Goal: Task Accomplishment & Management: Manage account settings

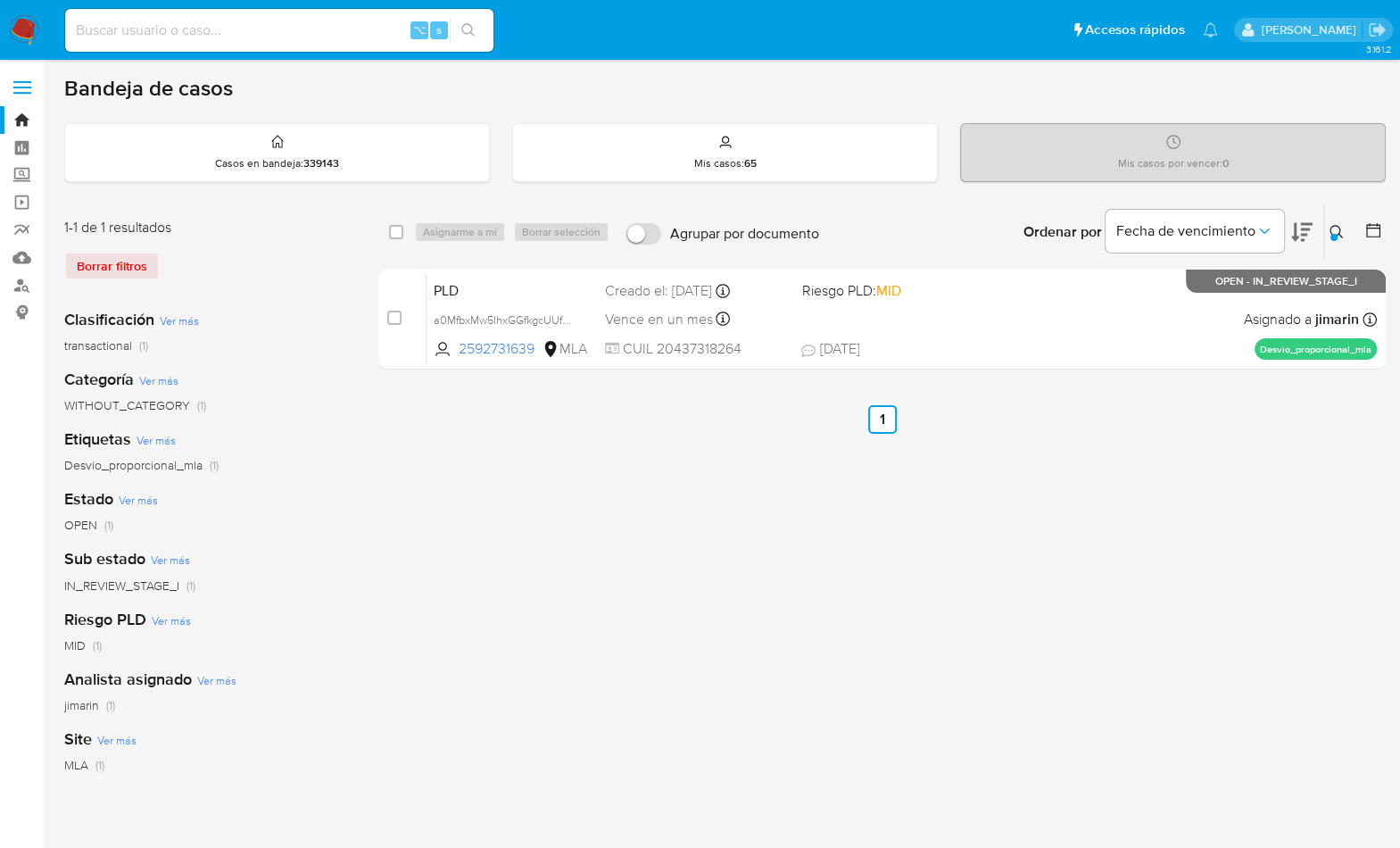
click at [1336, 233] on icon at bounding box center [1335, 231] width 14 height 14
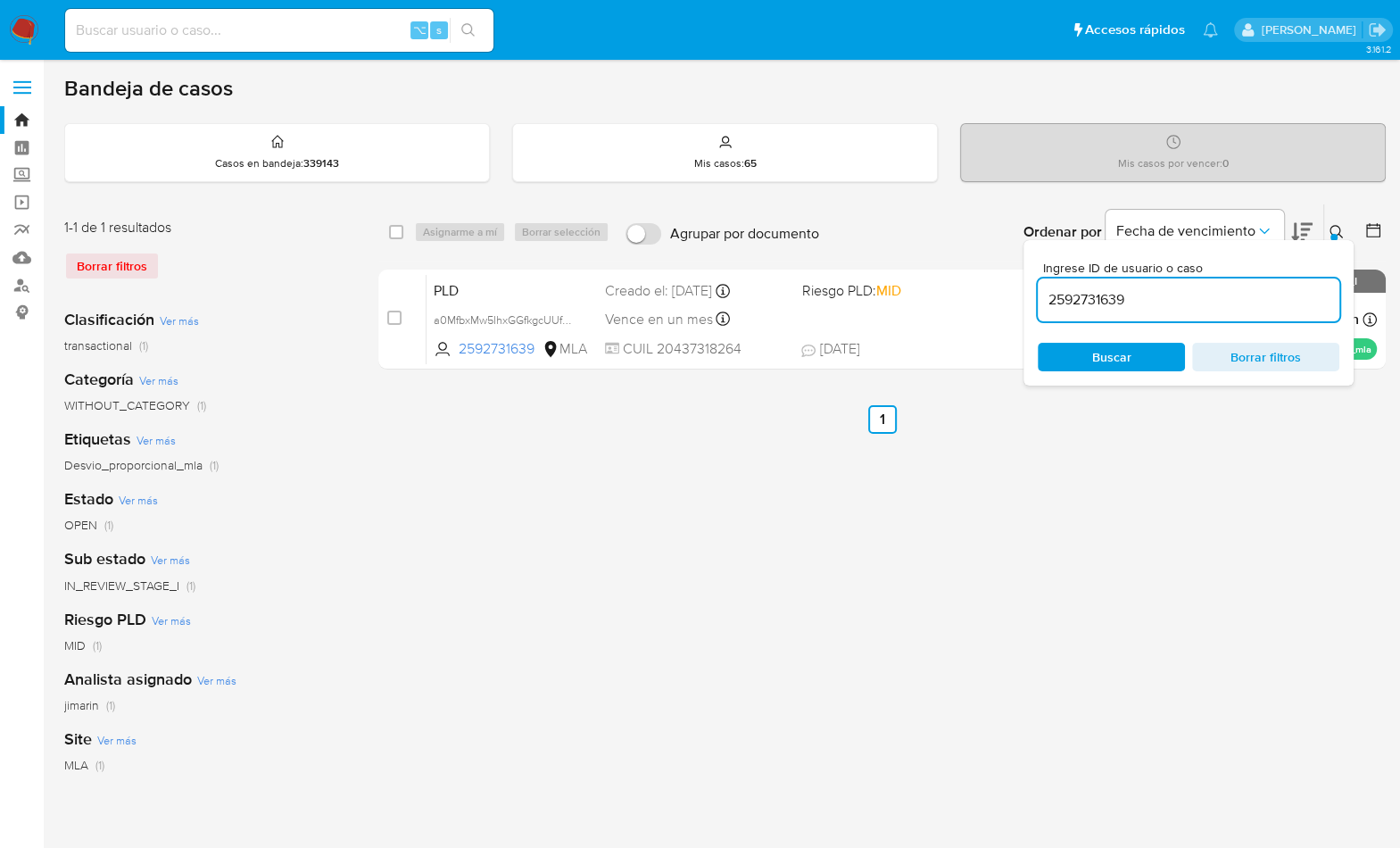
click at [1290, 296] on input "2592731639" at bounding box center [1188, 300] width 301 height 23
click at [1326, 232] on button at bounding box center [1339, 232] width 30 height 22
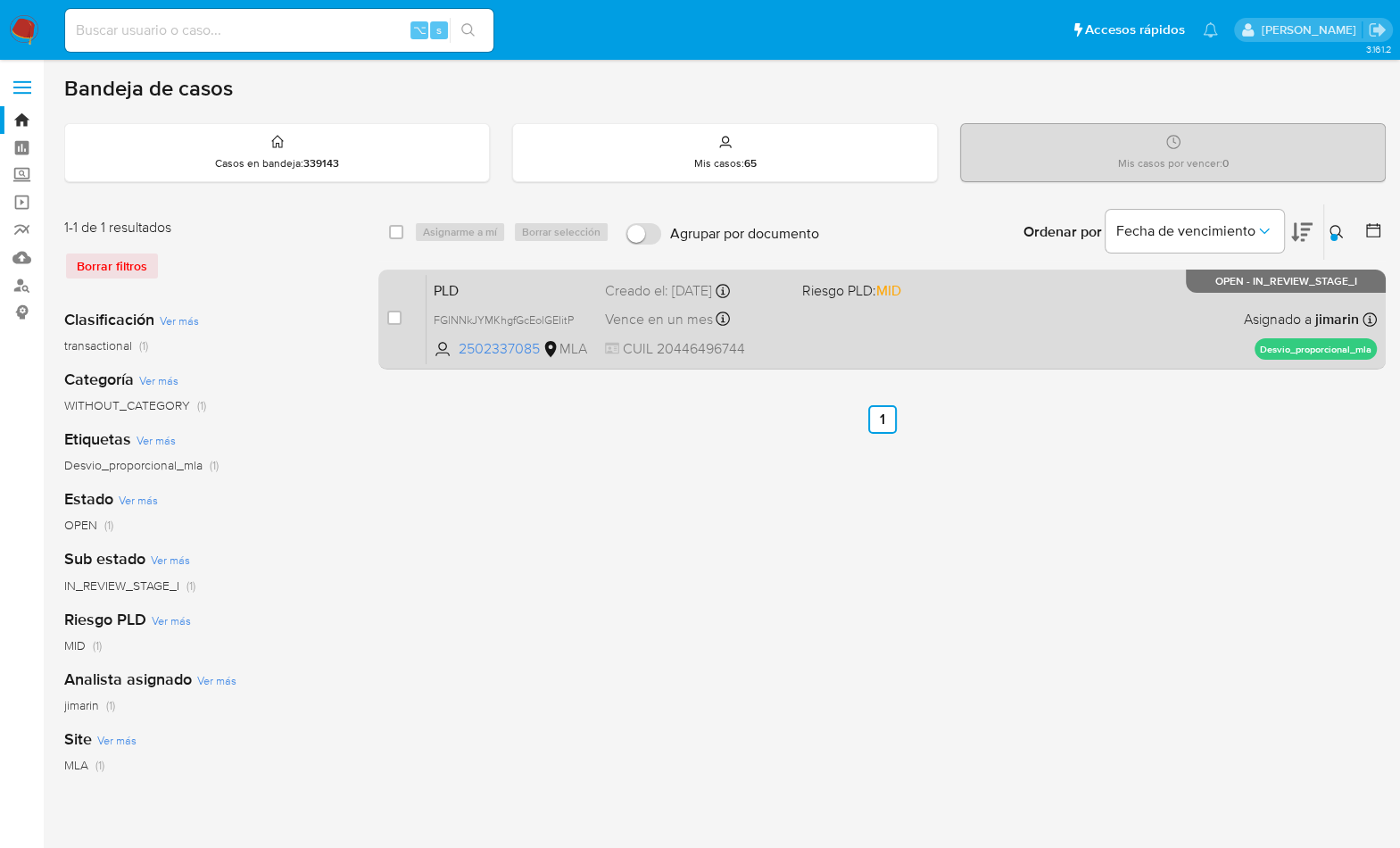
click at [1159, 343] on div "PLD FGlNNkJYMKhgfGcEolGEIitP 2502337085 MLA Riesgo PLD: MID Creado el: 12/09/20…" at bounding box center [901, 319] width 950 height 90
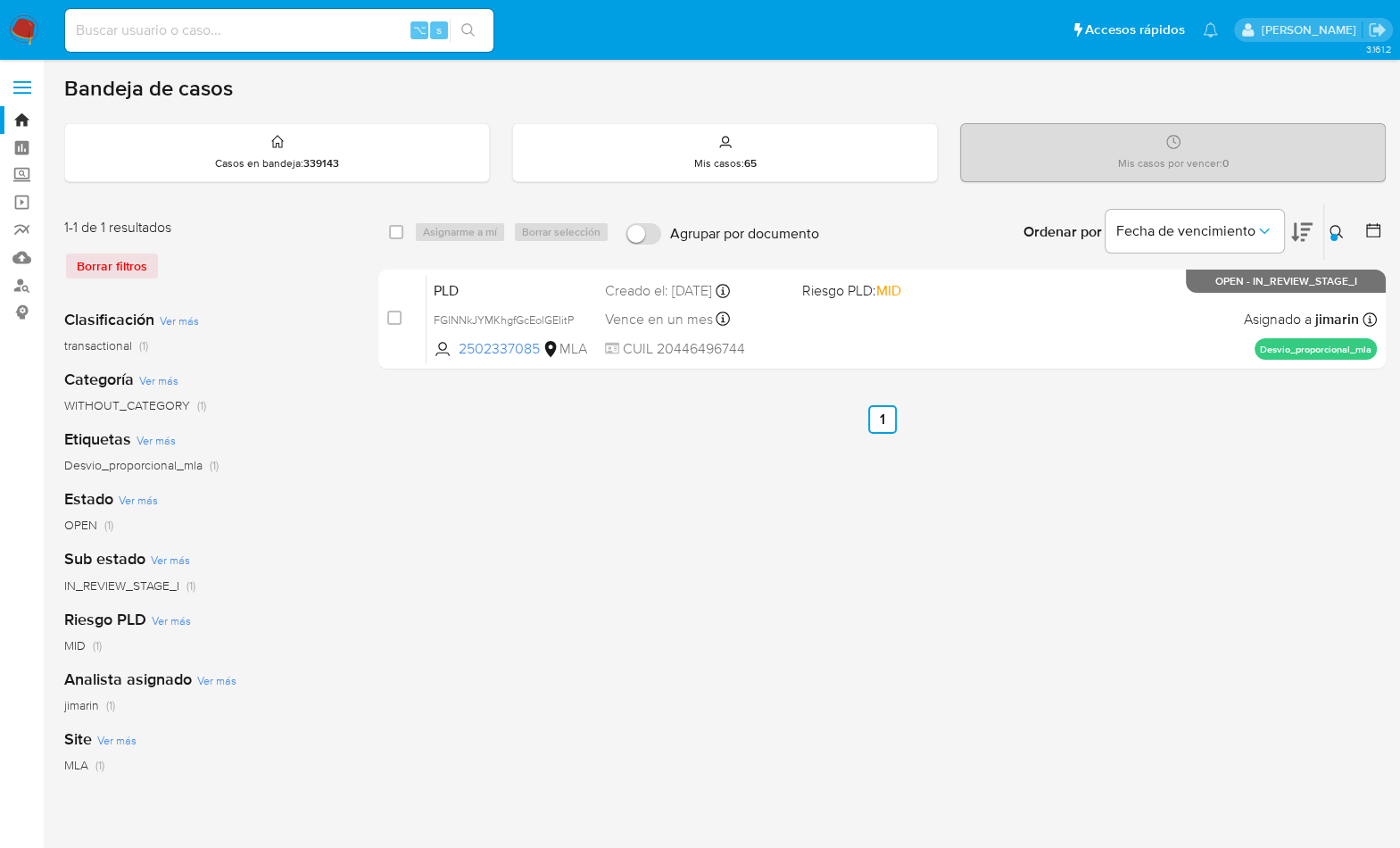
click at [1330, 240] on button at bounding box center [1339, 232] width 30 height 22
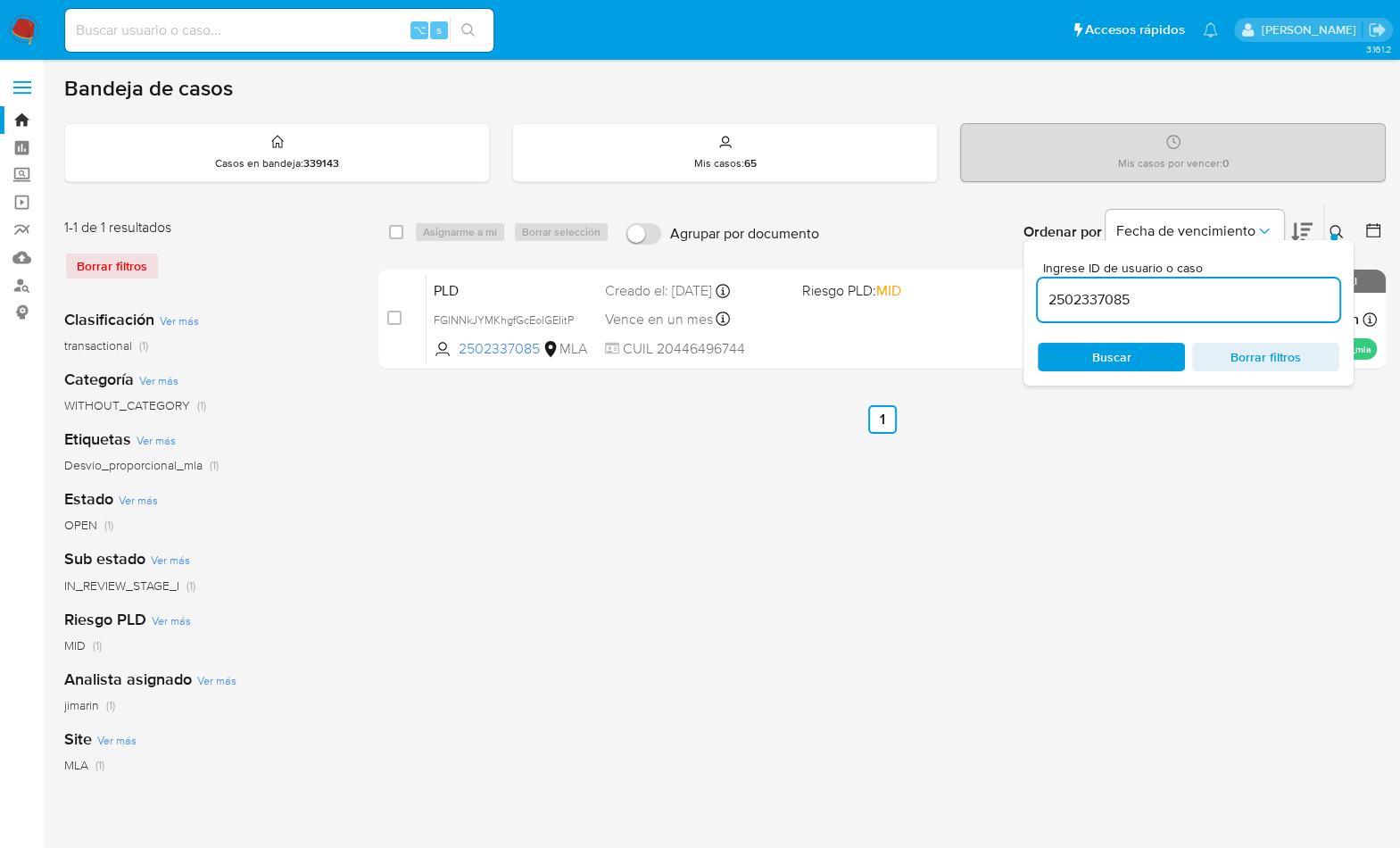
click at [1279, 288] on input "2502337085" at bounding box center [1188, 300] width 301 height 23
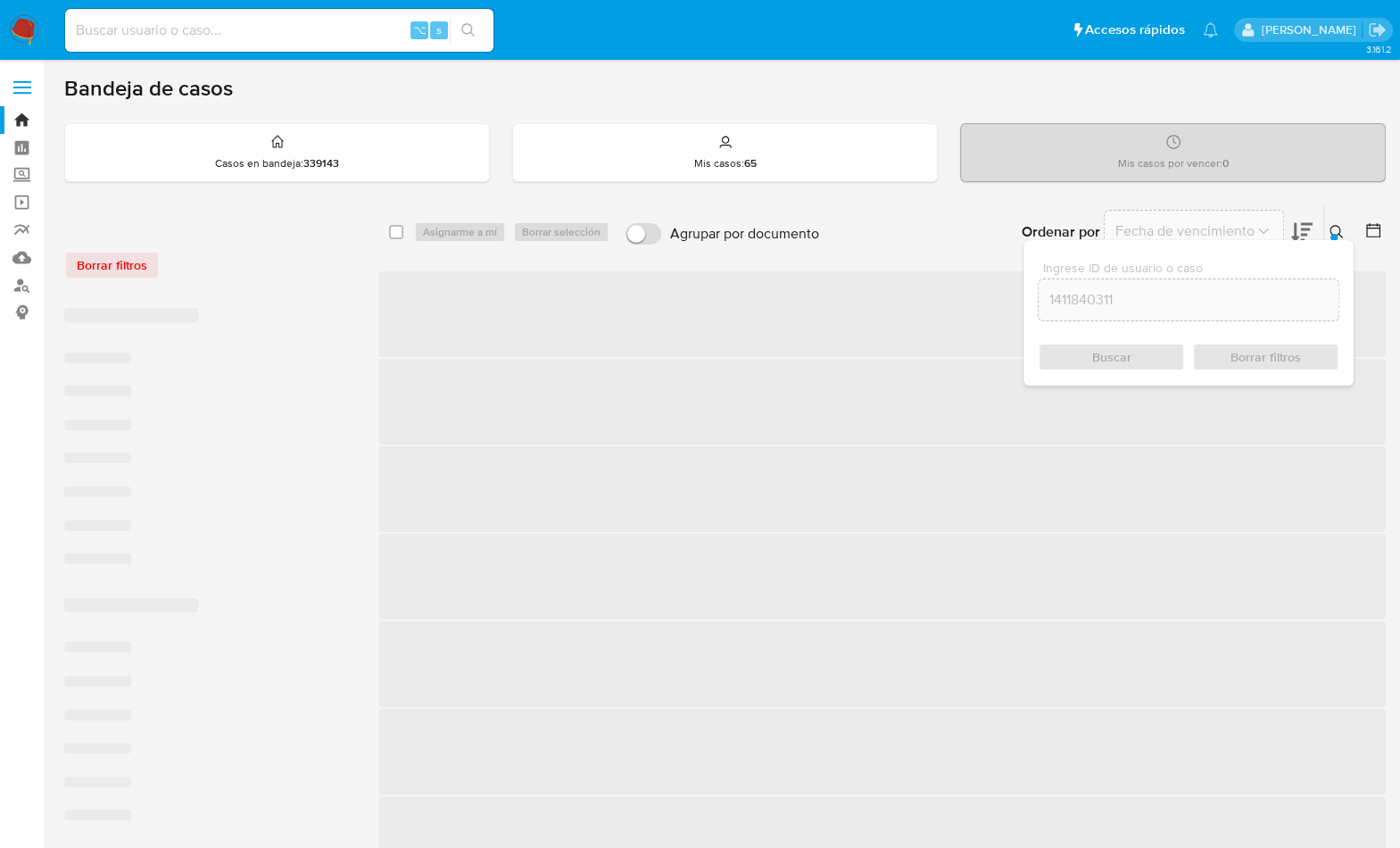
click at [1338, 226] on icon at bounding box center [1335, 231] width 14 height 14
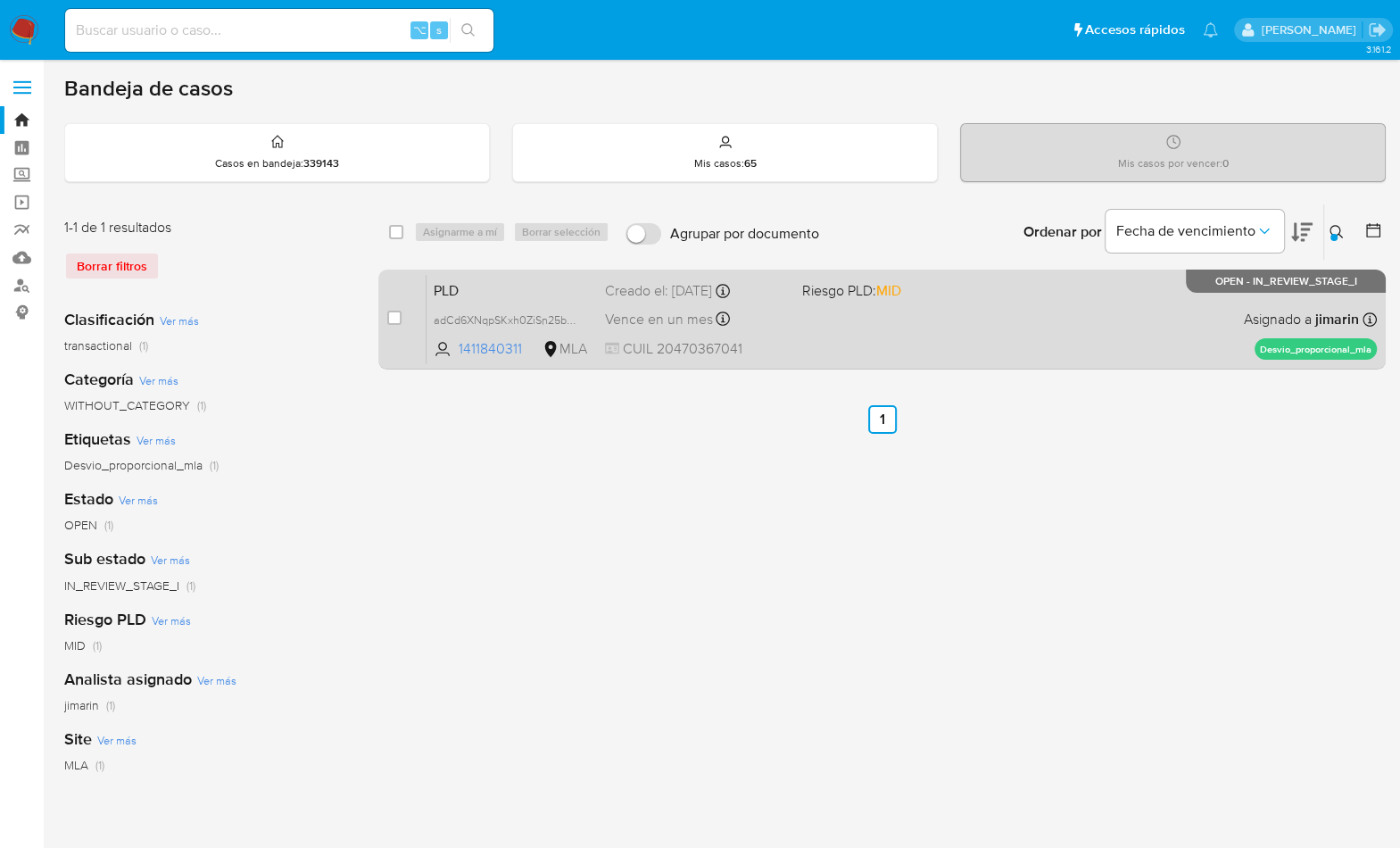
click at [1239, 340] on div "PLD adCd6XNqpSKxh0ZiSn25baZK 1411840311 MLA Riesgo PLD: MID Creado el: 12/09/20…" at bounding box center [901, 319] width 950 height 90
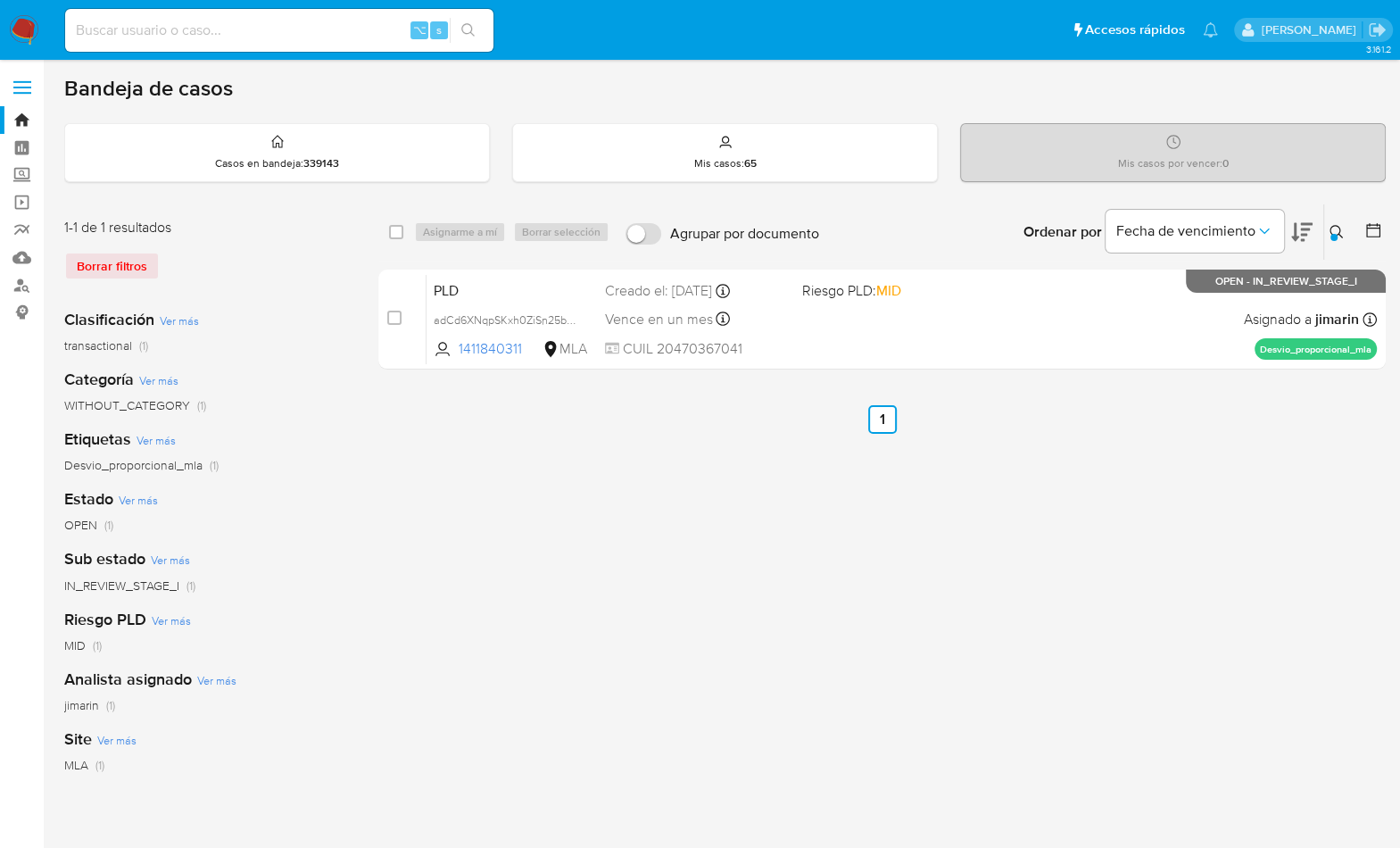
click at [1327, 230] on button at bounding box center [1339, 232] width 30 height 22
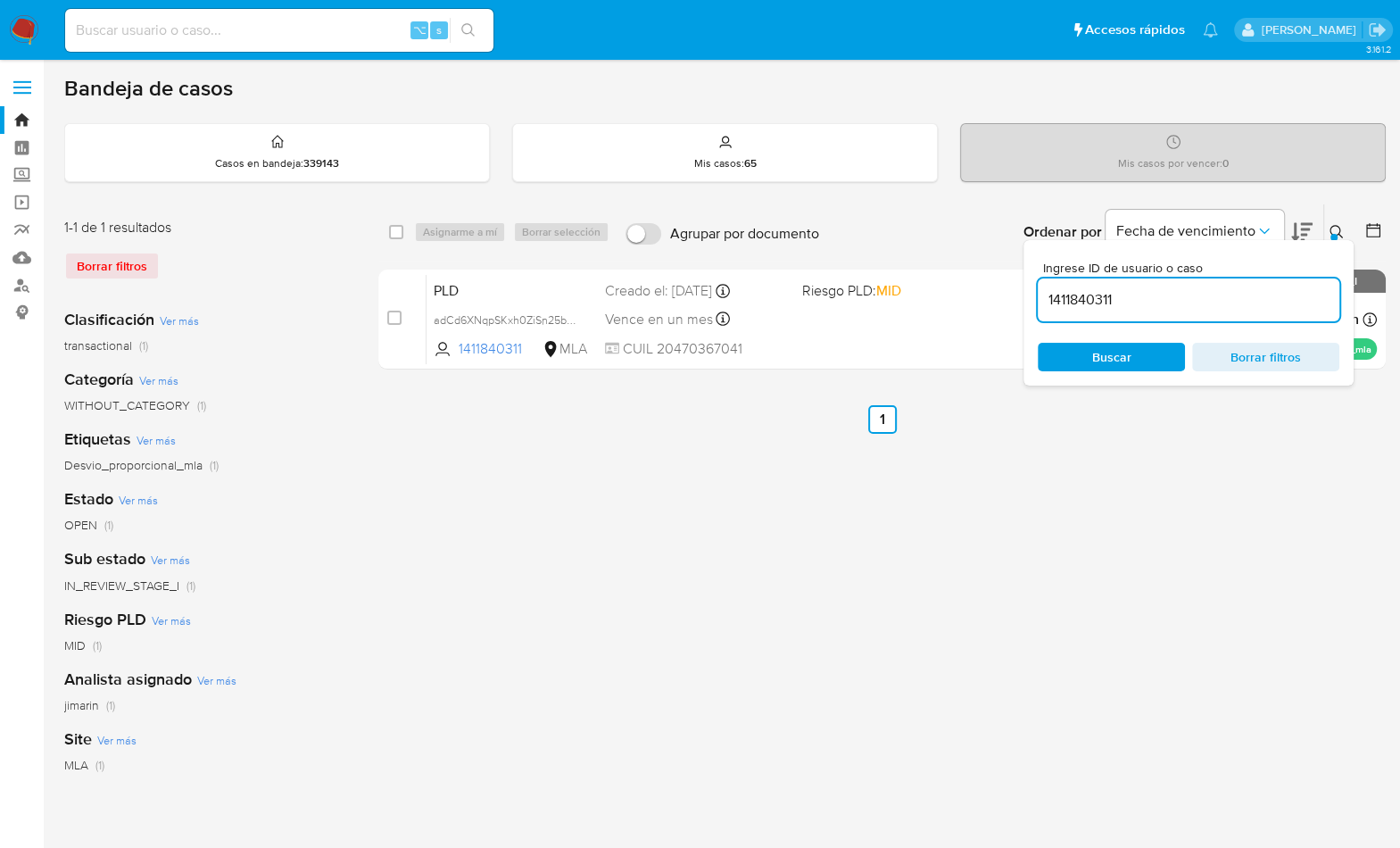
click at [1264, 297] on input "1411840311" at bounding box center [1188, 300] width 301 height 23
click at [1339, 240] on div "Ingrese ID de usuario o caso 1386767425 Buscar Borrar filtros" at bounding box center [1188, 312] width 330 height 145
click at [1330, 226] on icon at bounding box center [1336, 232] width 14 height 14
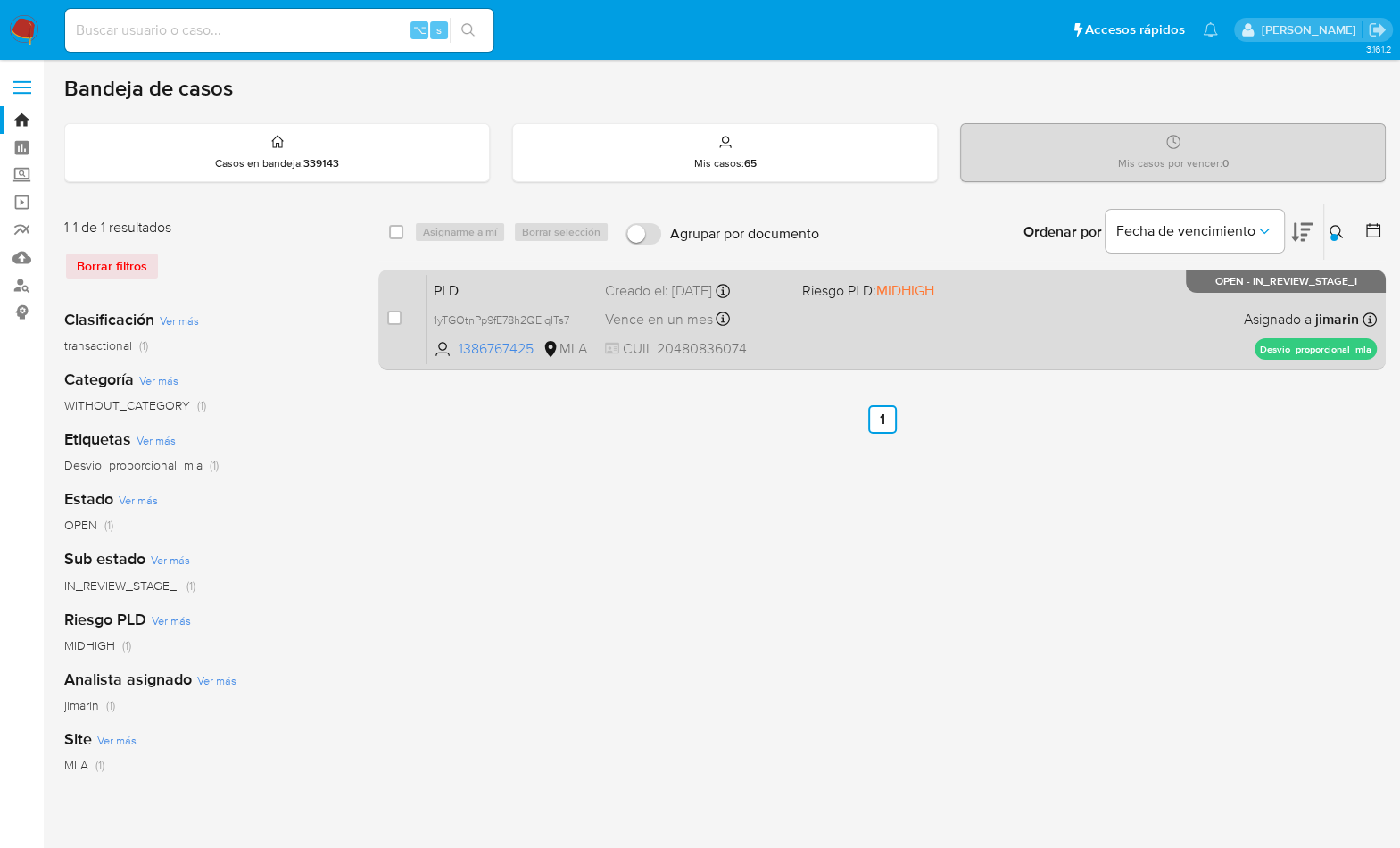
click at [1087, 313] on div "PLD 1yTGOtnPp9fE78h2QElqITs7 1386767425 MLA Riesgo PLD: MIDHIGH Creado el: 12/0…" at bounding box center [901, 319] width 950 height 90
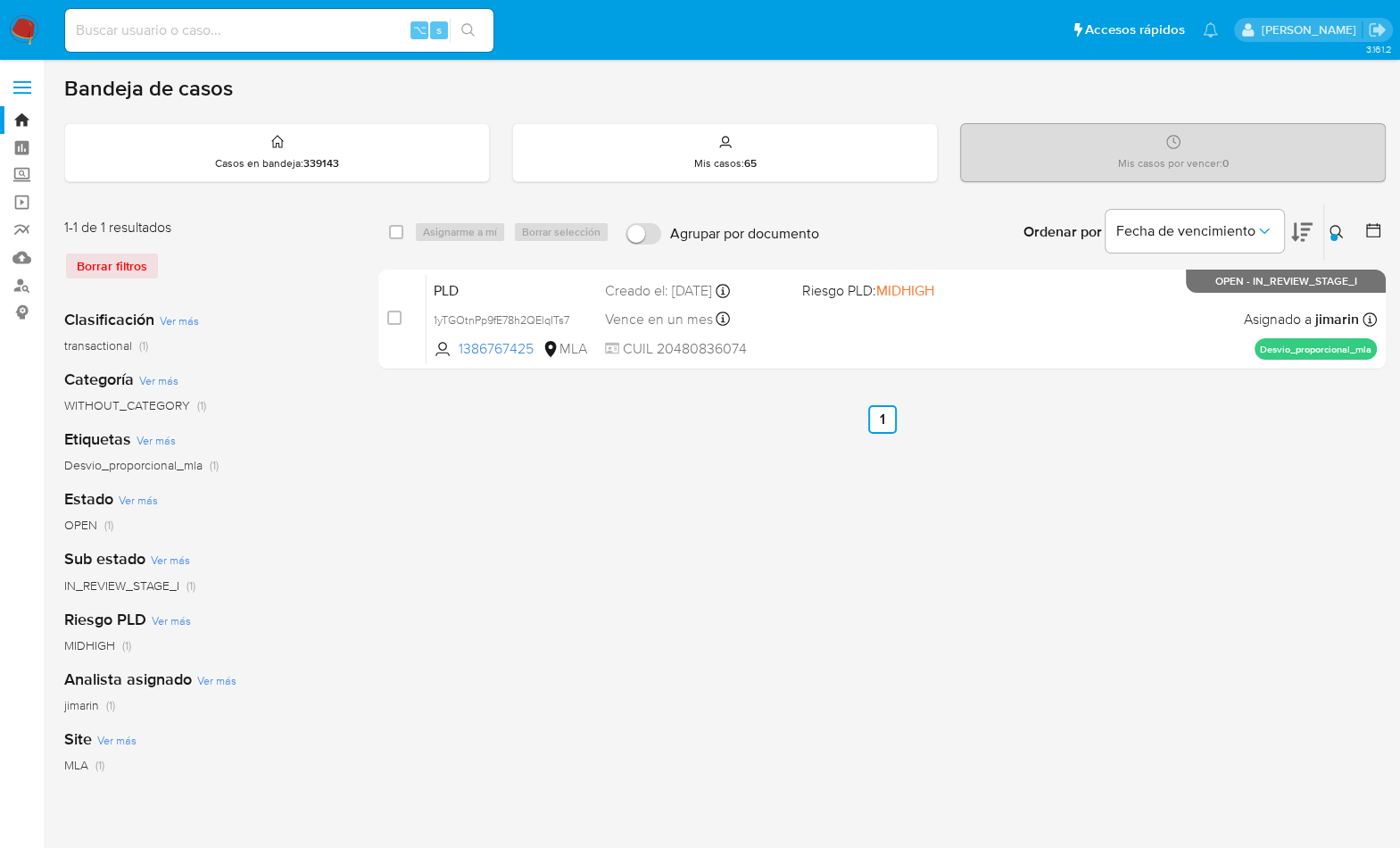
click at [1337, 230] on icon at bounding box center [1336, 232] width 14 height 14
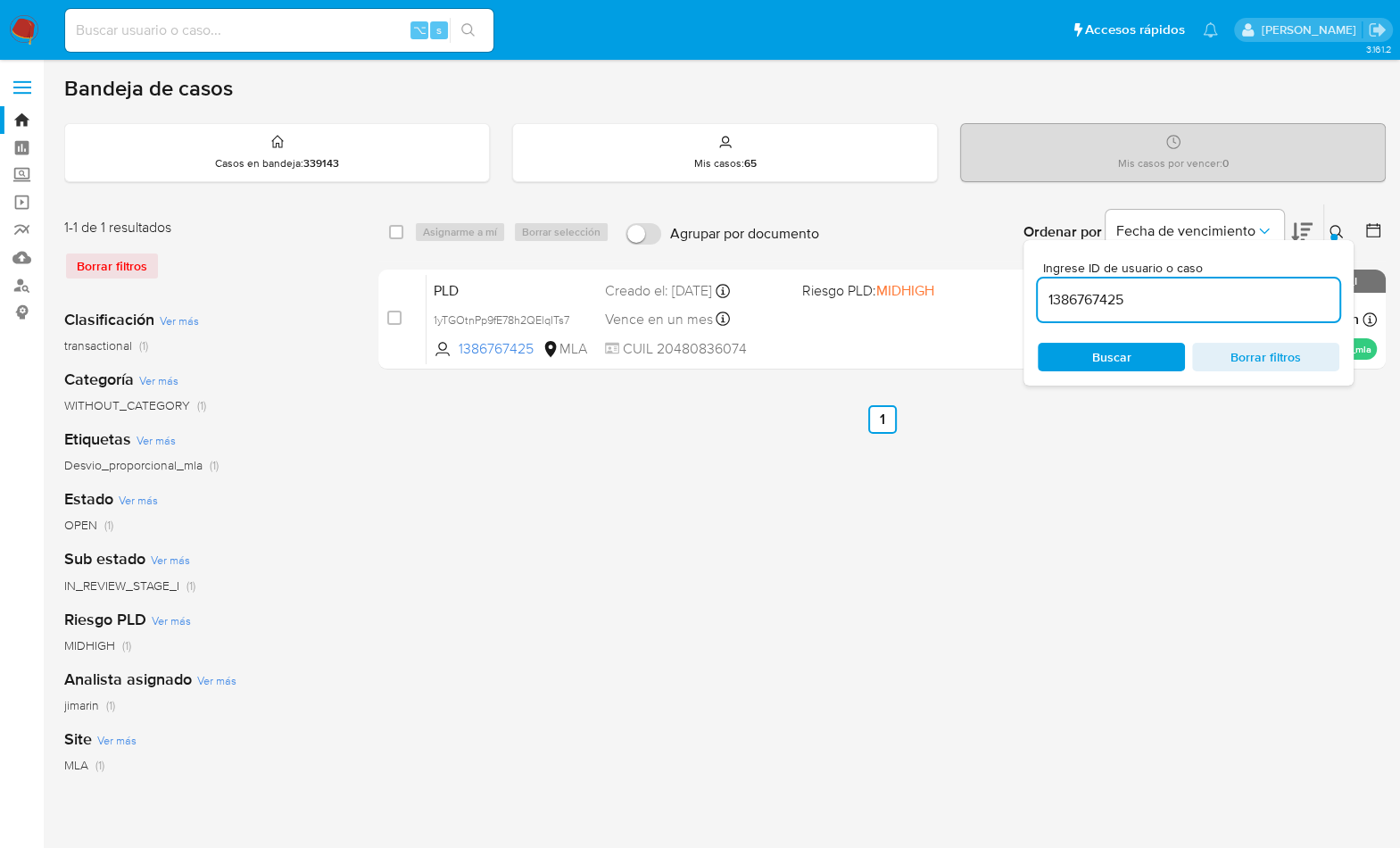
click at [1269, 297] on input "1386767425" at bounding box center [1188, 300] width 301 height 23
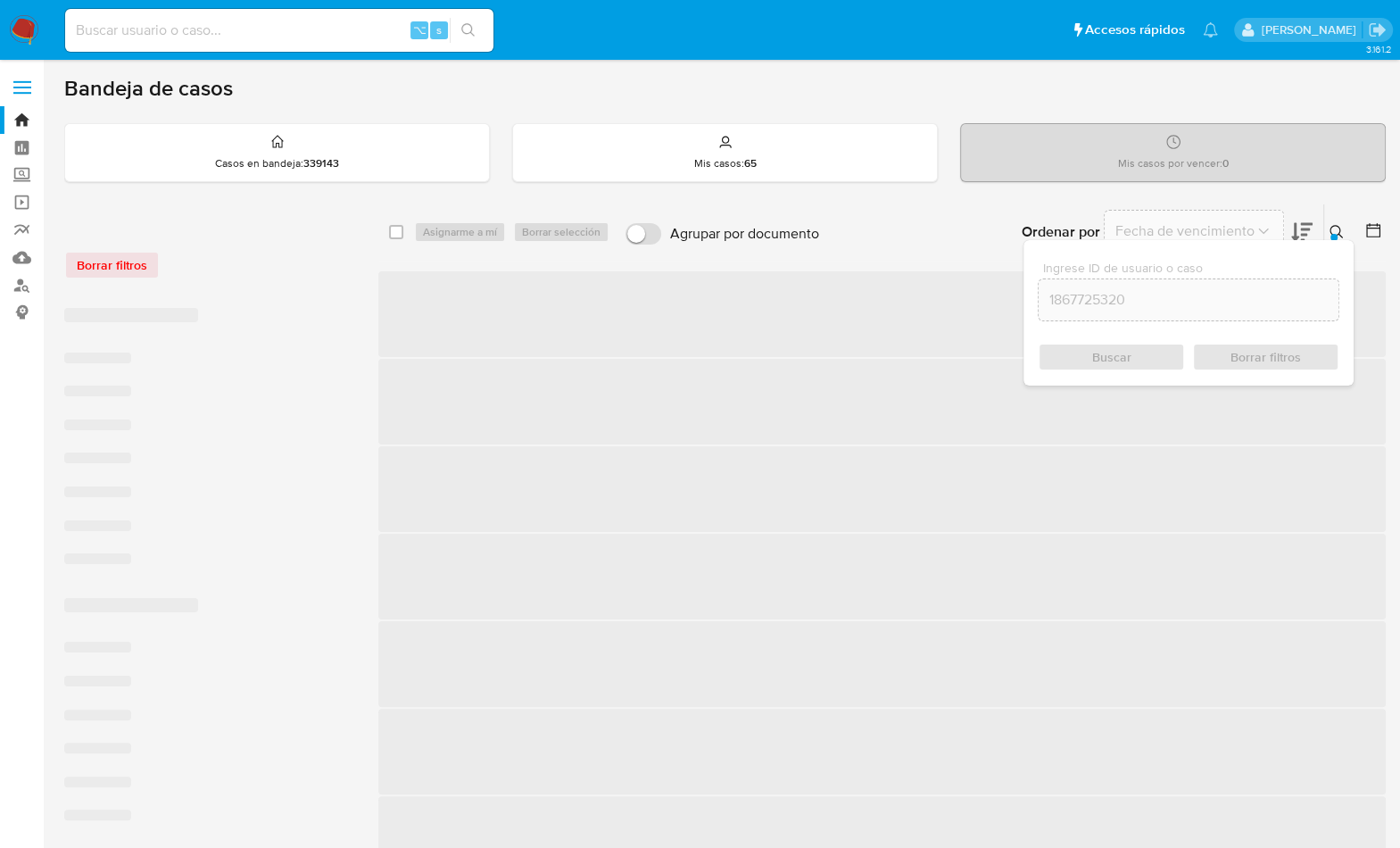
click at [1329, 228] on icon at bounding box center [1335, 231] width 14 height 14
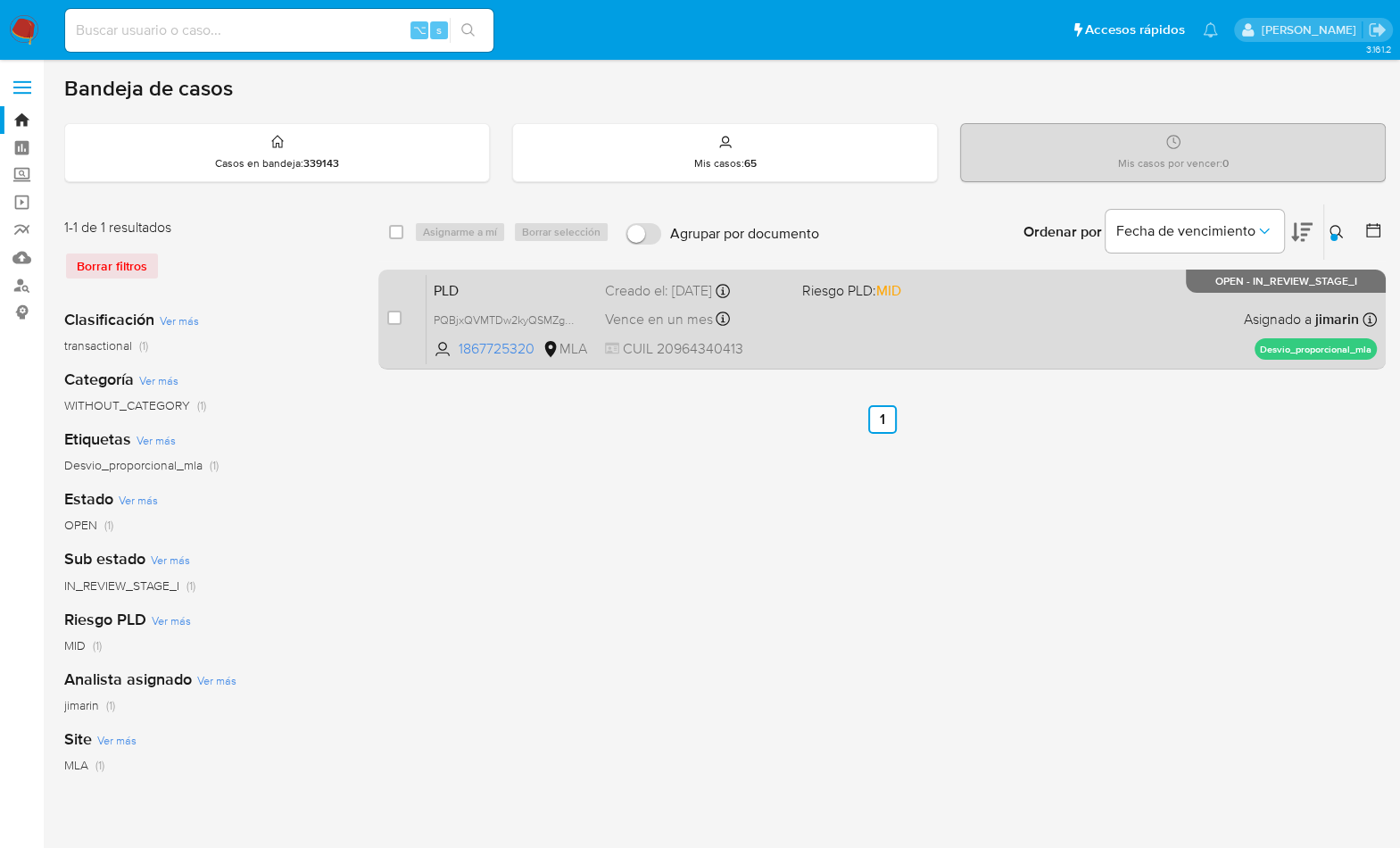
click at [1162, 308] on div "PLD PQBjxQVMTDw2kyQSMZgJU5R9 1867725320 MLA Riesgo PLD: MID Creado el: 12/09/20…" at bounding box center [901, 319] width 950 height 90
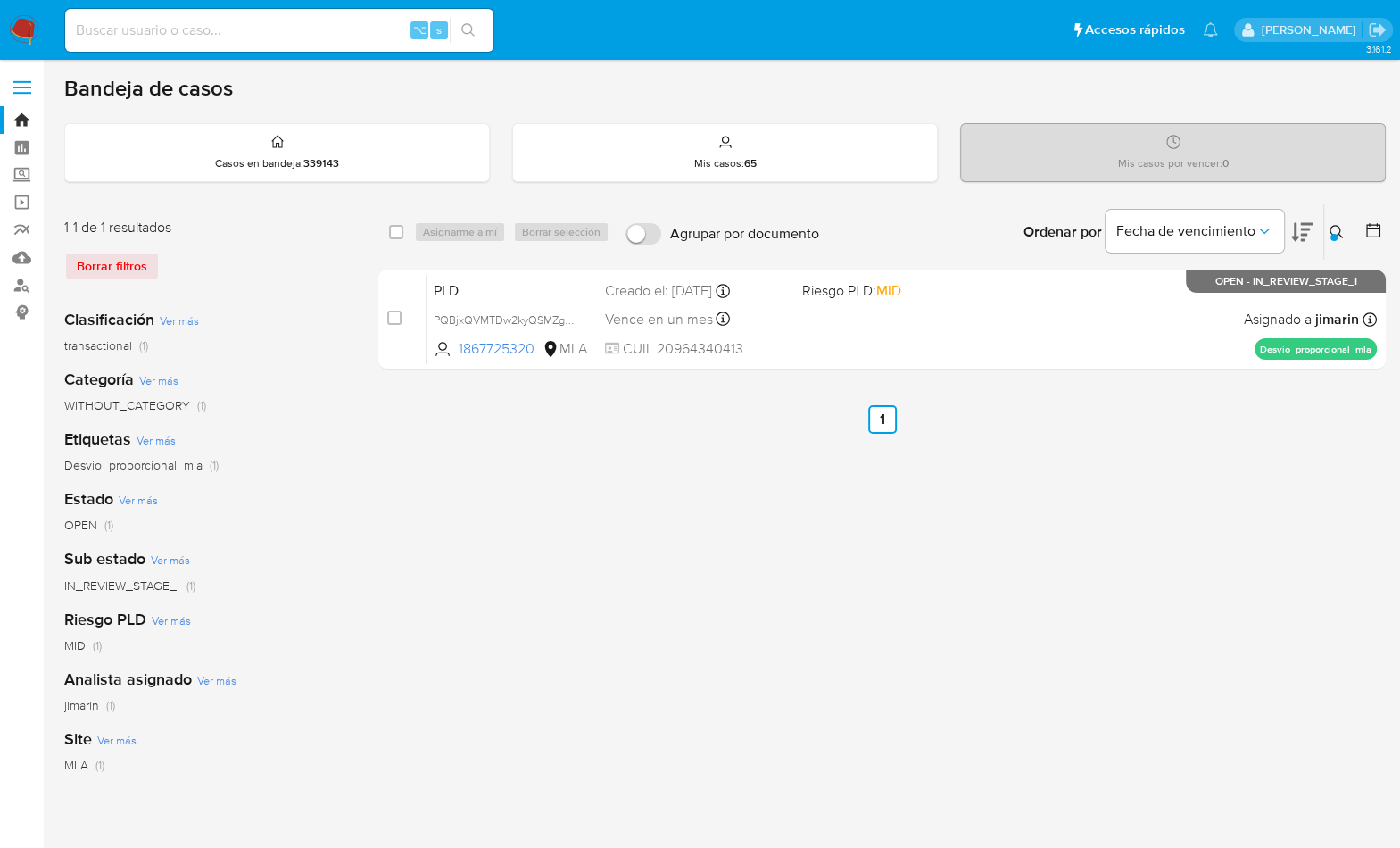
drag, startPoint x: 1346, startPoint y: 228, endPoint x: 1336, endPoint y: 231, distance: 10.4
click at [1346, 228] on button at bounding box center [1339, 232] width 30 height 22
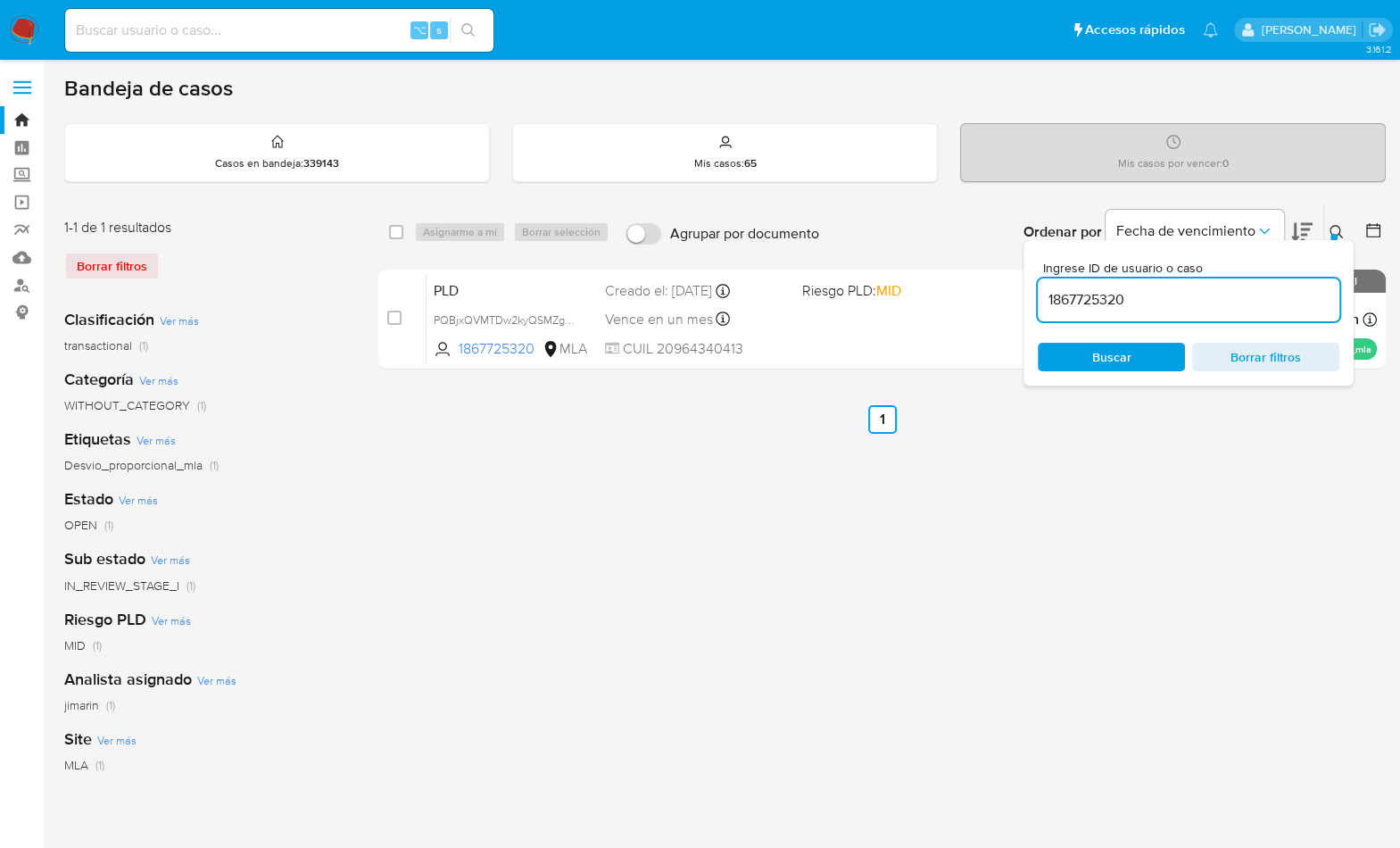
click at [1226, 307] on input "1867725320" at bounding box center [1188, 300] width 301 height 23
type input "1839106150"
click at [1338, 225] on icon at bounding box center [1336, 232] width 14 height 14
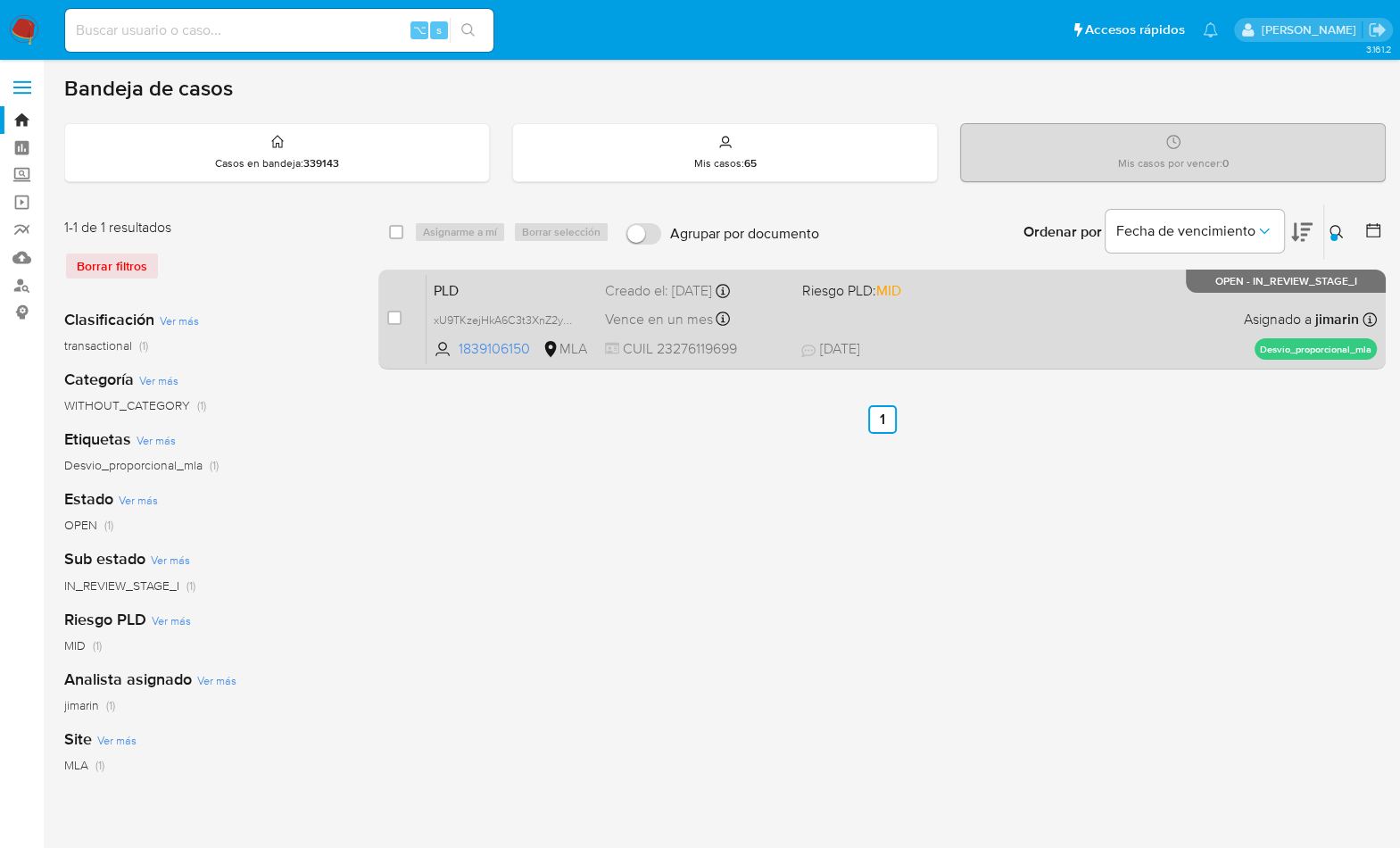
click at [1142, 312] on div "PLD xU9TKzejHkA6C3t3XnZ2ypw0 1839106150 MLA Riesgo PLD: MID Creado el: 12/09/20…" at bounding box center [901, 319] width 950 height 90
click at [398, 315] on input "checkbox" at bounding box center [394, 318] width 14 height 14
checkbox input "true"
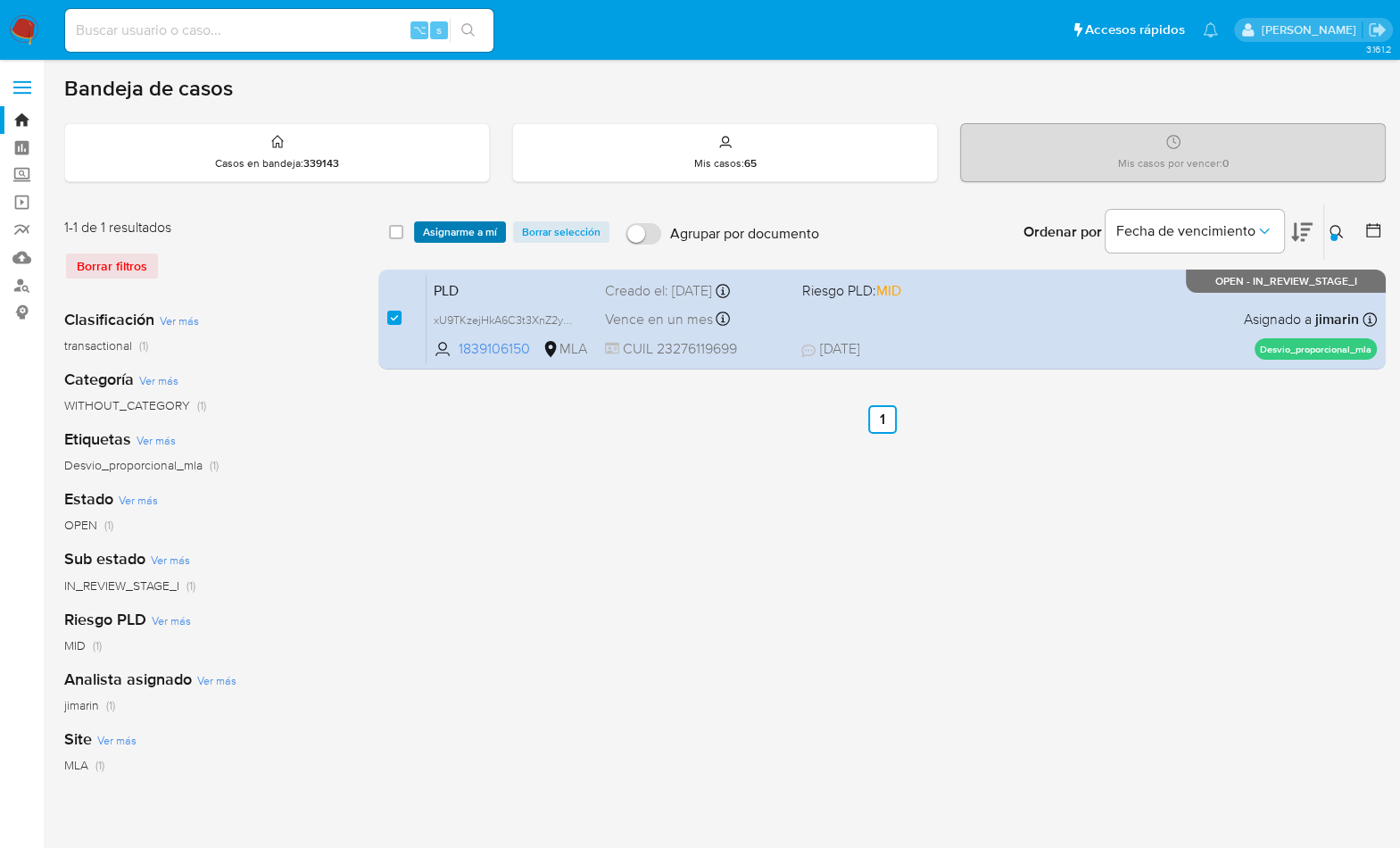
click at [450, 231] on span "Asignarme a mí" at bounding box center [459, 232] width 74 height 18
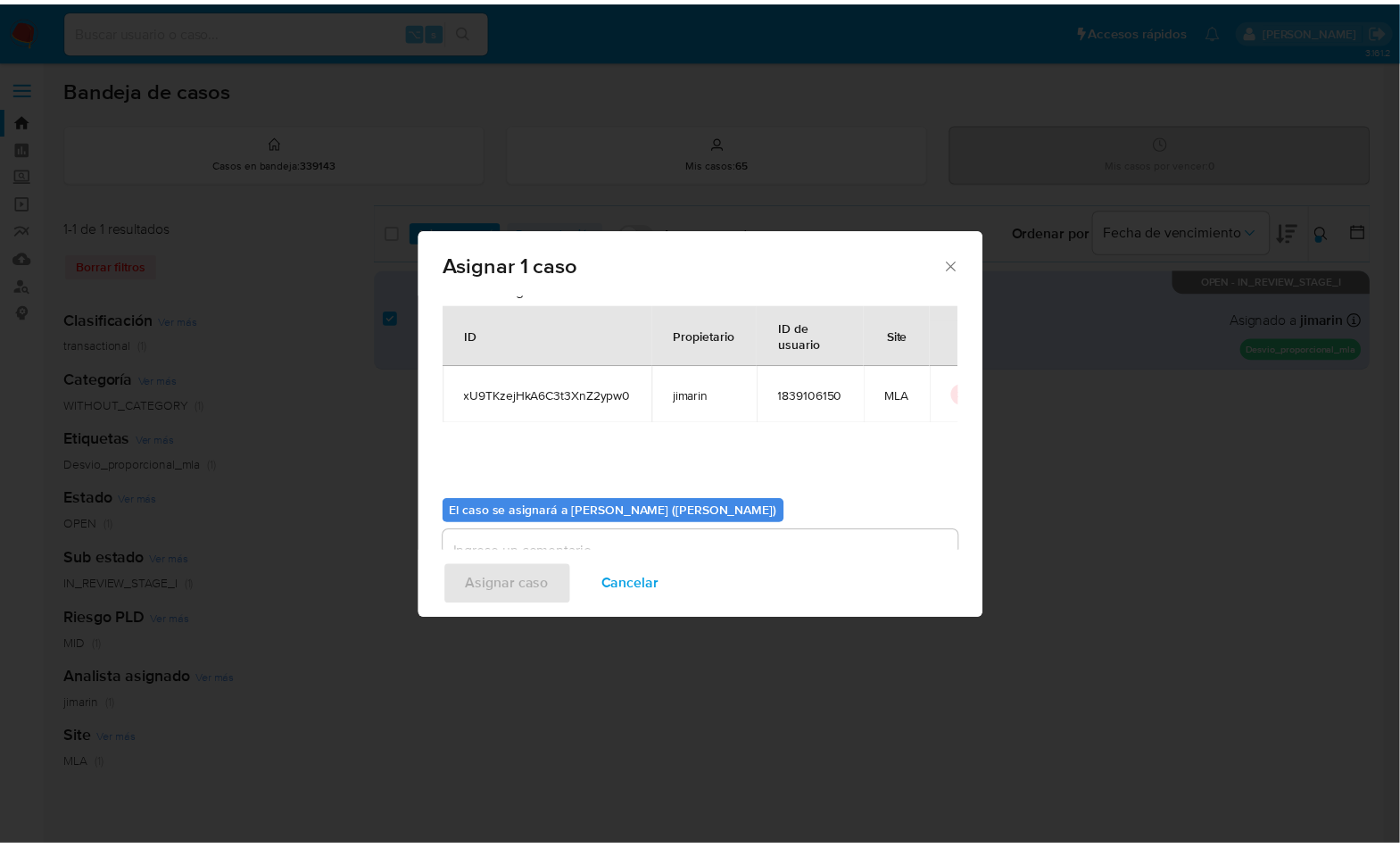
scroll to position [91, 0]
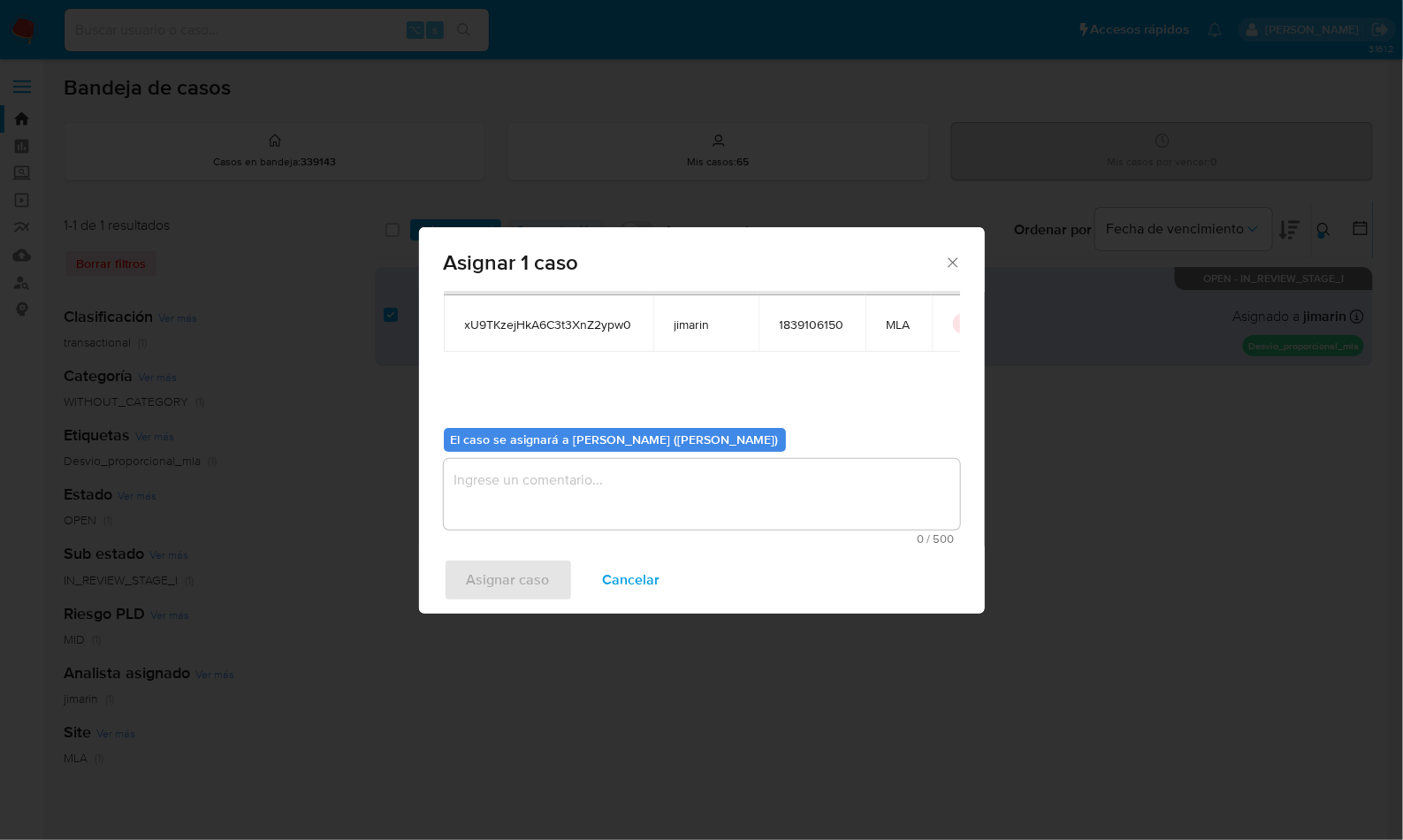
click at [603, 493] on textarea "assign-modal" at bounding box center [702, 494] width 516 height 71
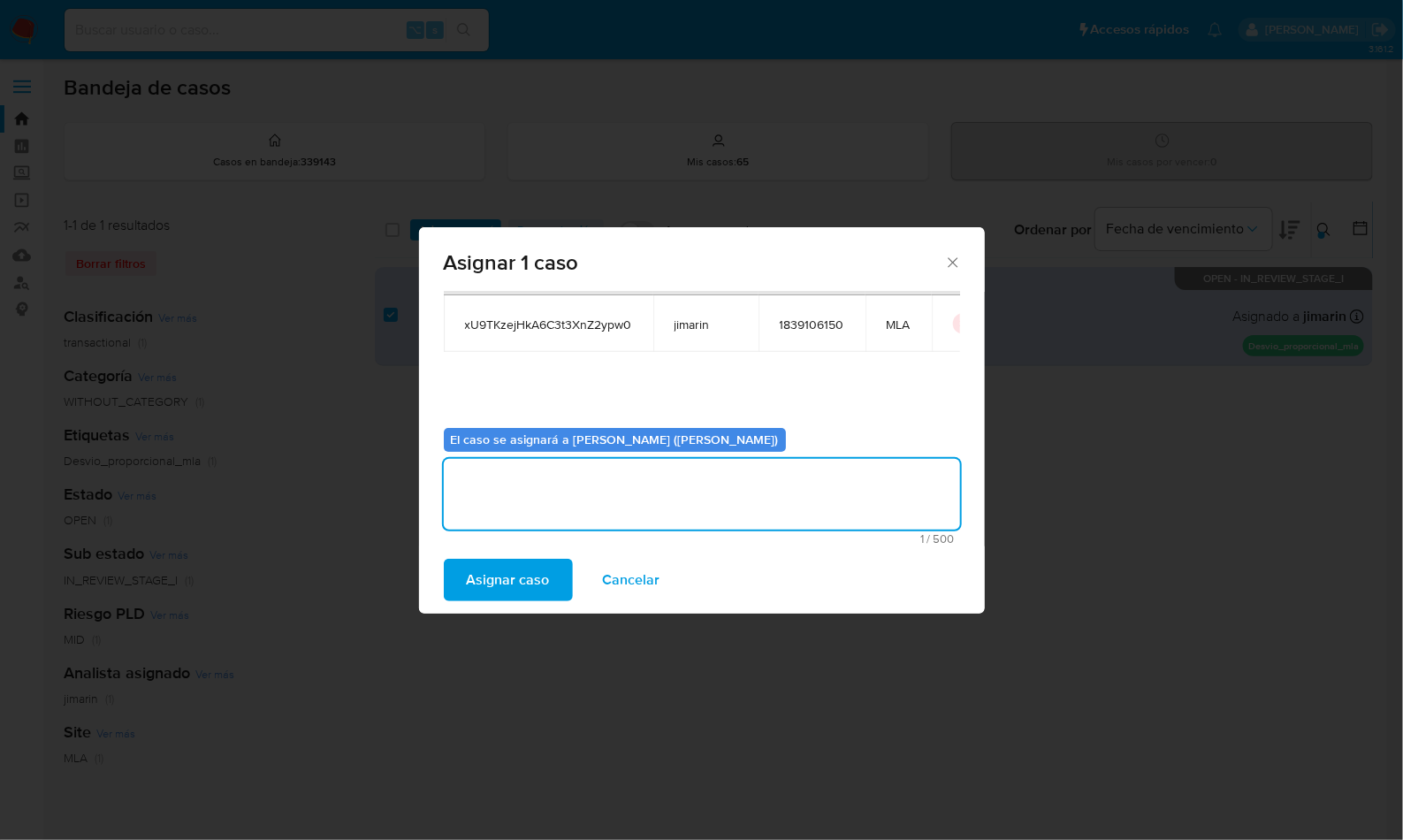
click at [519, 591] on span "Asignar caso" at bounding box center [508, 580] width 83 height 38
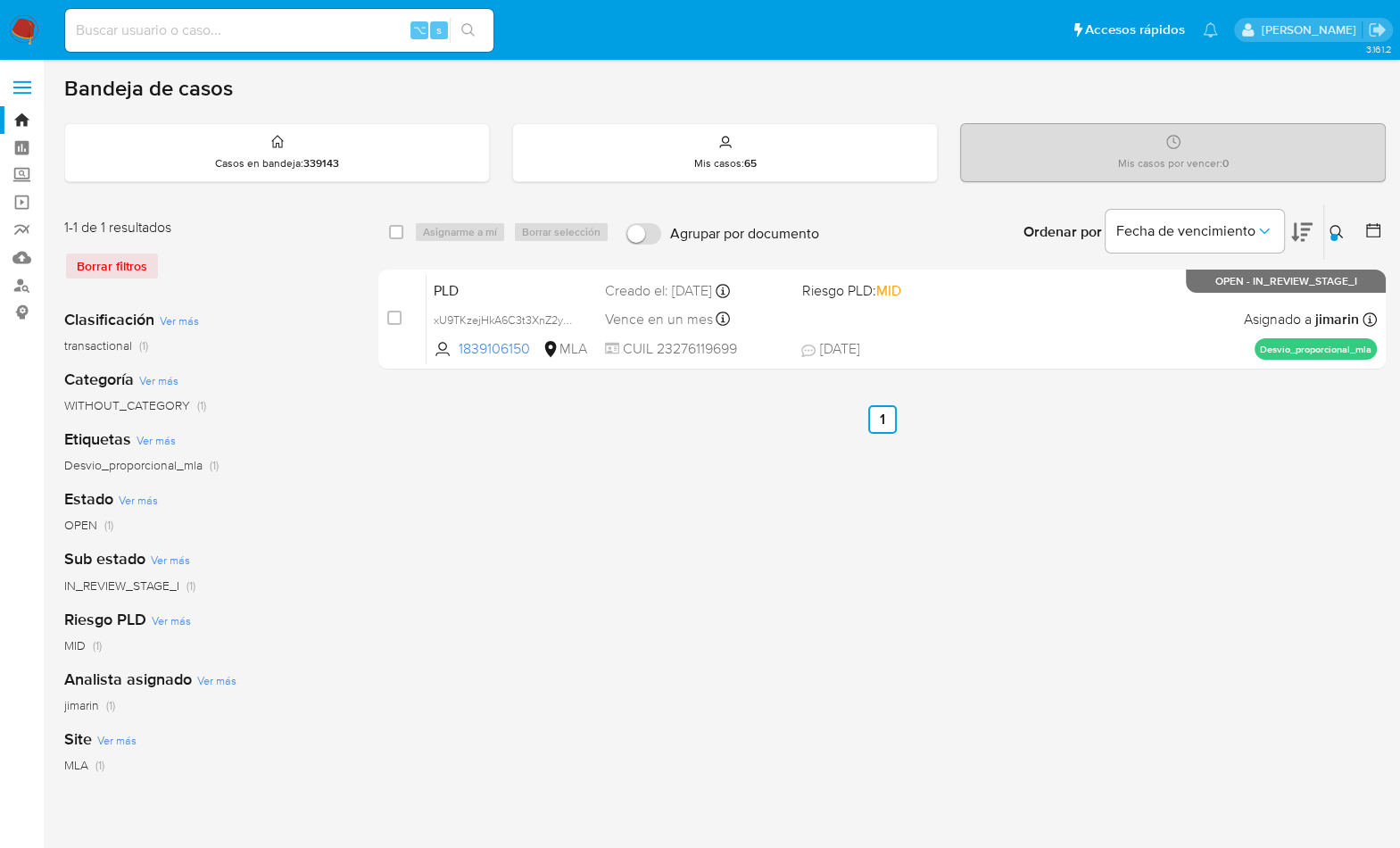
click at [1326, 228] on button at bounding box center [1339, 232] width 30 height 22
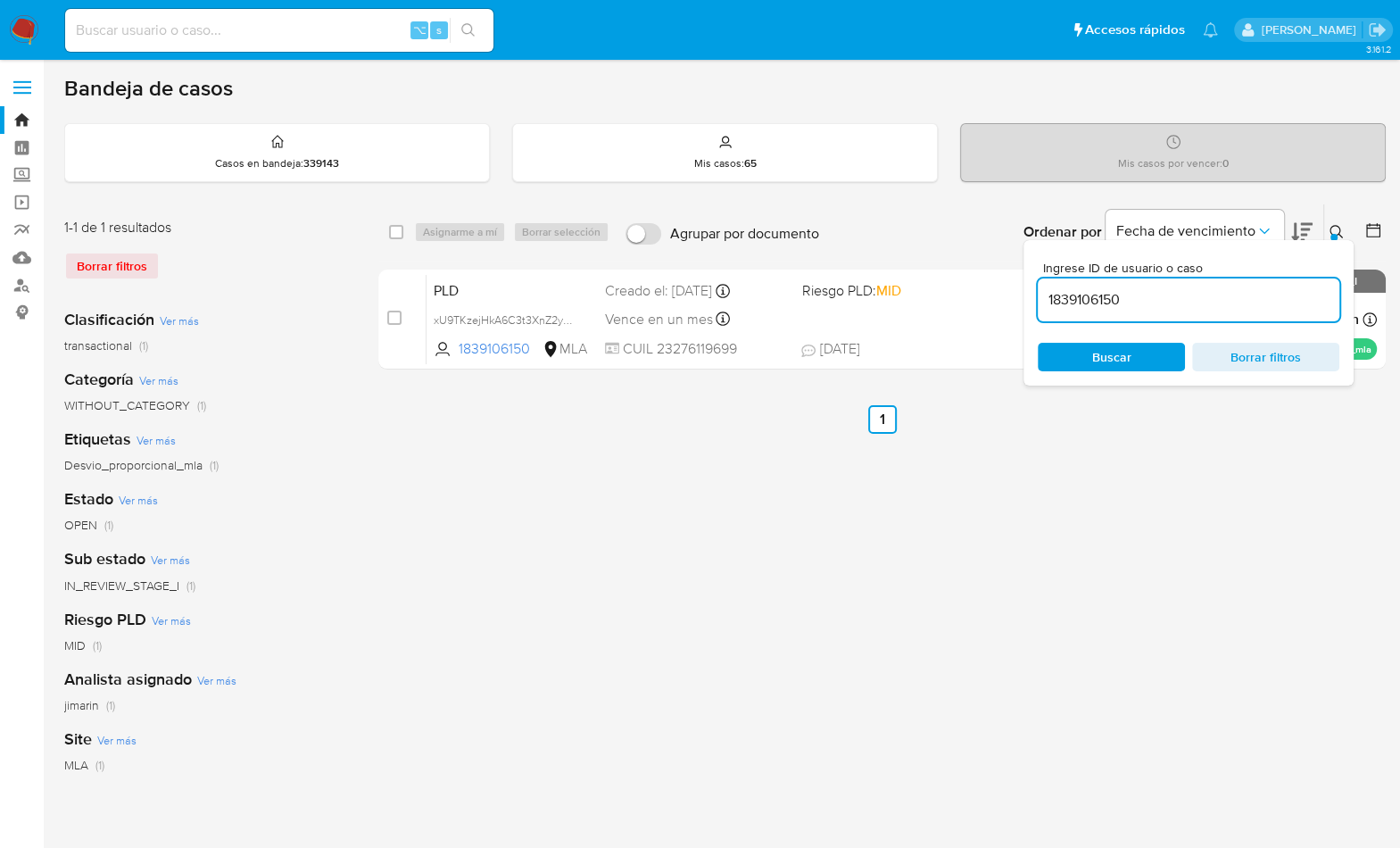
click at [1258, 295] on input "1839106150" at bounding box center [1188, 300] width 301 height 23
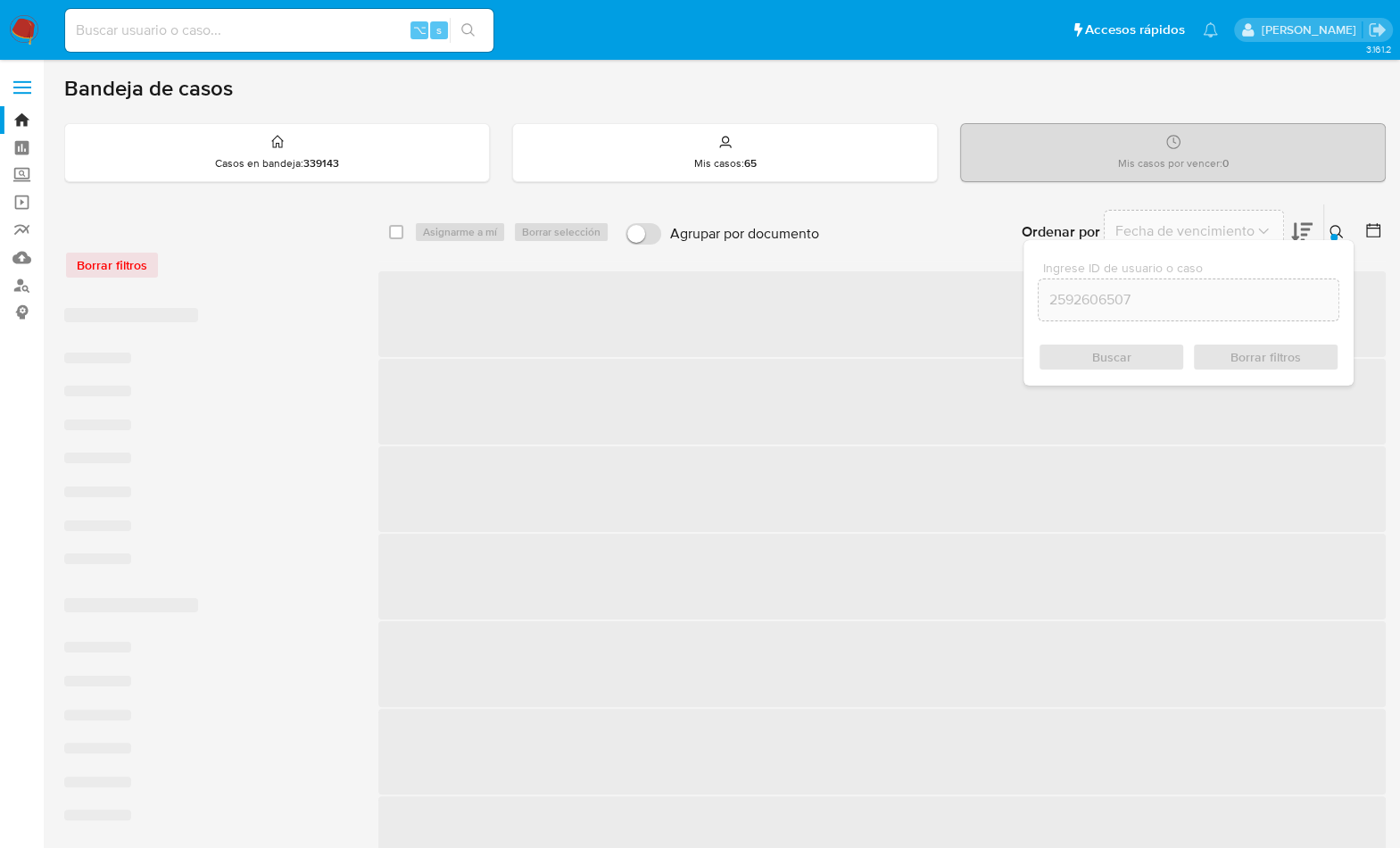
click at [1326, 228] on button at bounding box center [1339, 232] width 30 height 22
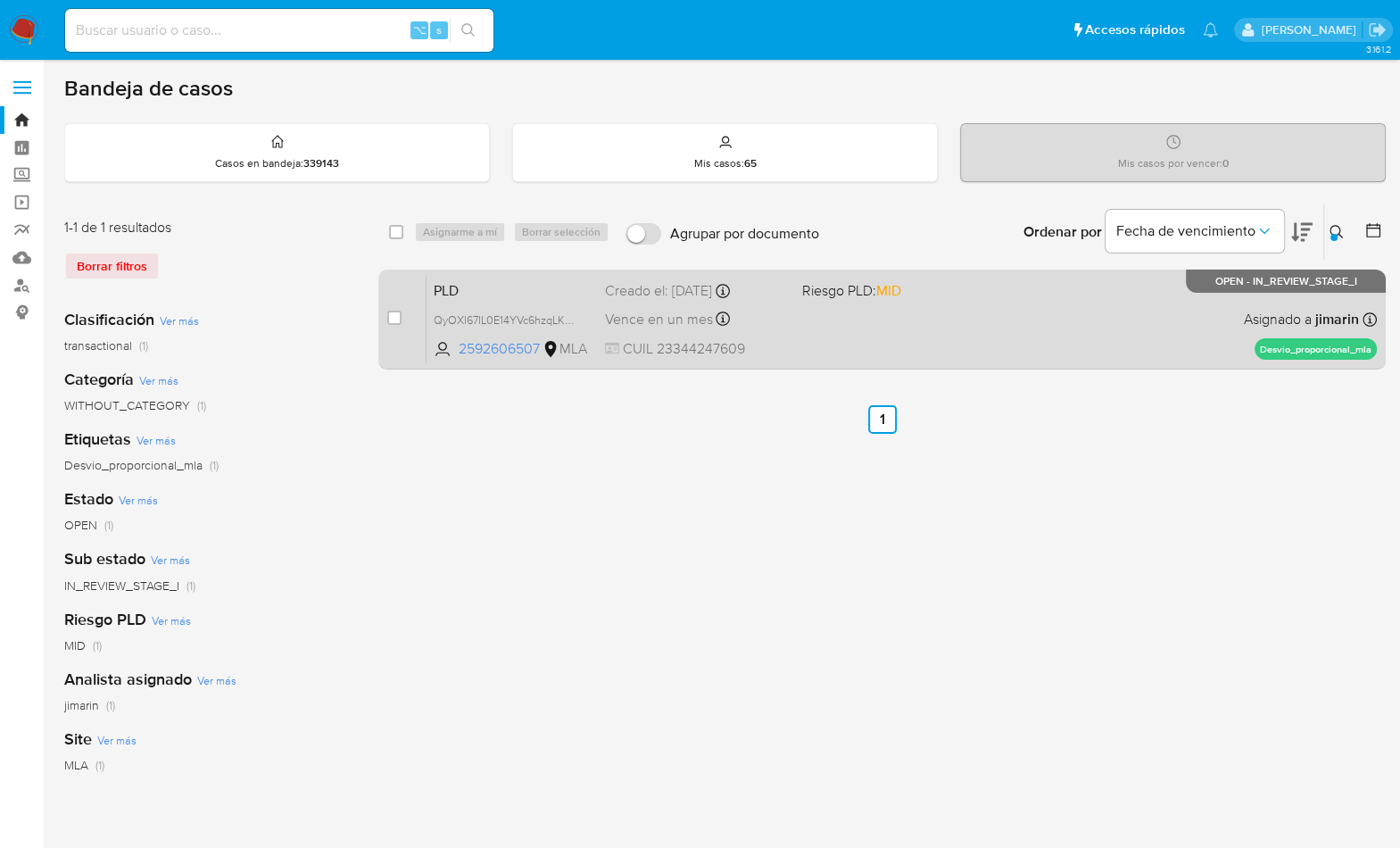
click at [1207, 343] on div "PLD QyOXl67IL0E14YVc6hzqLKoO 2592606507 MLA Riesgo PLD: MID Creado el: 12/09/20…" at bounding box center [901, 319] width 950 height 90
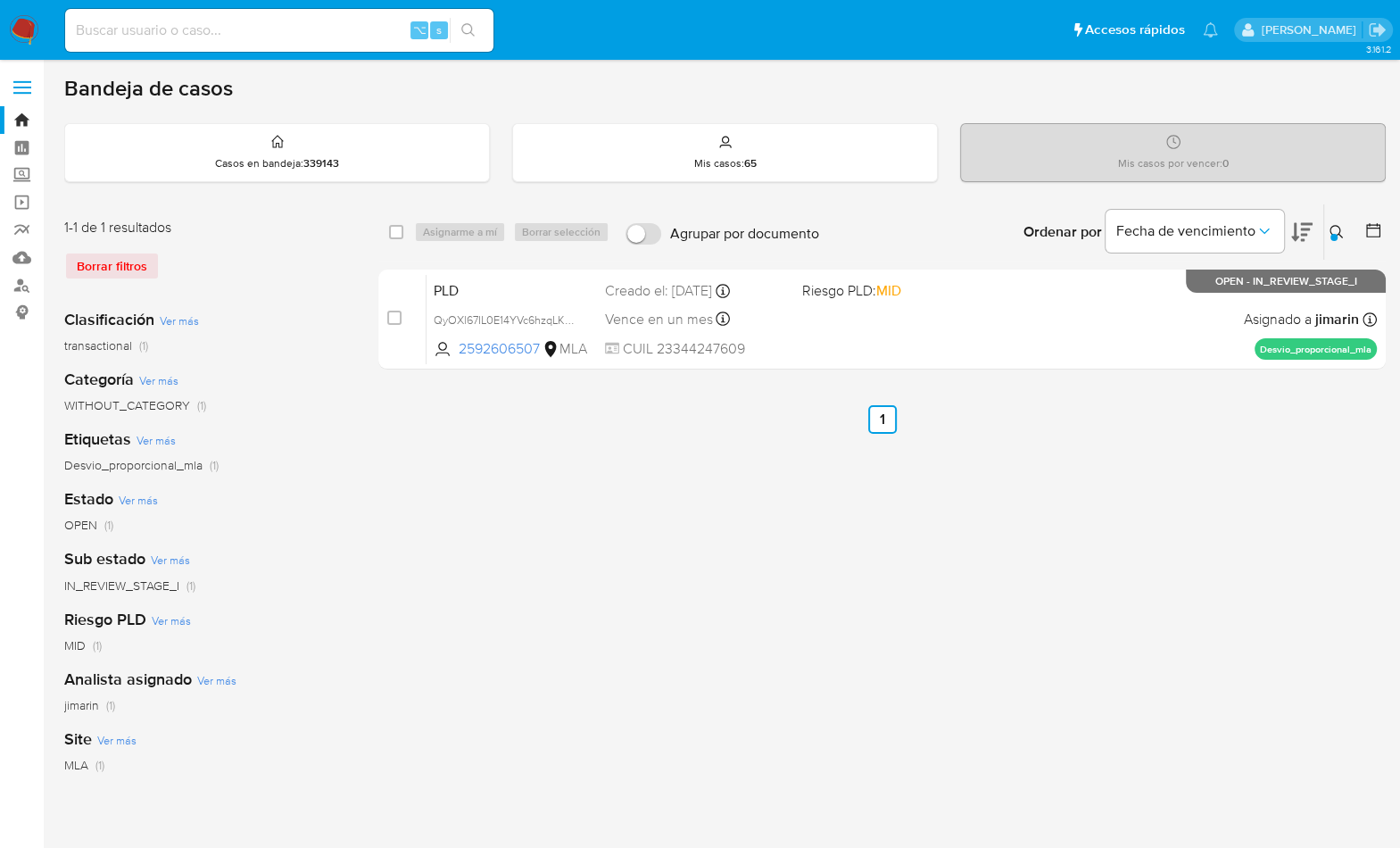
click at [1330, 230] on icon at bounding box center [1336, 232] width 14 height 14
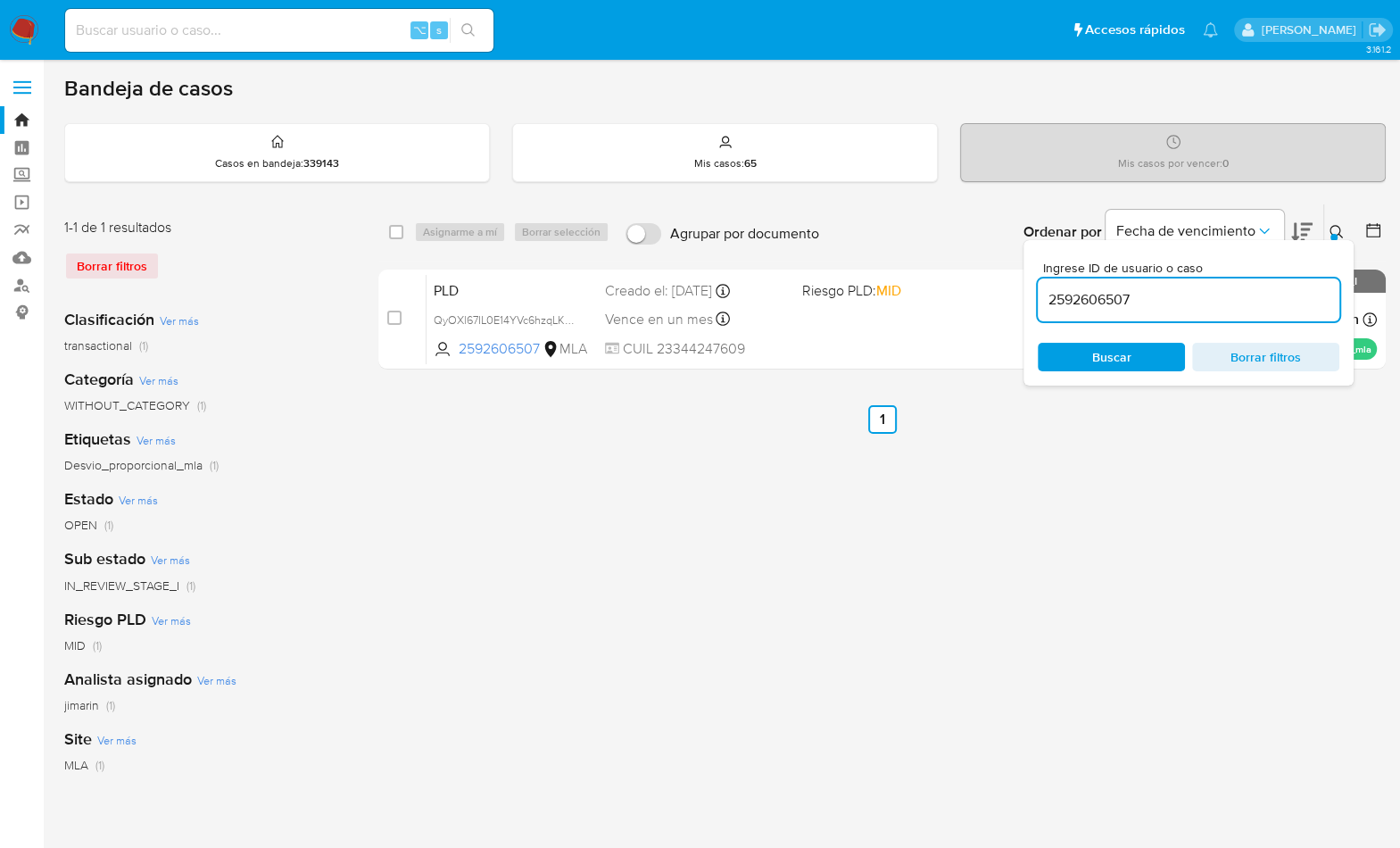
click at [1259, 309] on input "2592606507" at bounding box center [1188, 300] width 301 height 23
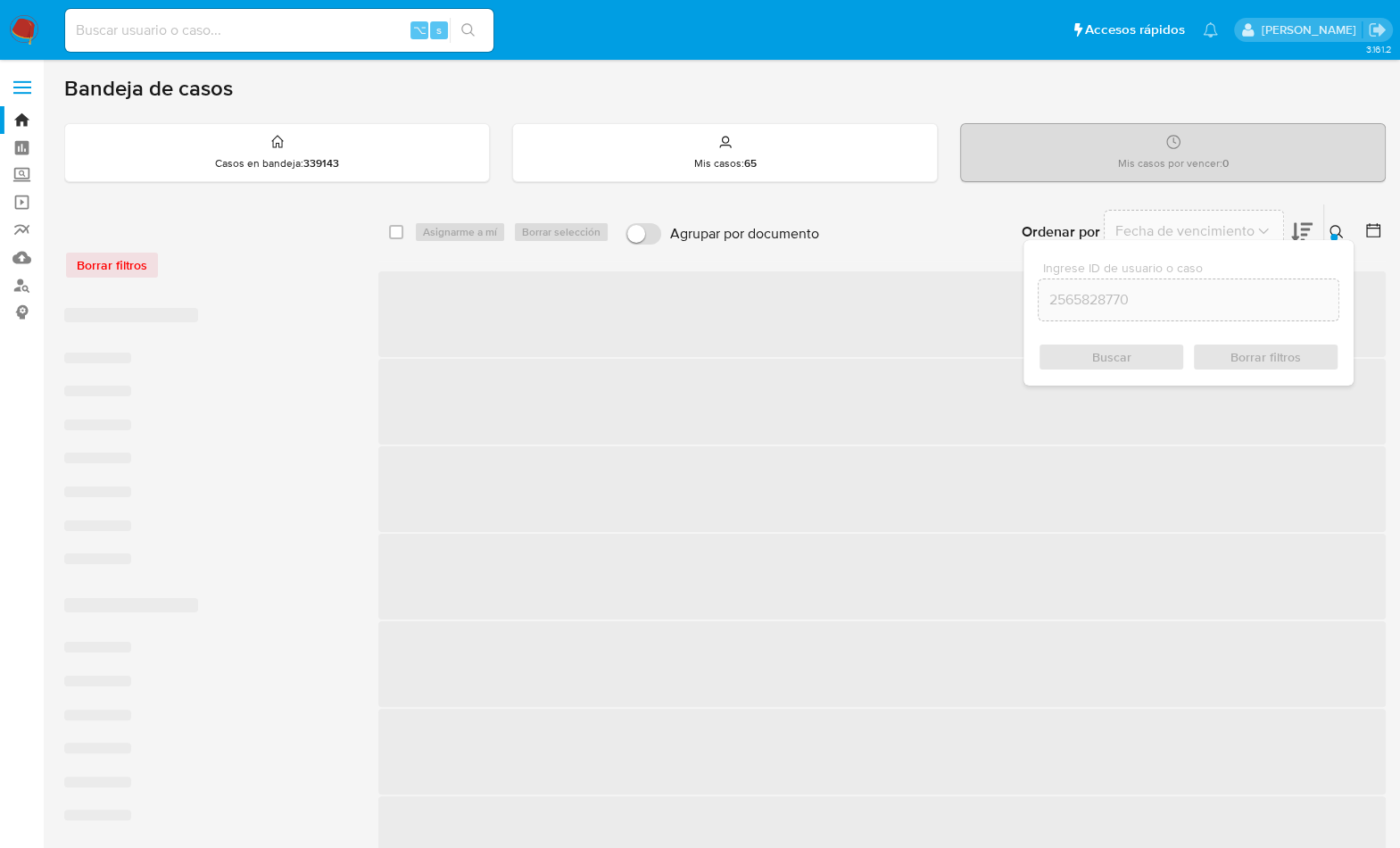
click at [1333, 230] on icon at bounding box center [1336, 232] width 14 height 14
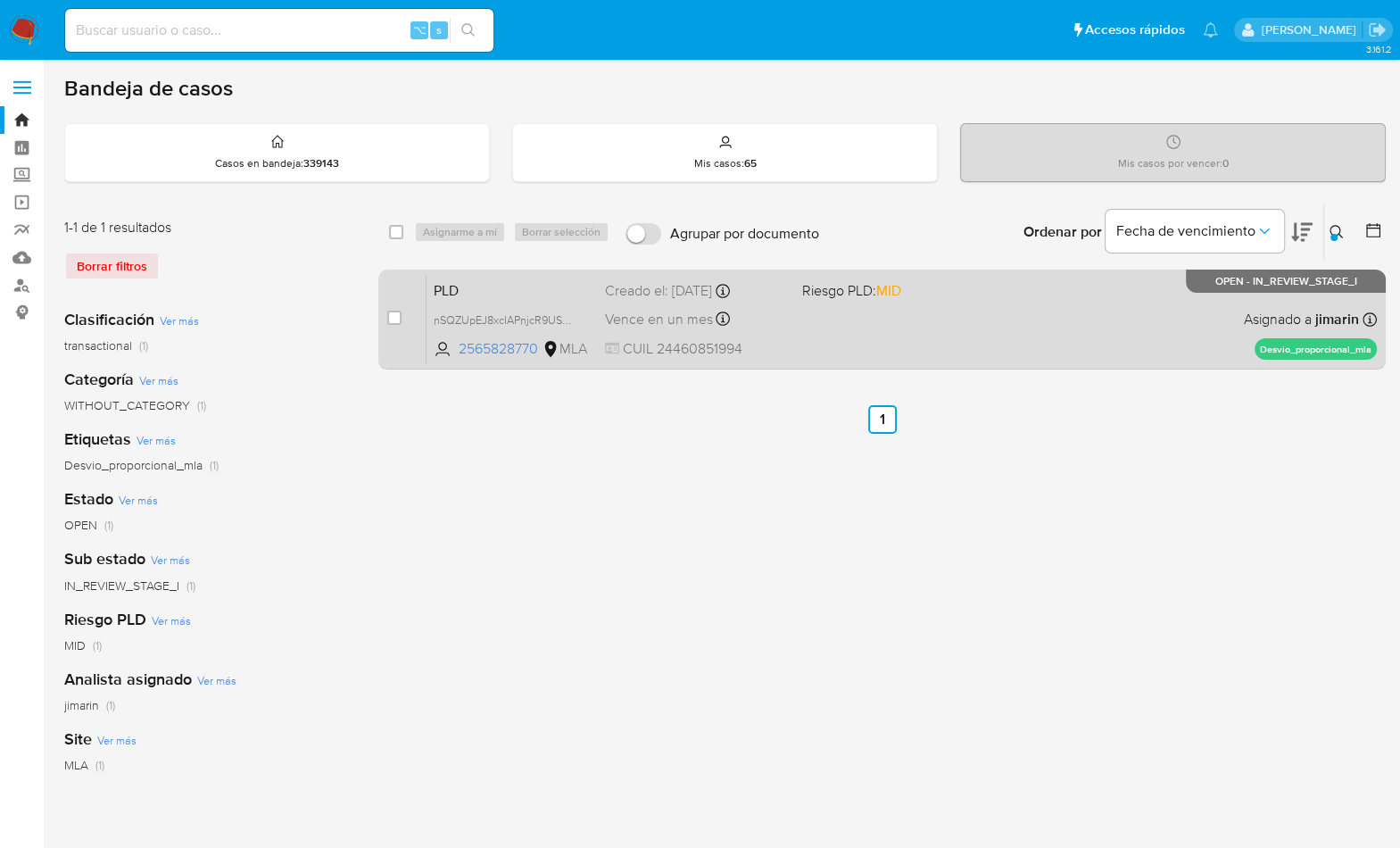
click at [1229, 319] on div "PLD nSQZUpEJ8xcIAPnjcR9USh1d 2565828770 MLA Riesgo PLD: MID Creado el: 12/09/20…" at bounding box center [901, 319] width 950 height 90
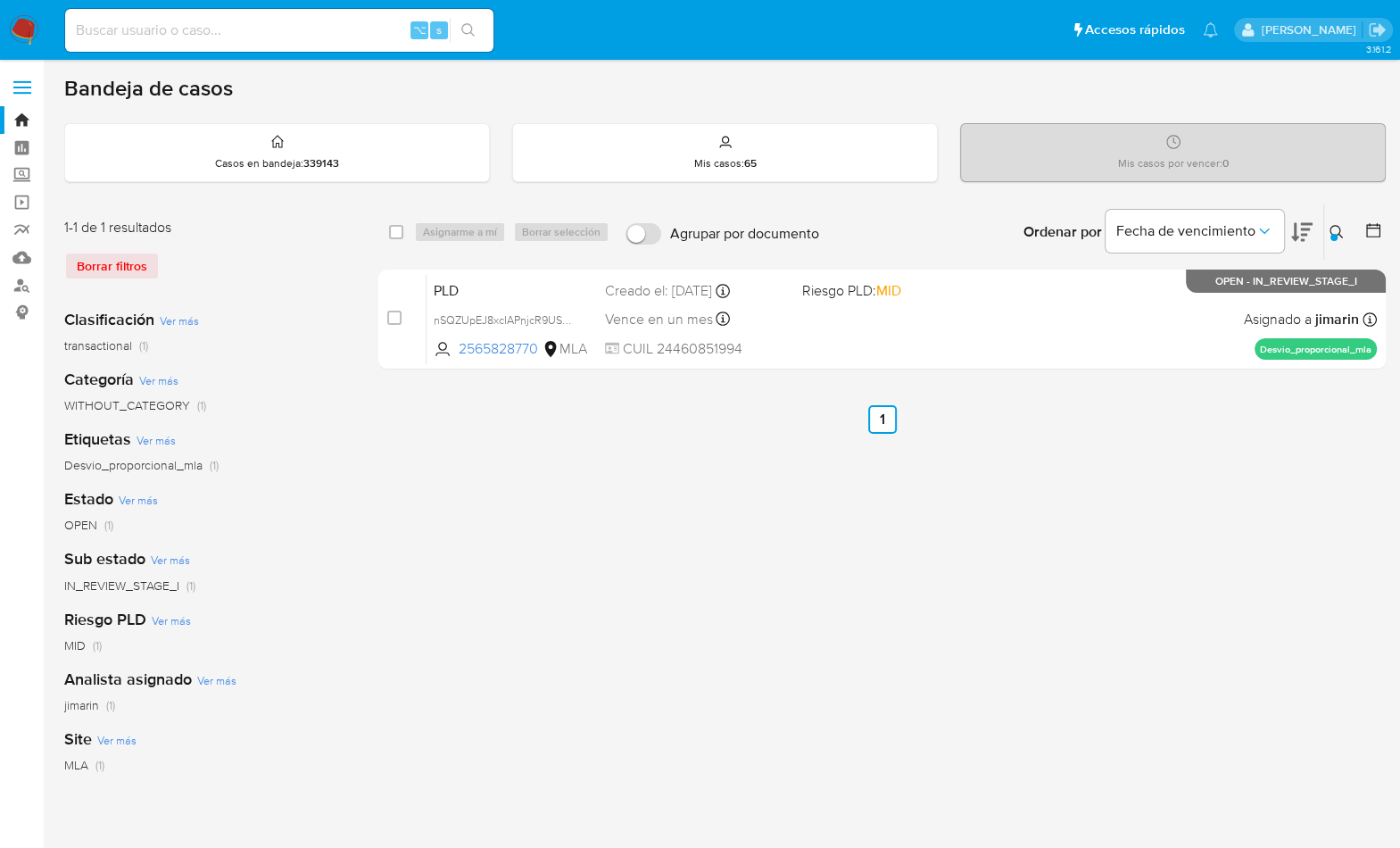
click at [1337, 226] on icon at bounding box center [1336, 232] width 14 height 14
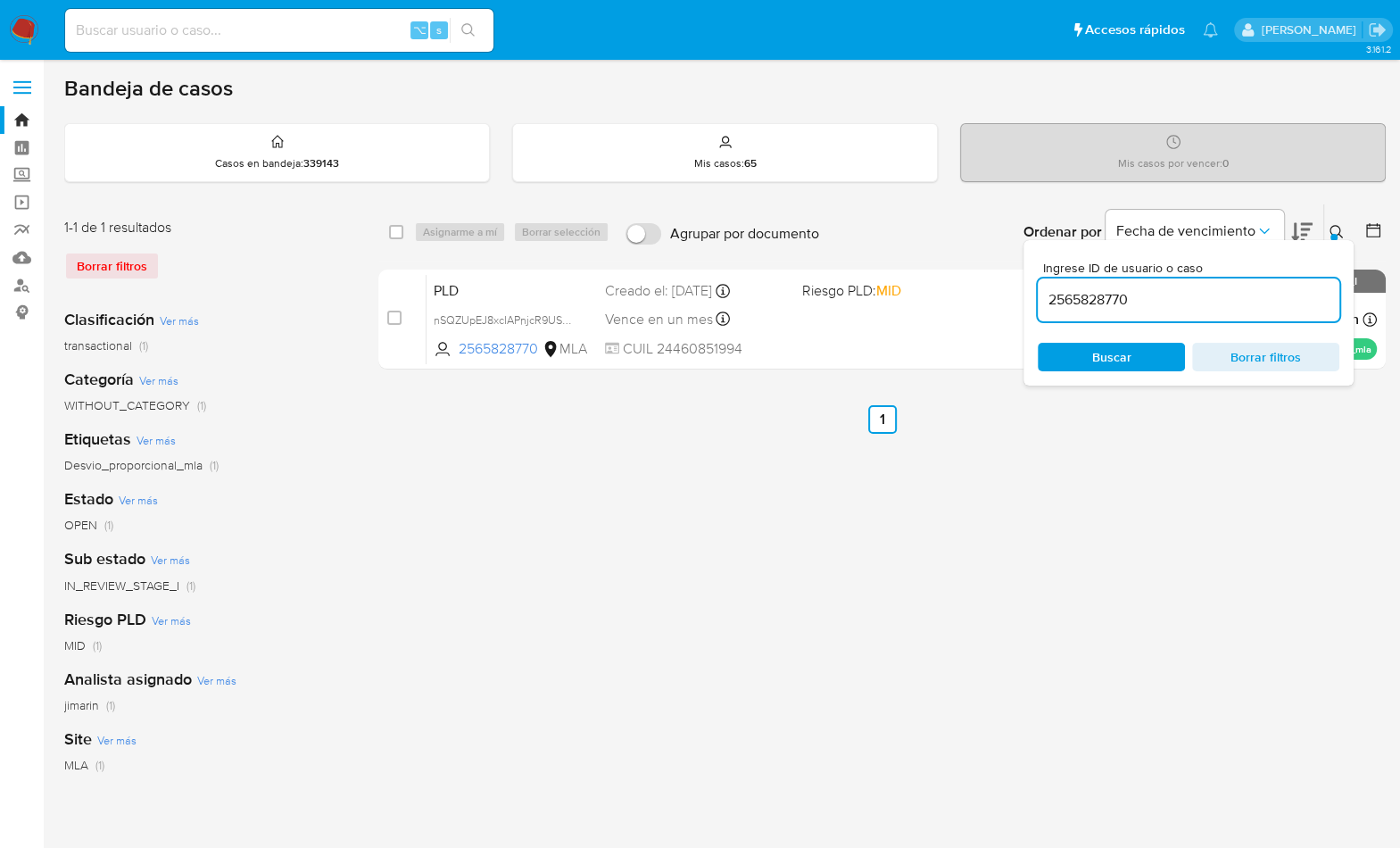
click at [1212, 314] on div "2565828770" at bounding box center [1188, 299] width 301 height 42
click at [1210, 308] on input "2565828770" at bounding box center [1188, 300] width 301 height 23
paste input "654666971"
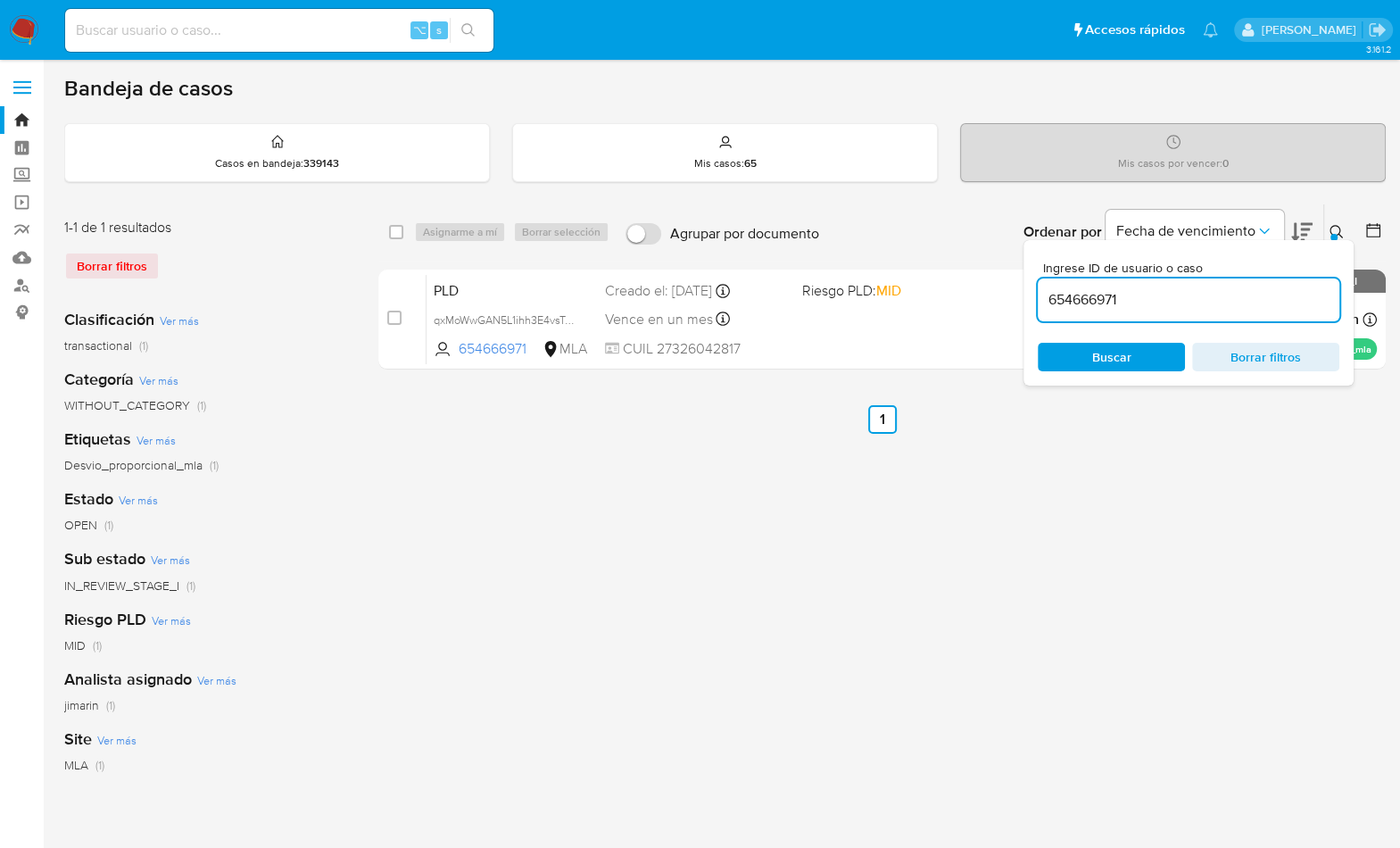
click at [1341, 225] on icon at bounding box center [1336, 232] width 14 height 14
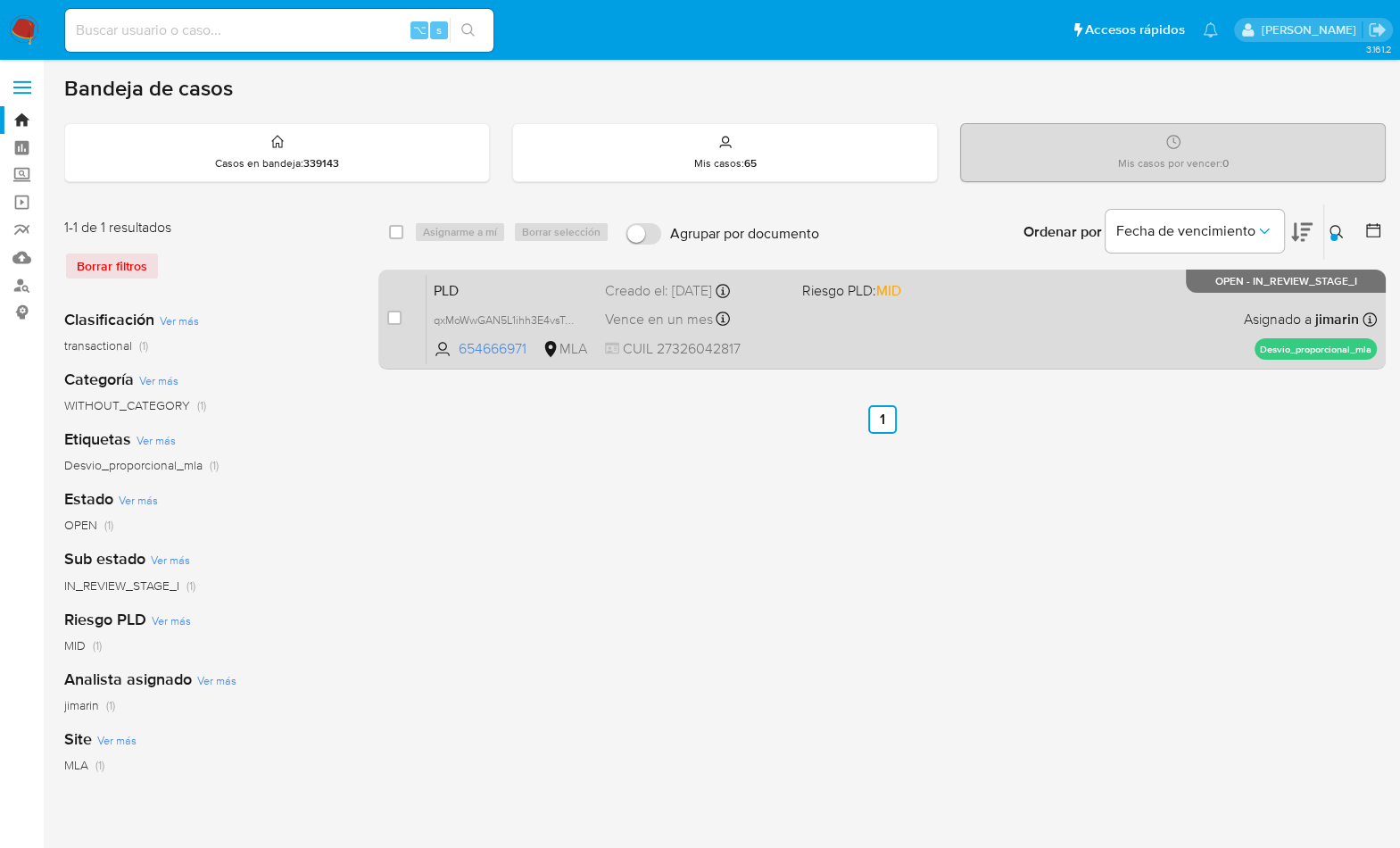
click at [1154, 336] on div "PLD qxMoWwGAN5L1ihh3E4vsTrhl 654666971 MLA Riesgo PLD: MID Creado el: 12/09/202…" at bounding box center [901, 319] width 950 height 90
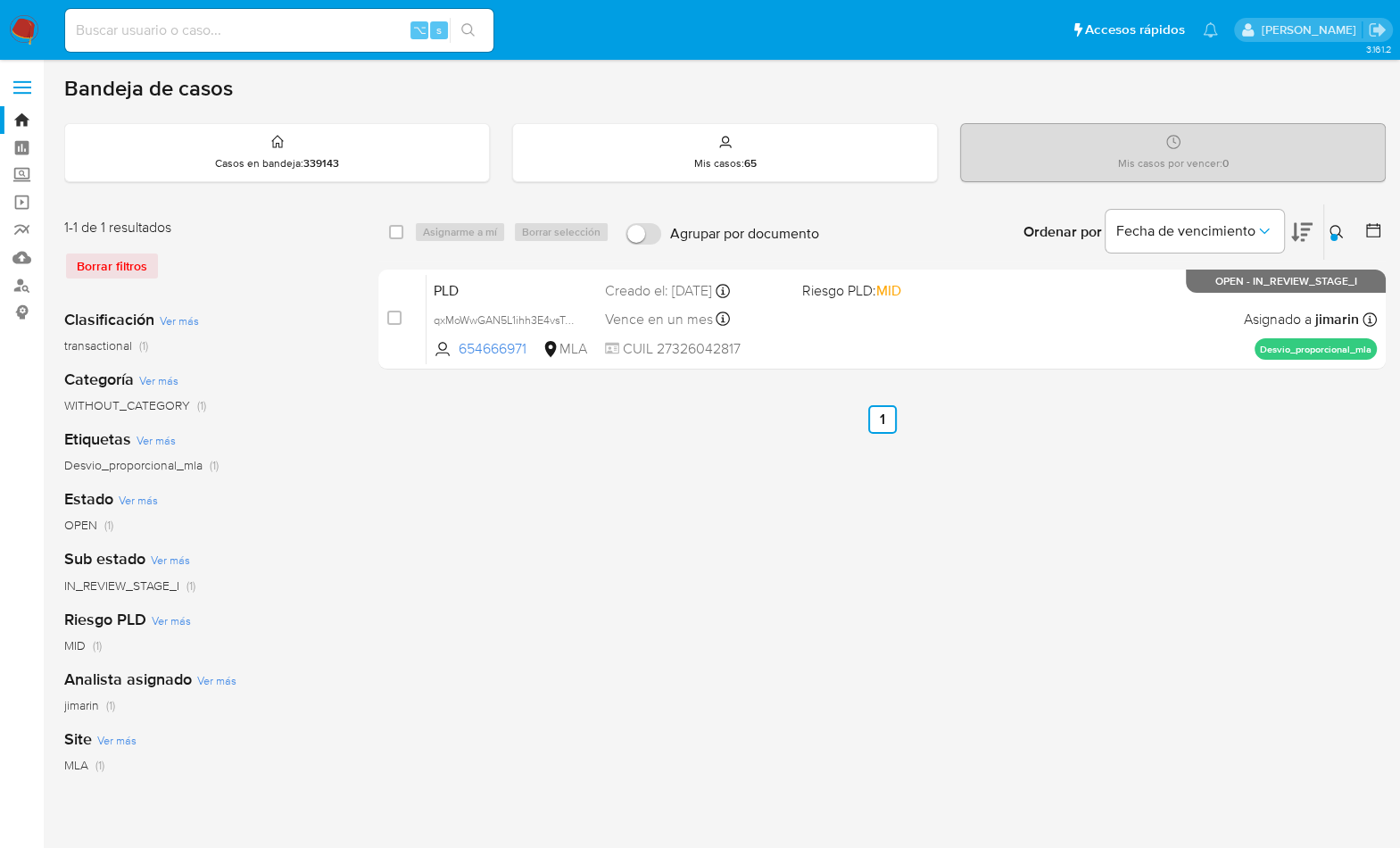
click at [1330, 237] on div at bounding box center [1333, 238] width 7 height 7
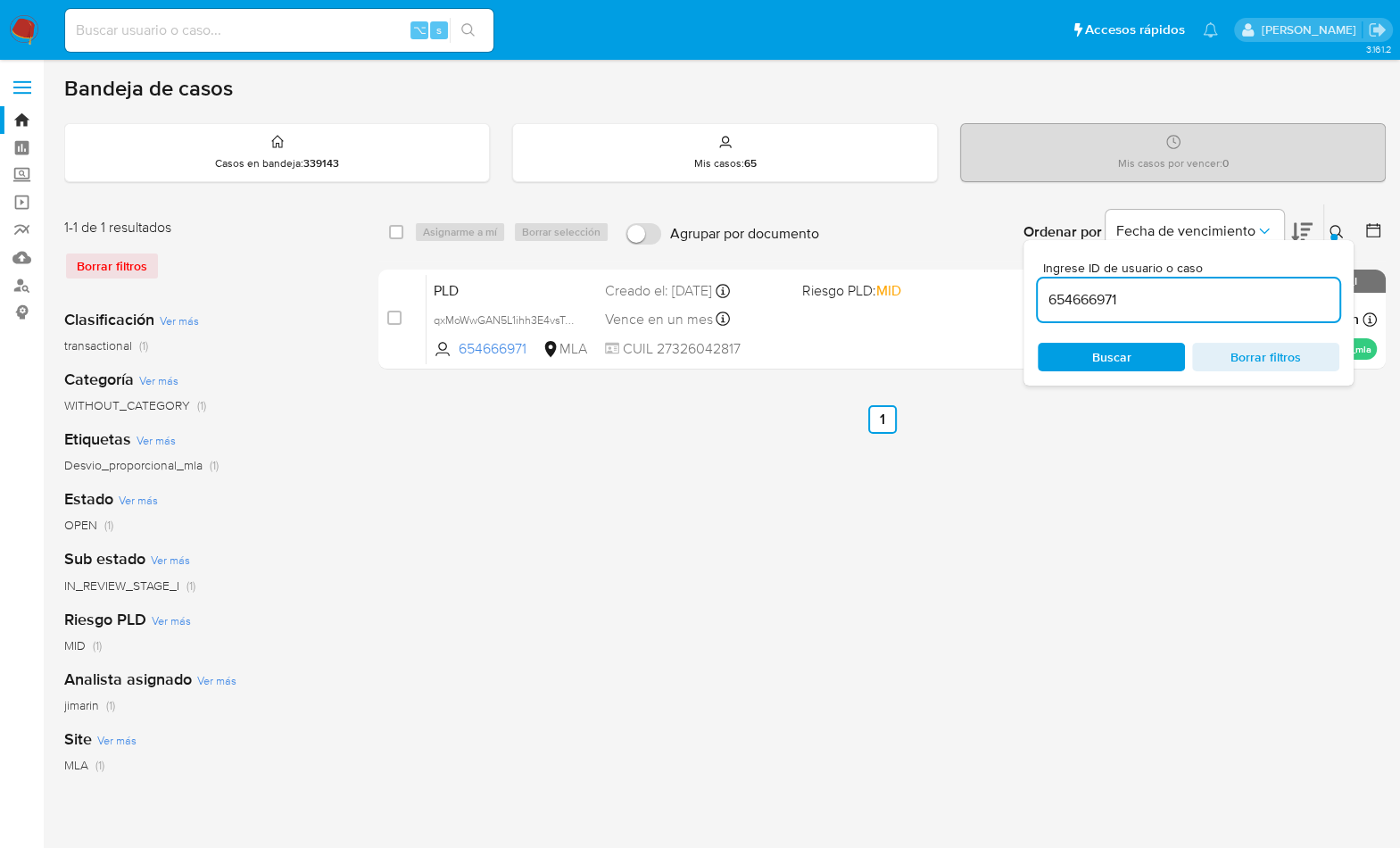
click at [1202, 299] on input "654666971" at bounding box center [1188, 300] width 301 height 23
type input "271182512"
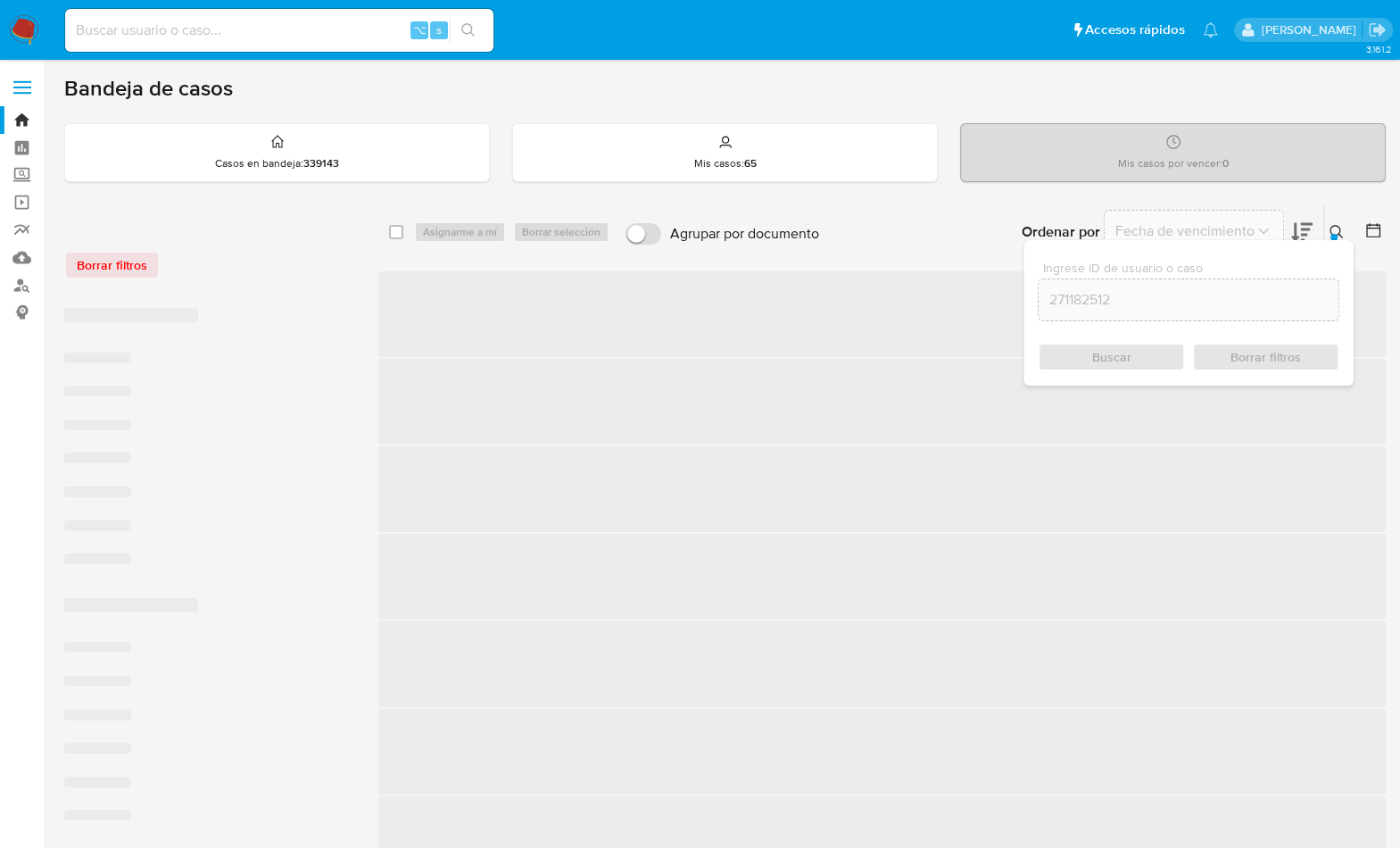
click at [1339, 231] on icon at bounding box center [1336, 232] width 14 height 14
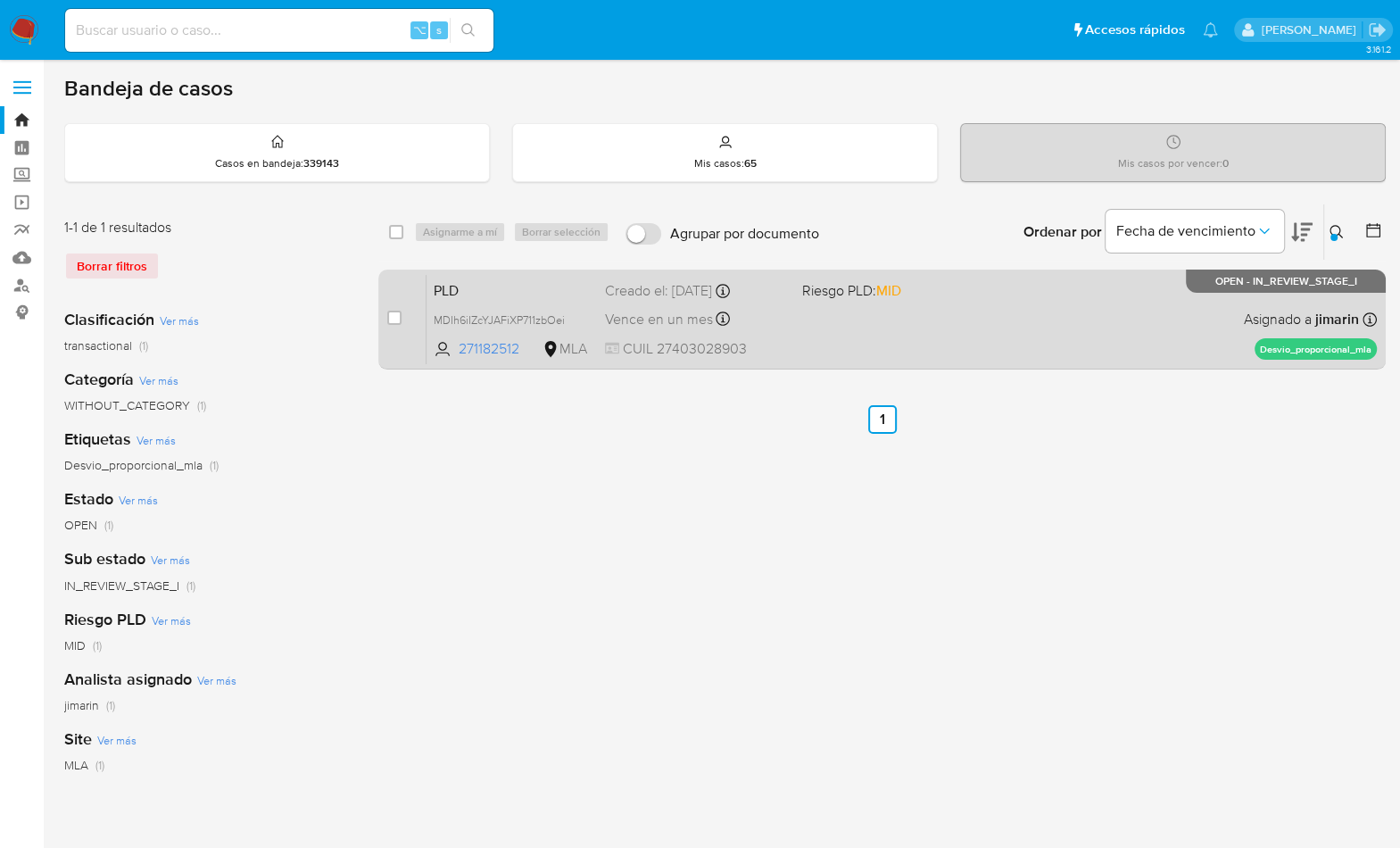
click at [1126, 309] on div "PLD MDIh6iIZcYJAFiXP711zbOei 271182512 MLA Riesgo PLD: MID Creado el: 12/09/202…" at bounding box center [901, 319] width 950 height 90
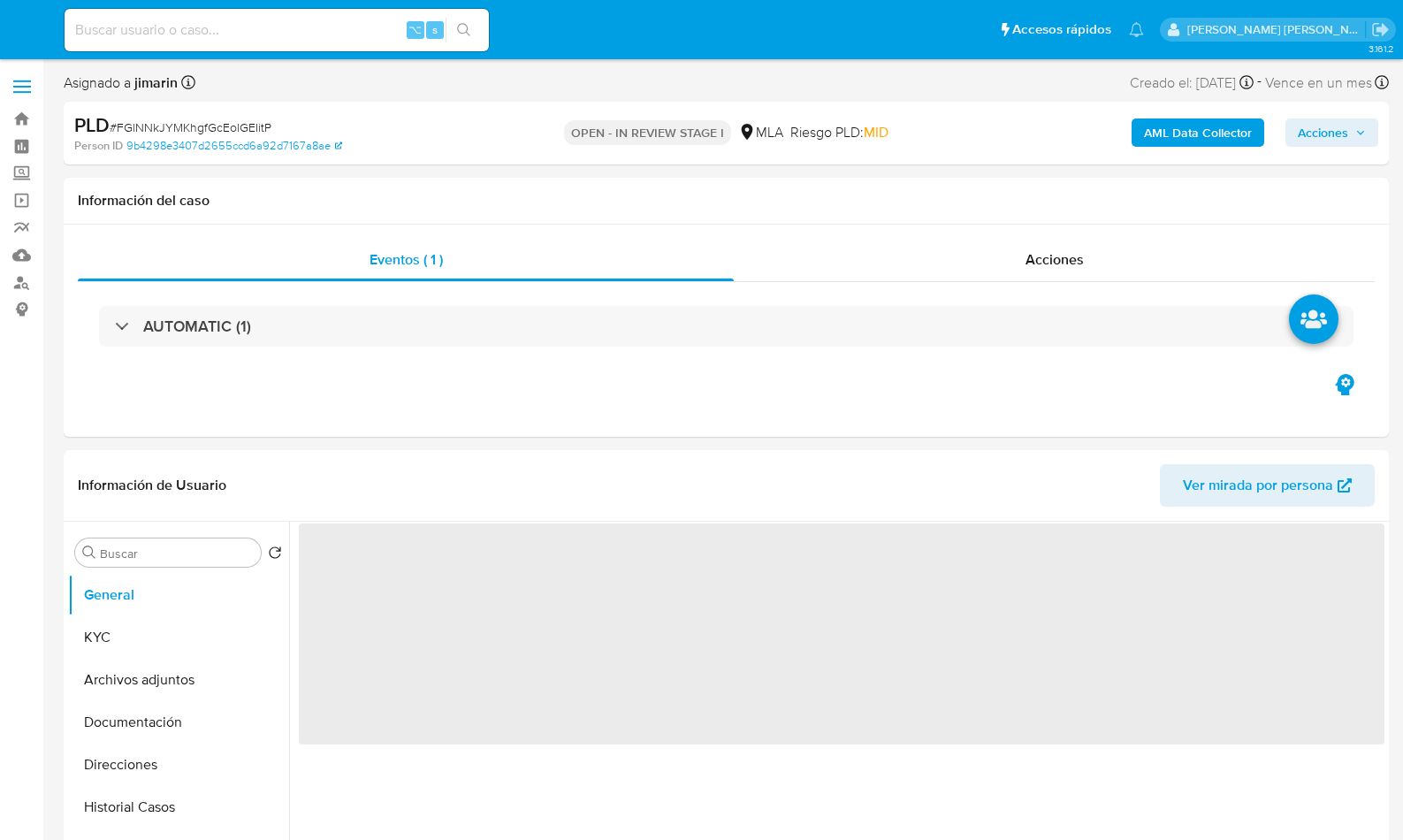
select select "10"
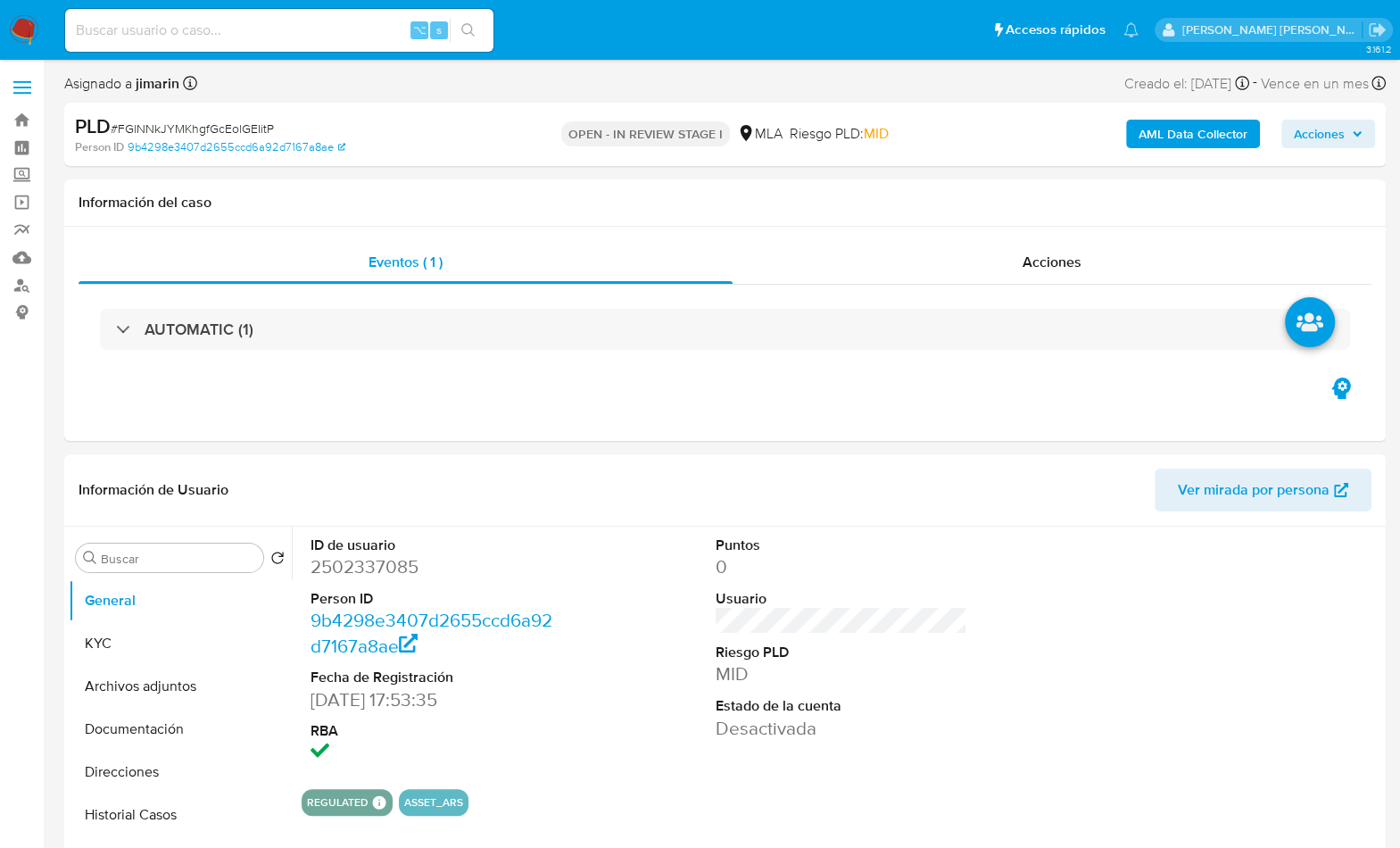
click at [213, 136] on span "# FGlNNkJYMKhgfGcEolGEIitP" at bounding box center [192, 128] width 163 height 18
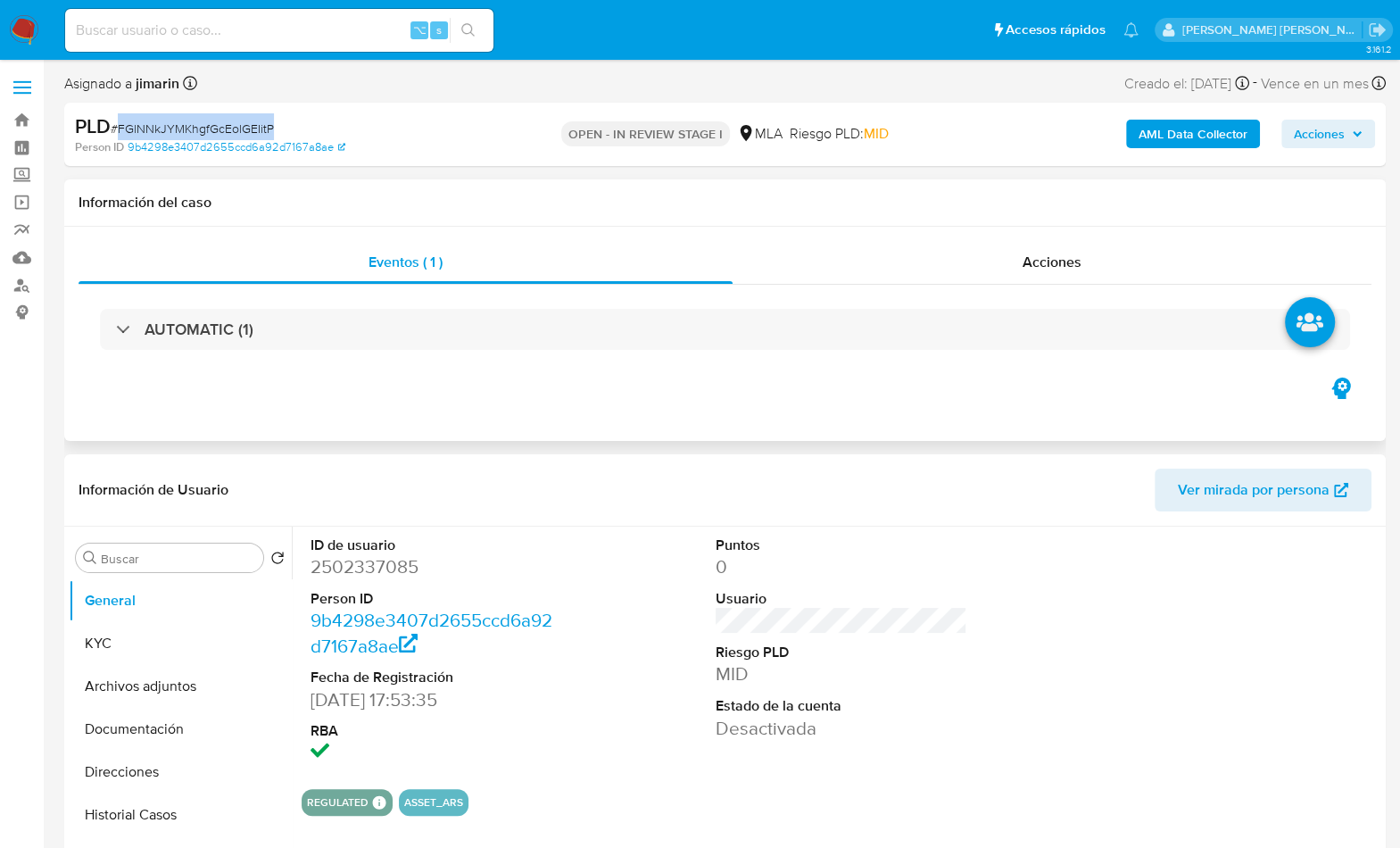
copy span "FGlNNkJYMKhgfGcEolGEIitP"
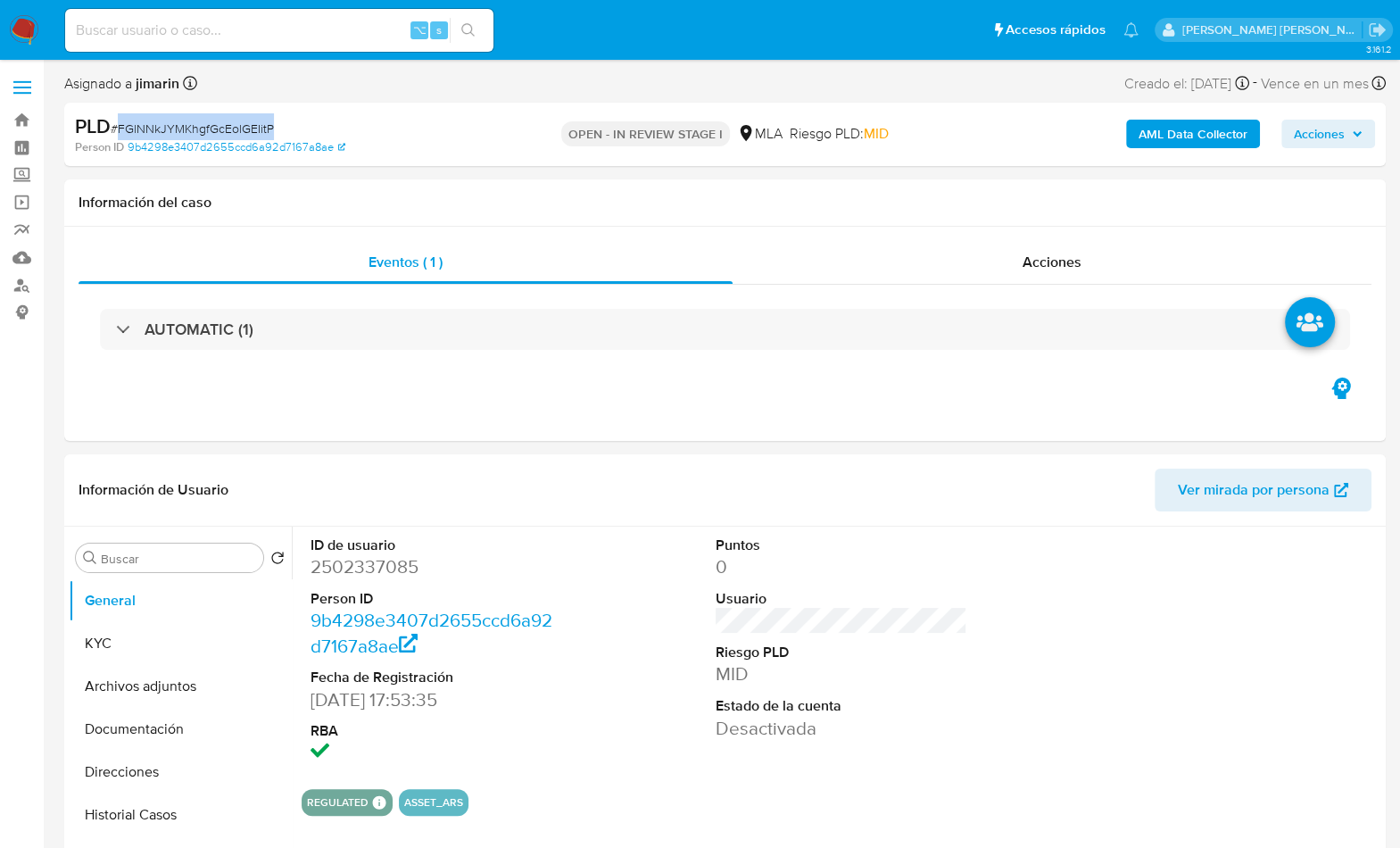
copy span "FGlNNkJYMKhgfGcEolGEIitP"
click at [434, 589] on dt "Person ID" at bounding box center [437, 599] width 253 height 20
click at [399, 573] on dd "2502337085" at bounding box center [437, 567] width 253 height 25
click at [398, 573] on dd "2502337085" at bounding box center [437, 567] width 253 height 25
copy dd "2502337085"
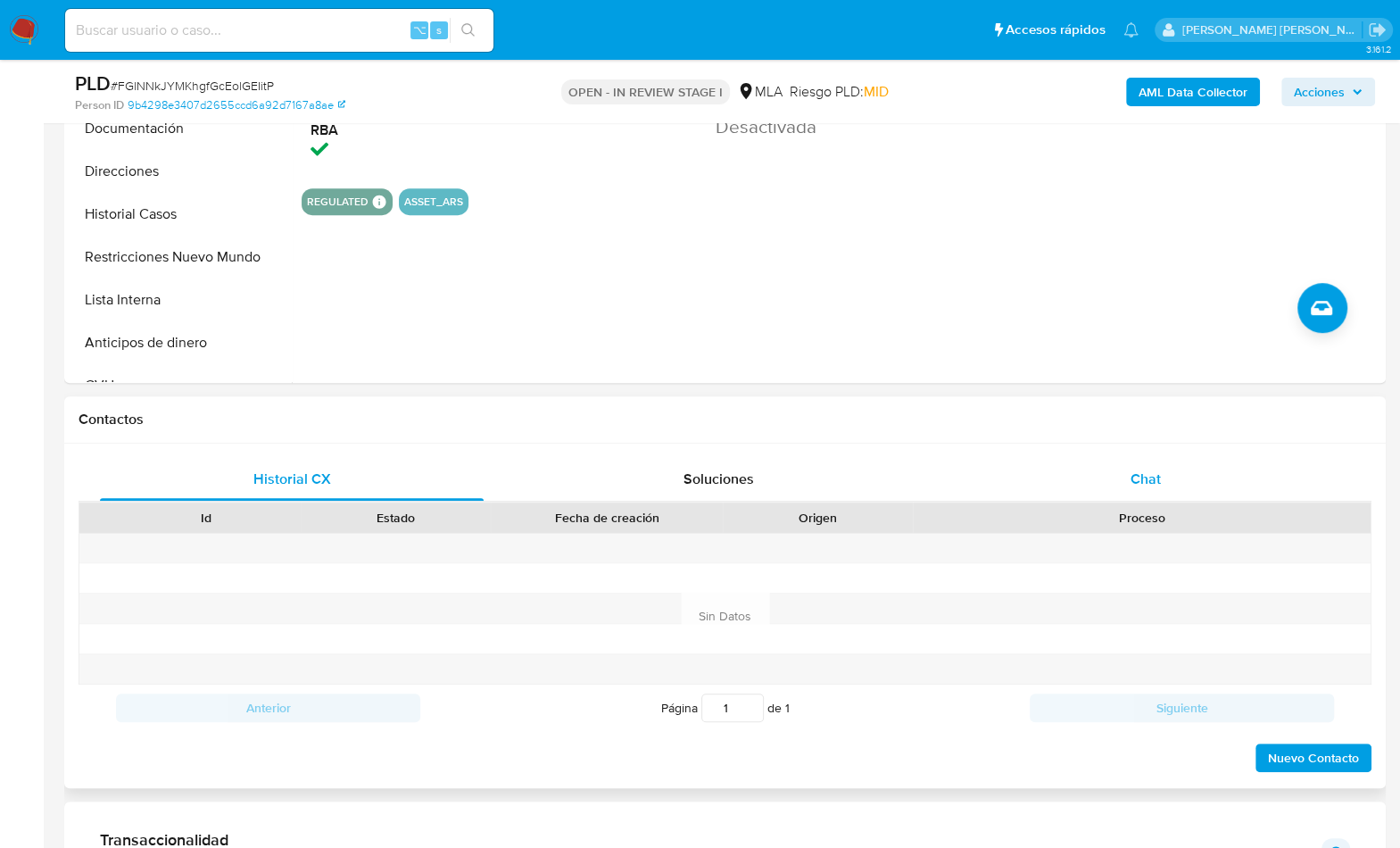
click at [1165, 476] on div "Chat" at bounding box center [1144, 479] width 384 height 42
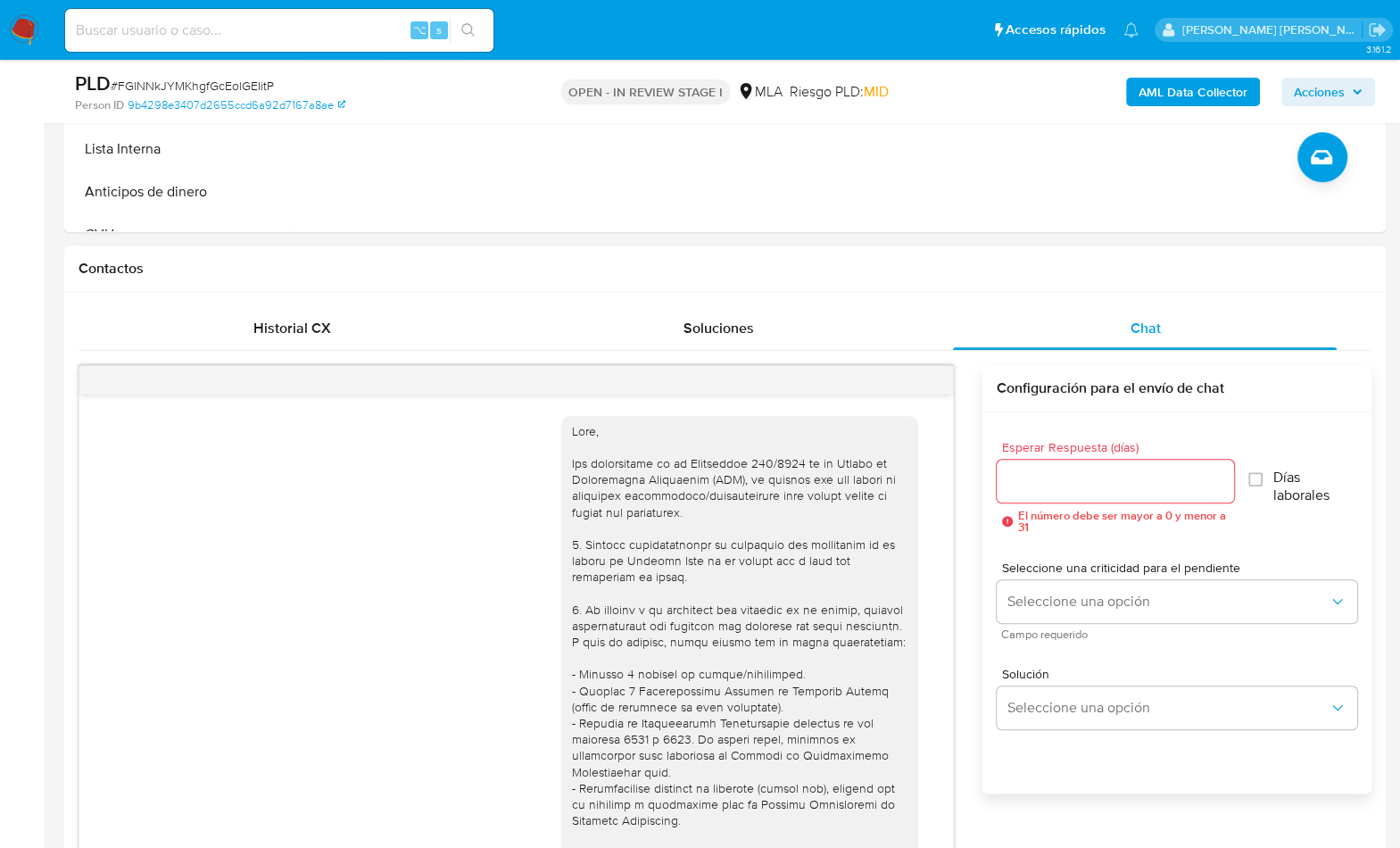
scroll to position [914, 0]
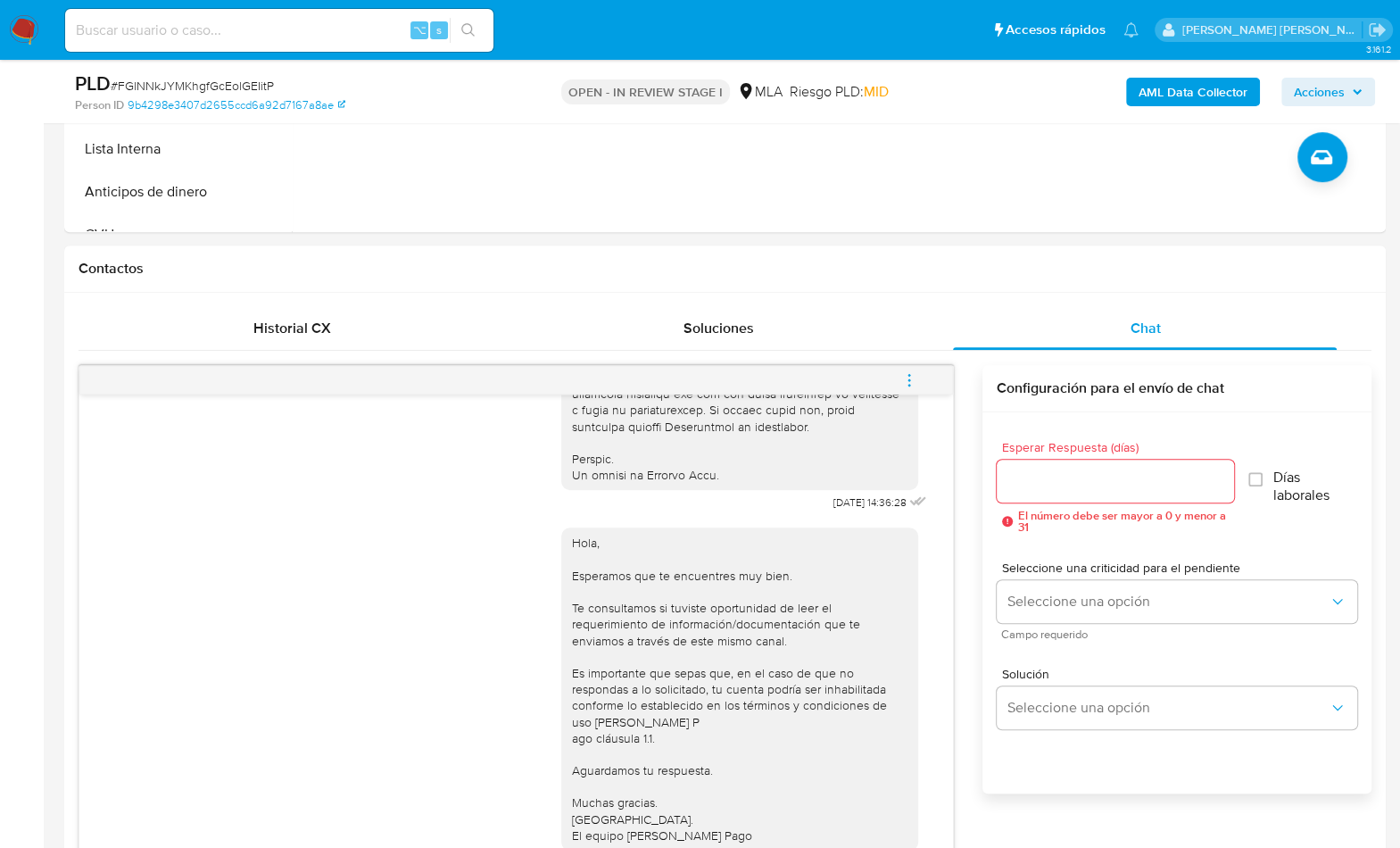
click at [928, 377] on button "menu-action" at bounding box center [908, 379] width 59 height 42
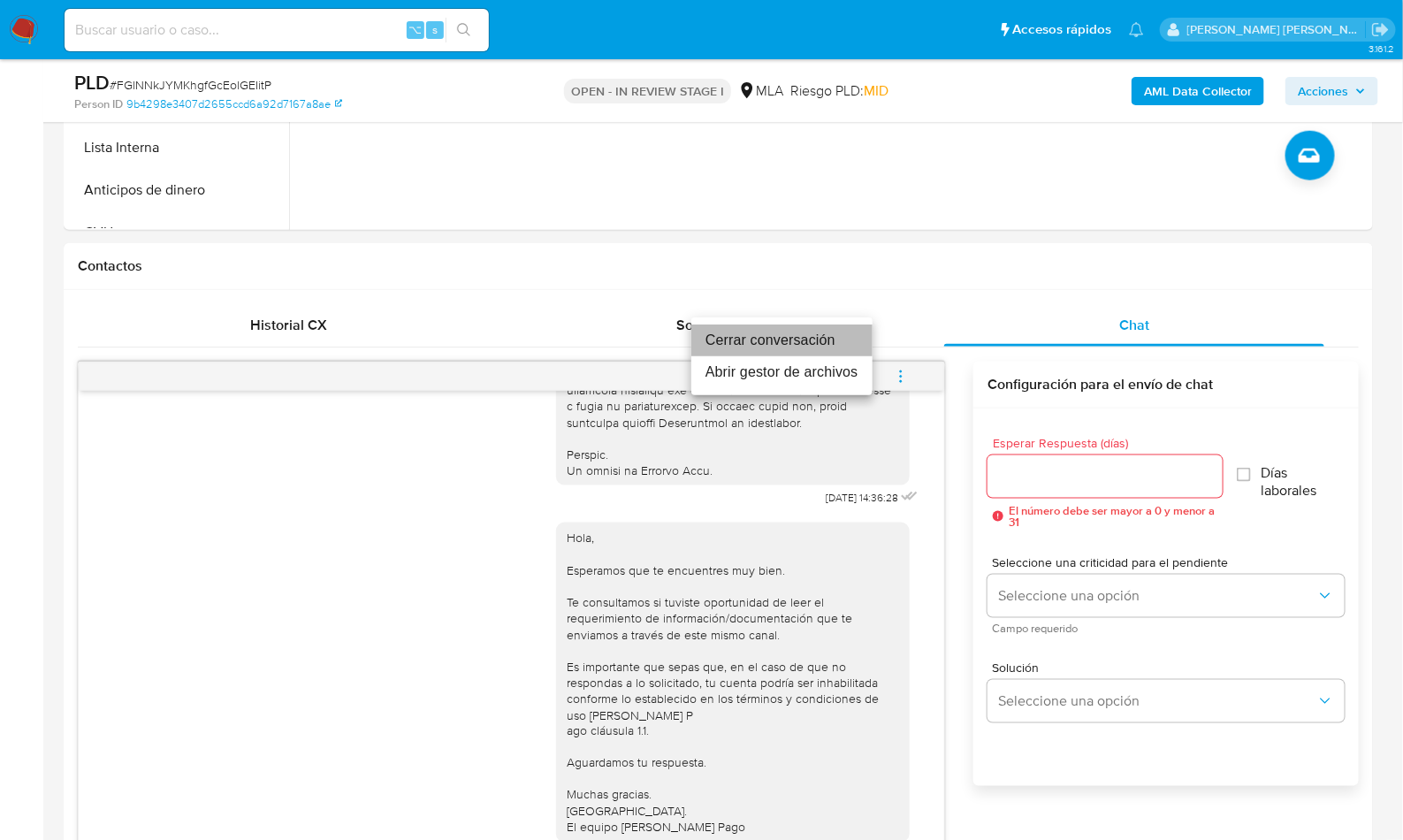
click at [807, 340] on li "Cerrar conversación" at bounding box center [782, 341] width 182 height 32
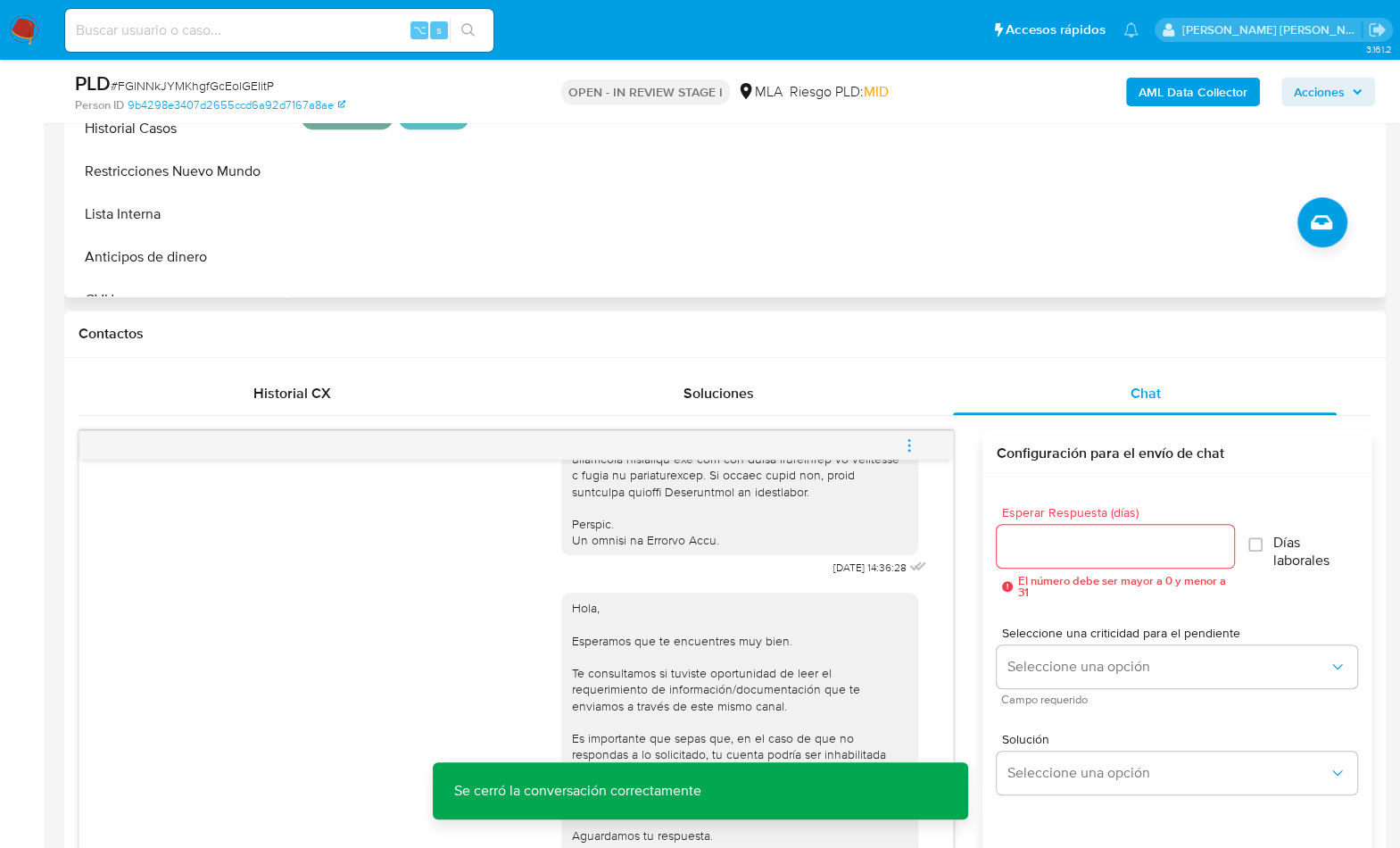
scroll to position [263, 0]
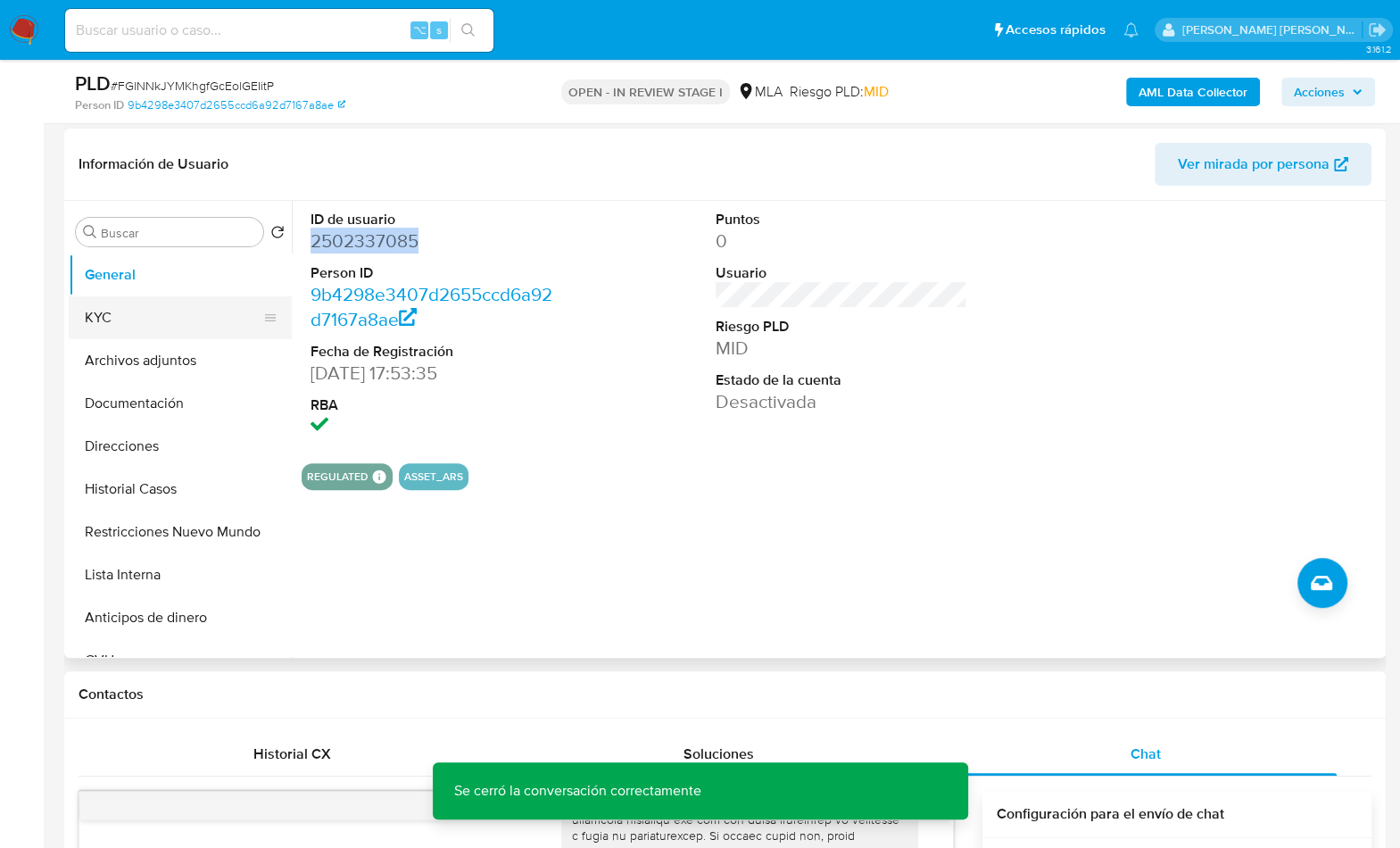
click at [75, 296] on button "KYC" at bounding box center [172, 317] width 209 height 42
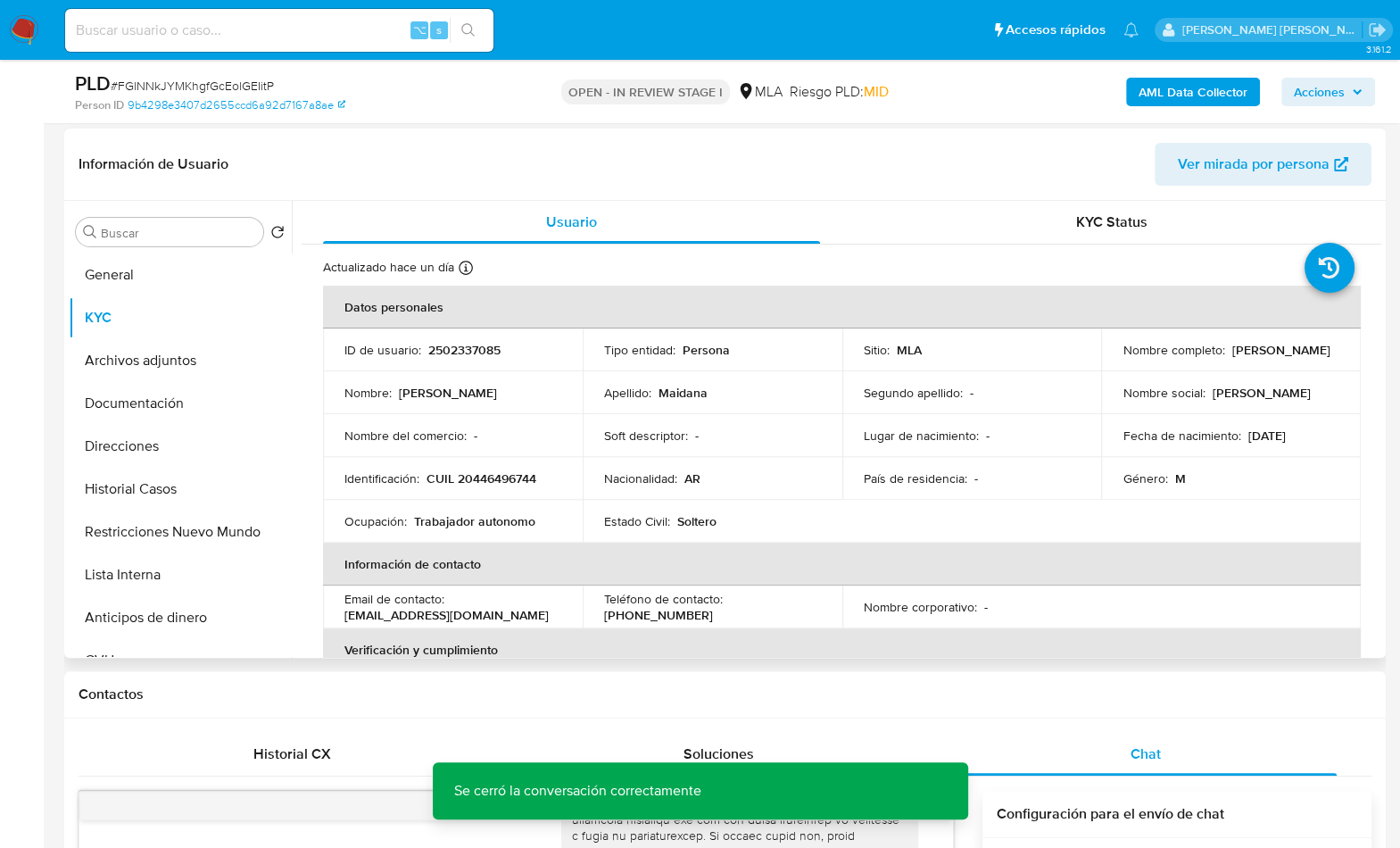
click at [488, 471] on p "CUIL 20446496744" at bounding box center [481, 479] width 110 height 16
copy p "20446496744"
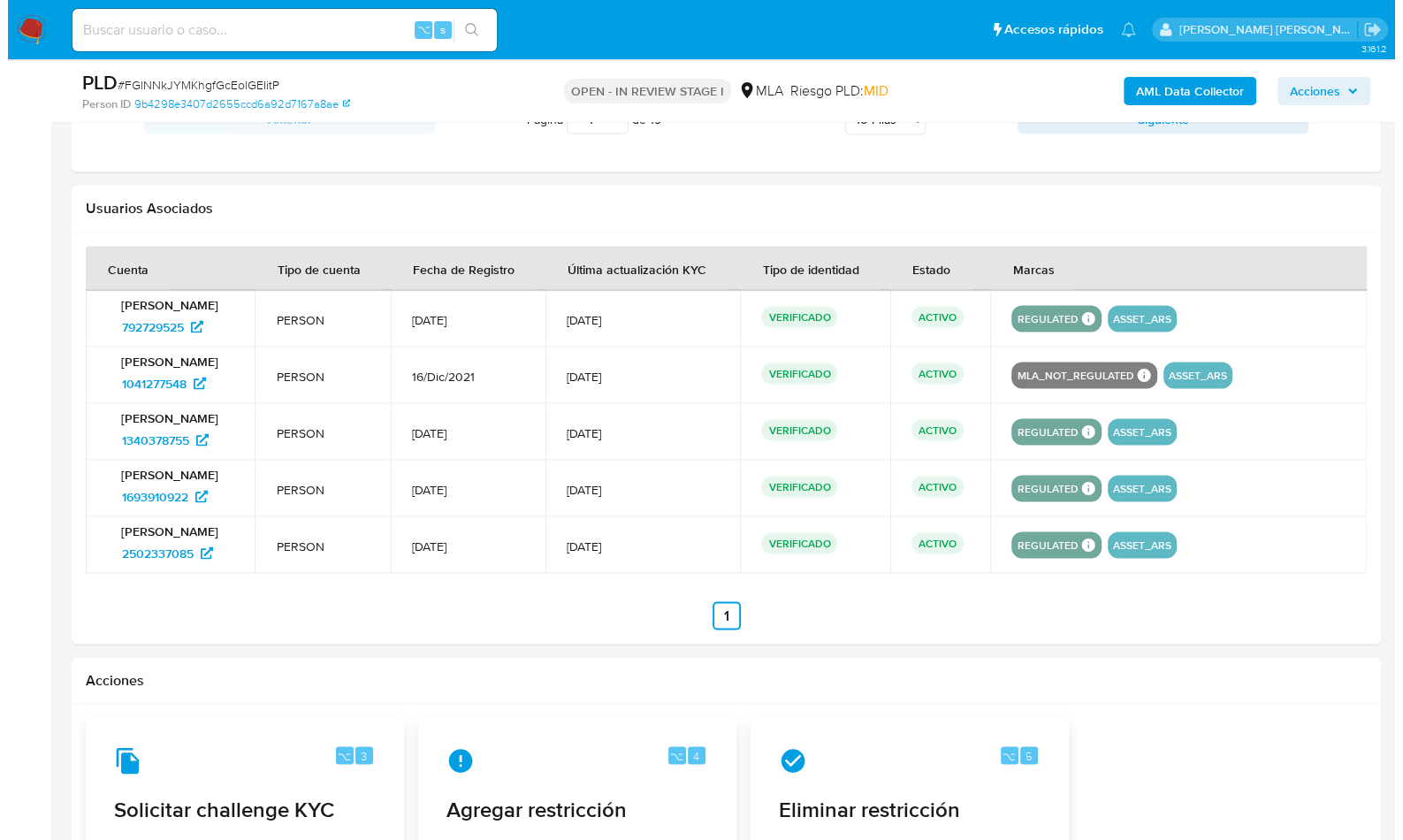
scroll to position [2590, 0]
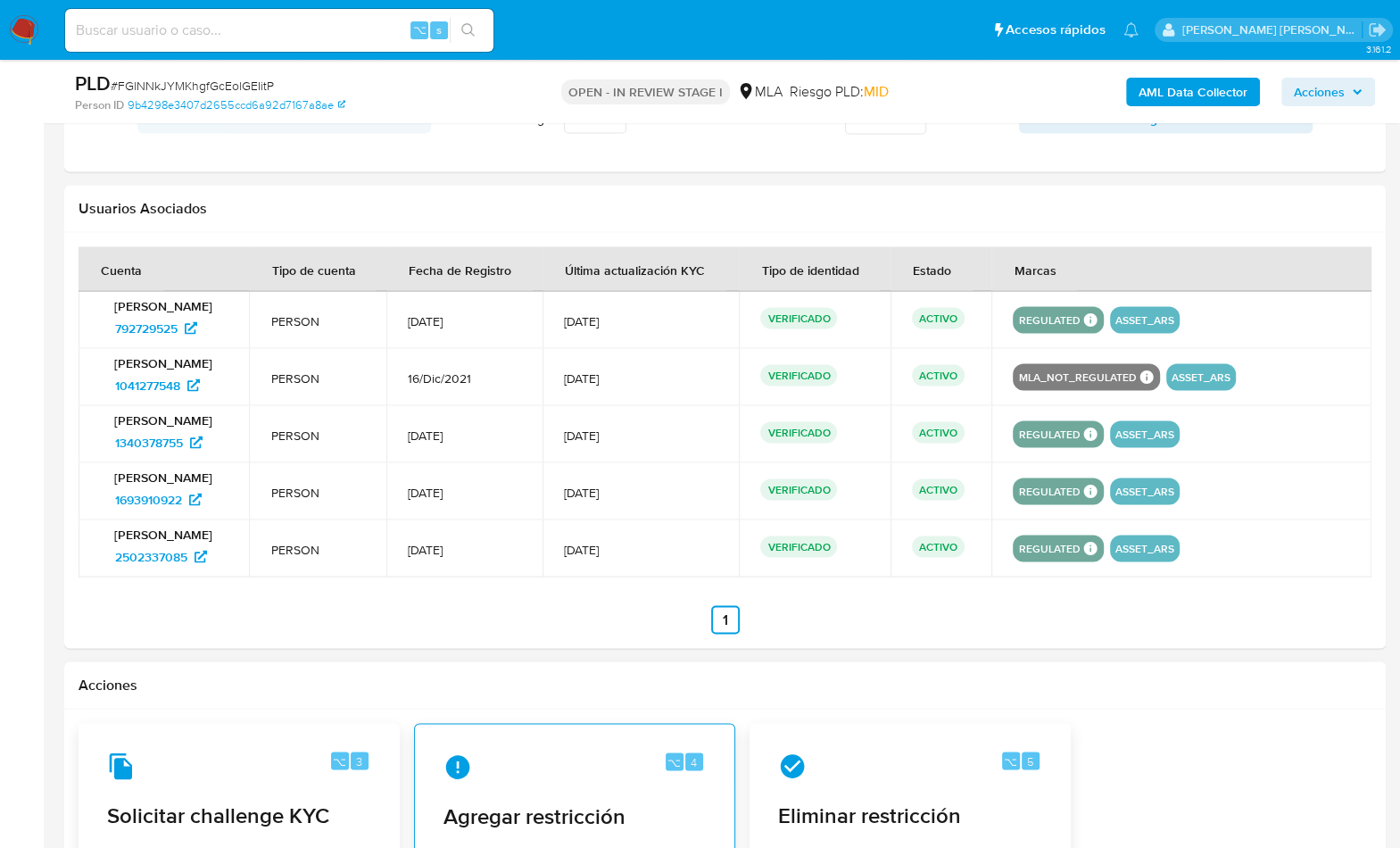
click at [651, 761] on div "⌥ 4" at bounding box center [574, 767] width 263 height 29
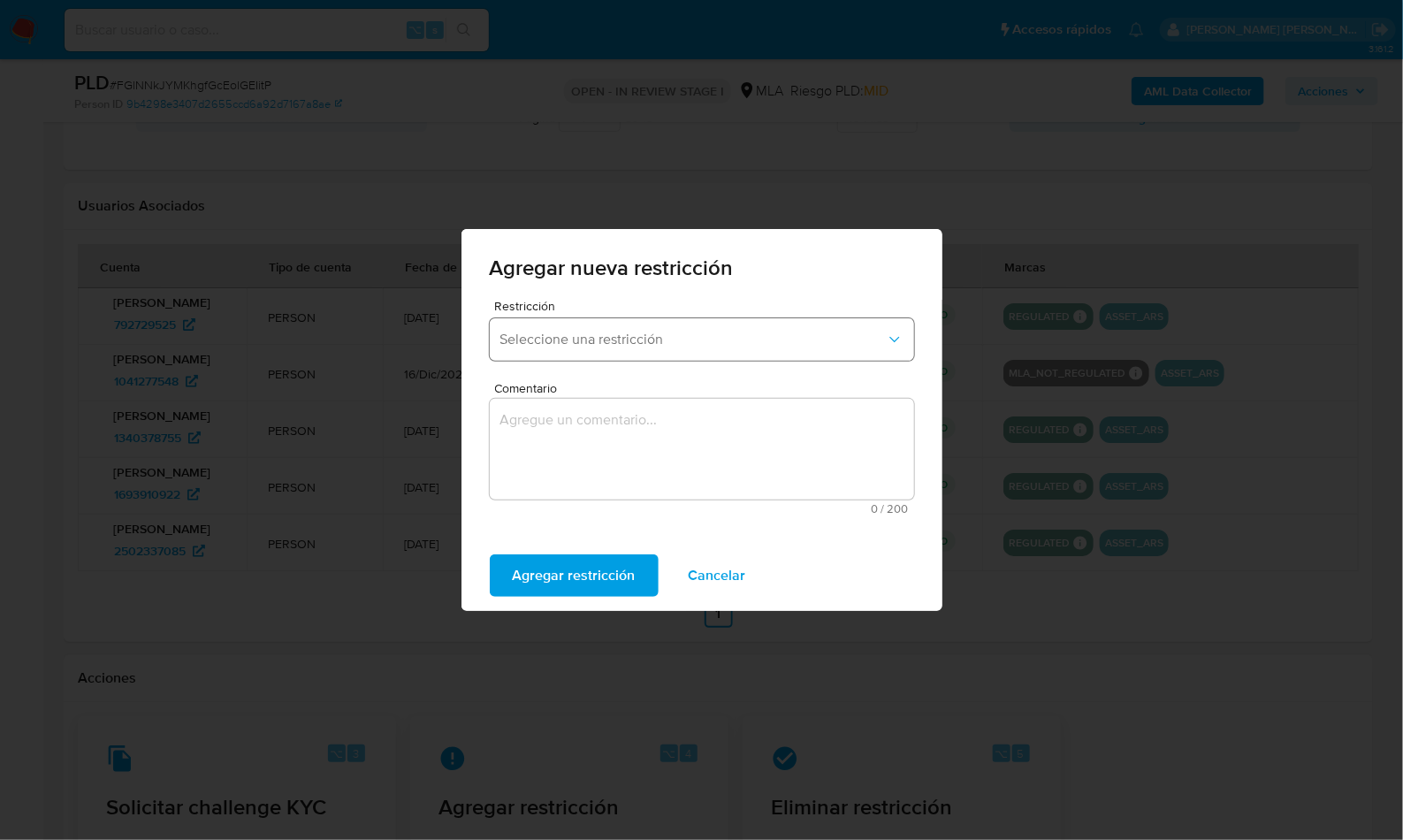
click at [659, 334] on span "Seleccione una restricción" at bounding box center [693, 340] width 386 height 18
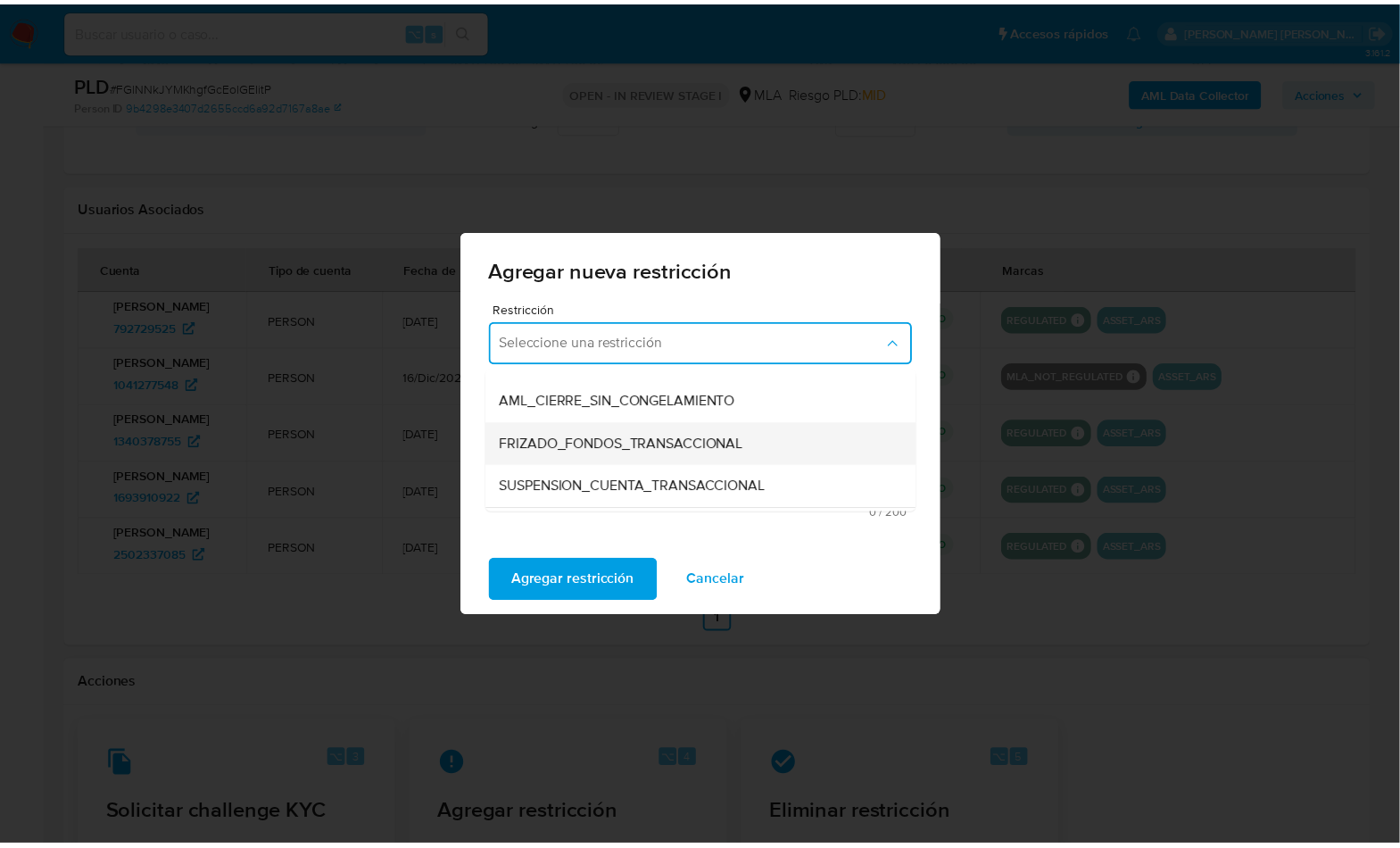
scroll to position [163, 0]
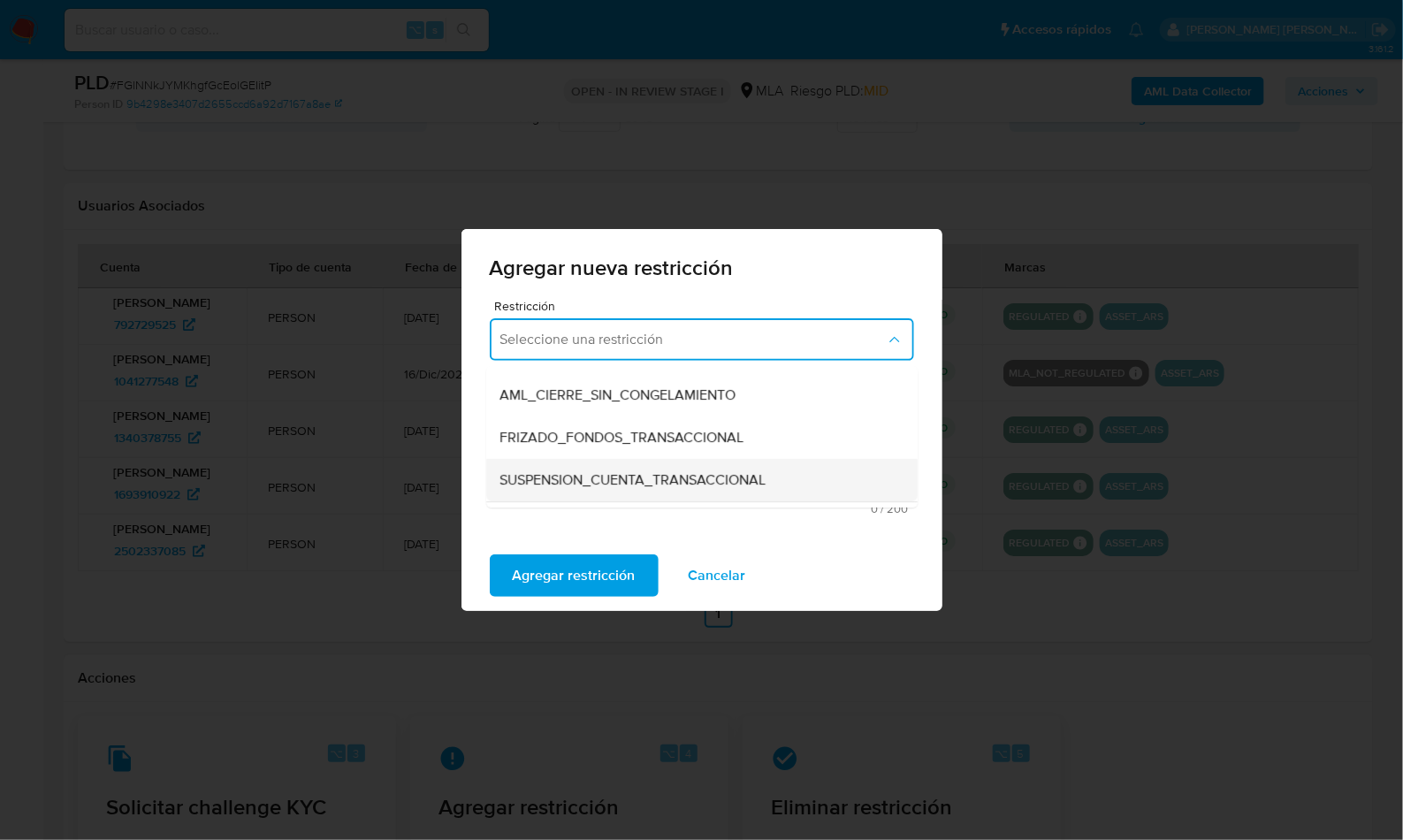
click at [723, 479] on span "SUSPENSION_CUENTA_TRANSACCIONAL" at bounding box center [633, 480] width 266 height 18
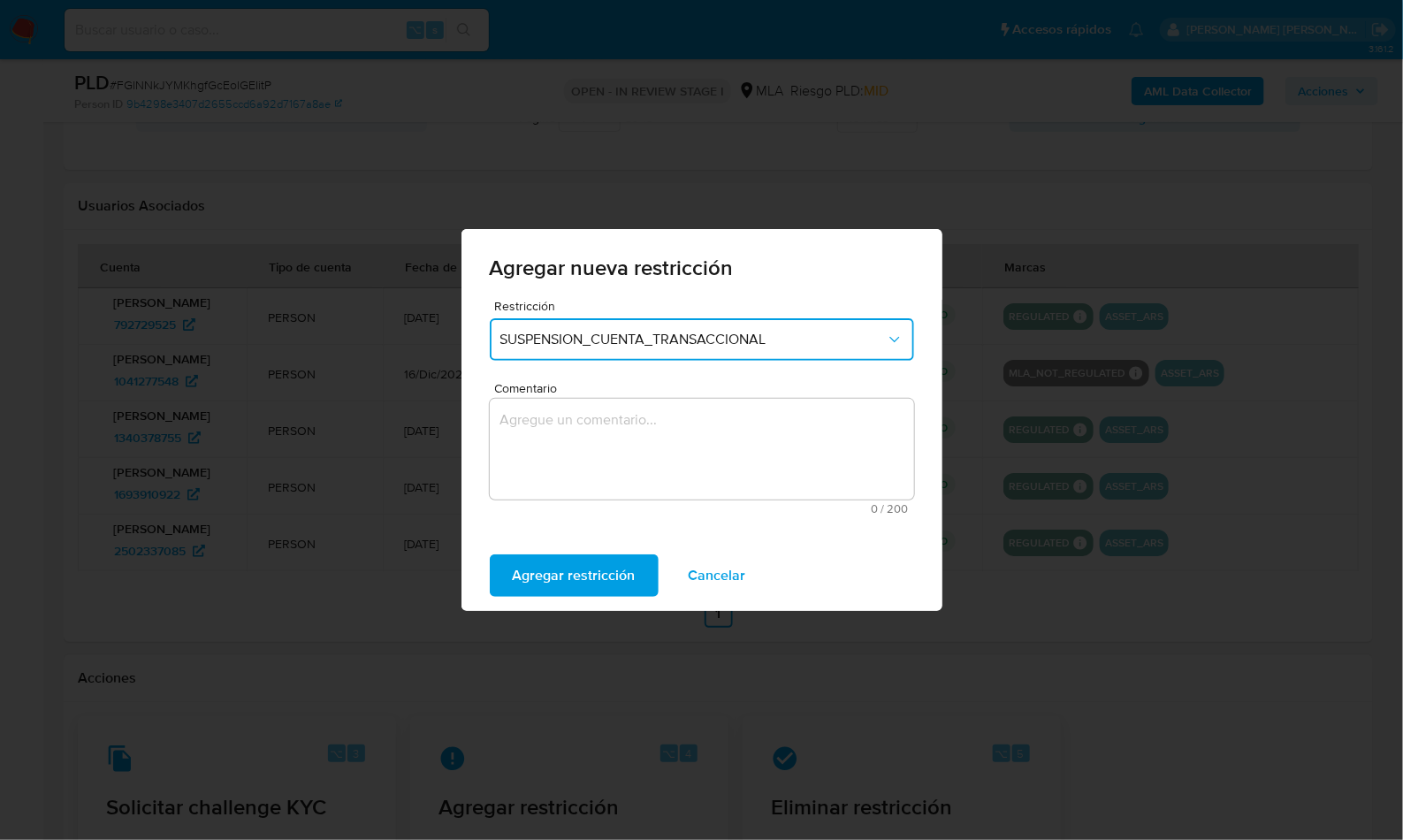
click at [727, 467] on textarea "Comentario" at bounding box center [702, 449] width 424 height 101
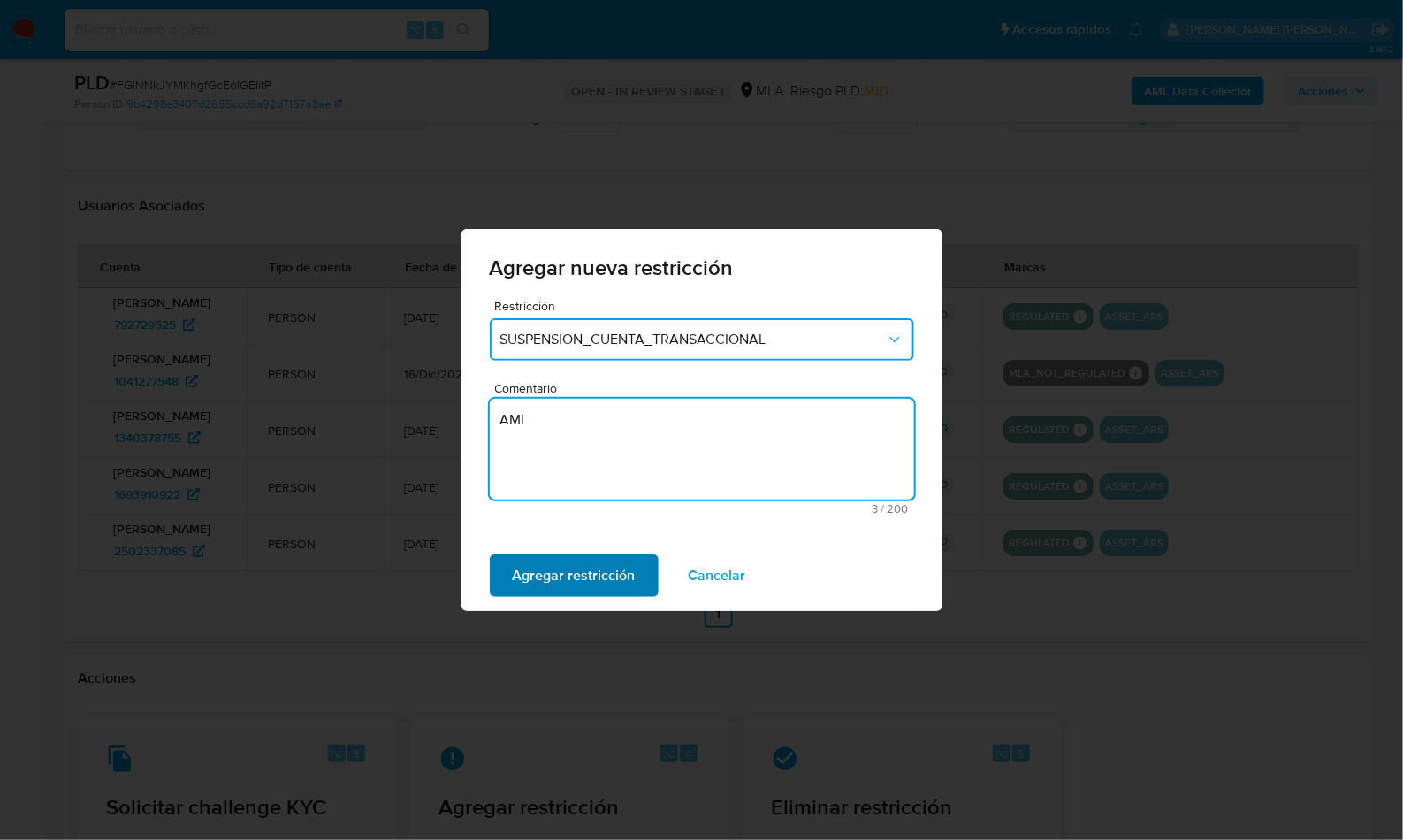
type textarea "AML"
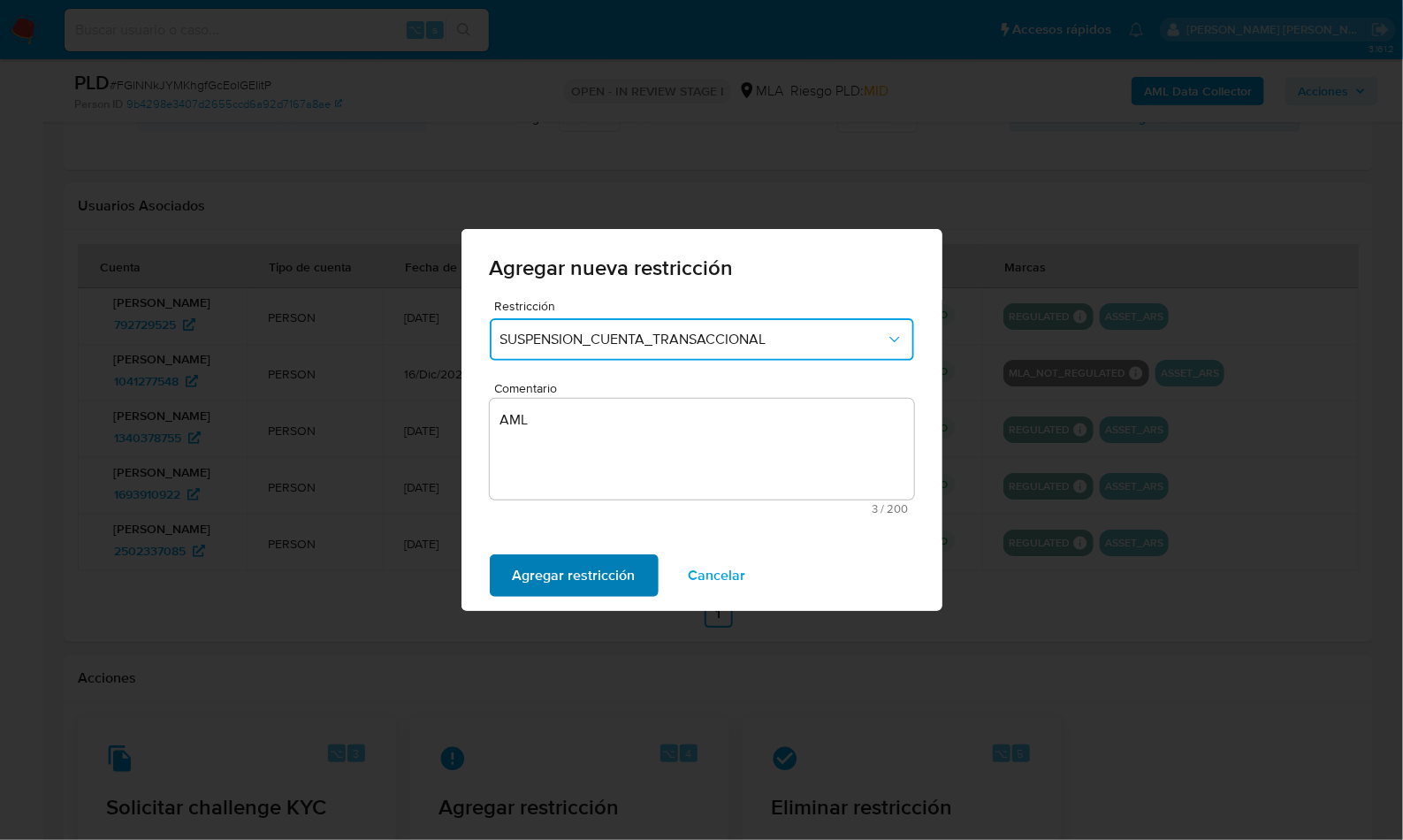
click at [586, 556] on span "Agregar restricción" at bounding box center [574, 575] width 123 height 38
click at [568, 564] on span "Confirmar" at bounding box center [544, 575] width 64 height 38
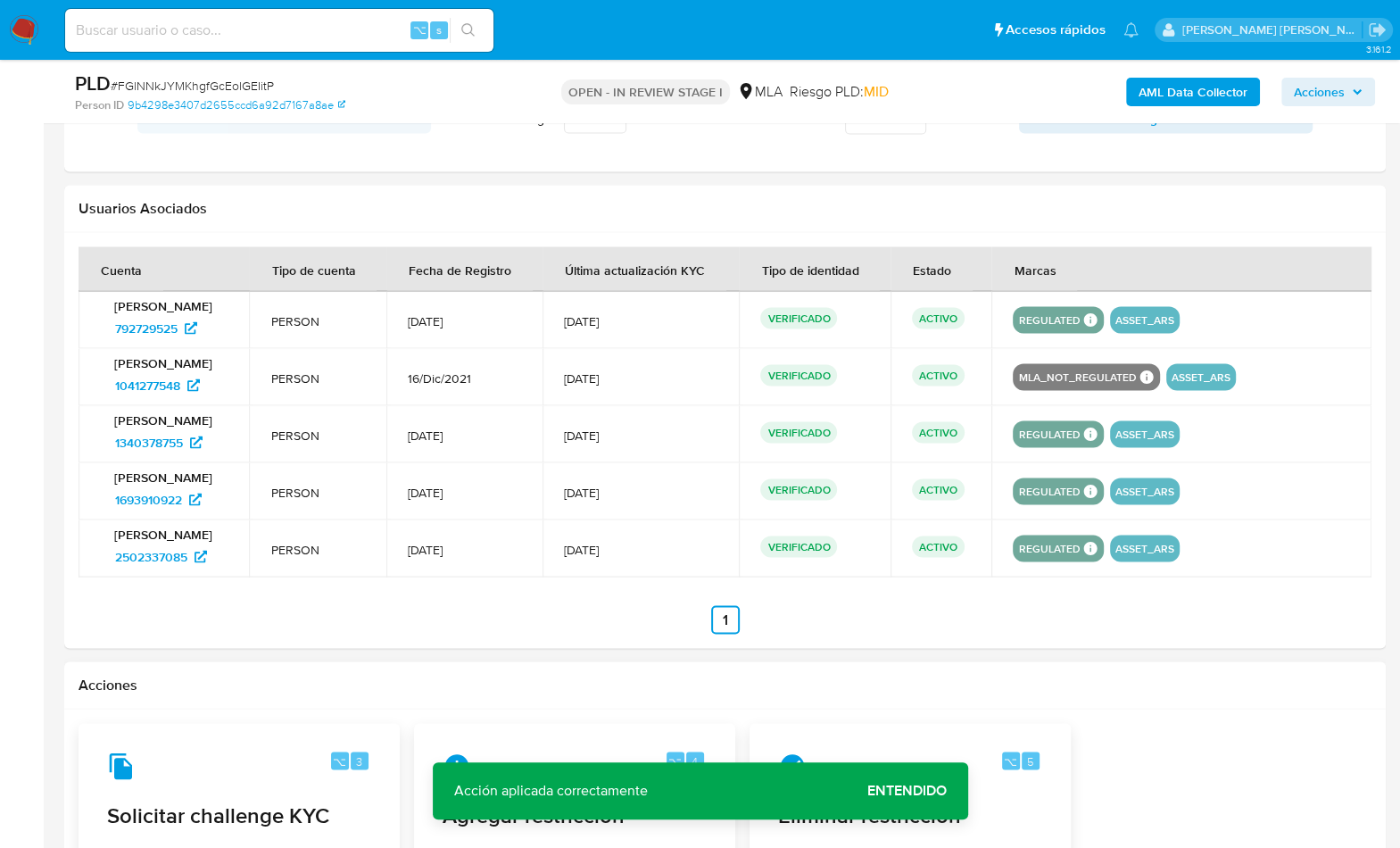
click at [1195, 605] on ul "Anterior 1 Siguiente" at bounding box center [725, 620] width 1293 height 29
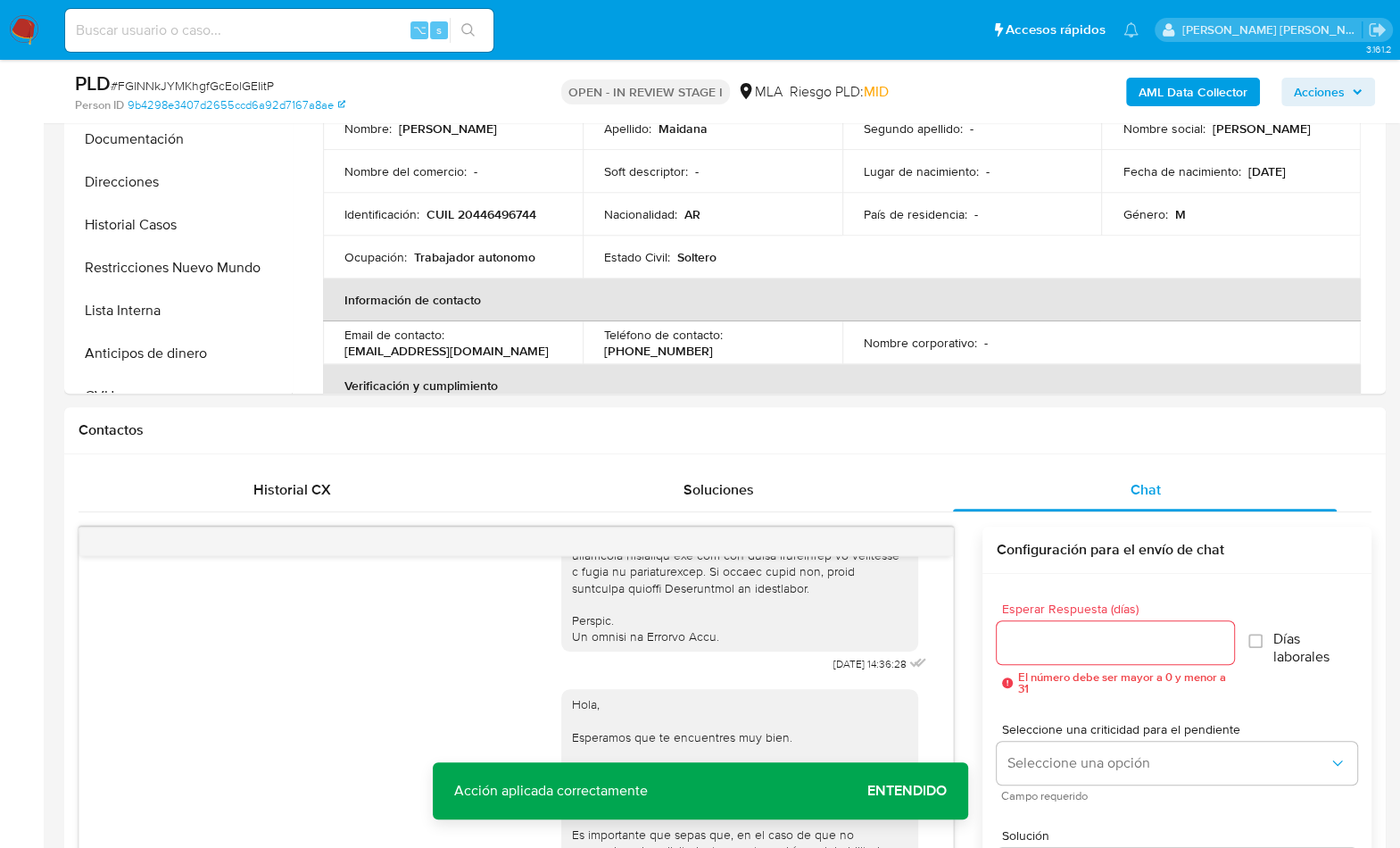
scroll to position [305, 0]
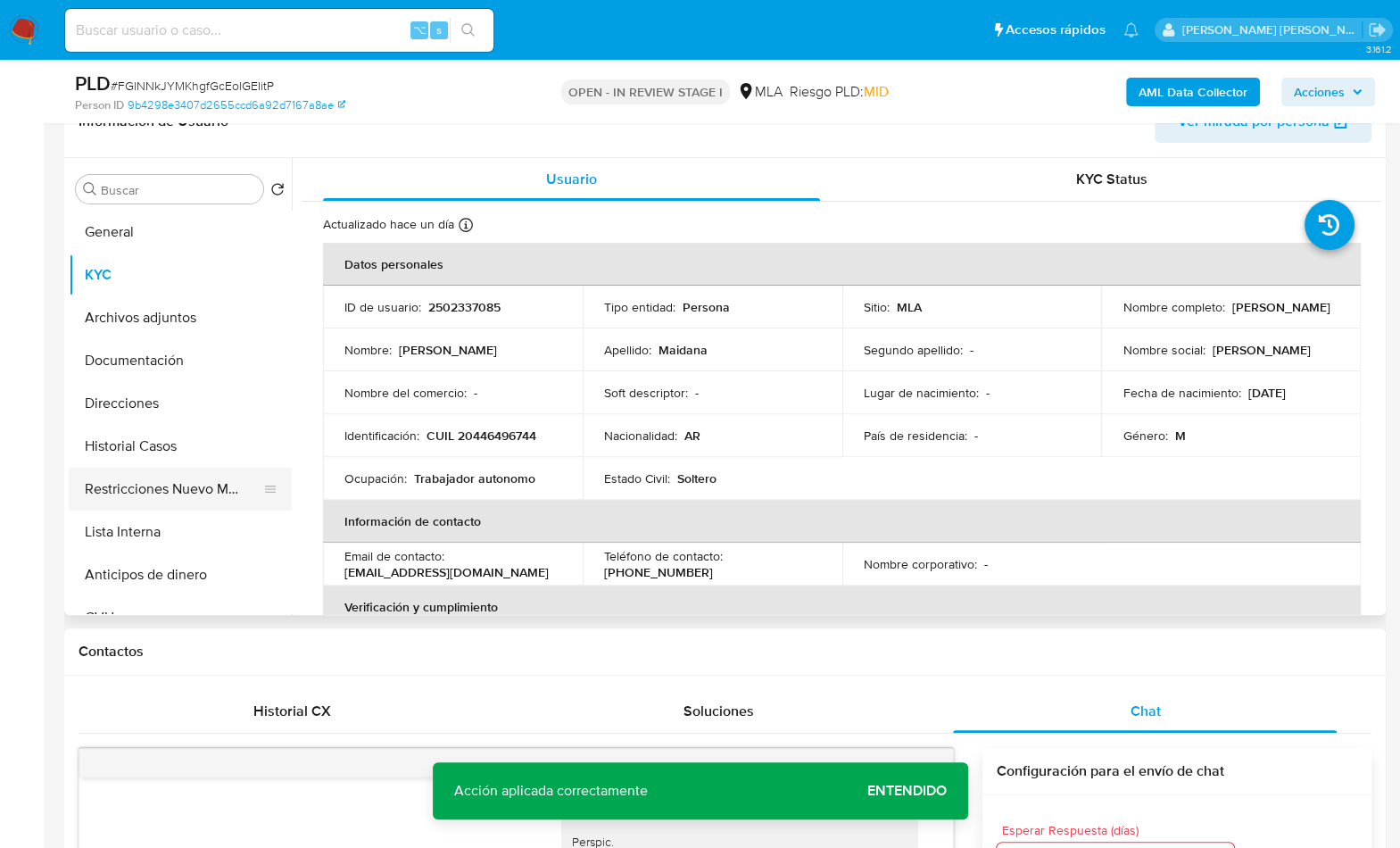
click at [169, 480] on button "Restricciones Nuevo Mundo" at bounding box center [172, 489] width 209 height 42
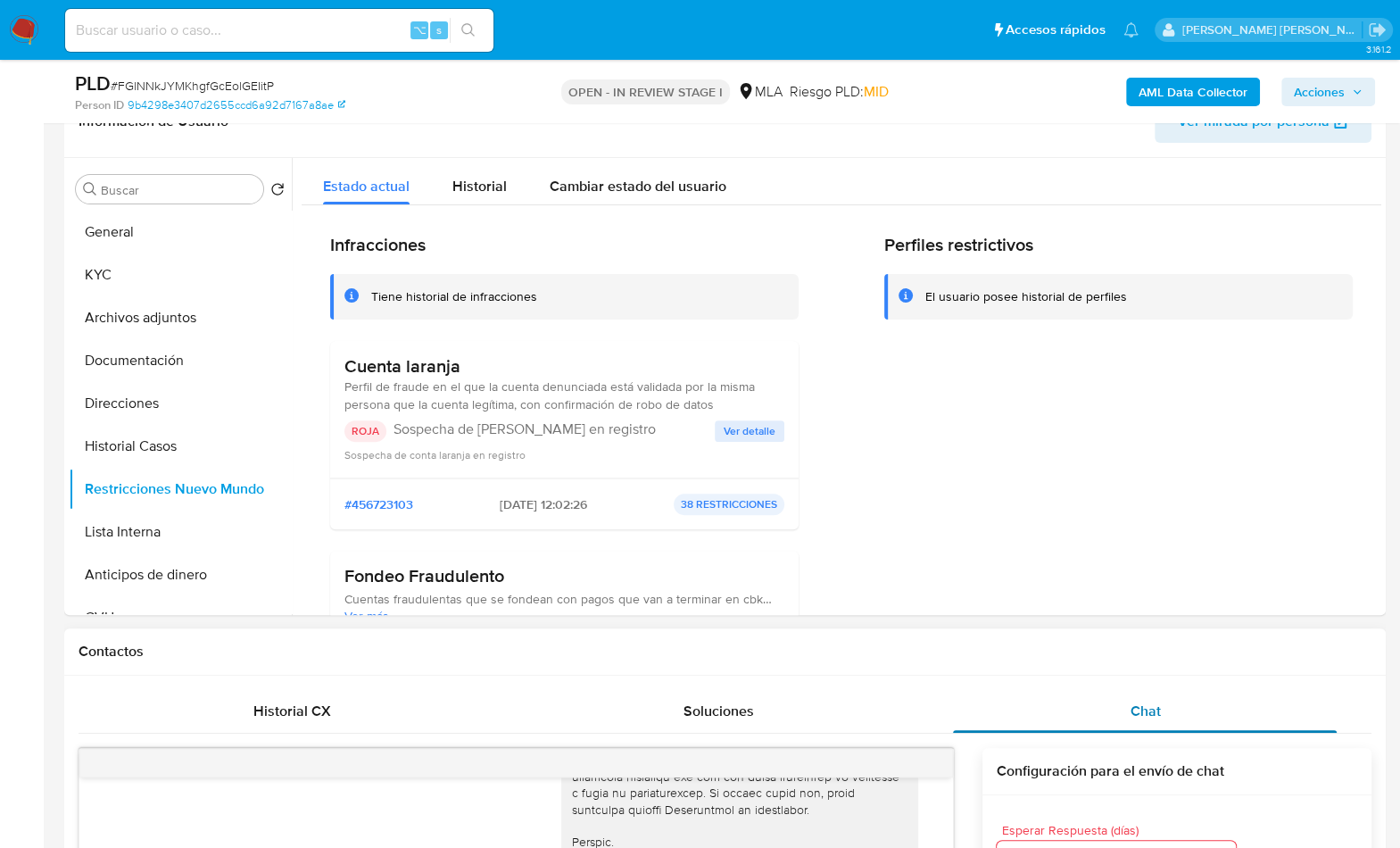
click at [1099, 698] on div "Chat" at bounding box center [1144, 711] width 384 height 42
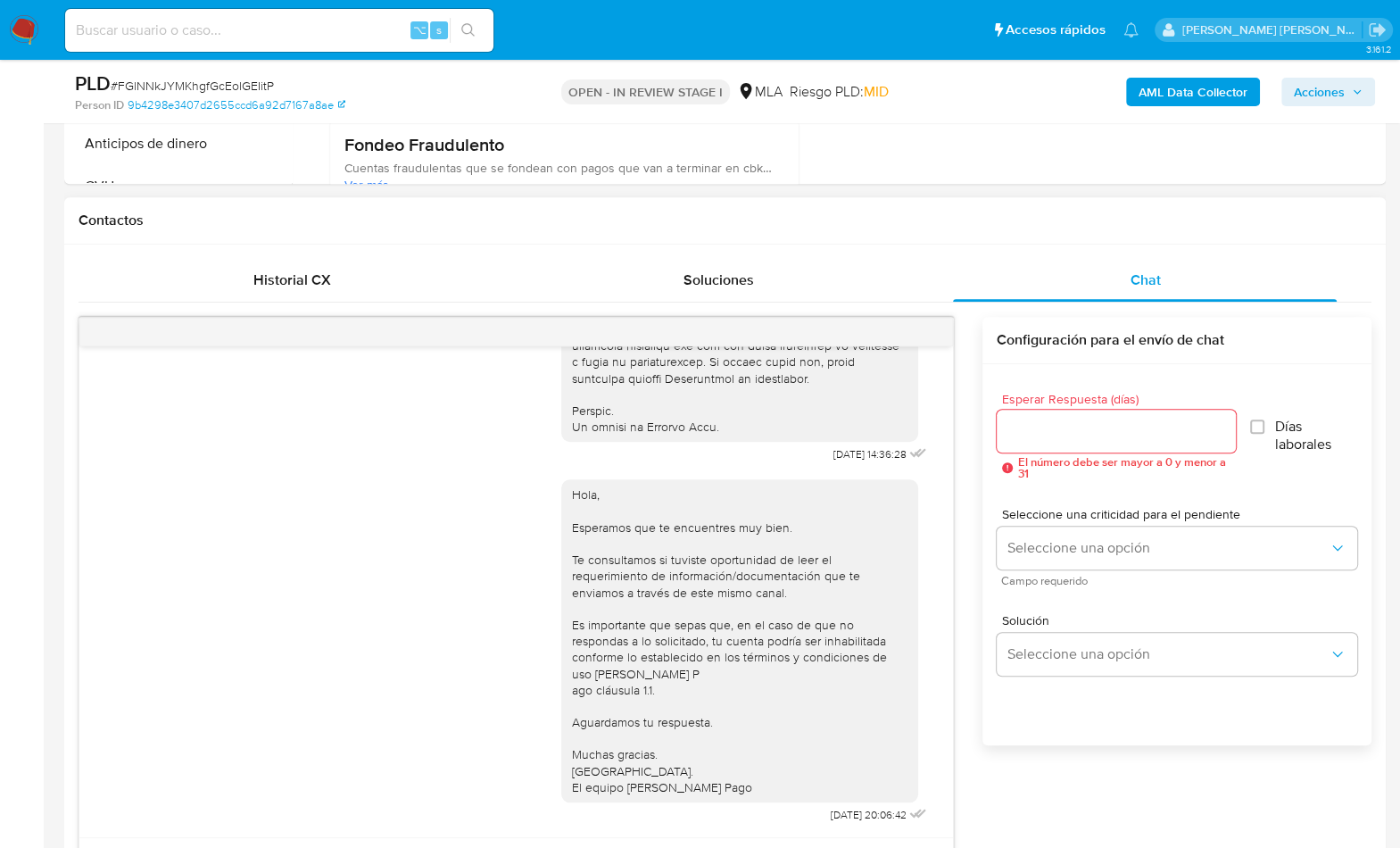
scroll to position [312, 0]
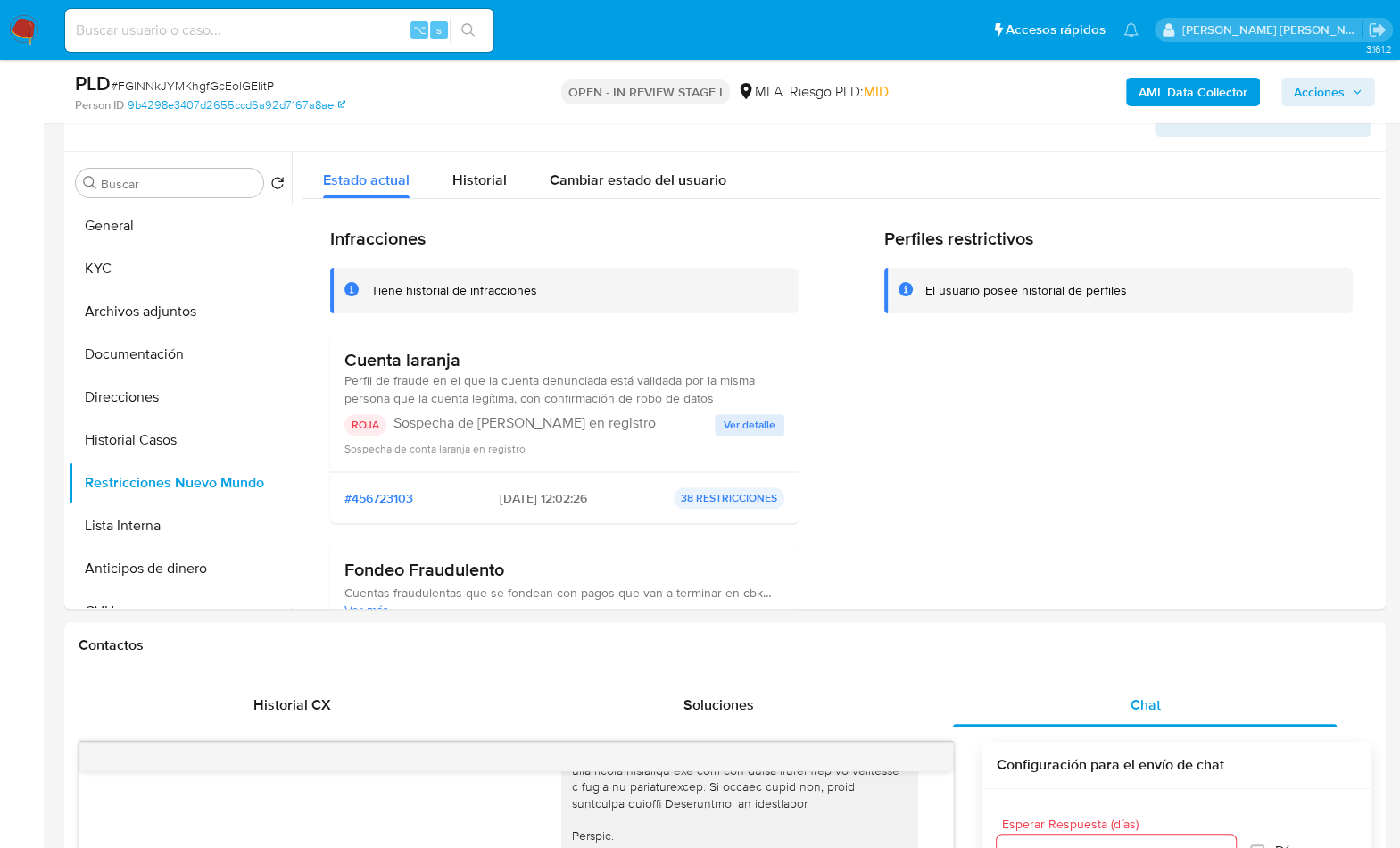
click at [1157, 107] on div "AML Data Collector Acciones" at bounding box center [1161, 91] width 428 height 42
click at [1157, 93] on b "AML Data Collector" at bounding box center [1192, 92] width 109 height 29
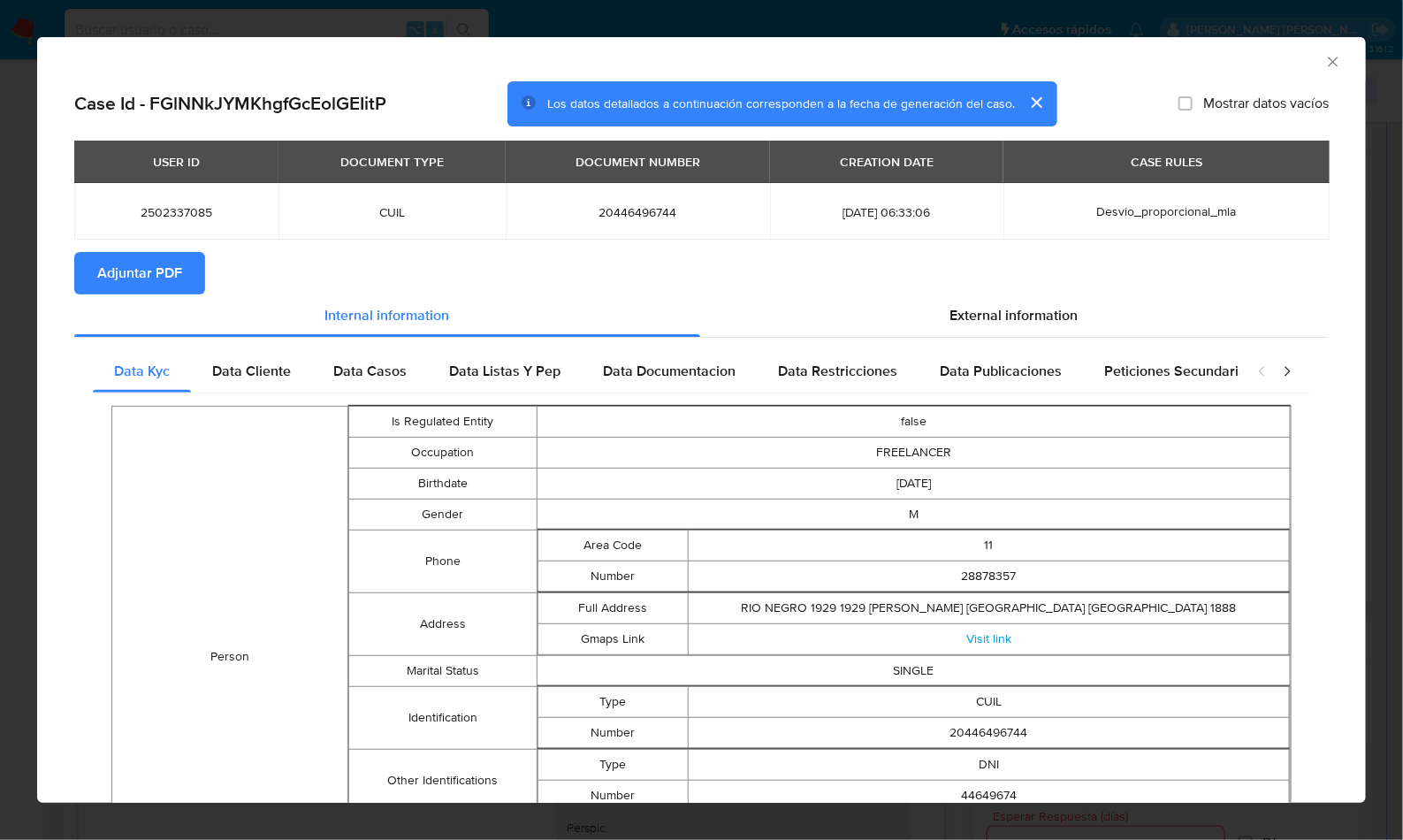
click at [182, 287] on button "Adjuntar PDF" at bounding box center [140, 273] width 131 height 42
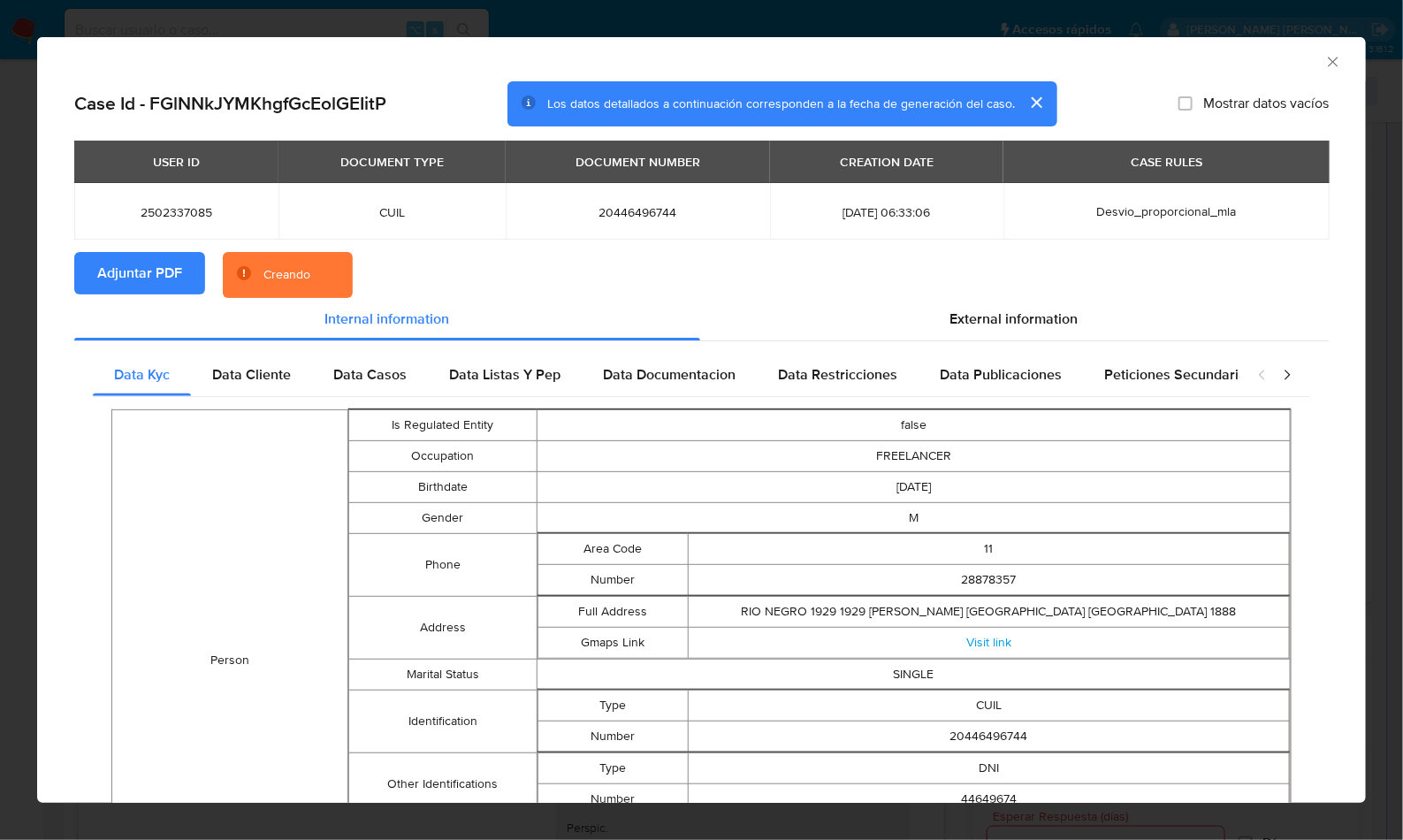
click at [505, 261] on section "Adjuntar PDF Creando" at bounding box center [702, 275] width 1254 height 46
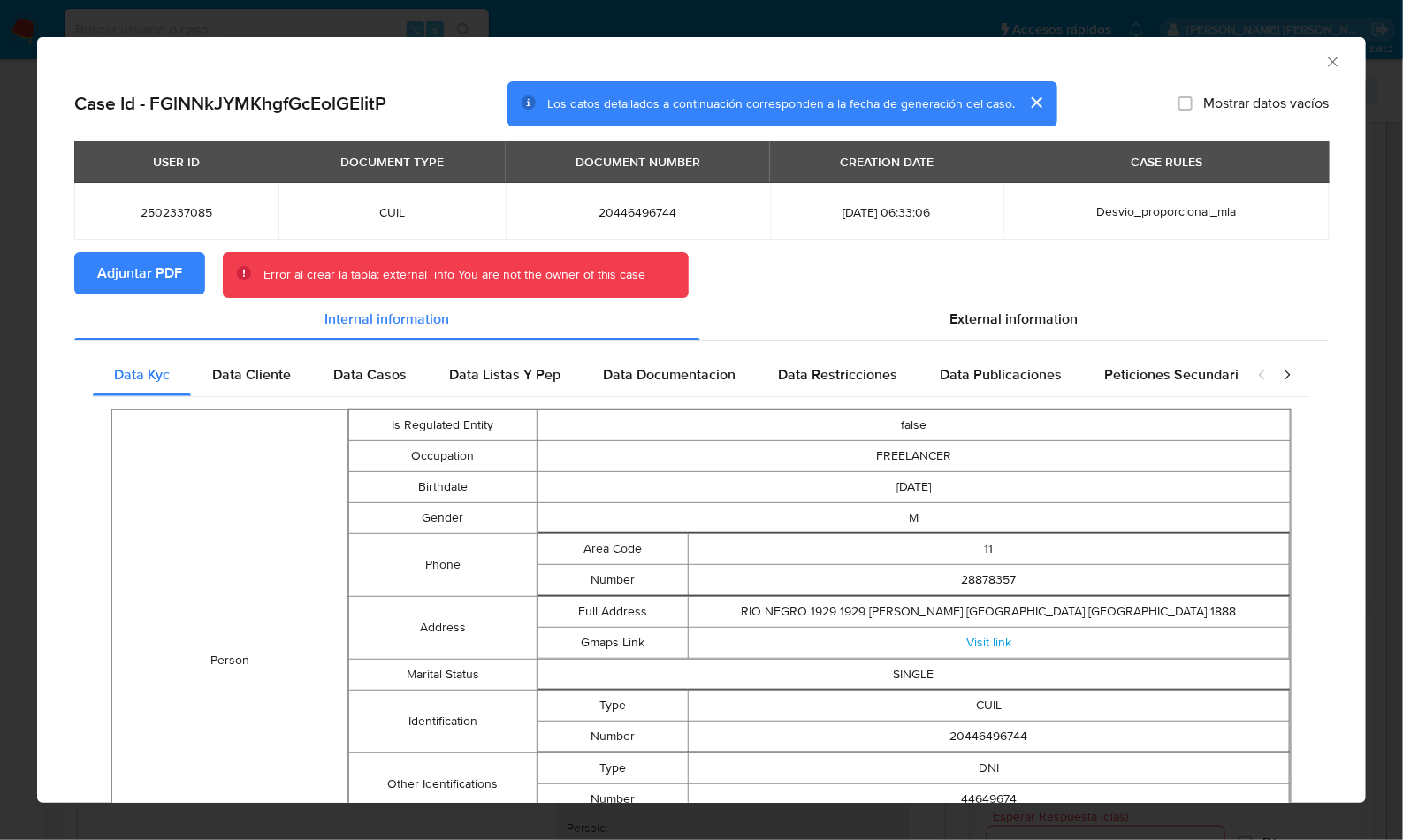
click at [1324, 55] on icon "Cerrar ventana" at bounding box center [1333, 62] width 18 height 18
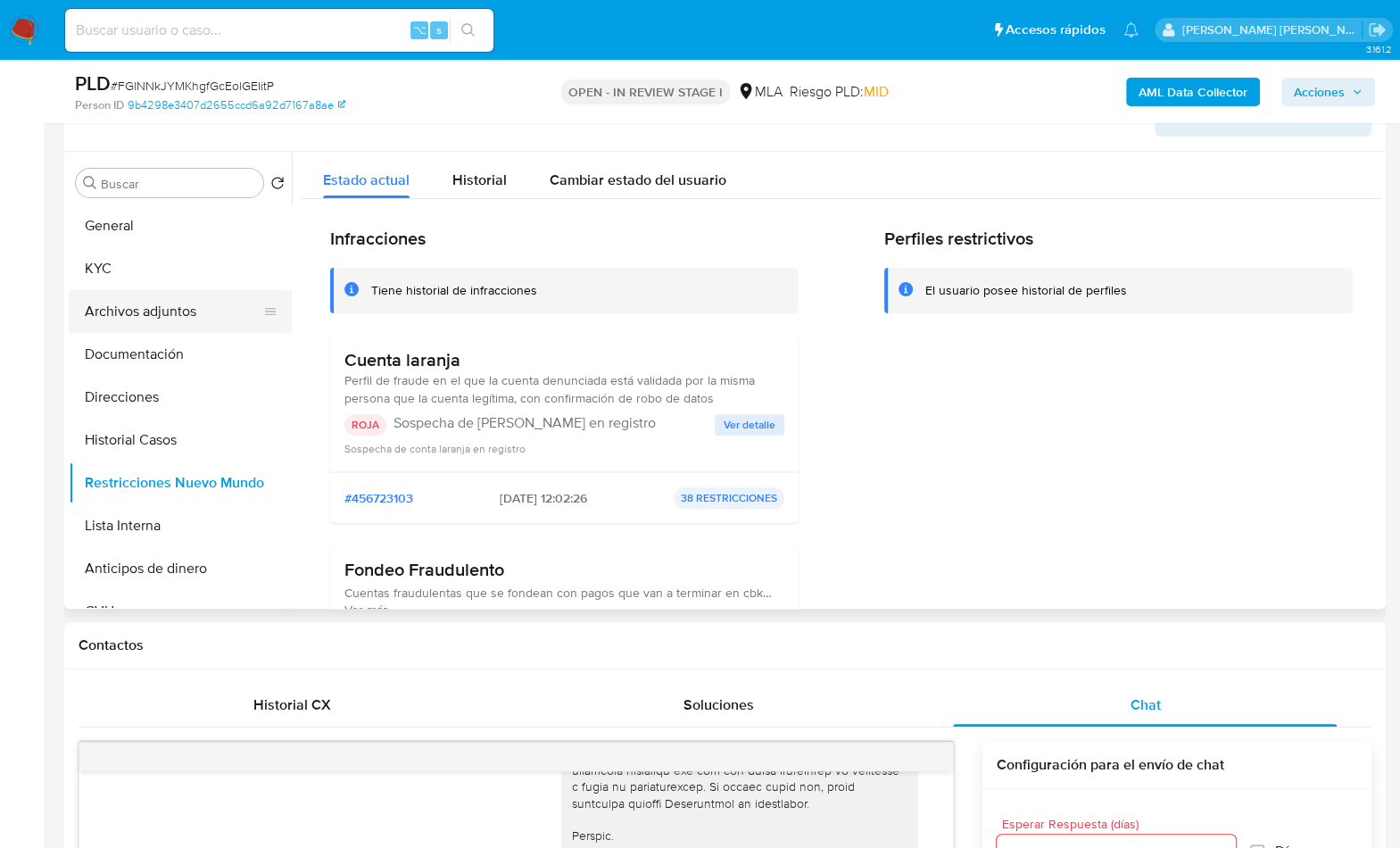
click at [165, 303] on button "Archivos adjuntos" at bounding box center [172, 311] width 209 height 42
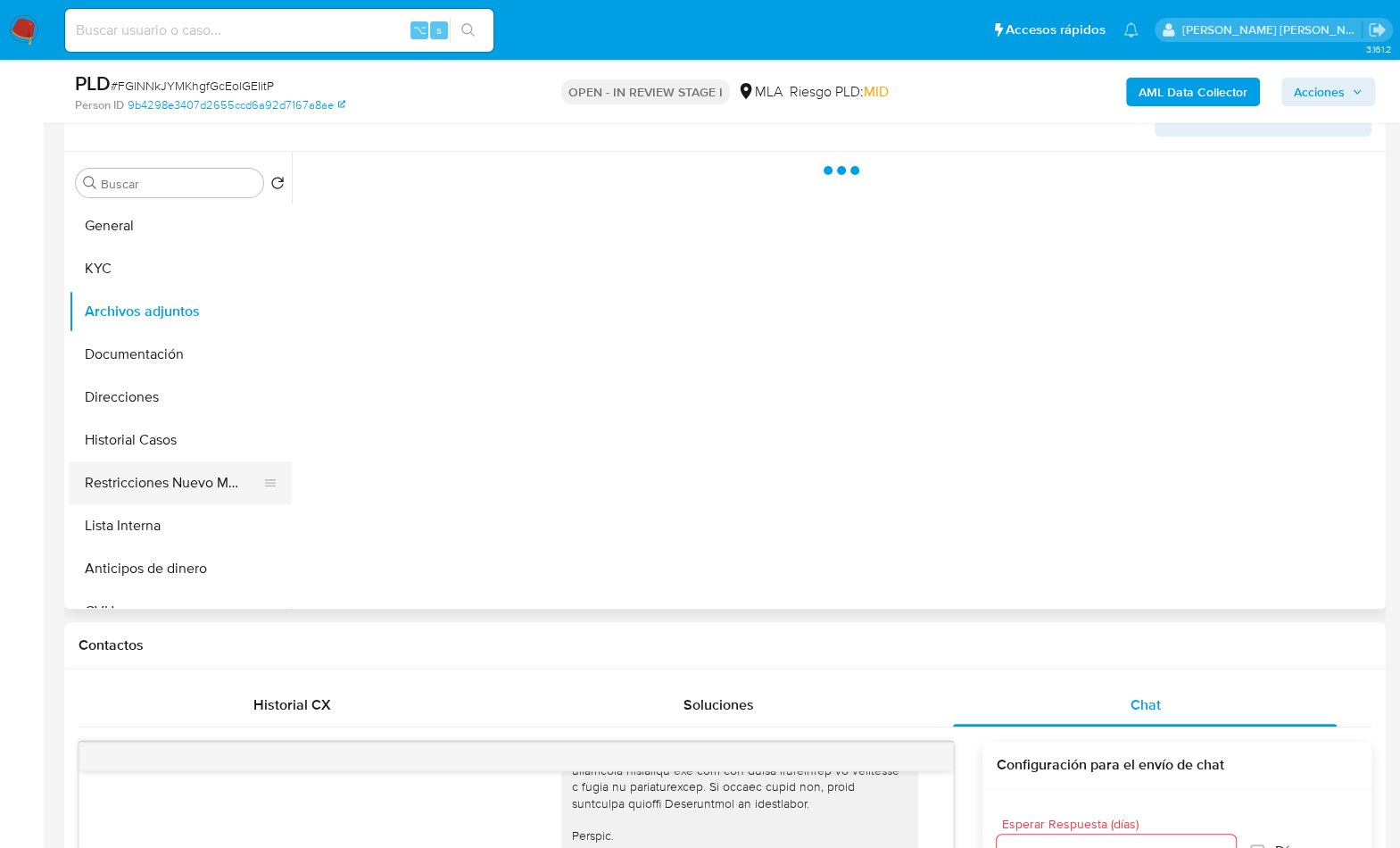
click at [179, 469] on button "Restricciones Nuevo Mundo" at bounding box center [172, 482] width 209 height 42
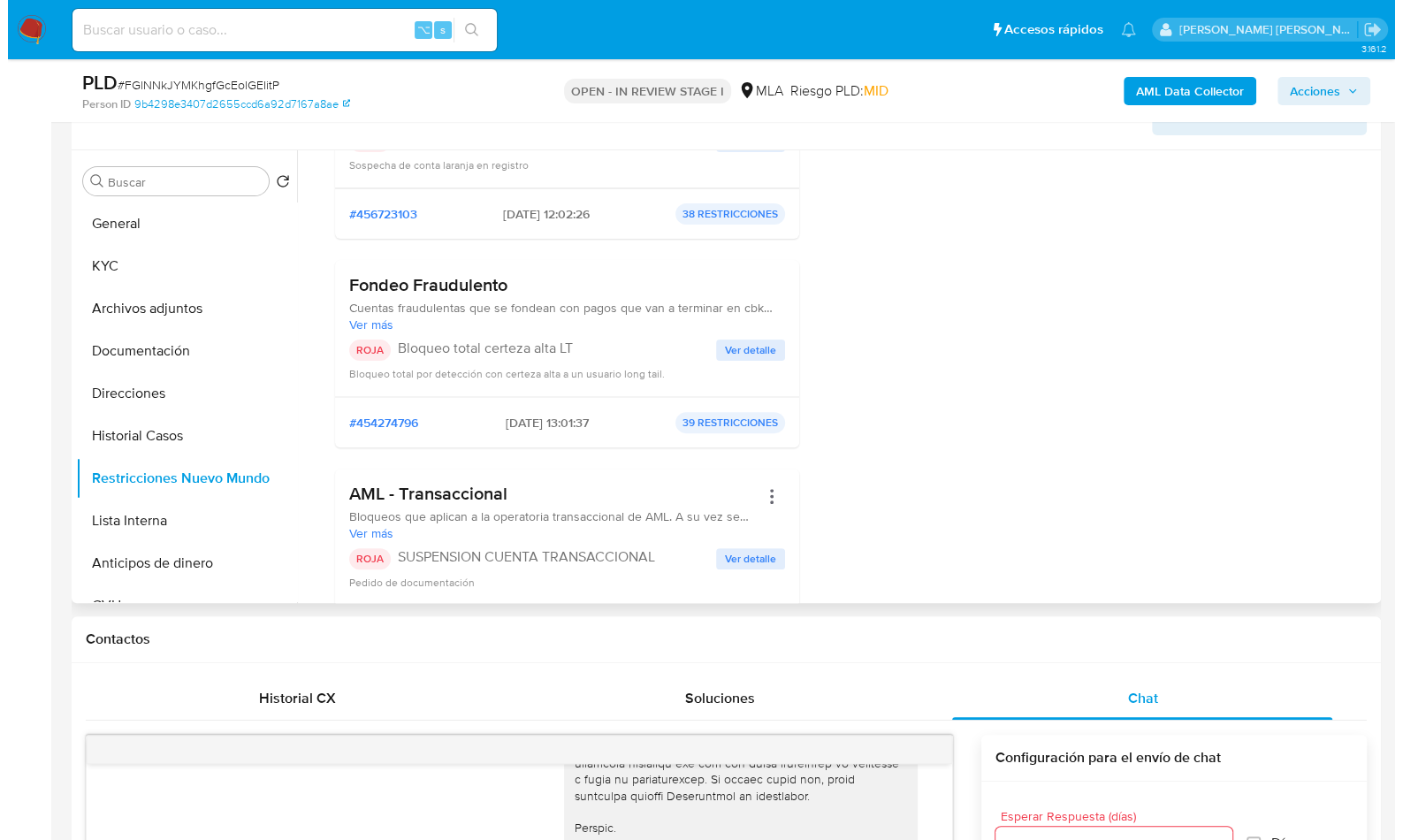
scroll to position [0, 0]
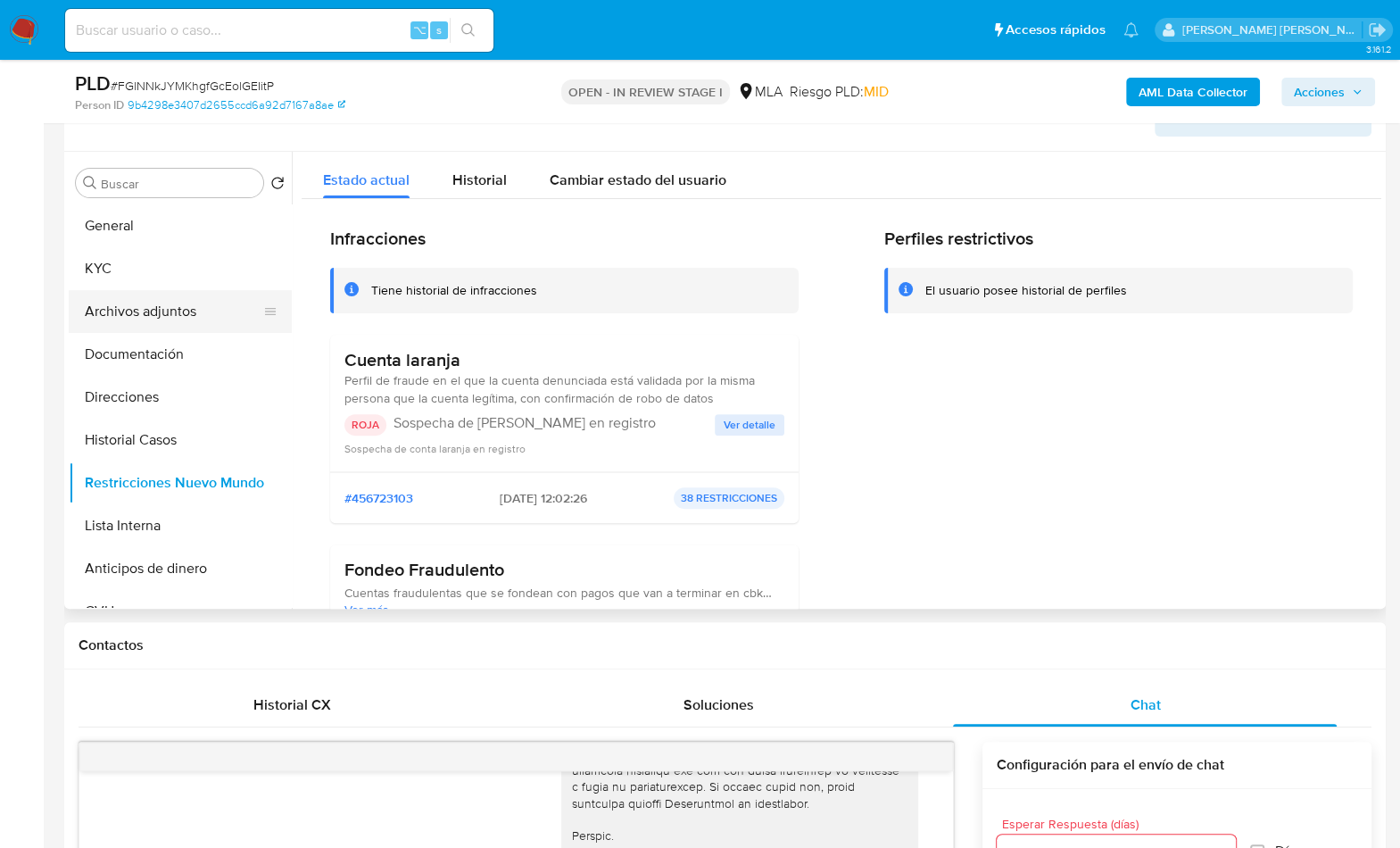
click at [148, 303] on button "Archivos adjuntos" at bounding box center [172, 311] width 209 height 42
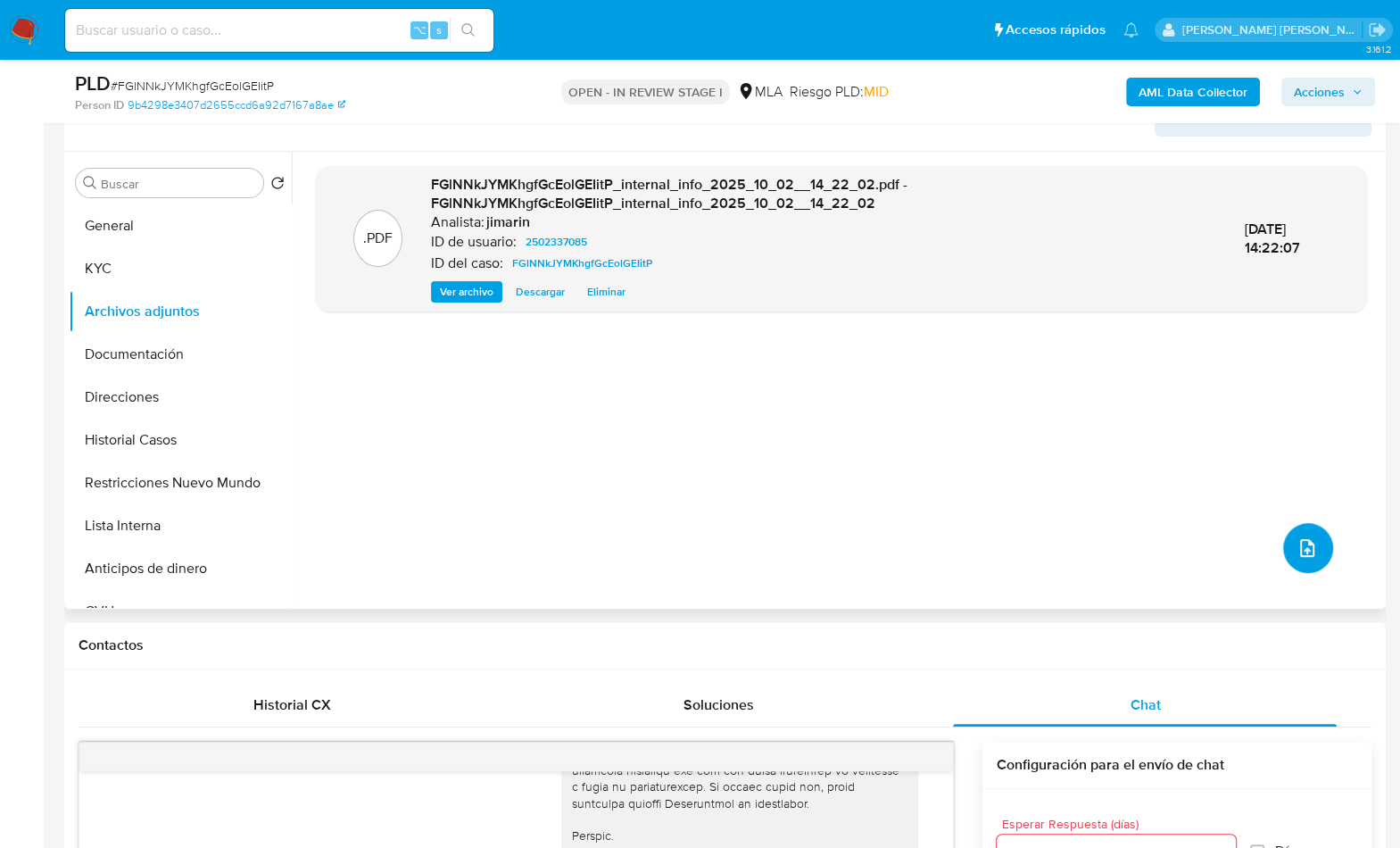
click at [1312, 535] on button "upload-file" at bounding box center [1307, 547] width 50 height 50
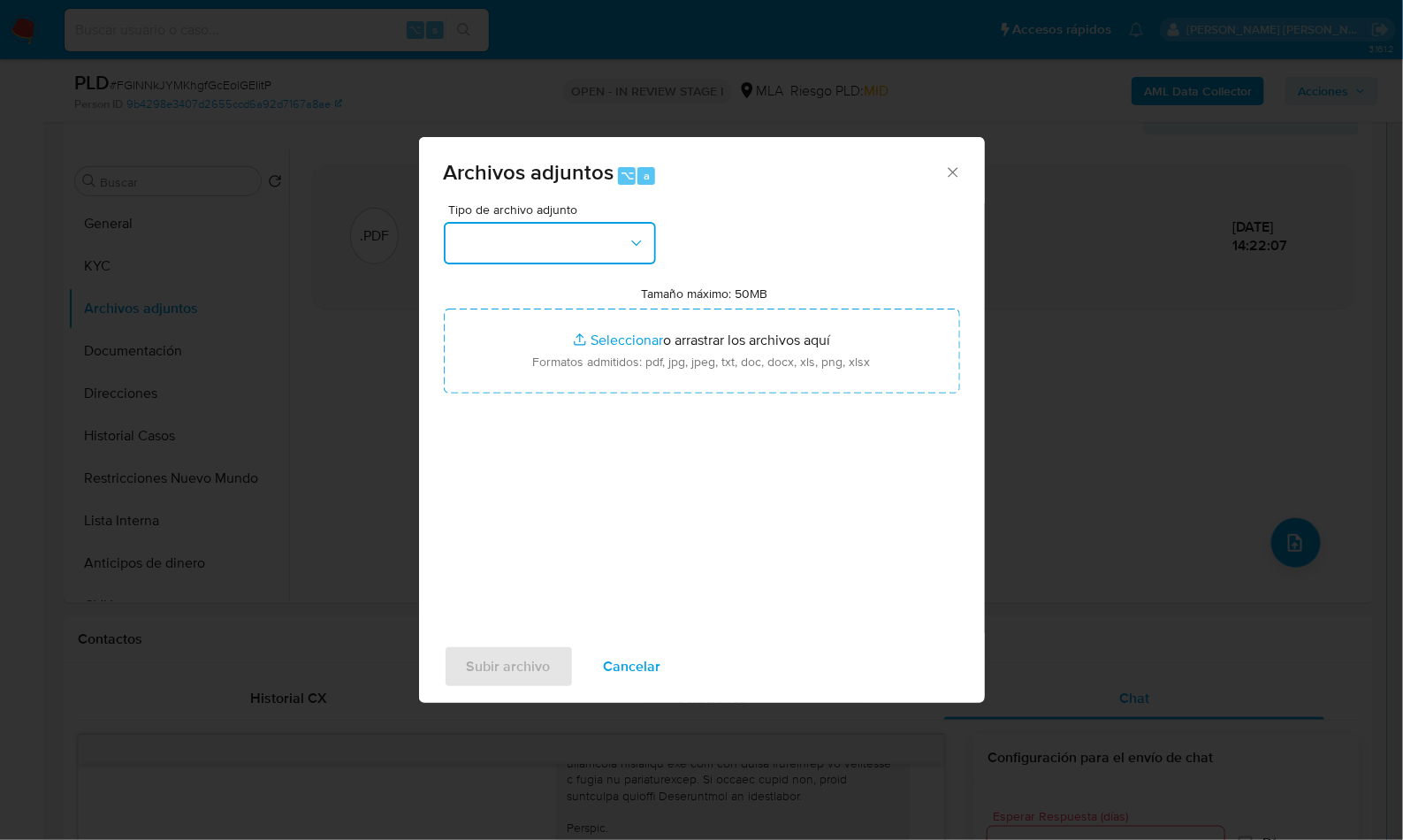
click at [548, 253] on button "button" at bounding box center [549, 242] width 212 height 42
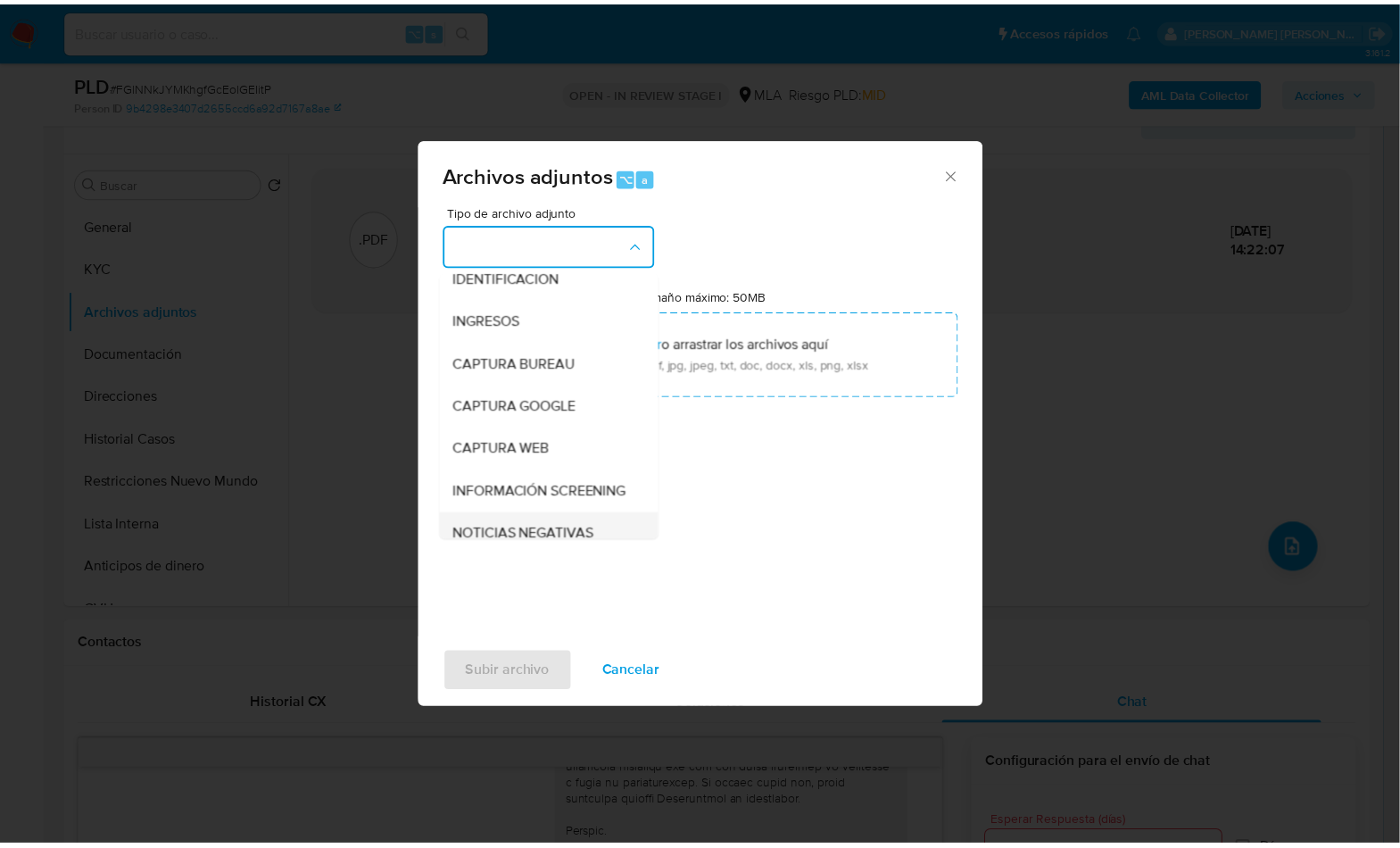
scroll to position [156, 0]
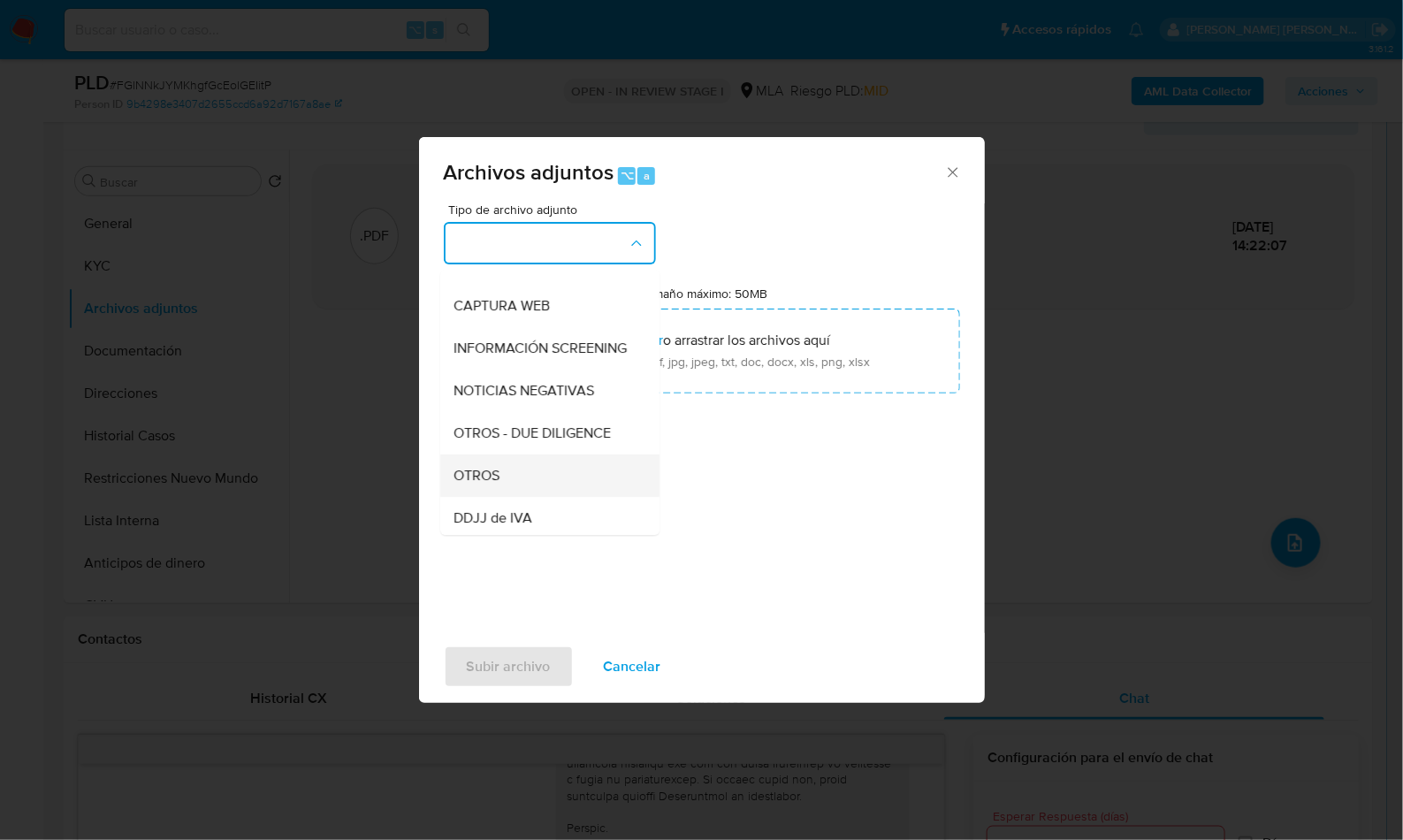
click at [521, 488] on div "OTROS" at bounding box center [545, 475] width 181 height 42
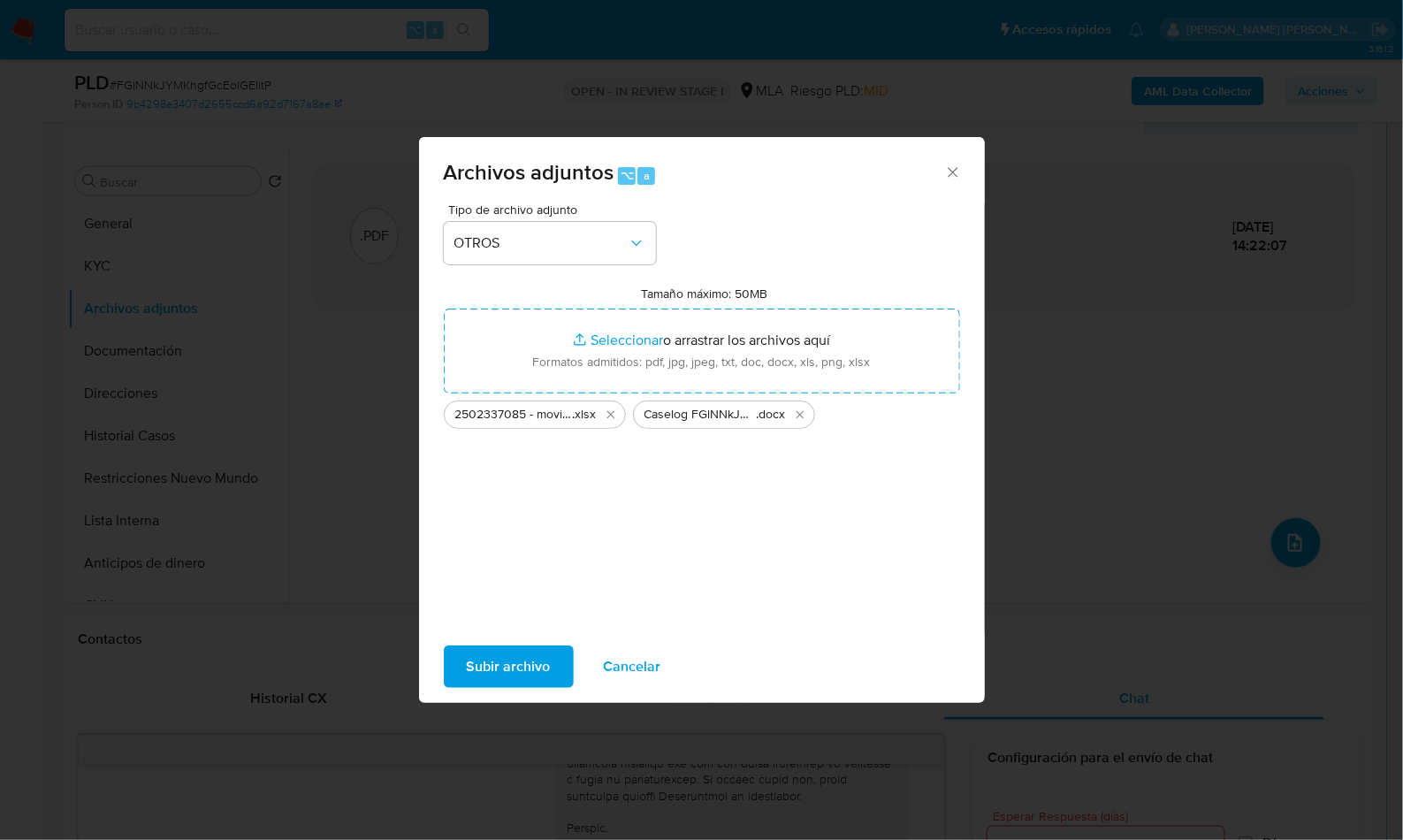
click at [500, 675] on span "Subir archivo" at bounding box center [509, 666] width 84 height 38
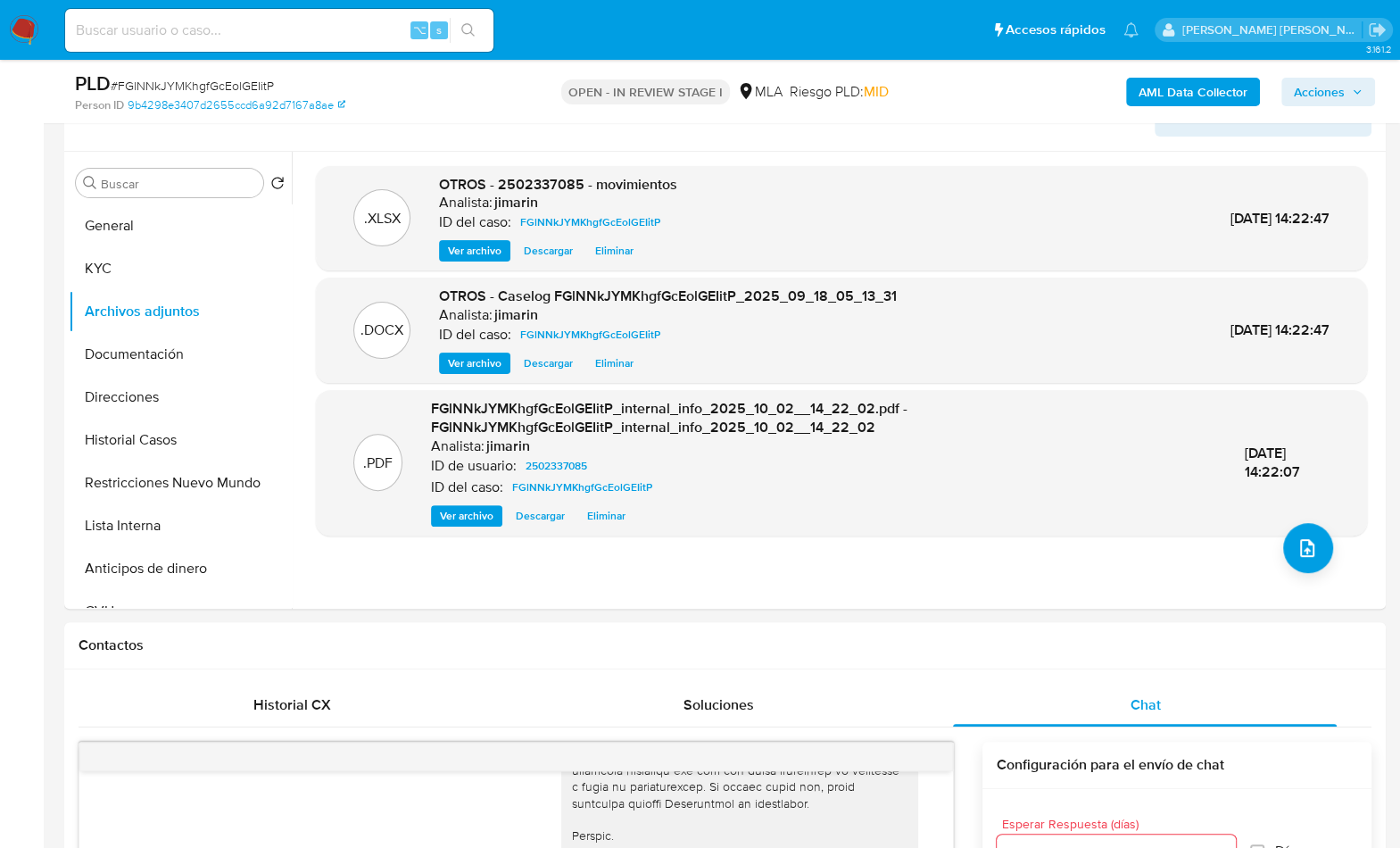
click at [1327, 99] on span "Acciones" at bounding box center [1319, 92] width 51 height 29
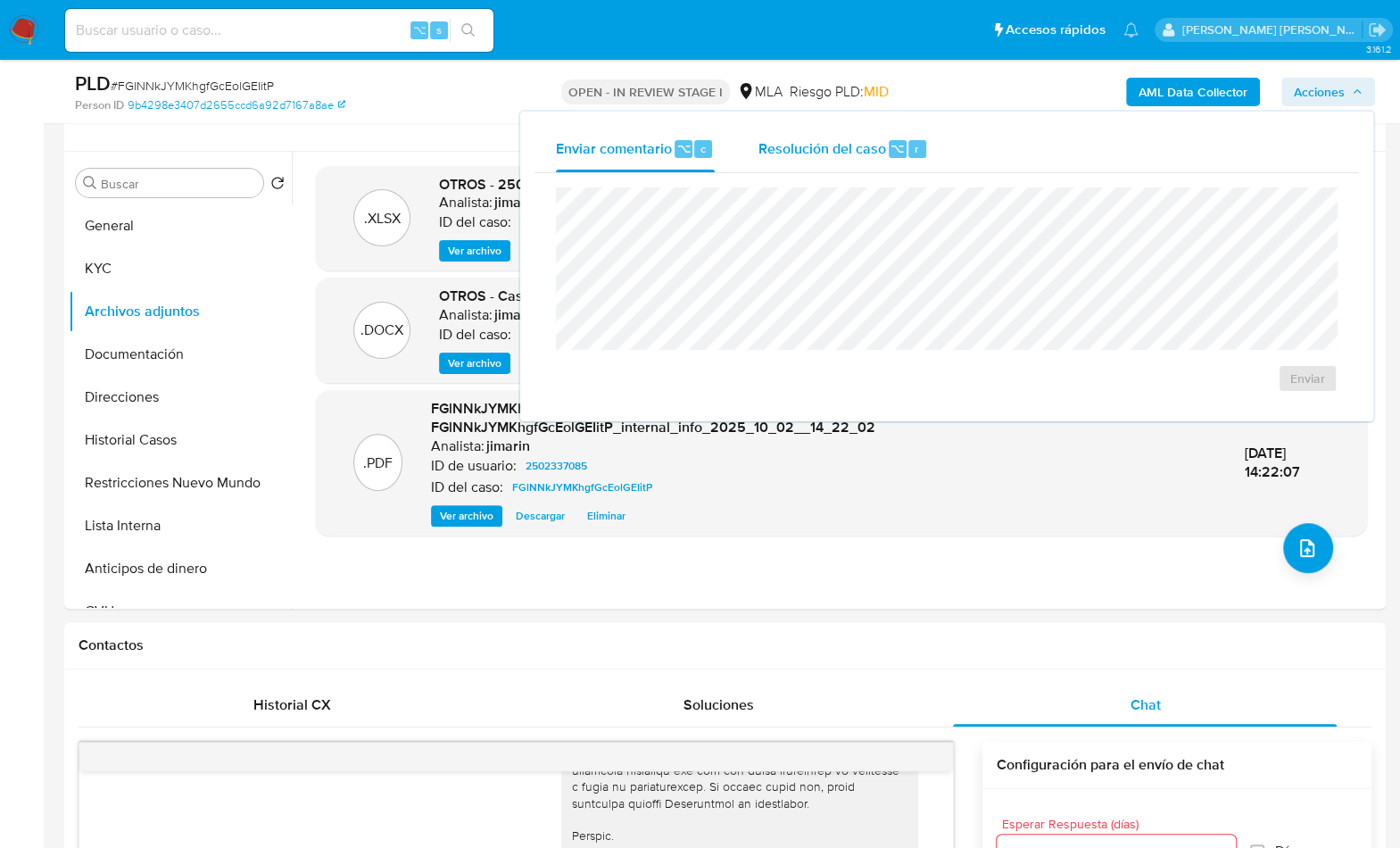
click at [811, 134] on div "Resolución del caso ⌥ r" at bounding box center [842, 148] width 171 height 46
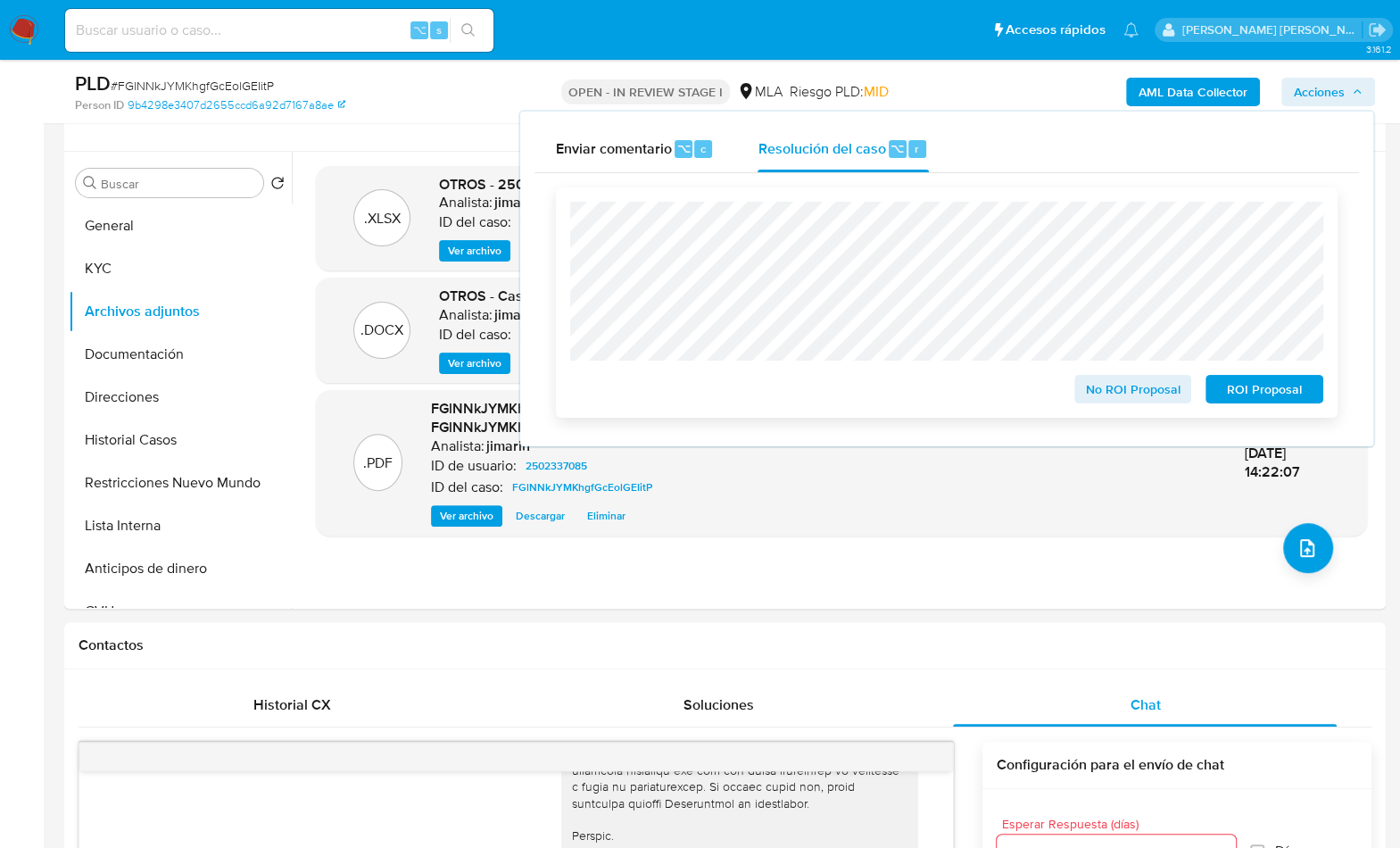
click at [1283, 381] on span "ROI Proposal" at bounding box center [1264, 389] width 93 height 25
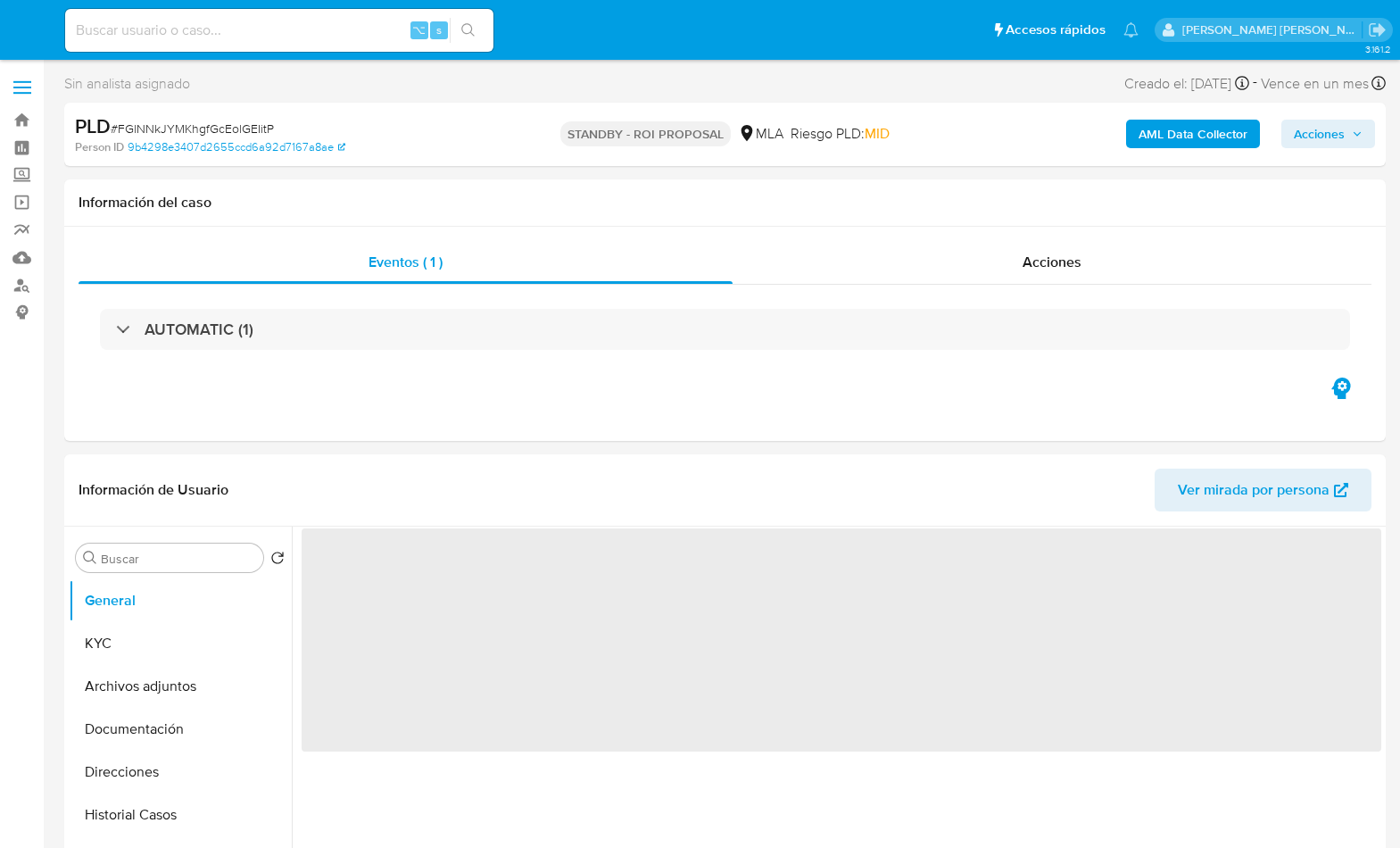
select select "10"
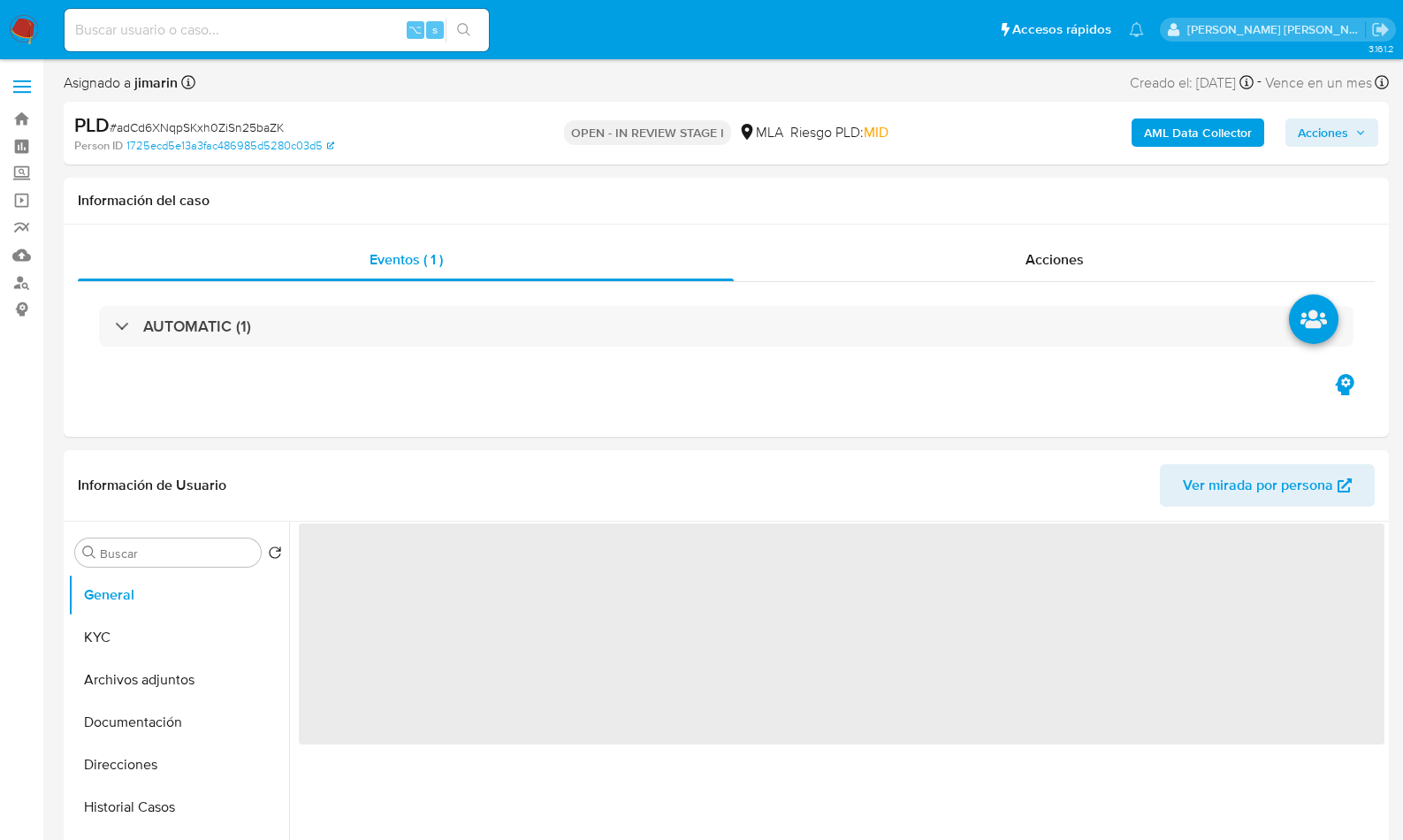
select select "10"
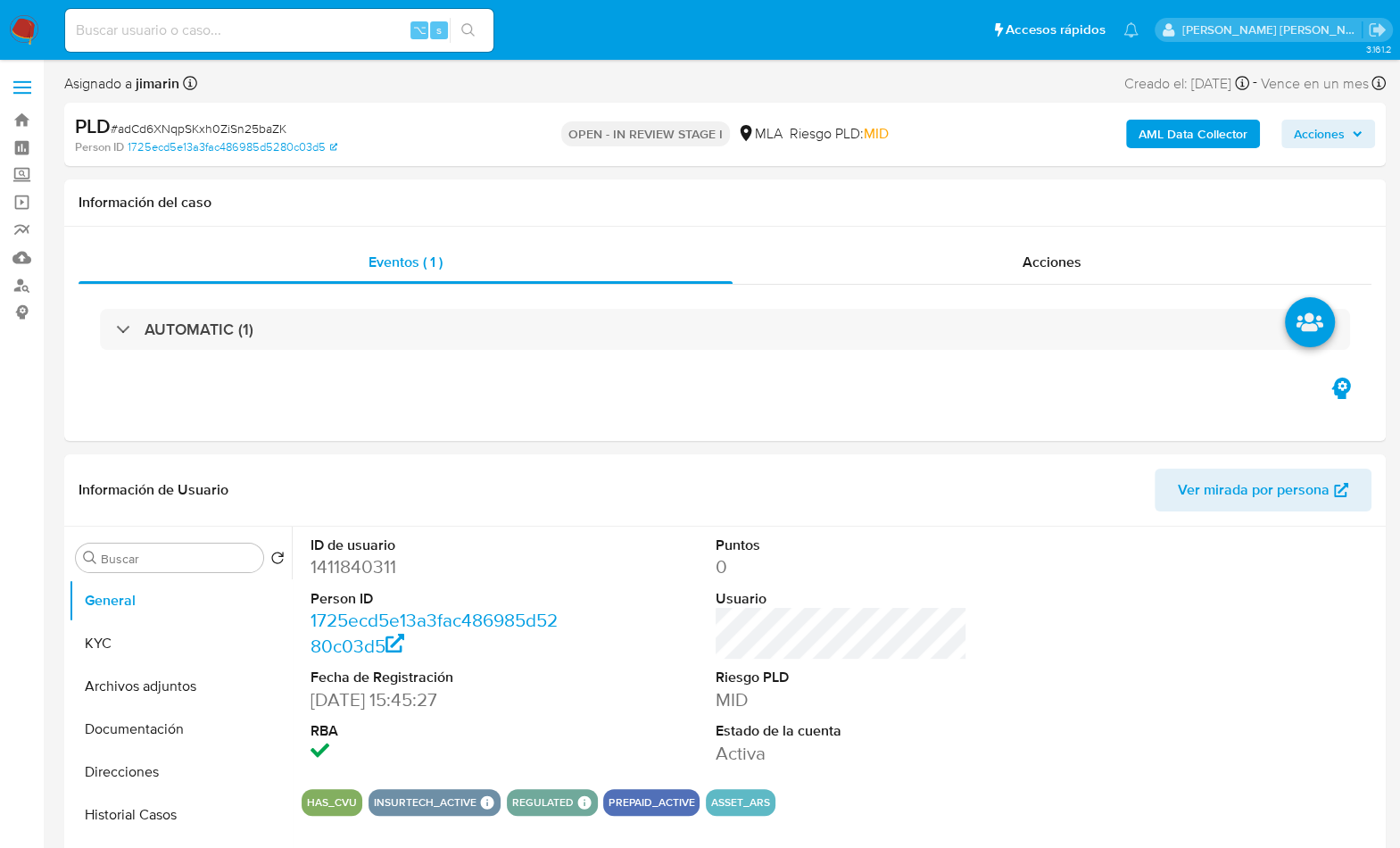
click at [272, 121] on span "# adCd6XNqpSKxh0ZiSn25baZK" at bounding box center [199, 128] width 176 height 18
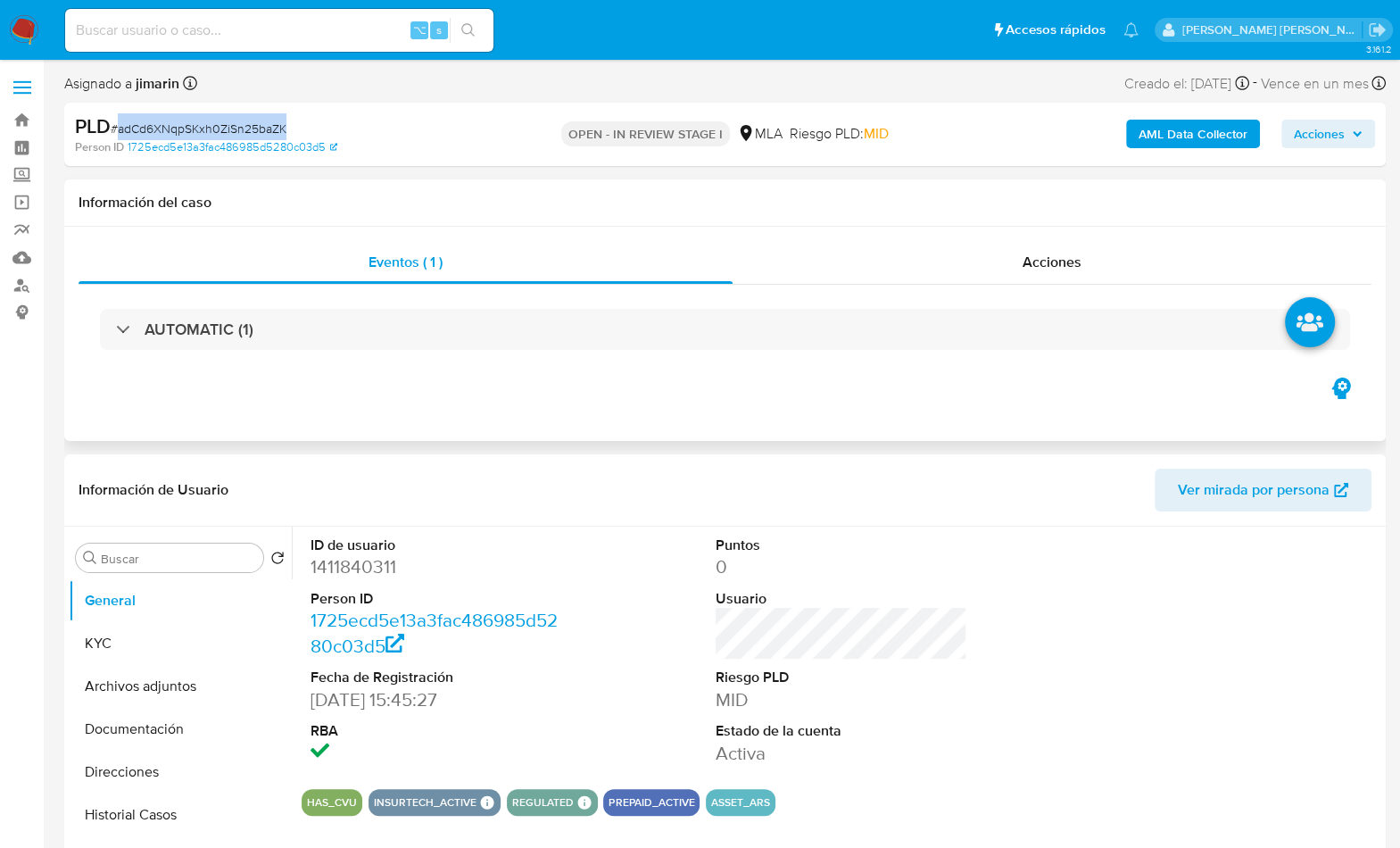
copy span "adCd6XNqpSKxh0ZiSn25baZK"
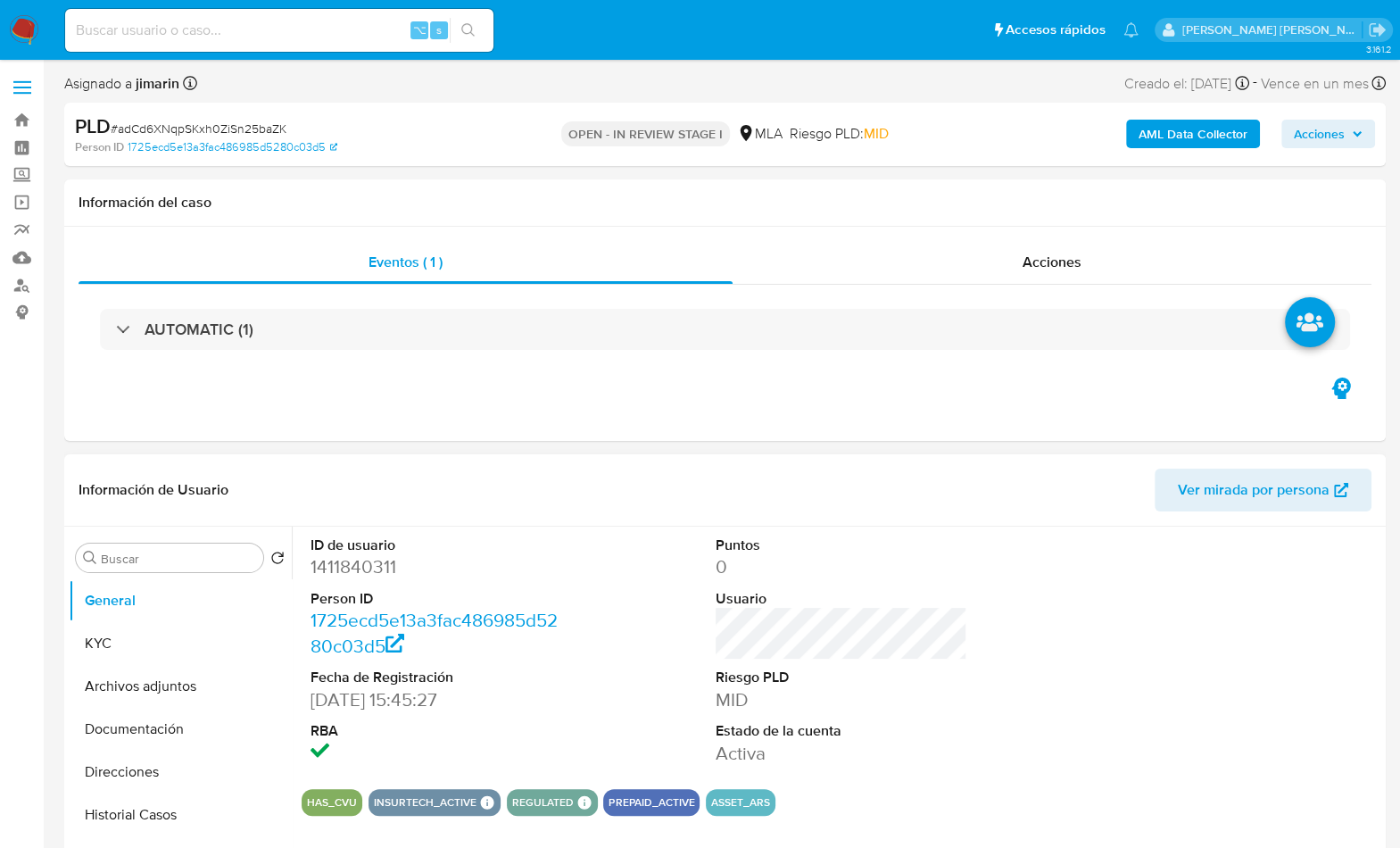
click at [359, 573] on dd "1411840311" at bounding box center [437, 567] width 253 height 25
copy dd "1411840311"
click at [126, 655] on button "KYC" at bounding box center [172, 643] width 209 height 42
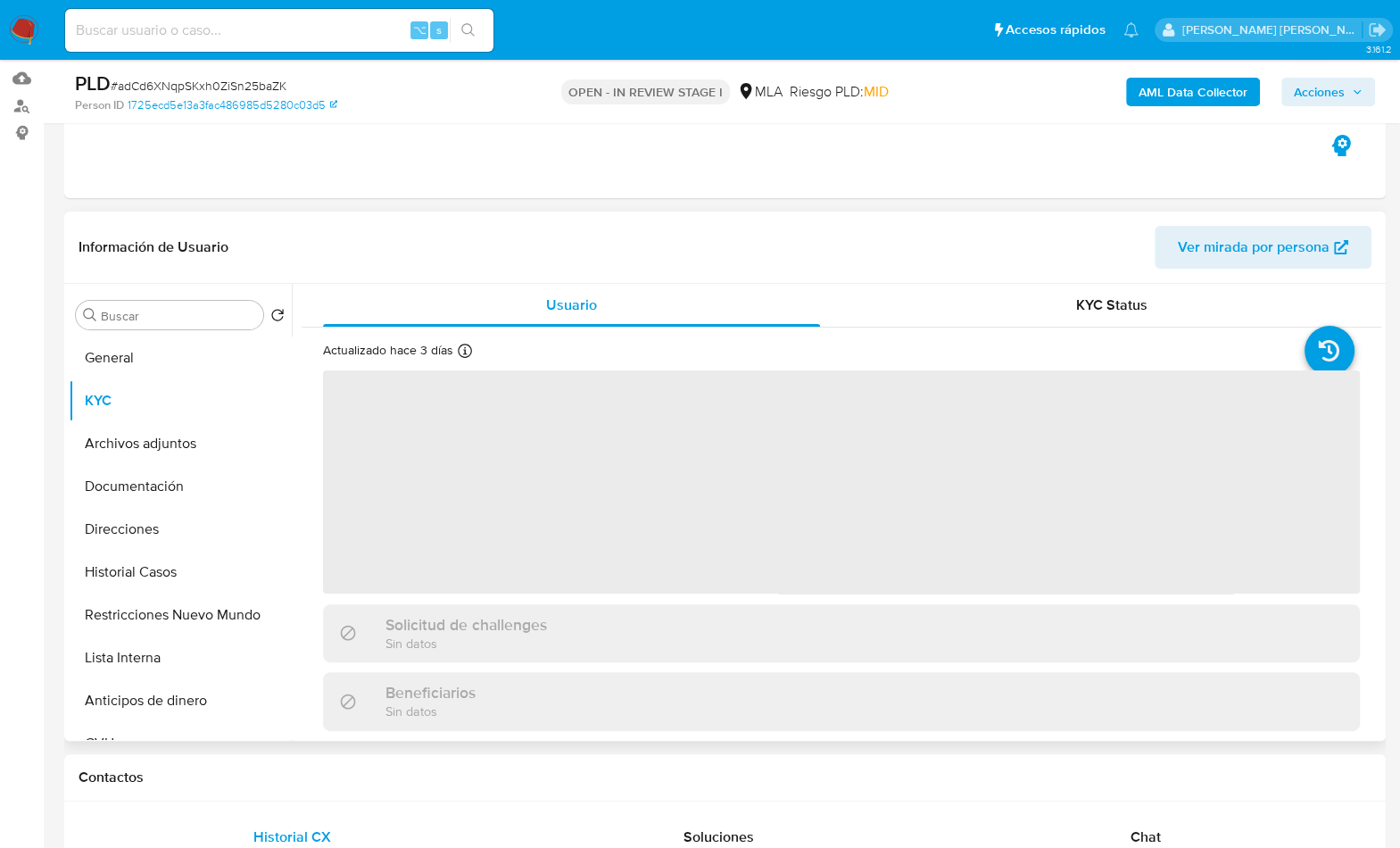
scroll to position [190, 0]
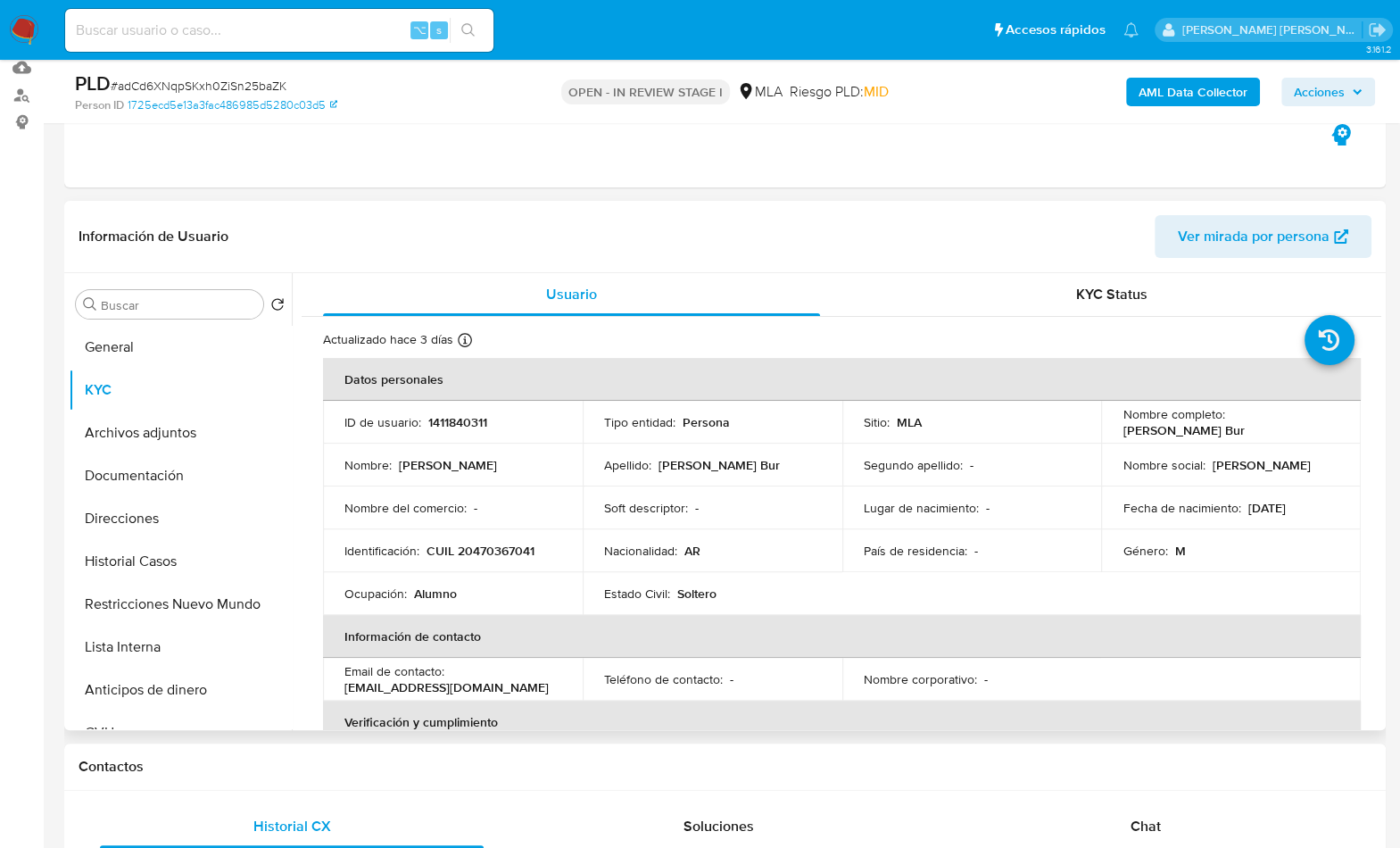
click at [459, 536] on td "Identificación : CUIL 20470367041" at bounding box center [453, 550] width 260 height 42
click at [468, 543] on p "CUIL 20470367041" at bounding box center [480, 551] width 108 height 16
copy p "20470367041"
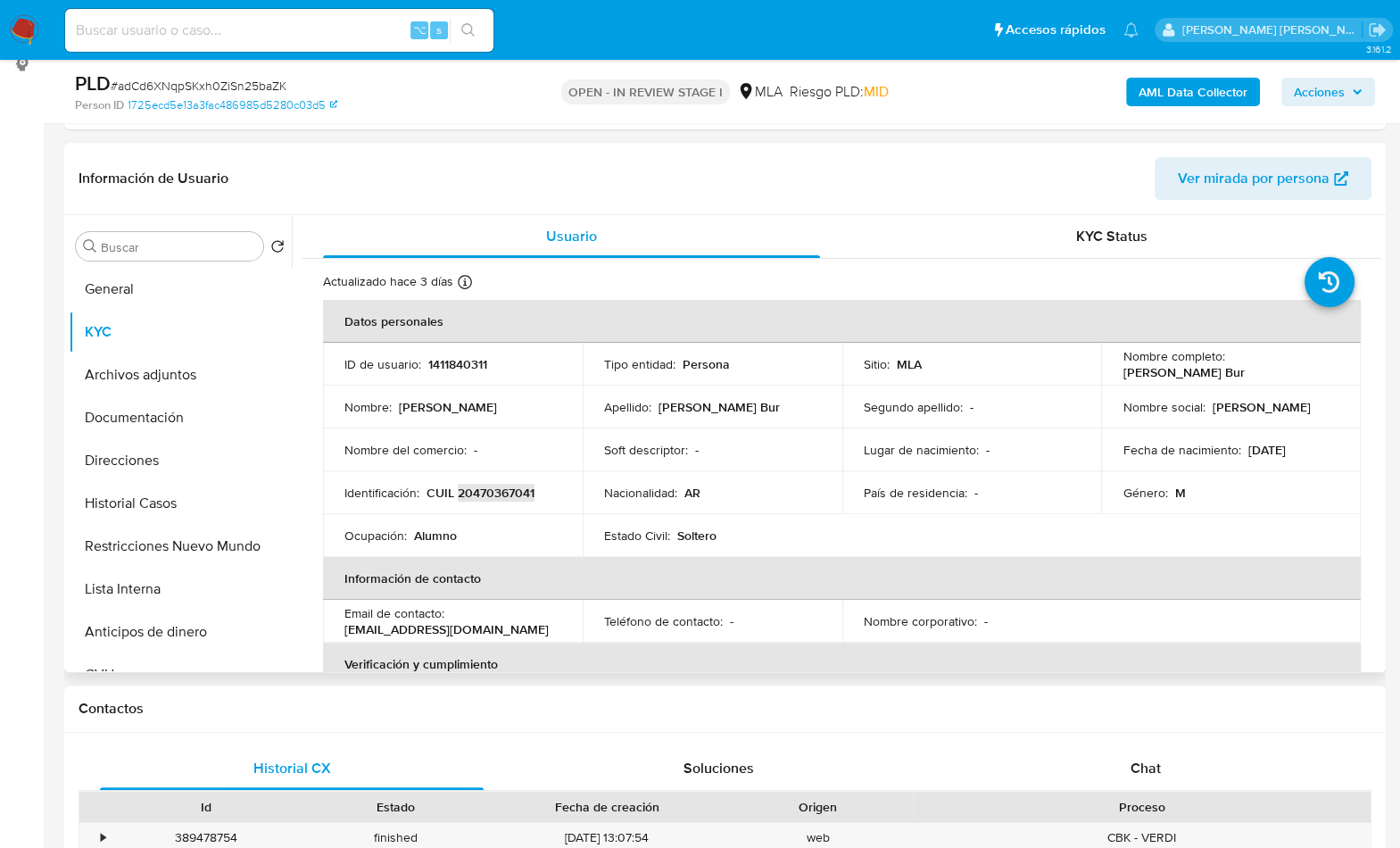
scroll to position [516, 0]
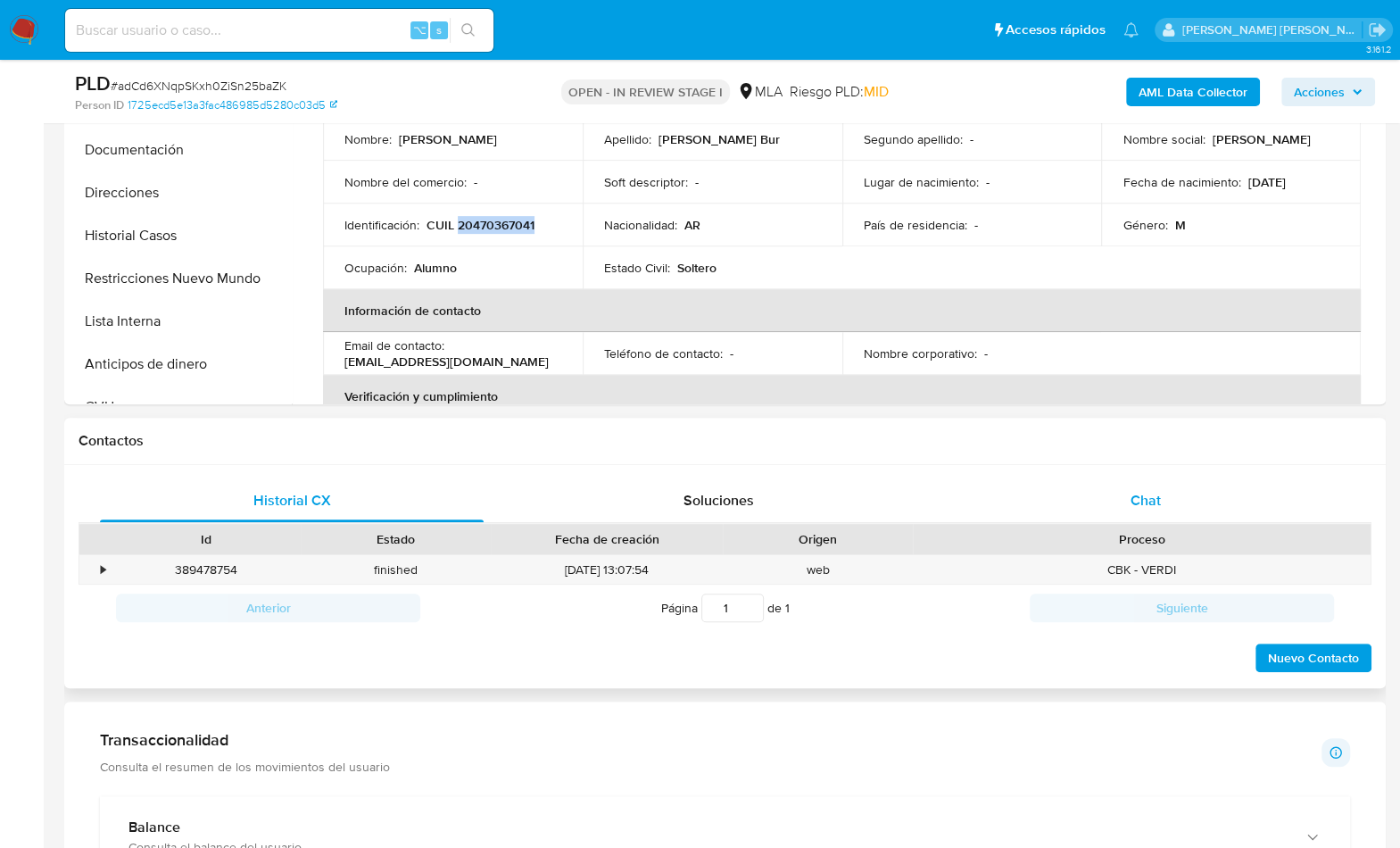
click at [1158, 499] on span "Chat" at bounding box center [1145, 500] width 31 height 21
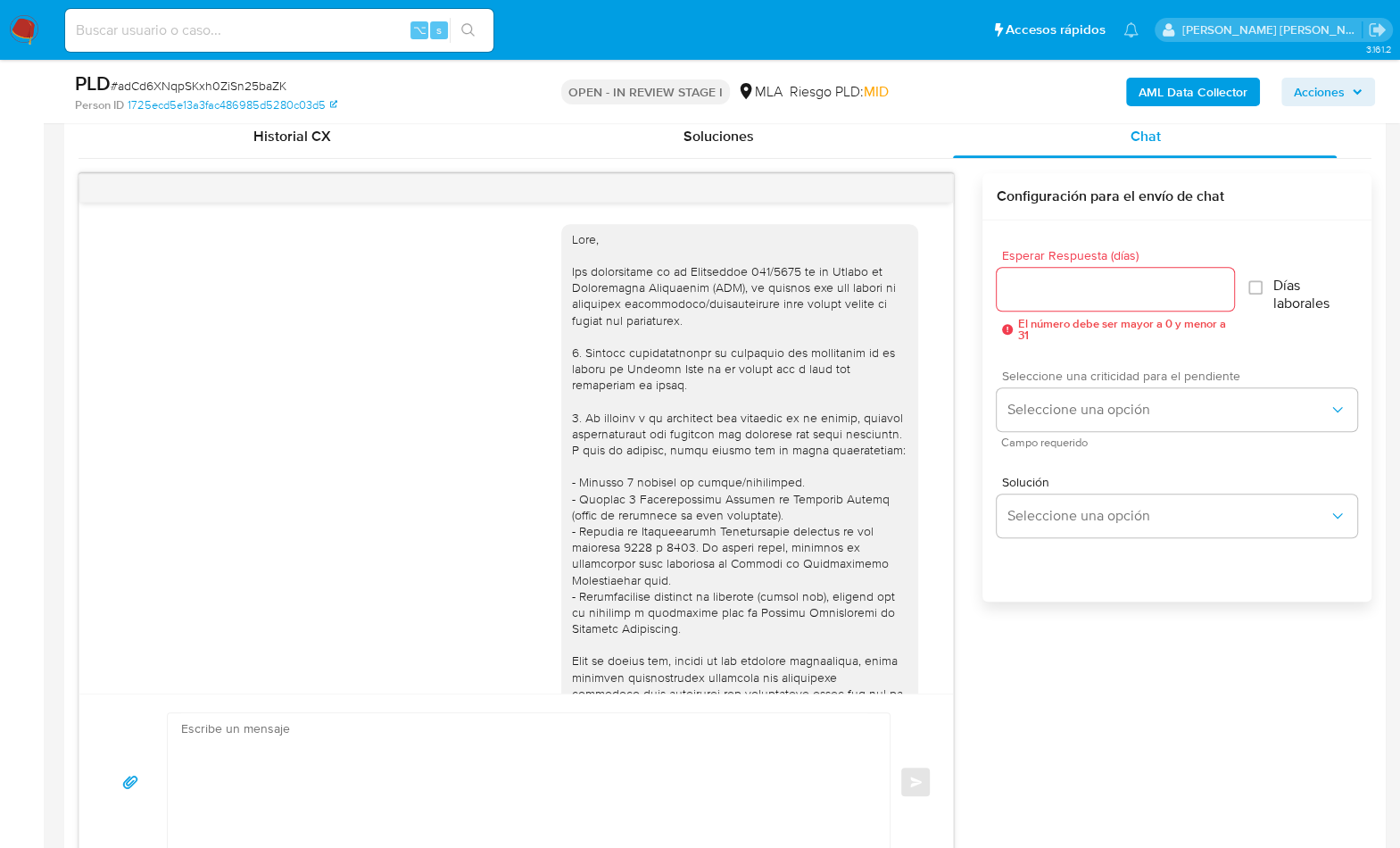
scroll to position [914, 0]
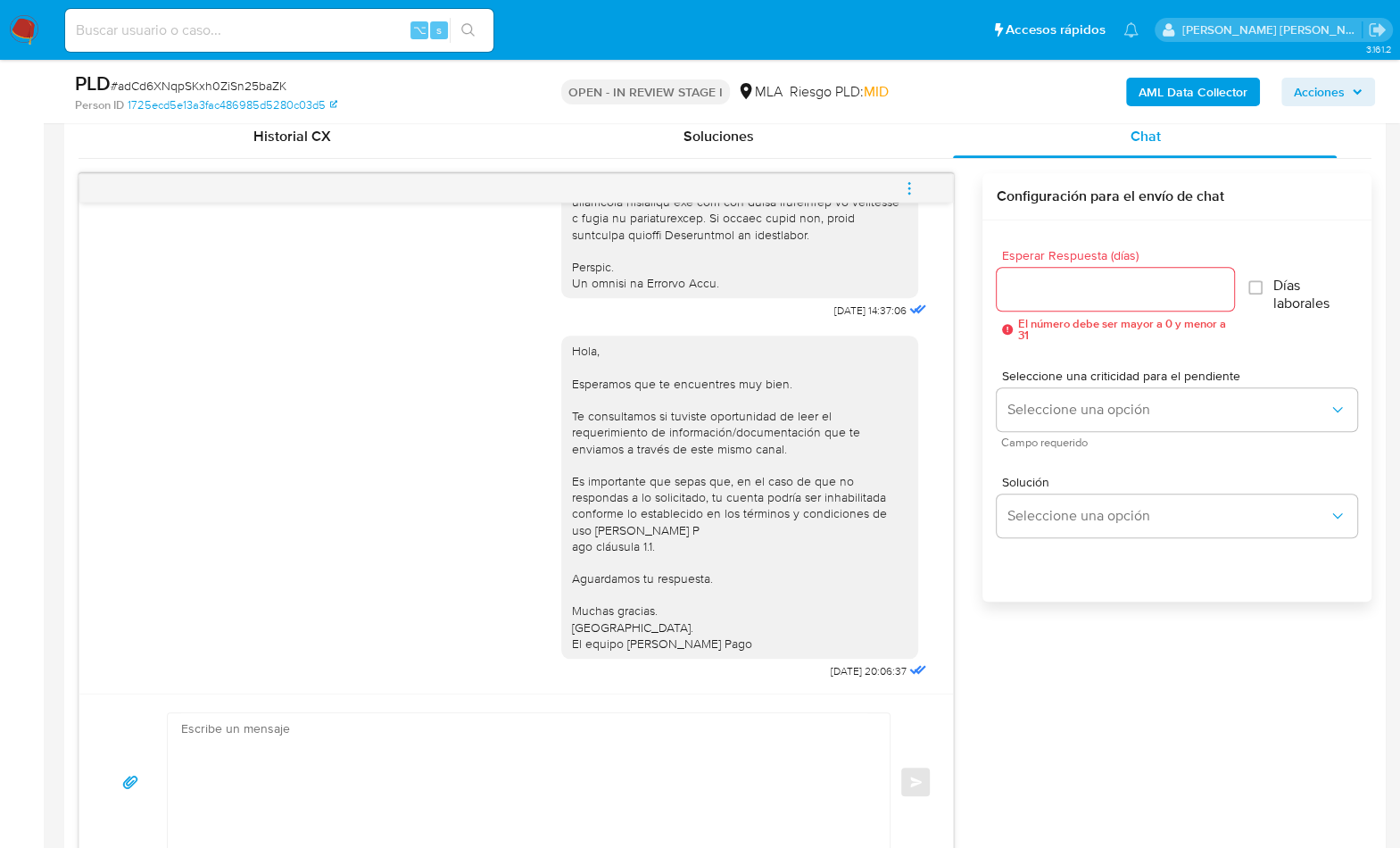
click at [914, 175] on span "menu-action" at bounding box center [909, 188] width 16 height 42
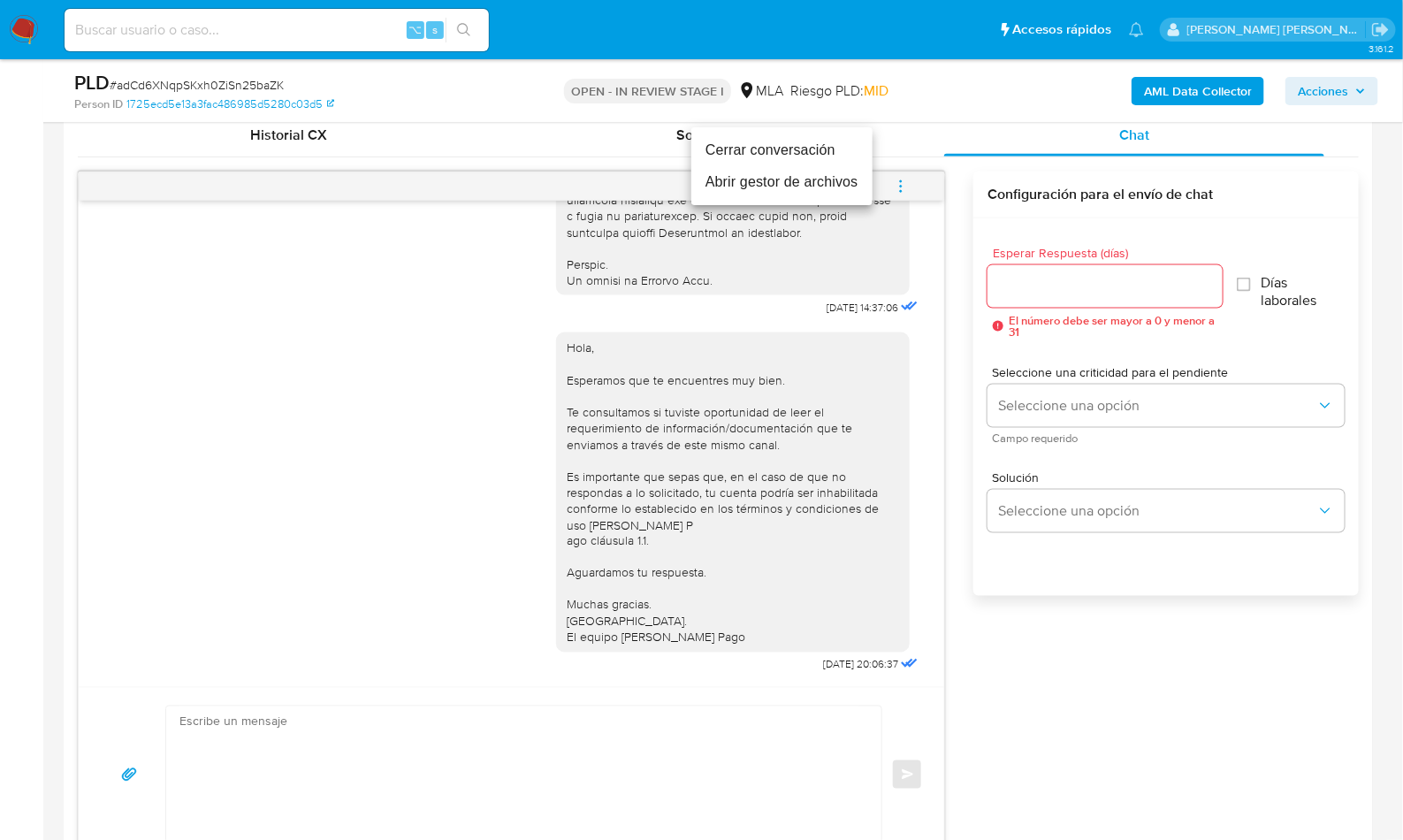
click at [753, 157] on li "Cerrar conversación" at bounding box center [782, 150] width 182 height 32
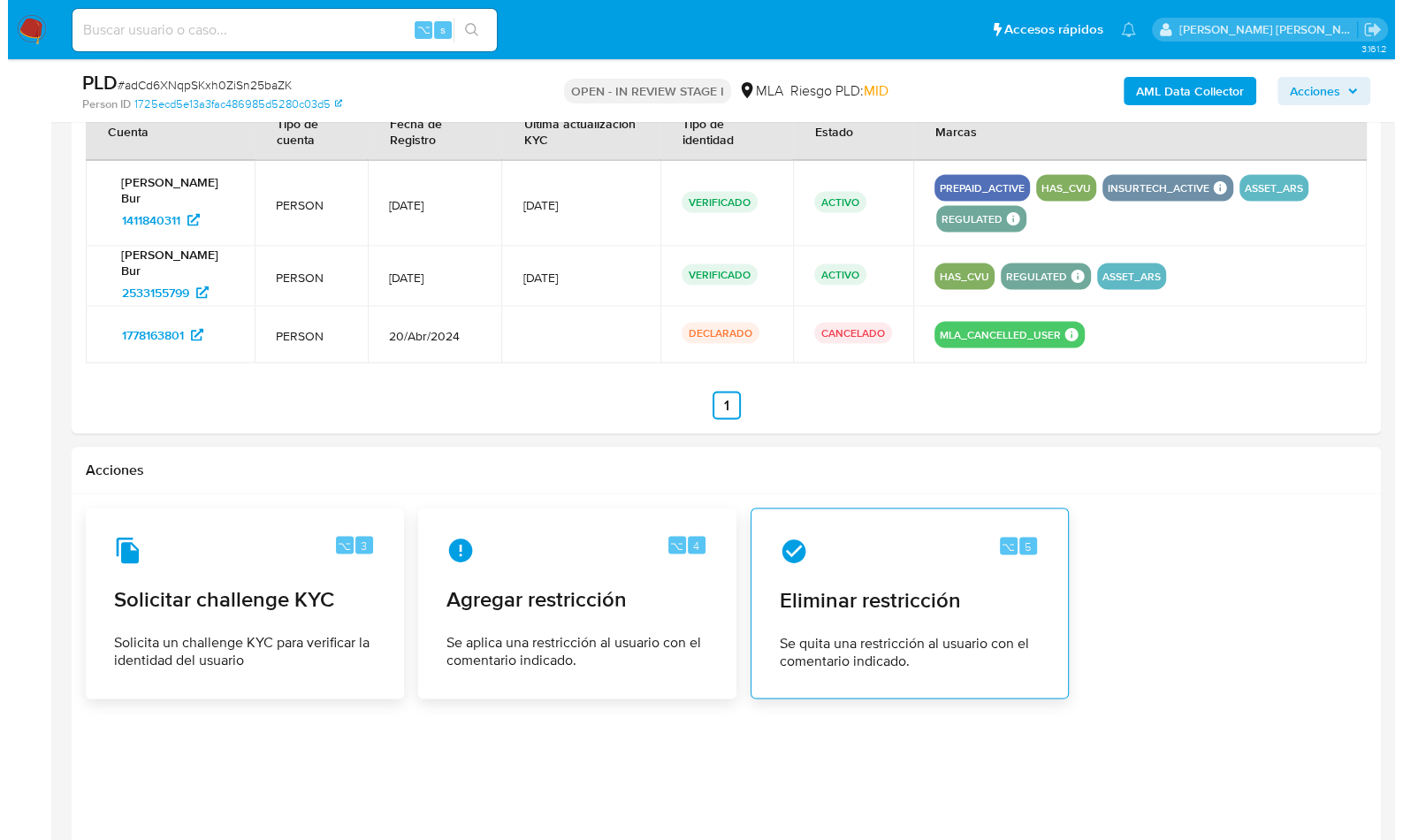
scroll to position [2733, 0]
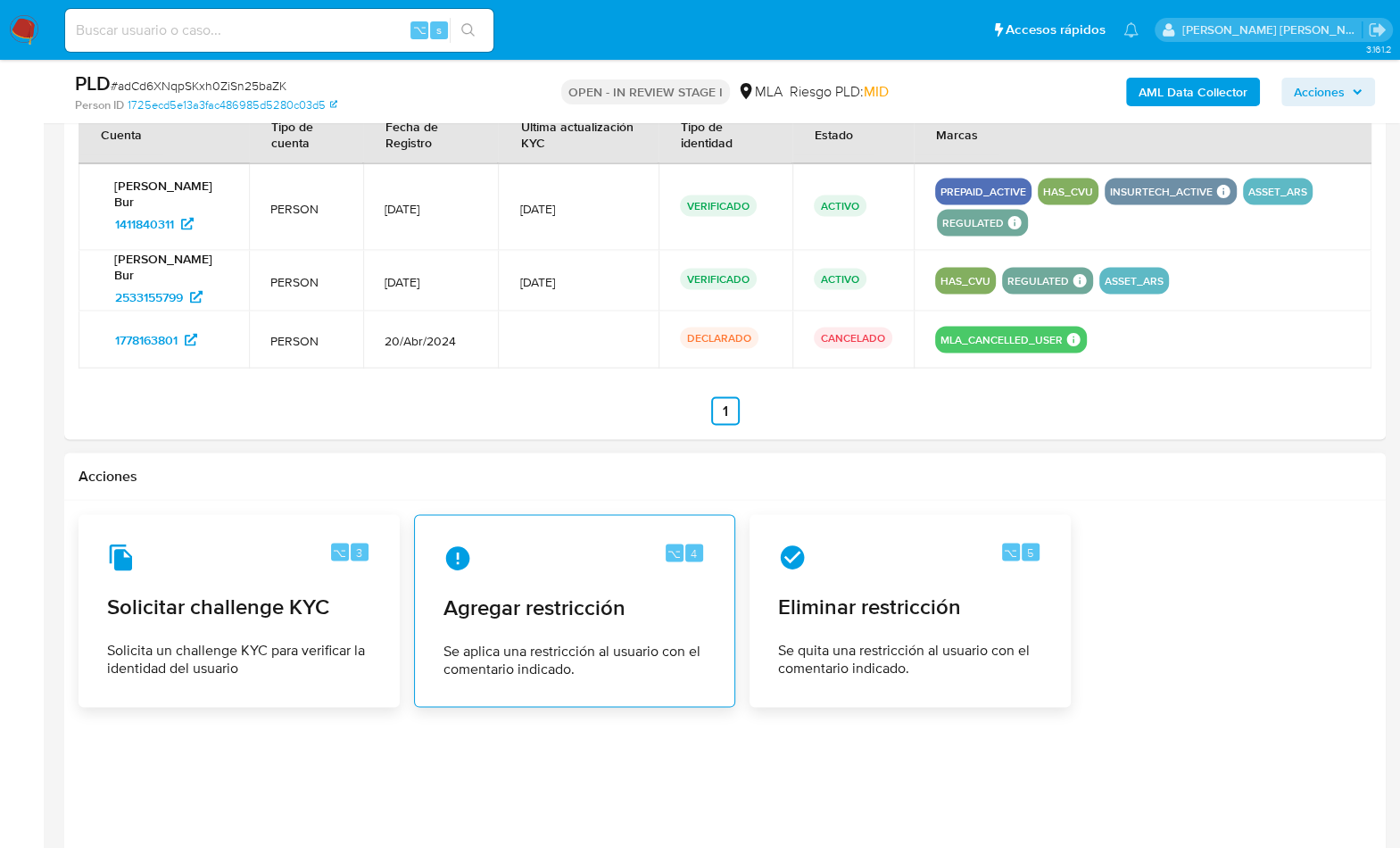
click at [621, 593] on span "Agregar restricción" at bounding box center [574, 607] width 263 height 27
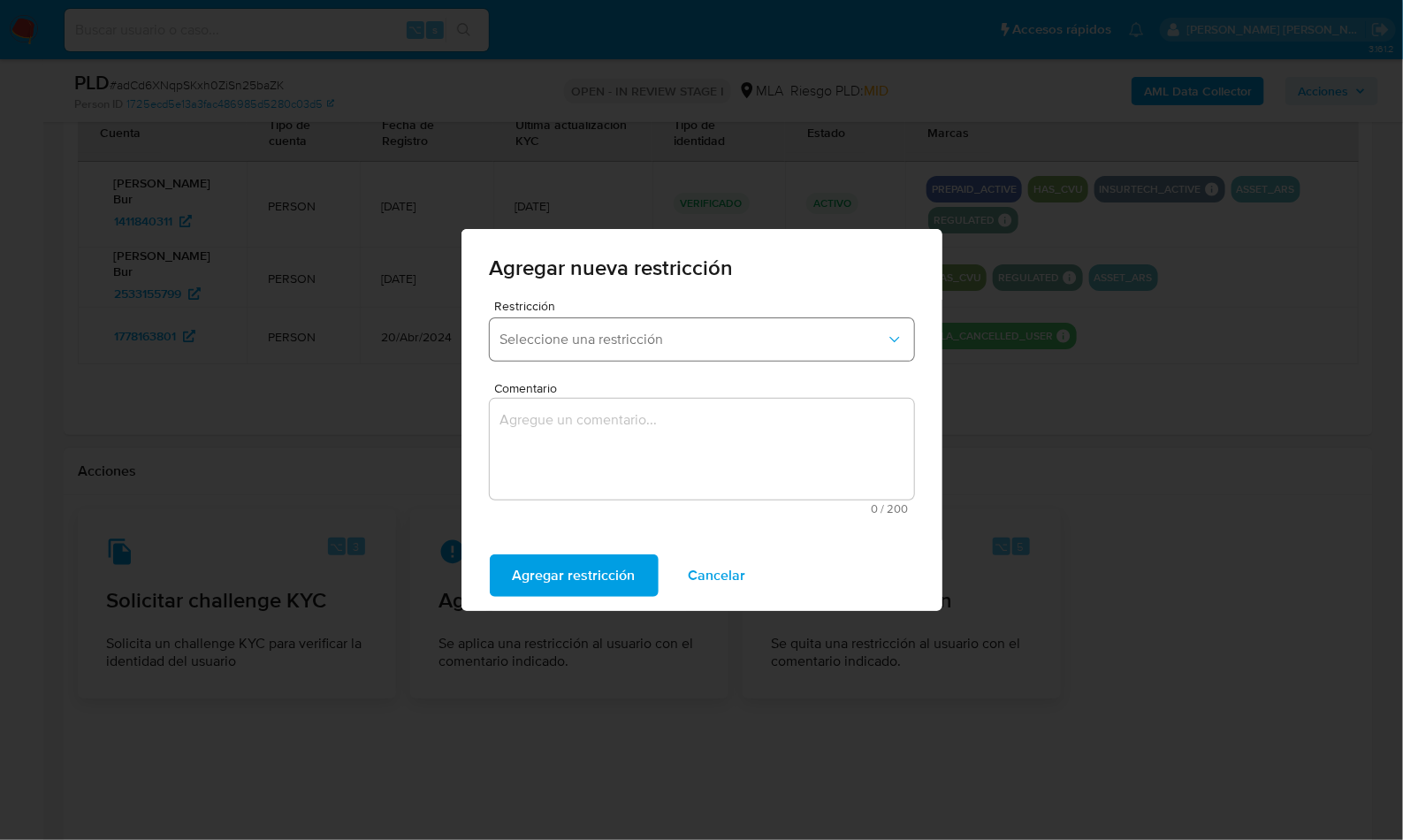
click at [623, 349] on button "Seleccione una restricción" at bounding box center [702, 339] width 424 height 42
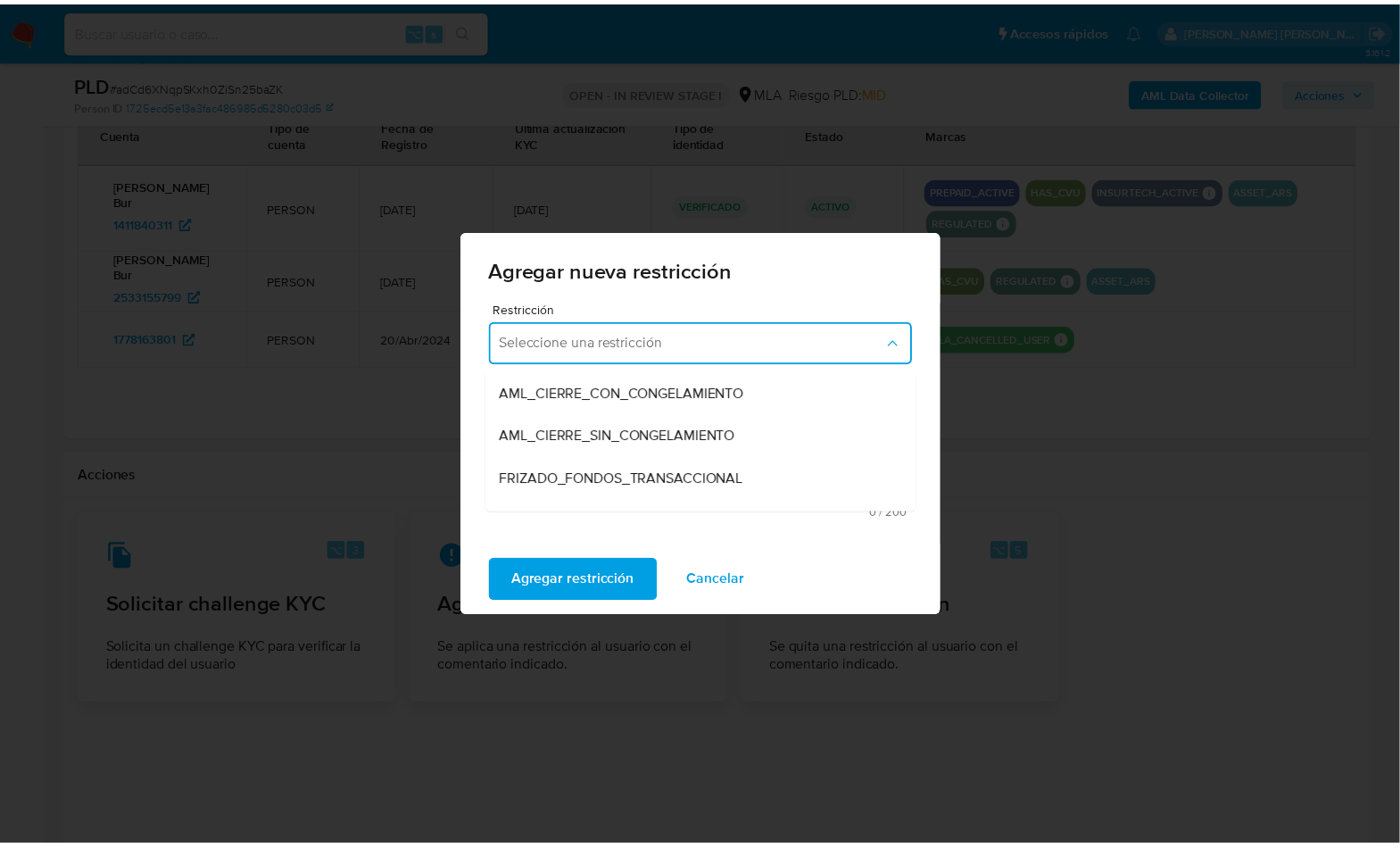
scroll to position [255, 0]
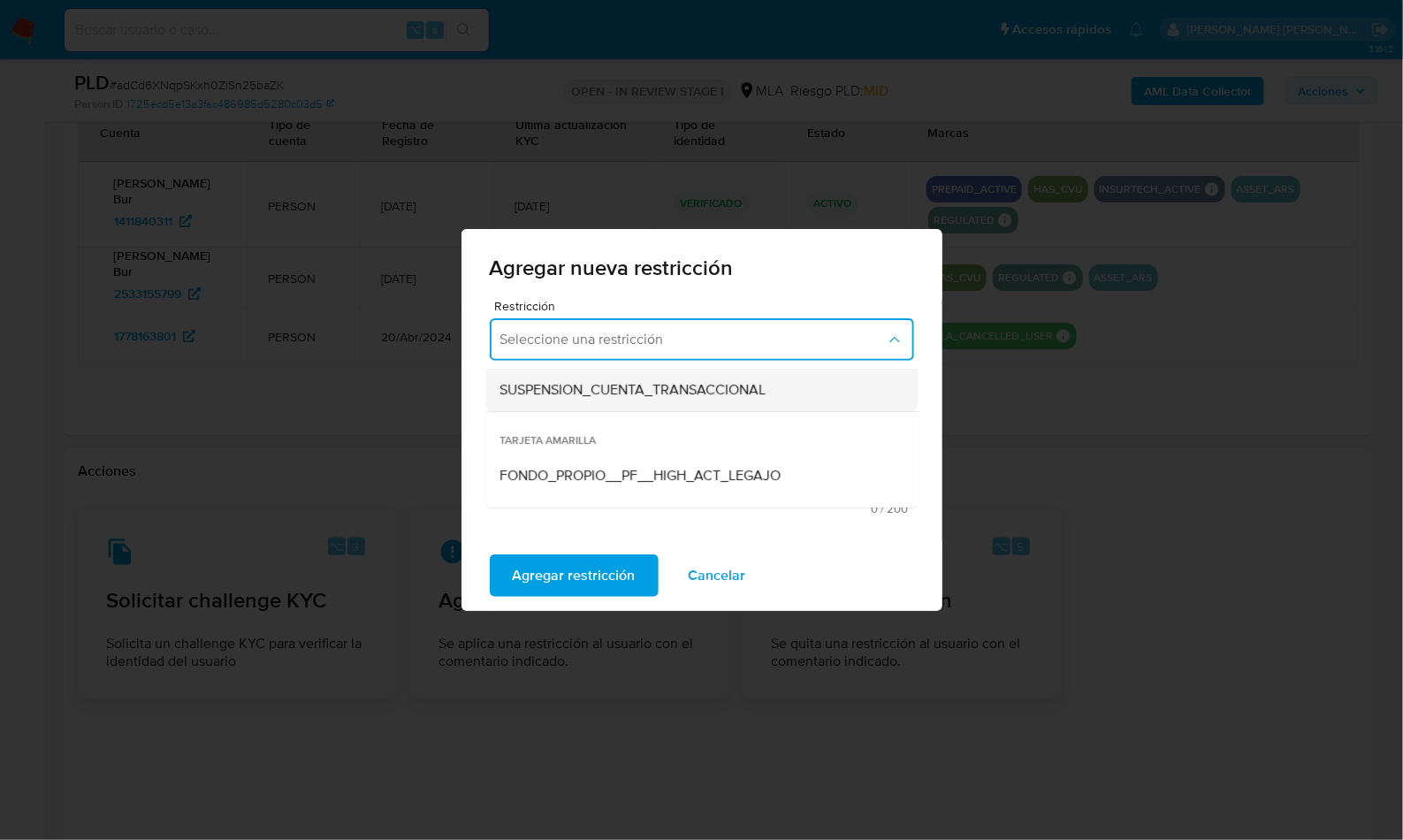
click at [636, 390] on span "SUSPENSION_CUENTA_TRANSACCIONAL" at bounding box center [633, 390] width 266 height 18
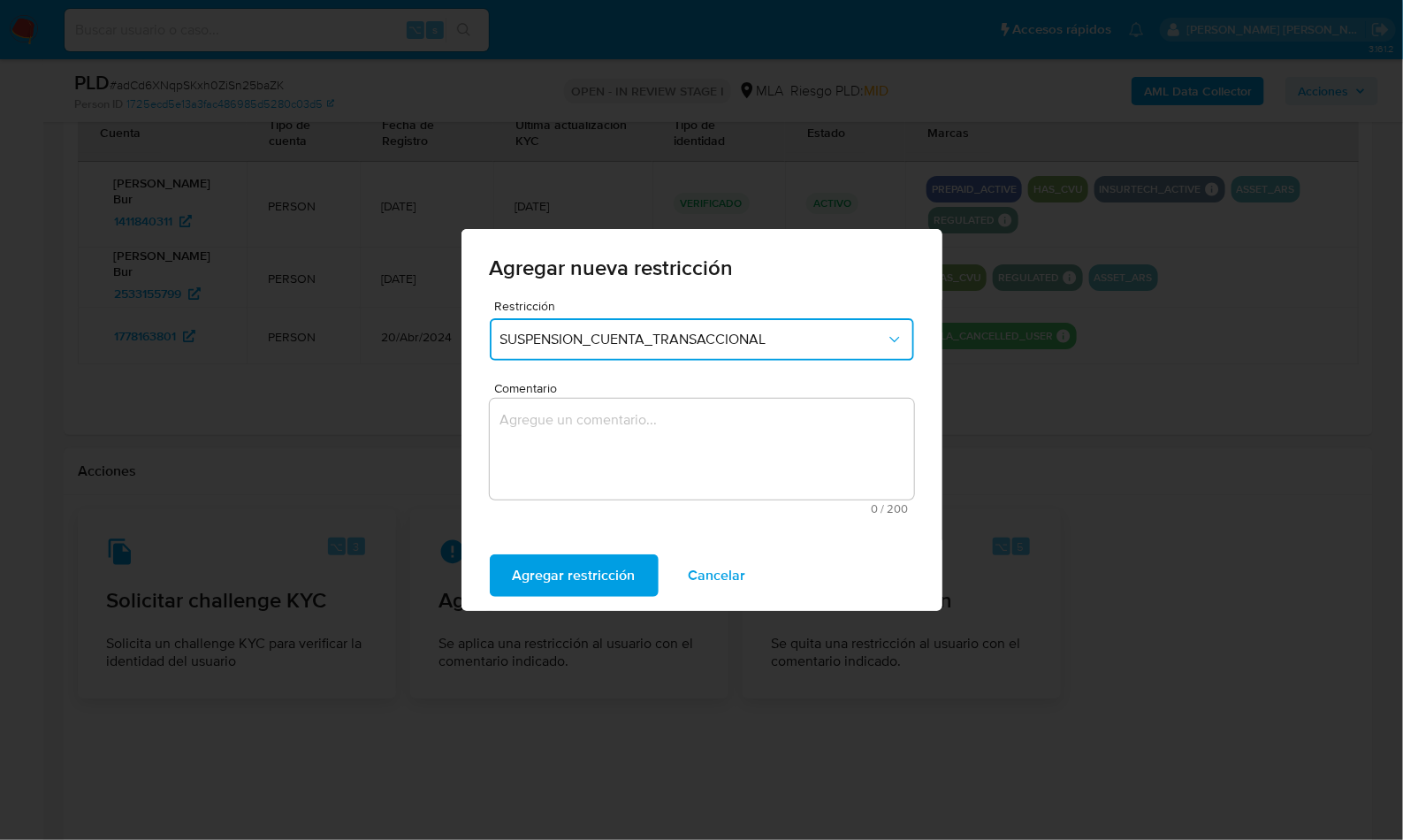
click at [640, 395] on div "Comentario 0 / 200 200 caracteres restantes" at bounding box center [702, 448] width 424 height 132
click at [645, 440] on textarea "Comentario" at bounding box center [702, 449] width 424 height 101
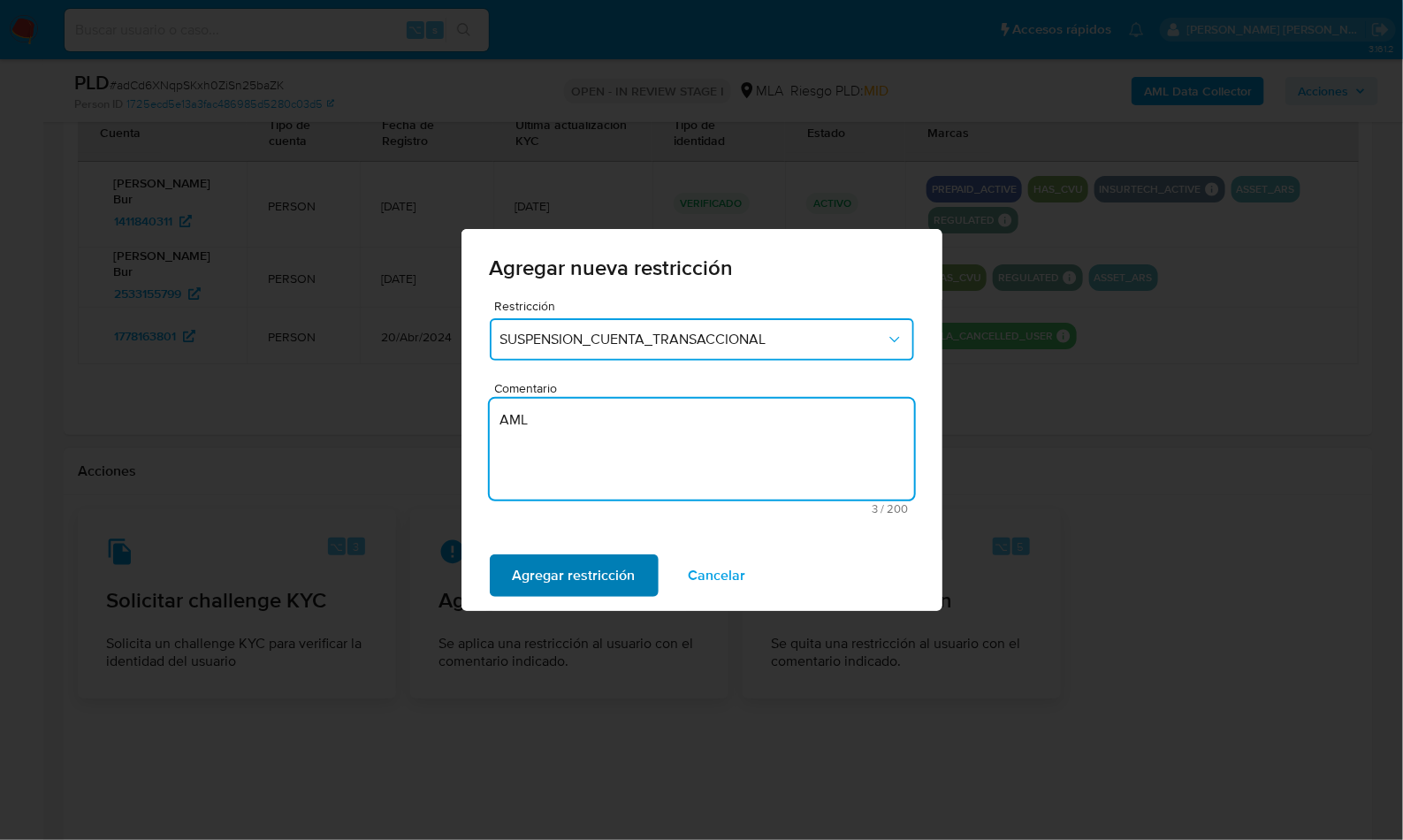
type textarea "AML"
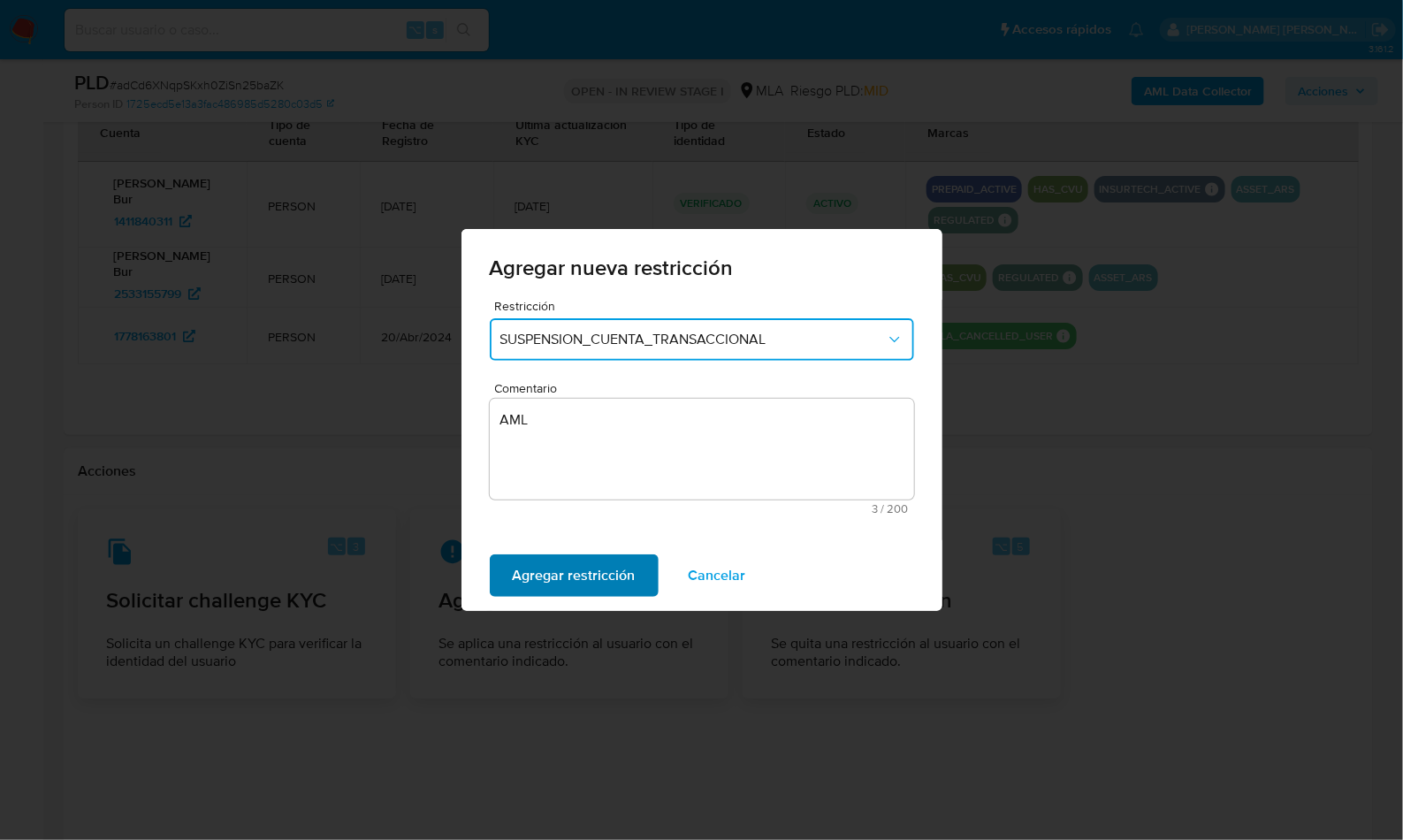
click at [557, 586] on span "Agregar restricción" at bounding box center [574, 575] width 123 height 38
click at [573, 556] on span "Confirmar" at bounding box center [544, 575] width 64 height 38
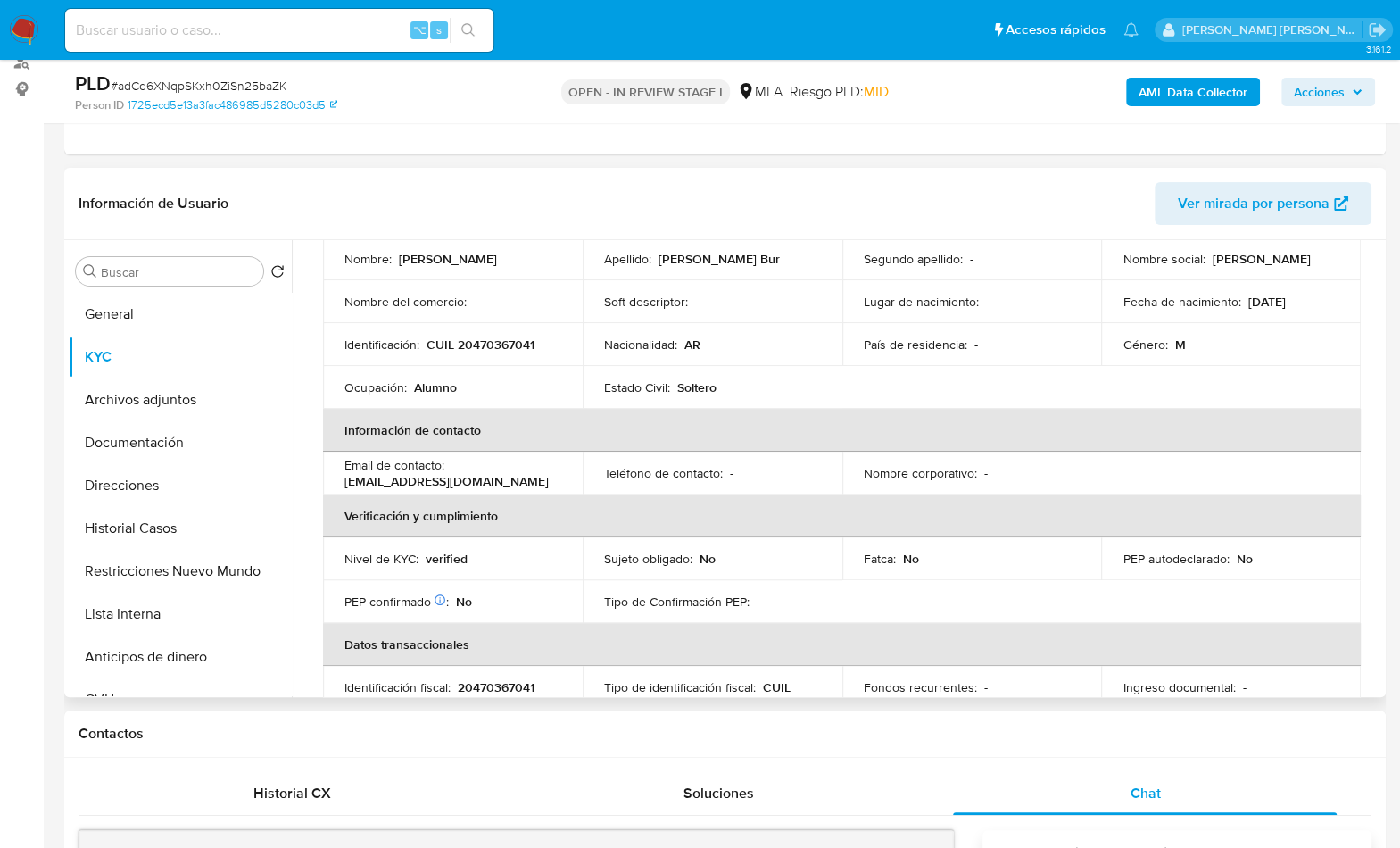
scroll to position [461, 0]
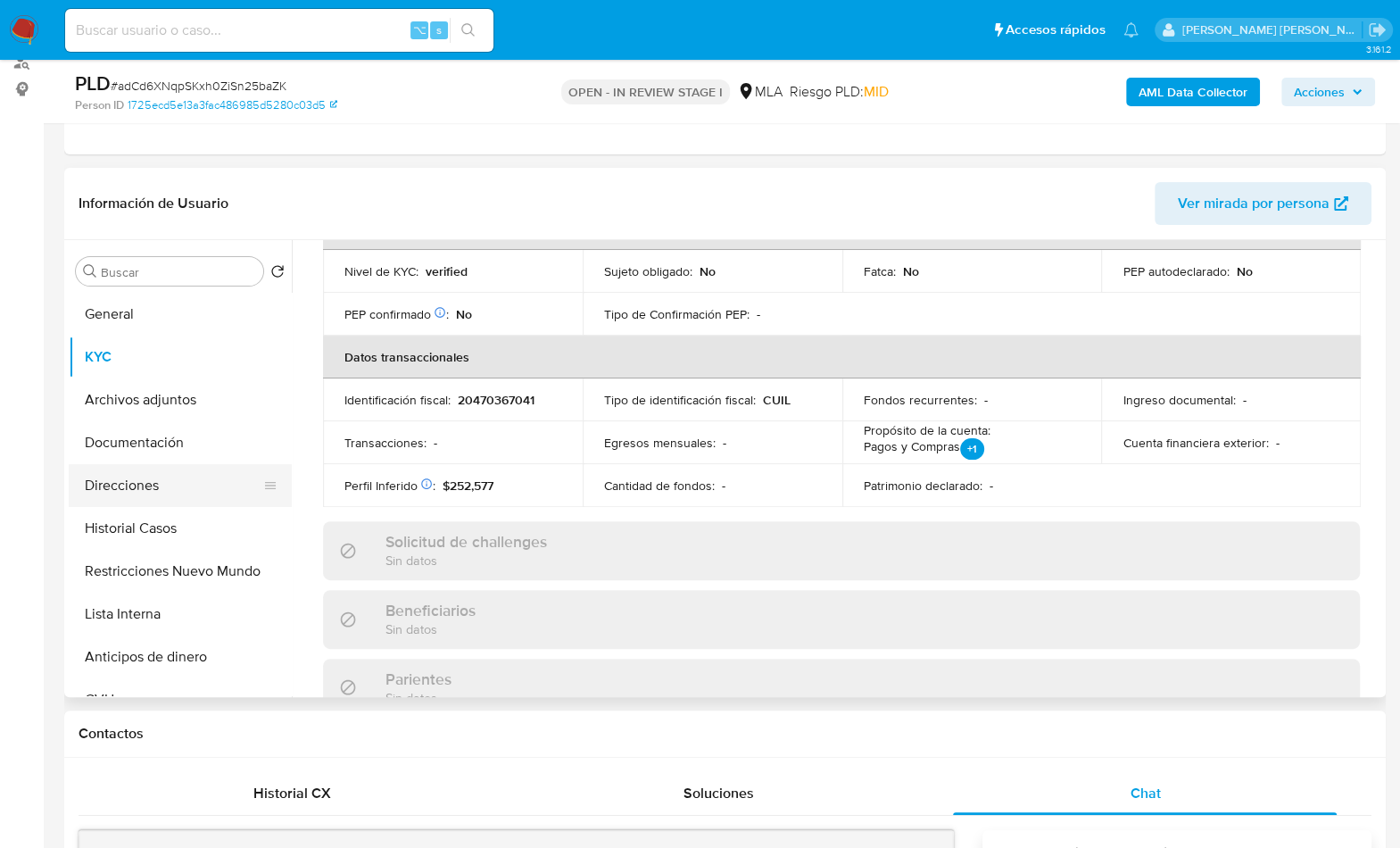
click at [119, 495] on button "Direcciones" at bounding box center [172, 485] width 209 height 42
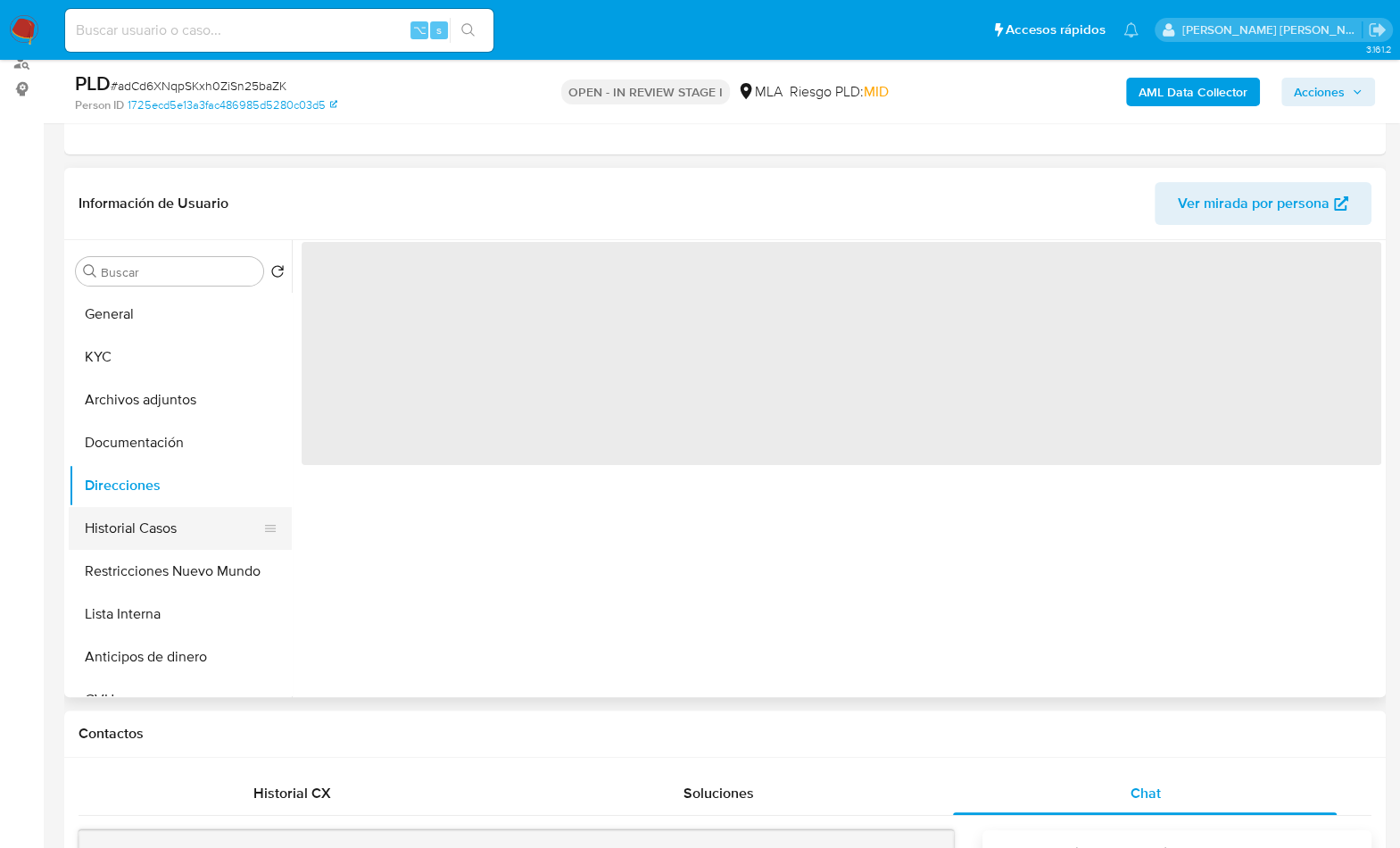
scroll to position [0, 0]
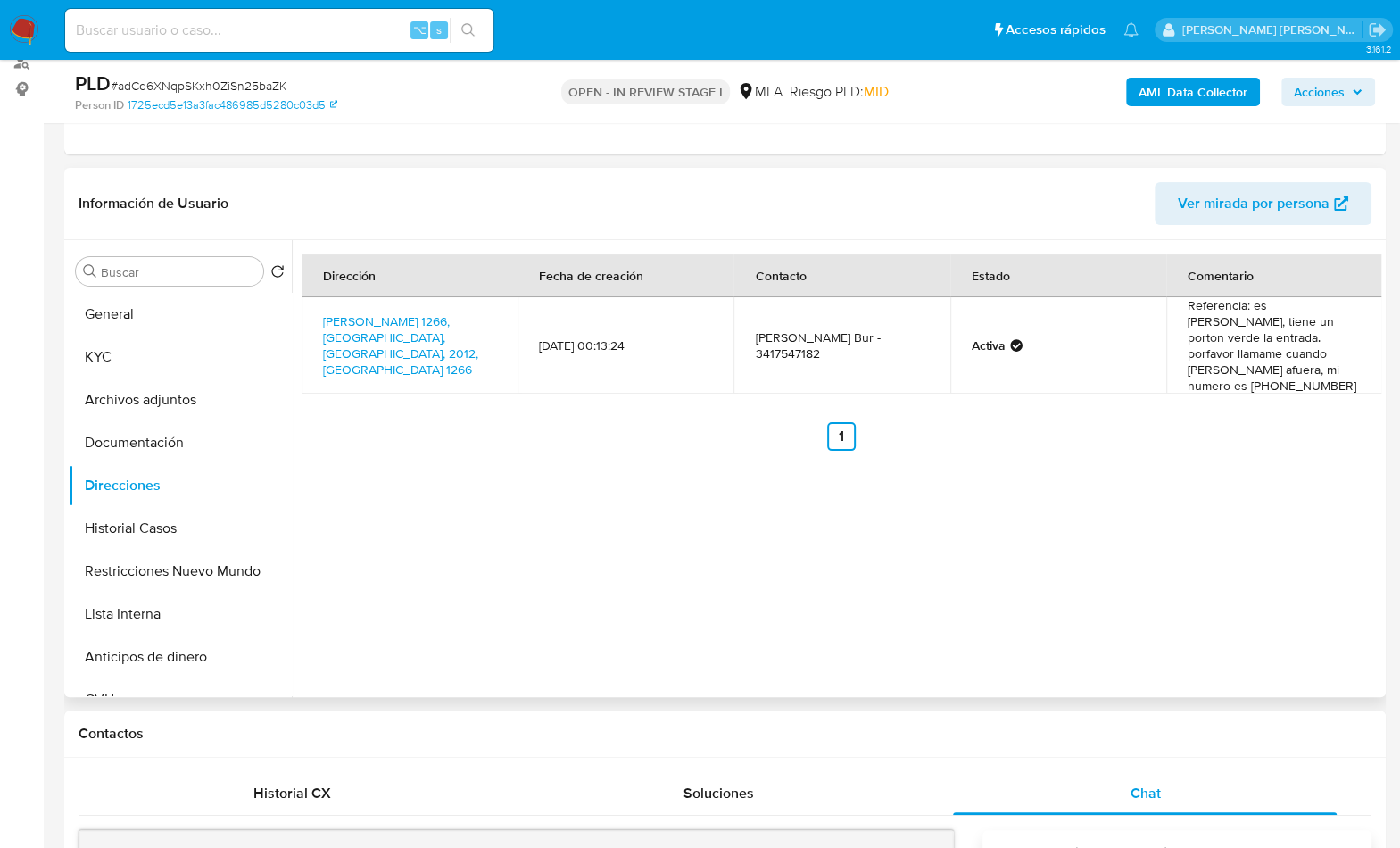
click at [797, 342] on td "Adolfo Matias Hetzer Bur - 3417547182" at bounding box center [840, 345] width 216 height 97
copy td "3417547182"
click at [161, 550] on button "Restricciones Nuevo Mundo" at bounding box center [172, 571] width 209 height 42
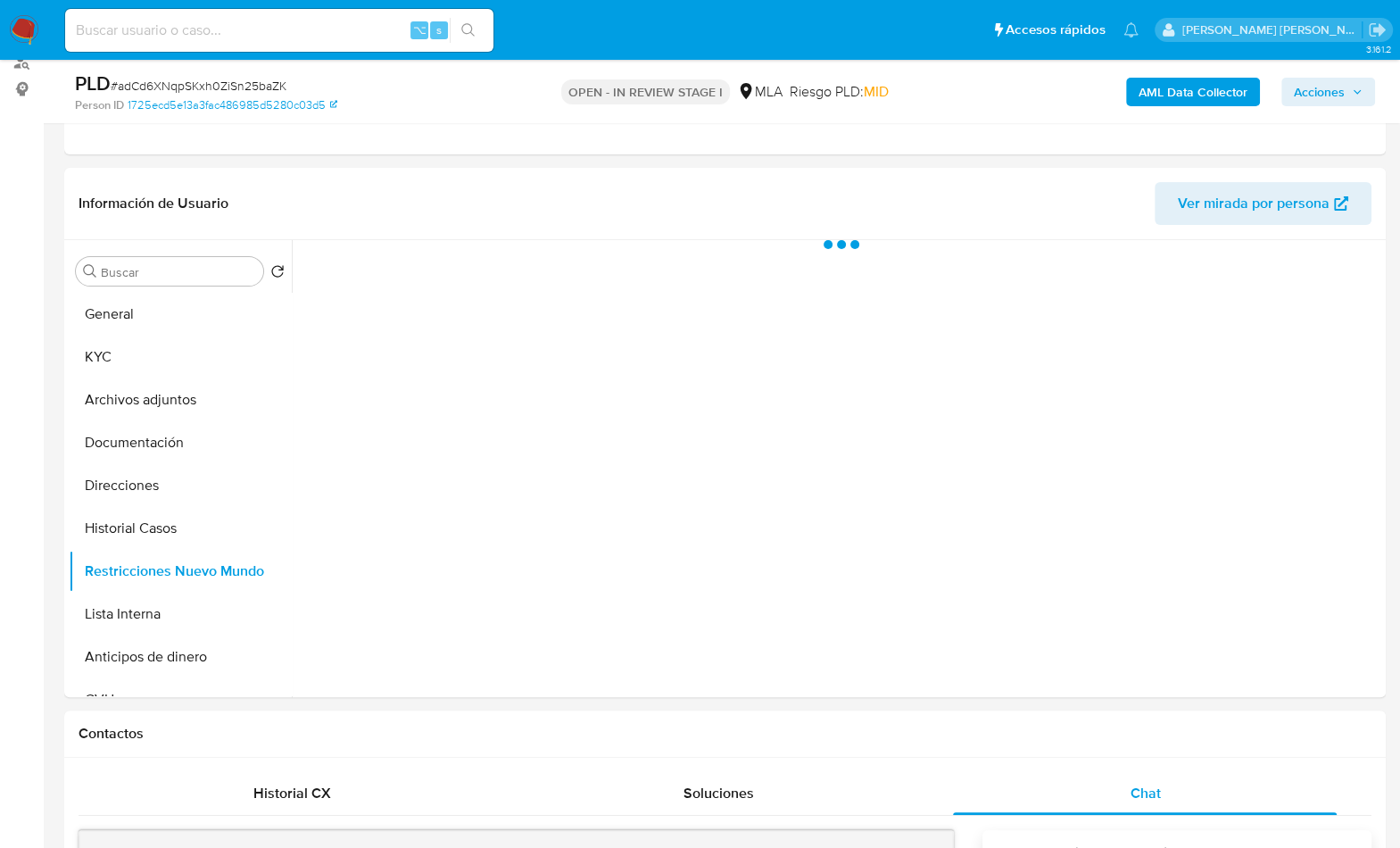
click at [1169, 89] on b "AML Data Collector" at bounding box center [1192, 92] width 109 height 29
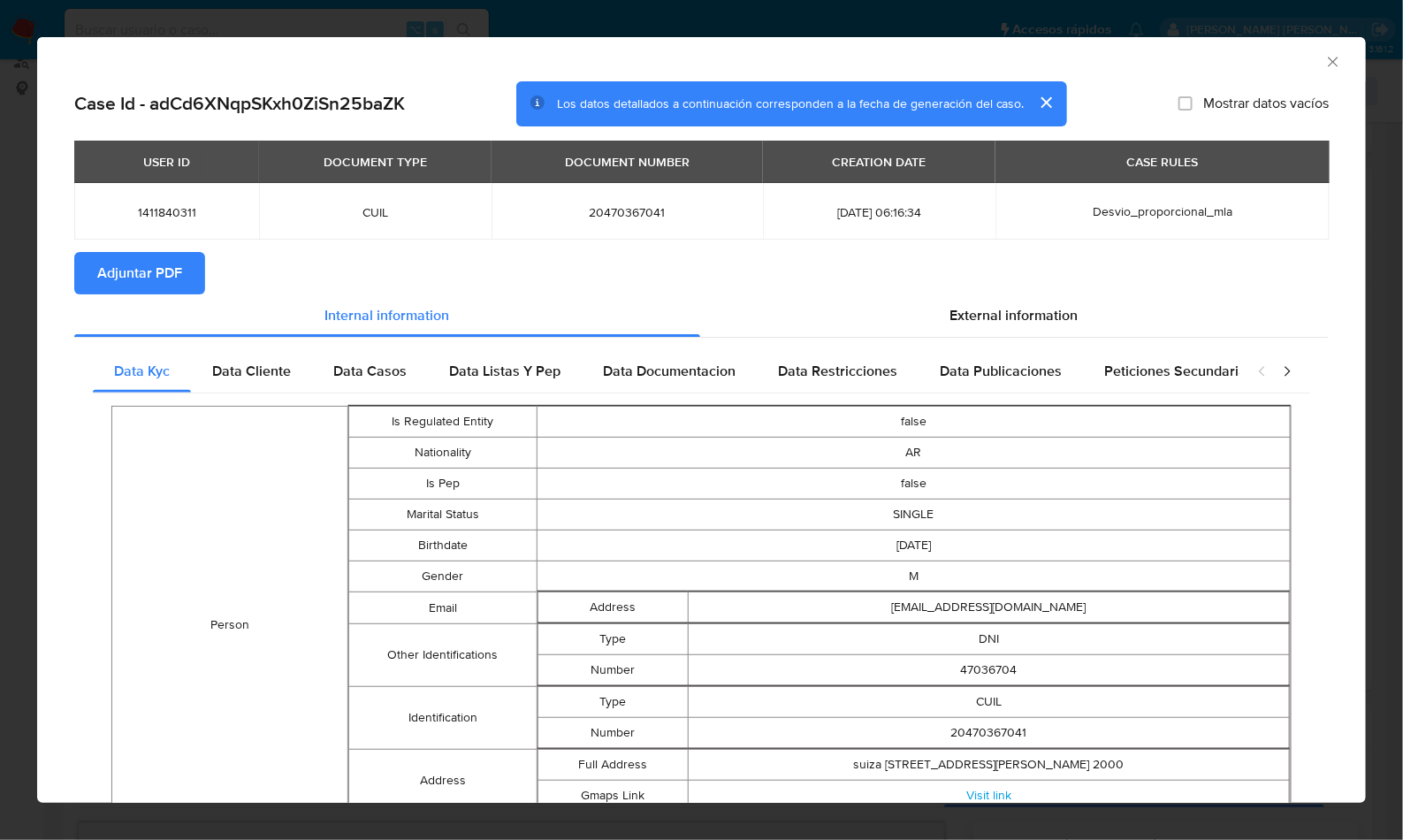
click at [192, 270] on button "Adjuntar PDF" at bounding box center [140, 273] width 131 height 42
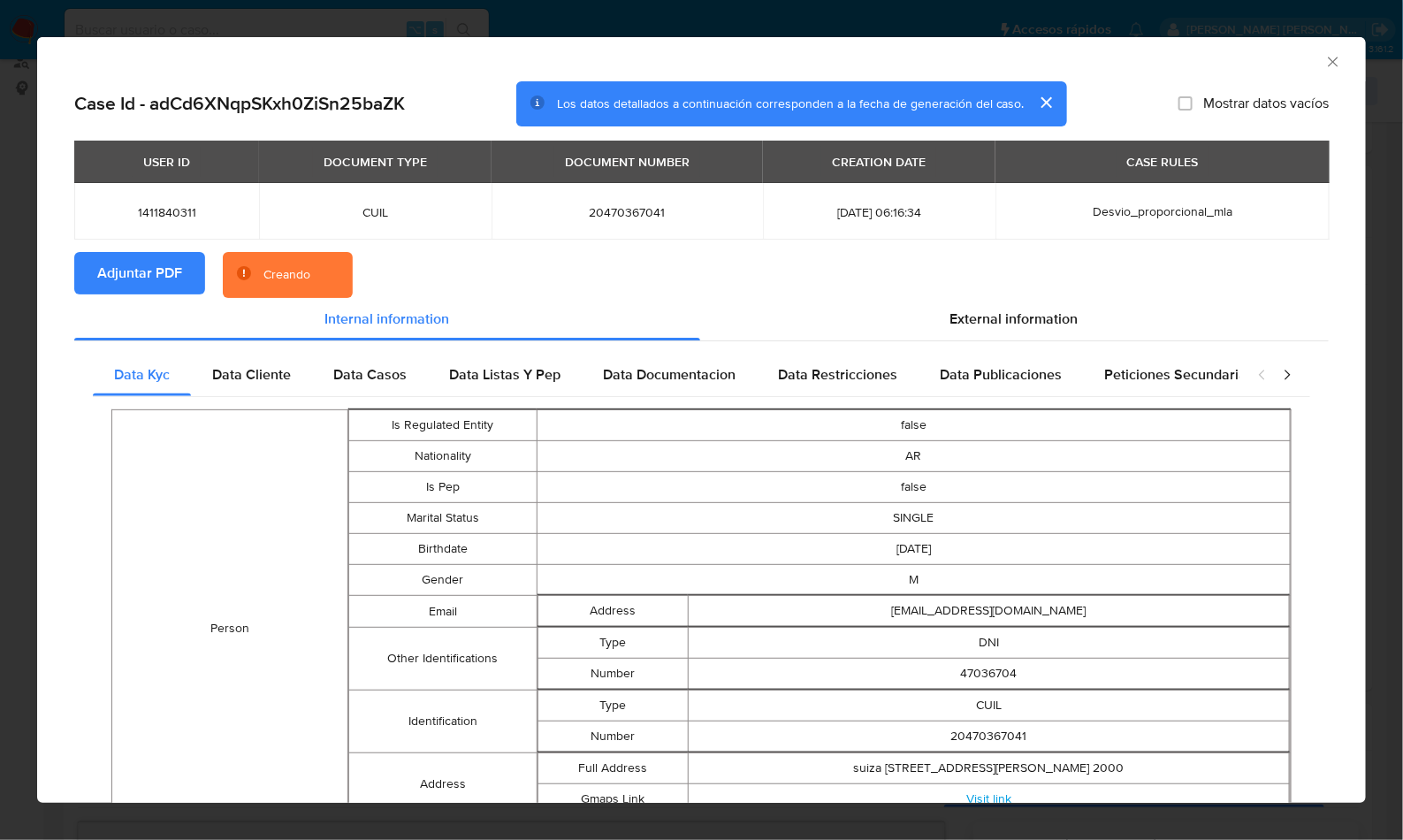
click at [611, 274] on section "Adjuntar PDF Creando" at bounding box center [702, 275] width 1254 height 46
click at [1247, 51] on div "AML Data Collector" at bounding box center [686, 59] width 1275 height 20
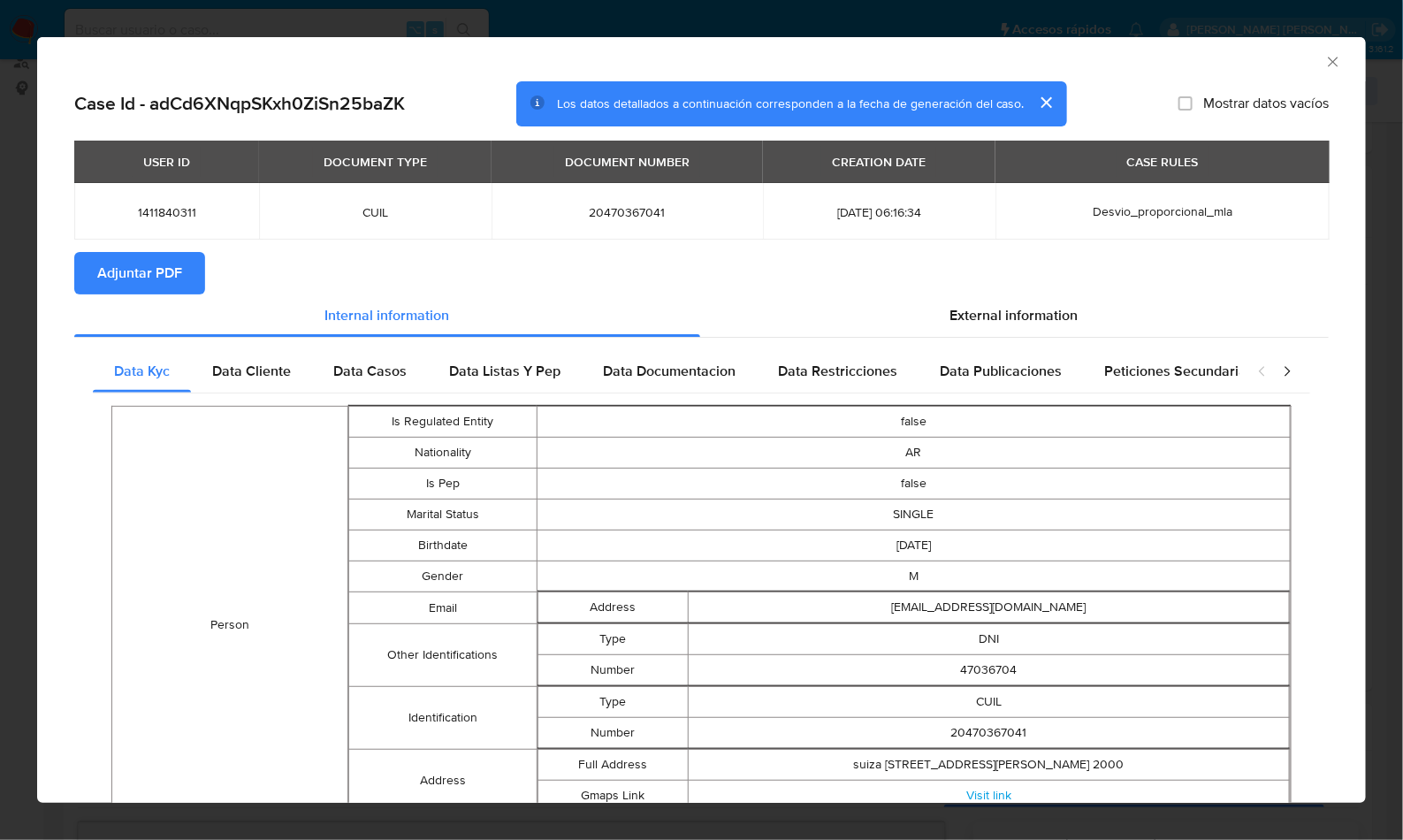
click at [1324, 62] on icon "Cerrar ventana" at bounding box center [1333, 62] width 18 height 18
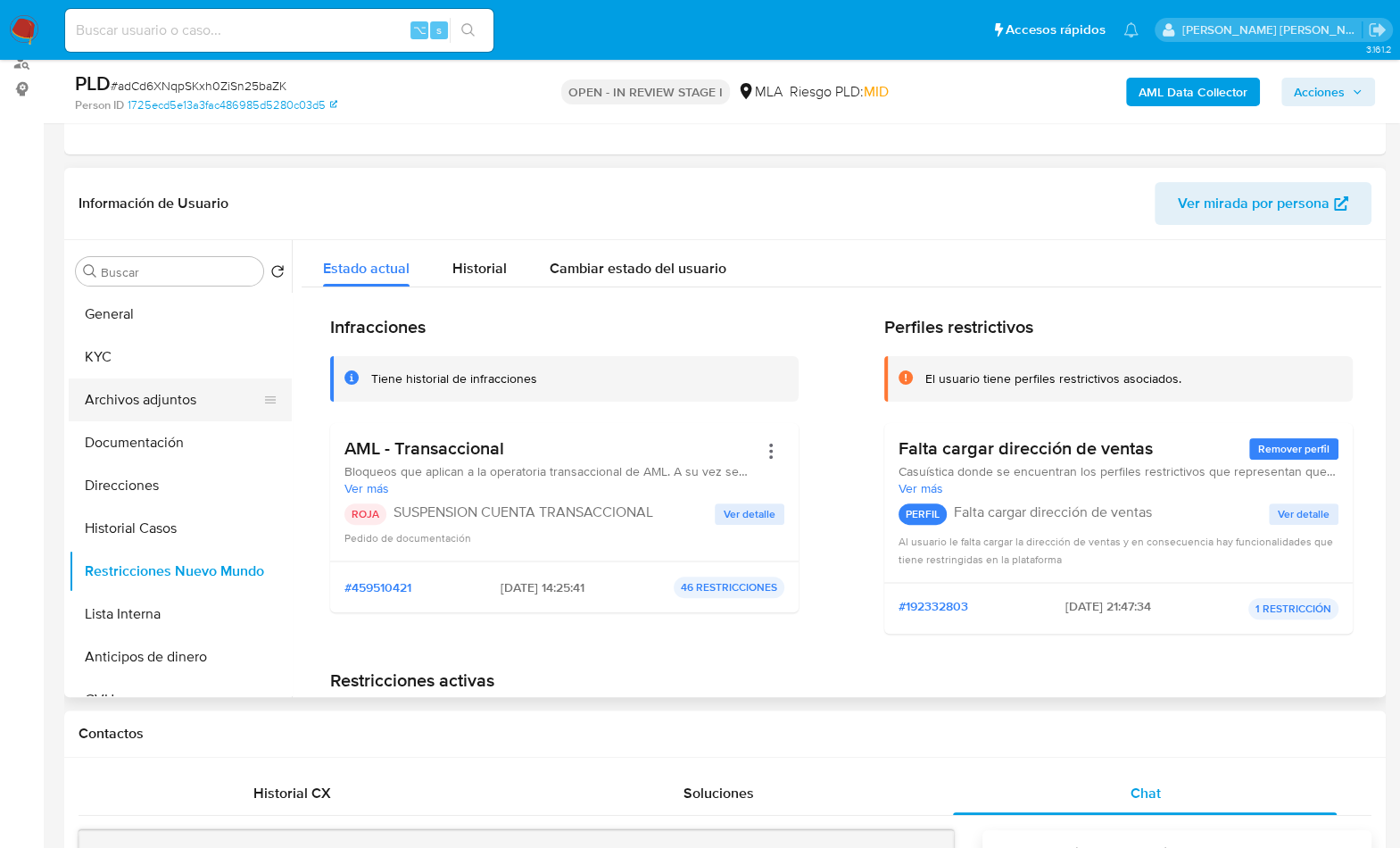
click at [110, 397] on button "Archivos adjuntos" at bounding box center [172, 399] width 209 height 42
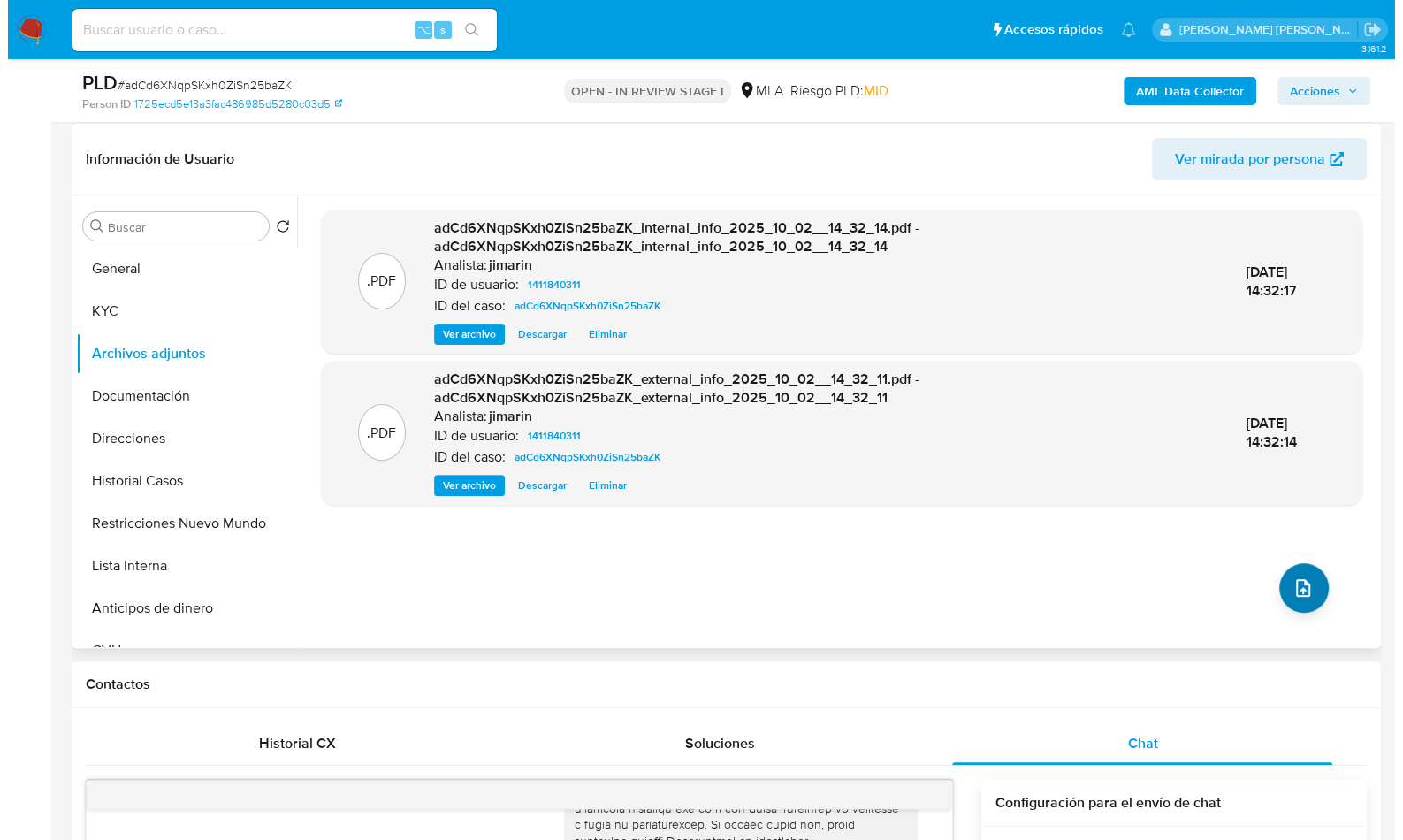
scroll to position [252, 0]
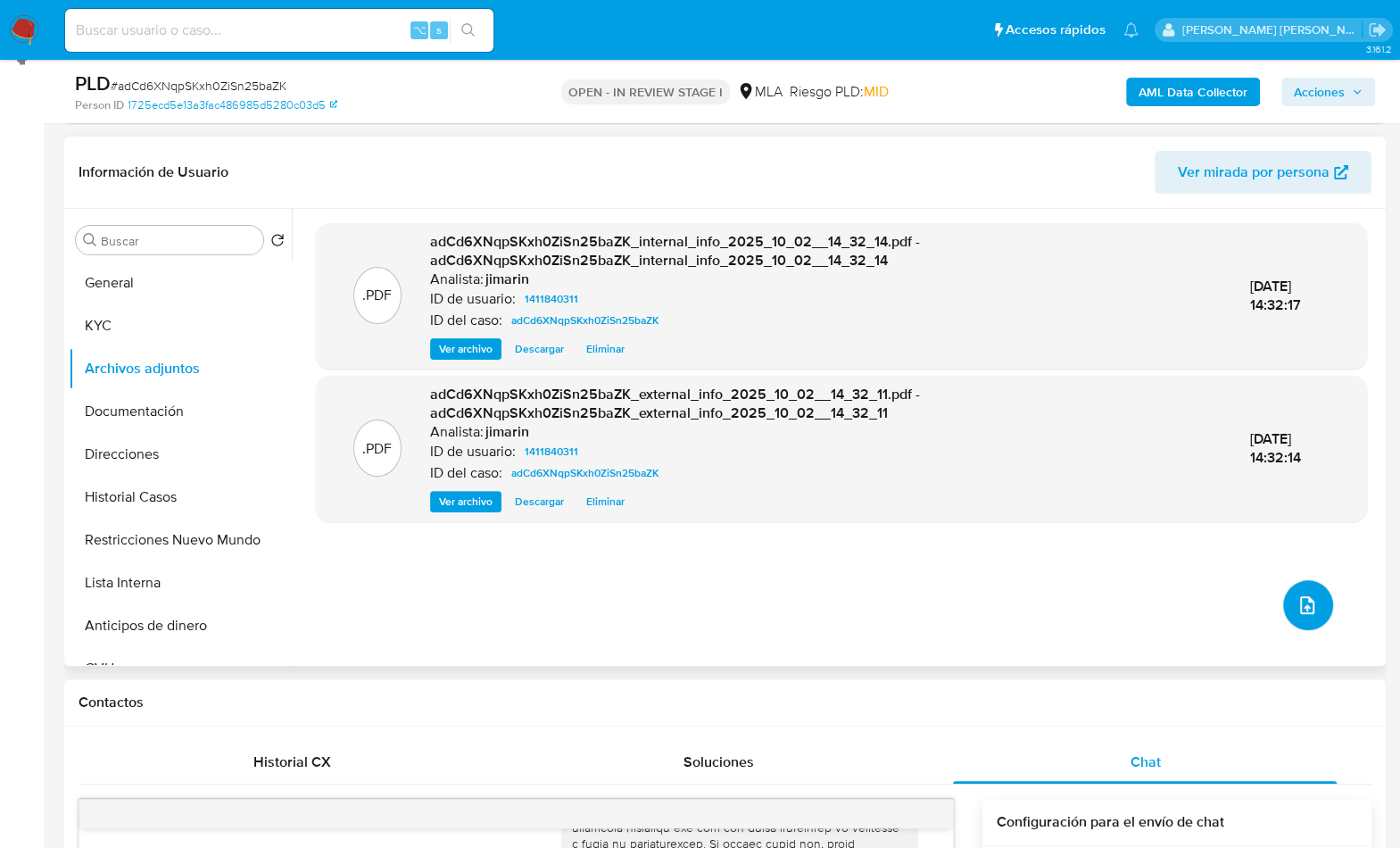
click at [1296, 613] on span "upload-file" at bounding box center [1307, 605] width 22 height 22
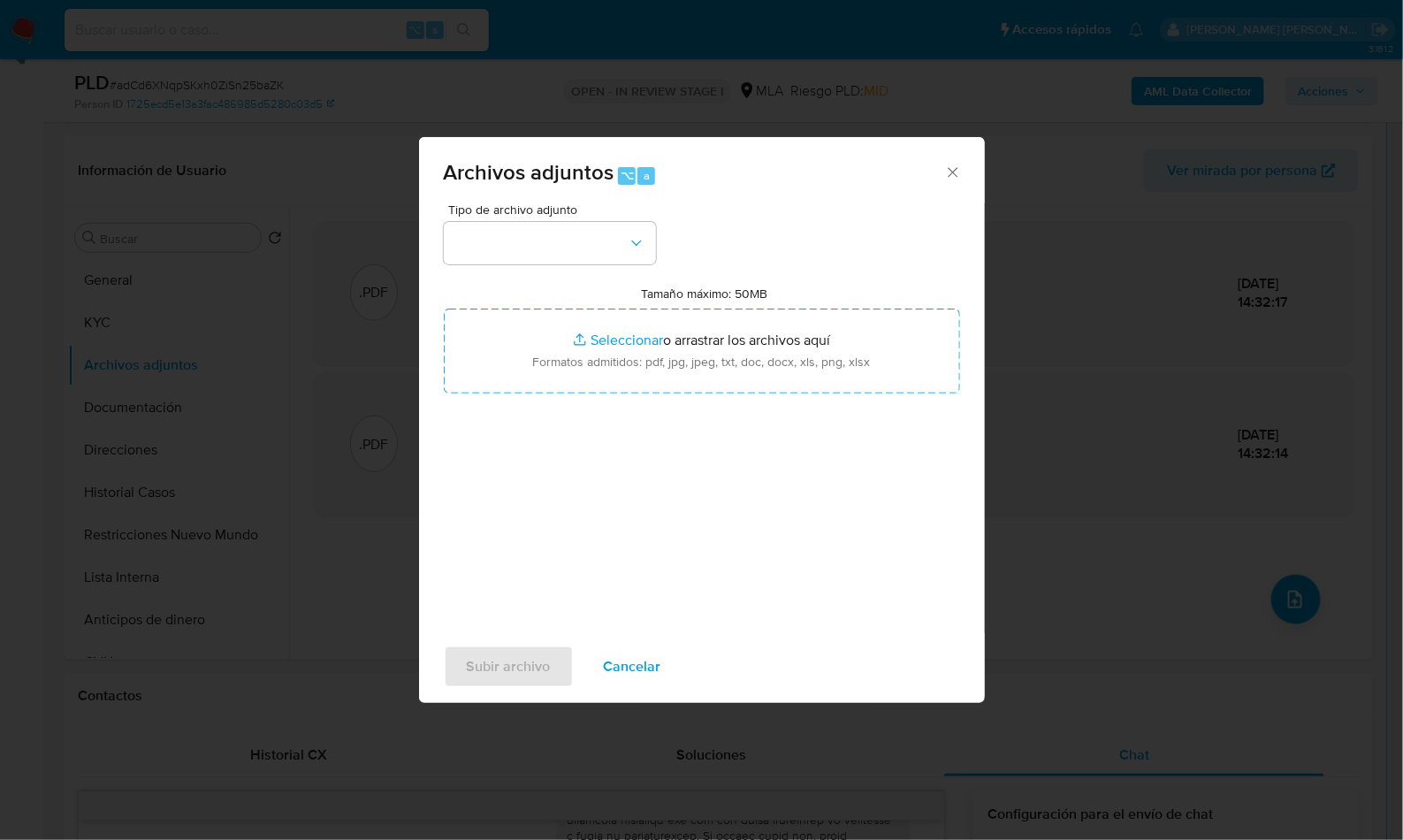
click at [603, 212] on span "Tipo de archivo adjunto" at bounding box center [554, 209] width 212 height 13
click at [604, 225] on button "button" at bounding box center [549, 242] width 212 height 42
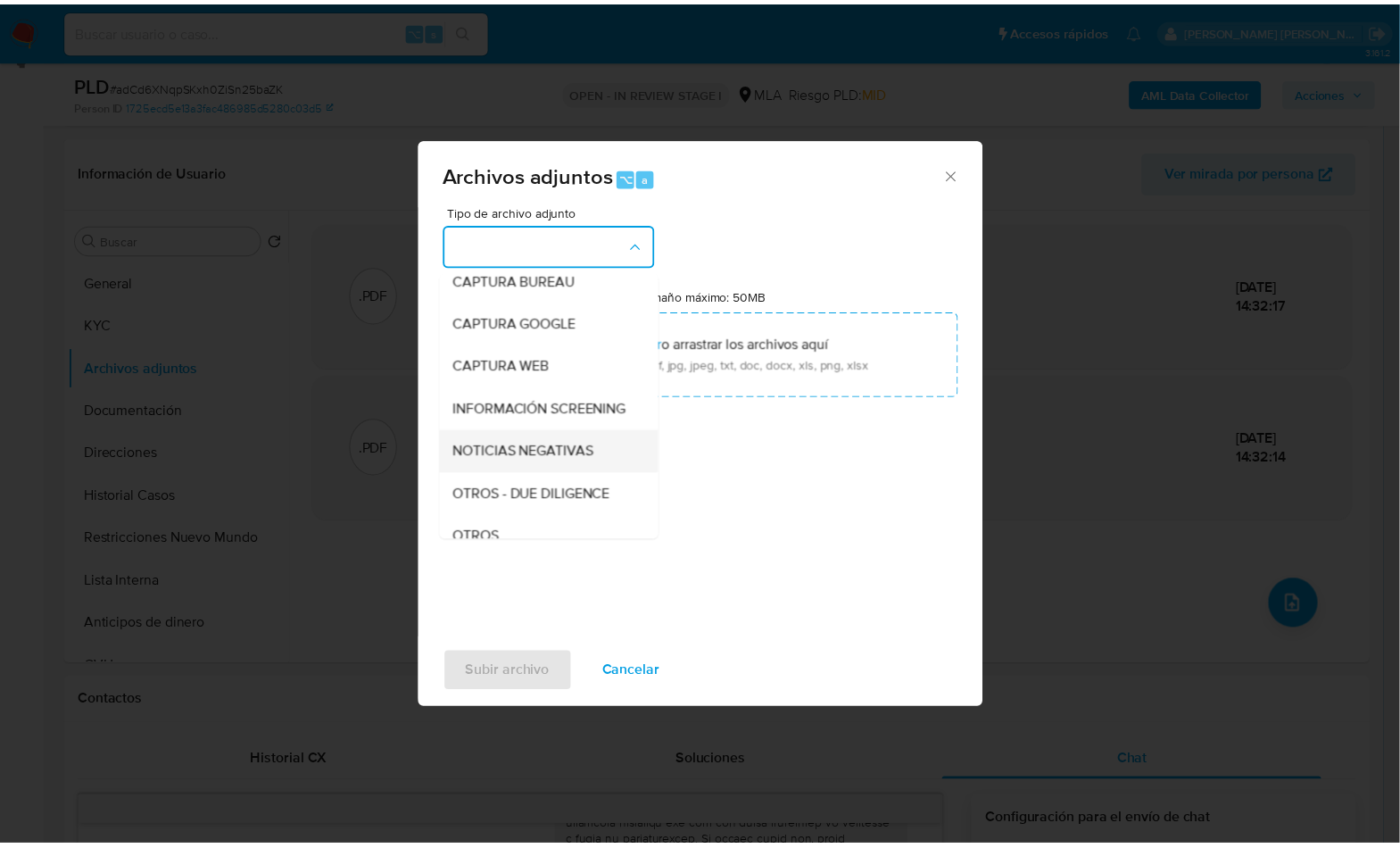
scroll to position [129, 0]
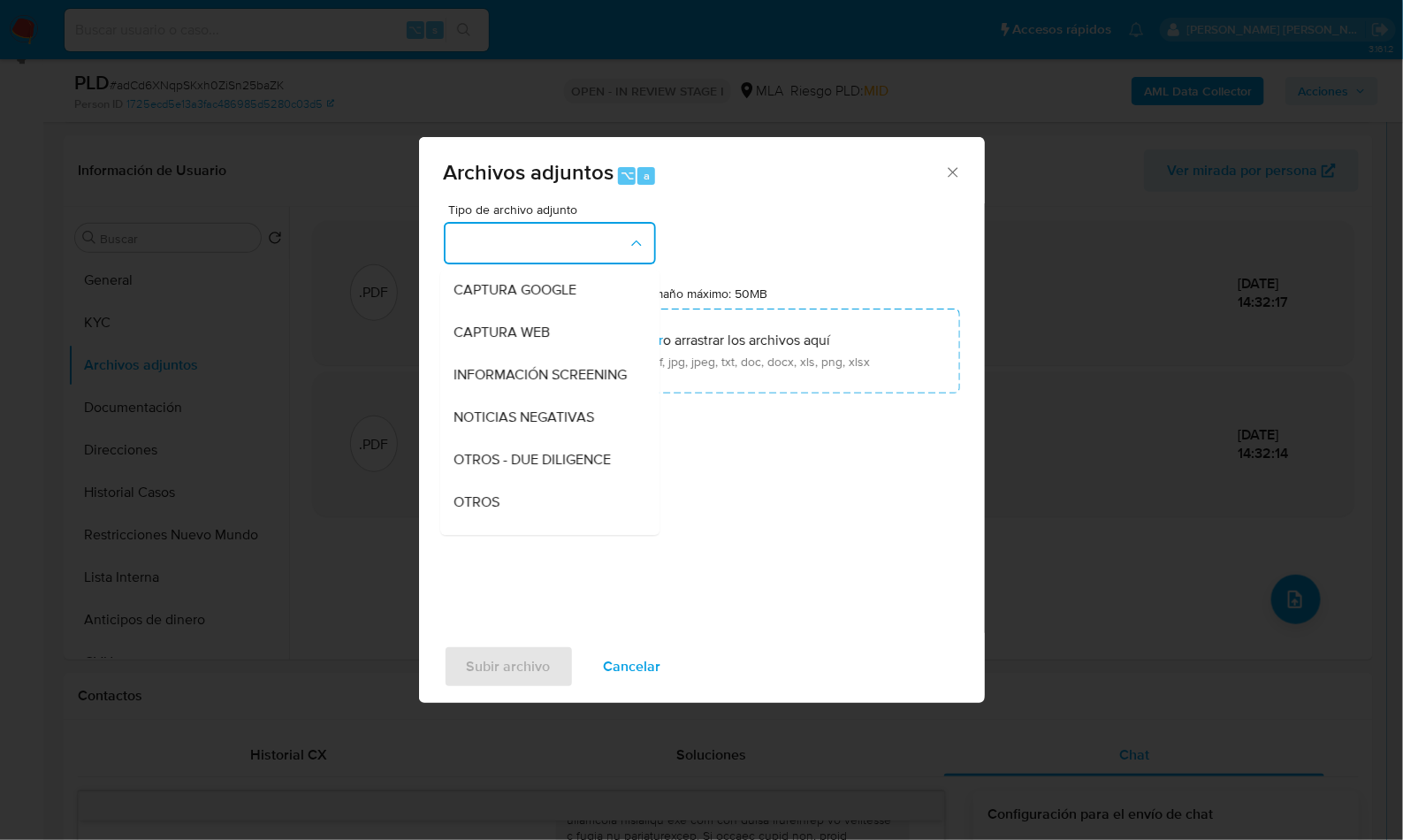
click at [521, 514] on div "OTROS" at bounding box center [545, 502] width 181 height 42
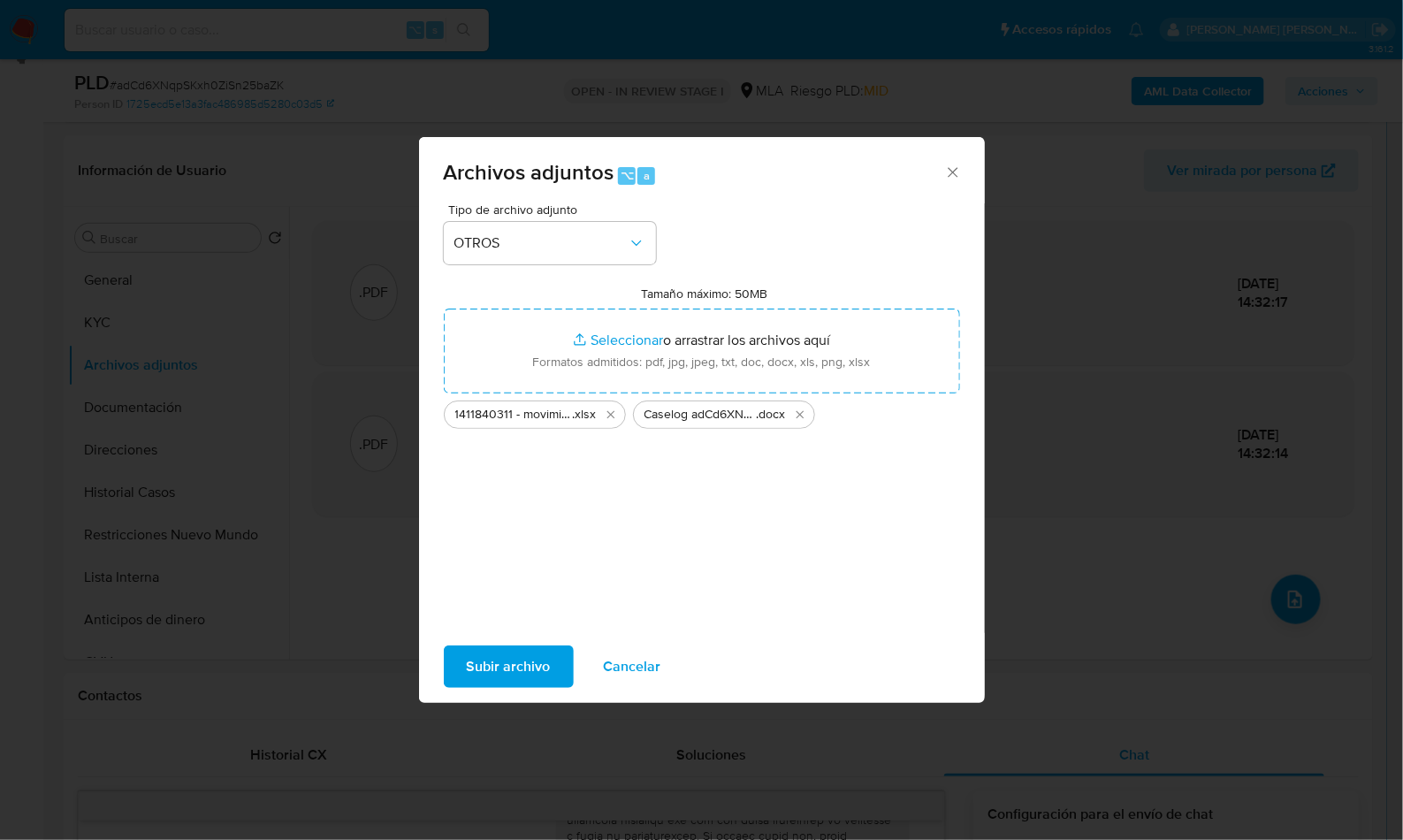
click at [562, 657] on button "Subir archivo" at bounding box center [508, 666] width 130 height 42
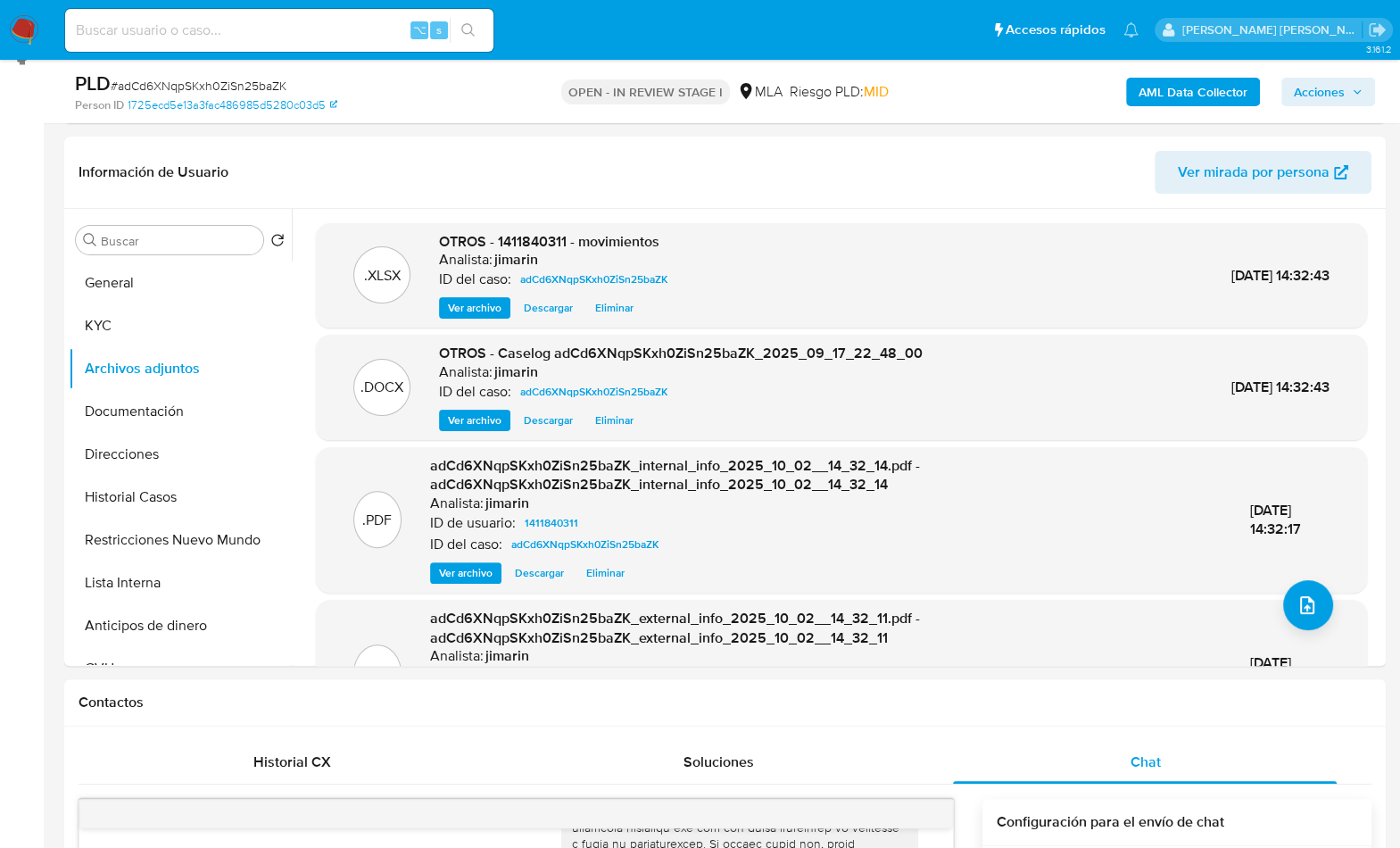
click at [1356, 95] on icon "button" at bounding box center [1357, 92] width 11 height 11
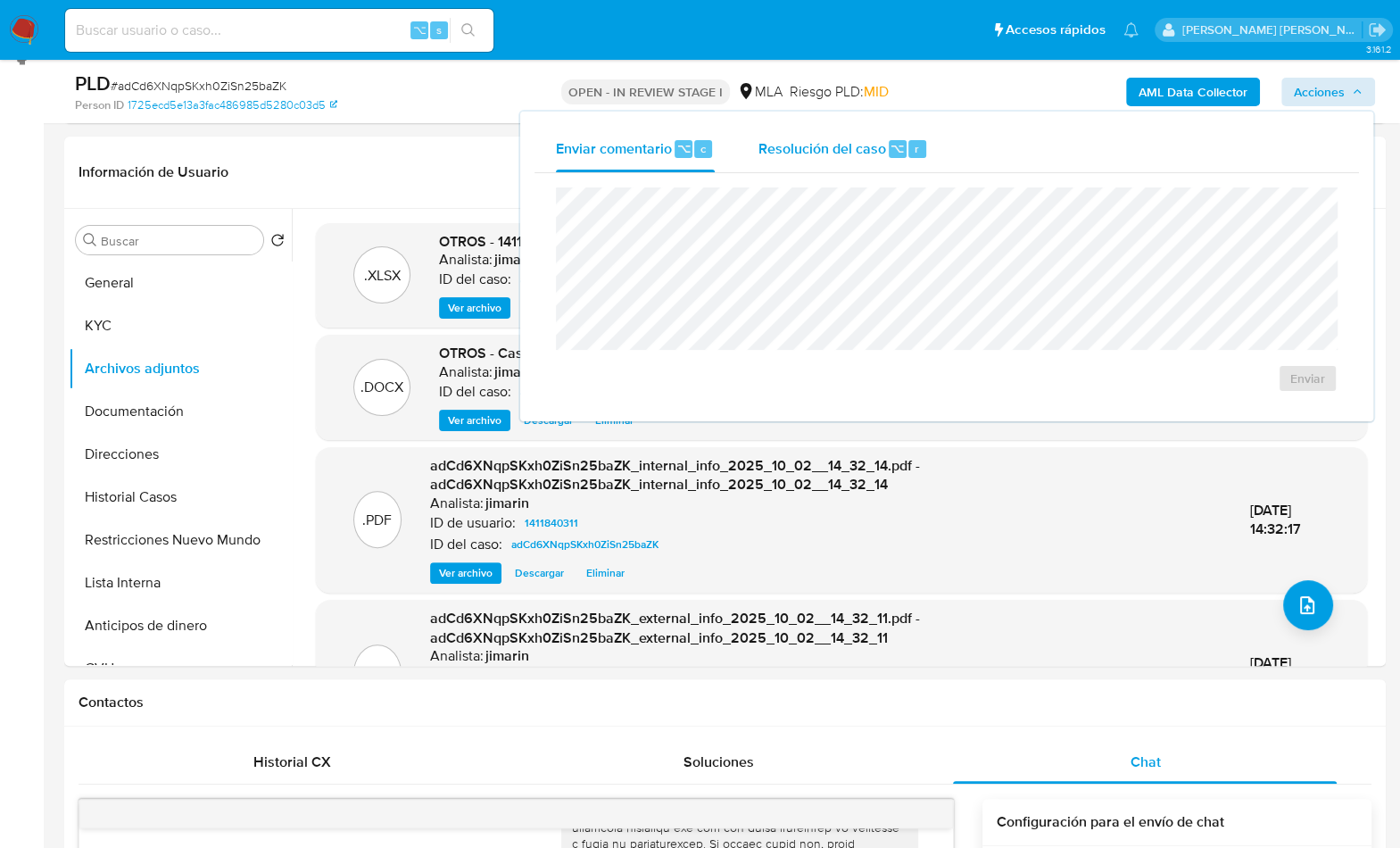
click at [883, 154] on div "Resolución del caso ⌥ r" at bounding box center [842, 148] width 171 height 46
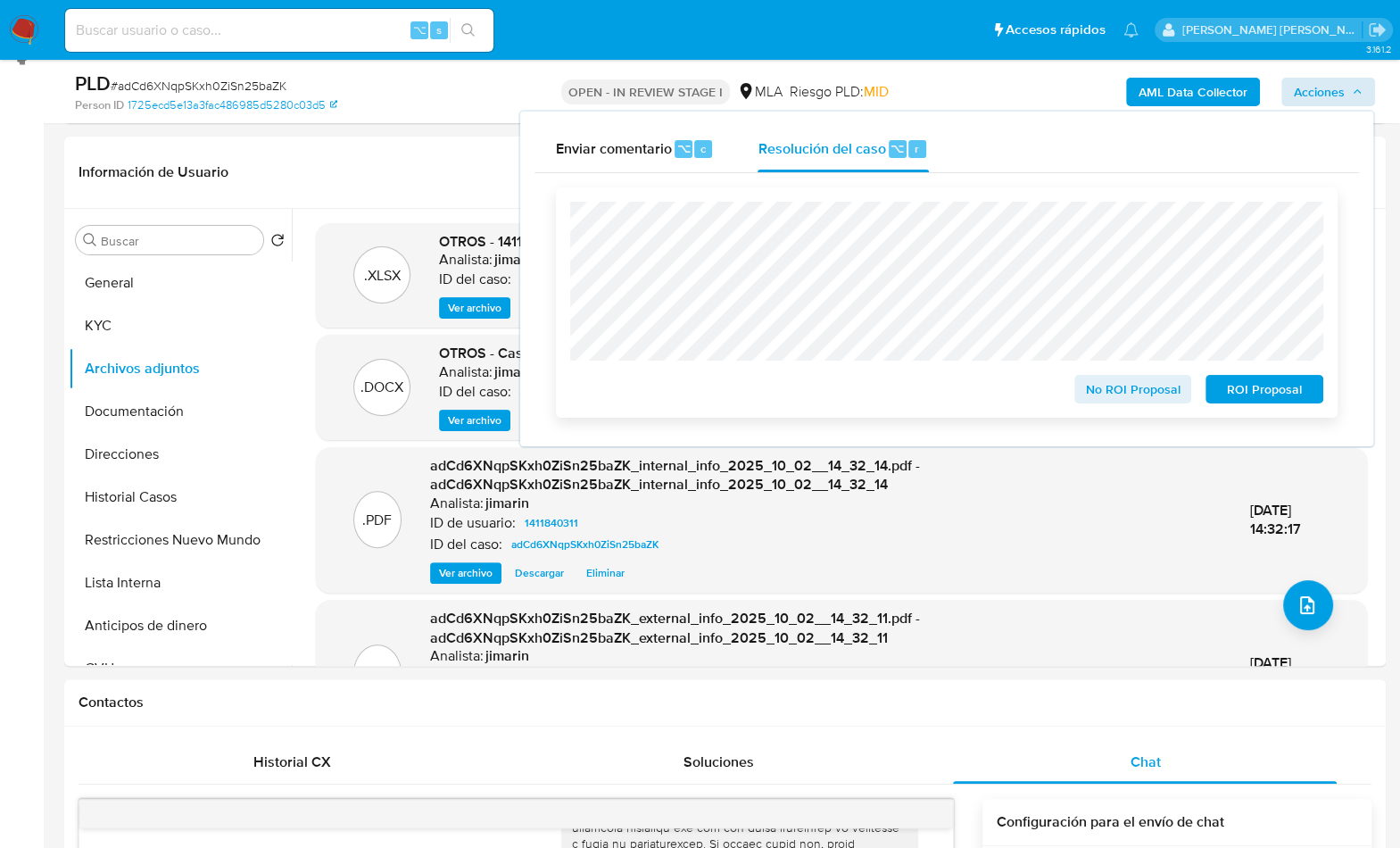
click at [1263, 399] on span "ROI Proposal" at bounding box center [1264, 389] width 93 height 25
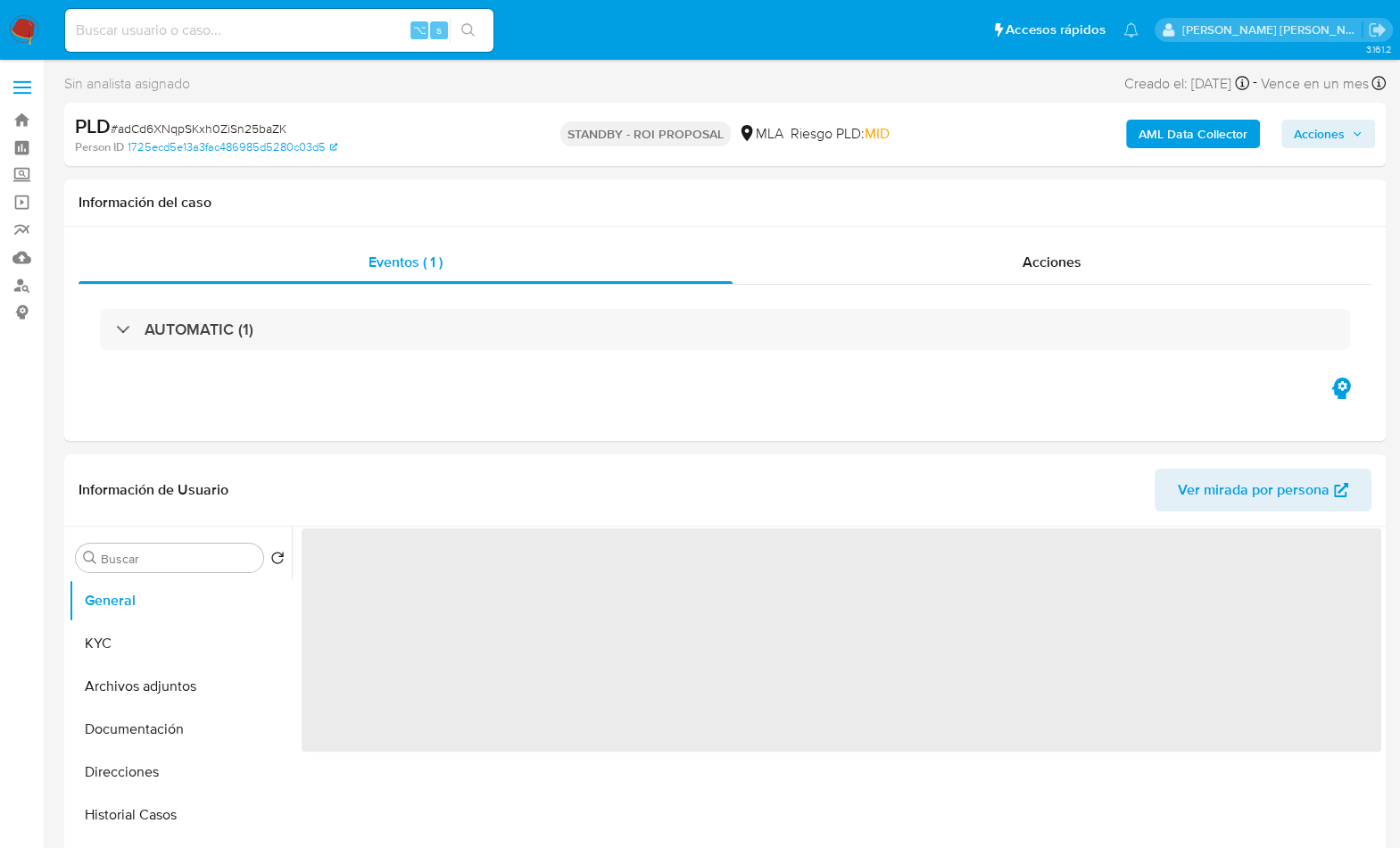
select select "10"
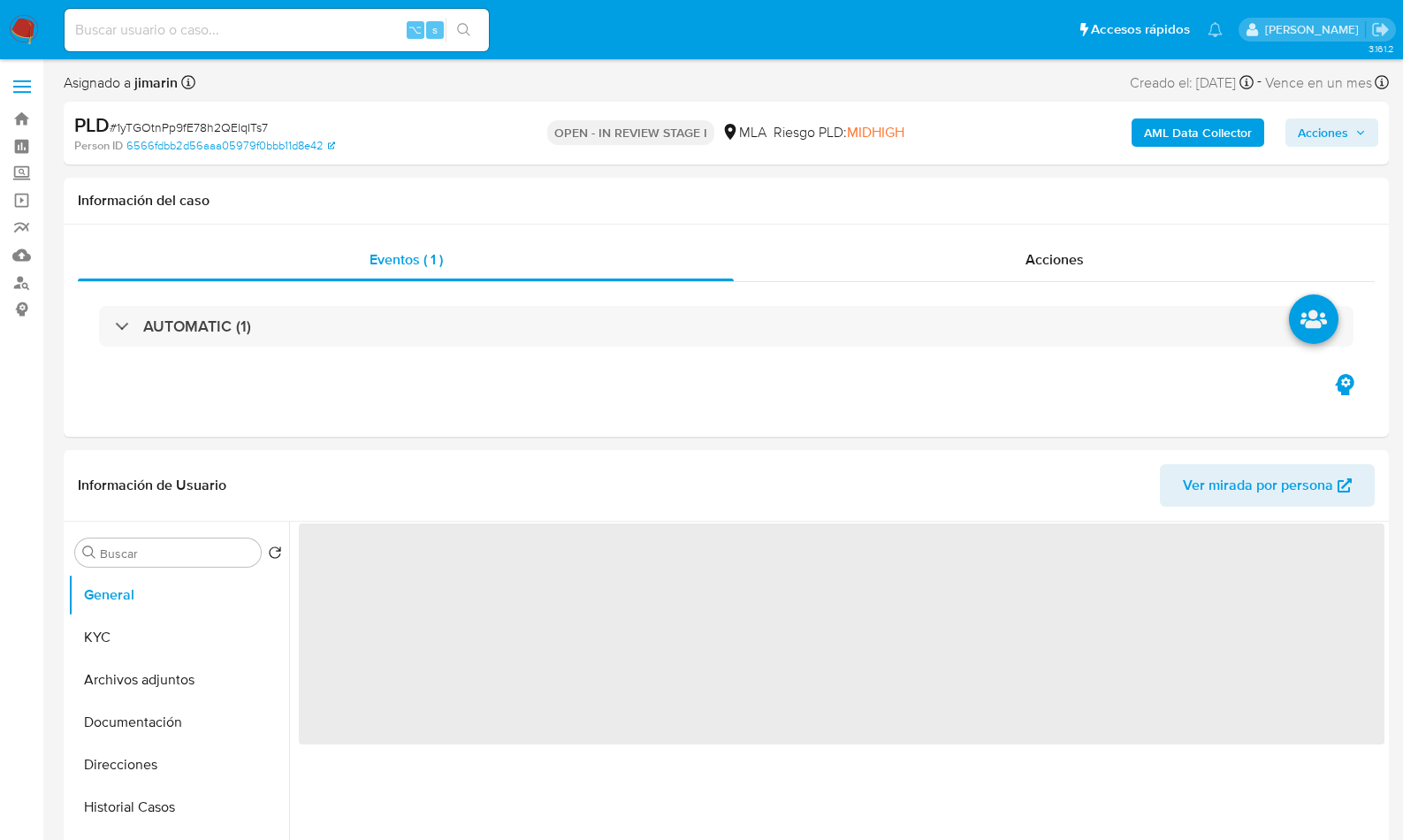
select select "10"
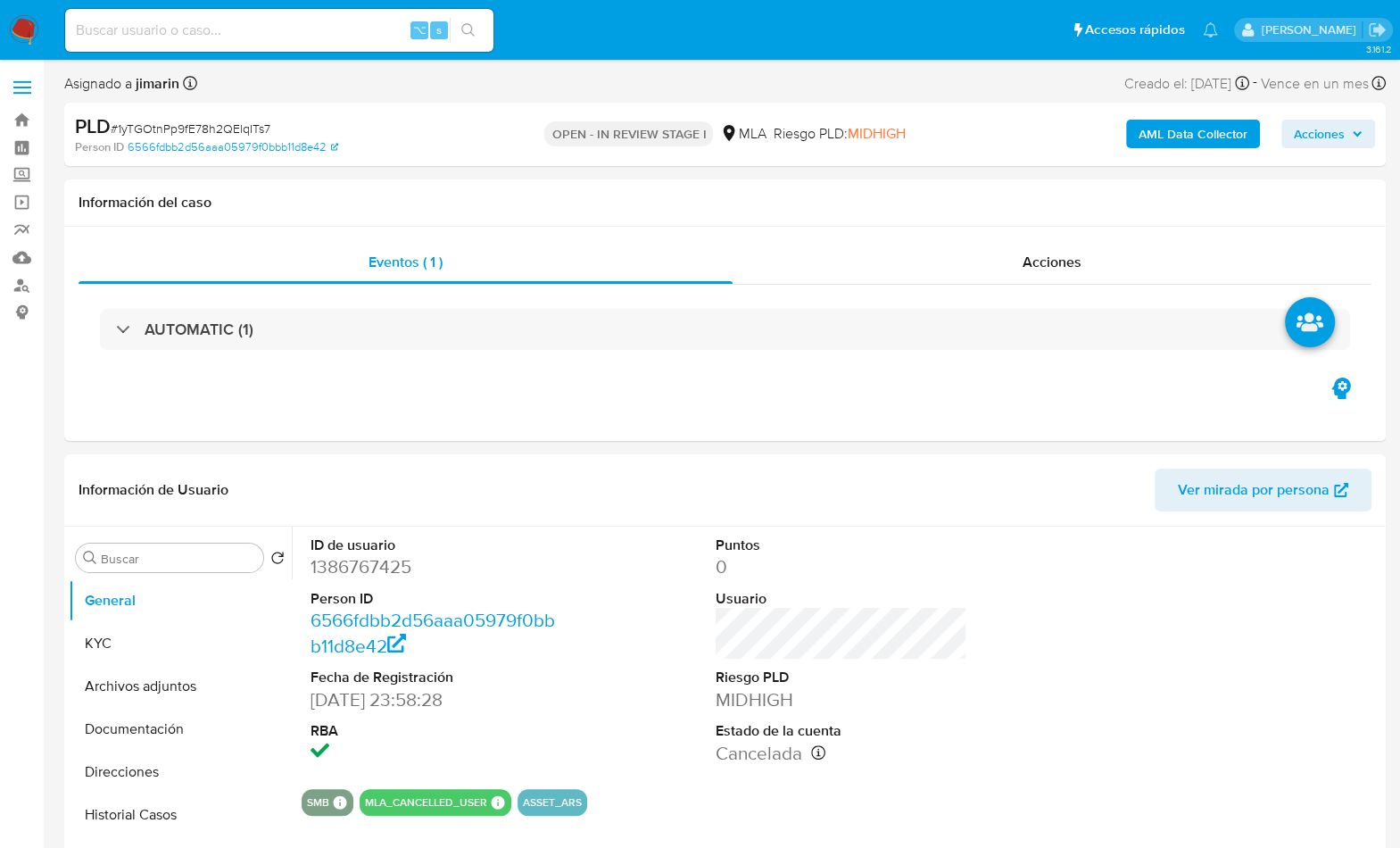
click at [227, 133] on span "# 1yTGOtnPp9fE78h2QElqITs7" at bounding box center [190, 128] width 160 height 18
copy span "1yTGOtnPp9fE78h2QElqITs7"
click at [366, 580] on dl "ID de usuario 1386767425 Person ID 6566fdbb2d56aaa05979f0bbb11d8e42 Fecha de Re…" at bounding box center [437, 650] width 253 height 230
click at [367, 571] on dd "1386767425" at bounding box center [437, 567] width 253 height 25
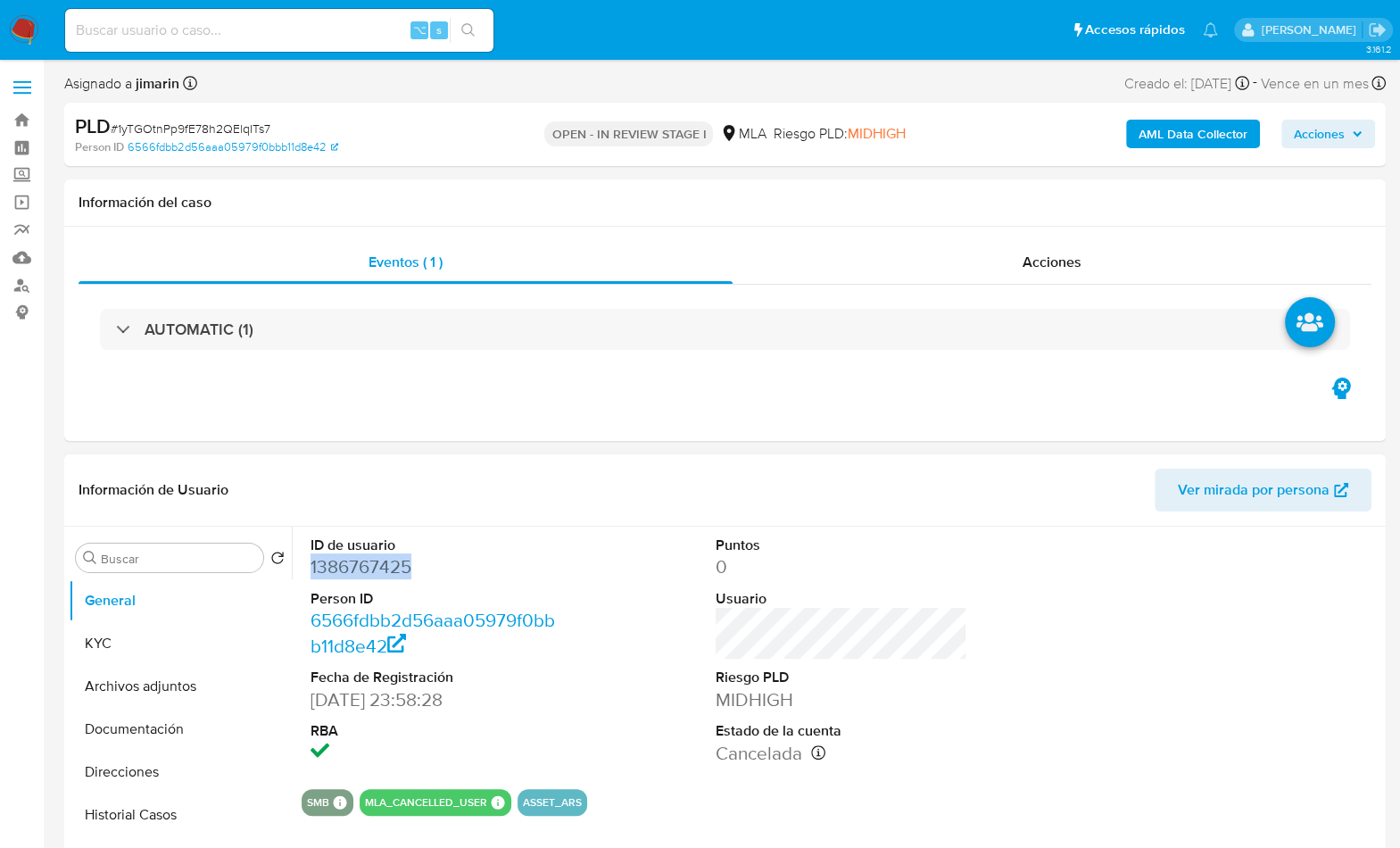
drag, startPoint x: 367, startPoint y: 571, endPoint x: 291, endPoint y: 590, distance: 78.3
click at [367, 571] on dd "1386767425" at bounding box center [437, 567] width 253 height 25
copy dd "1386767425"
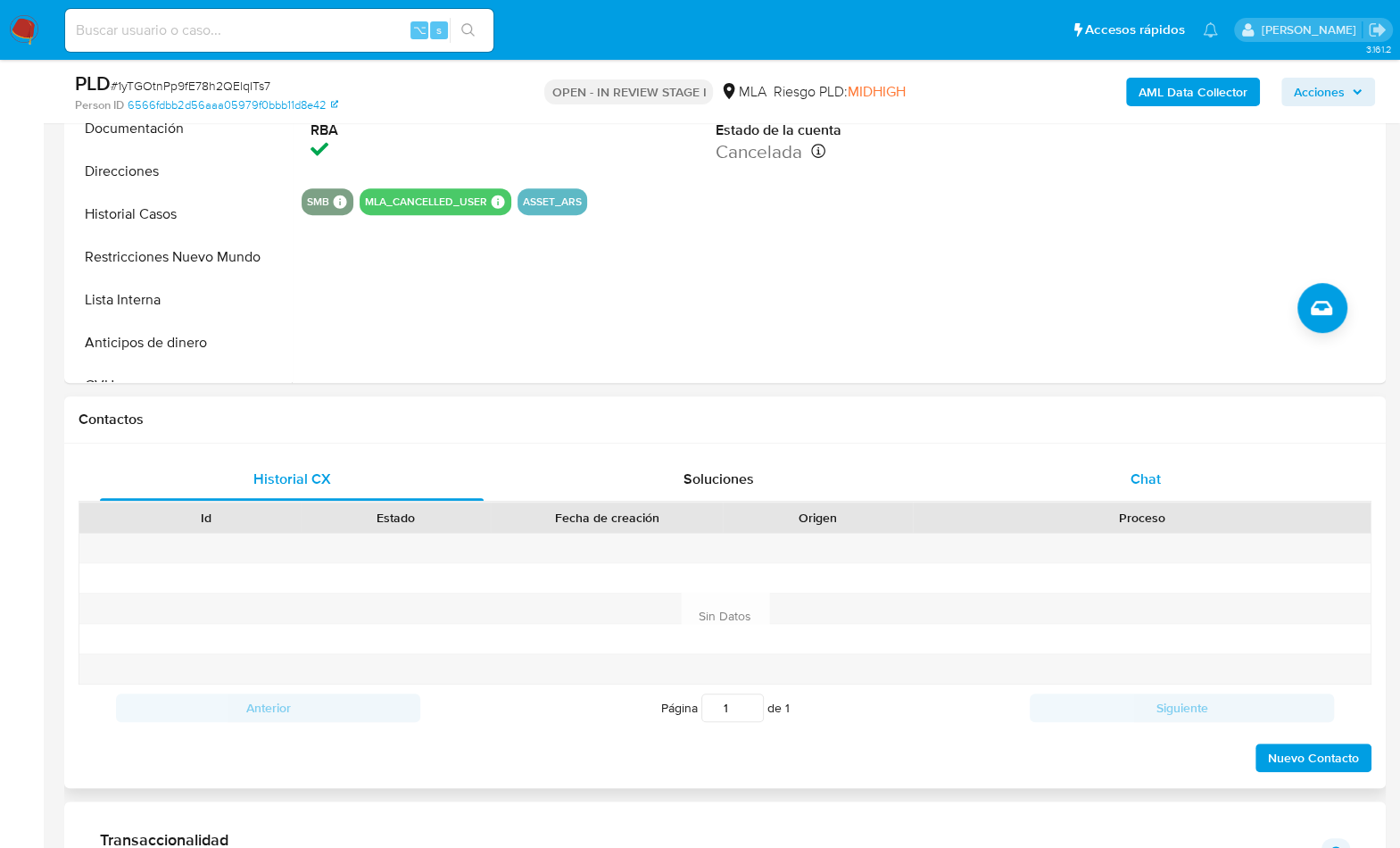
click at [1183, 483] on div "Chat" at bounding box center [1144, 479] width 384 height 42
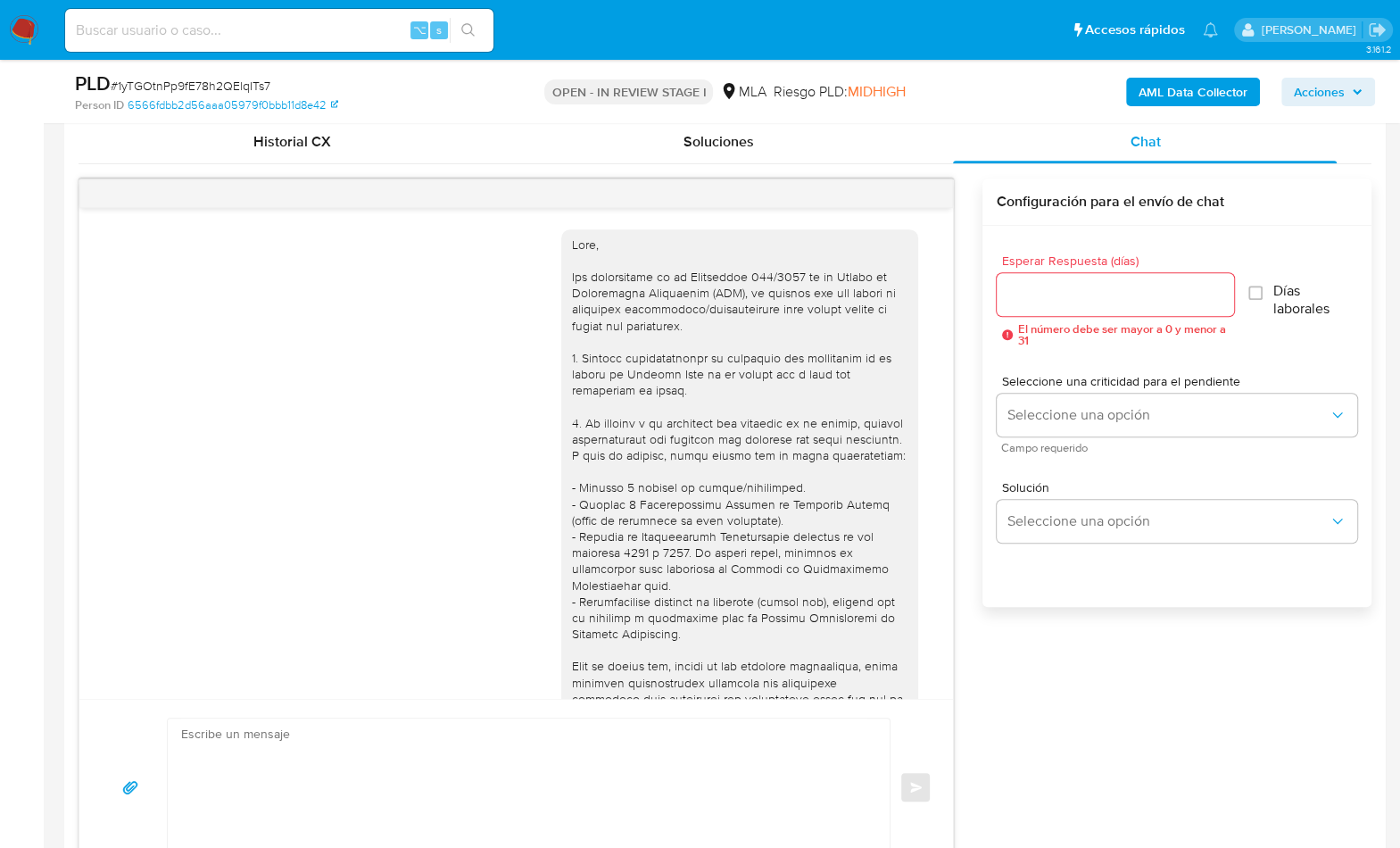
scroll to position [914, 0]
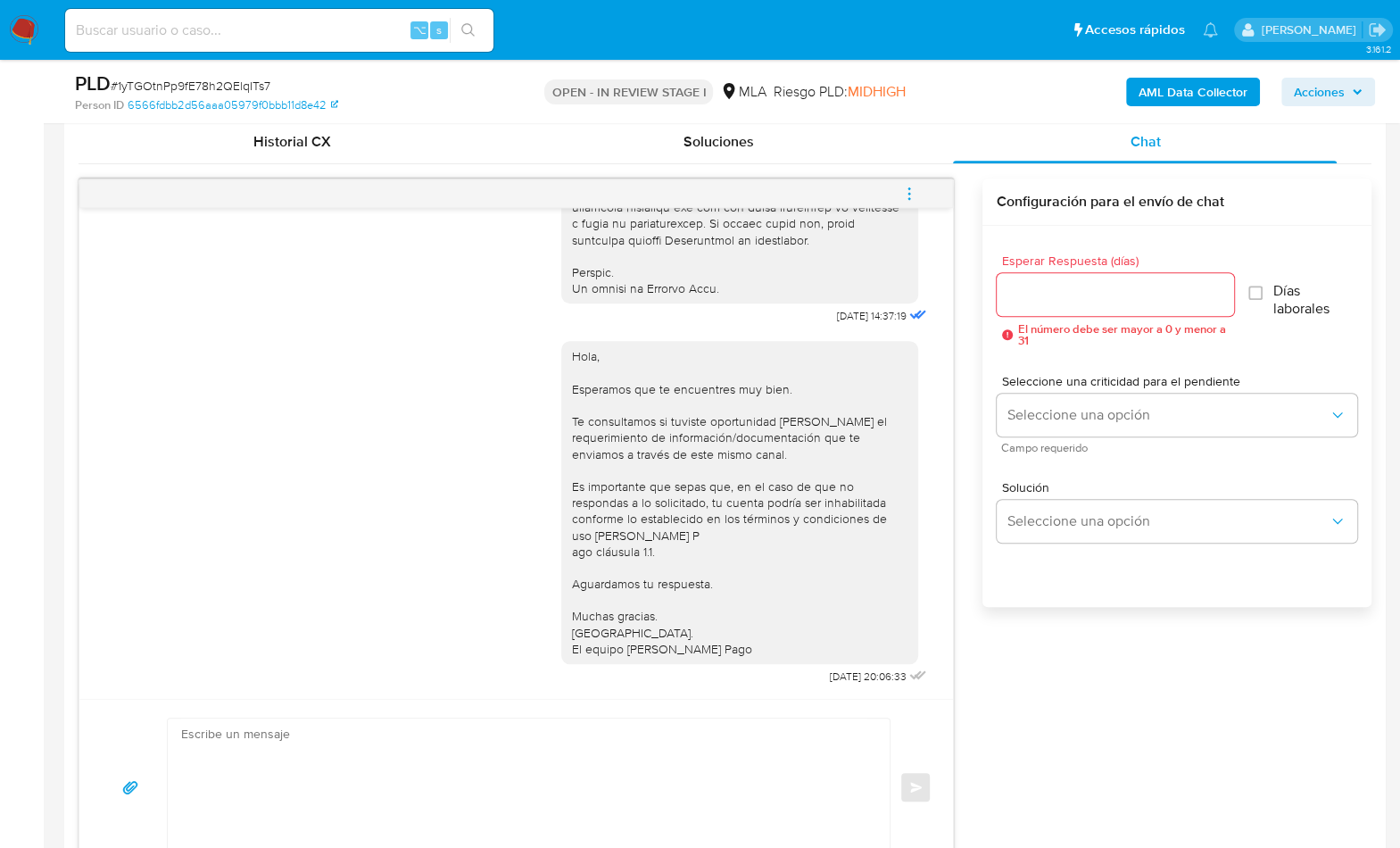
click at [915, 191] on icon "menu-action" at bounding box center [909, 194] width 16 height 16
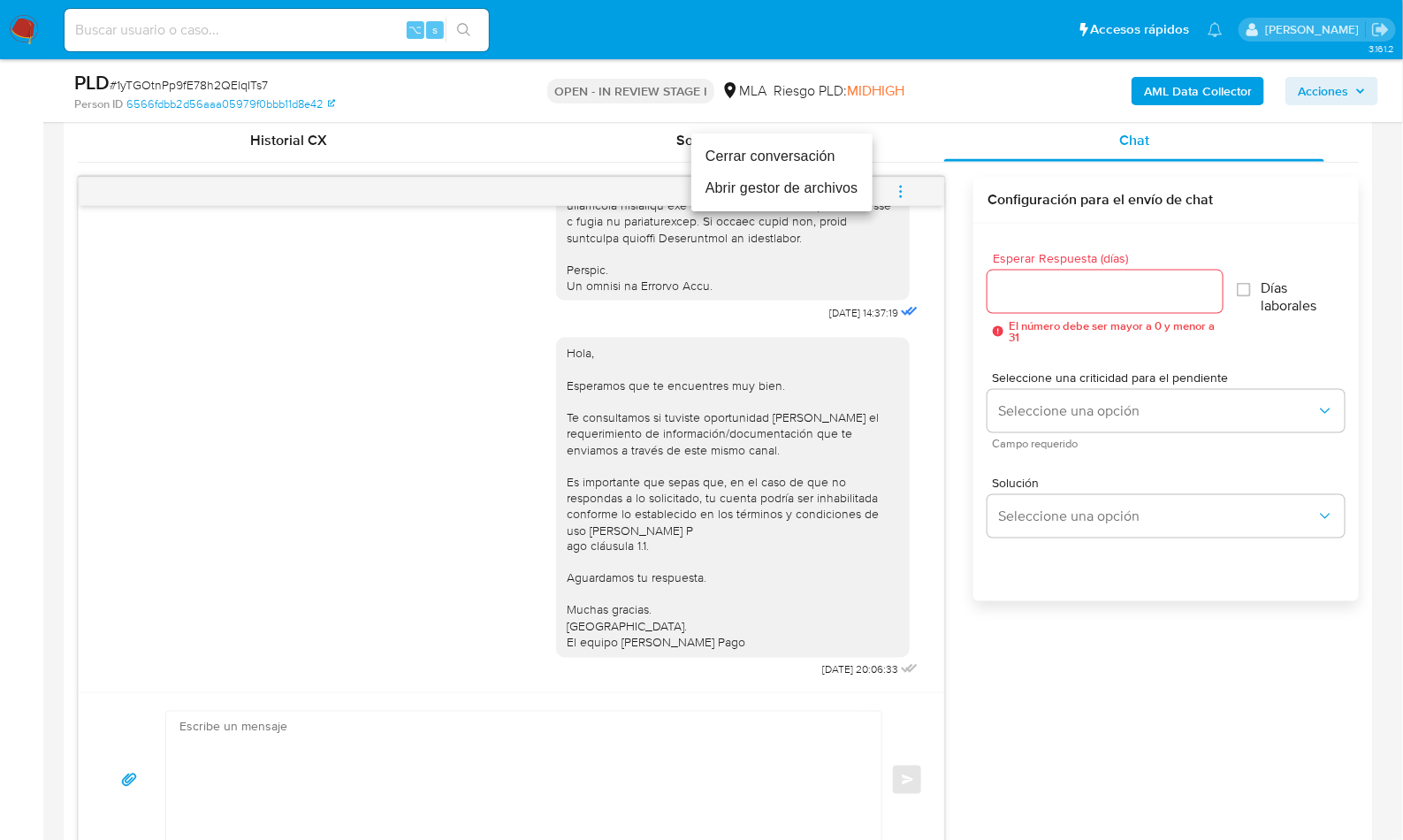
click at [770, 163] on li "Cerrar conversación" at bounding box center [782, 157] width 182 height 32
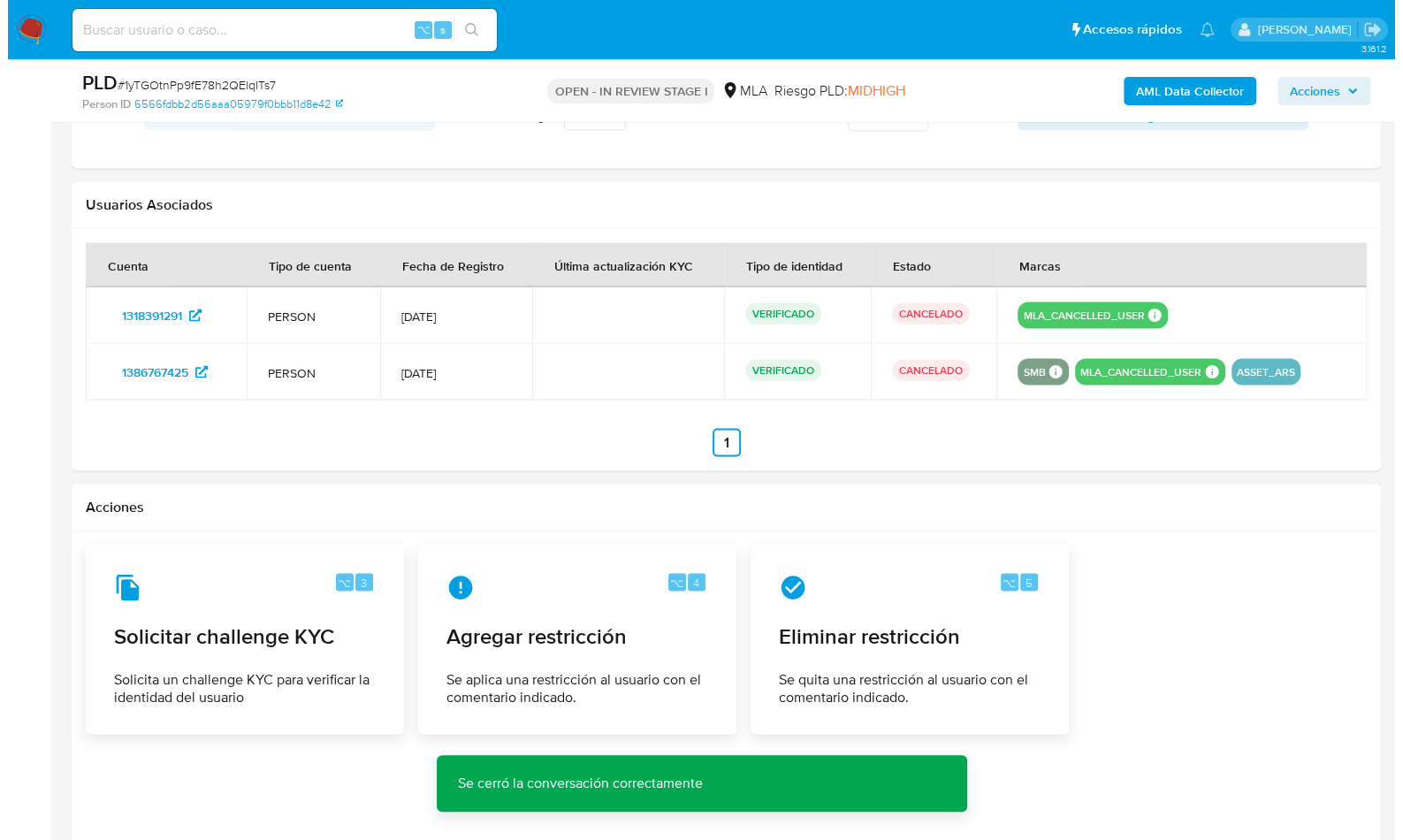
scroll to position [2599, 0]
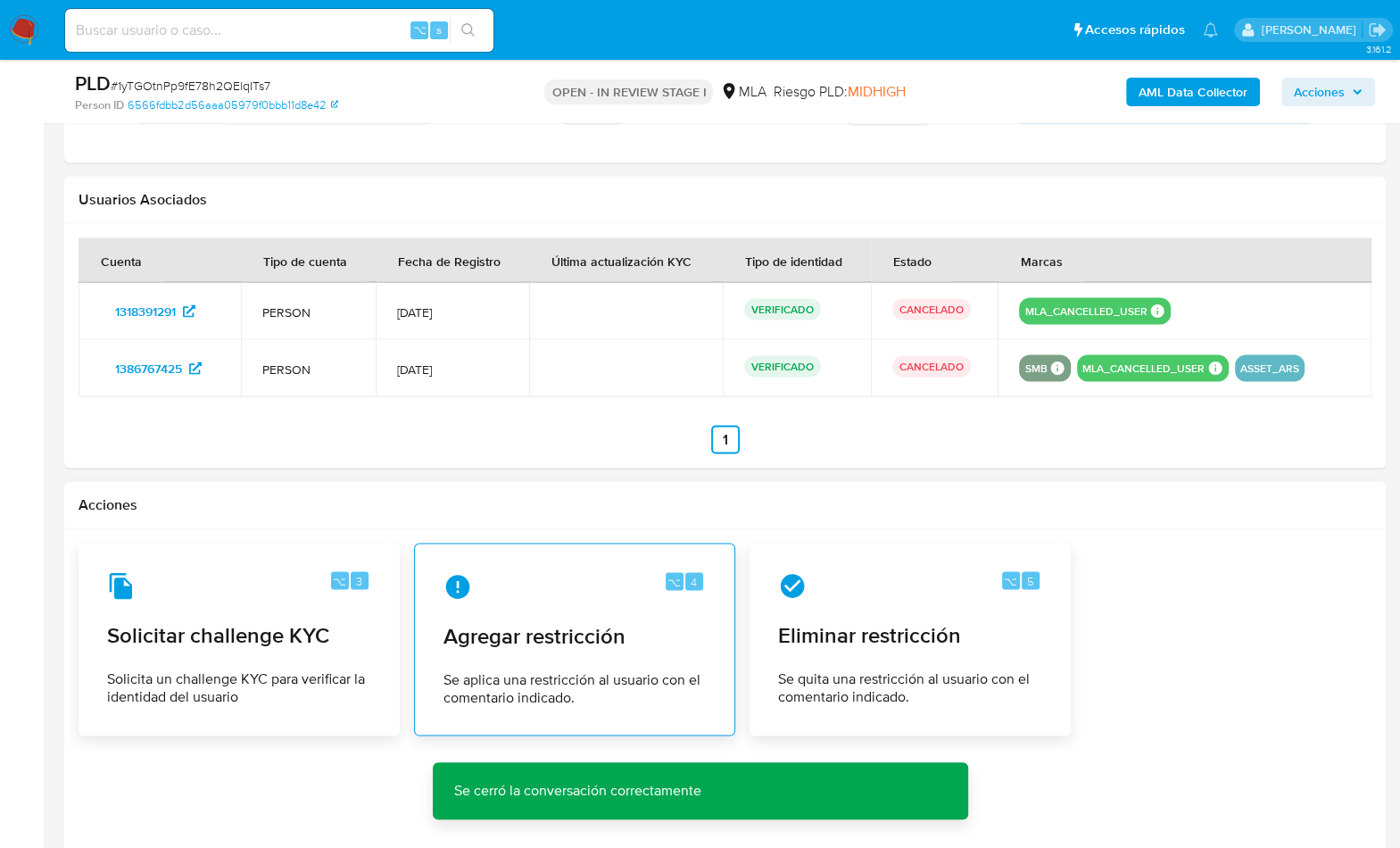
click at [587, 631] on span "Agregar restricción" at bounding box center [574, 636] width 263 height 27
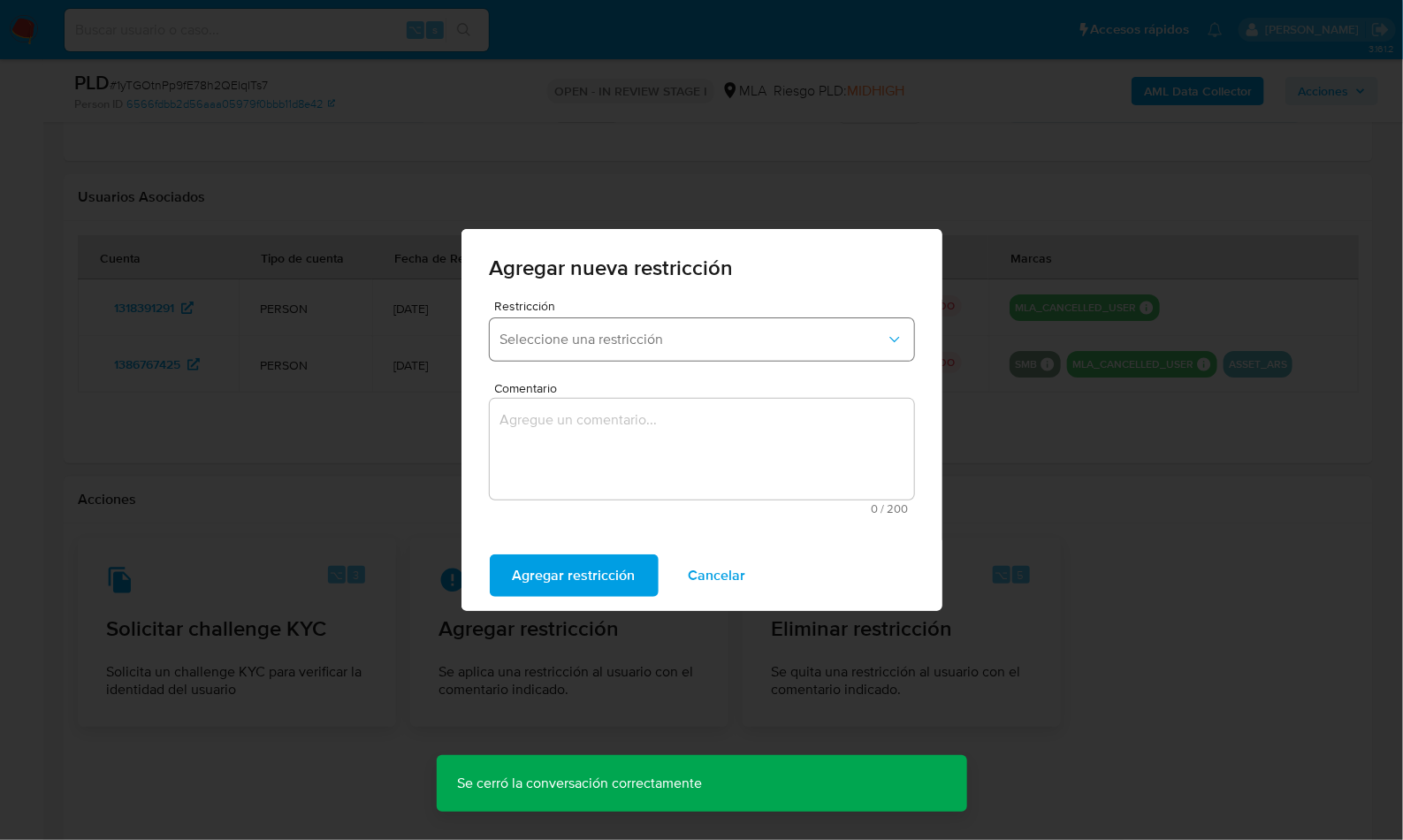
click at [550, 347] on span "Seleccione una restricción" at bounding box center [693, 340] width 386 height 18
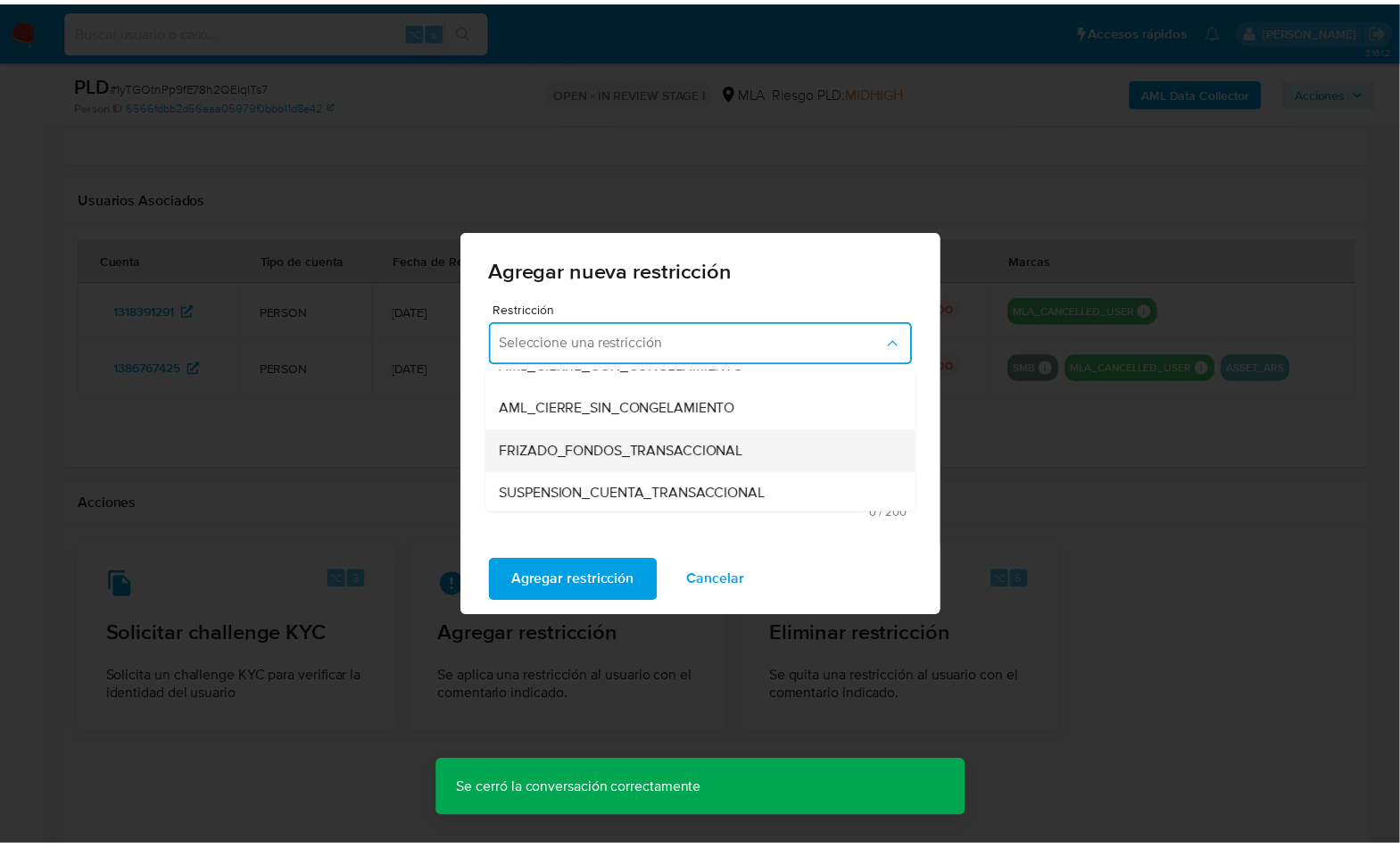
scroll to position [158, 0]
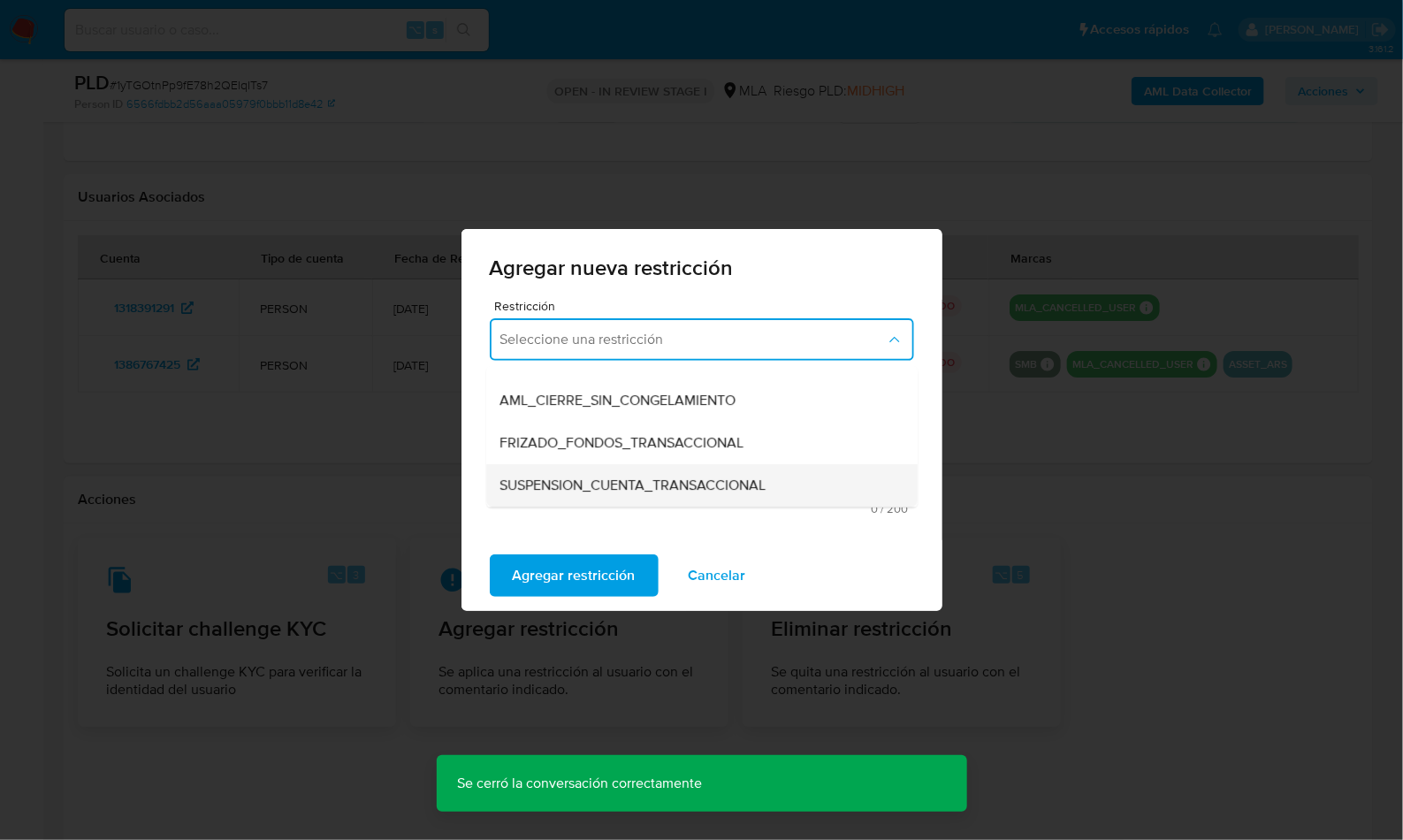
click at [654, 471] on div "SUSPENSION_CUENTA_TRANSACCIONAL" at bounding box center [696, 485] width 393 height 42
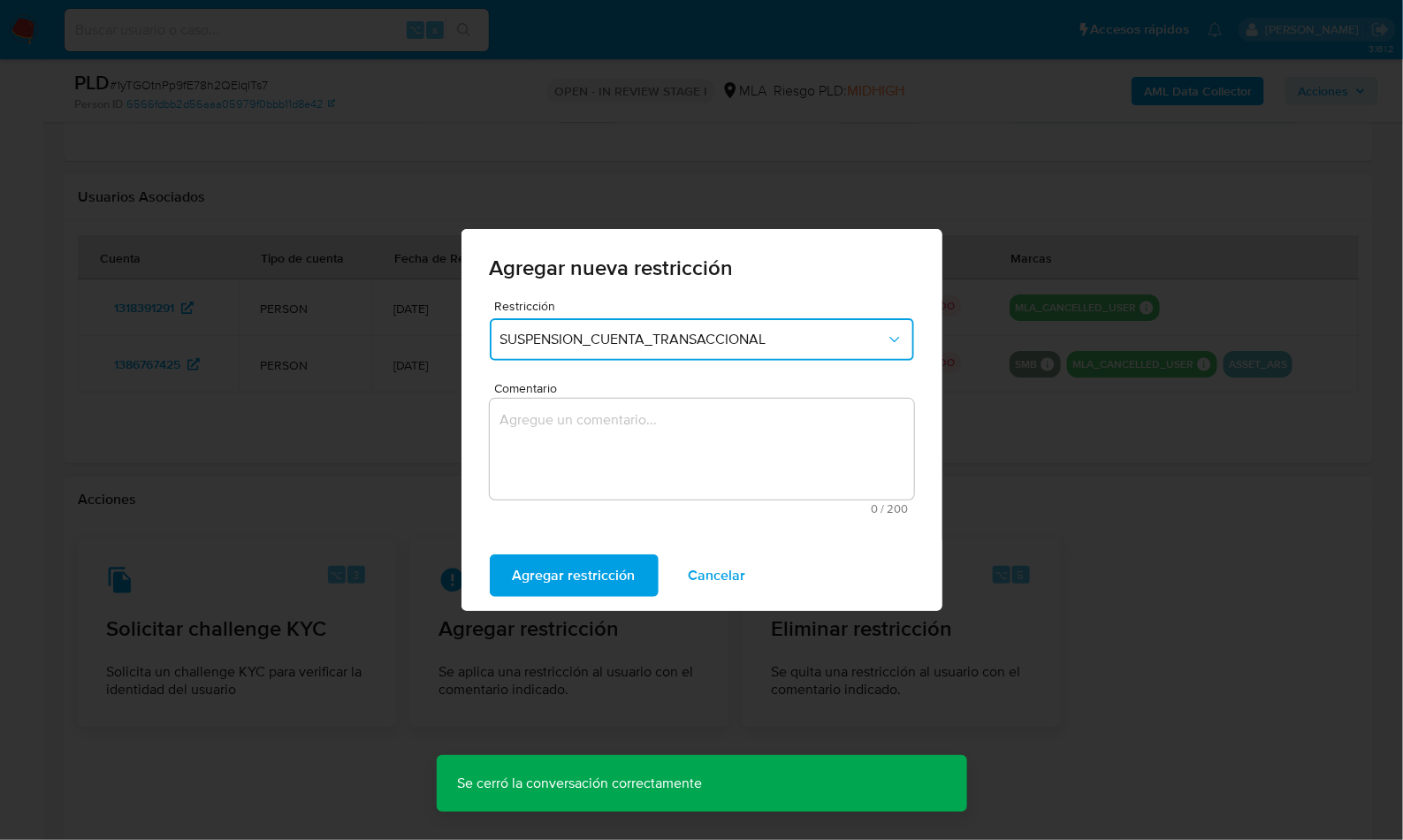
click at [678, 449] on textarea "Comentario" at bounding box center [702, 449] width 424 height 101
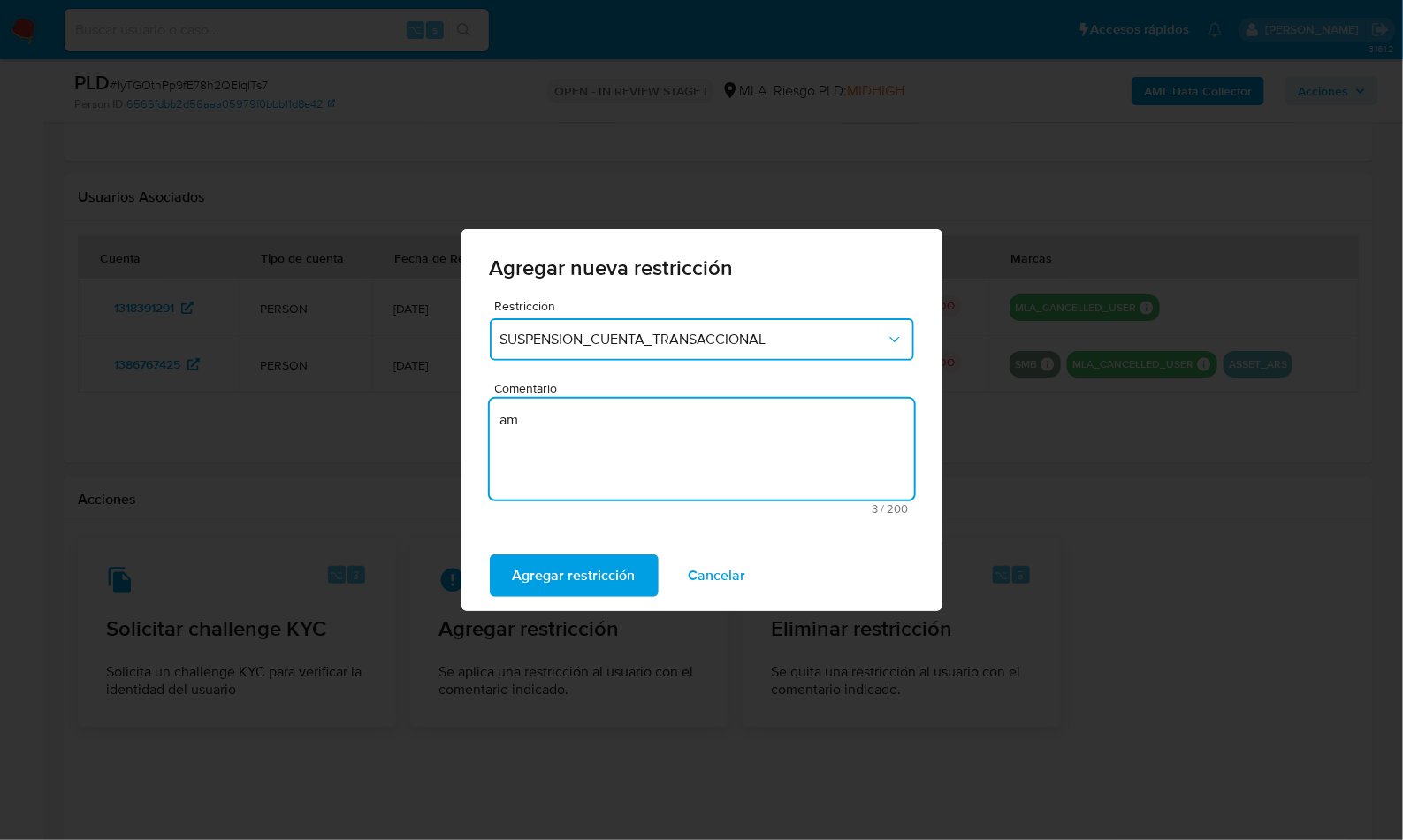
type textarea "a"
type textarea "AML"
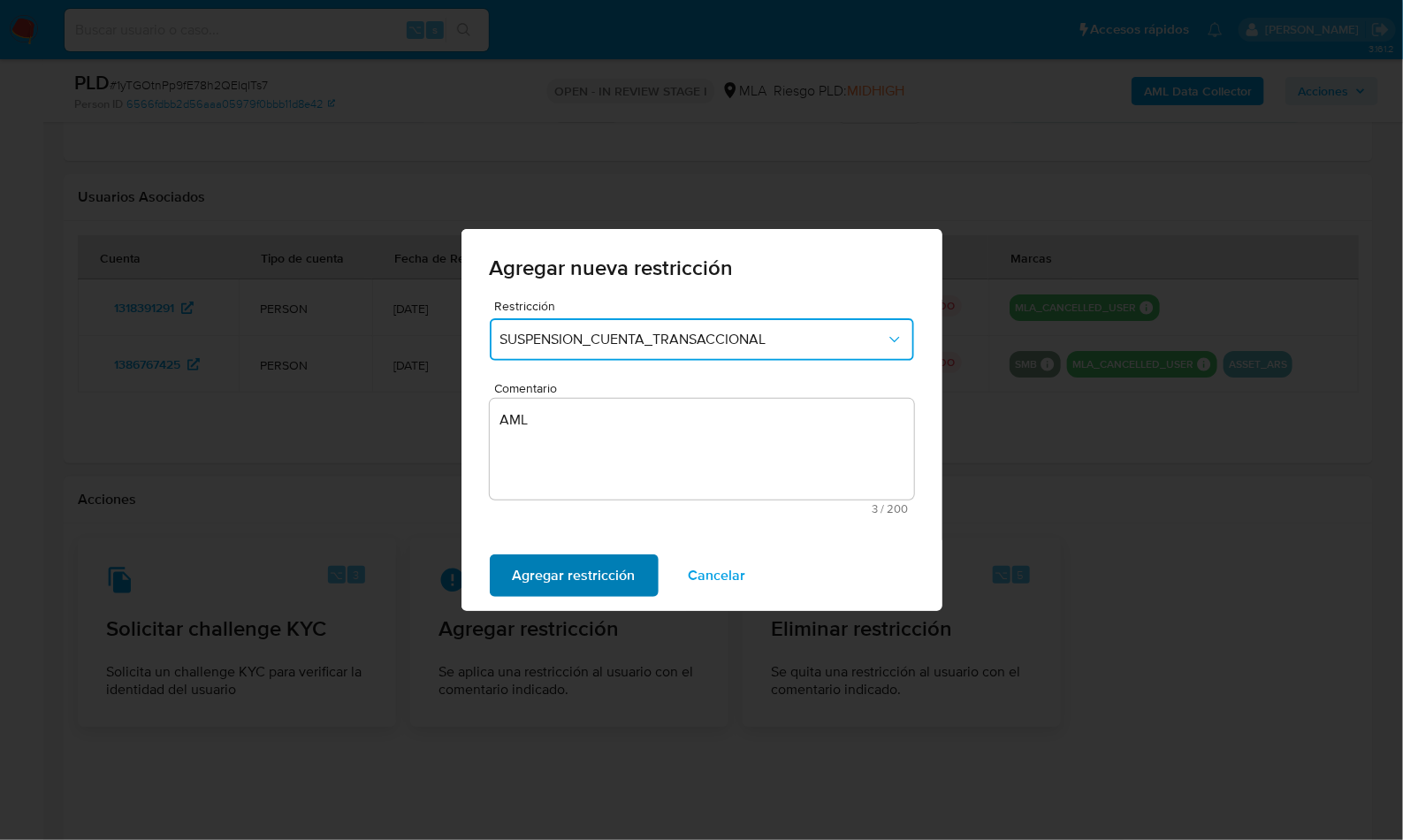
click at [514, 568] on span "Agregar restricción" at bounding box center [574, 575] width 123 height 38
click at [557, 567] on span "Confirmar" at bounding box center [544, 575] width 64 height 38
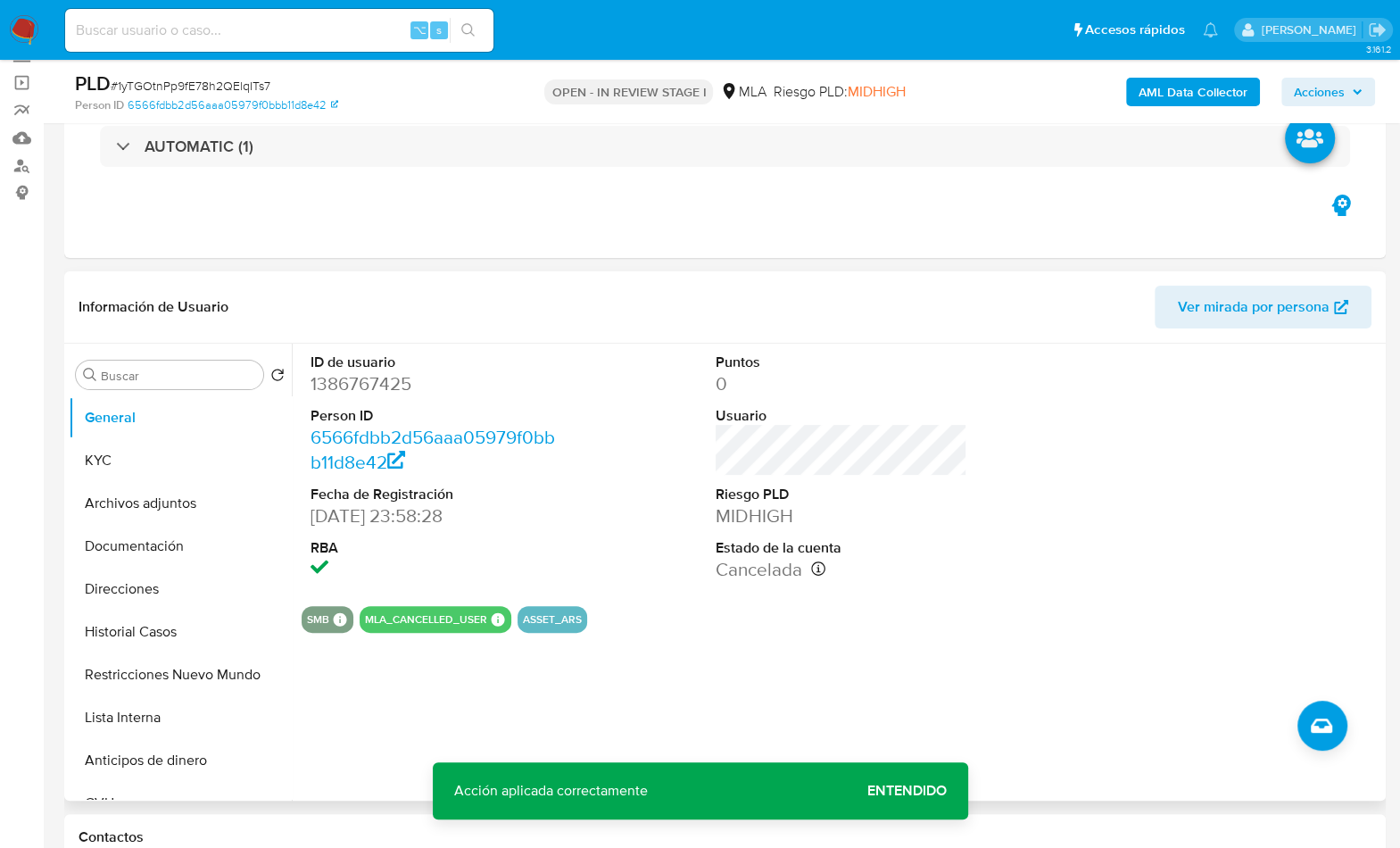
scroll to position [95, 0]
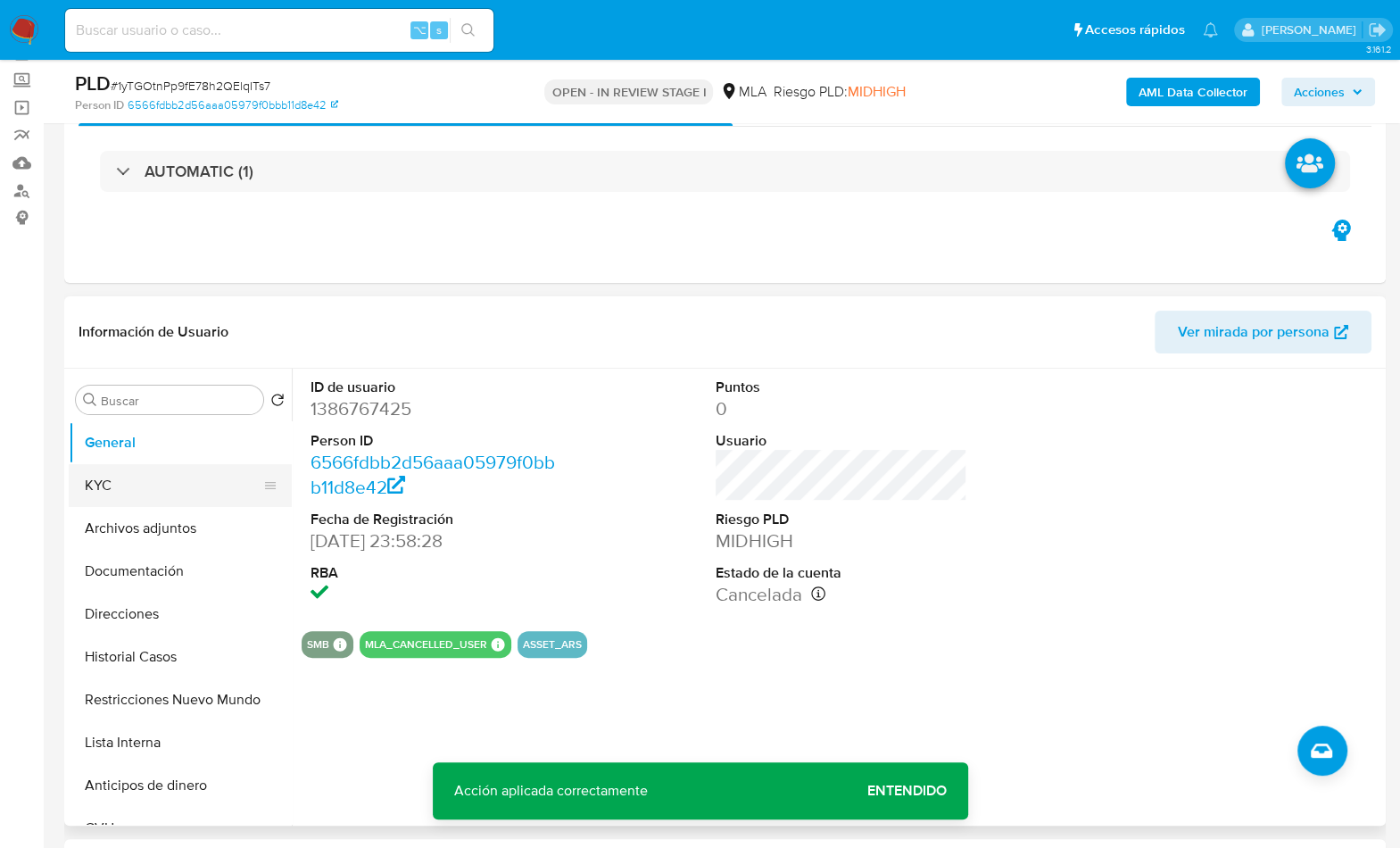
click at [185, 492] on button "KYC" at bounding box center [172, 485] width 209 height 42
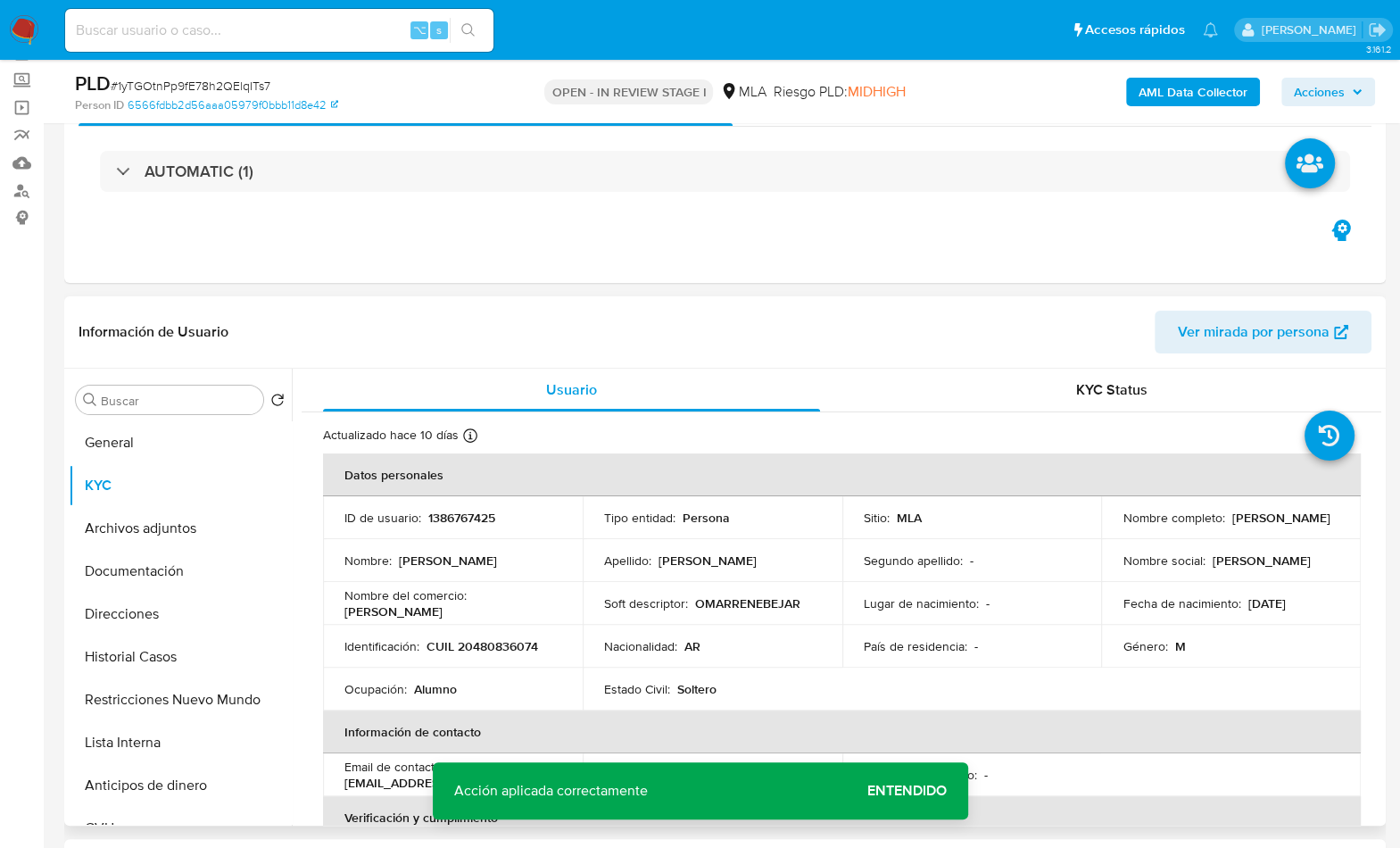
click at [504, 635] on td "Identificación : CUIL 20480836074" at bounding box center [453, 646] width 260 height 42
click at [497, 643] on p "CUIL 20480836074" at bounding box center [482, 647] width 112 height 16
copy p "20480836074"
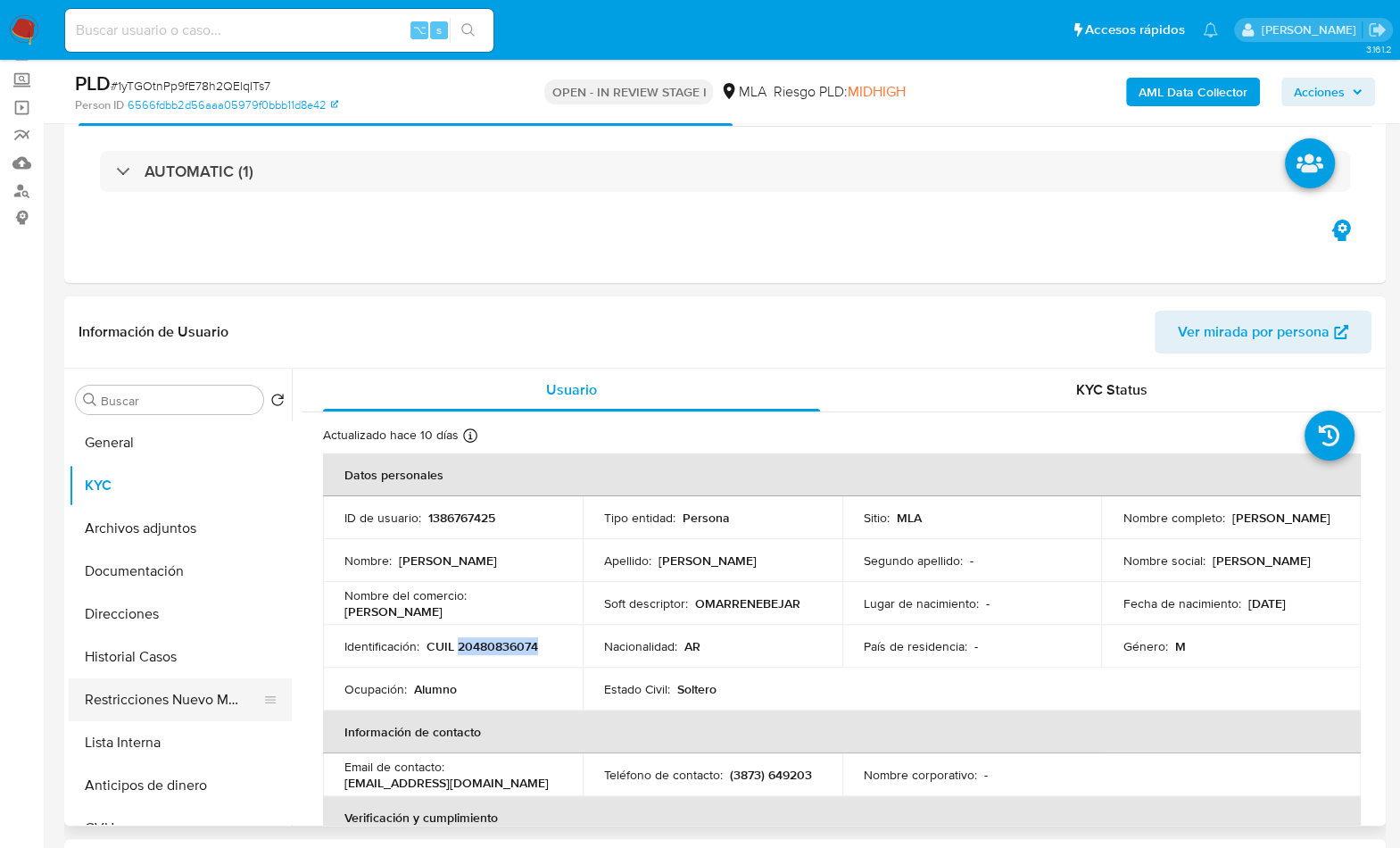
click at [189, 679] on button "Restricciones Nuevo Mundo" at bounding box center [172, 699] width 209 height 42
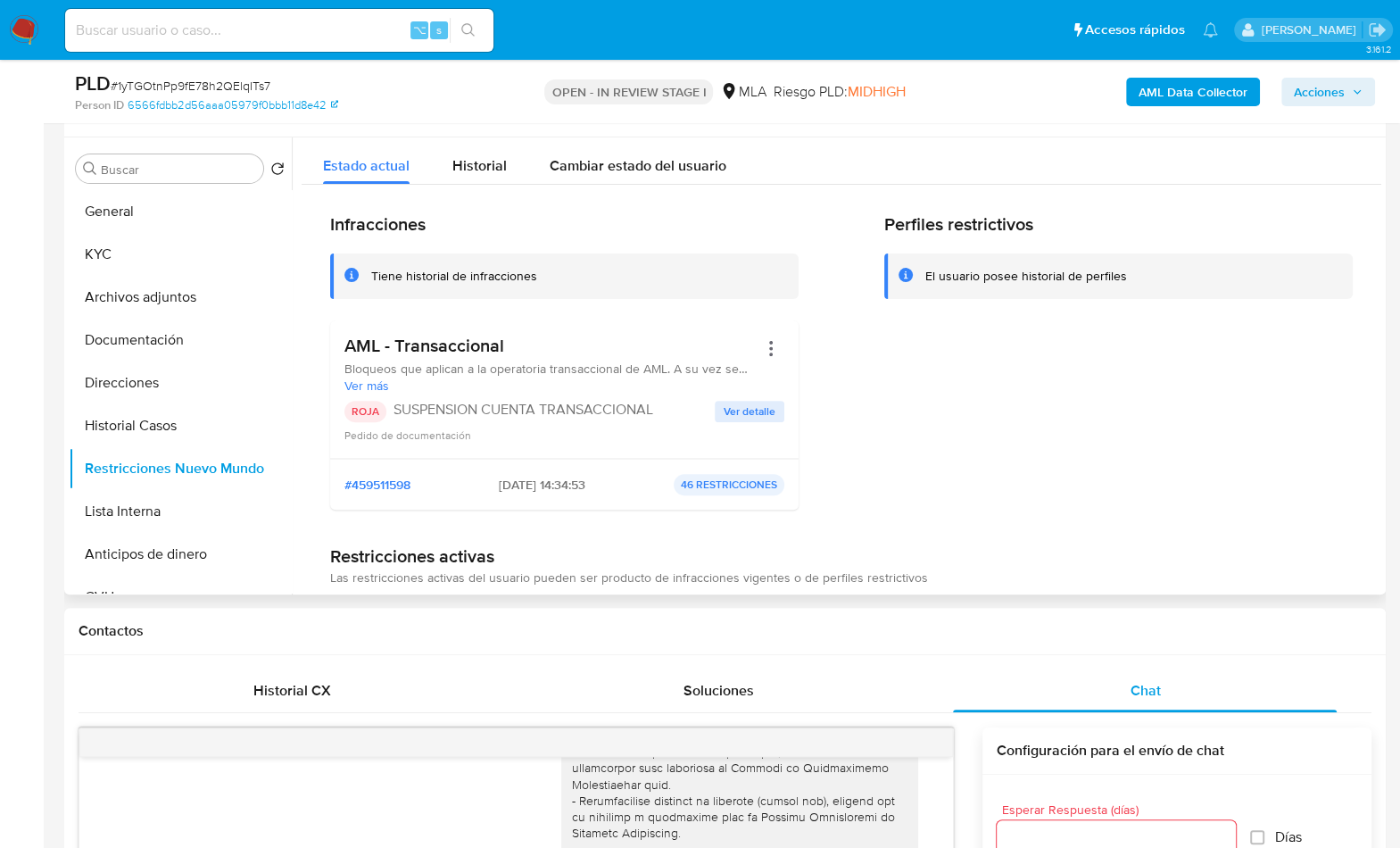
scroll to position [321, 0]
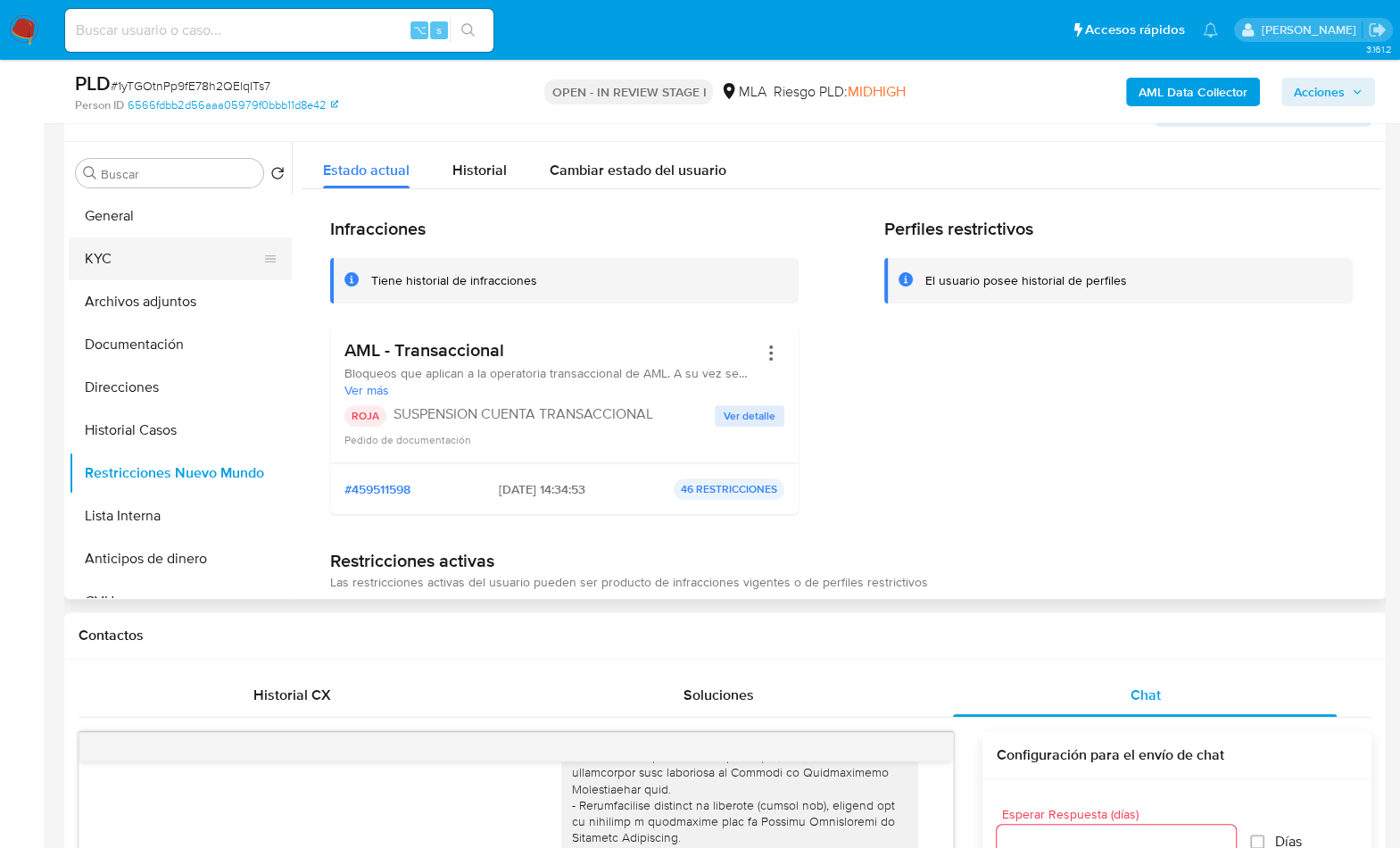
click at [148, 247] on button "KYC" at bounding box center [172, 258] width 209 height 42
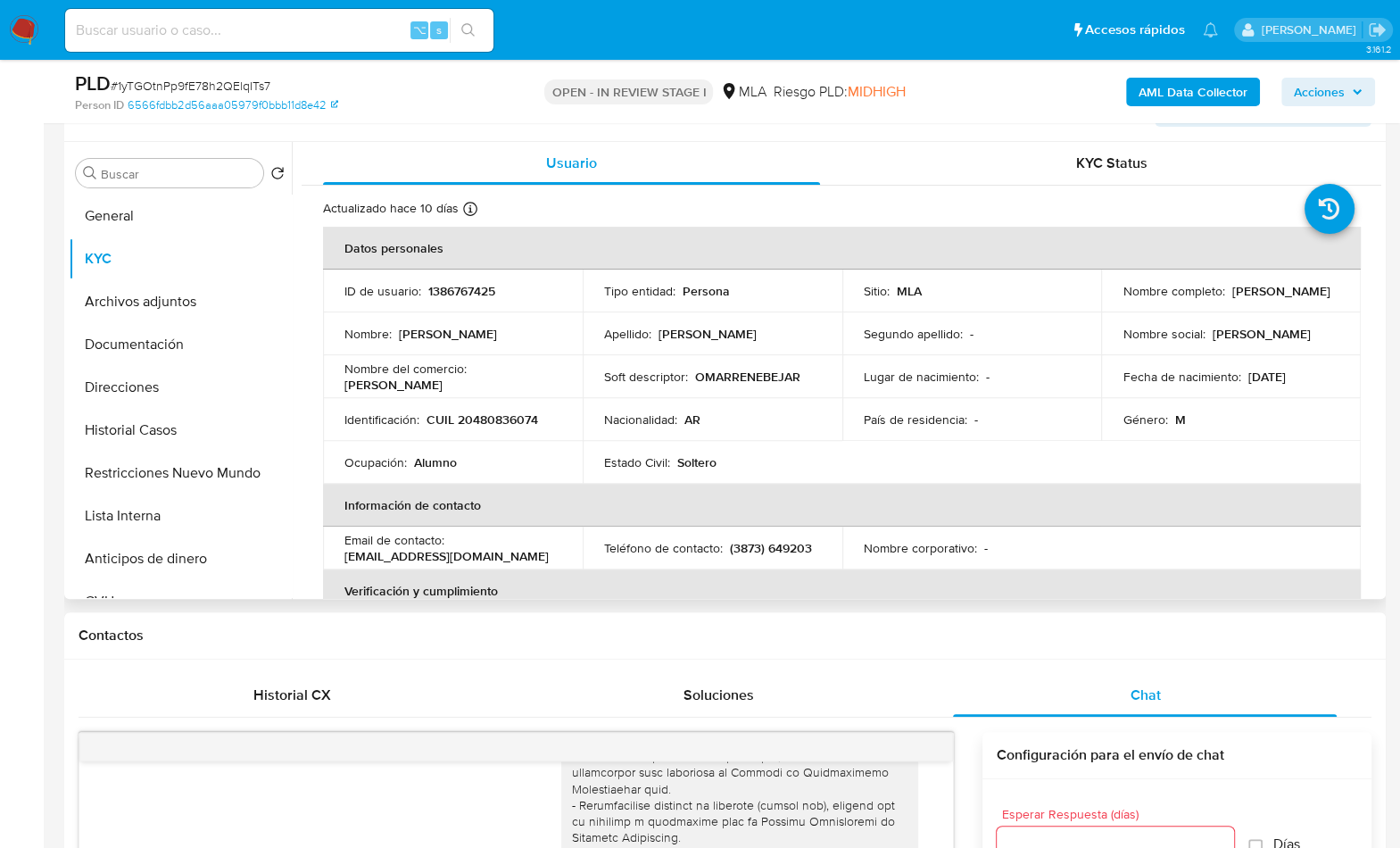
click at [535, 428] on td "Identificación : CUIL 20480836074" at bounding box center [453, 419] width 260 height 42
click at [531, 421] on p "CUIL 20480836074" at bounding box center [482, 420] width 112 height 16
copy p "20480836074"
click at [174, 480] on button "Restricciones Nuevo Mundo" at bounding box center [172, 472] width 209 height 42
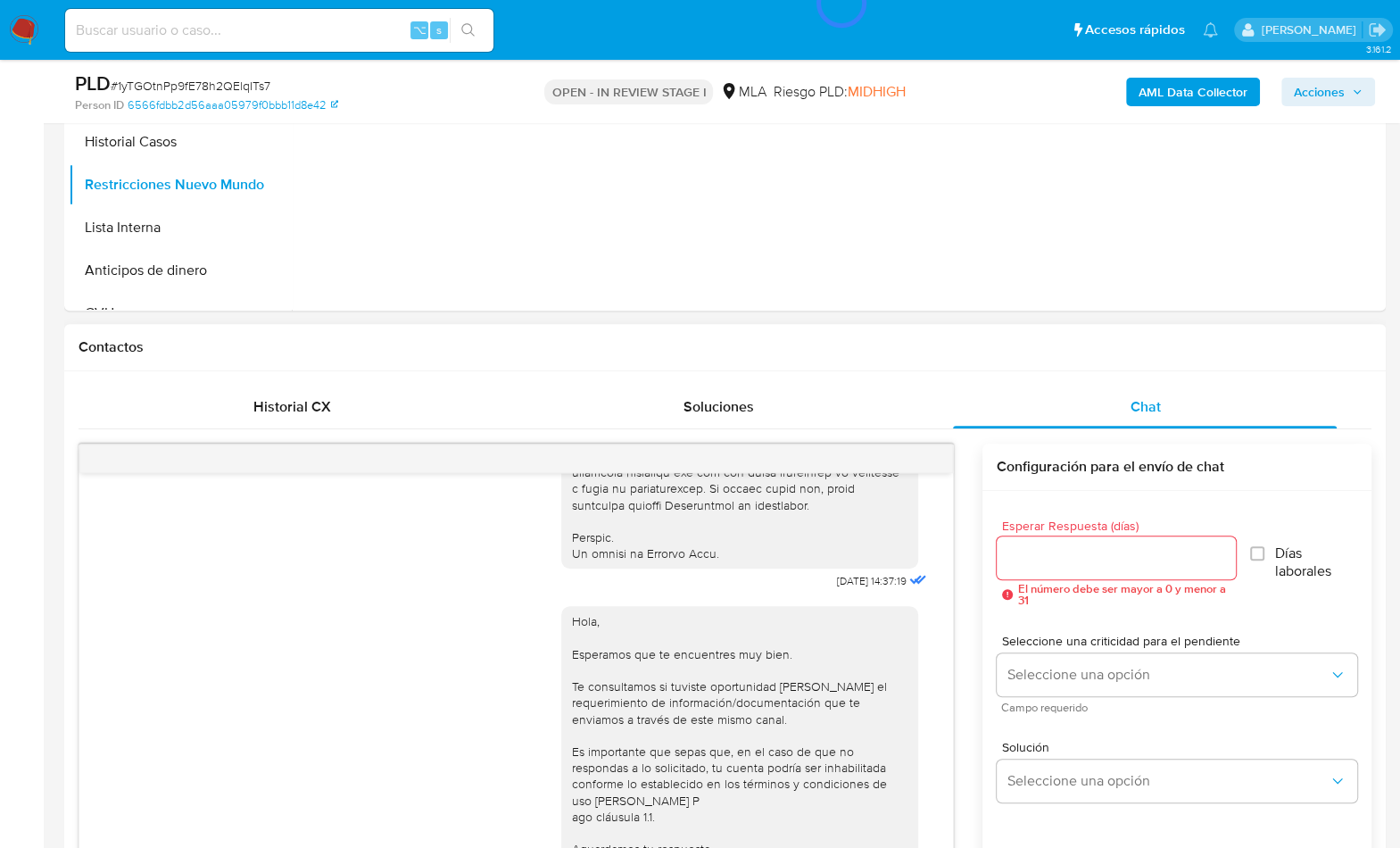
scroll to position [51, 0]
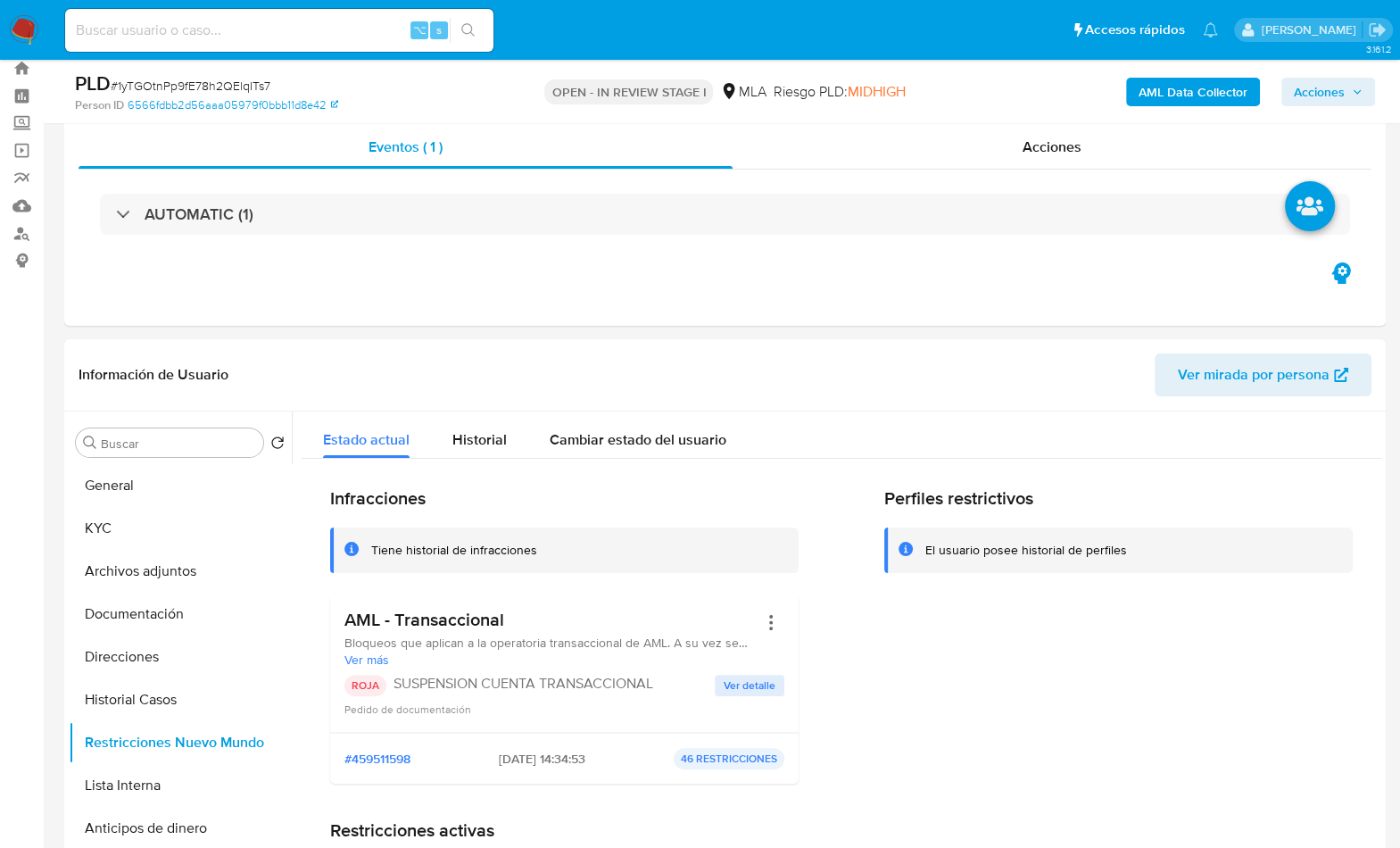
click at [1162, 85] on b "AML Data Collector" at bounding box center [1192, 92] width 109 height 29
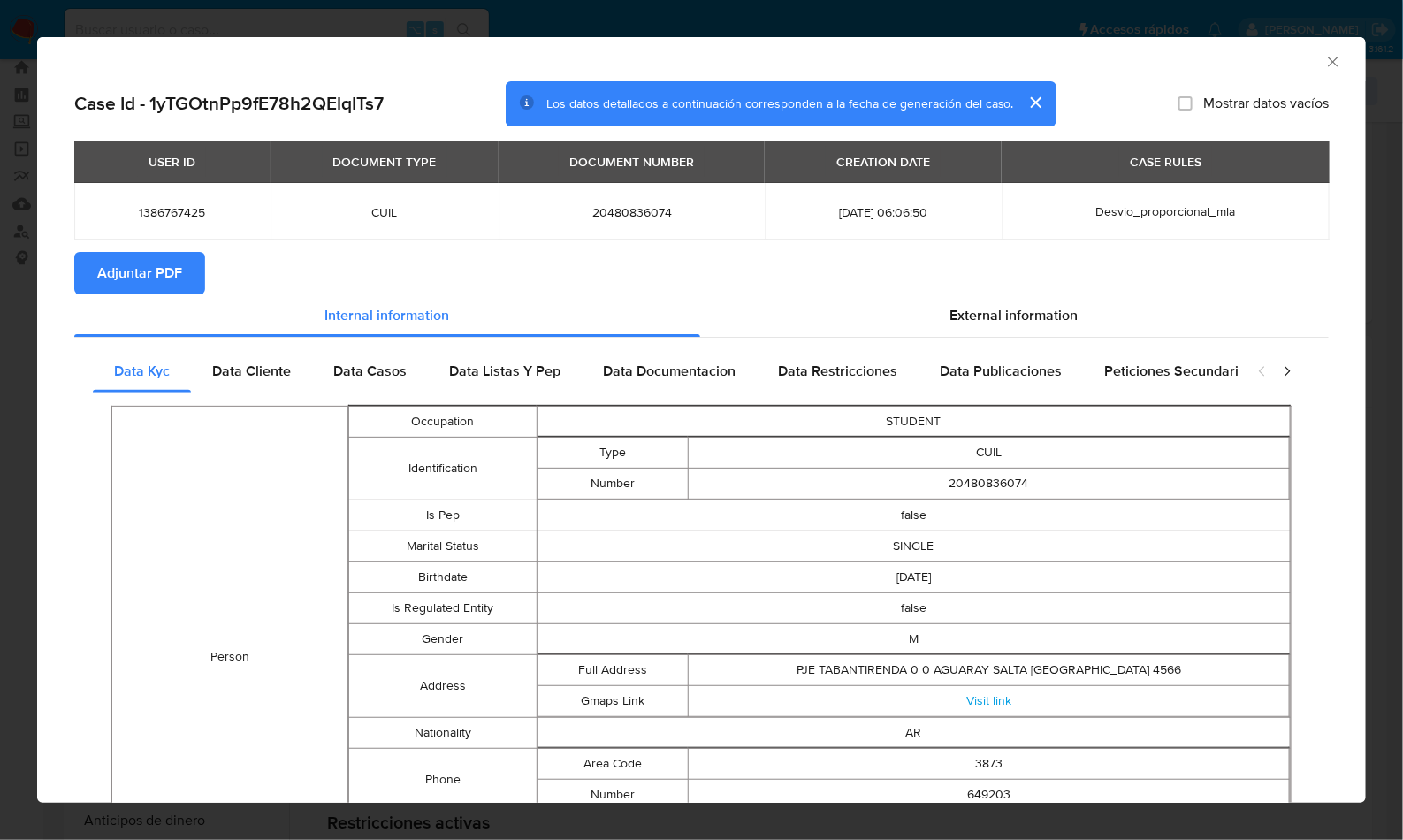
click at [162, 291] on span "Adjuntar PDF" at bounding box center [140, 273] width 85 height 38
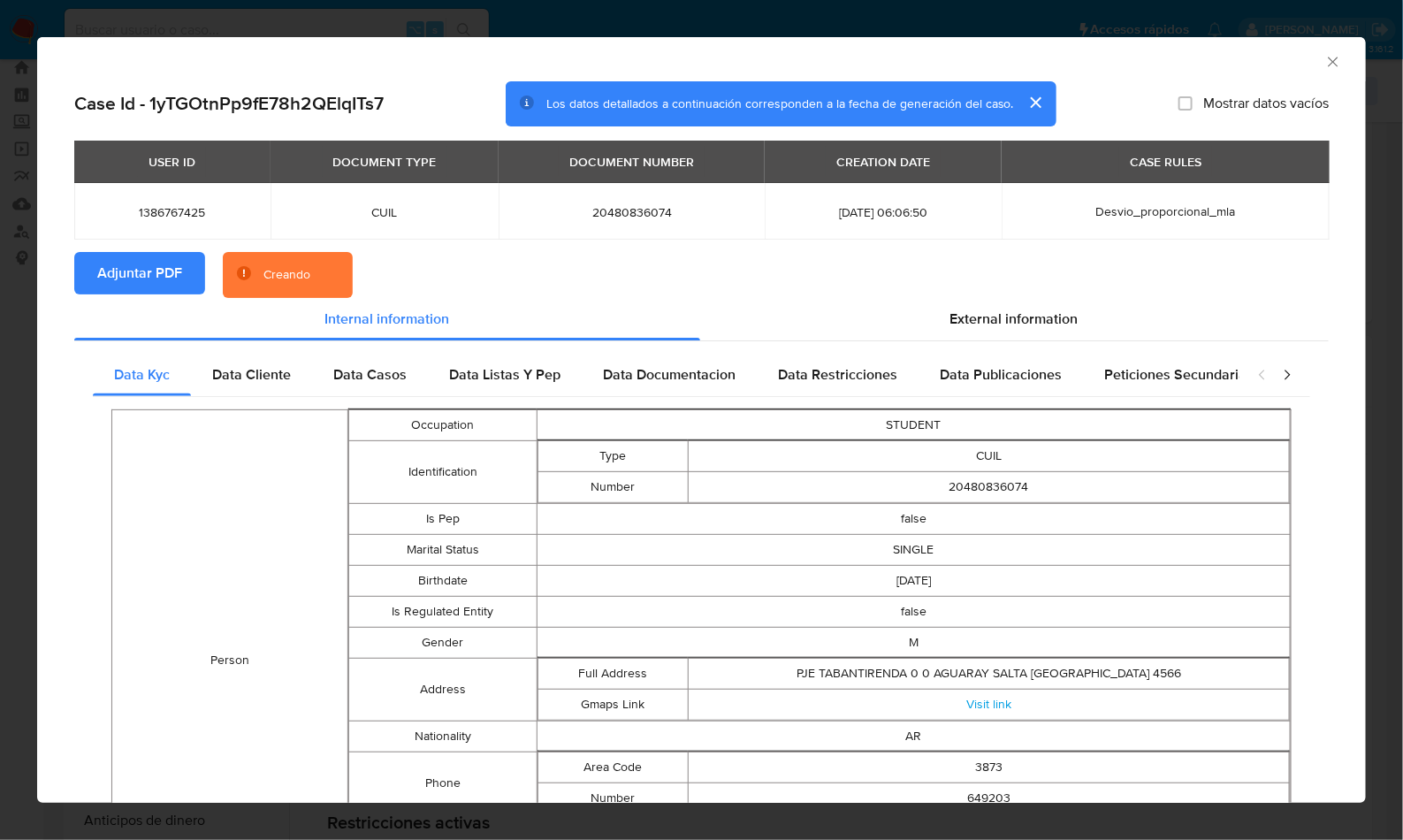
click at [692, 291] on section "Adjuntar PDF Creando" at bounding box center [702, 275] width 1254 height 46
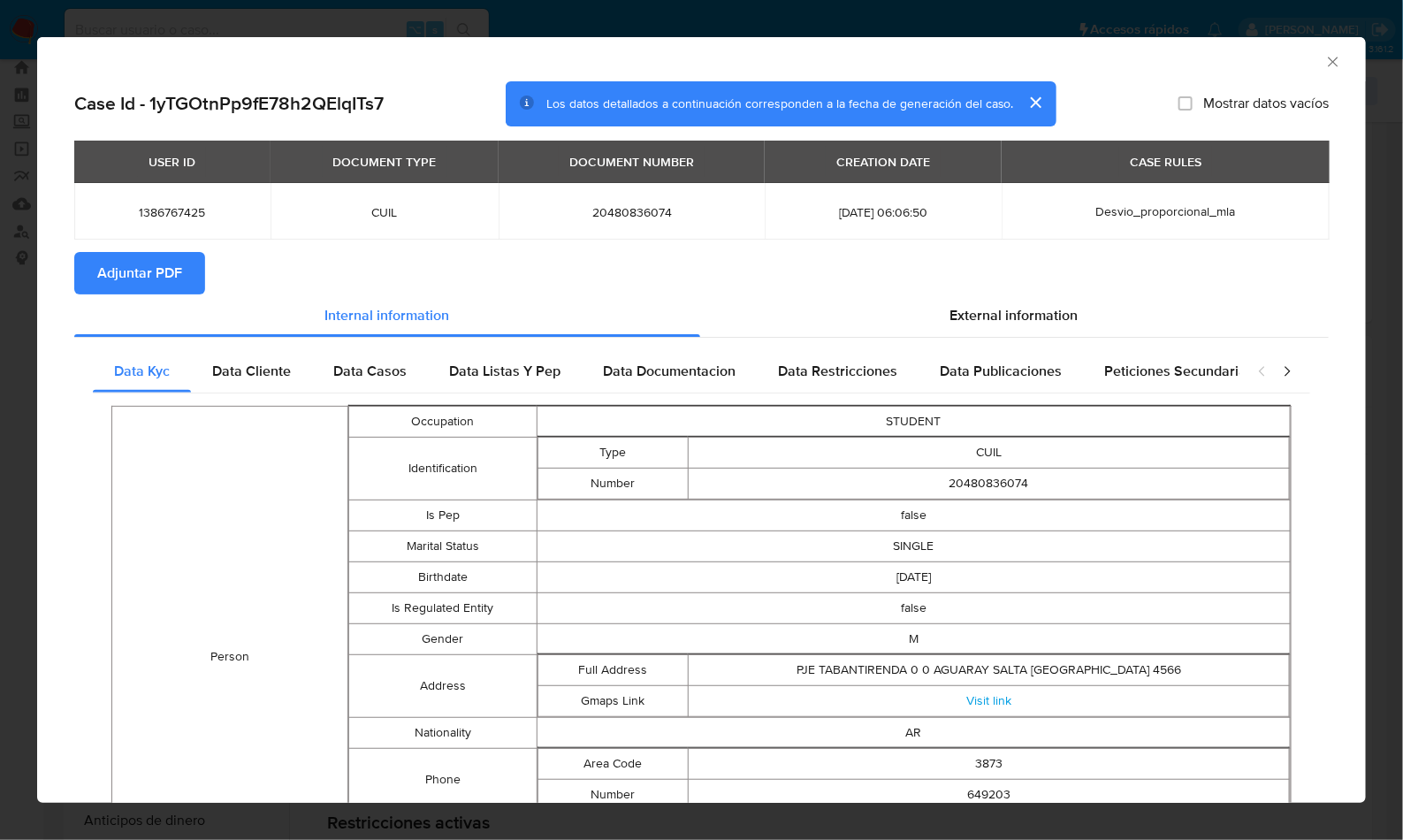
click at [1328, 57] on icon "Cerrar ventana" at bounding box center [1332, 61] width 10 height 10
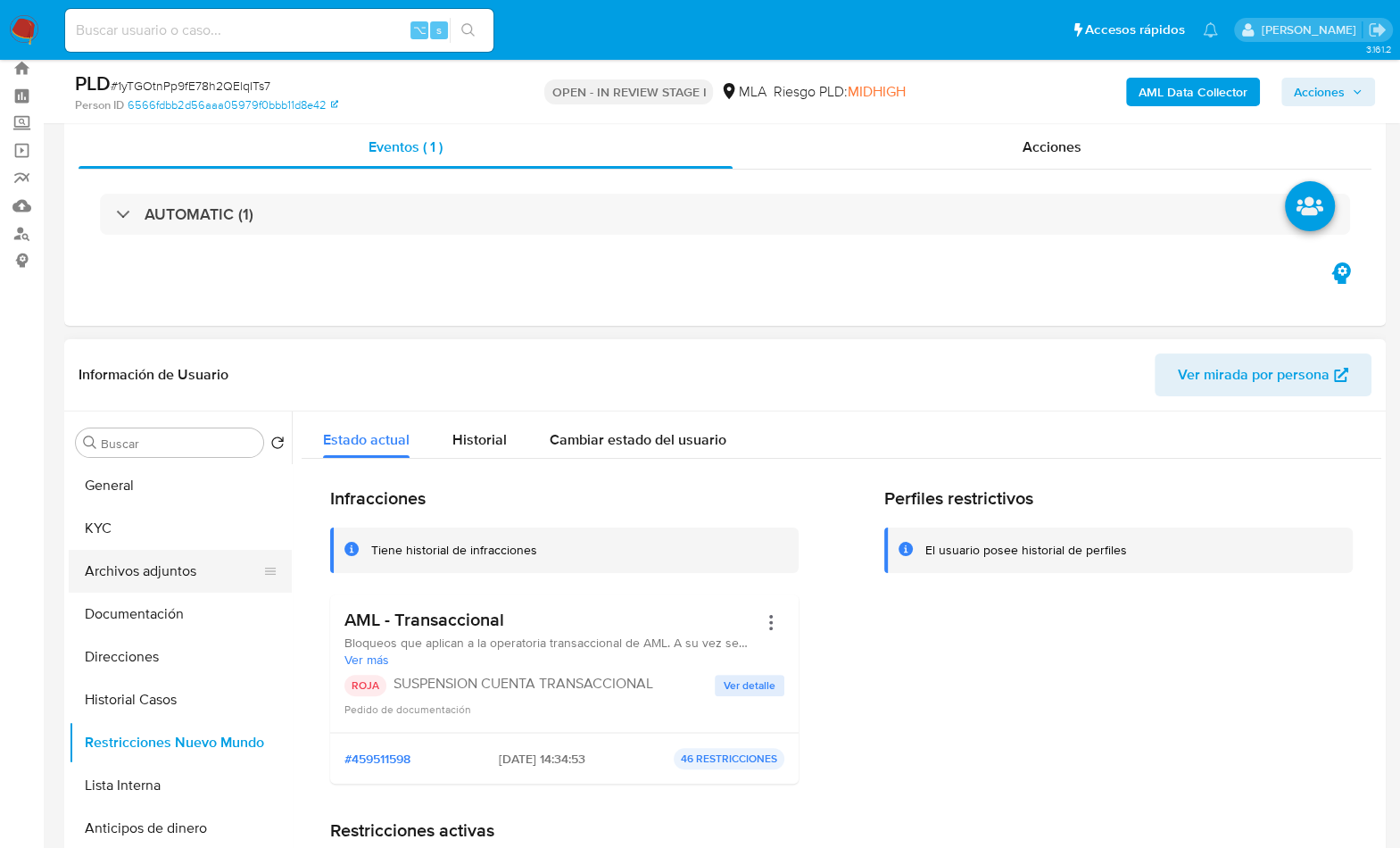
click at [180, 572] on button "Archivos adjuntos" at bounding box center [172, 571] width 209 height 42
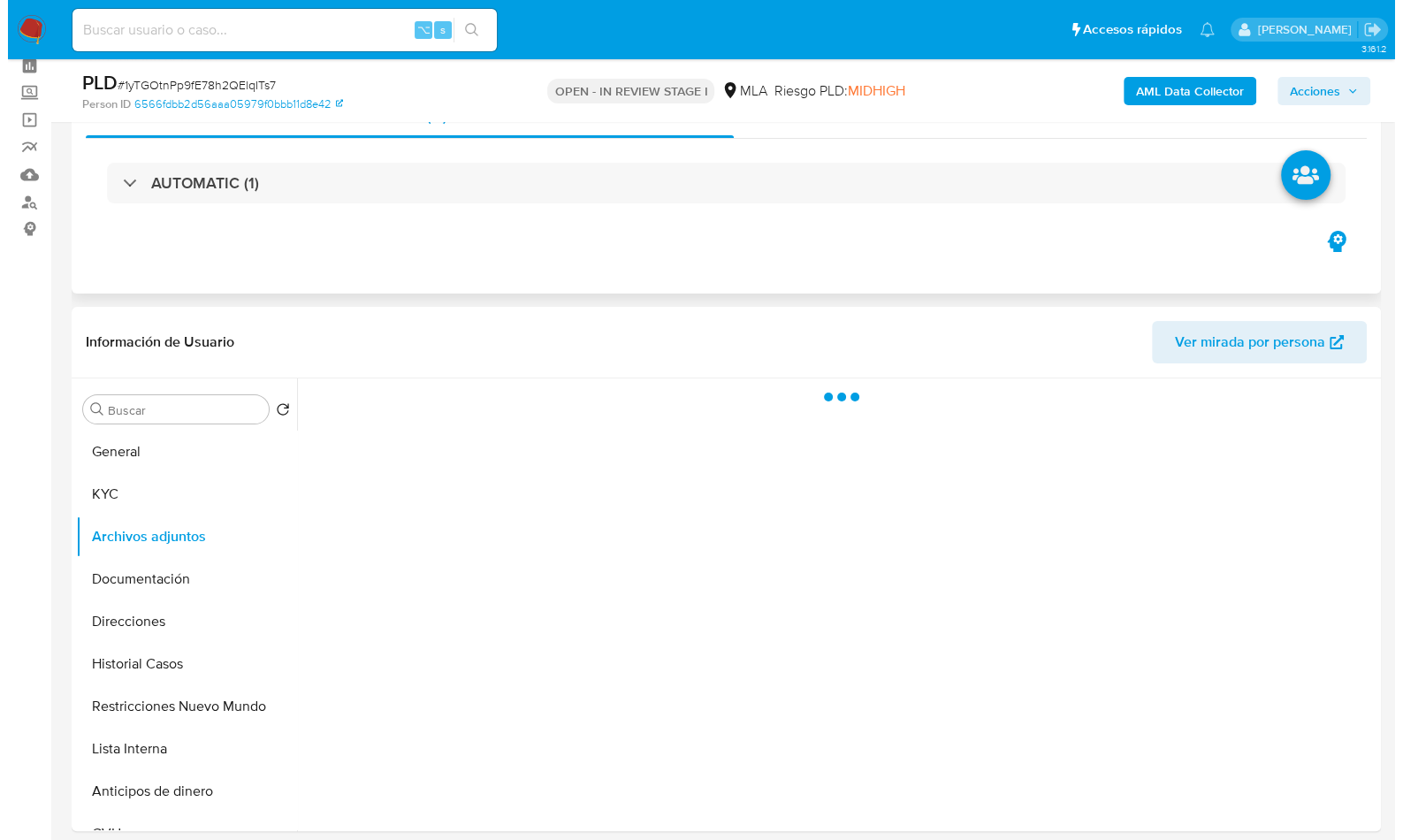
scroll to position [87, 0]
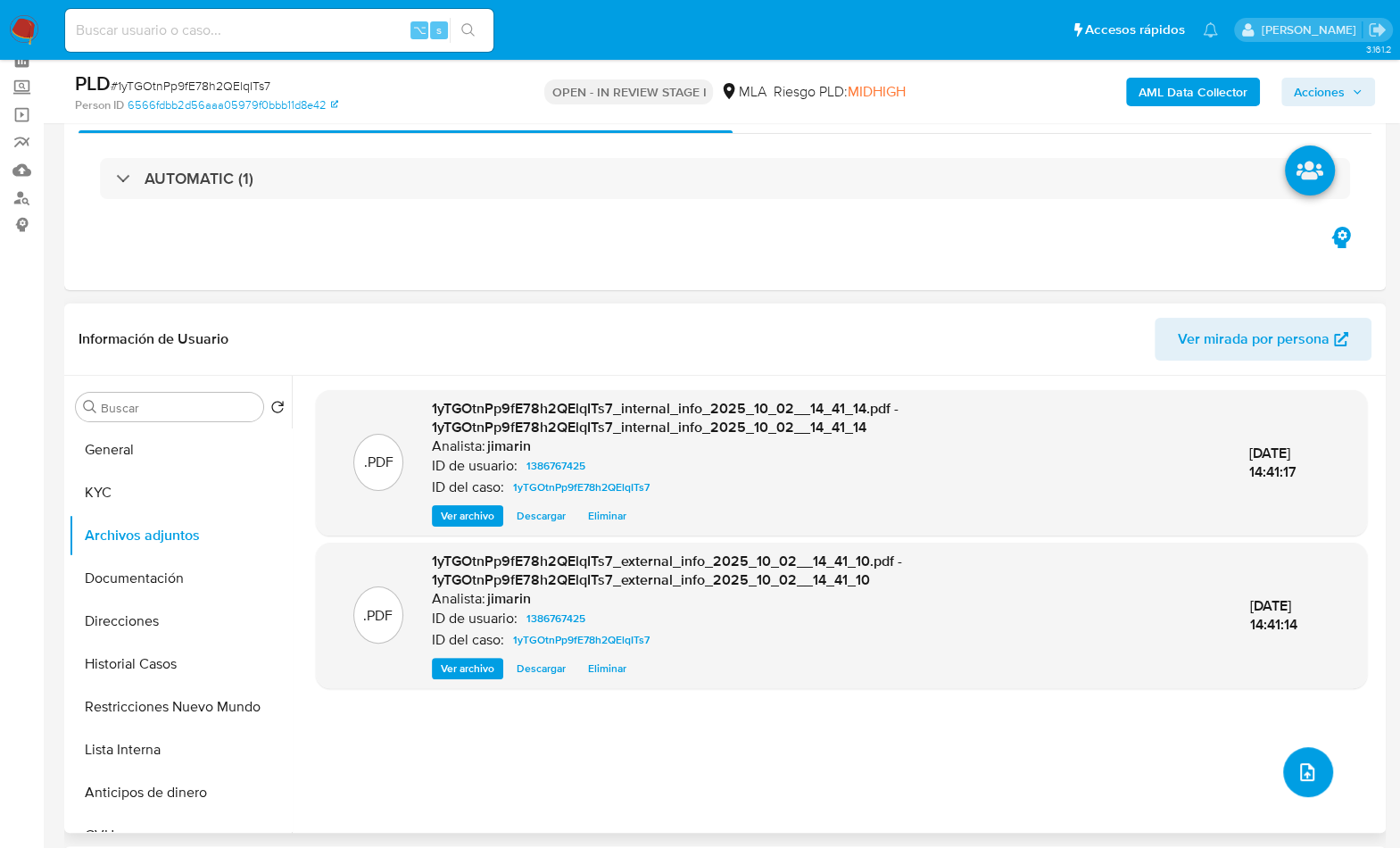
click at [1296, 761] on icon "upload-file" at bounding box center [1307, 772] width 22 height 22
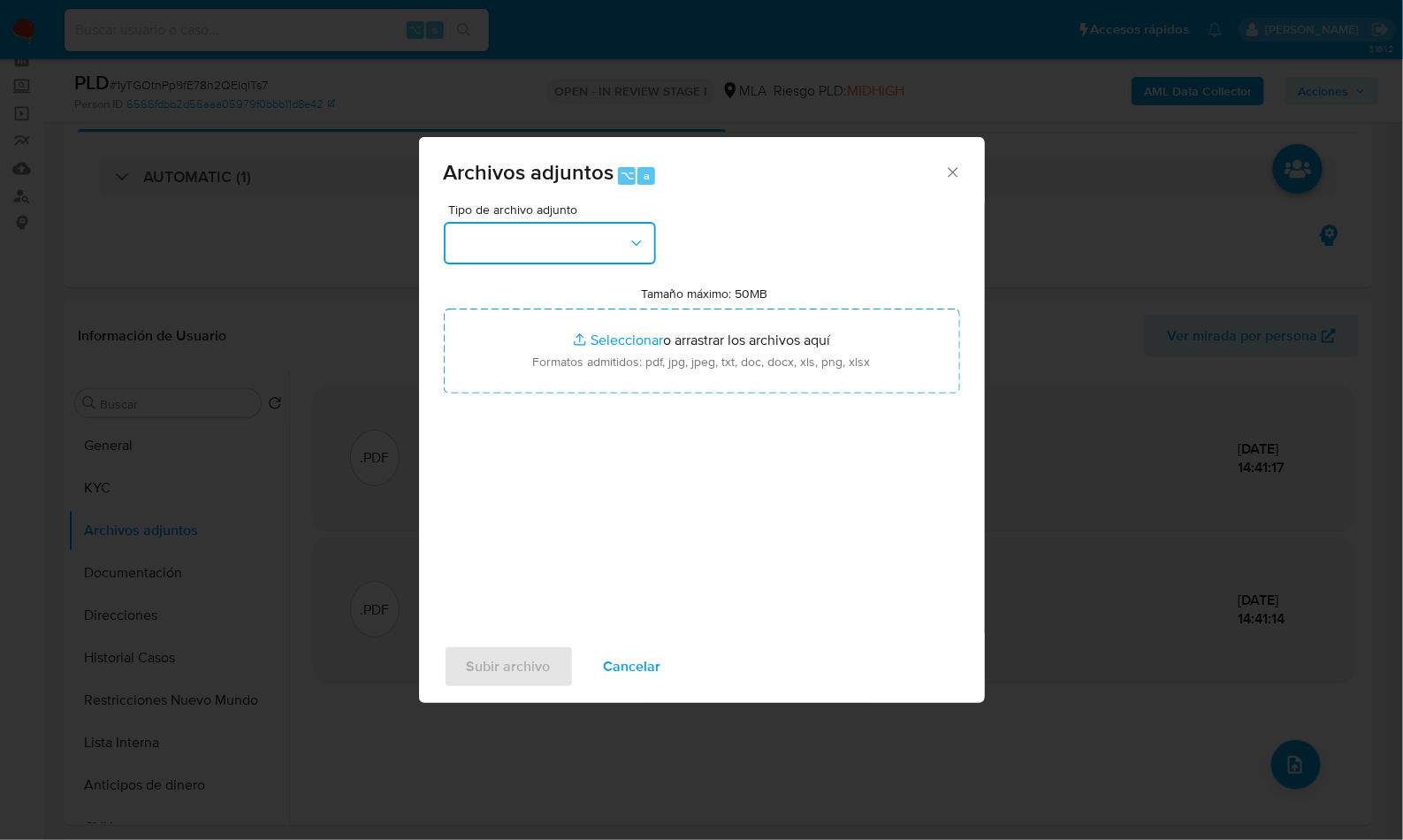
click at [558, 237] on button "button" at bounding box center [549, 242] width 212 height 42
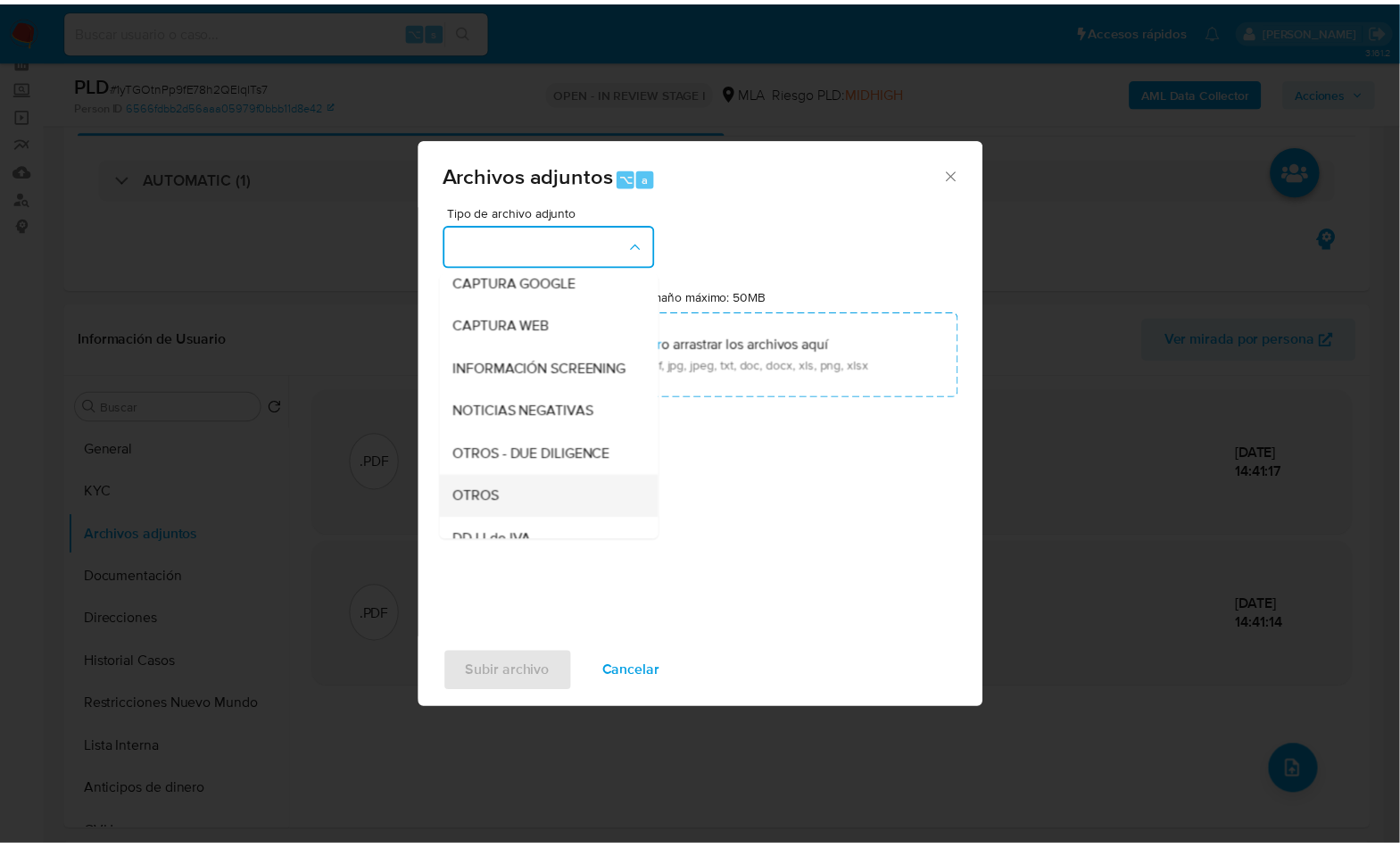
scroll to position [144, 0]
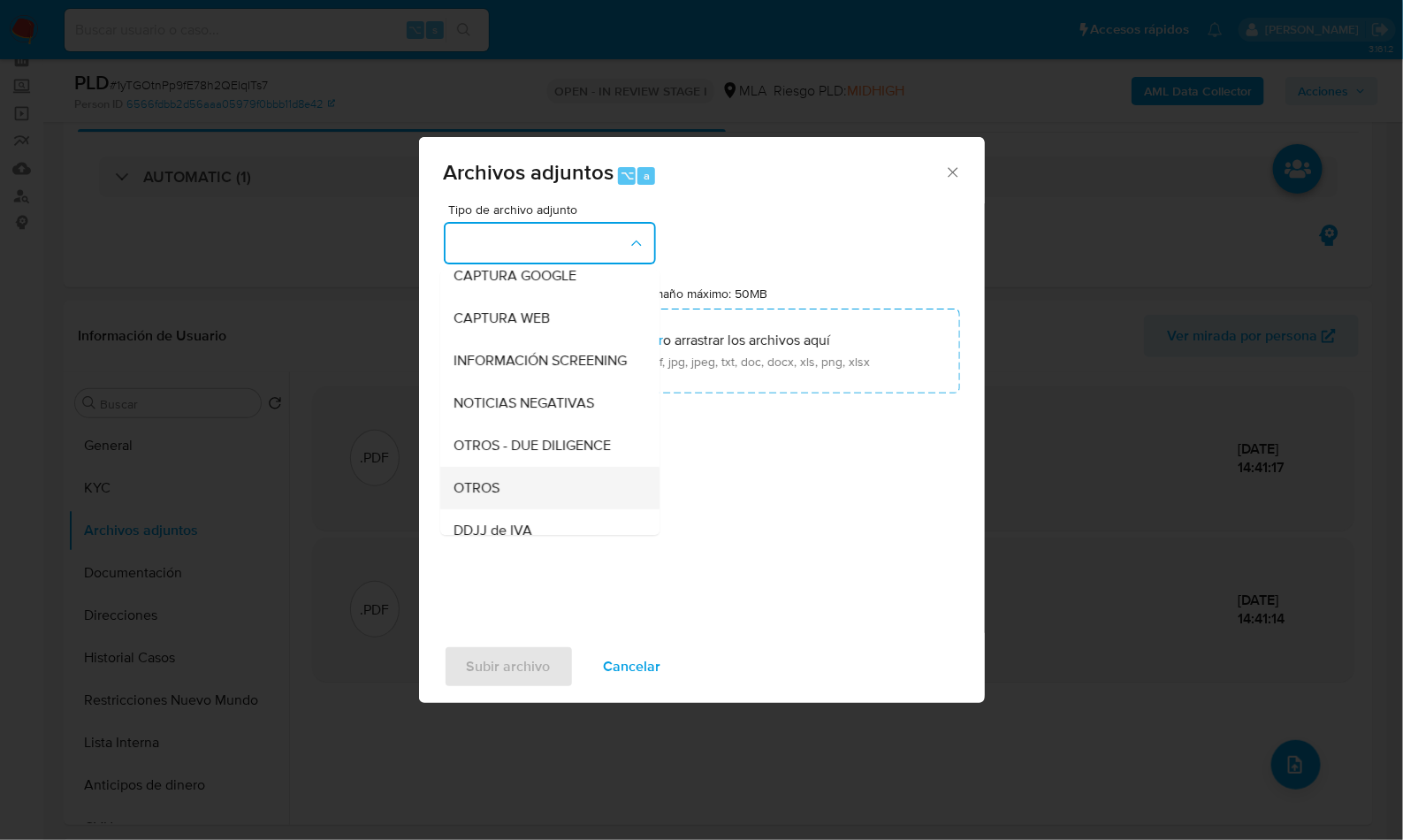
click at [507, 506] on div "OTROS" at bounding box center [545, 488] width 181 height 42
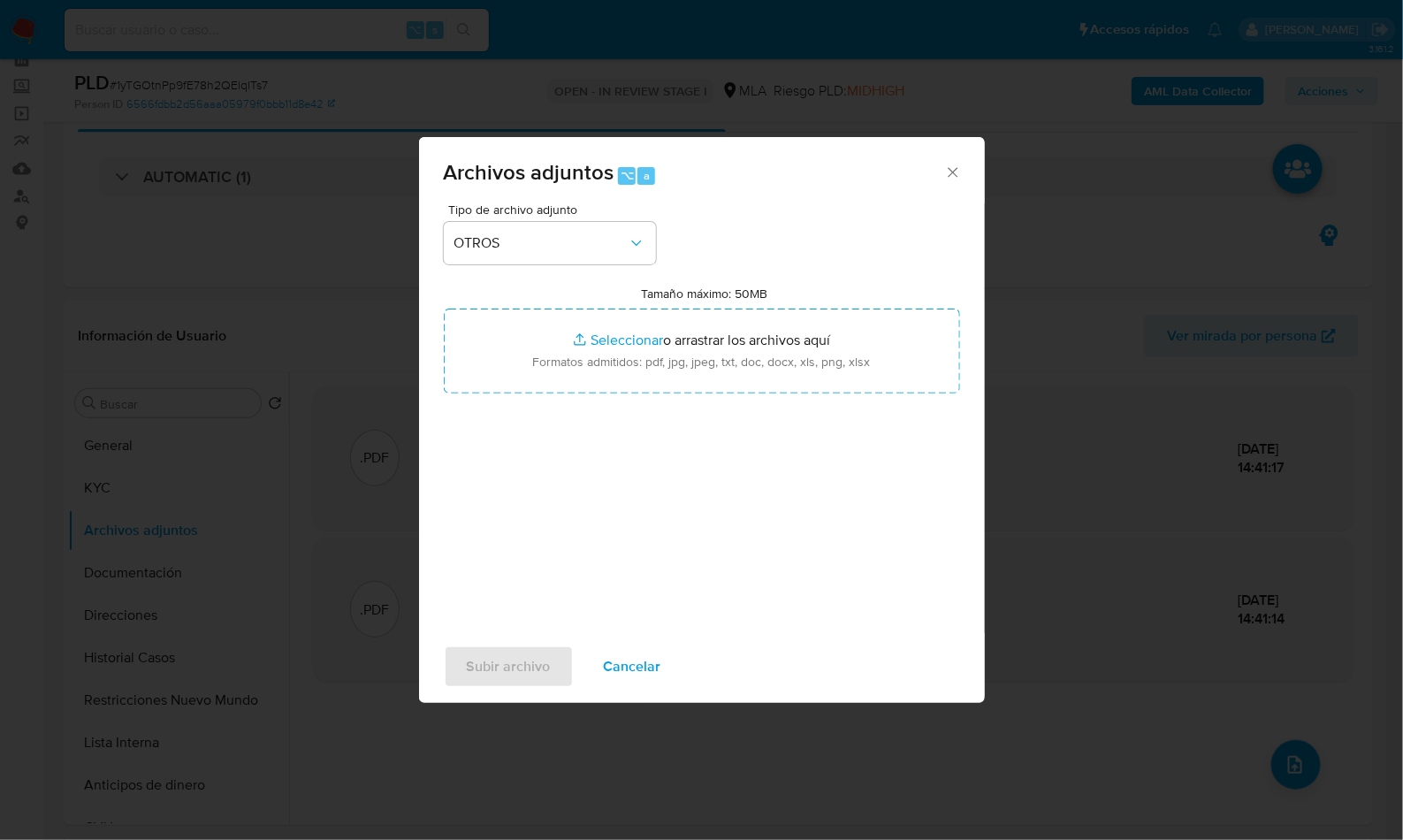
click at [760, 503] on div "Tipo de archivo adjunto OTROS Tamaño máximo: 50MB Seleccionar archivos Seleccio…" at bounding box center [702, 412] width 516 height 417
click at [502, 659] on span "Subir archivo" at bounding box center [509, 666] width 84 height 38
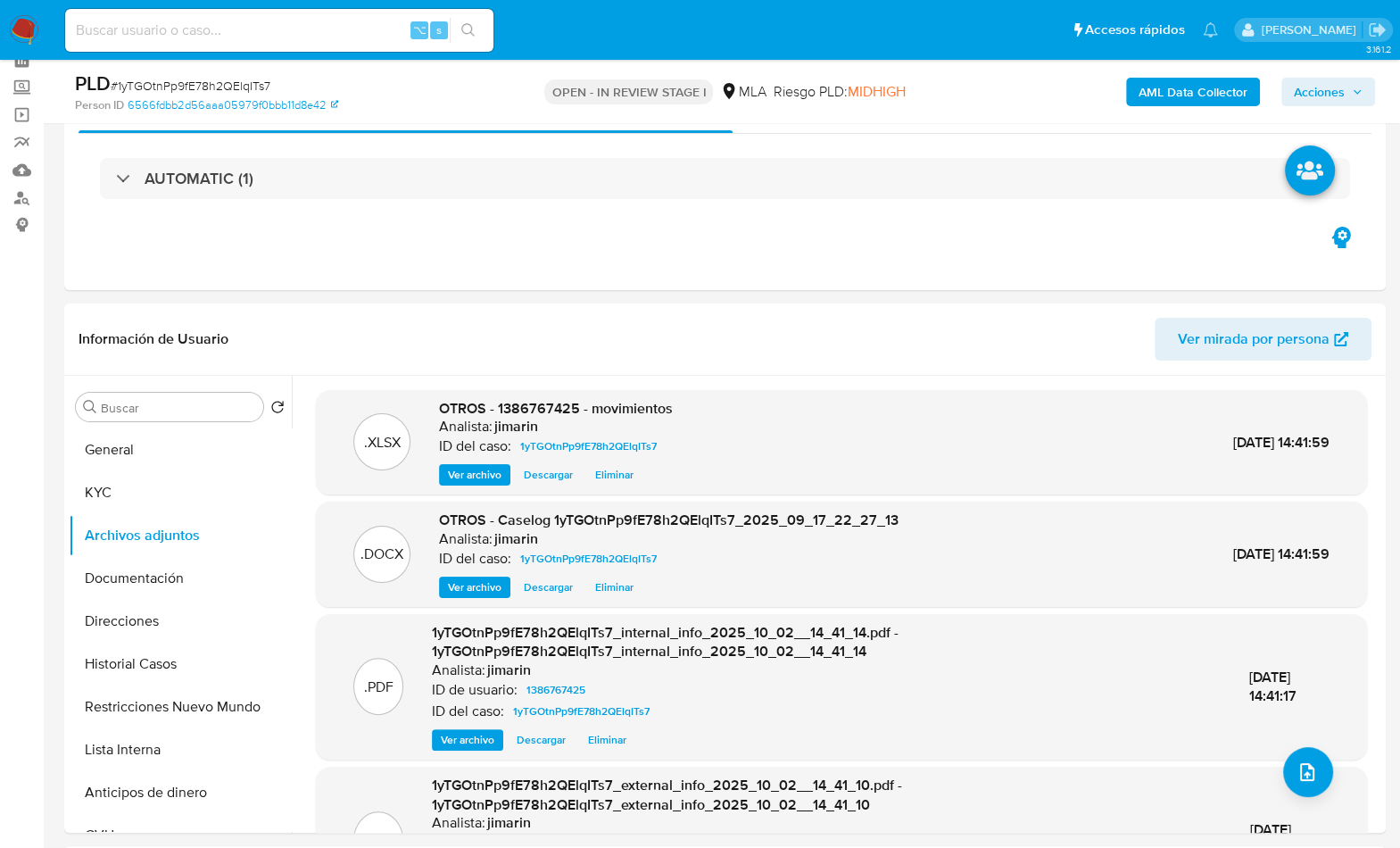
drag, startPoint x: 1360, startPoint y: 89, endPoint x: 1303, endPoint y: 96, distance: 57.4
click at [1360, 89] on icon "button" at bounding box center [1357, 92] width 11 height 11
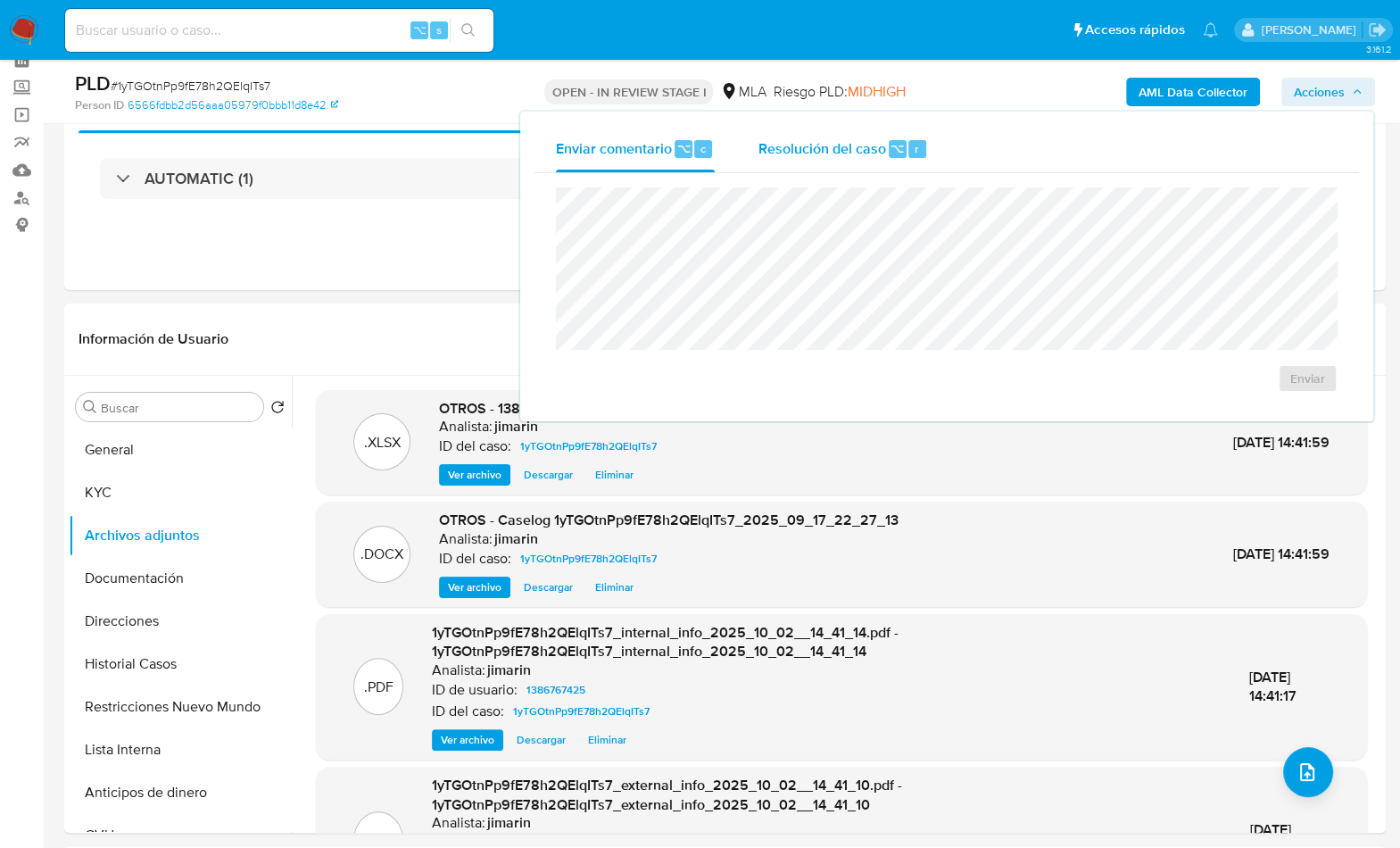
click at [888, 143] on div "⌥ r" at bounding box center [907, 149] width 38 height 18
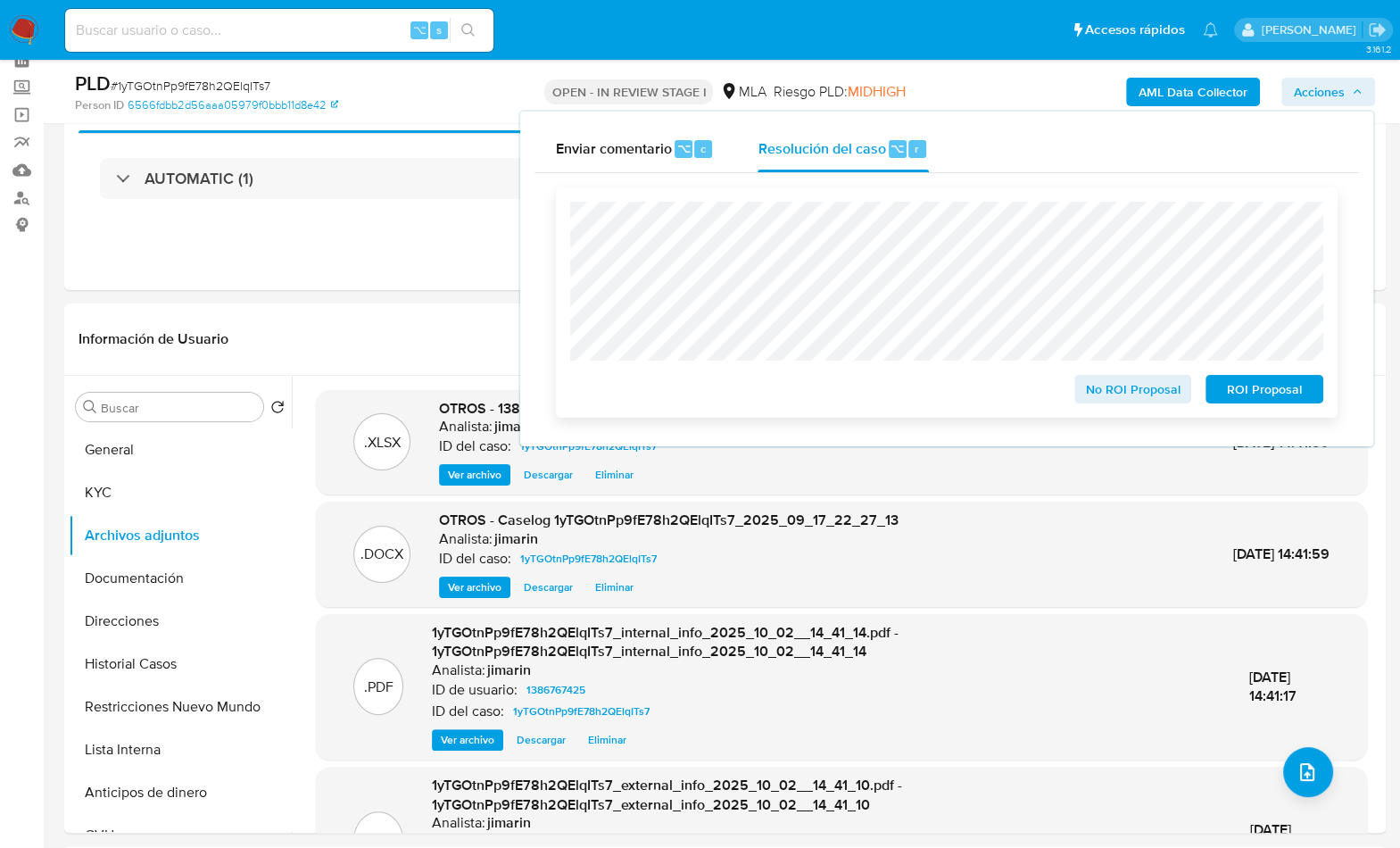
click at [1267, 391] on span "ROI Proposal" at bounding box center [1264, 389] width 93 height 25
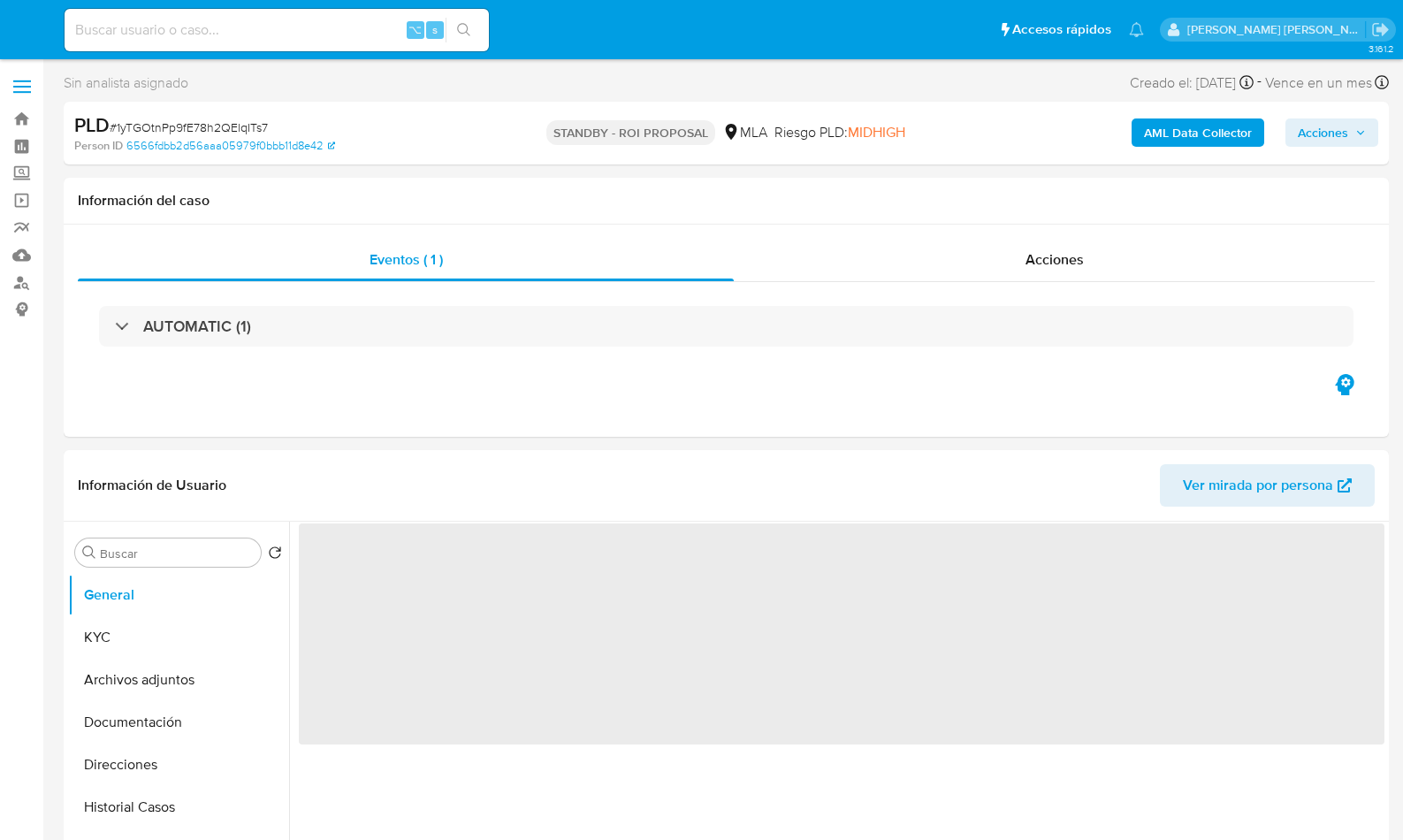
select select "10"
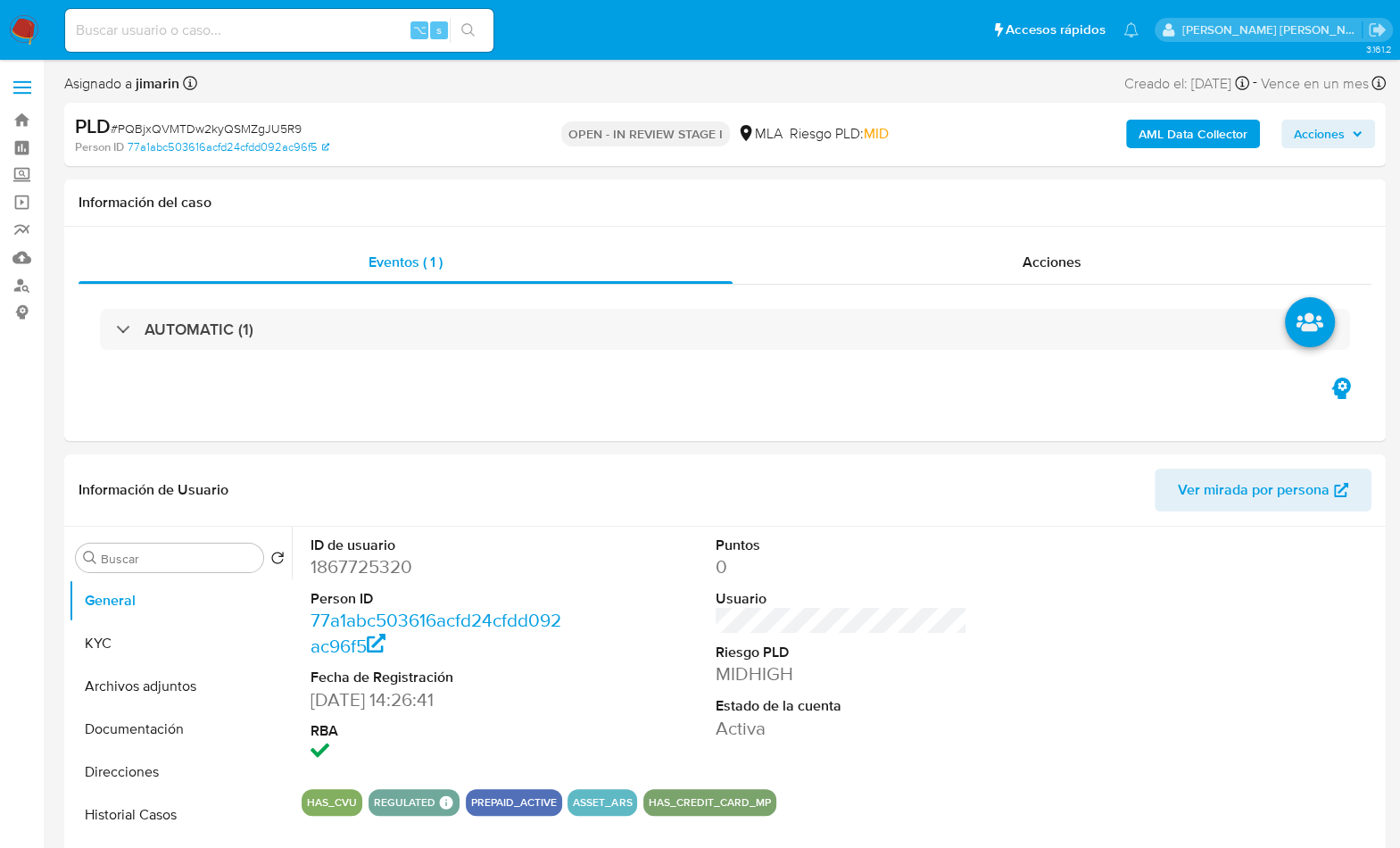
click at [265, 124] on span "# PQBjxQVMTDw2kyQSMZgJU5R9" at bounding box center [206, 128] width 190 height 18
copy span "PQBjxQVMTDw2kyQSMZgJU5R9"
click at [366, 567] on dd "1867725320" at bounding box center [437, 567] width 253 height 25
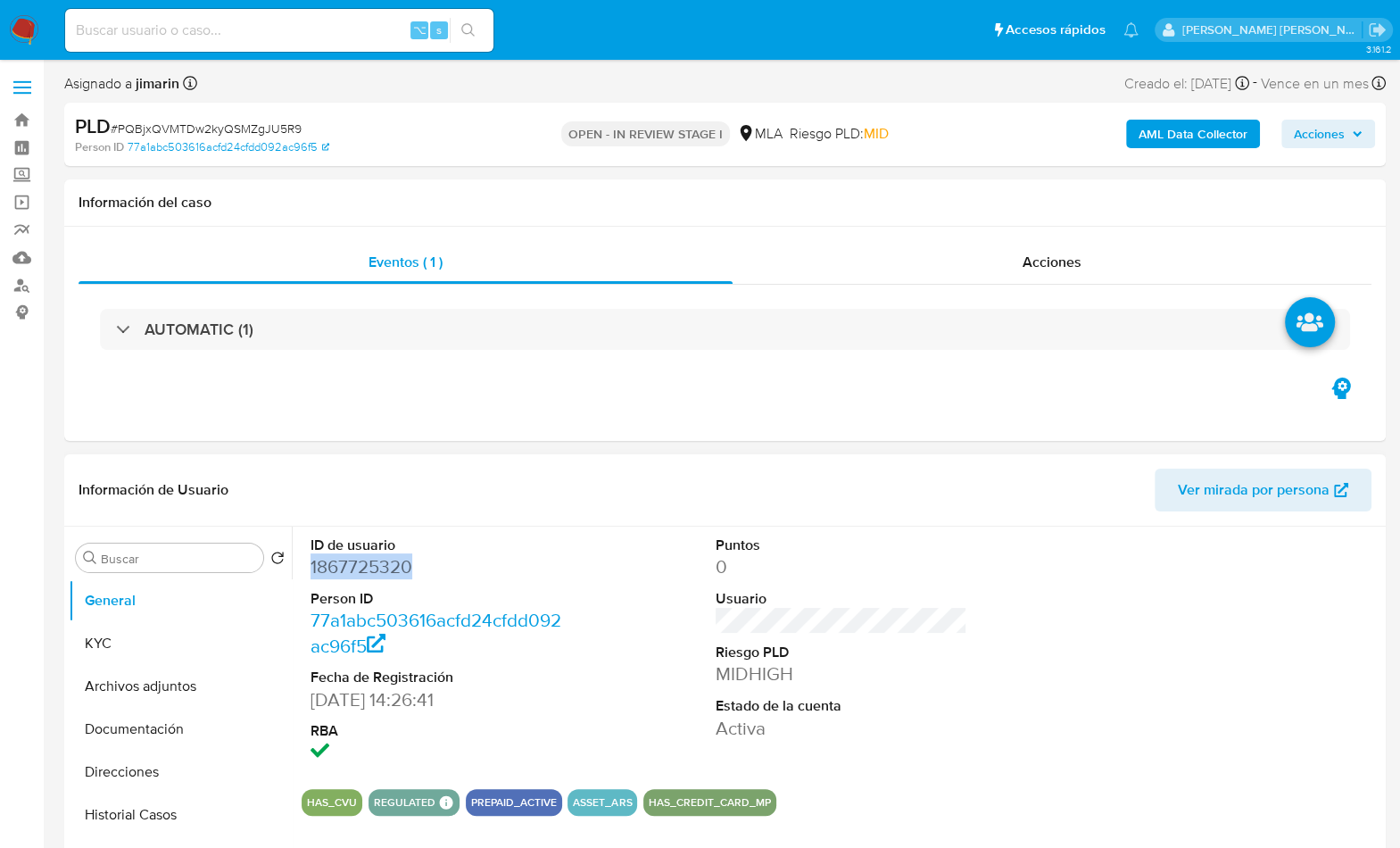
copy dd "1867725320"
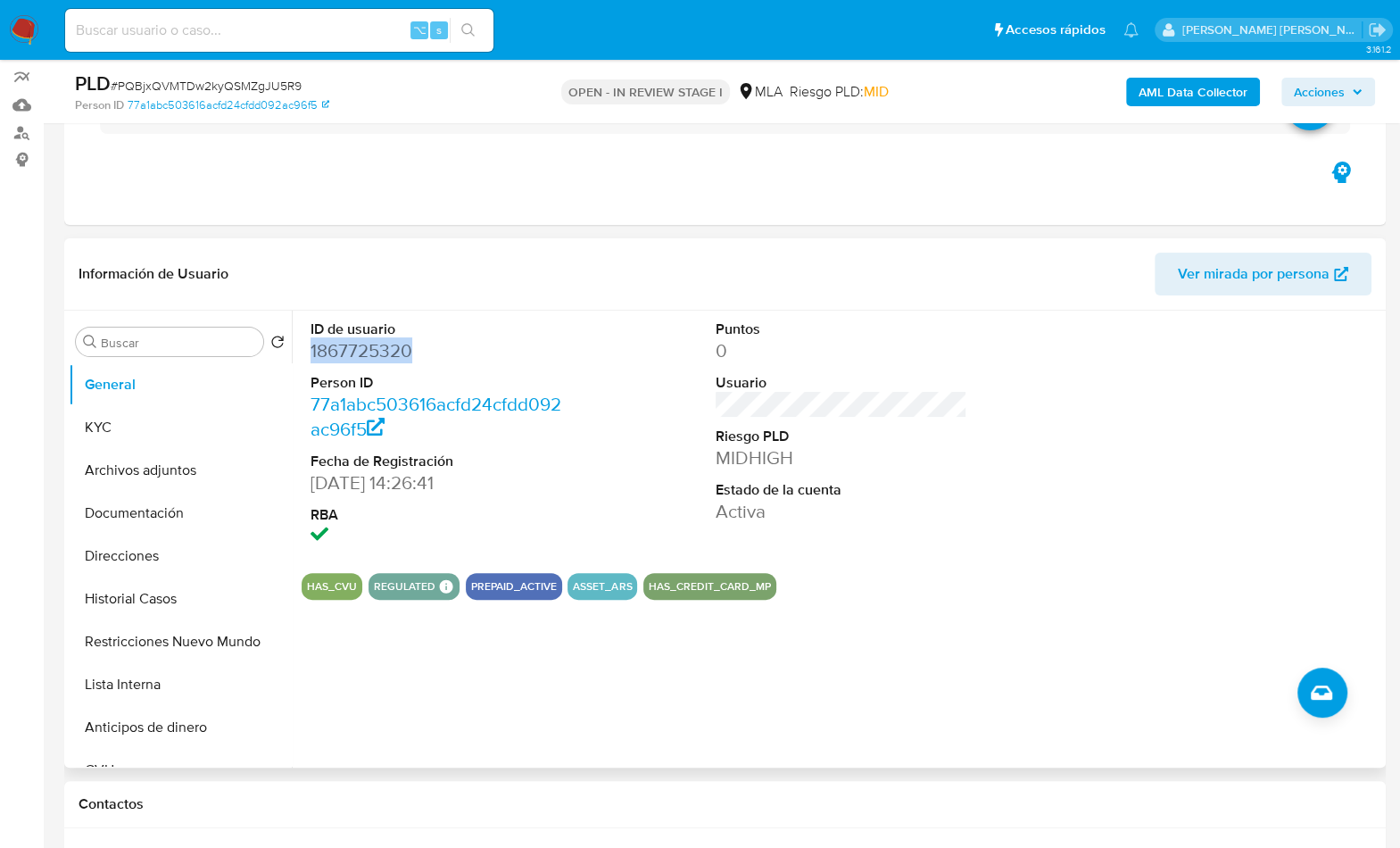
scroll to position [546, 0]
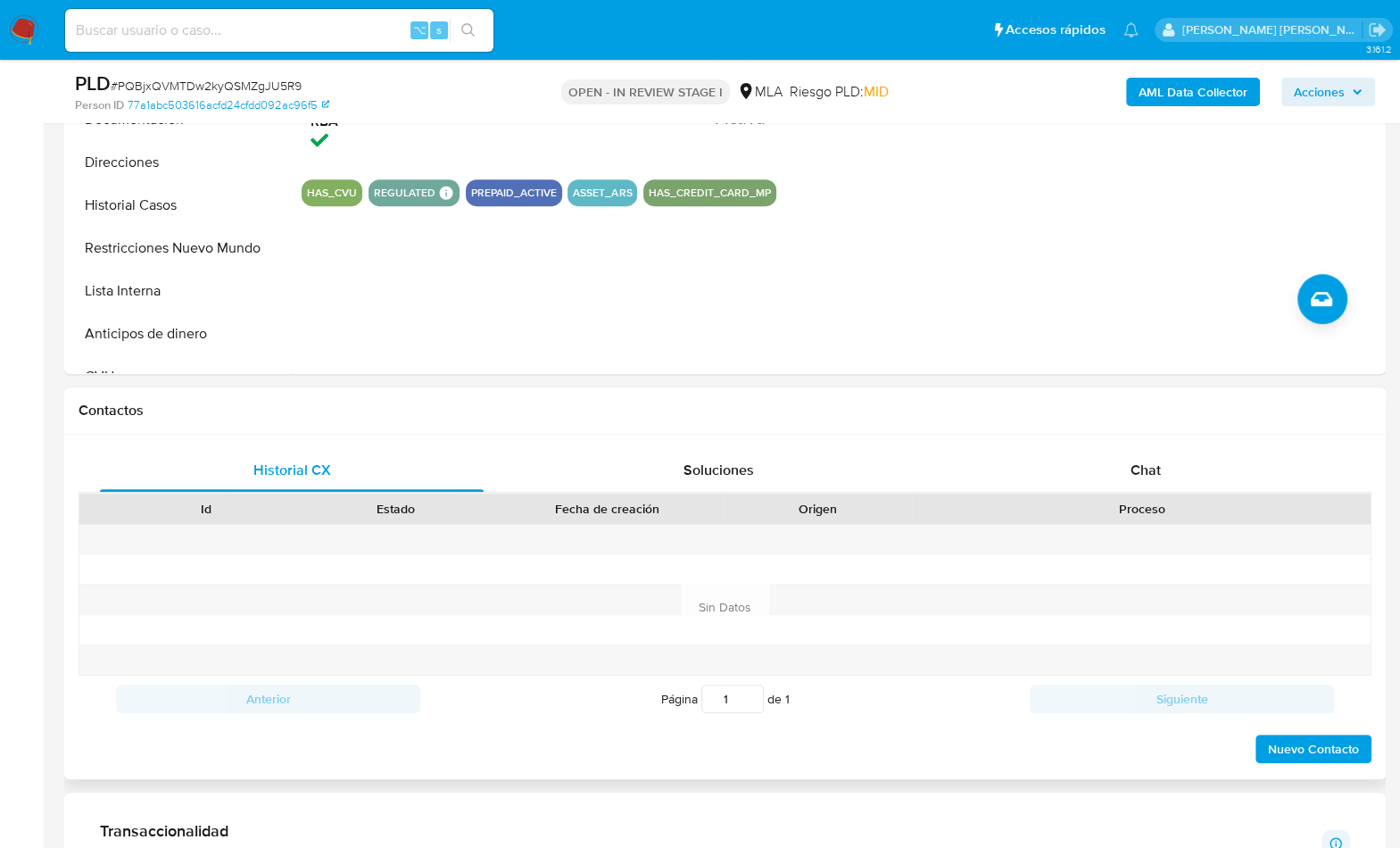
click at [1112, 495] on div "Proceso" at bounding box center [1141, 508] width 458 height 31
click at [1121, 457] on div "Chat" at bounding box center [1144, 470] width 384 height 42
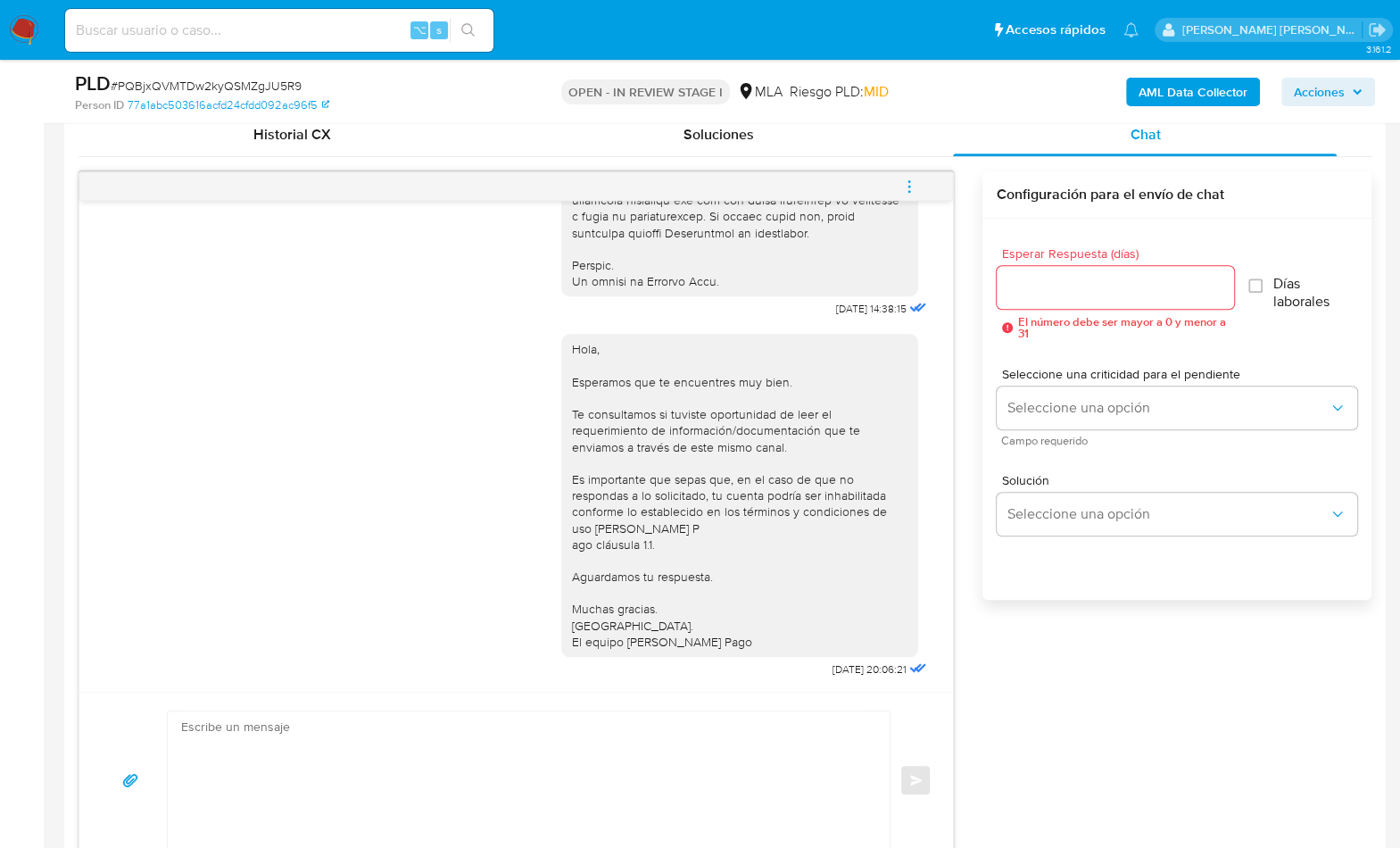
scroll to position [429, 0]
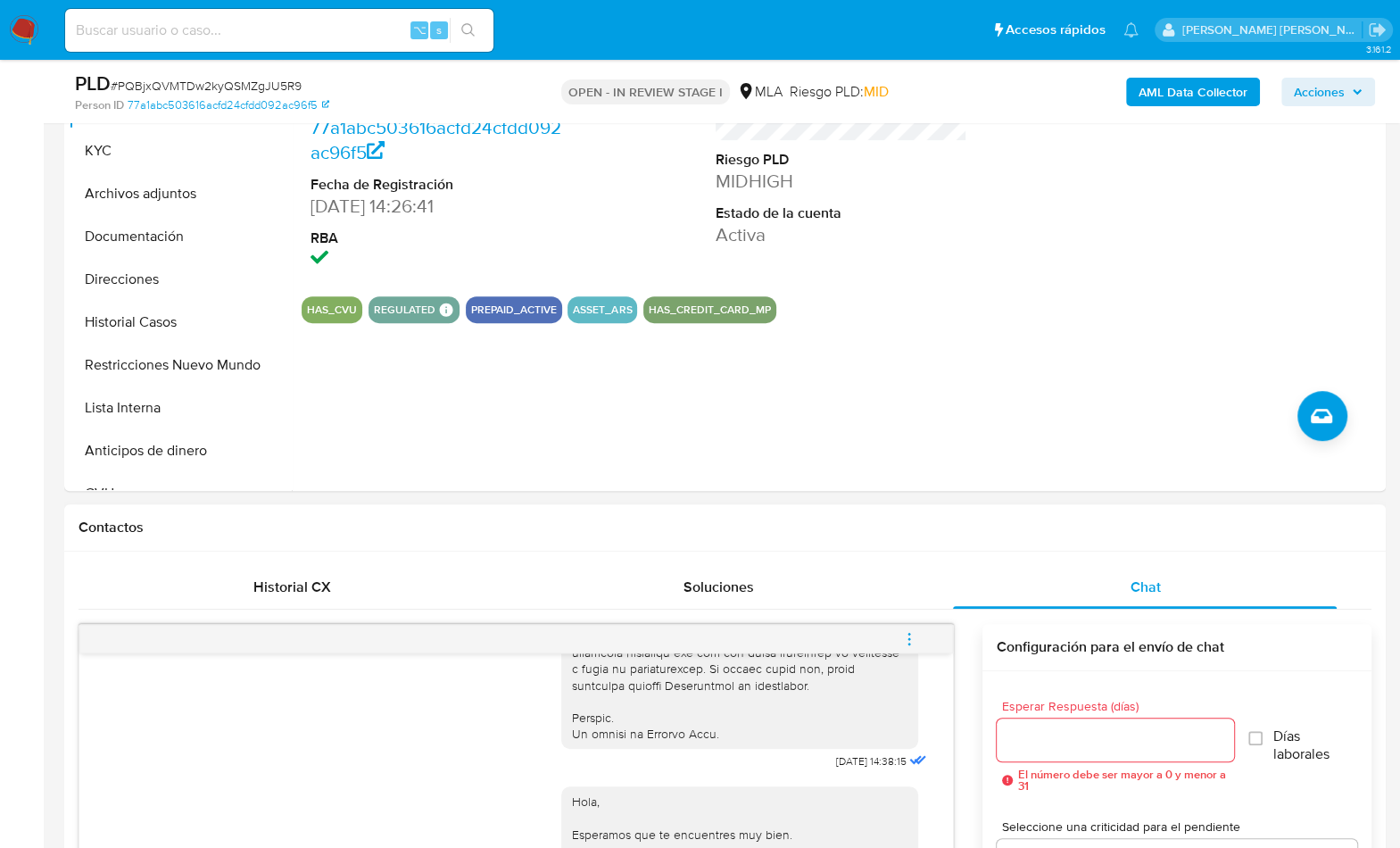
click at [912, 633] on icon "menu-action" at bounding box center [909, 639] width 16 height 16
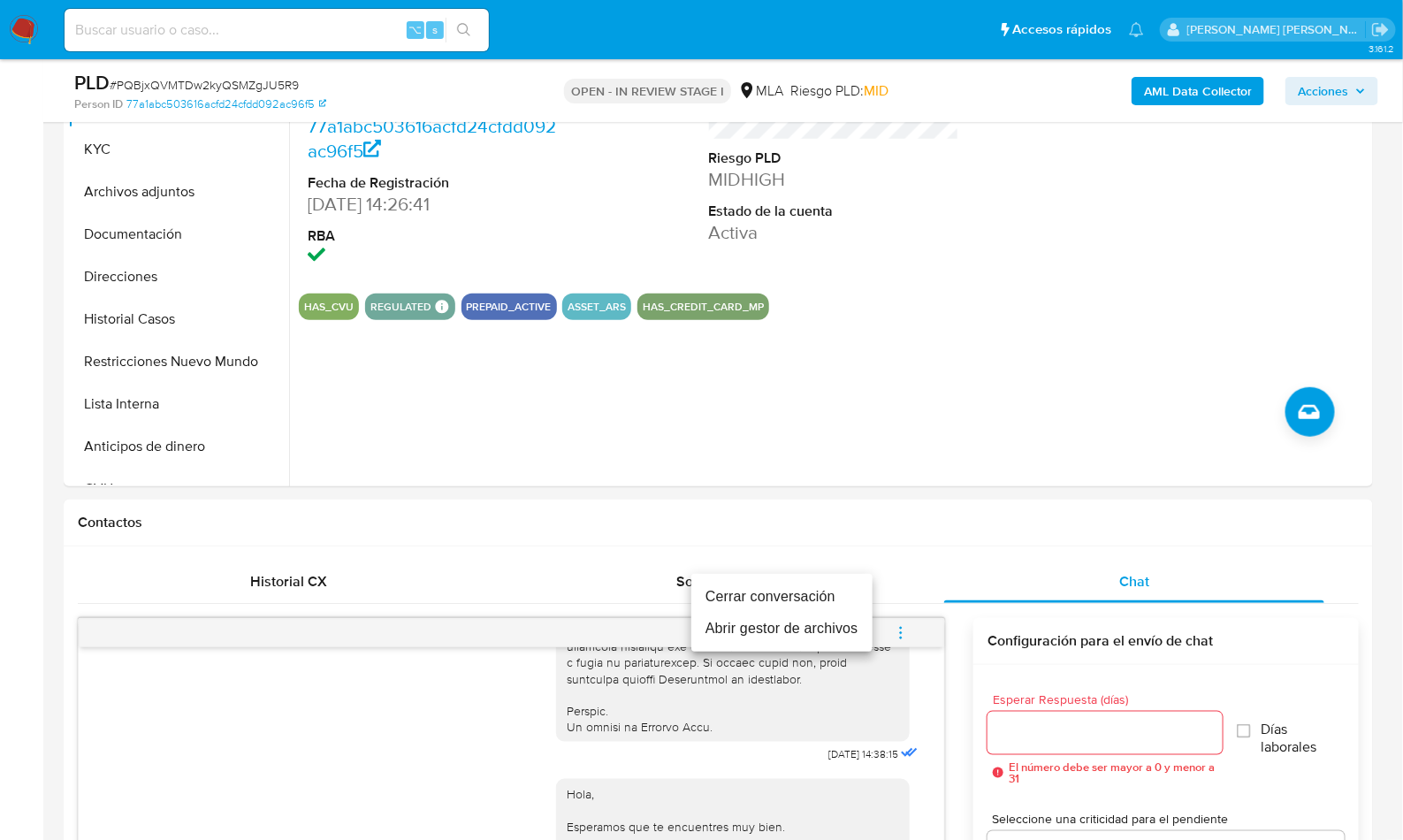
click at [805, 590] on li "Cerrar conversación" at bounding box center [782, 597] width 182 height 32
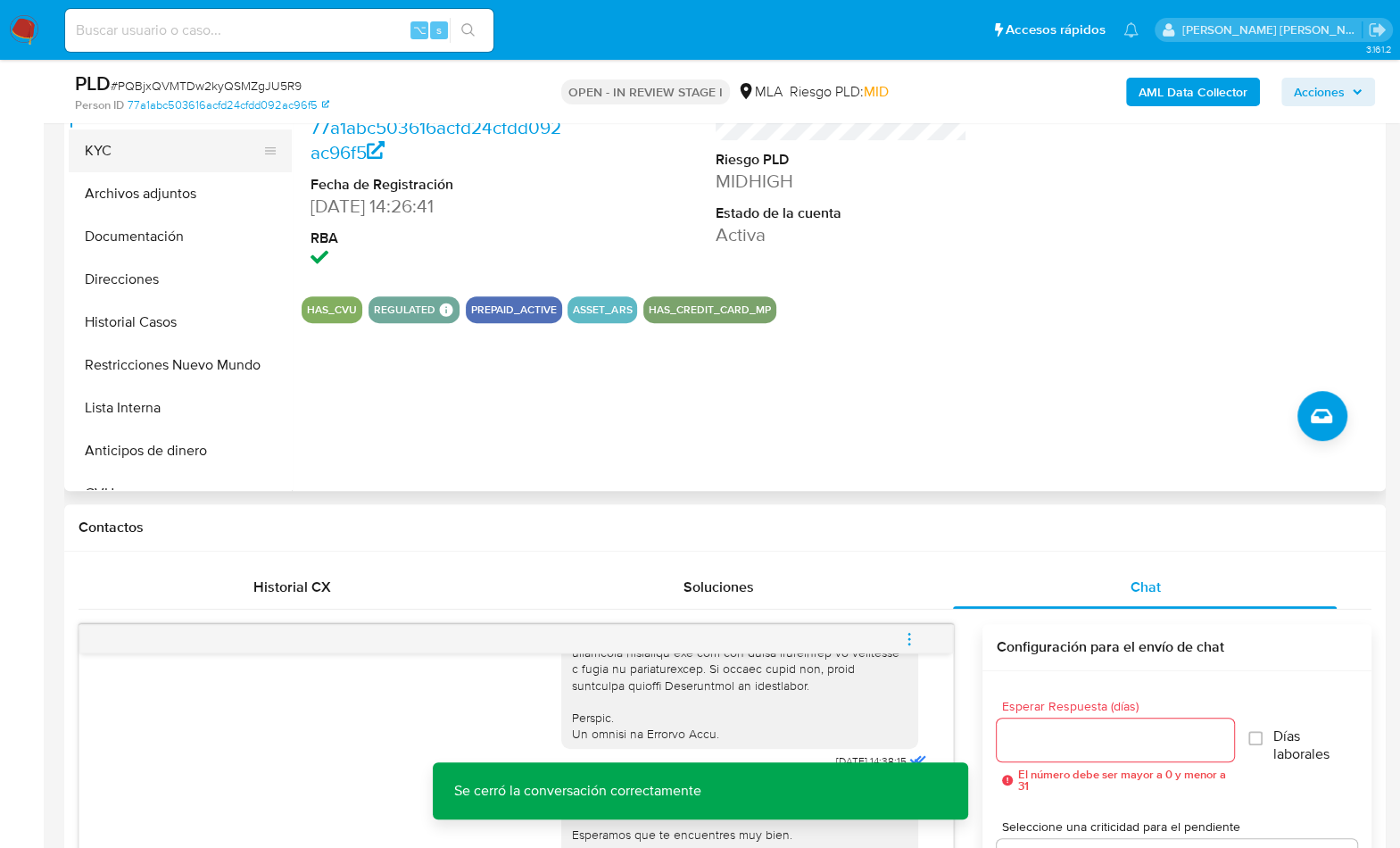
click at [167, 166] on button "KYC" at bounding box center [172, 150] width 209 height 42
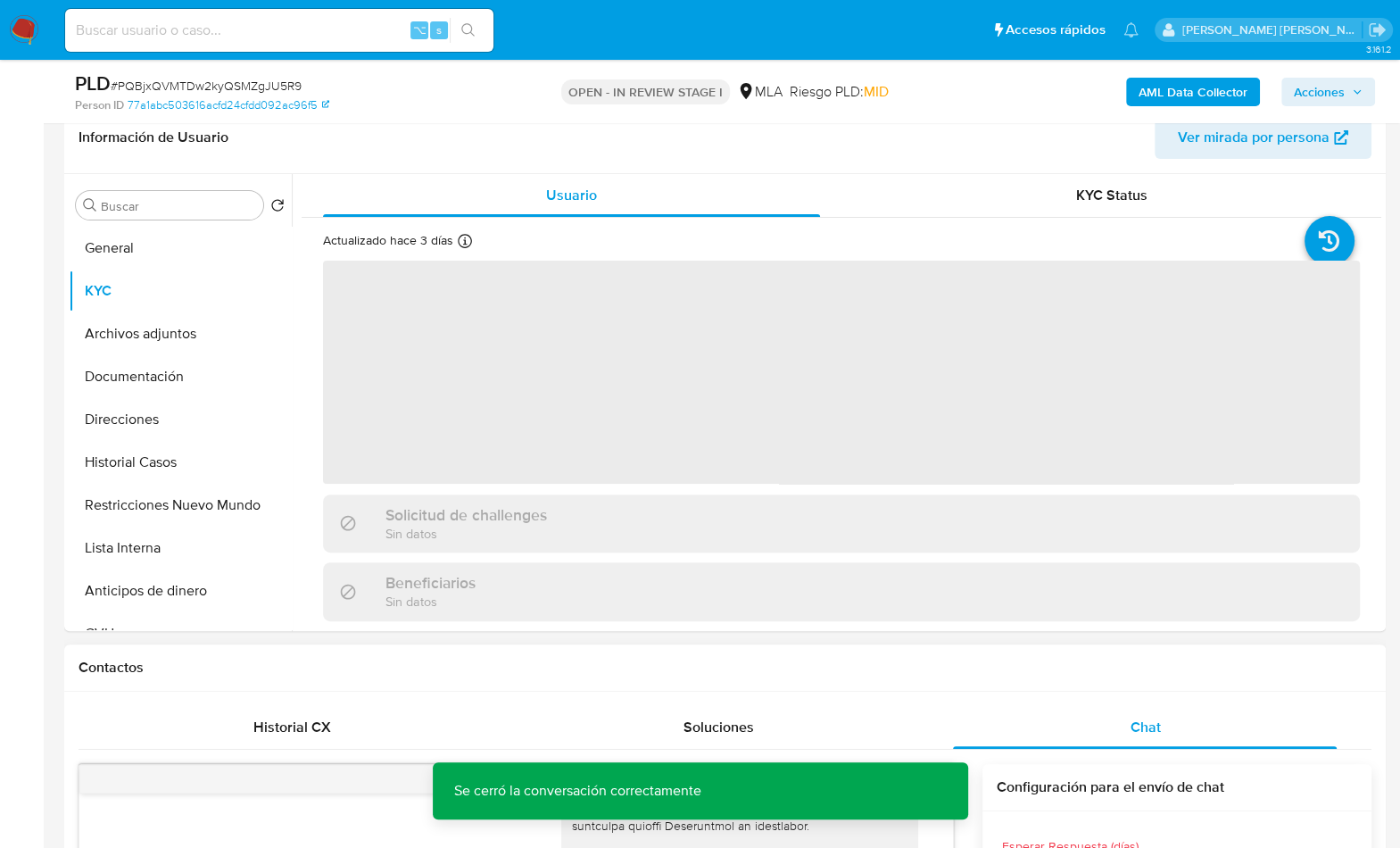
scroll to position [284, 0]
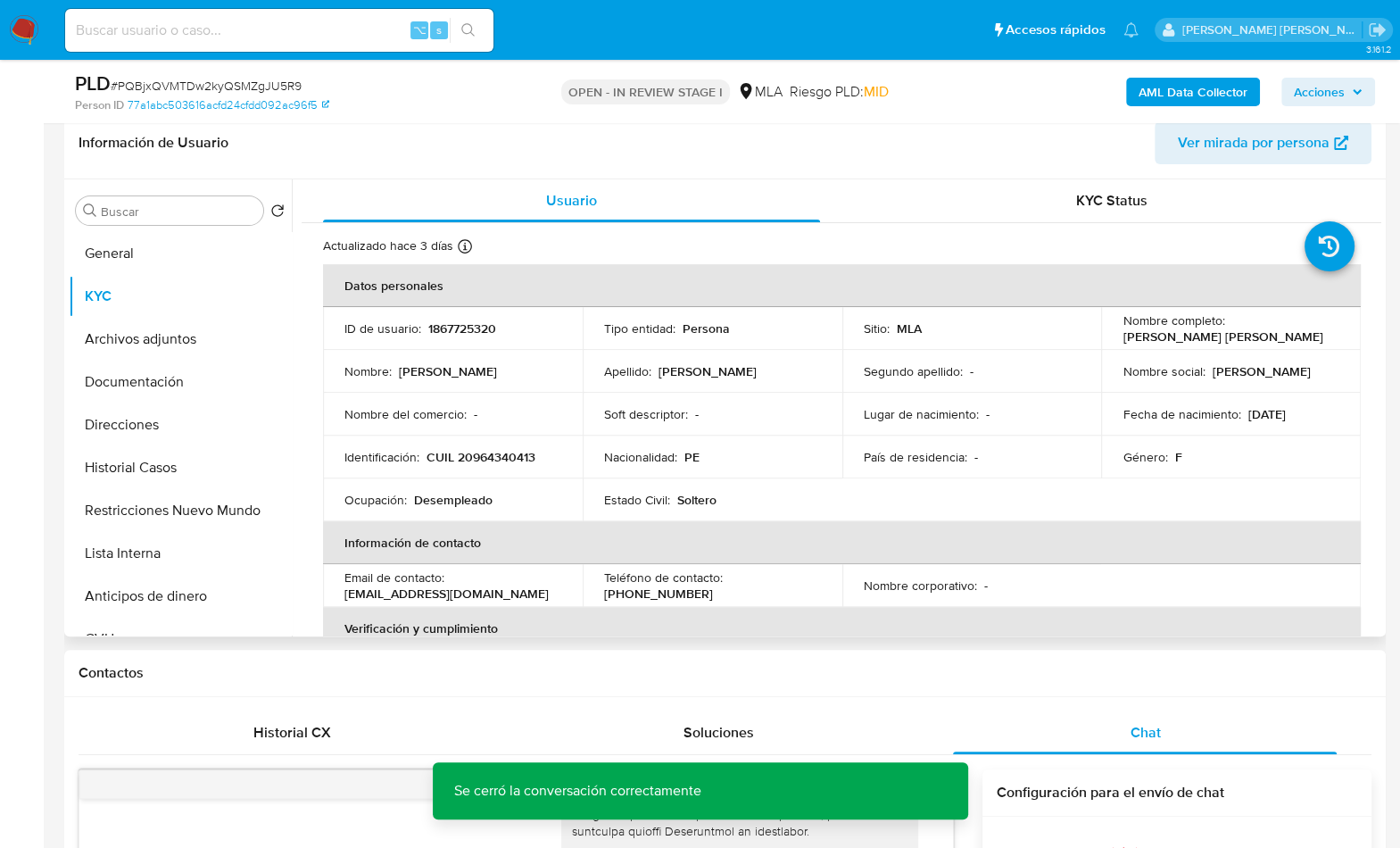
click at [501, 448] on td "Identificación : CUIL 20964340413" at bounding box center [453, 456] width 260 height 42
drag, startPoint x: 501, startPoint y: 448, endPoint x: 502, endPoint y: 460, distance: 12.0
click at [502, 448] on td "Identificación : CUIL 20964340413" at bounding box center [453, 456] width 260 height 42
click at [502, 460] on p "CUIL 20964340413" at bounding box center [480, 457] width 109 height 16
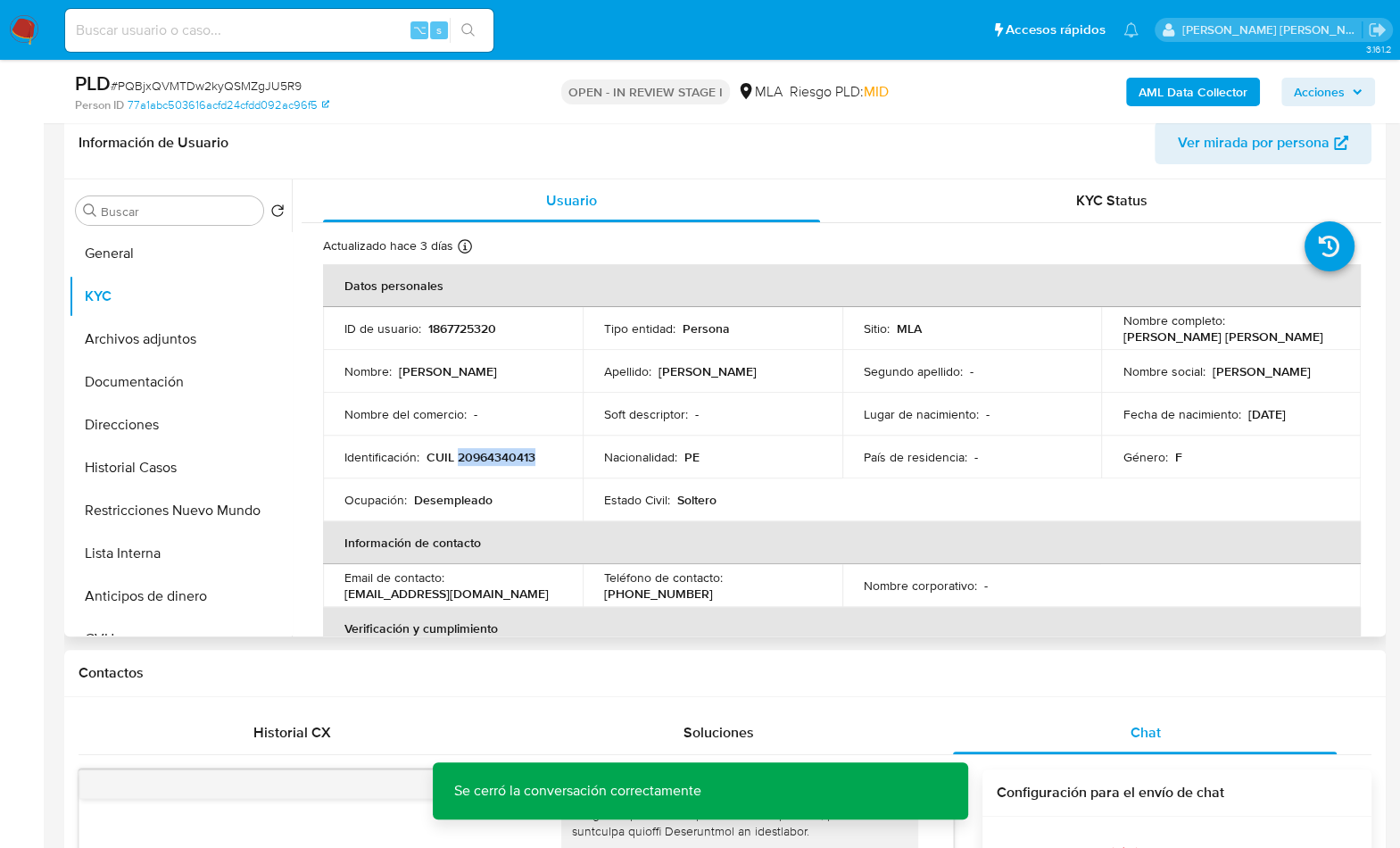
copy p "20964340413"
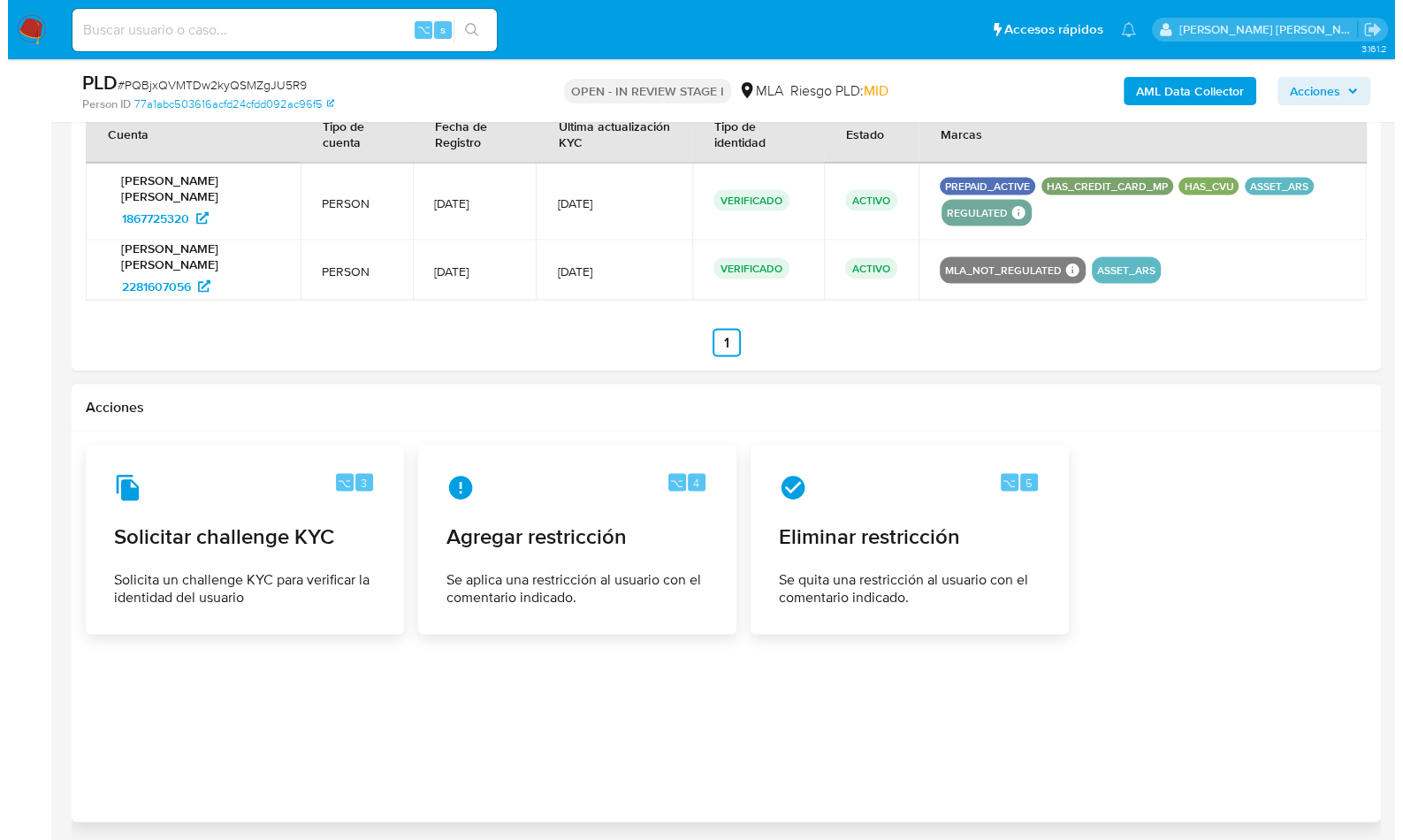
scroll to position [2791, 0]
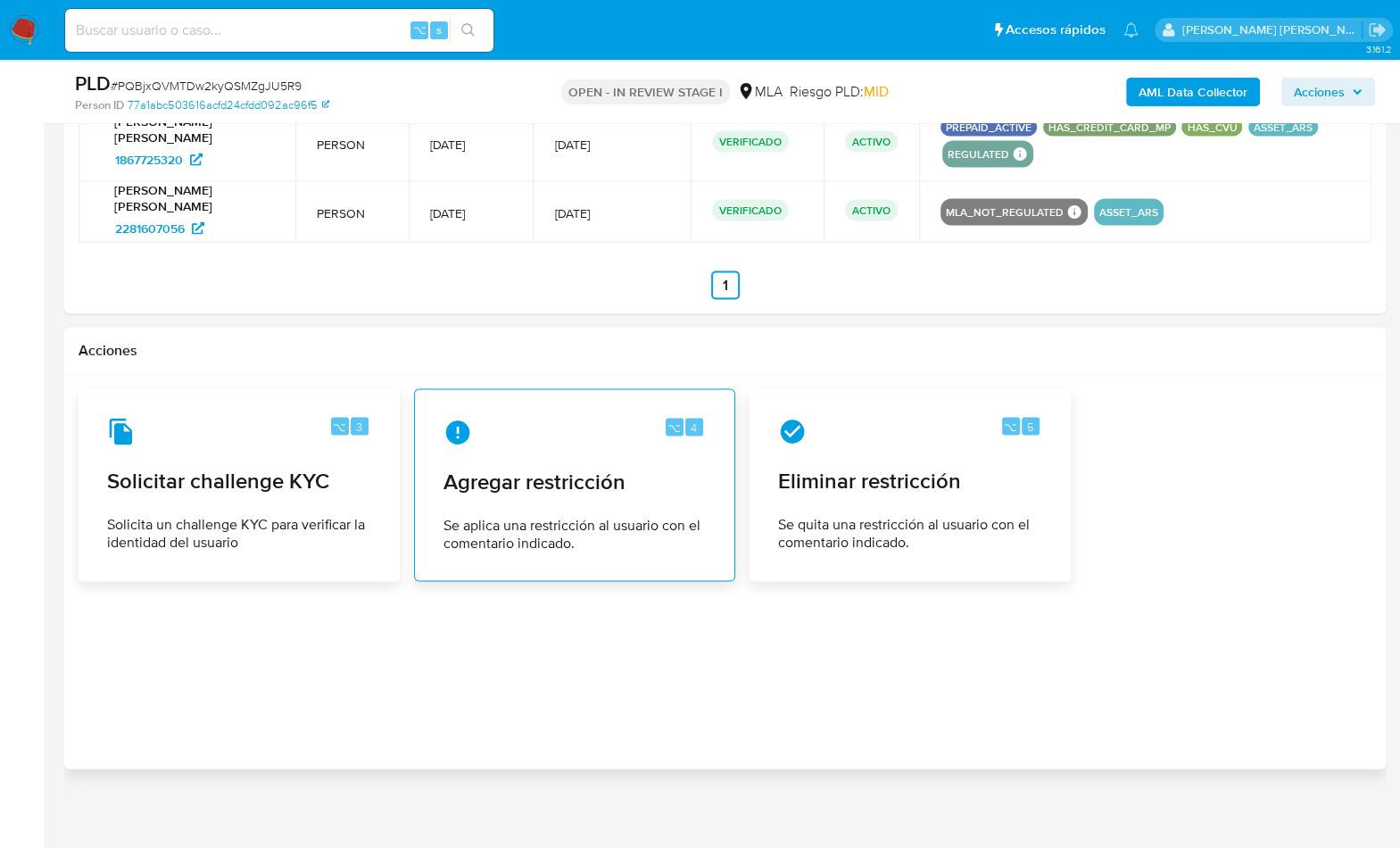
click at [607, 517] on span "Se aplica una restricción al usuario con el comentario indicado." at bounding box center [574, 535] width 263 height 36
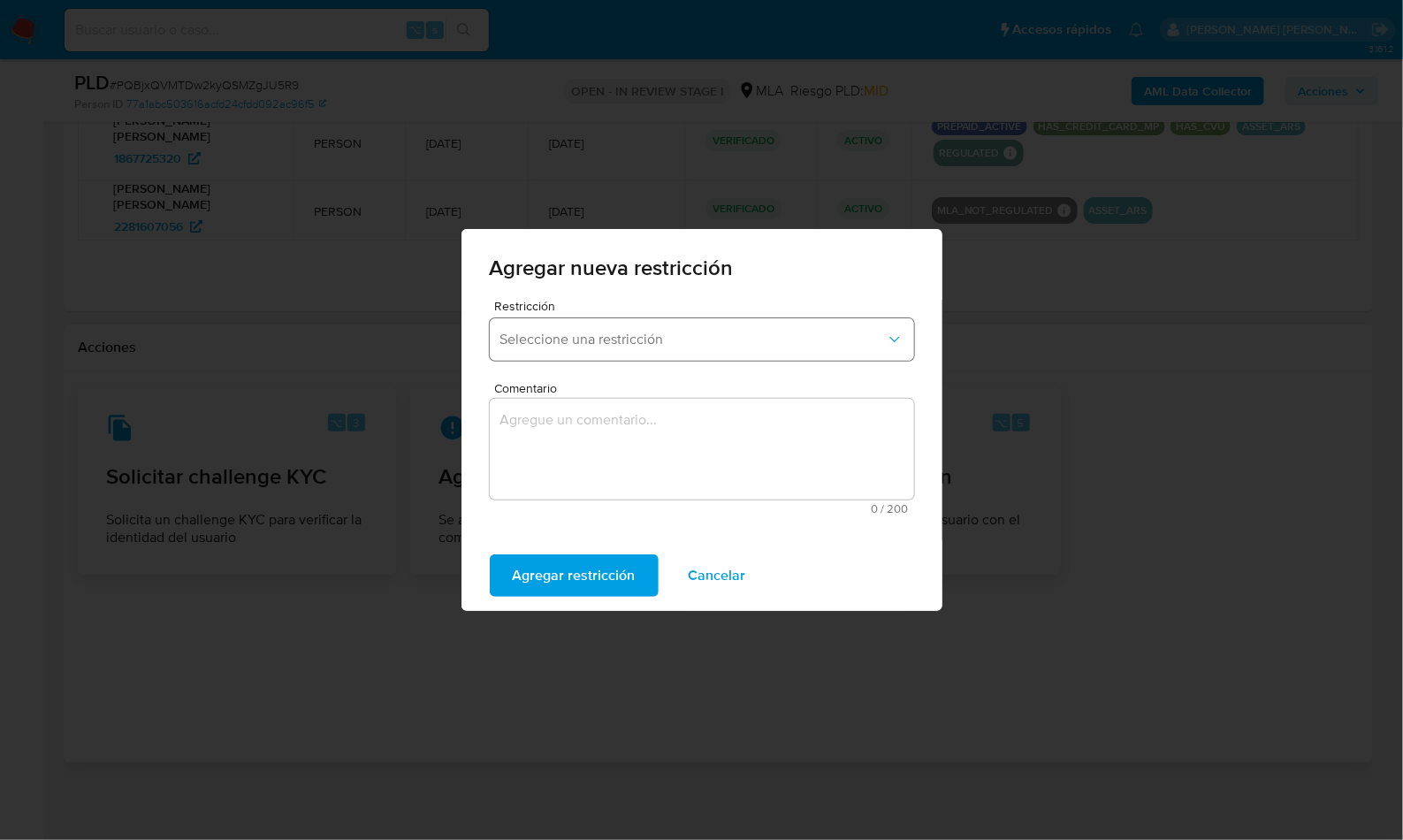
click at [642, 340] on span "Seleccione una restricción" at bounding box center [693, 340] width 386 height 18
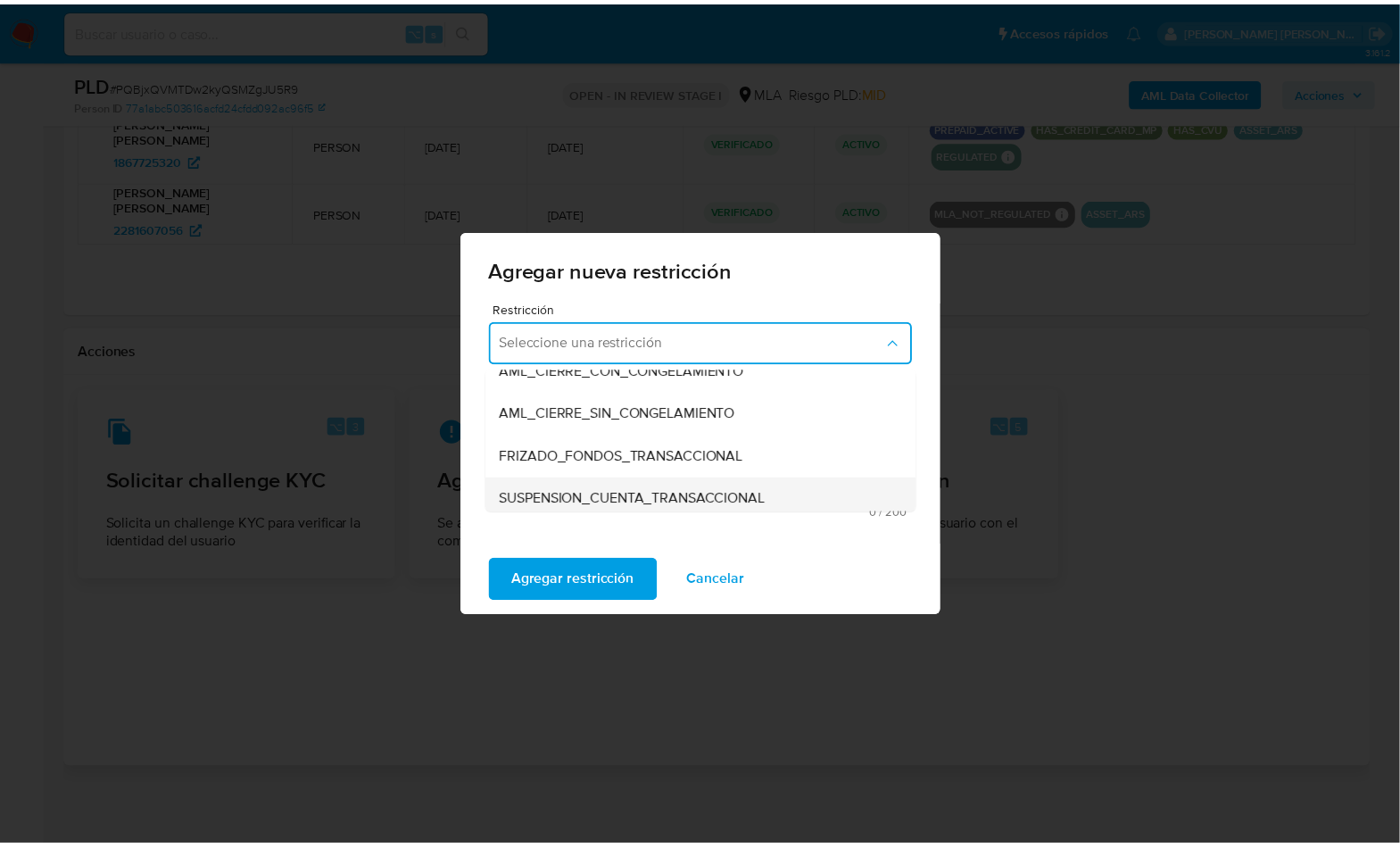
scroll to position [150, 0]
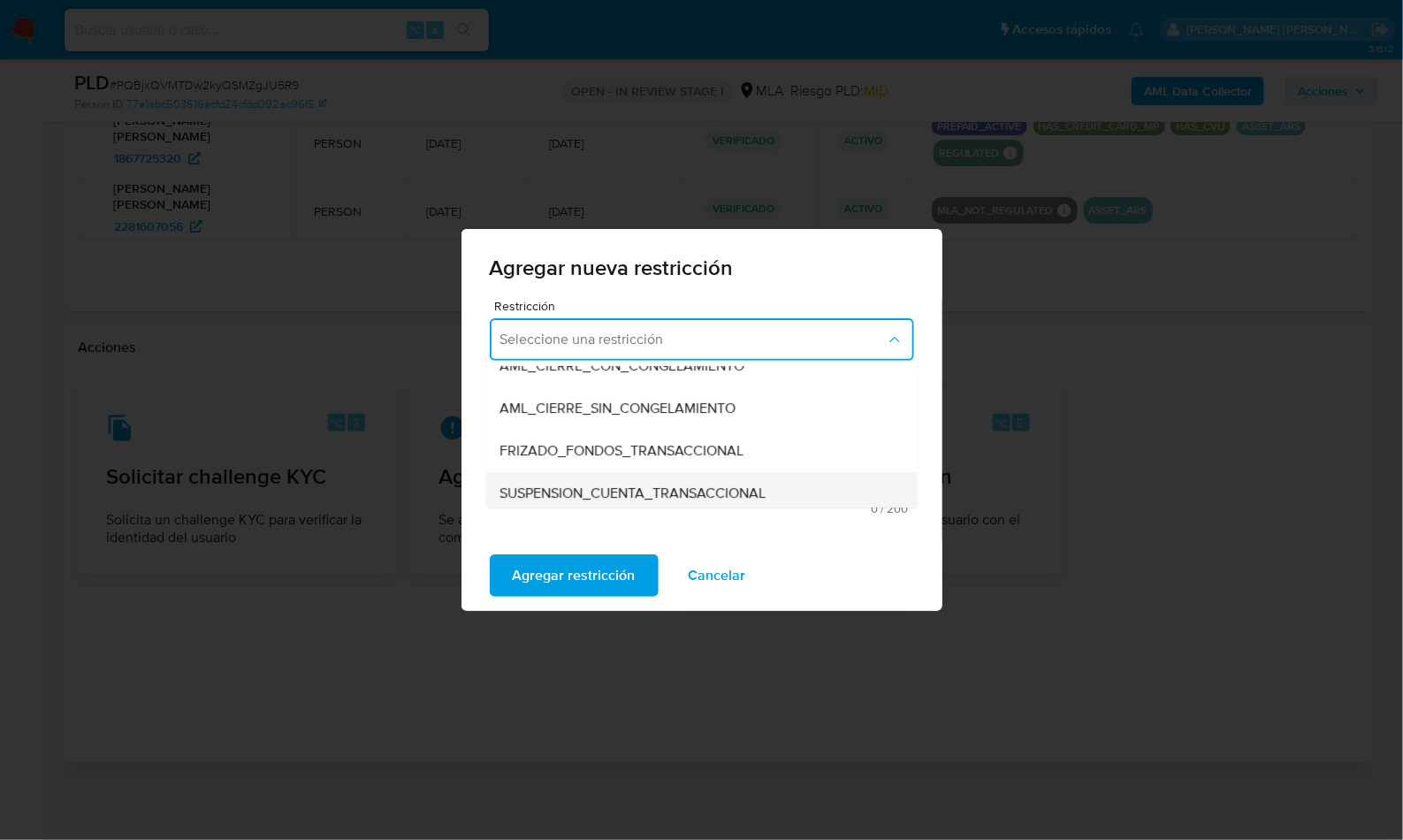
click at [659, 491] on span "SUSPENSION_CUENTA_TRANSACCIONAL" at bounding box center [633, 494] width 266 height 18
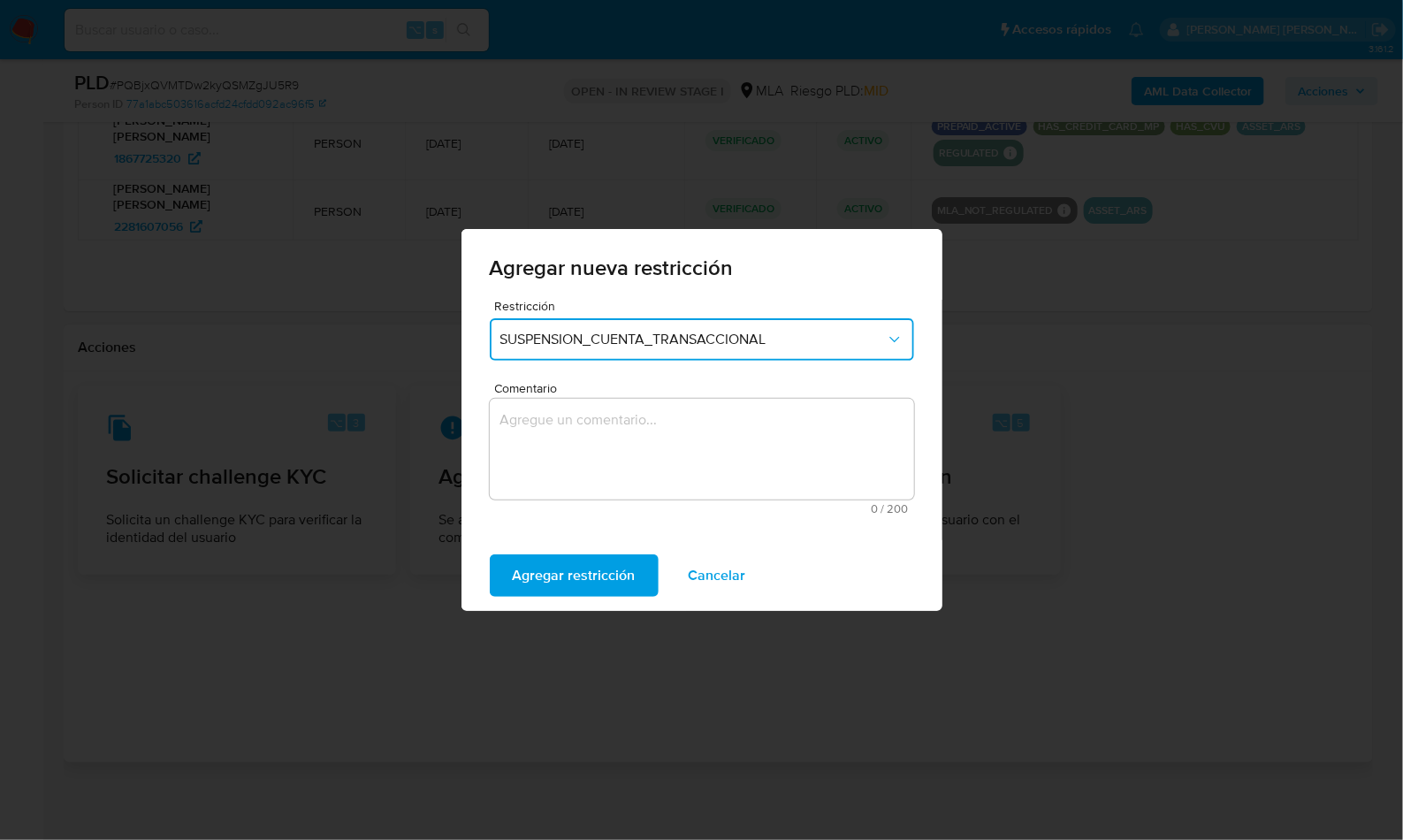
click at [664, 477] on textarea "Comentario" at bounding box center [702, 449] width 424 height 101
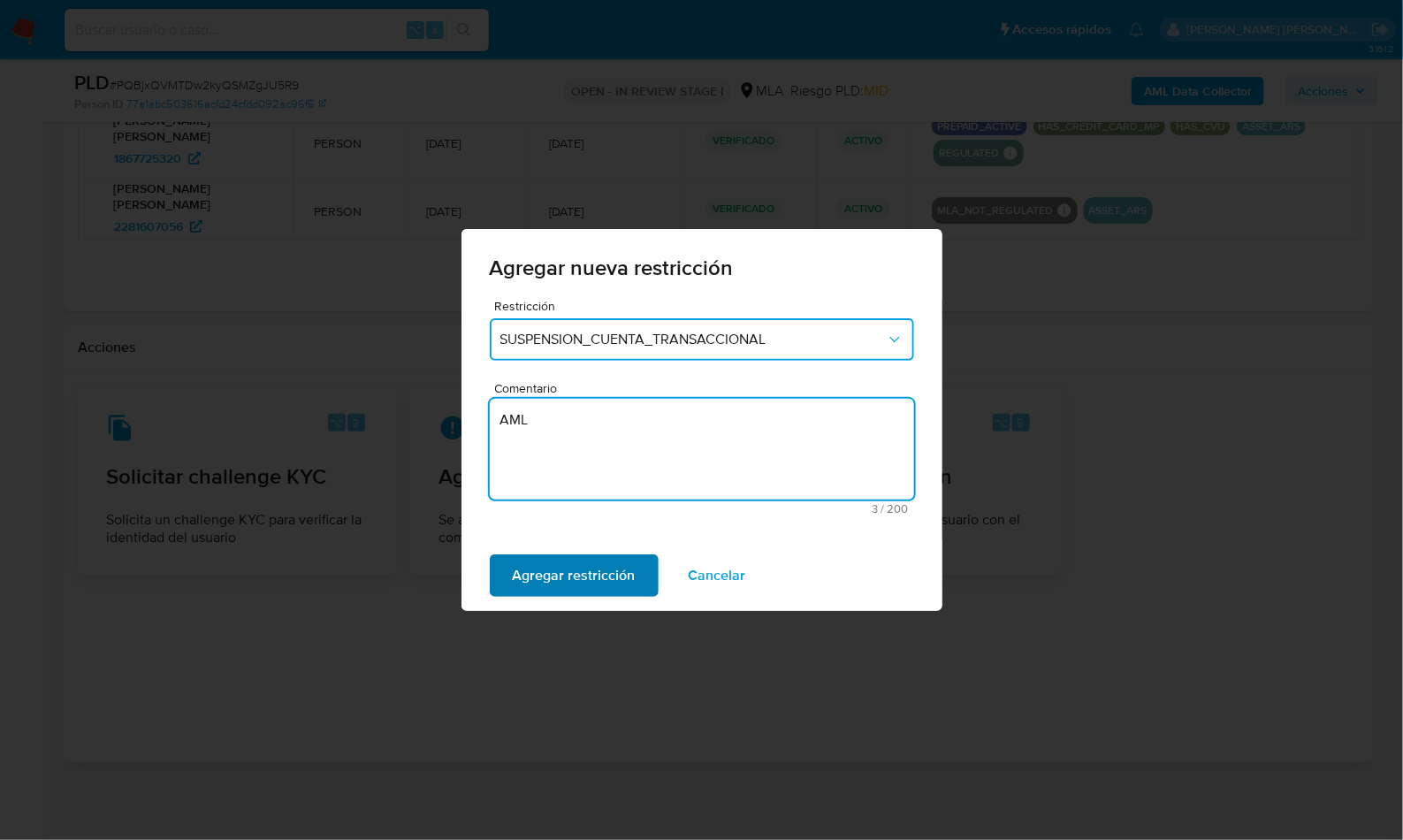
type textarea "AML"
click at [555, 566] on span "Agregar restricción" at bounding box center [574, 575] width 123 height 38
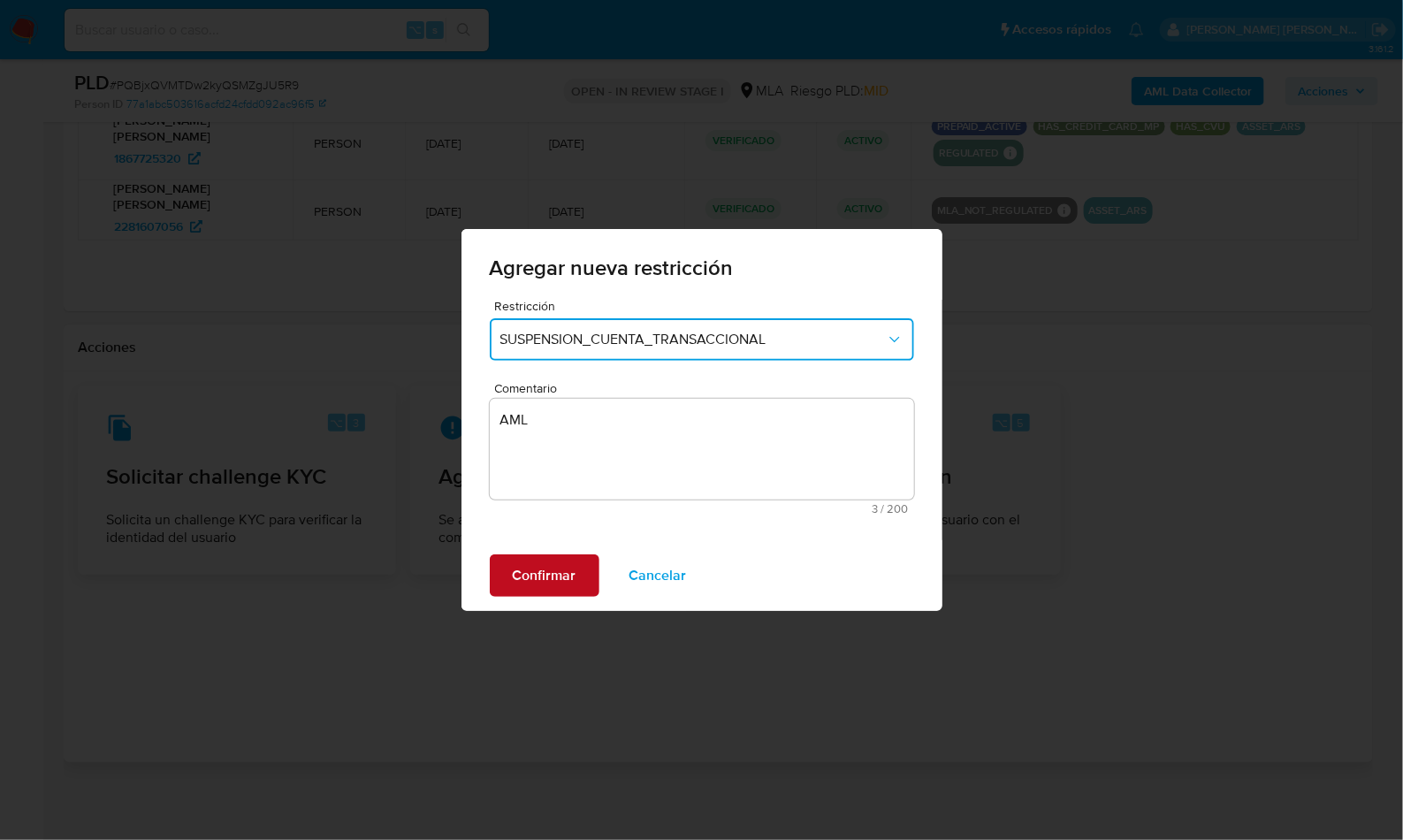
click at [574, 563] on span "Confirmar" at bounding box center [544, 575] width 64 height 38
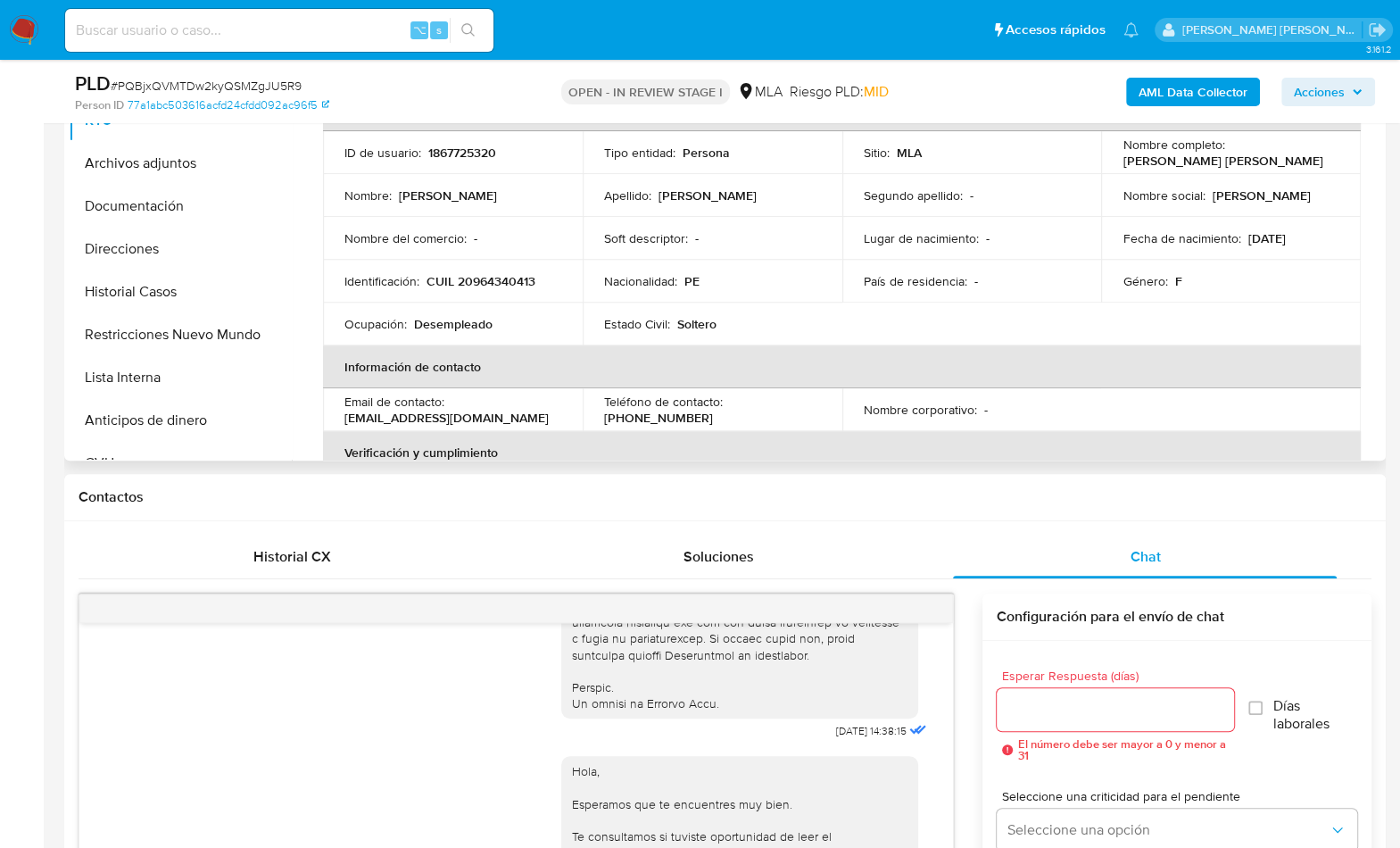
scroll to position [443, 0]
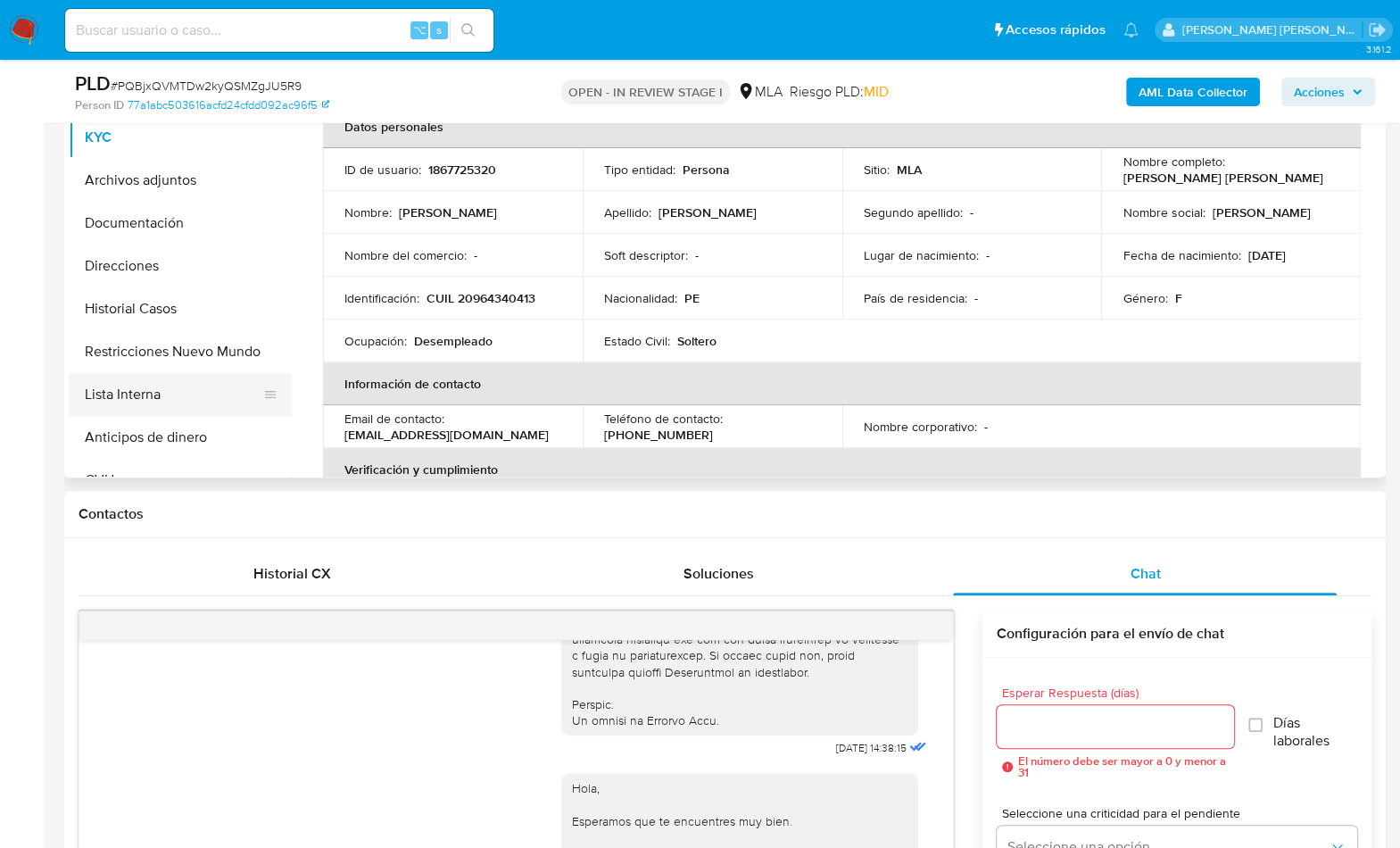
click at [186, 373] on button "Lista Interna" at bounding box center [172, 394] width 209 height 42
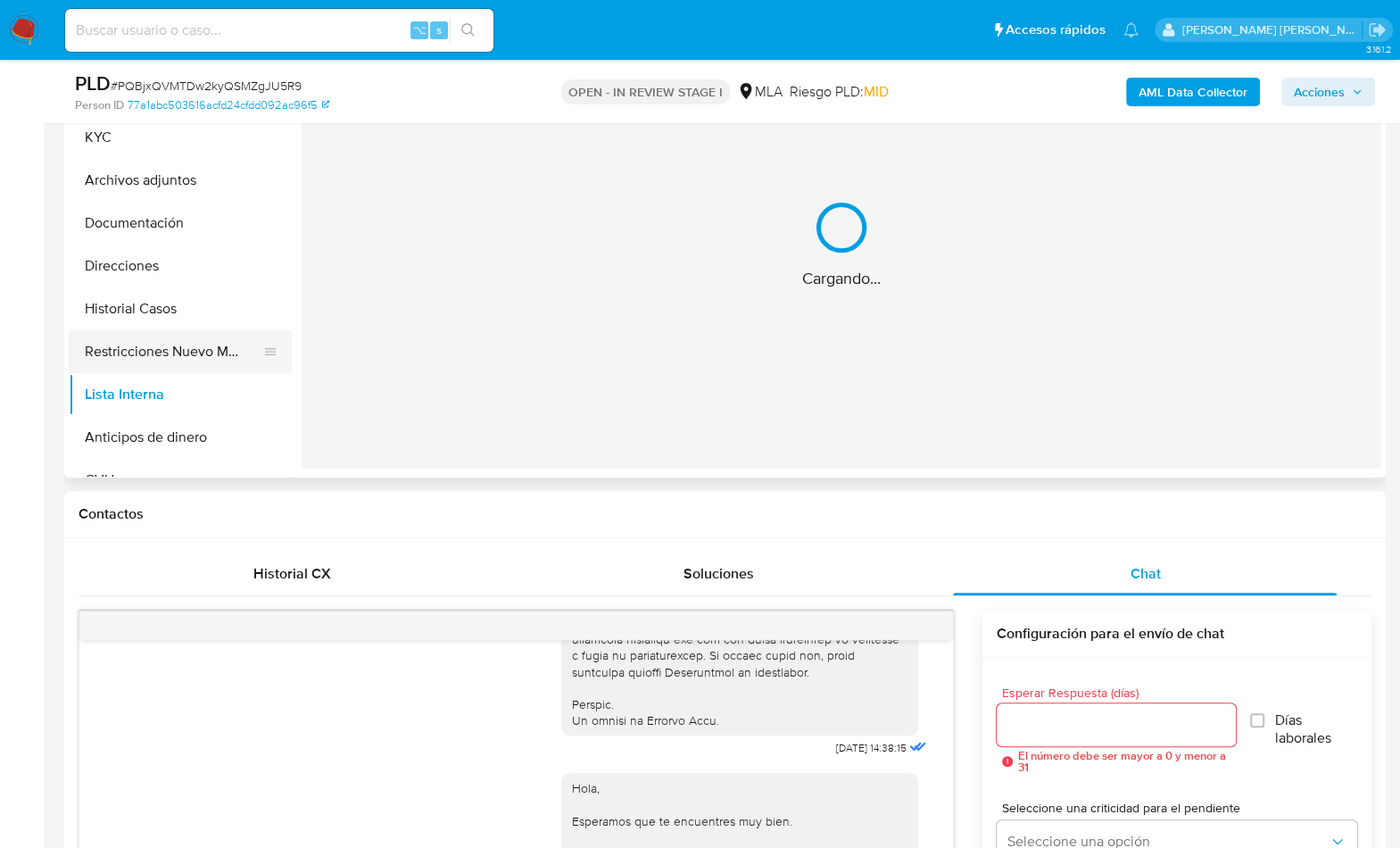
click at [174, 347] on button "Restricciones Nuevo Mundo" at bounding box center [172, 351] width 209 height 42
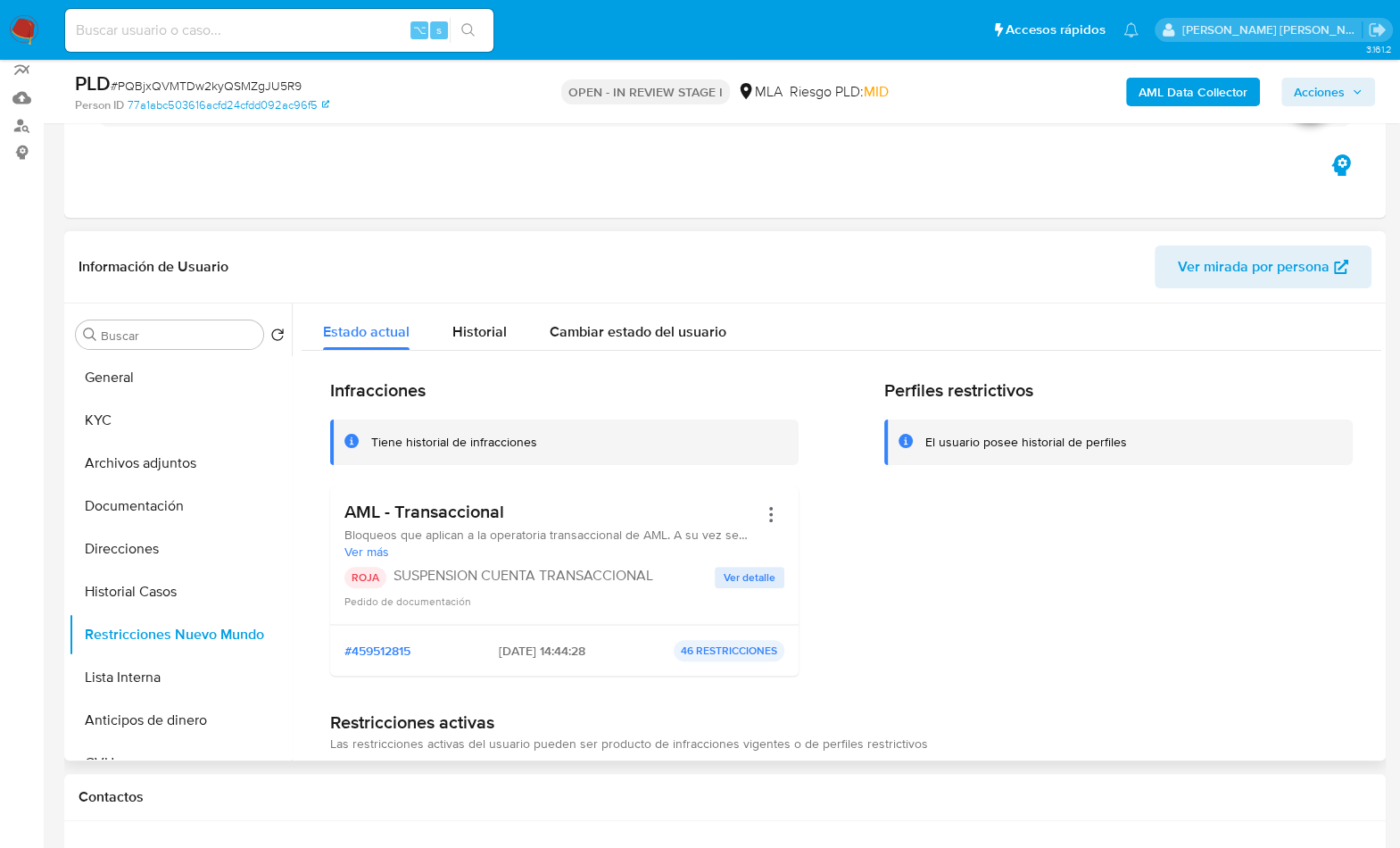
scroll to position [117, 0]
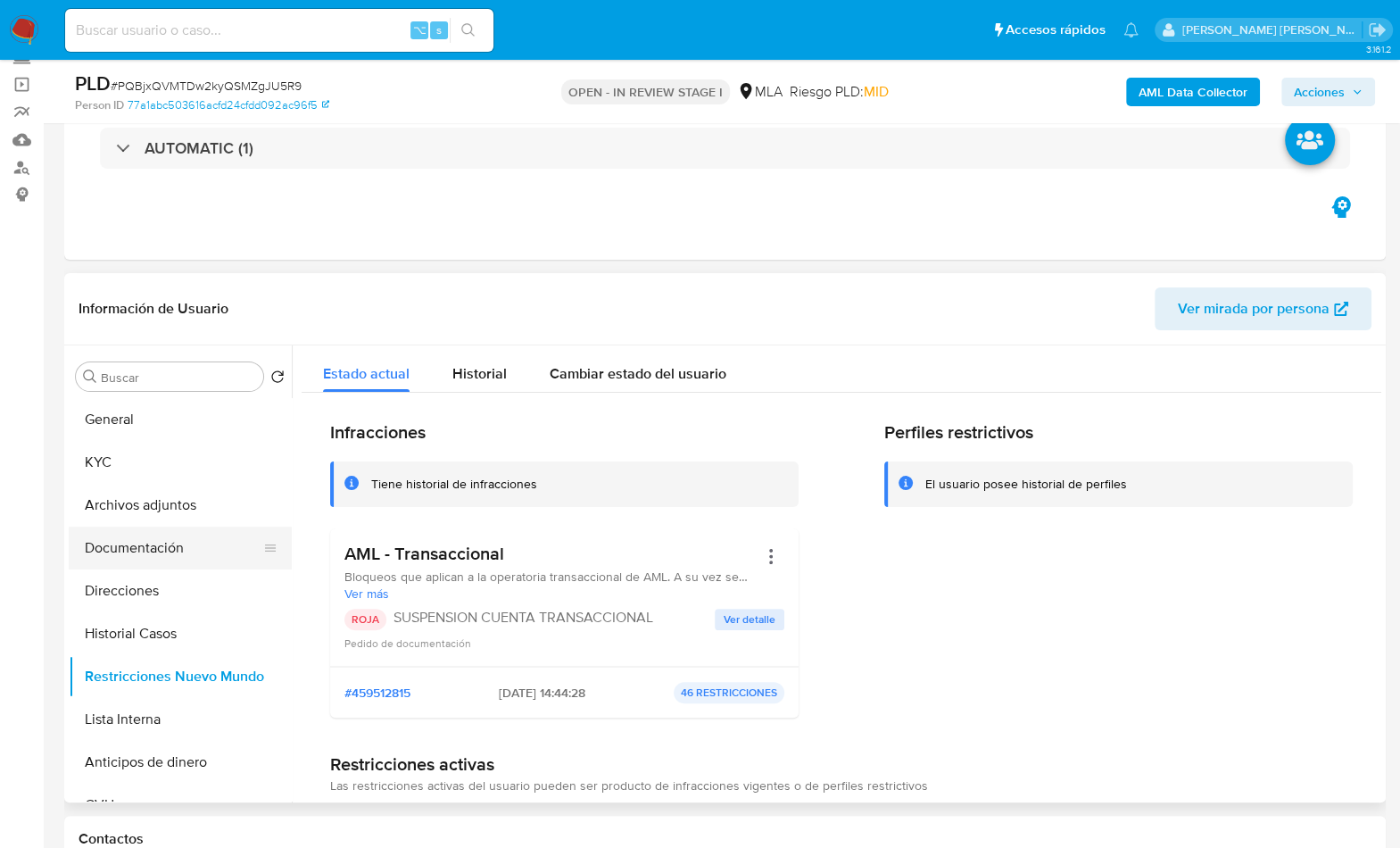
click at [108, 527] on button "Documentación" at bounding box center [172, 547] width 209 height 42
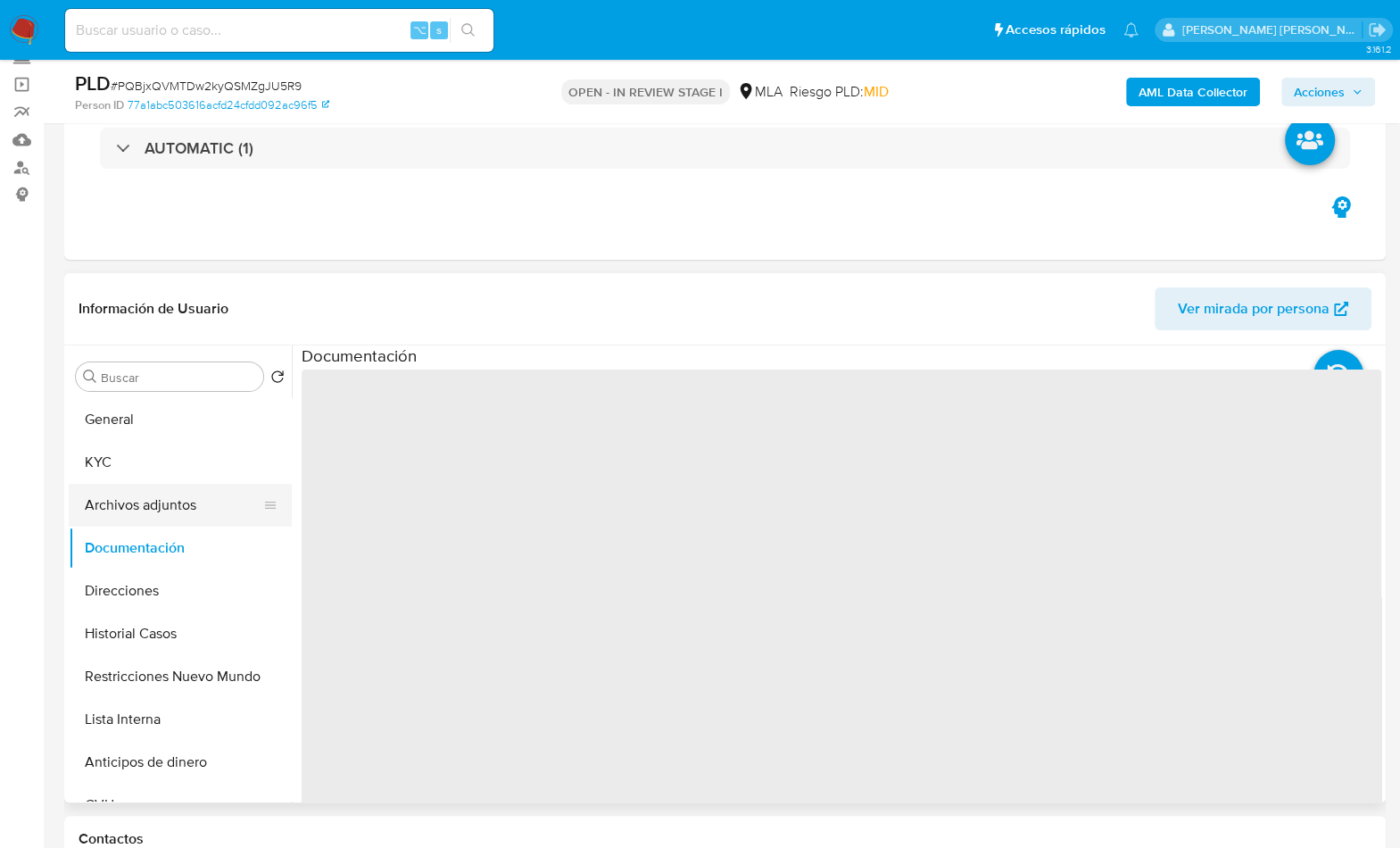
click at [144, 511] on button "Archivos adjuntos" at bounding box center [172, 505] width 209 height 42
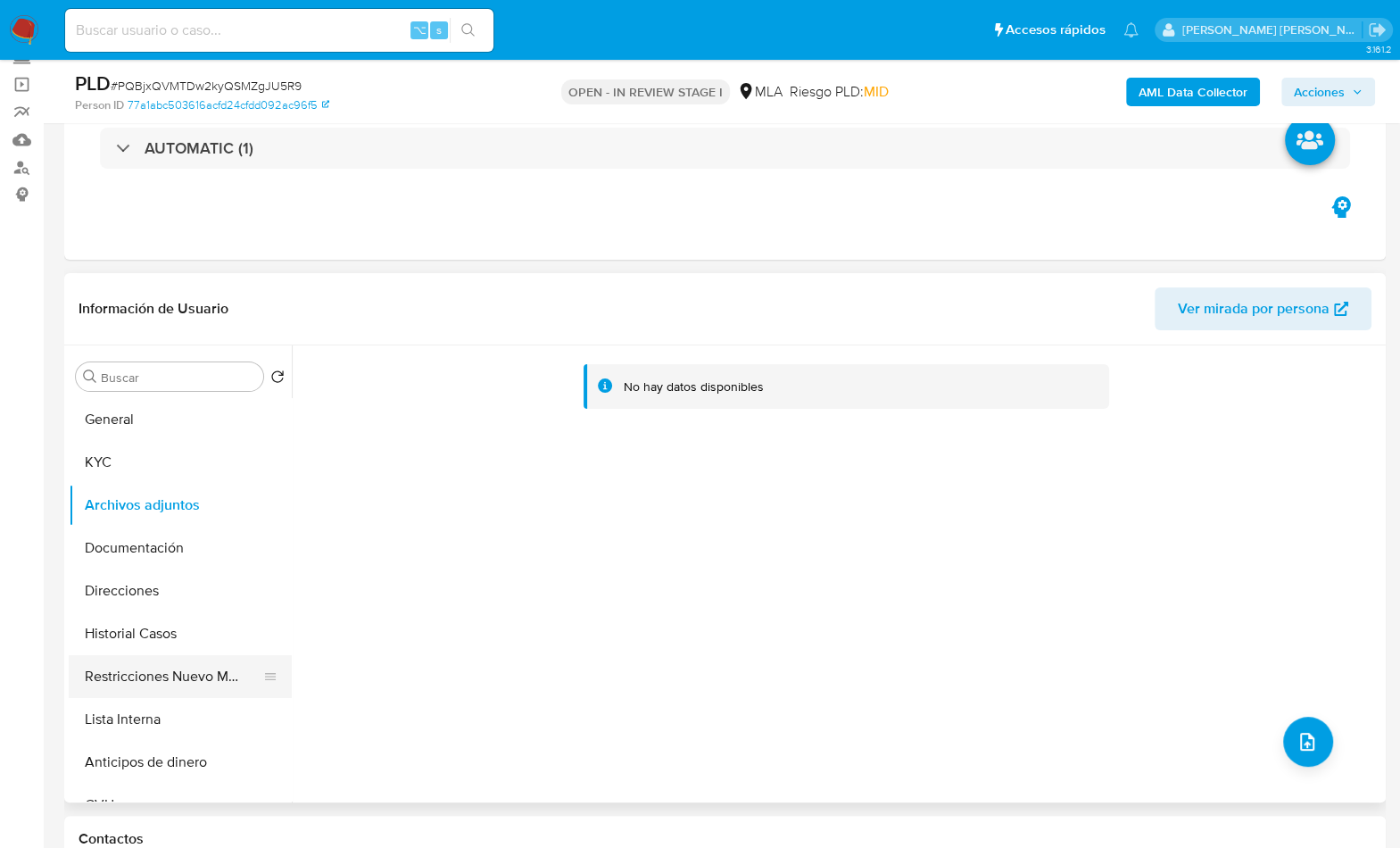
click at [196, 682] on button "Restricciones Nuevo Mundo" at bounding box center [172, 676] width 209 height 42
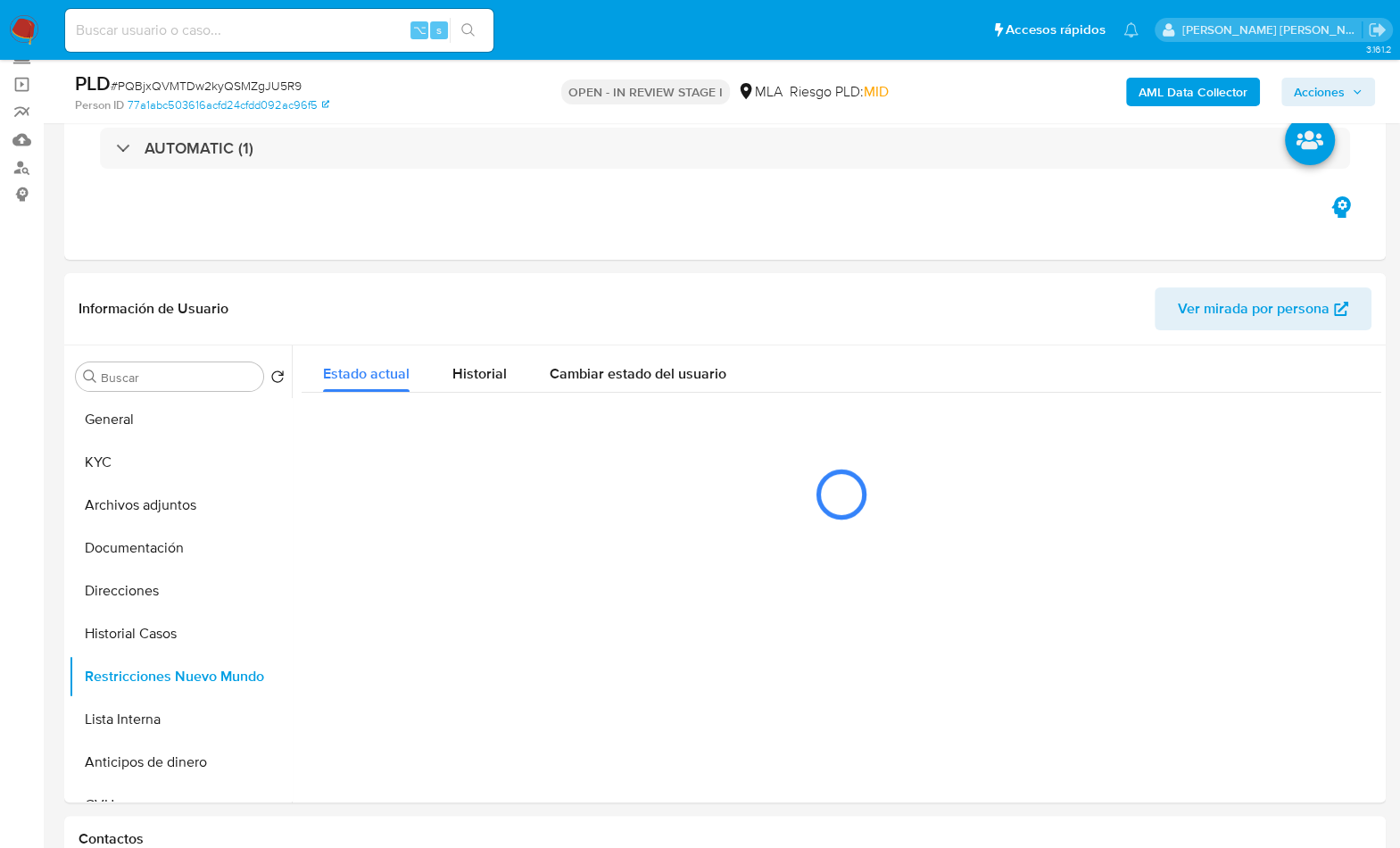
click at [1166, 87] on b "AML Data Collector" at bounding box center [1192, 92] width 109 height 29
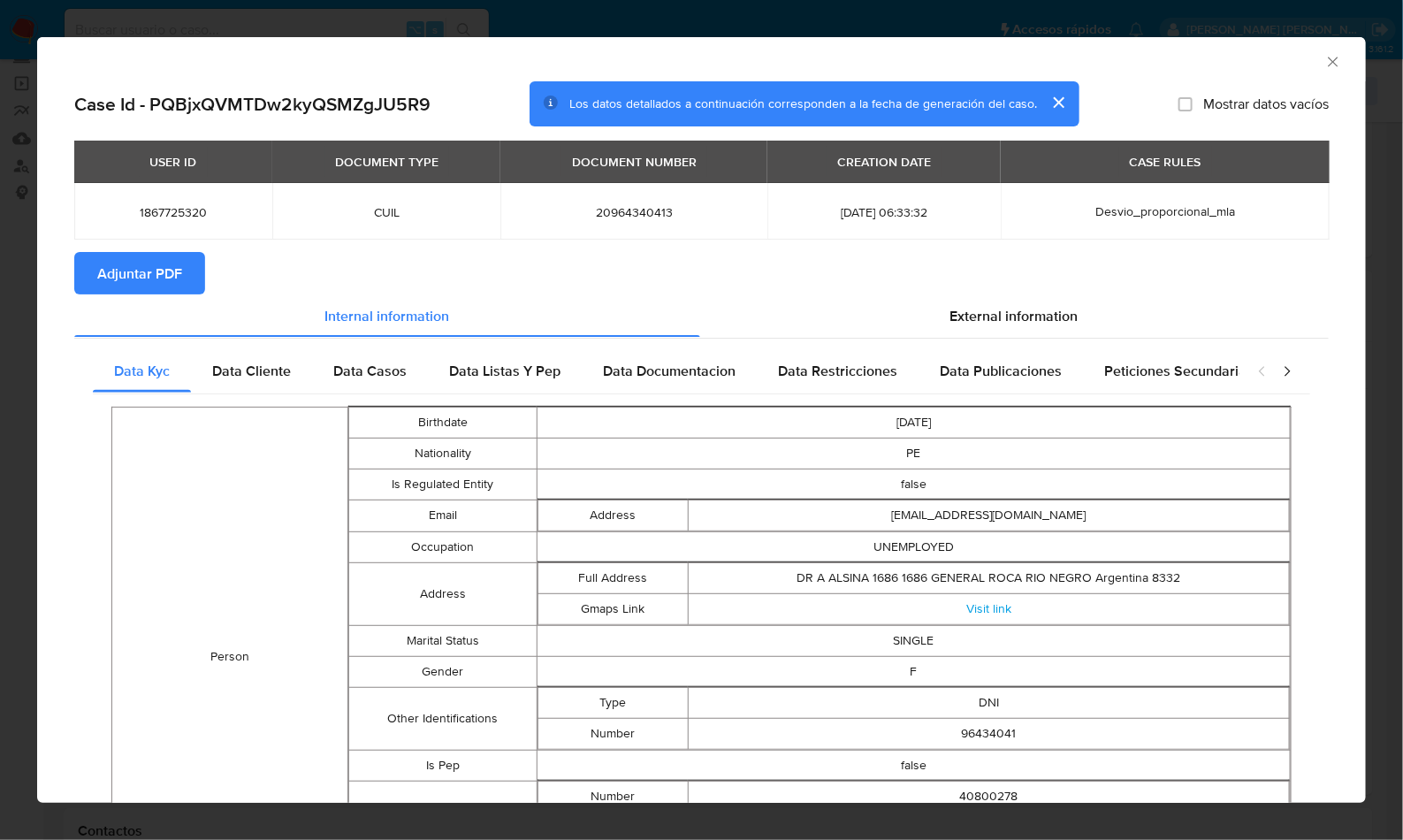
click at [113, 267] on span "Adjuntar PDF" at bounding box center [140, 273] width 85 height 38
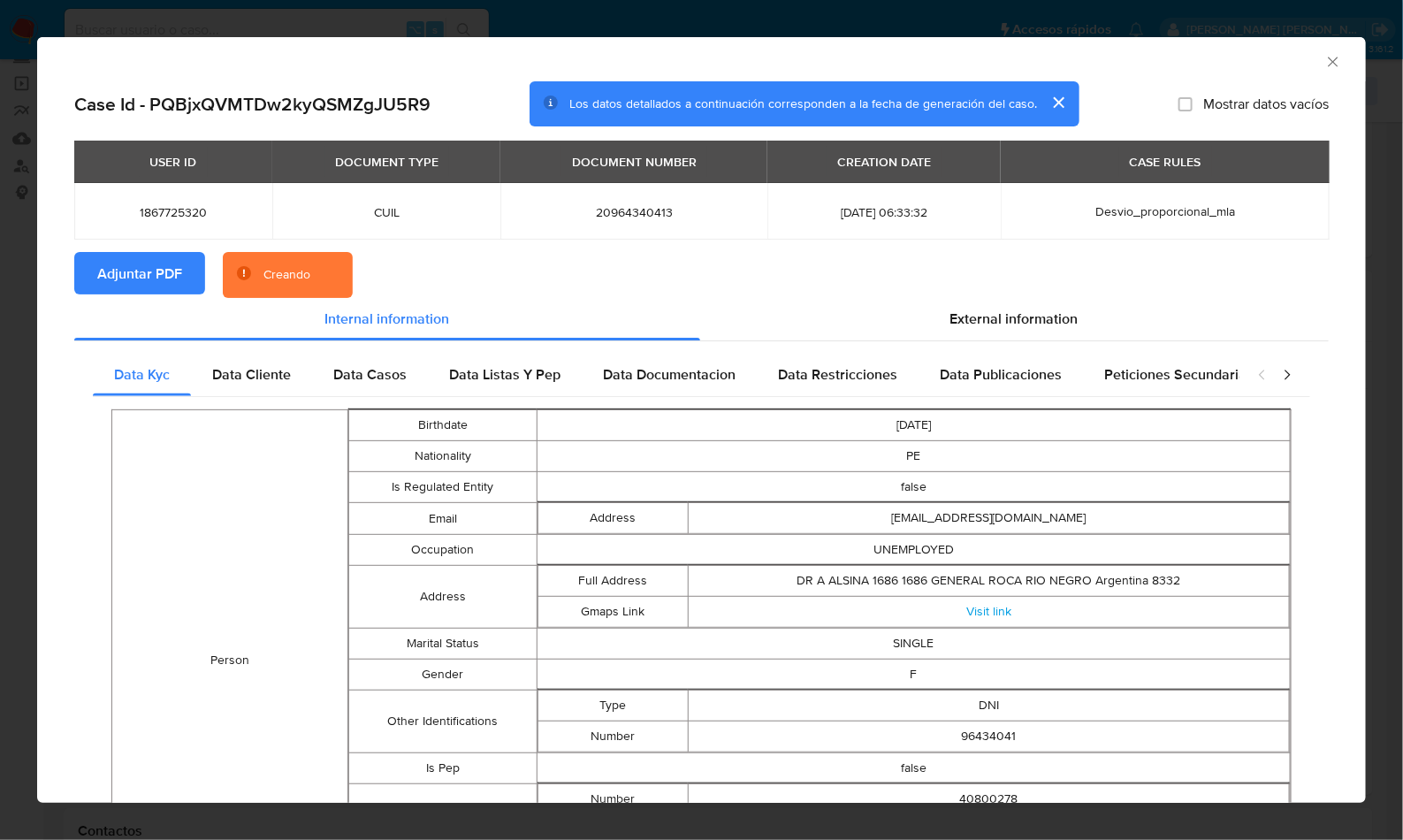
click at [576, 269] on section "Adjuntar PDF Creando" at bounding box center [702, 275] width 1254 height 46
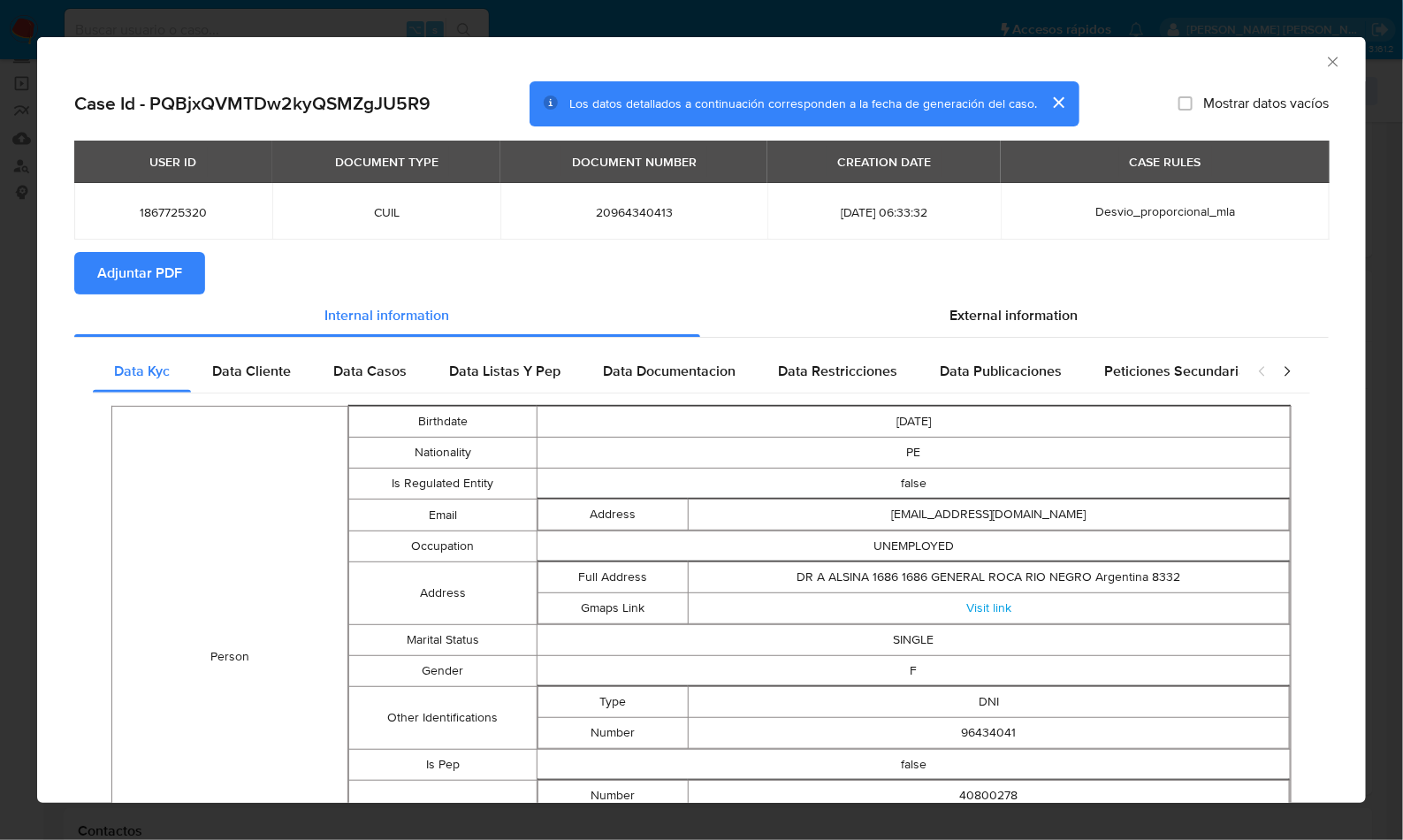
click at [1324, 58] on icon "Cerrar ventana" at bounding box center [1333, 62] width 18 height 18
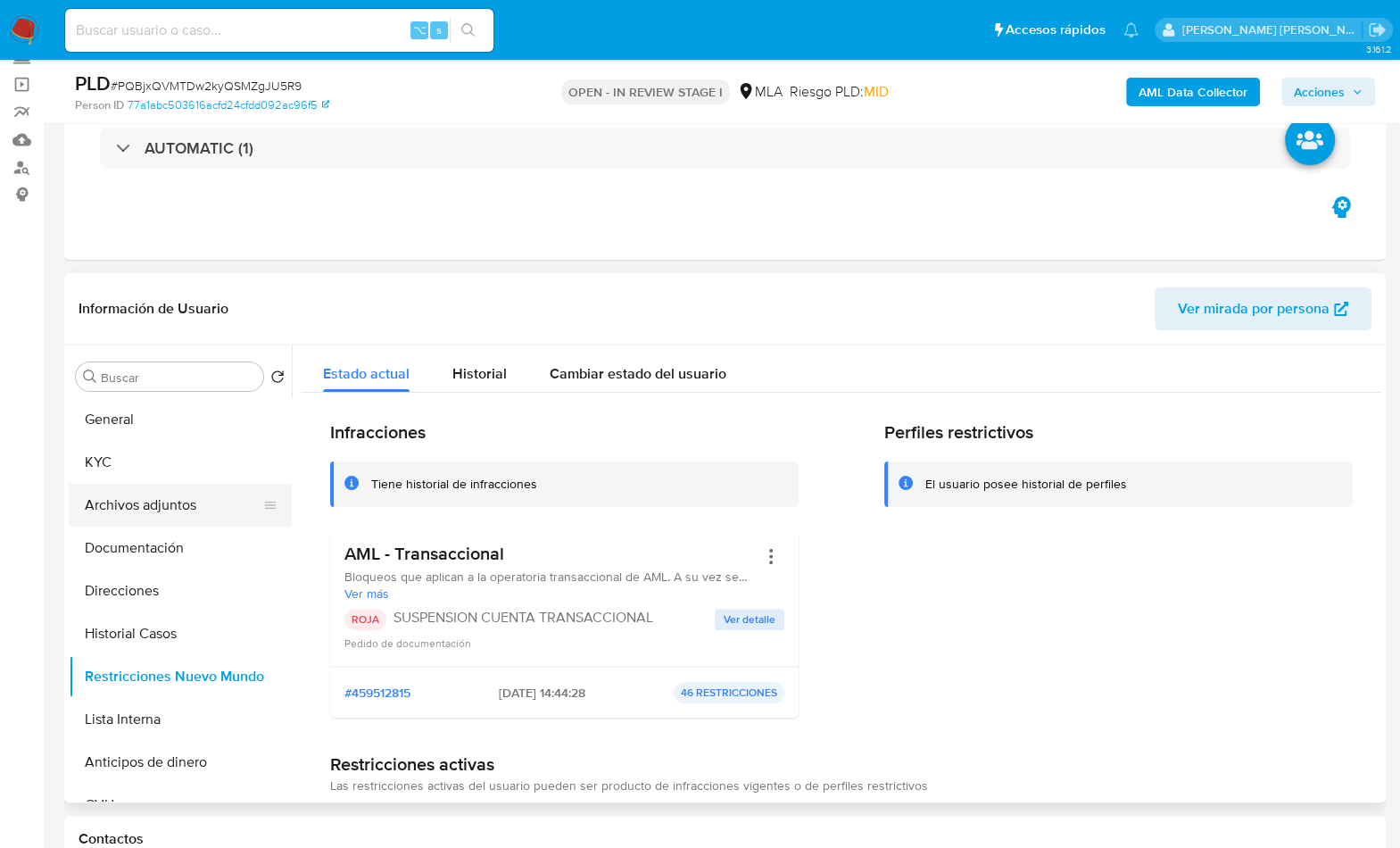
click at [176, 489] on button "Archivos adjuntos" at bounding box center [172, 505] width 209 height 42
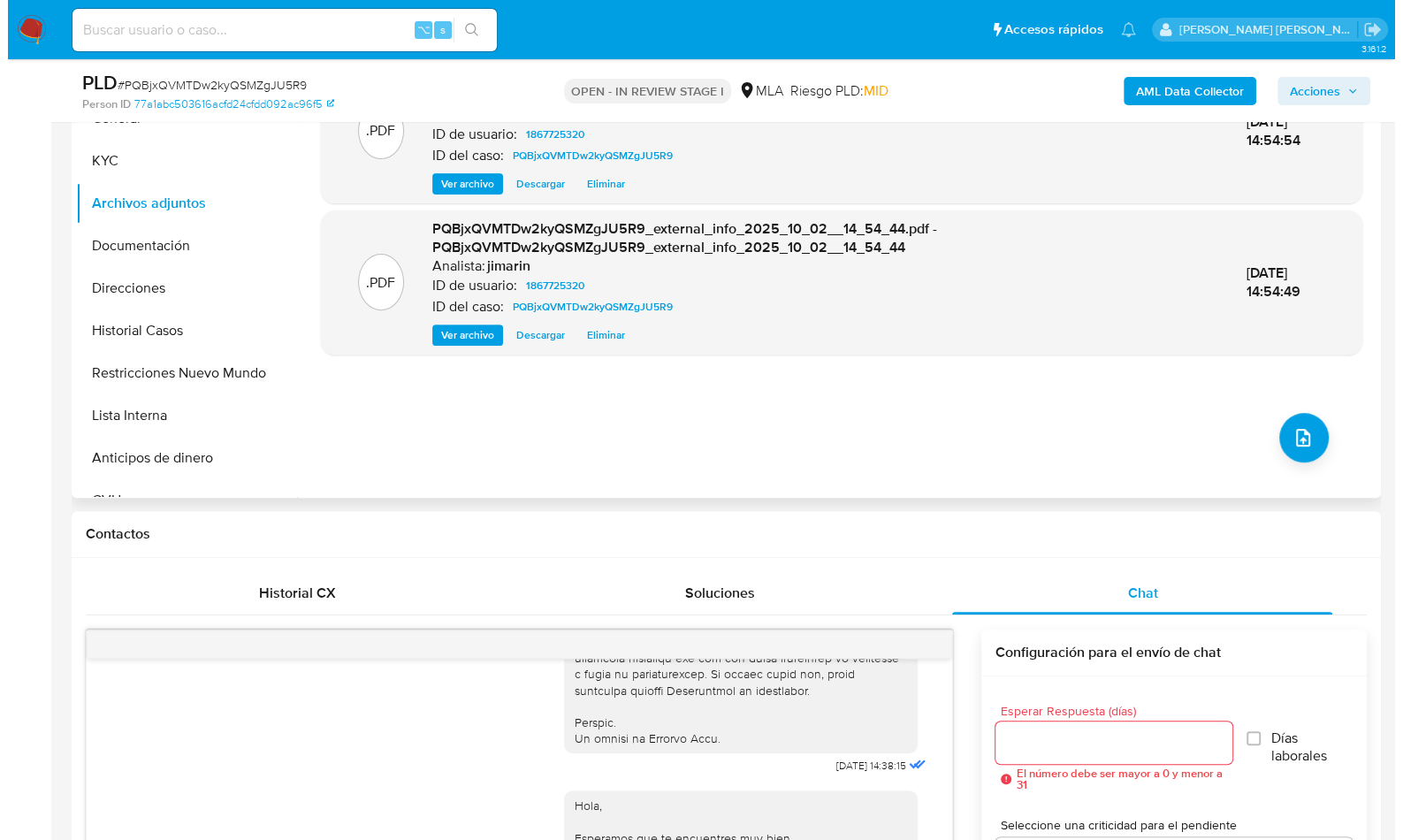
scroll to position [412, 0]
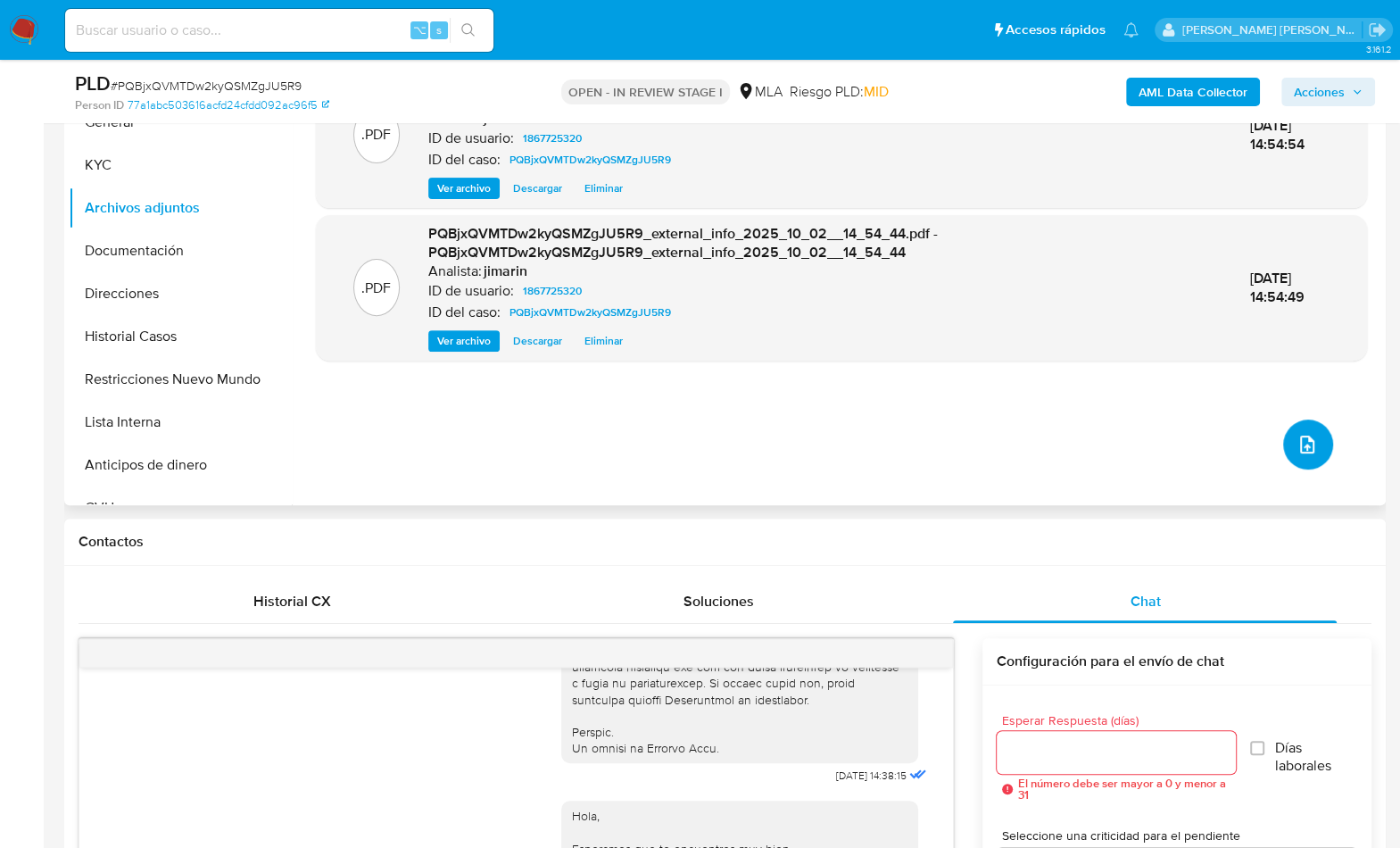
click at [1302, 422] on button "upload-file" at bounding box center [1307, 443] width 50 height 50
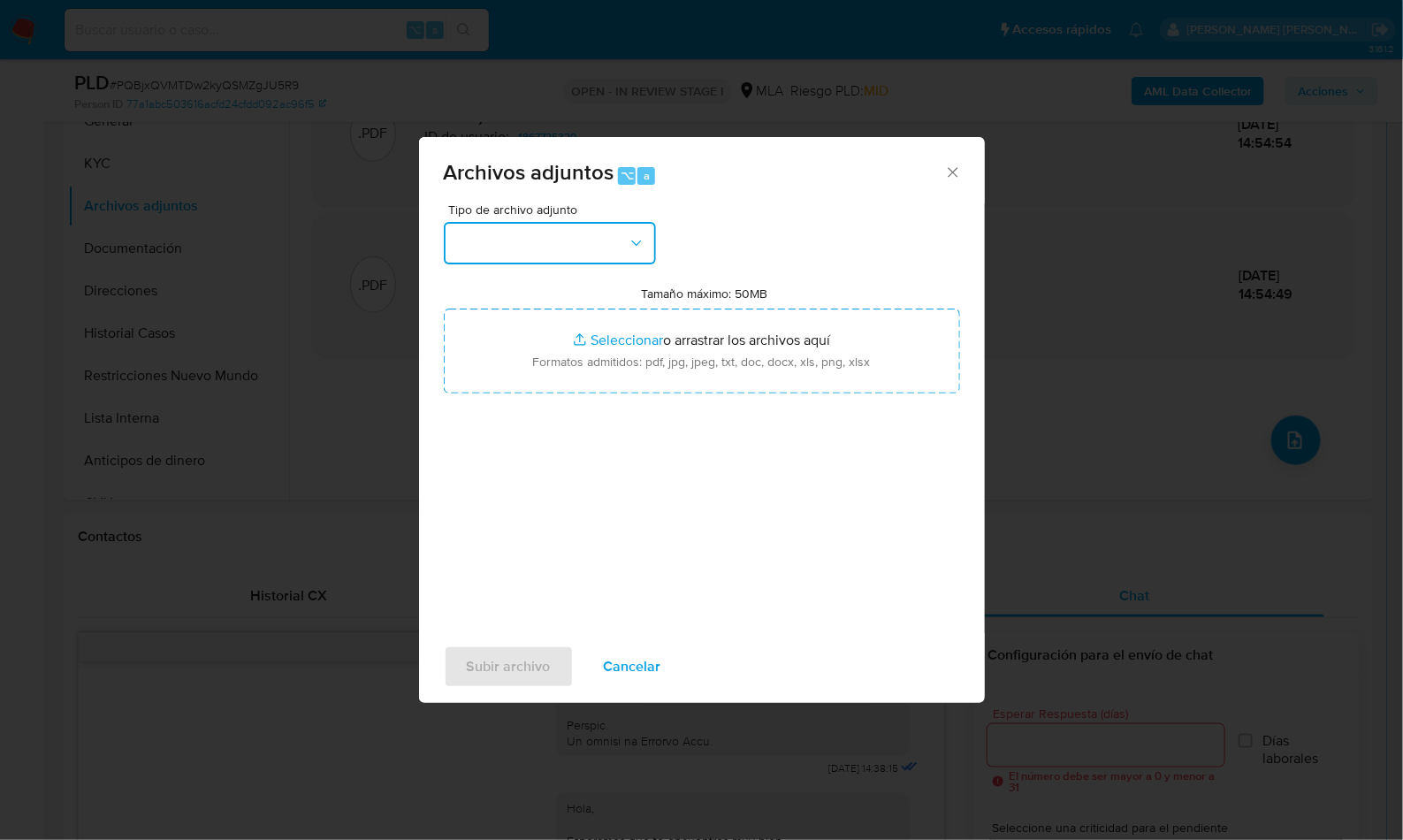
click at [549, 249] on button "button" at bounding box center [549, 242] width 212 height 42
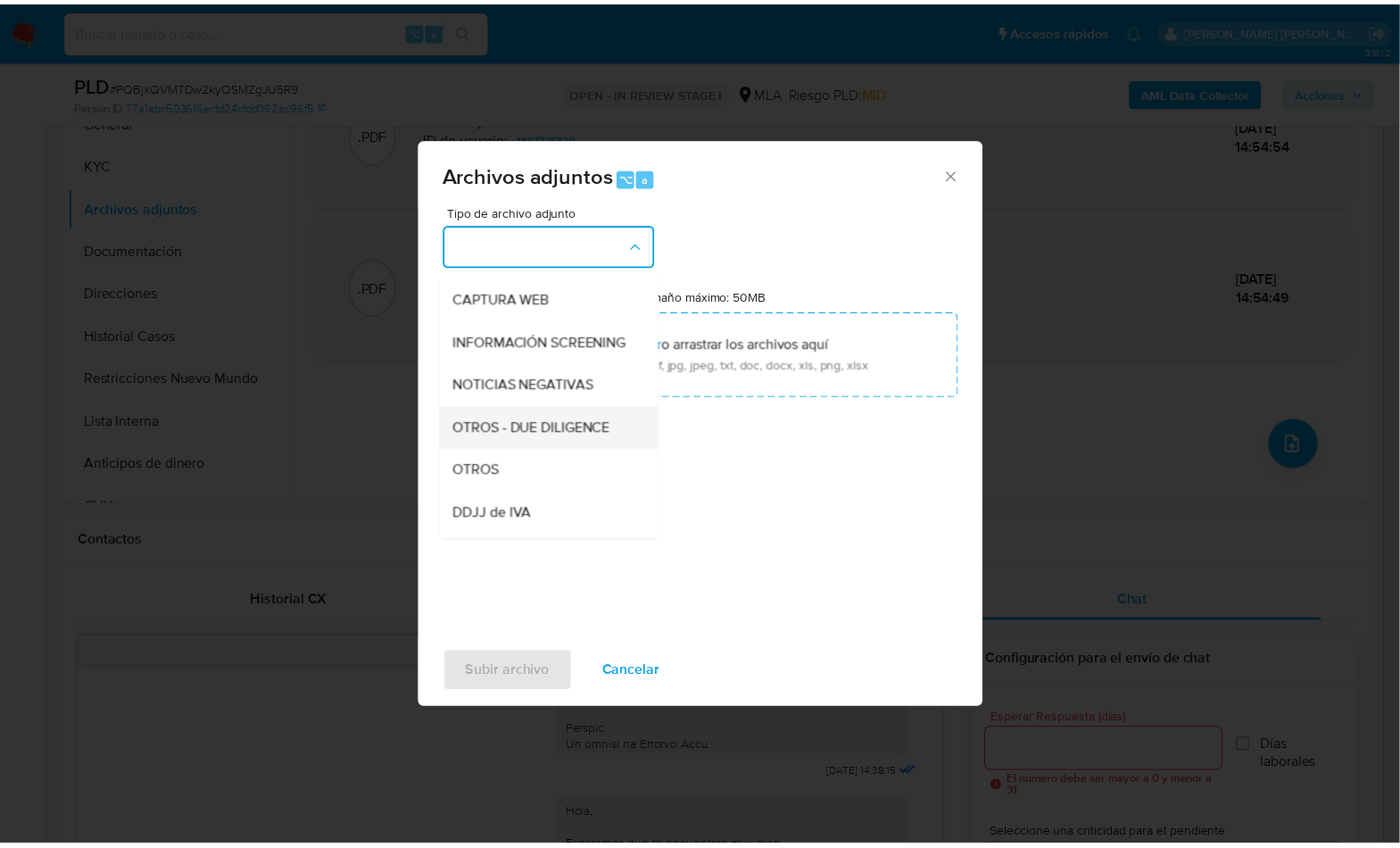
scroll to position [166, 0]
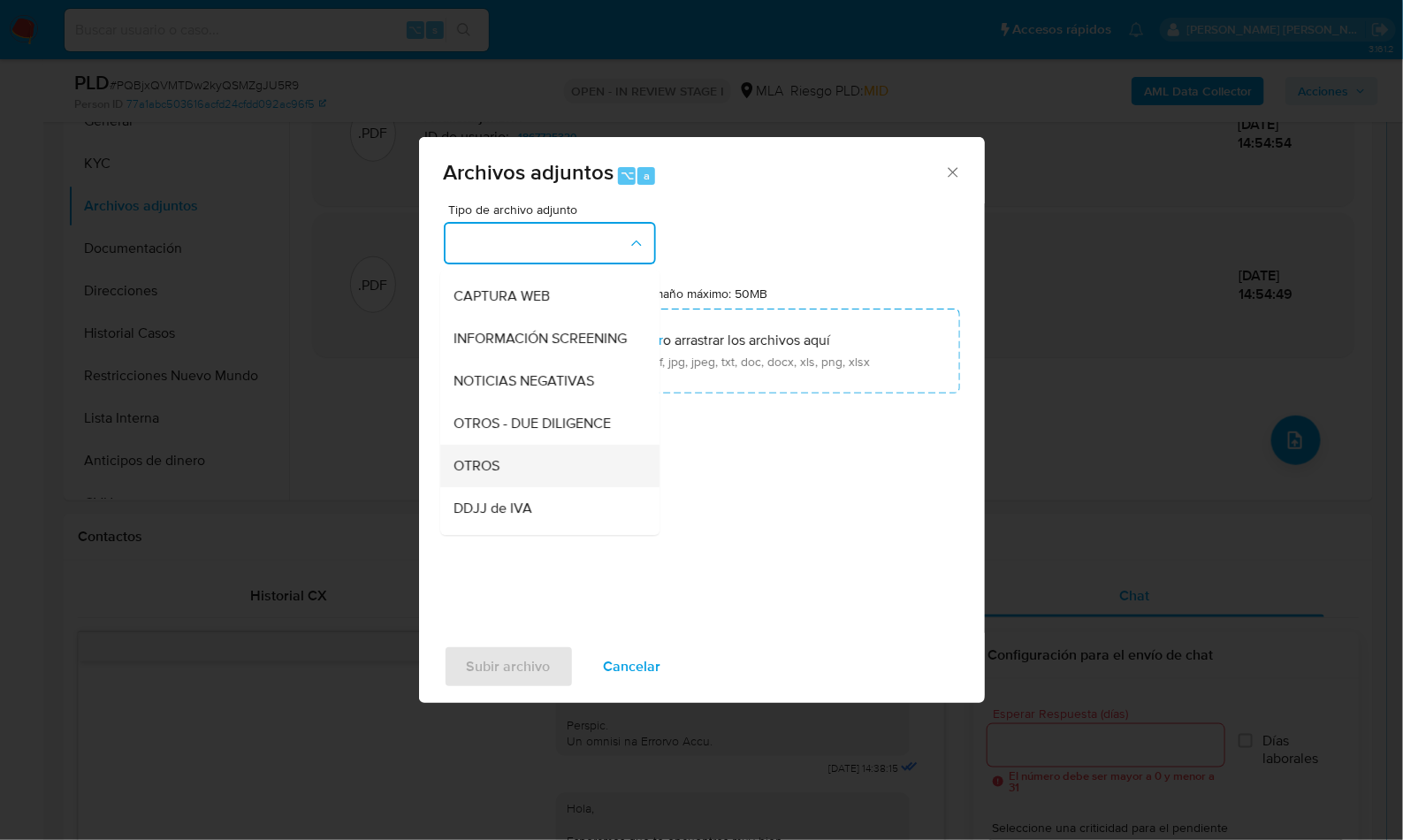
click at [495, 488] on div "OTROS" at bounding box center [545, 465] width 181 height 42
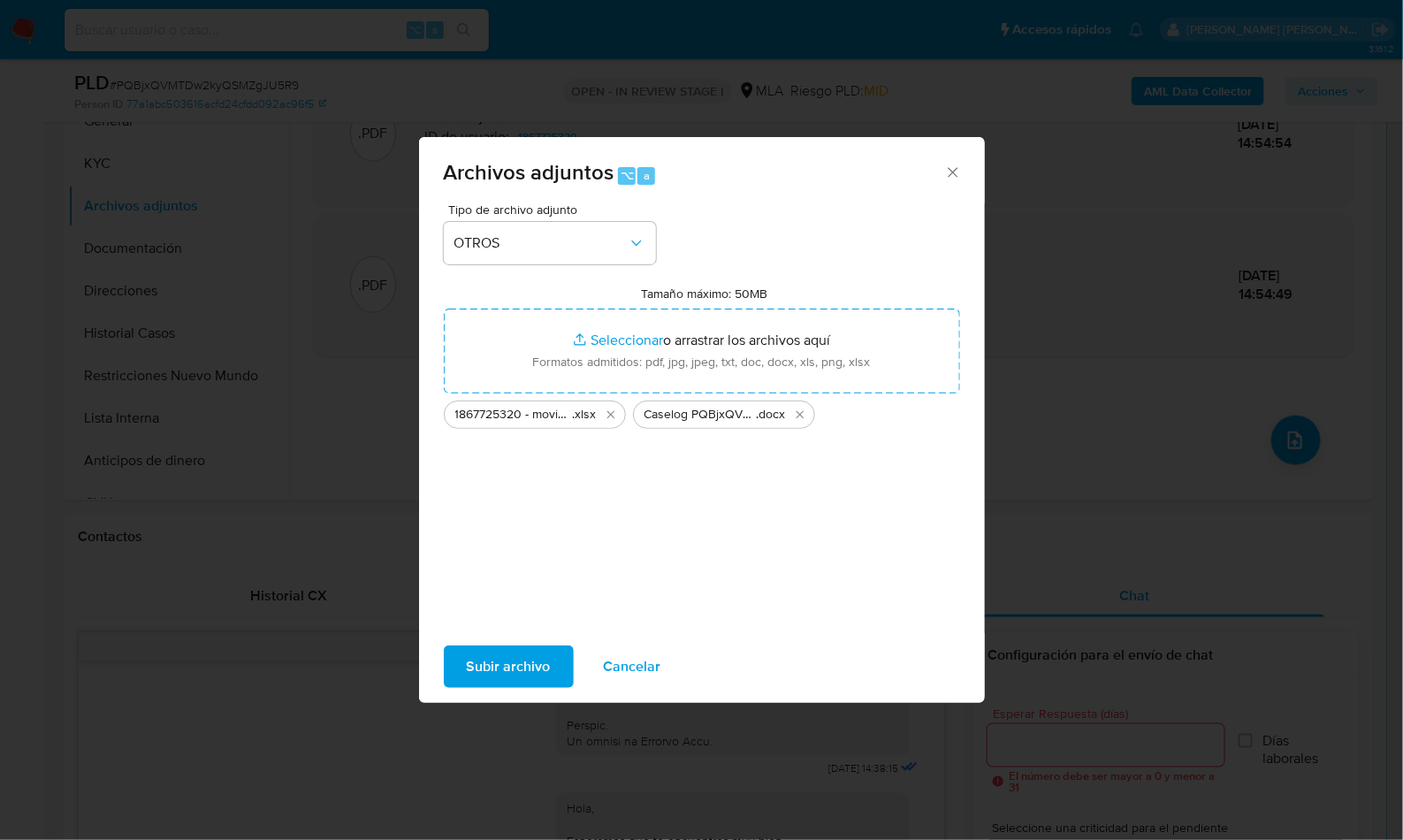
click at [472, 654] on span "Subir archivo" at bounding box center [509, 666] width 84 height 38
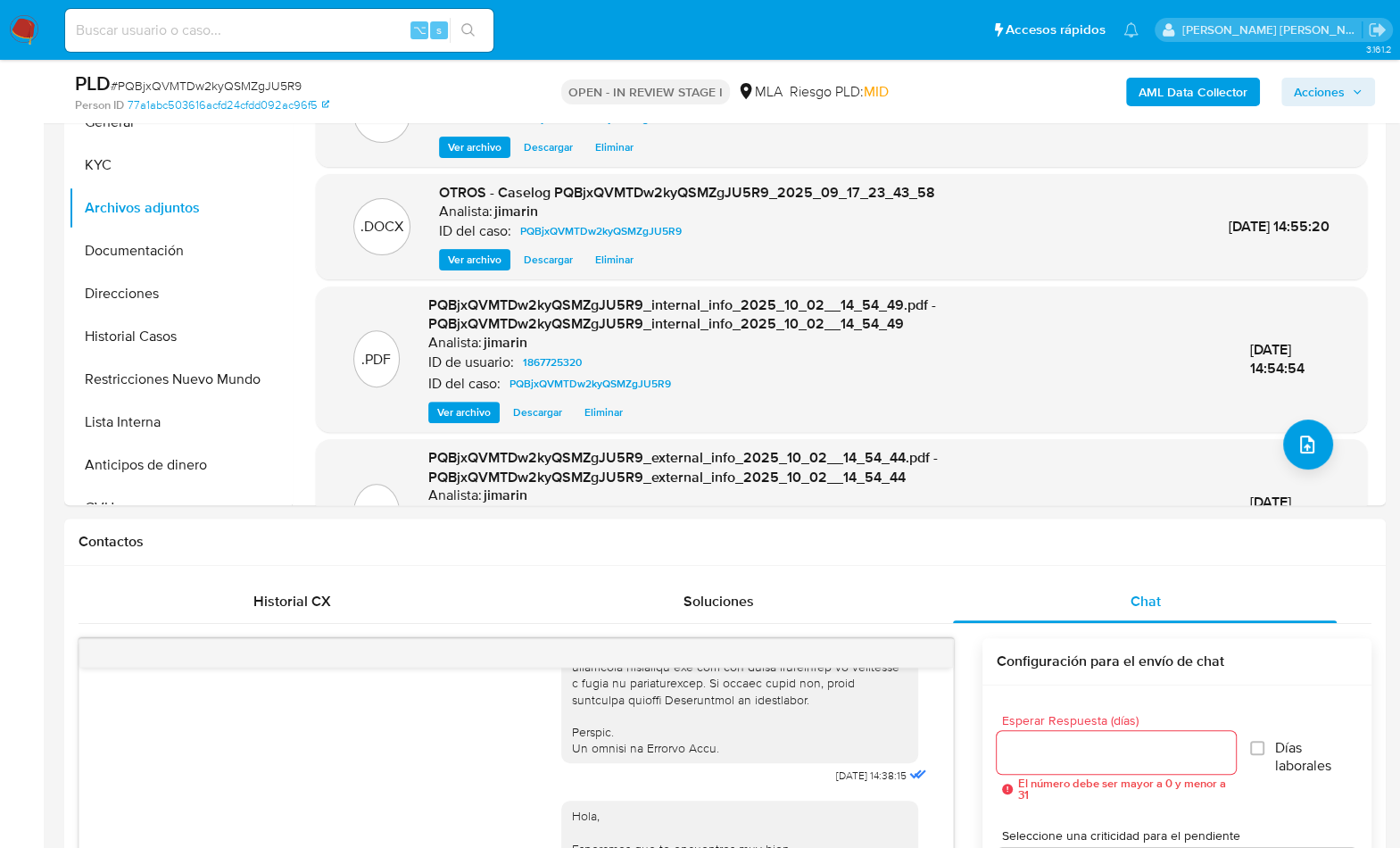
click at [1338, 96] on span "Acciones" at bounding box center [1319, 92] width 51 height 29
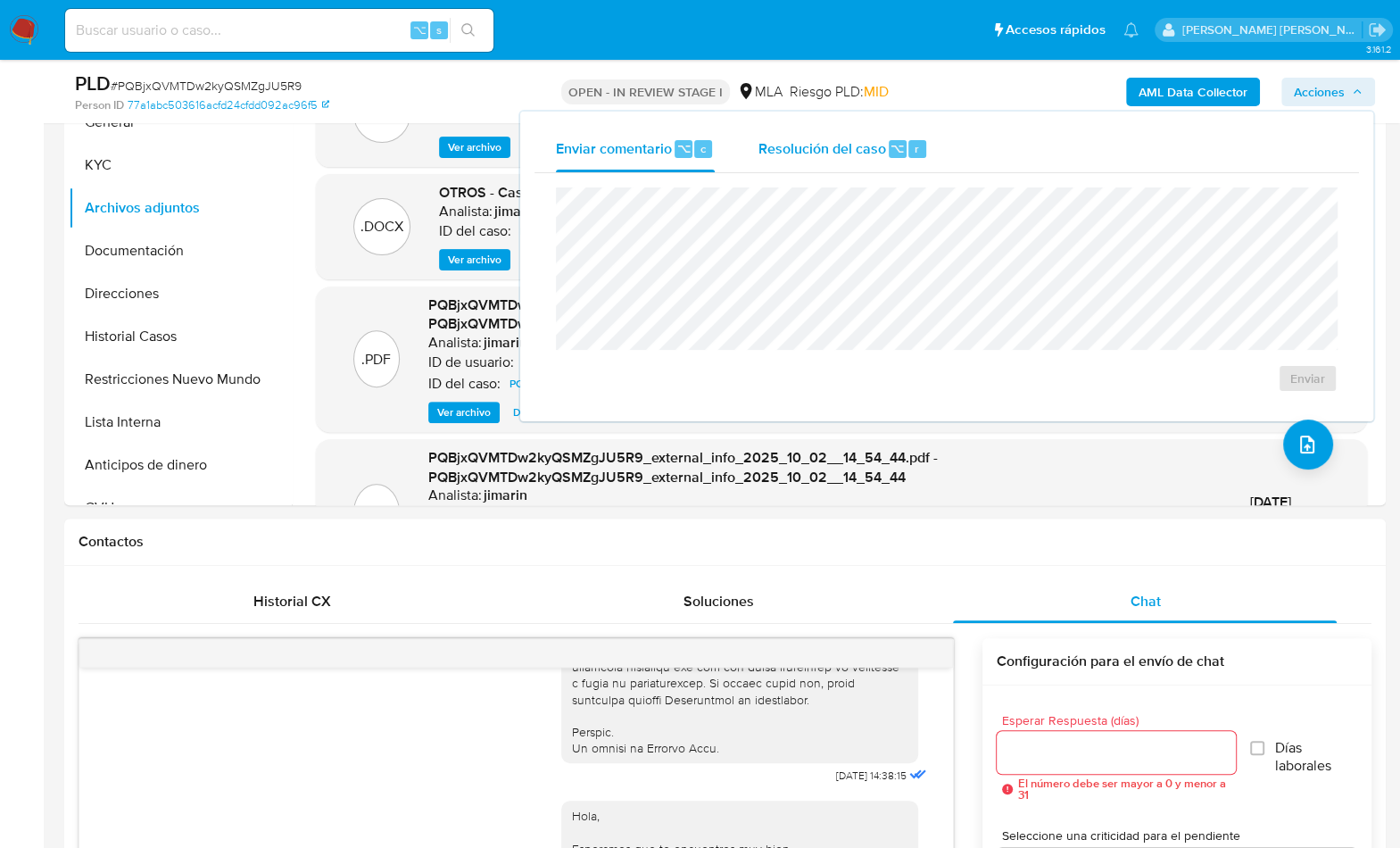
click at [839, 156] on span "Resolución del caso" at bounding box center [821, 147] width 127 height 21
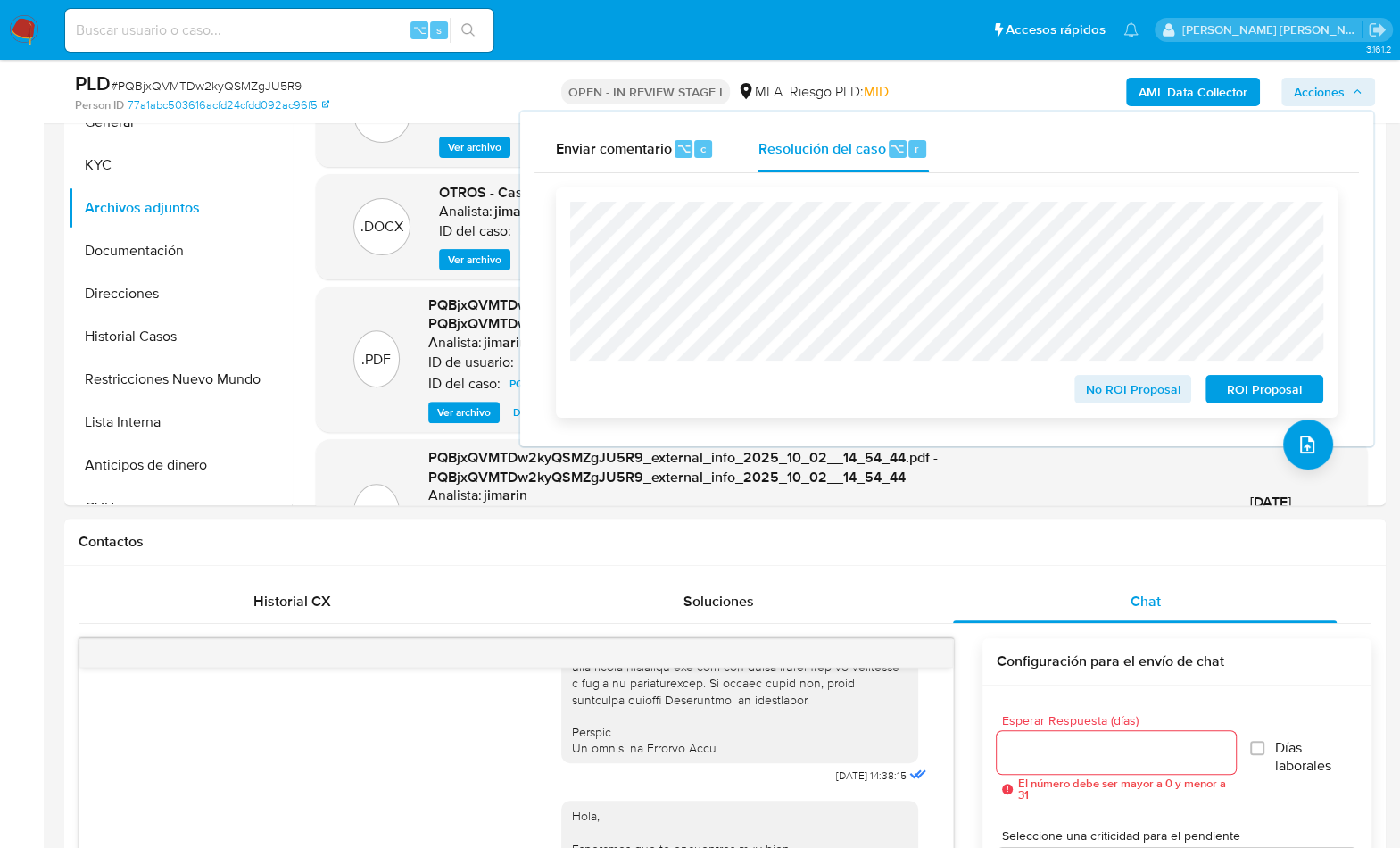
drag, startPoint x: 1274, startPoint y: 385, endPoint x: 1326, endPoint y: 350, distance: 62.7
click at [1274, 385] on span "ROI Proposal" at bounding box center [1264, 389] width 93 height 25
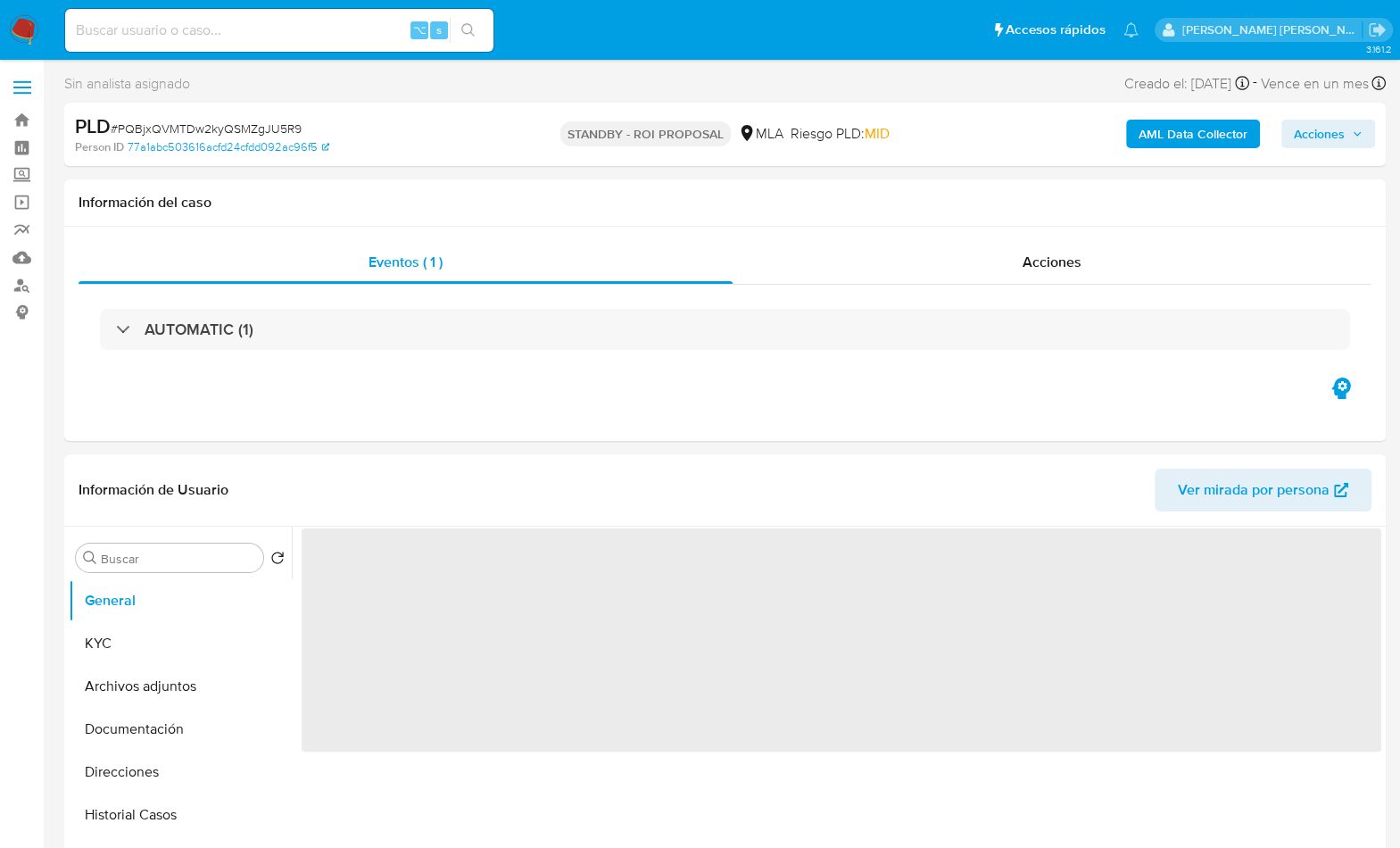
select select "10"
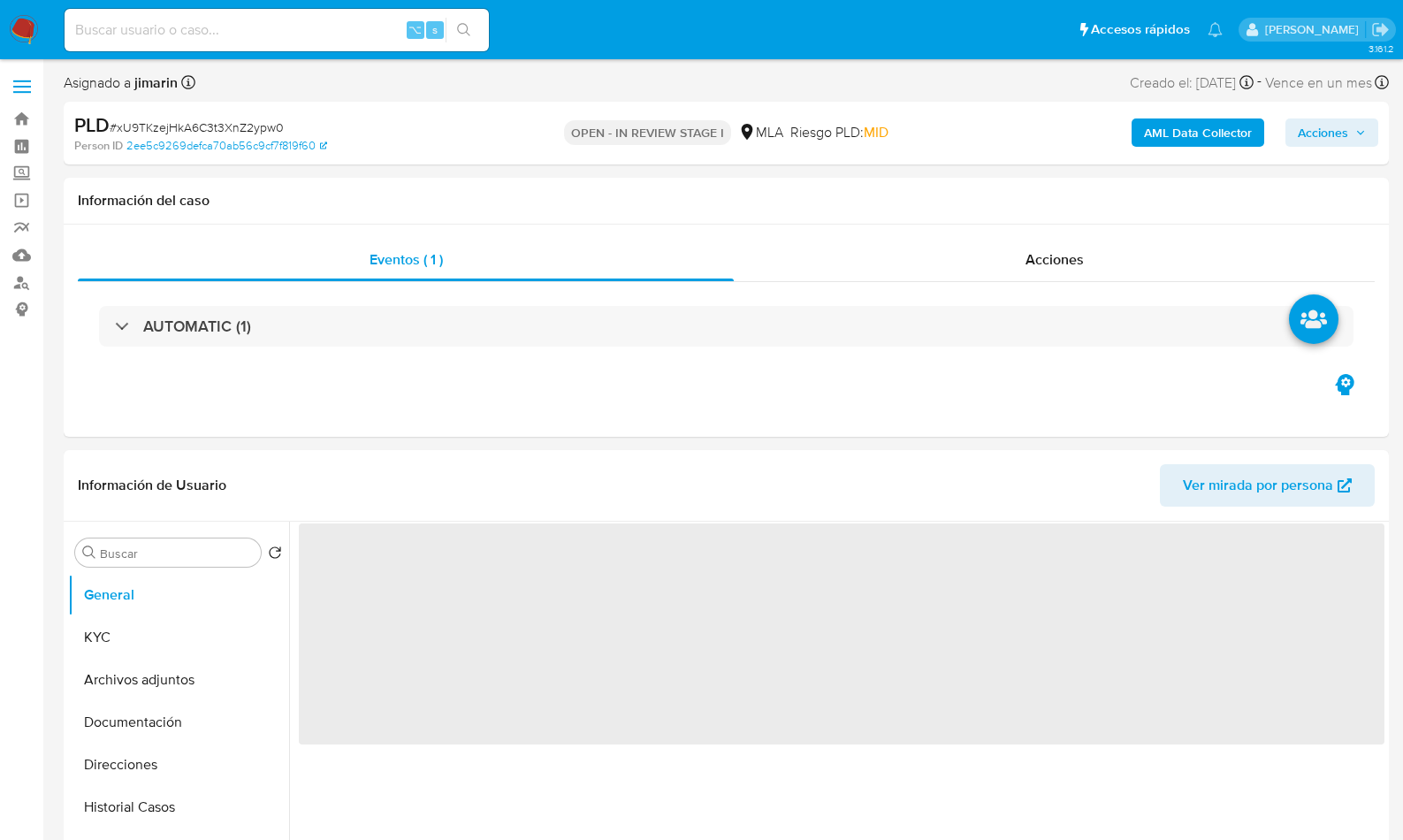
select select "10"
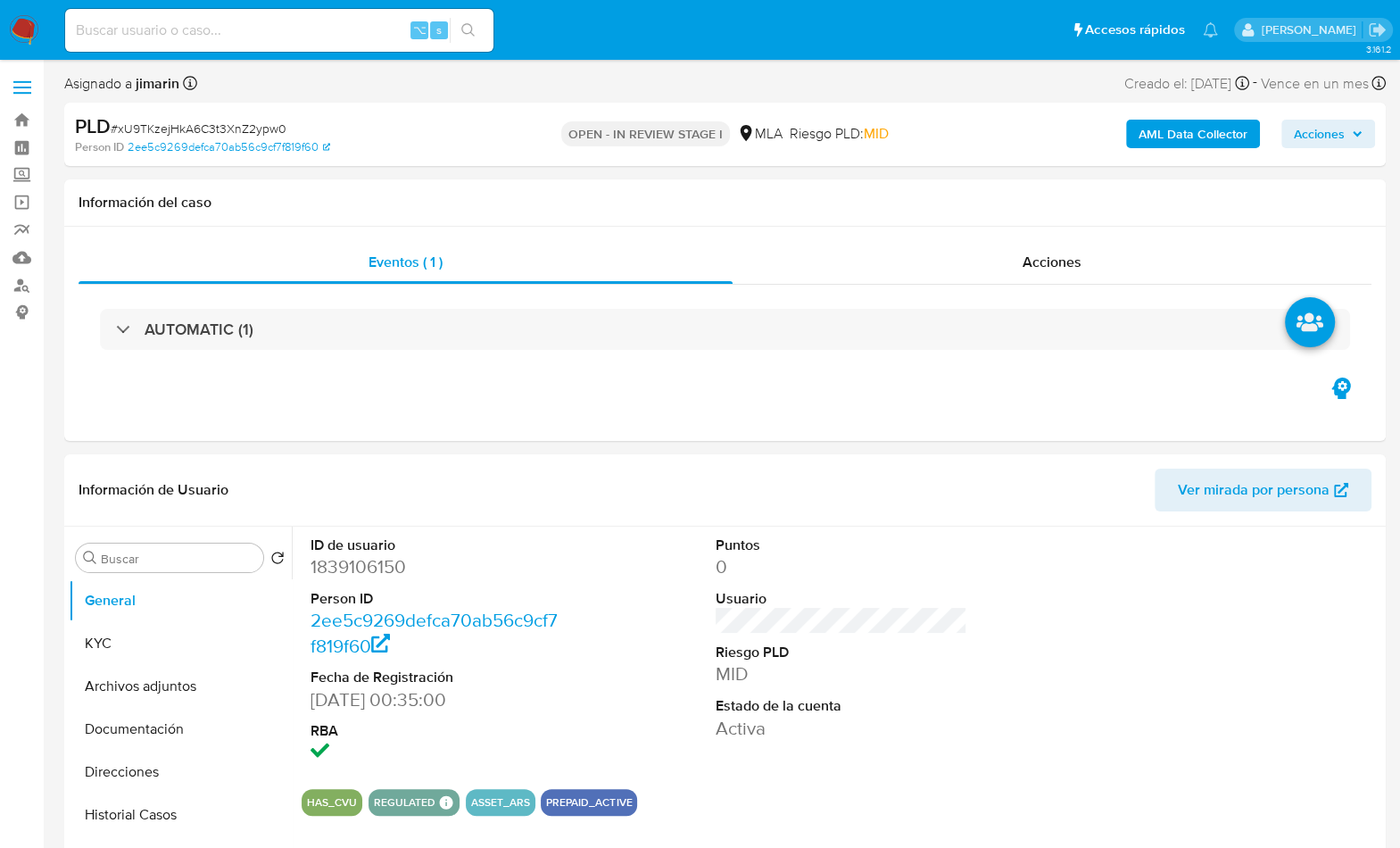
click at [281, 127] on span "# xU9TKzejHkA6C3t3XnZ2ypw0" at bounding box center [199, 128] width 176 height 18
click at [192, 125] on span "# xU9TKzejHkA6C3t3XnZ2ypw0" at bounding box center [199, 128] width 176 height 18
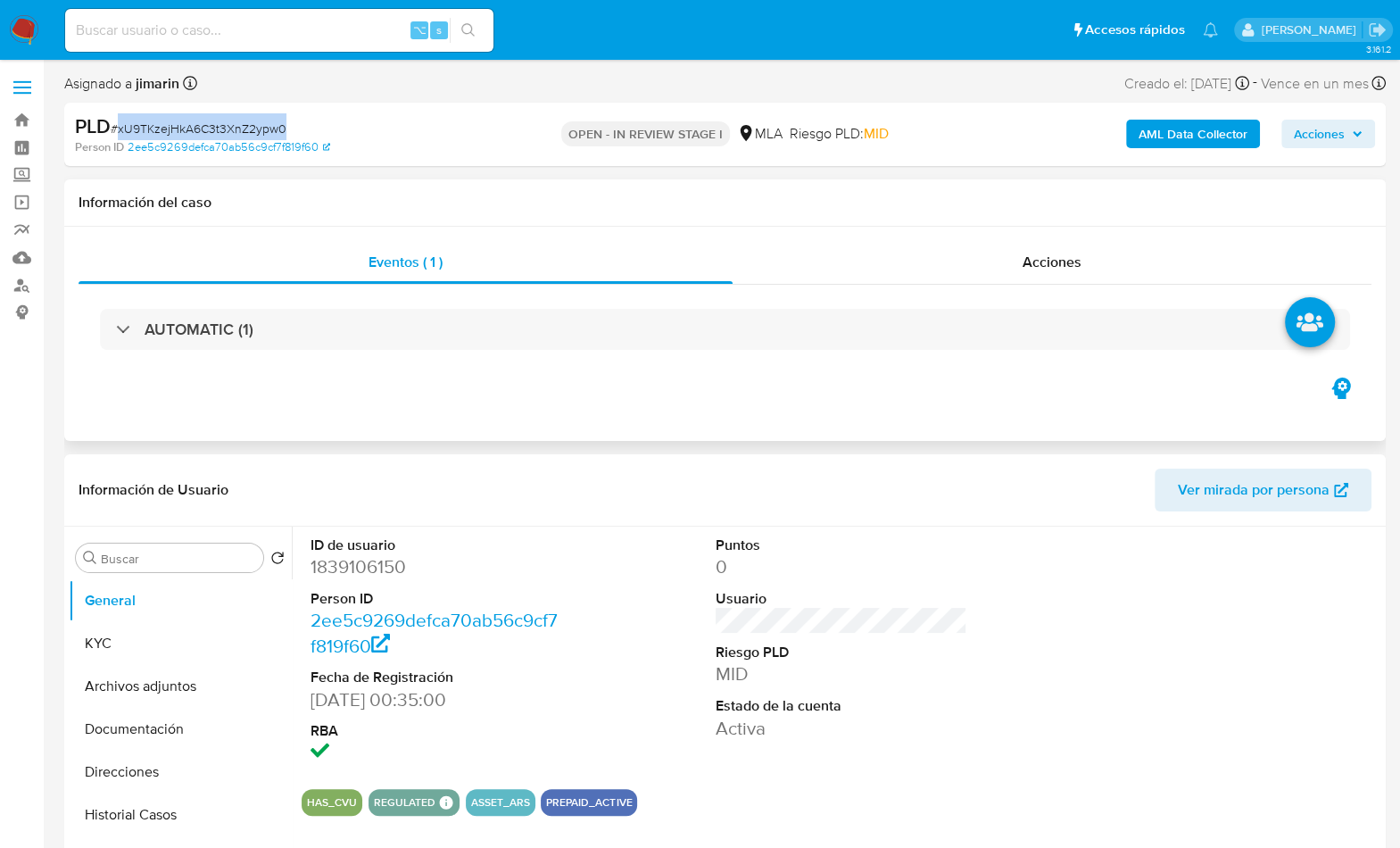
copy span "xU9TKzejHkA6C3t3XnZ2ypw0"
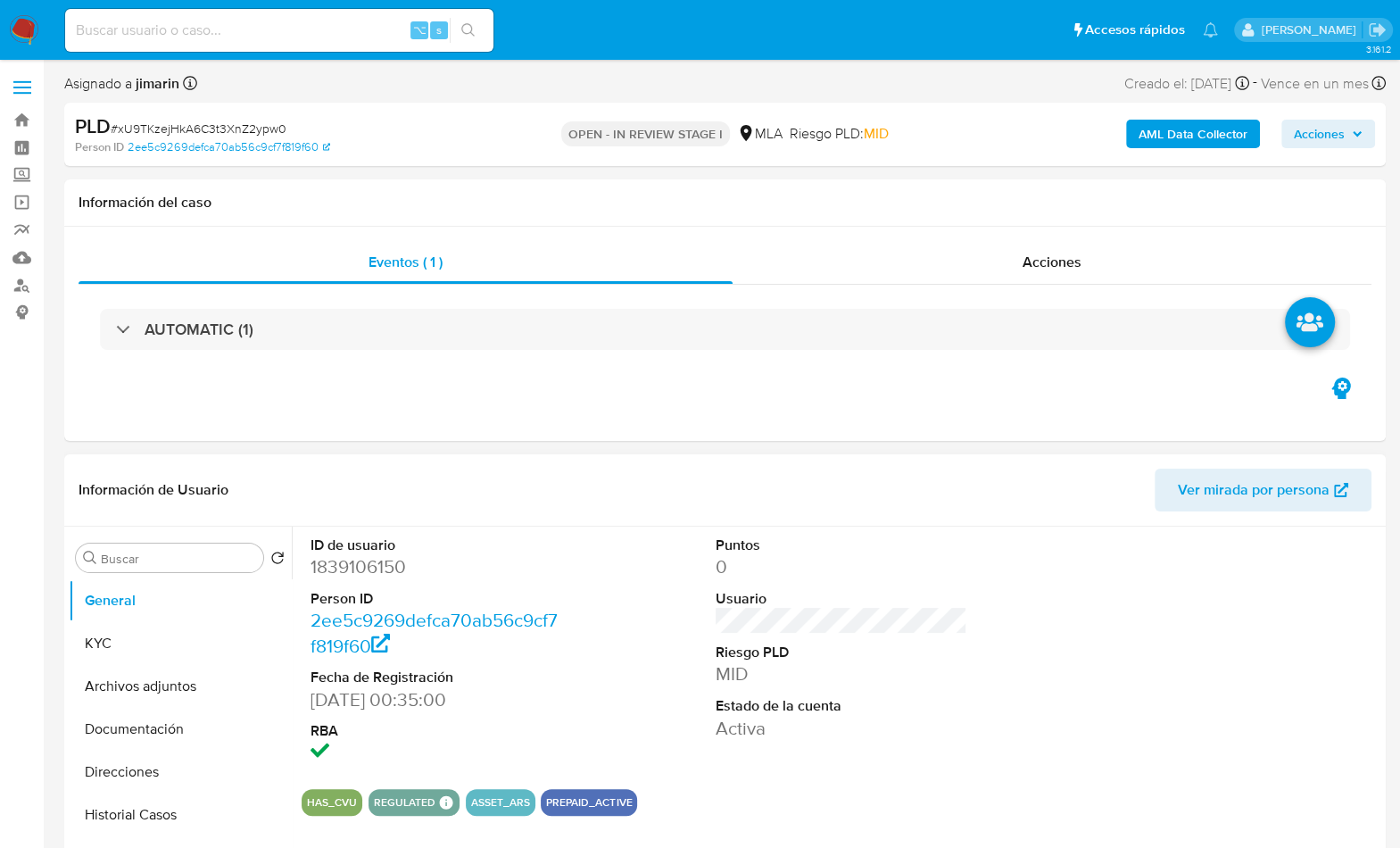
click at [337, 564] on dd "1839106150" at bounding box center [437, 567] width 253 height 25
click at [336, 564] on dd "1839106150" at bounding box center [437, 567] width 253 height 25
copy dd "1839106150"
click at [179, 637] on button "KYC" at bounding box center [172, 643] width 209 height 42
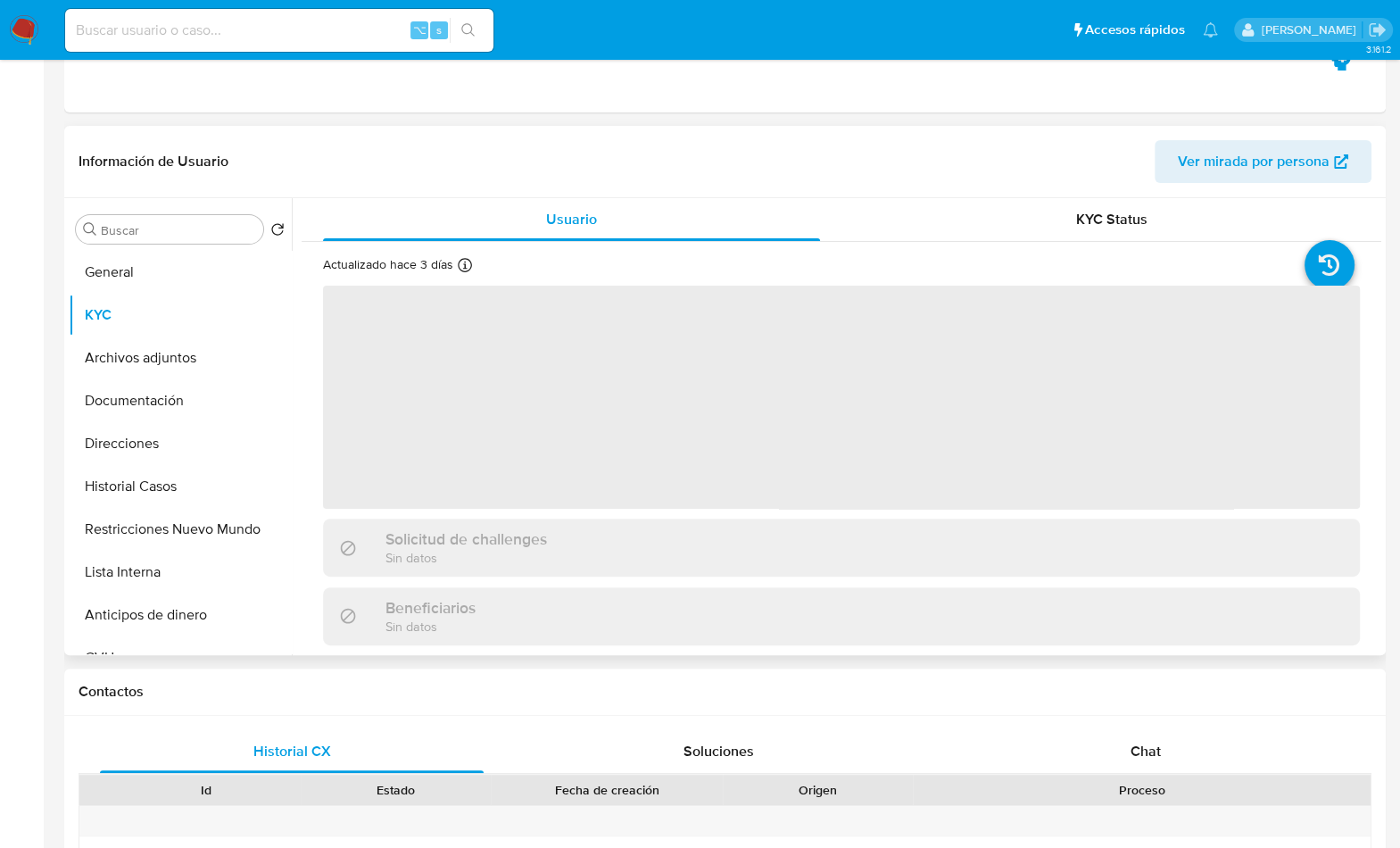
scroll to position [341, 0]
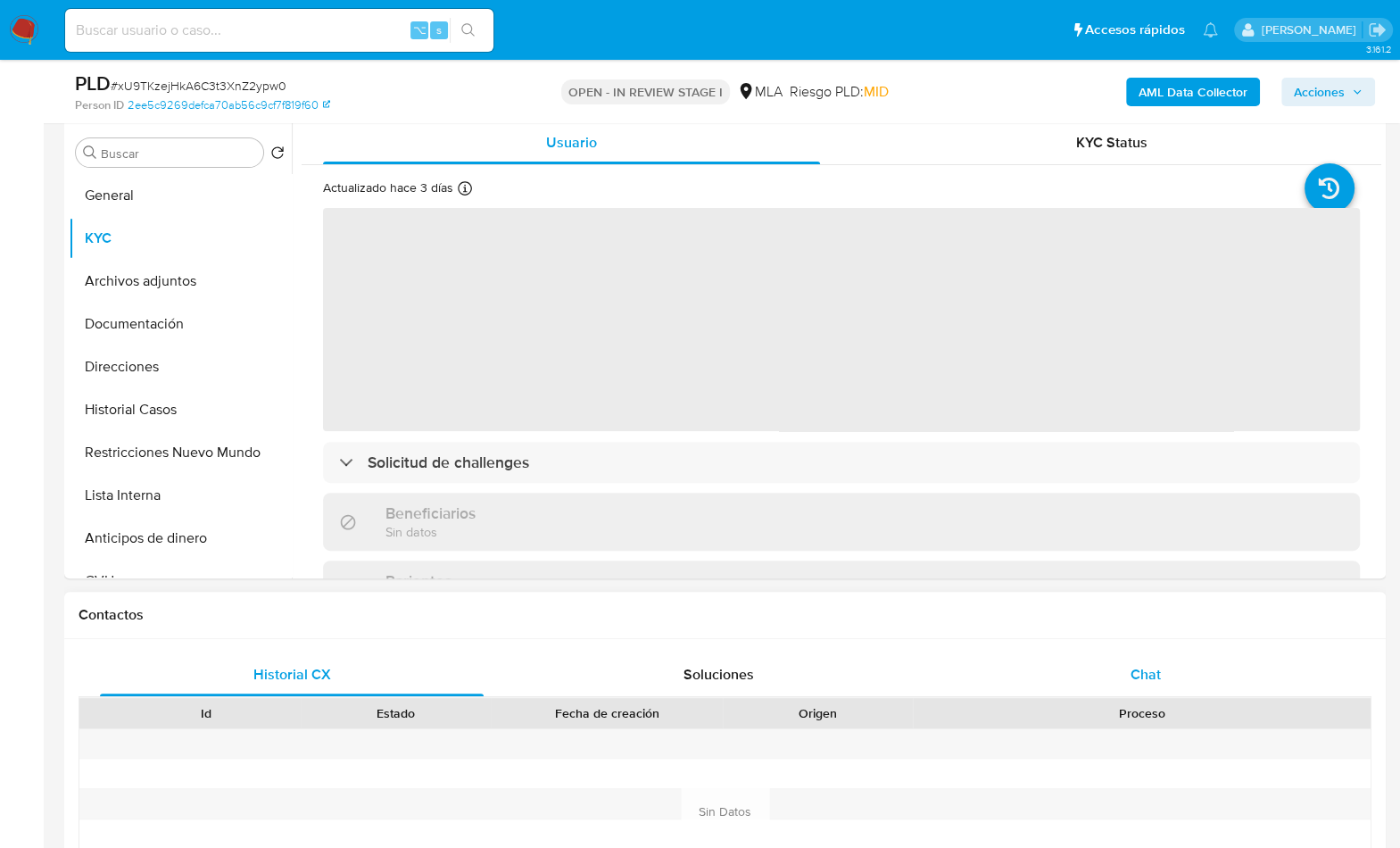
click at [1140, 673] on span "Chat" at bounding box center [1145, 674] width 31 height 21
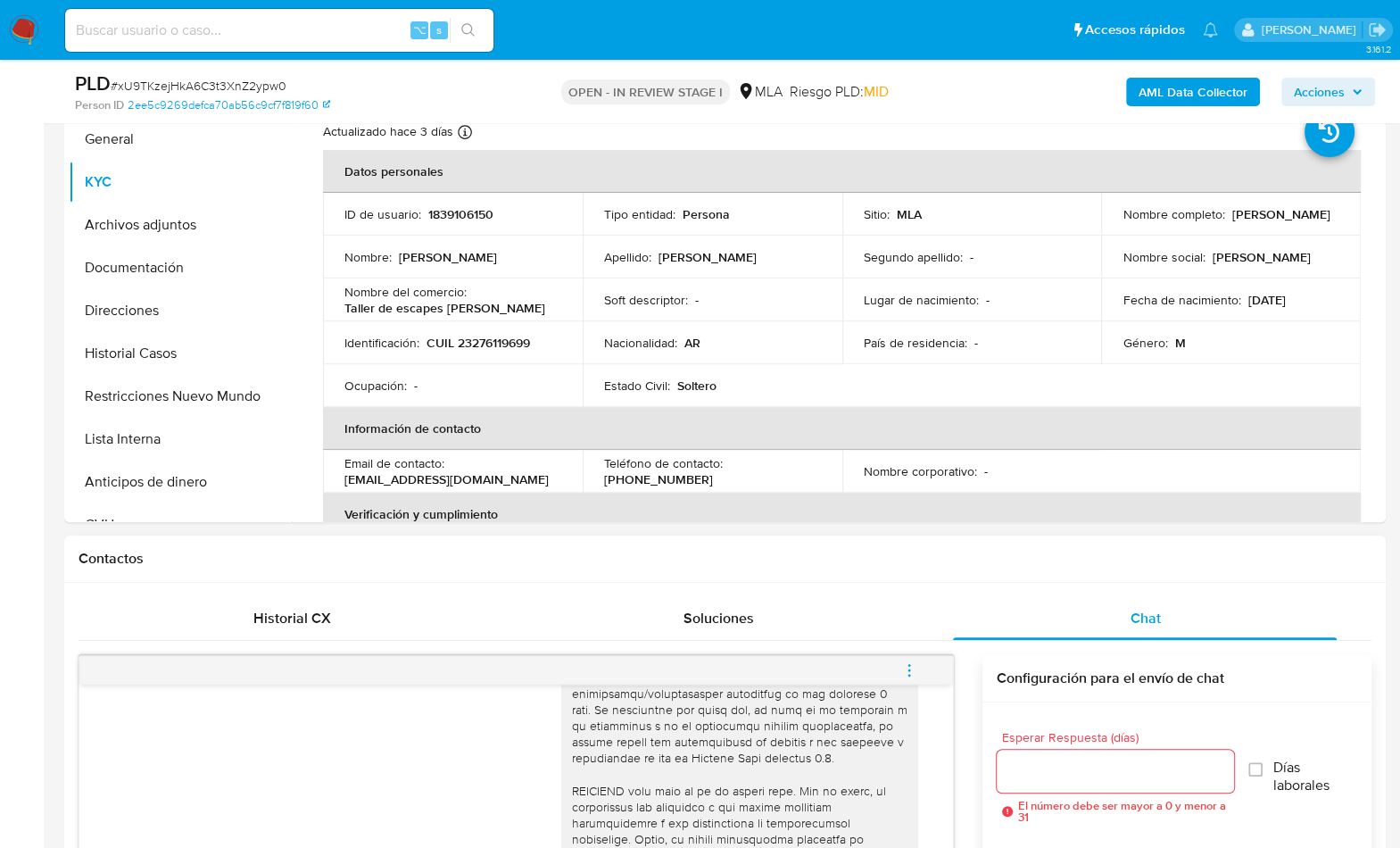
scroll to position [393, 0]
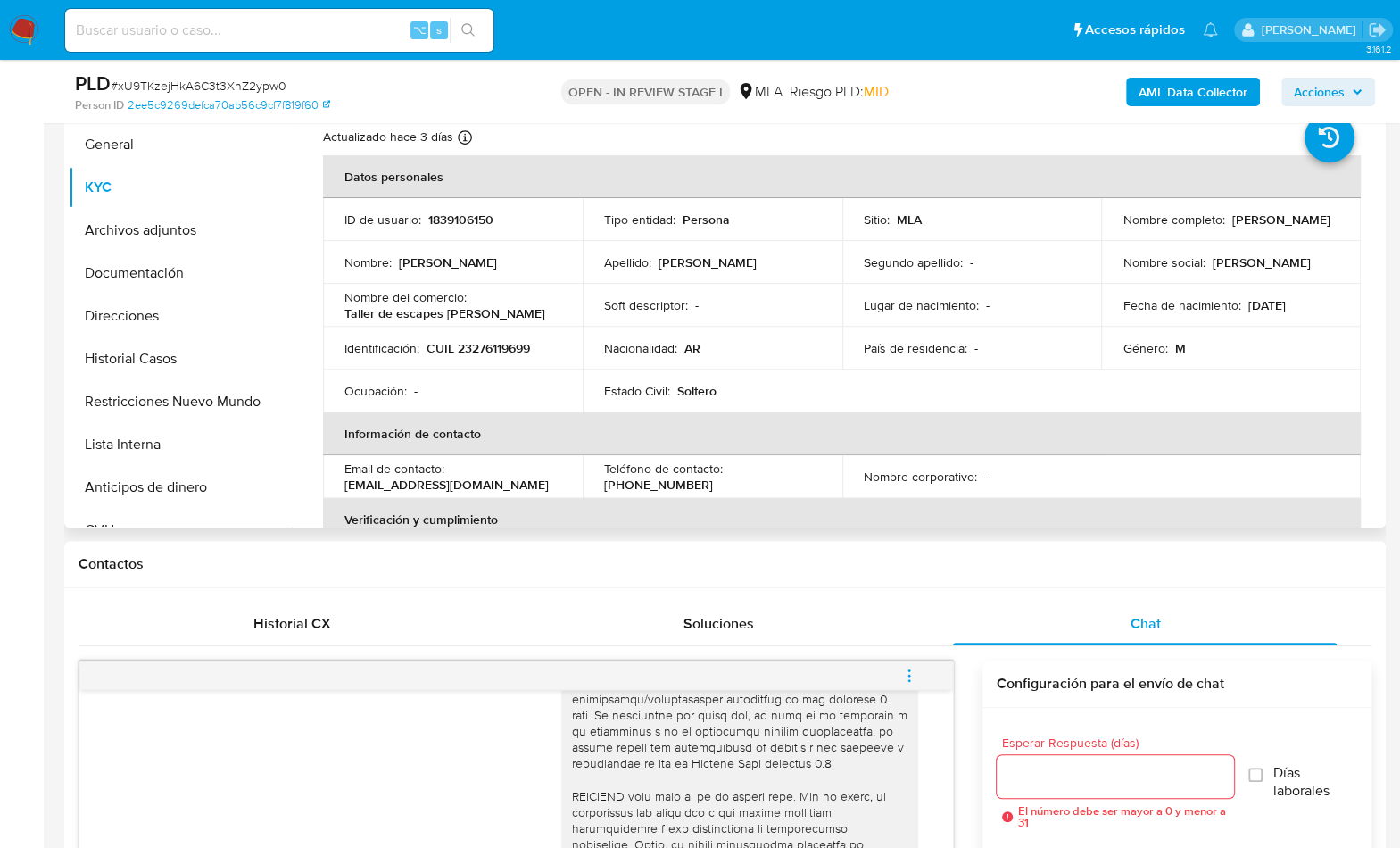
click at [505, 348] on p "CUIL 23276119699" at bounding box center [477, 349] width 104 height 16
copy p "23276119699"
click at [497, 343] on p "CUIL 23276119699" at bounding box center [477, 349] width 104 height 16
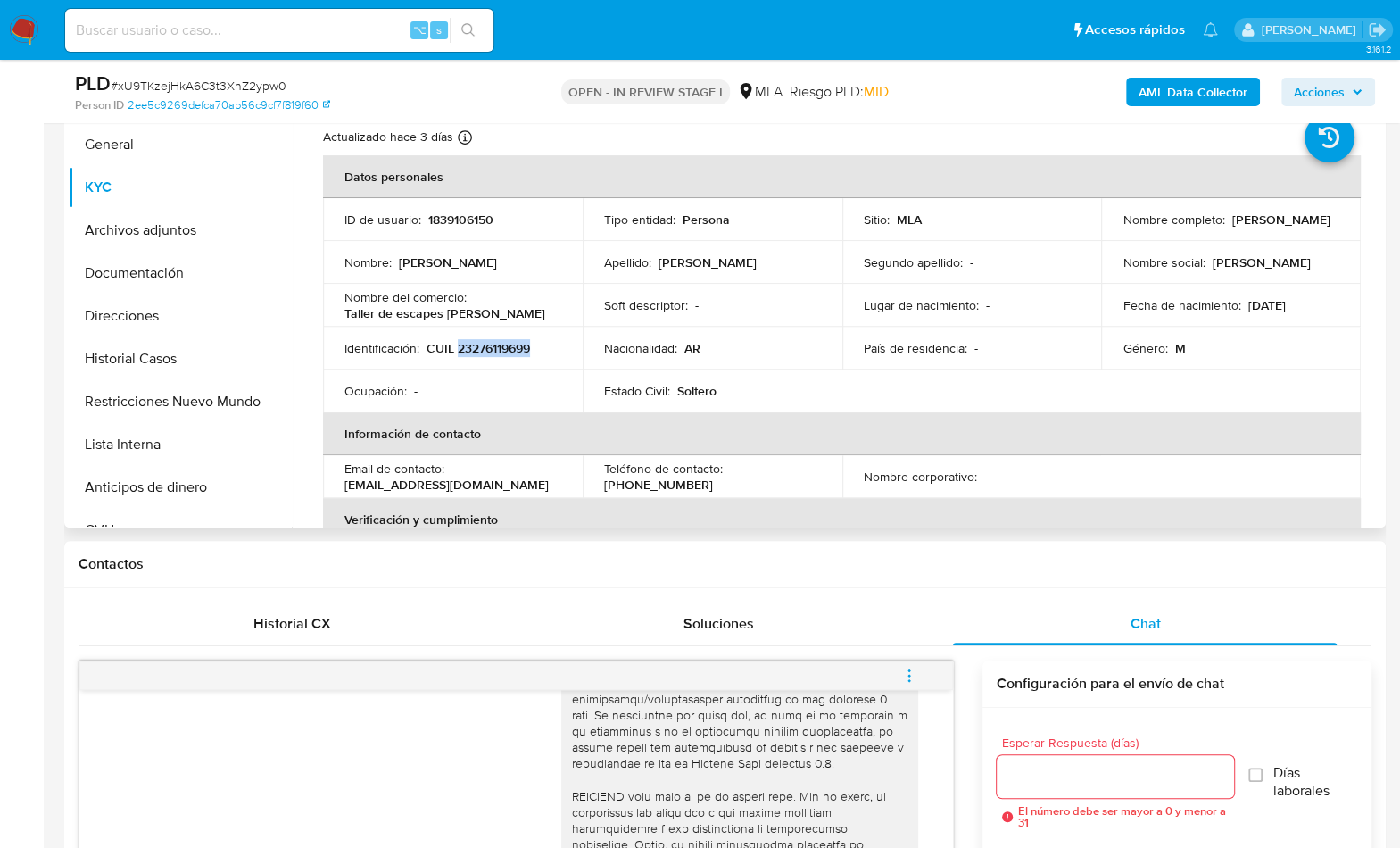
copy p "23276119699"
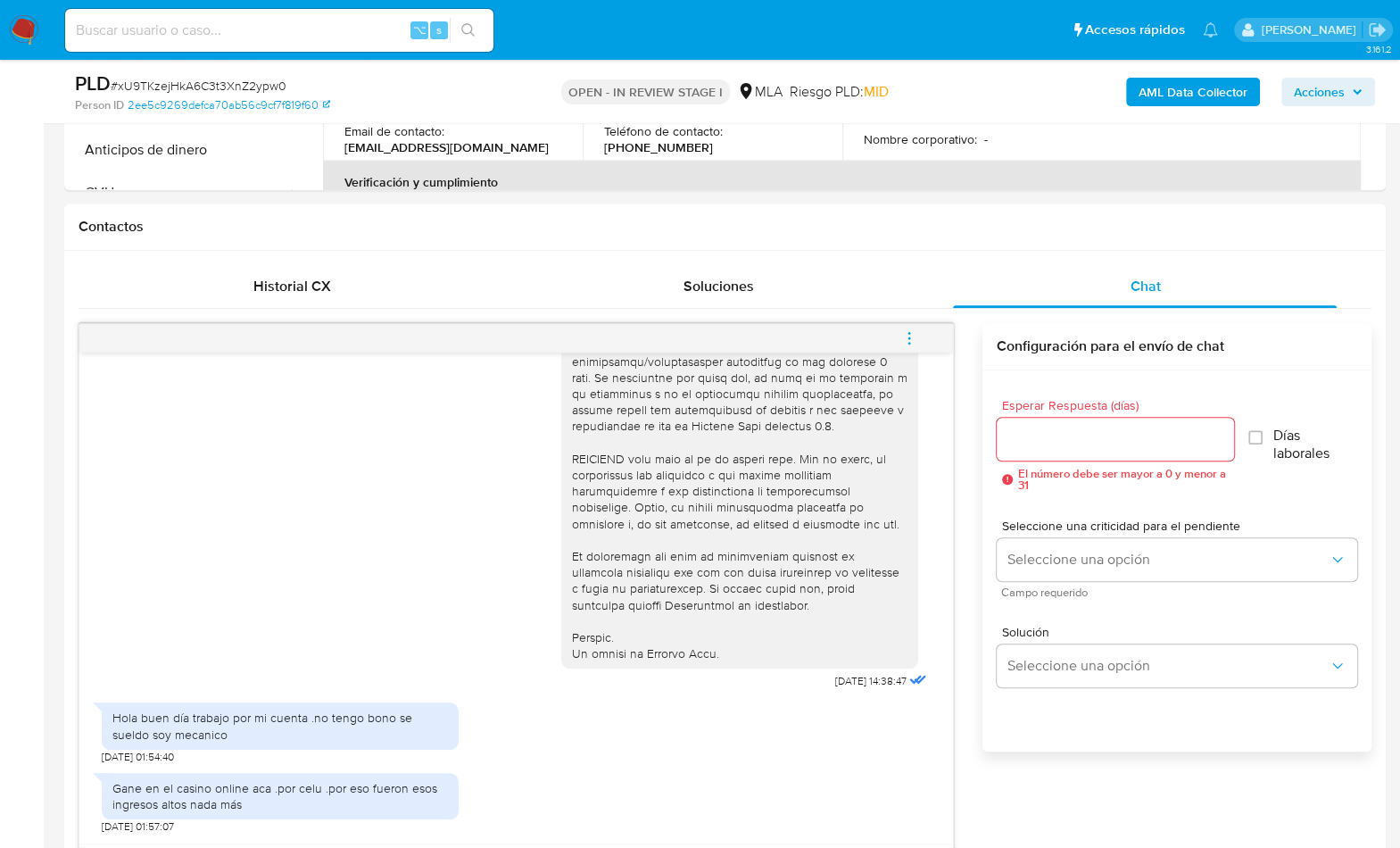
scroll to position [1191, 0]
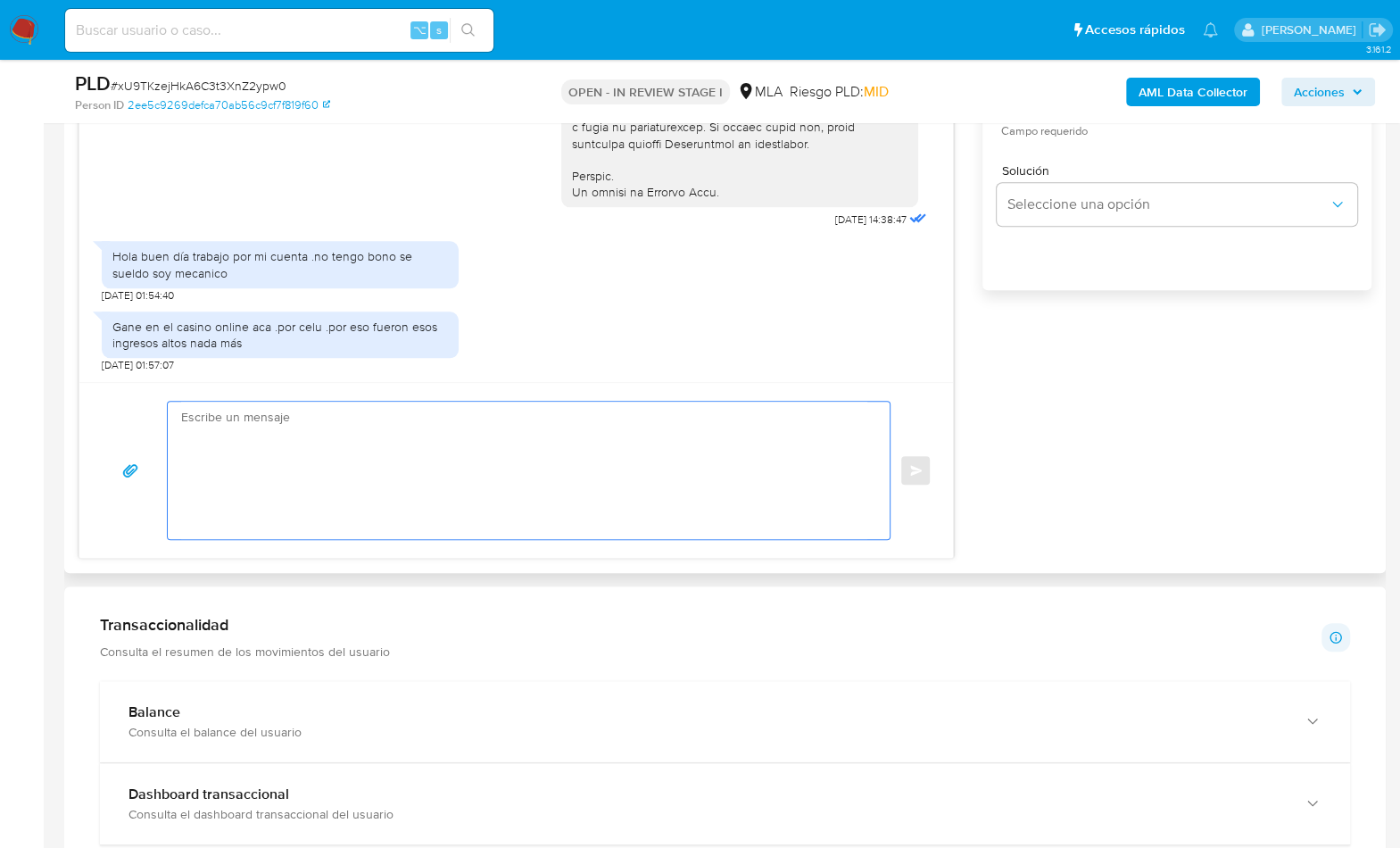
click at [596, 514] on textarea at bounding box center [524, 471] width 686 height 137
click at [492, 489] on textarea at bounding box center [524, 471] width 686 height 137
click at [441, 504] on textarea at bounding box center [524, 471] width 686 height 137
paste textarea "Hola XXX, Muchas gracias por tu respuesta. Analizamos tu caso y verificamos que…"
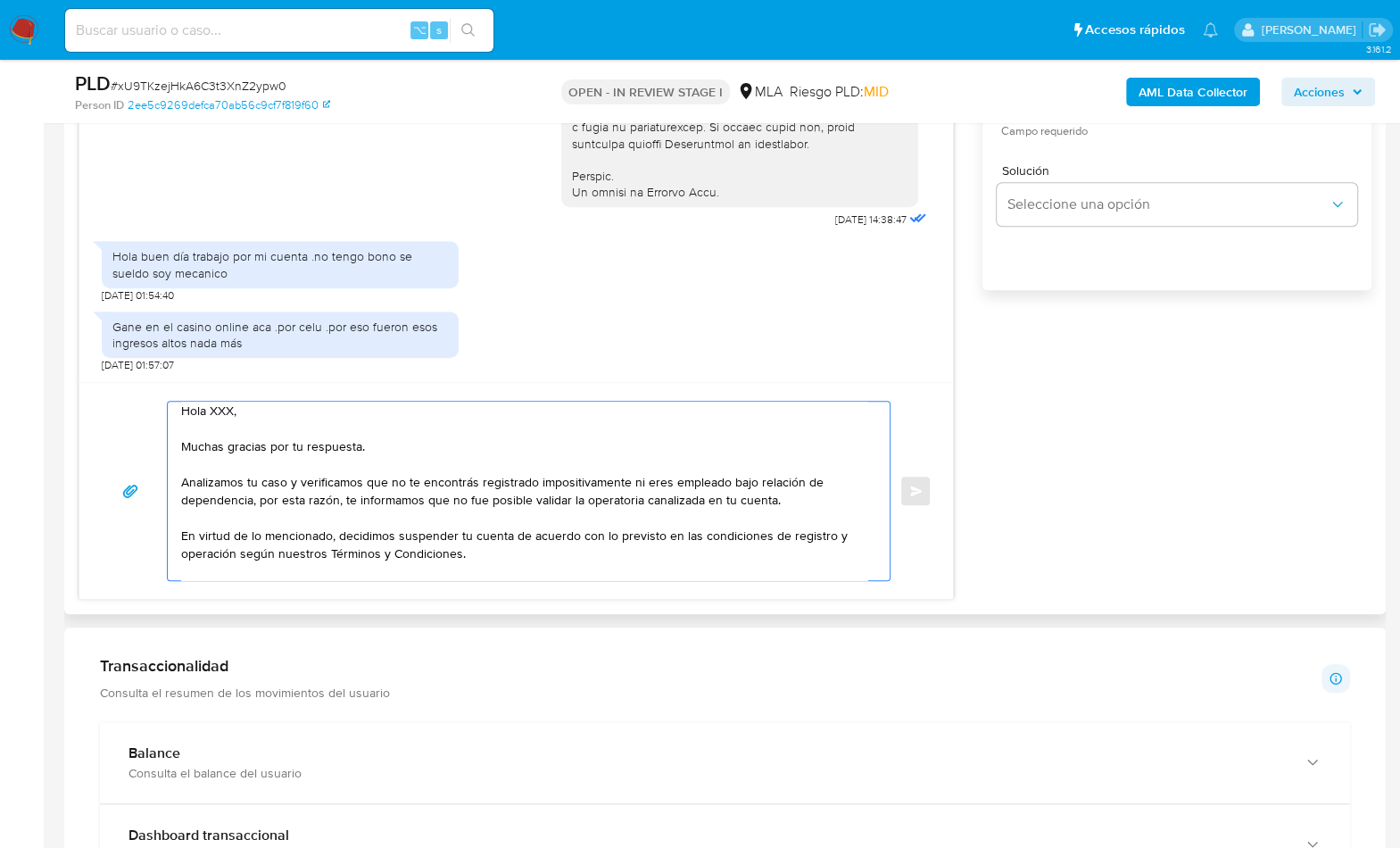
scroll to position [0, 0]
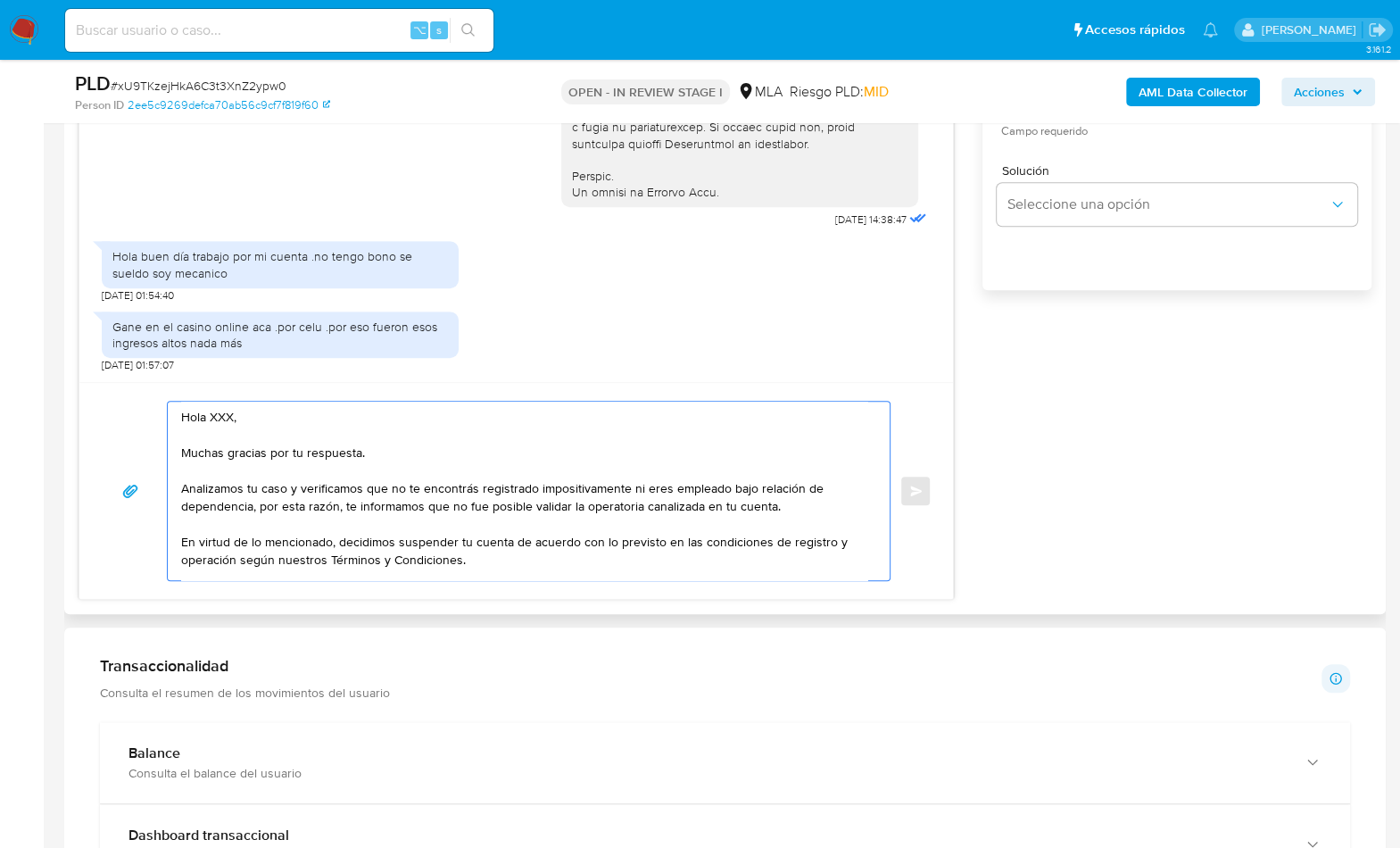
click at [227, 415] on textarea "Hola XXX, Muchas gracias por tu respuesta. Analizamos tu caso y verificamos que…" at bounding box center [524, 491] width 686 height 179
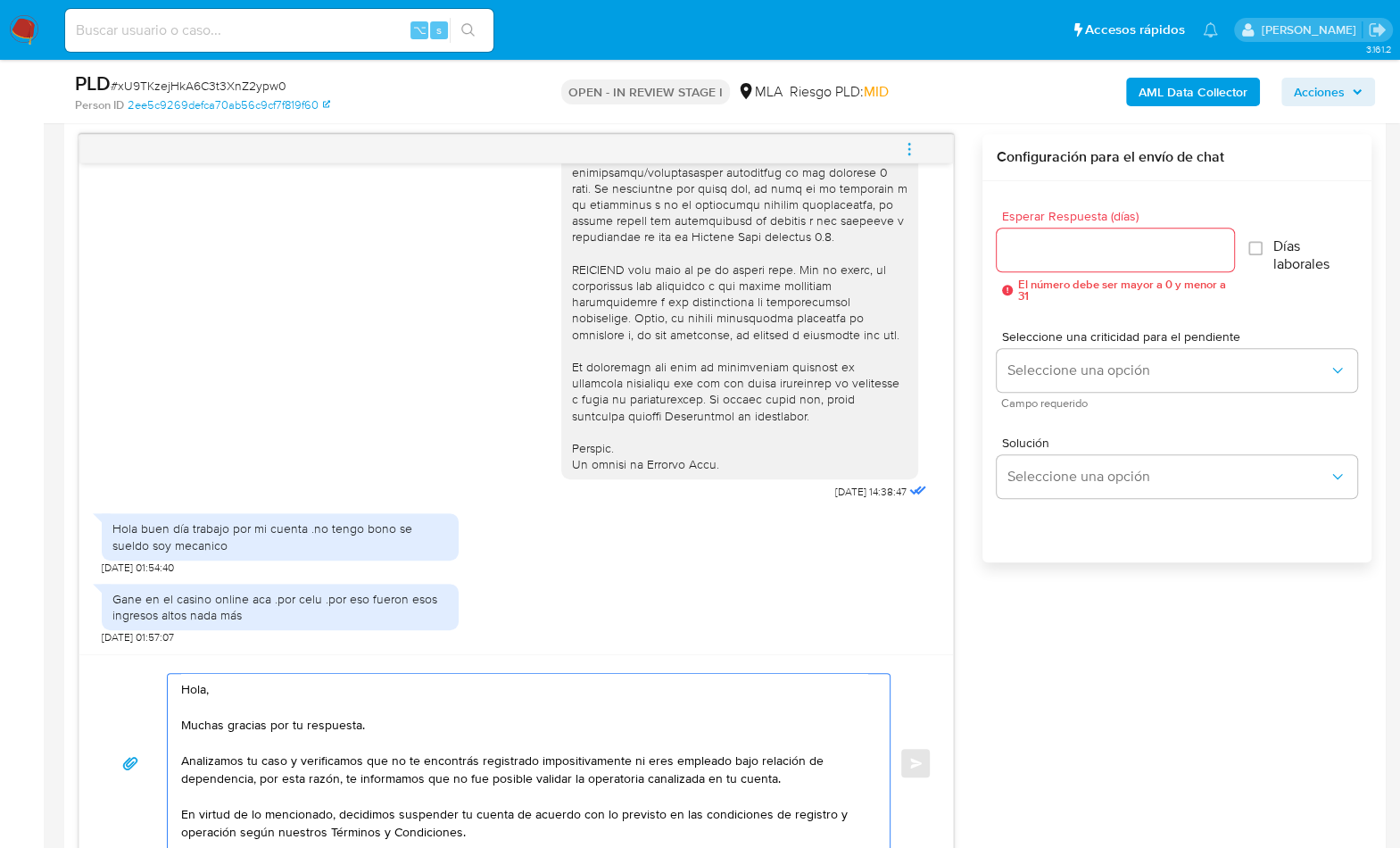
scroll to position [871, 0]
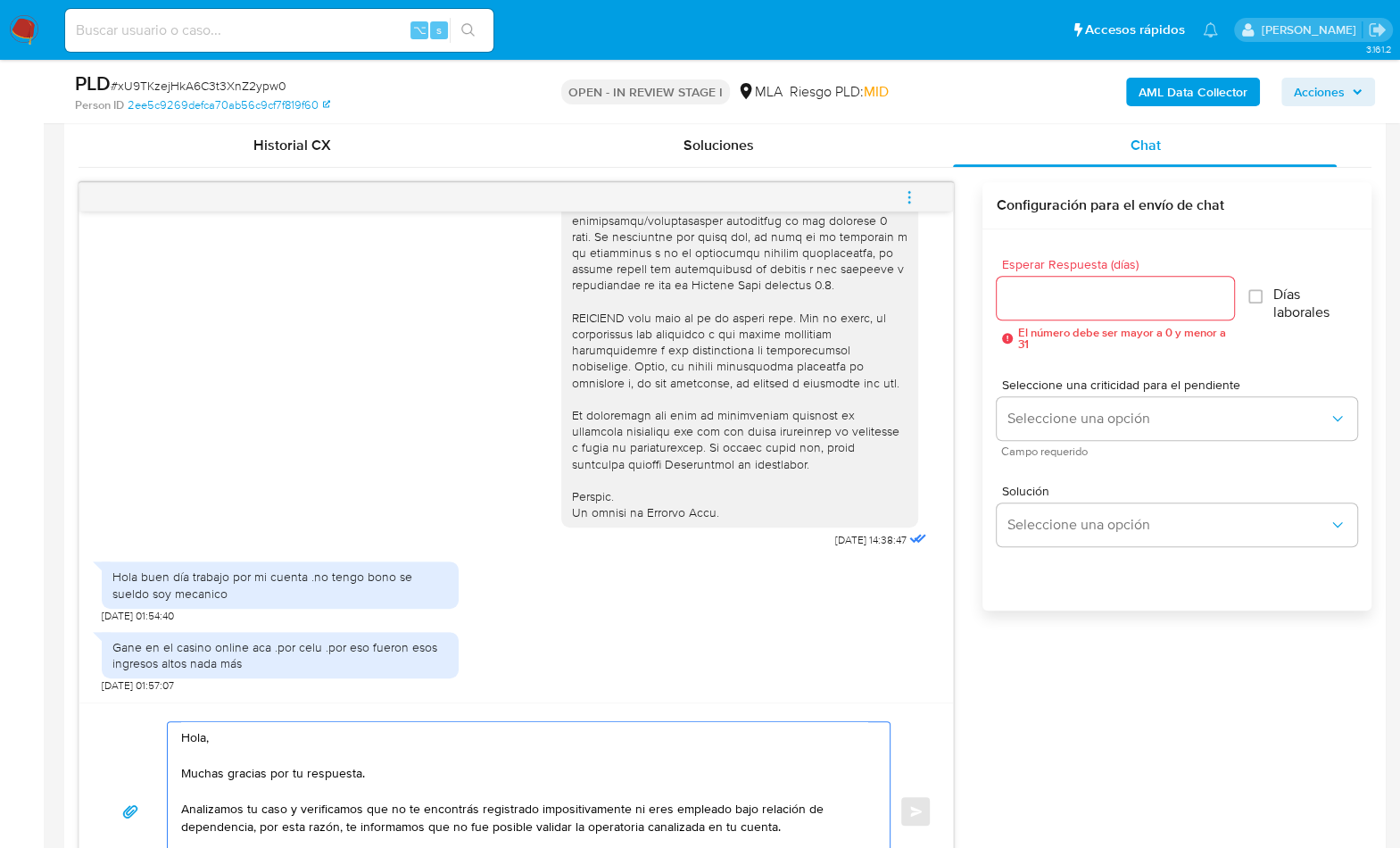
type textarea "Hola, Muchas gracias por tu respuesta. Analizamos tu caso y verificamos que no …"
click at [1025, 279] on div at bounding box center [1115, 297] width 237 height 42
click at [1038, 305] on input "Esperar Respuesta (días)" at bounding box center [1115, 298] width 237 height 23
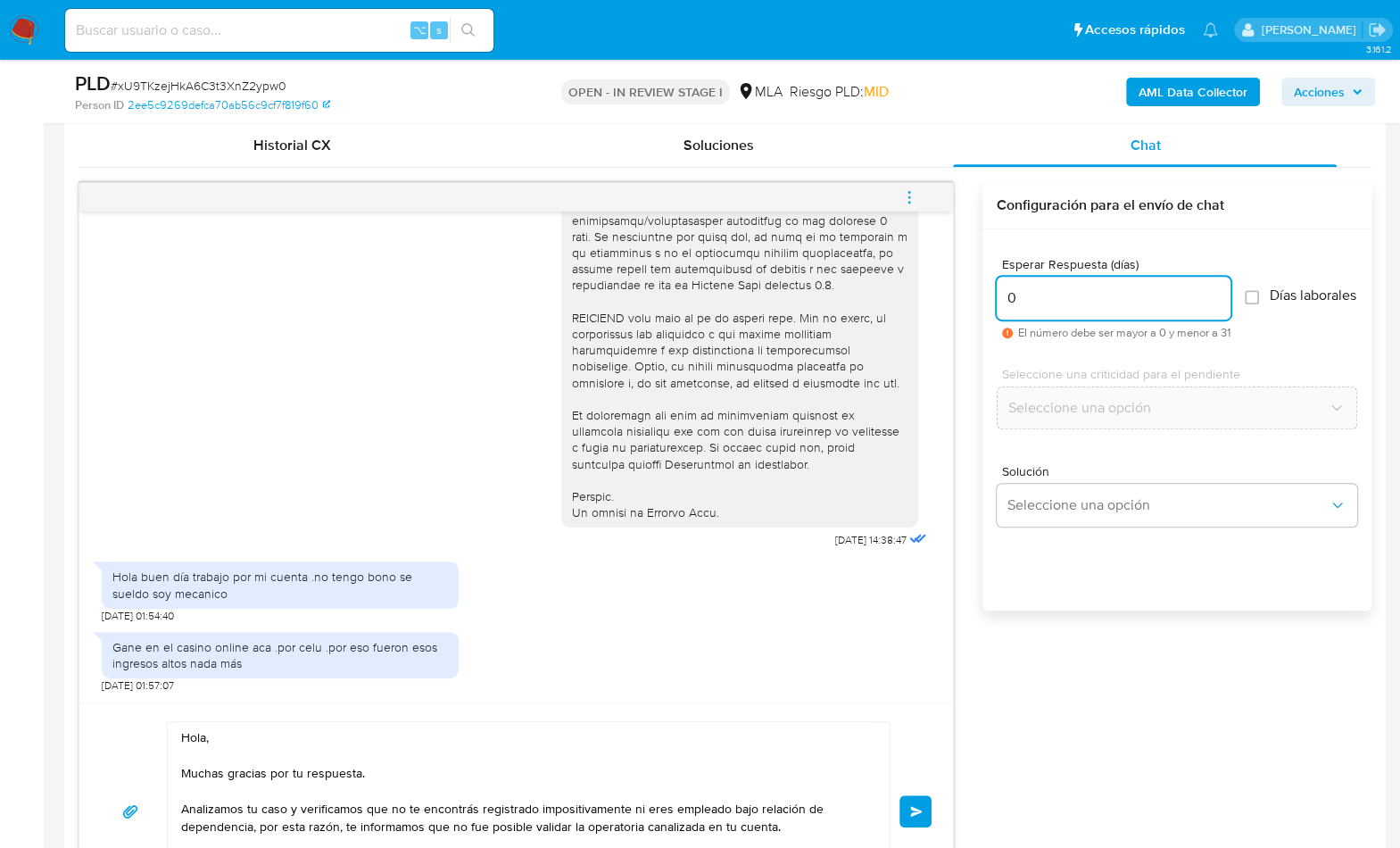
type input "0"
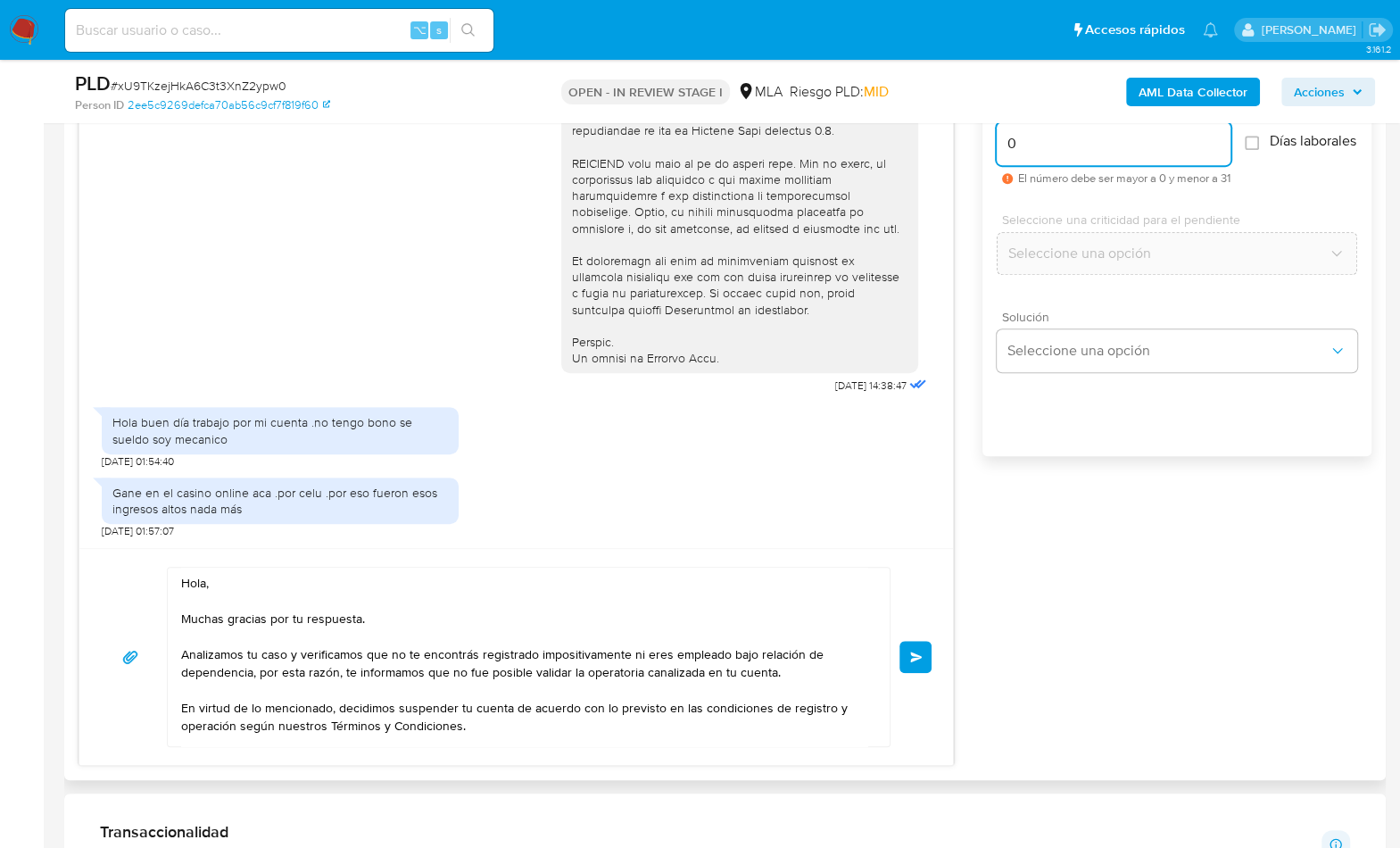
scroll to position [1013, 0]
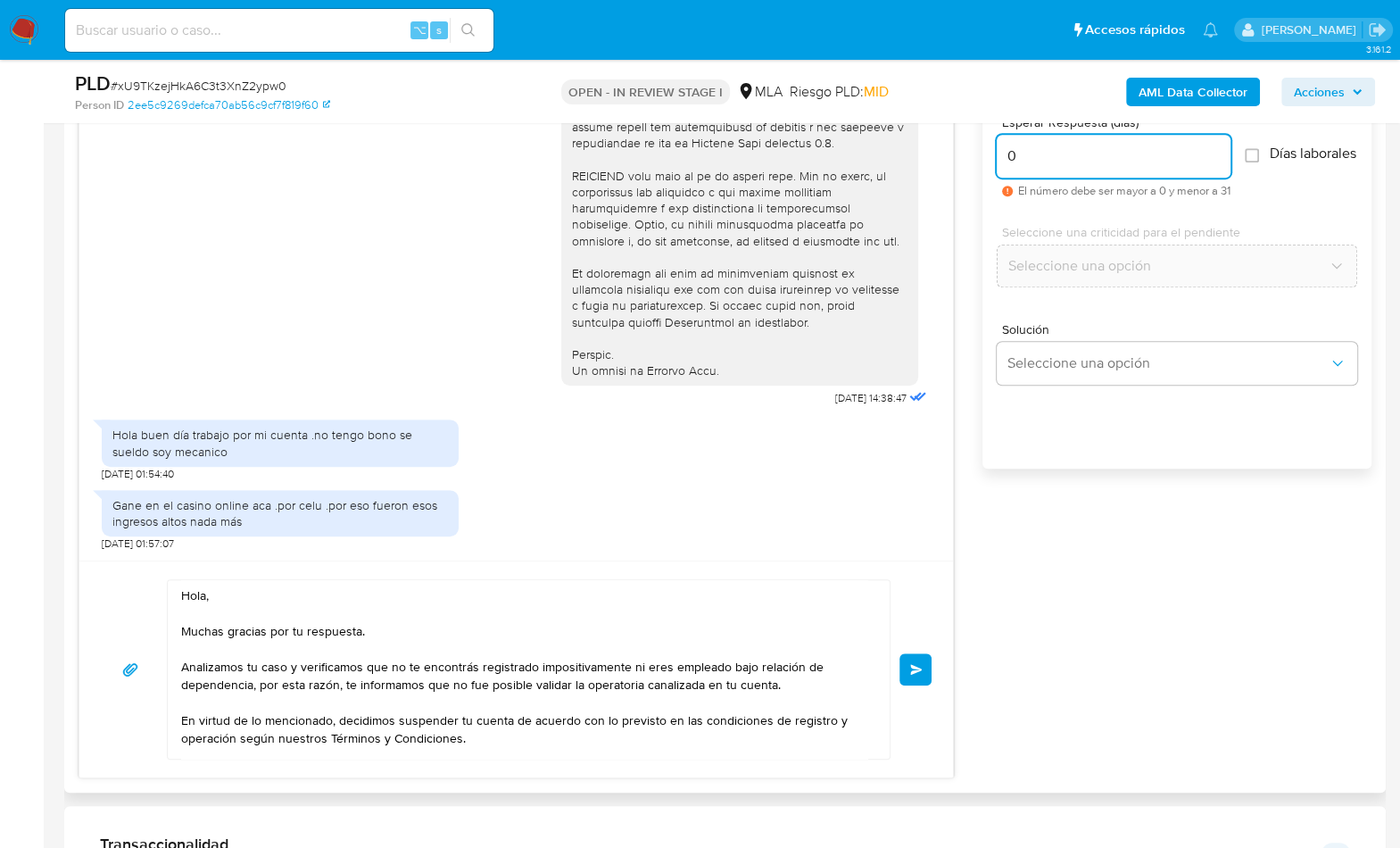
click at [1041, 163] on input "0" at bounding box center [1113, 156] width 234 height 23
click at [911, 664] on span "Enviar" at bounding box center [916, 669] width 13 height 11
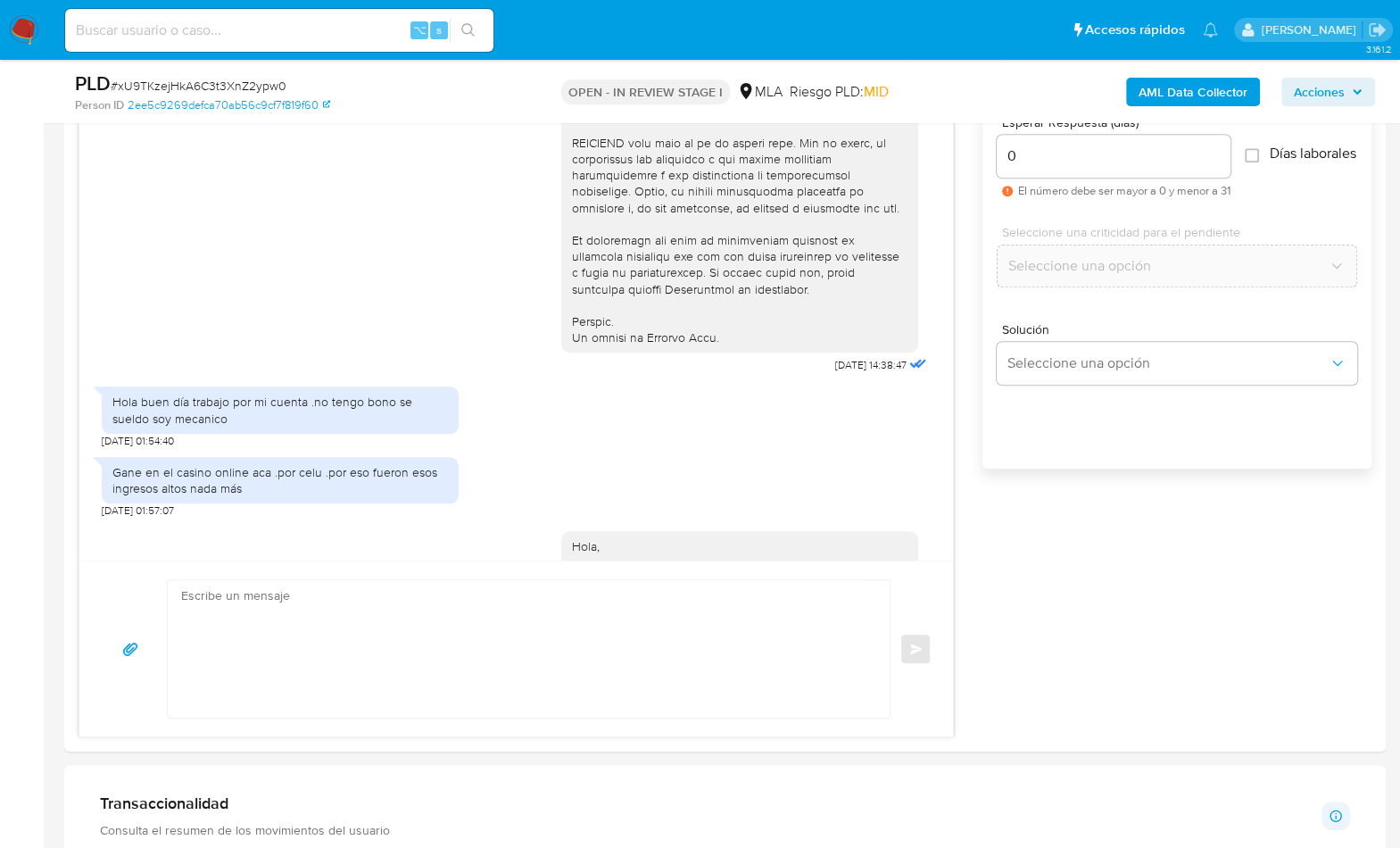
scroll to position [1038, 0]
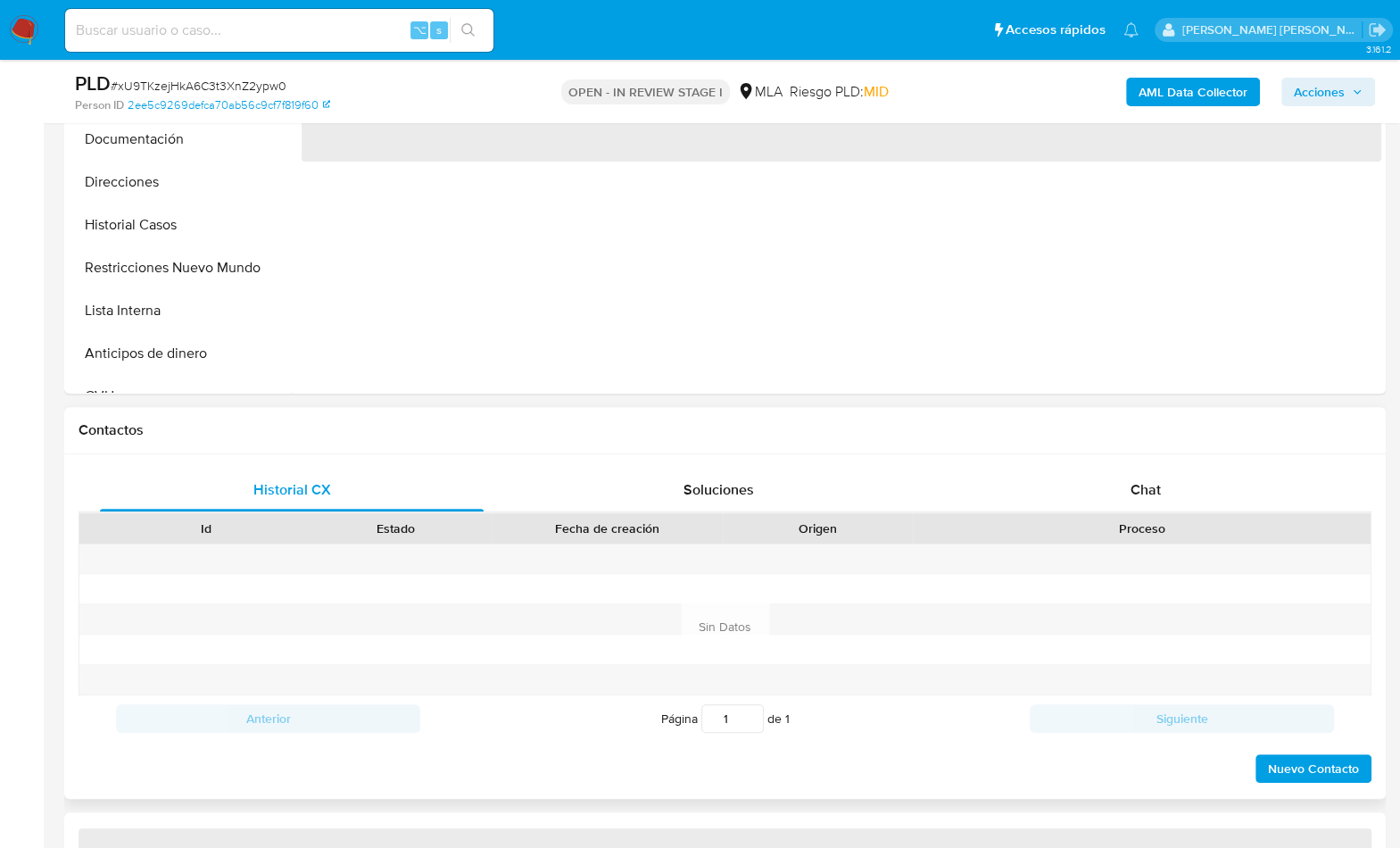
scroll to position [837, 0]
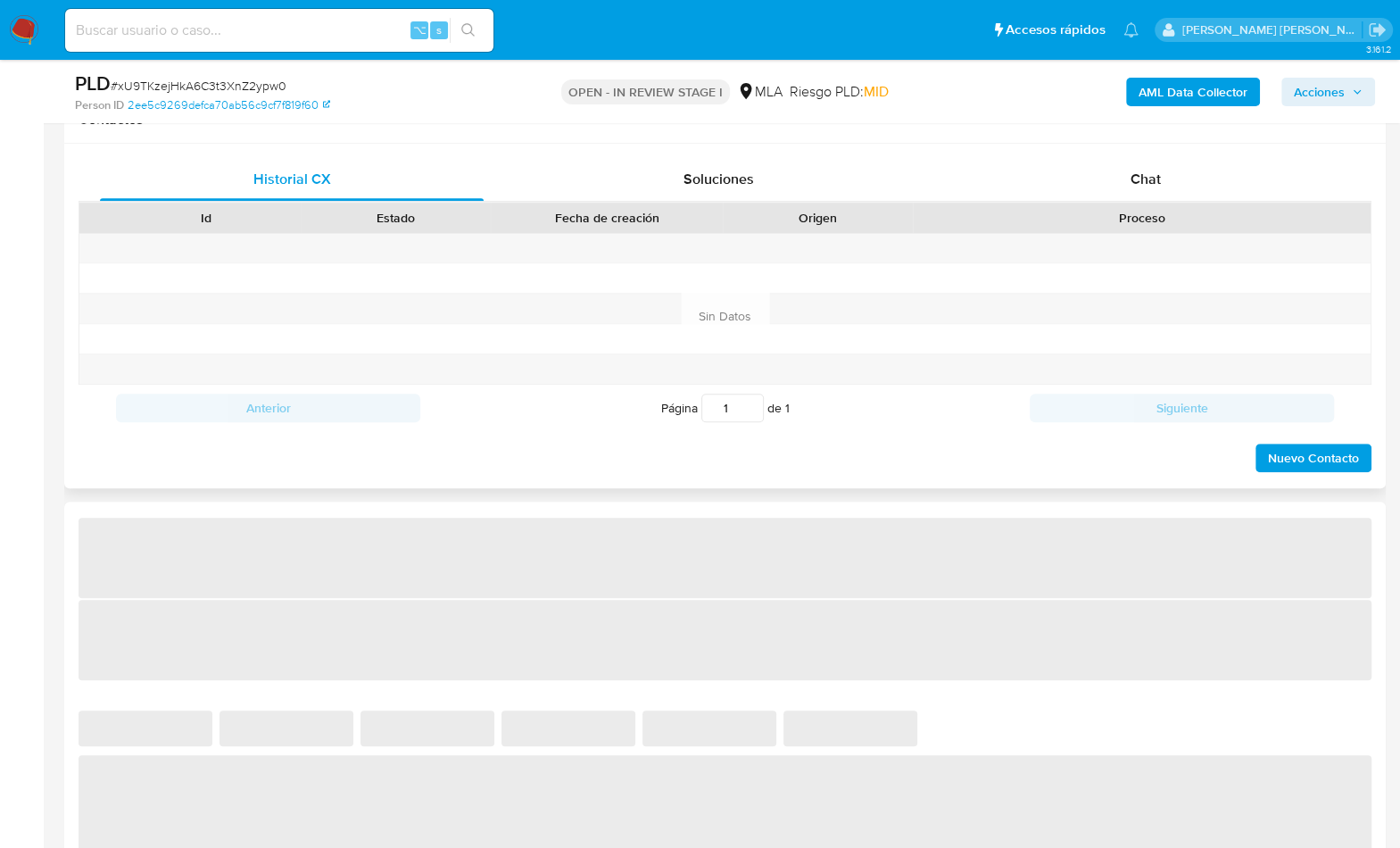
select select "10"
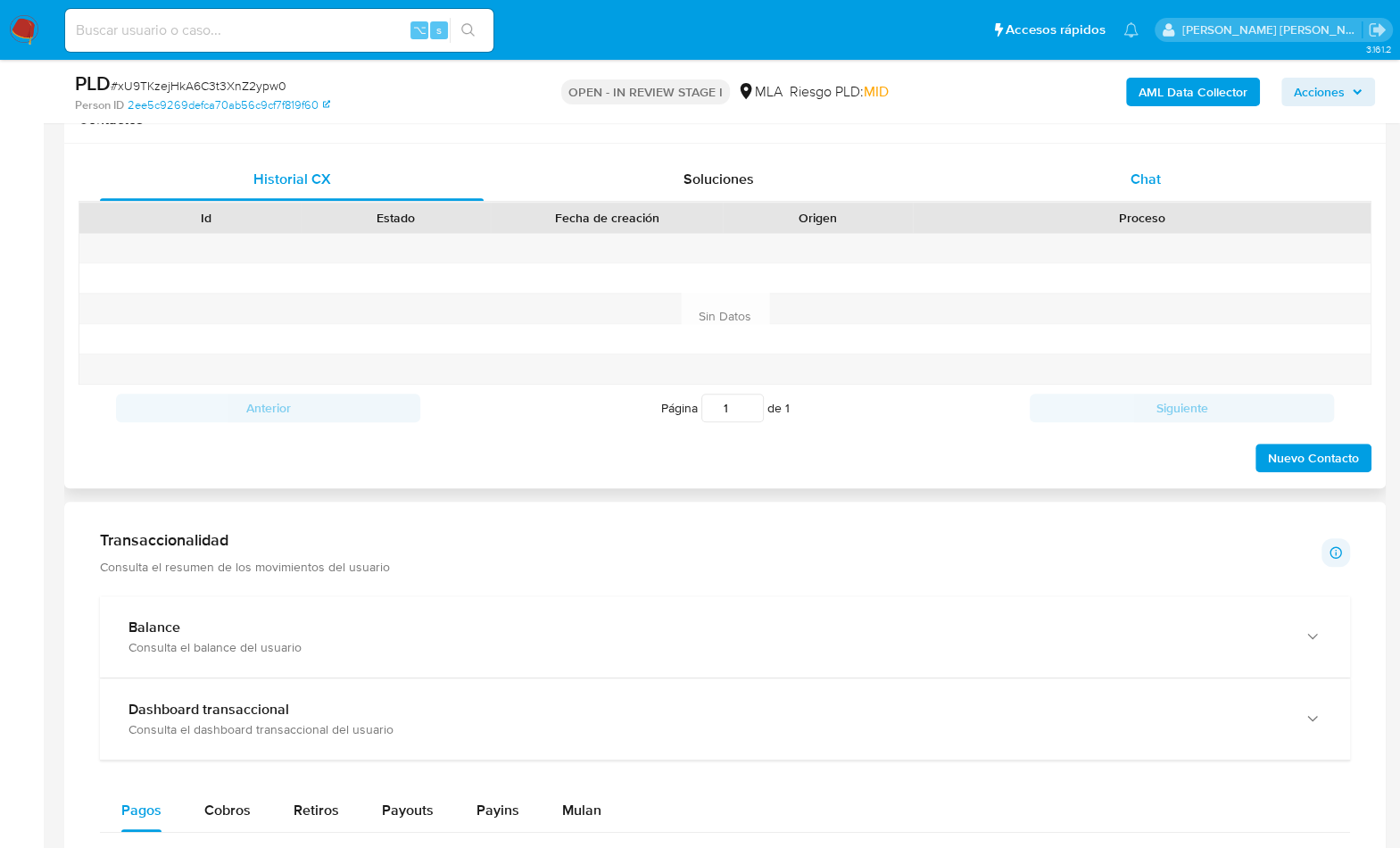
click at [1174, 179] on div "Chat" at bounding box center [1144, 179] width 384 height 42
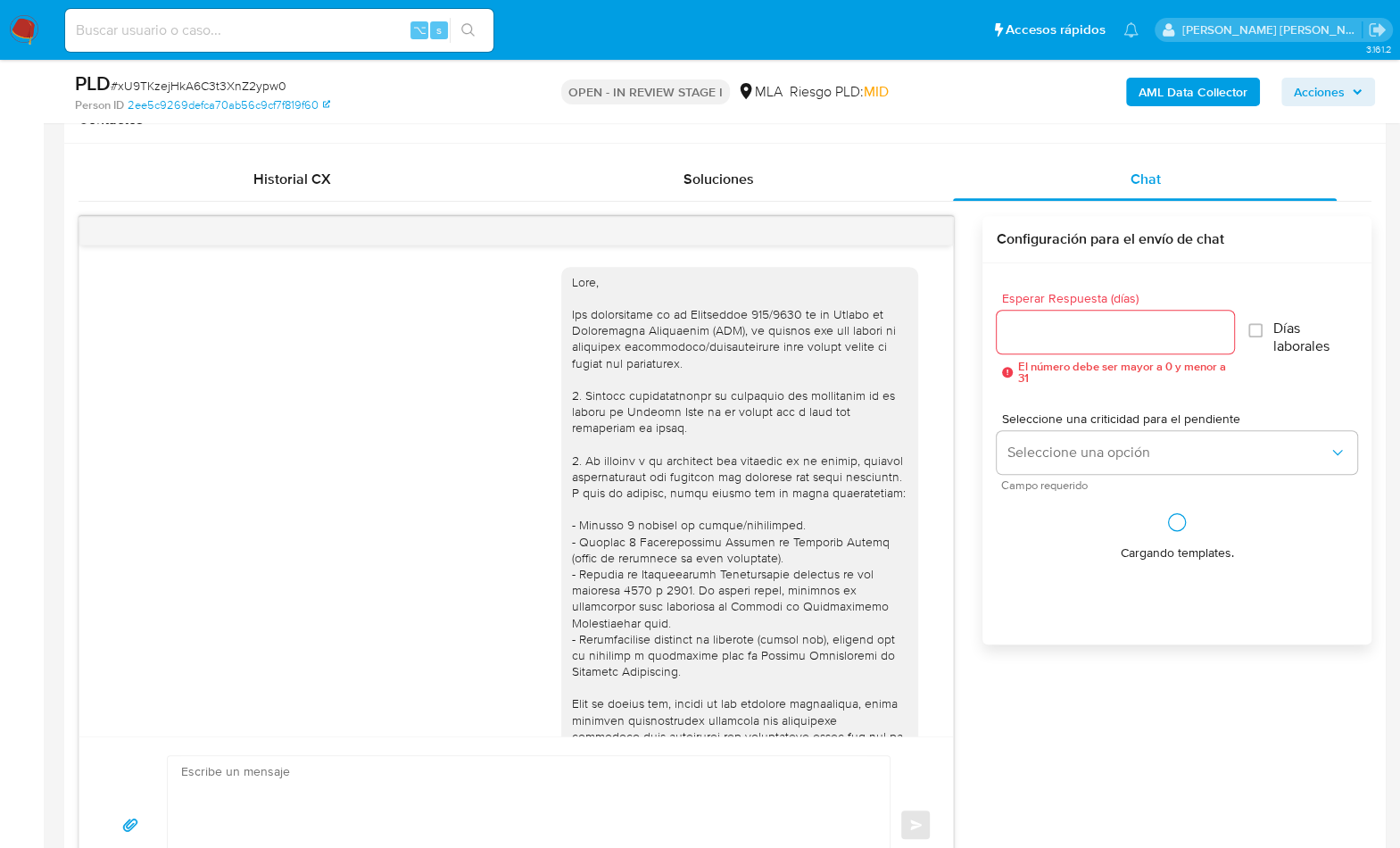
scroll to position [1038, 0]
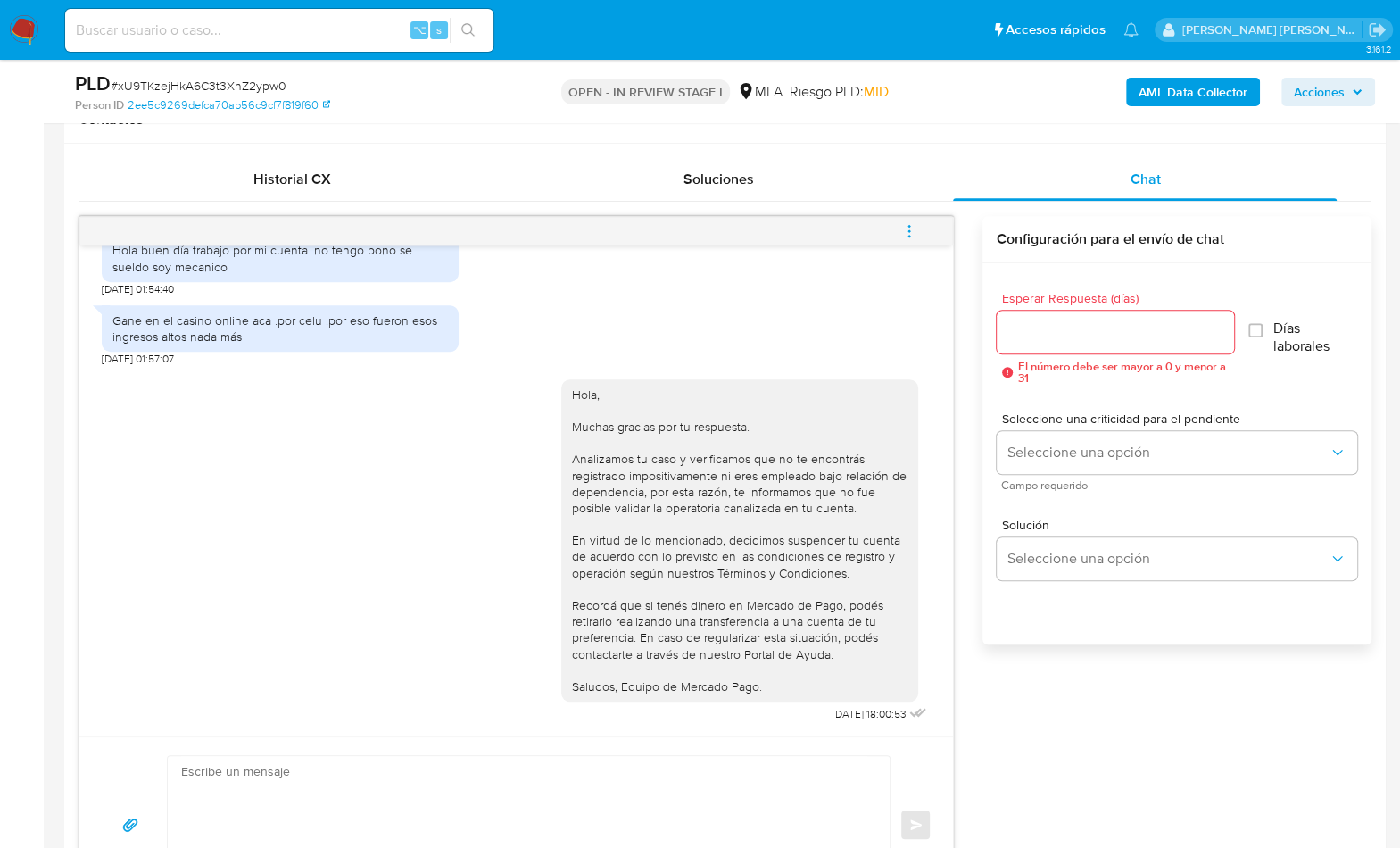
click at [922, 225] on button "menu-action" at bounding box center [908, 230] width 59 height 42
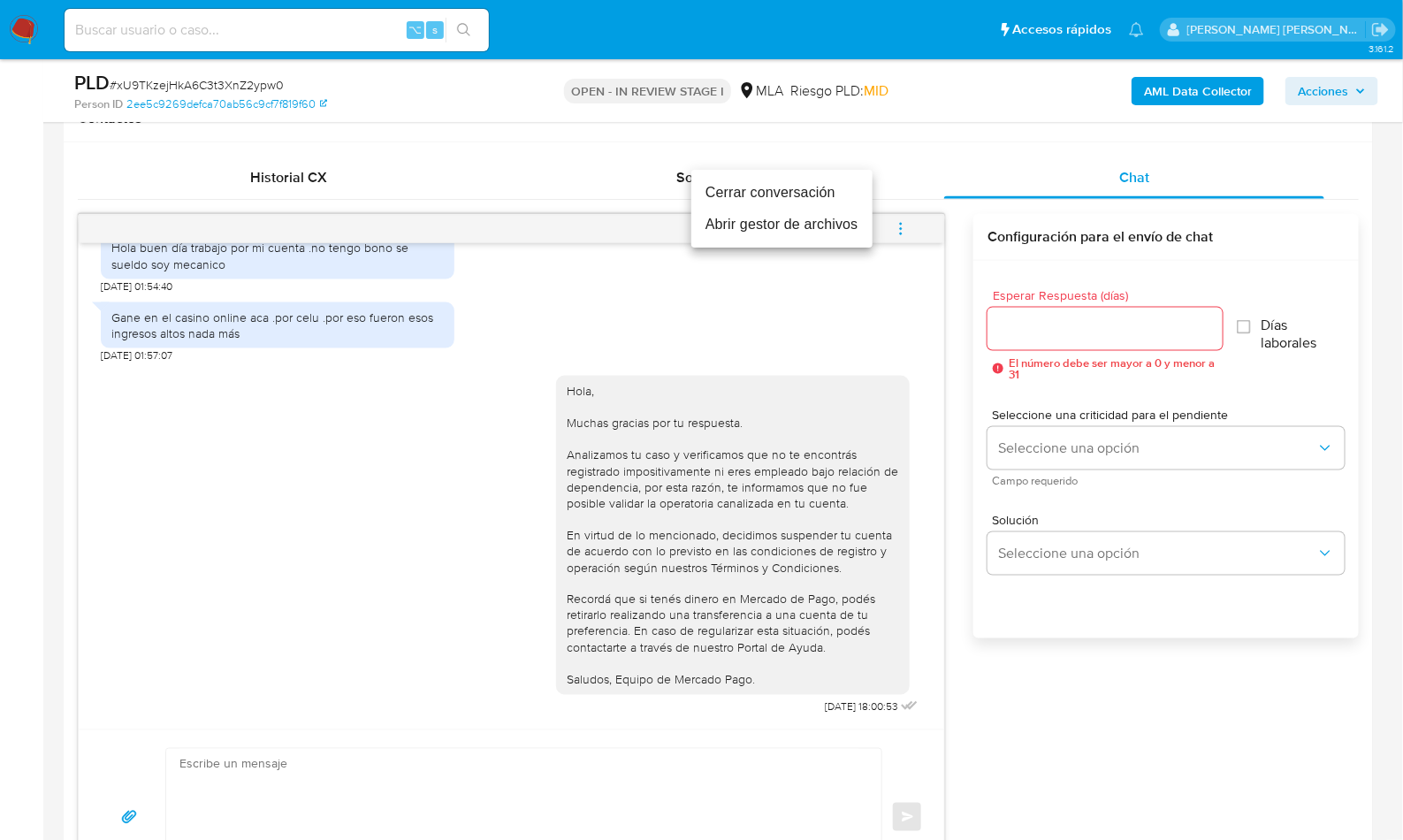
click at [748, 200] on li "Cerrar conversación" at bounding box center [782, 193] width 182 height 32
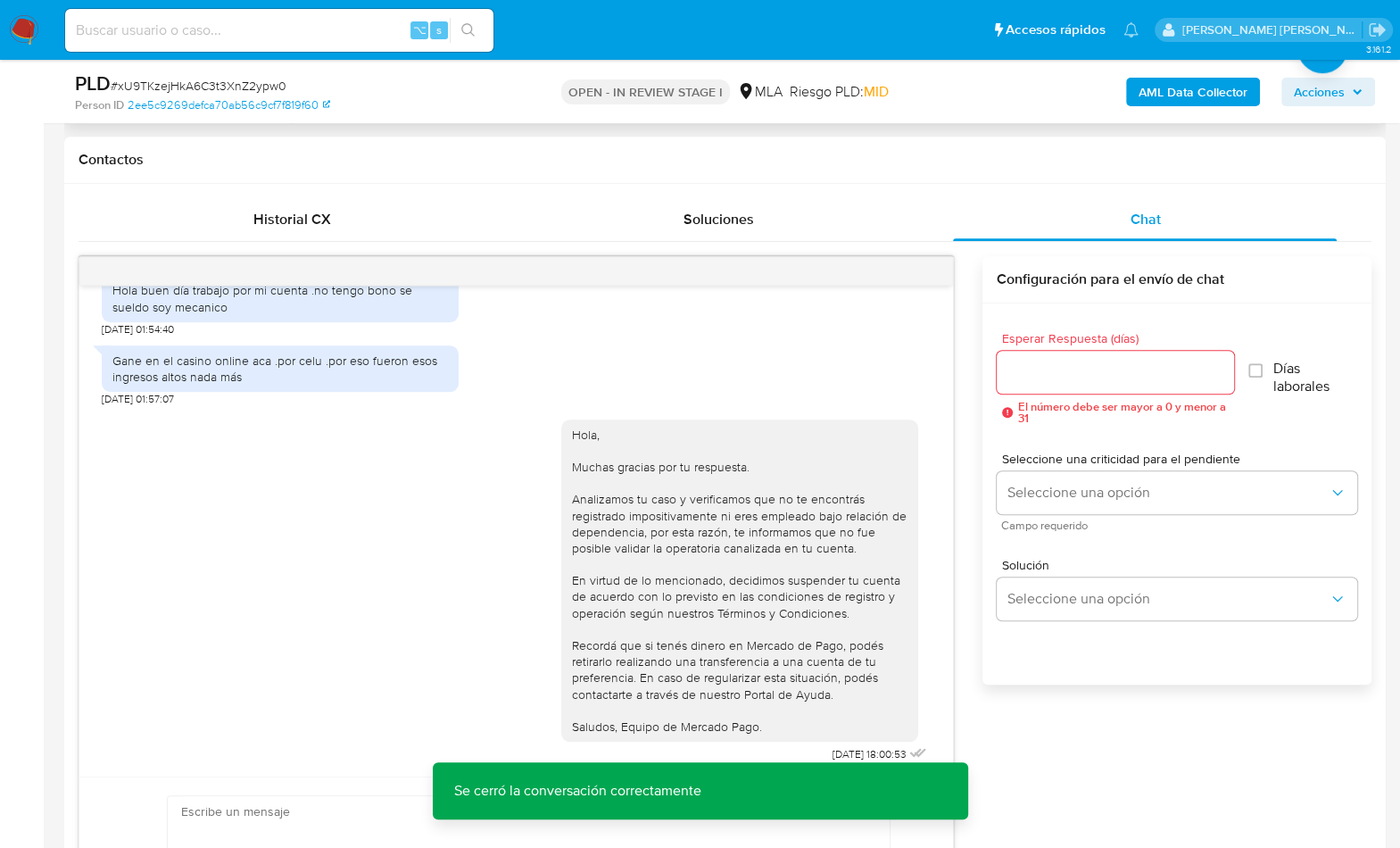
scroll to position [266, 0]
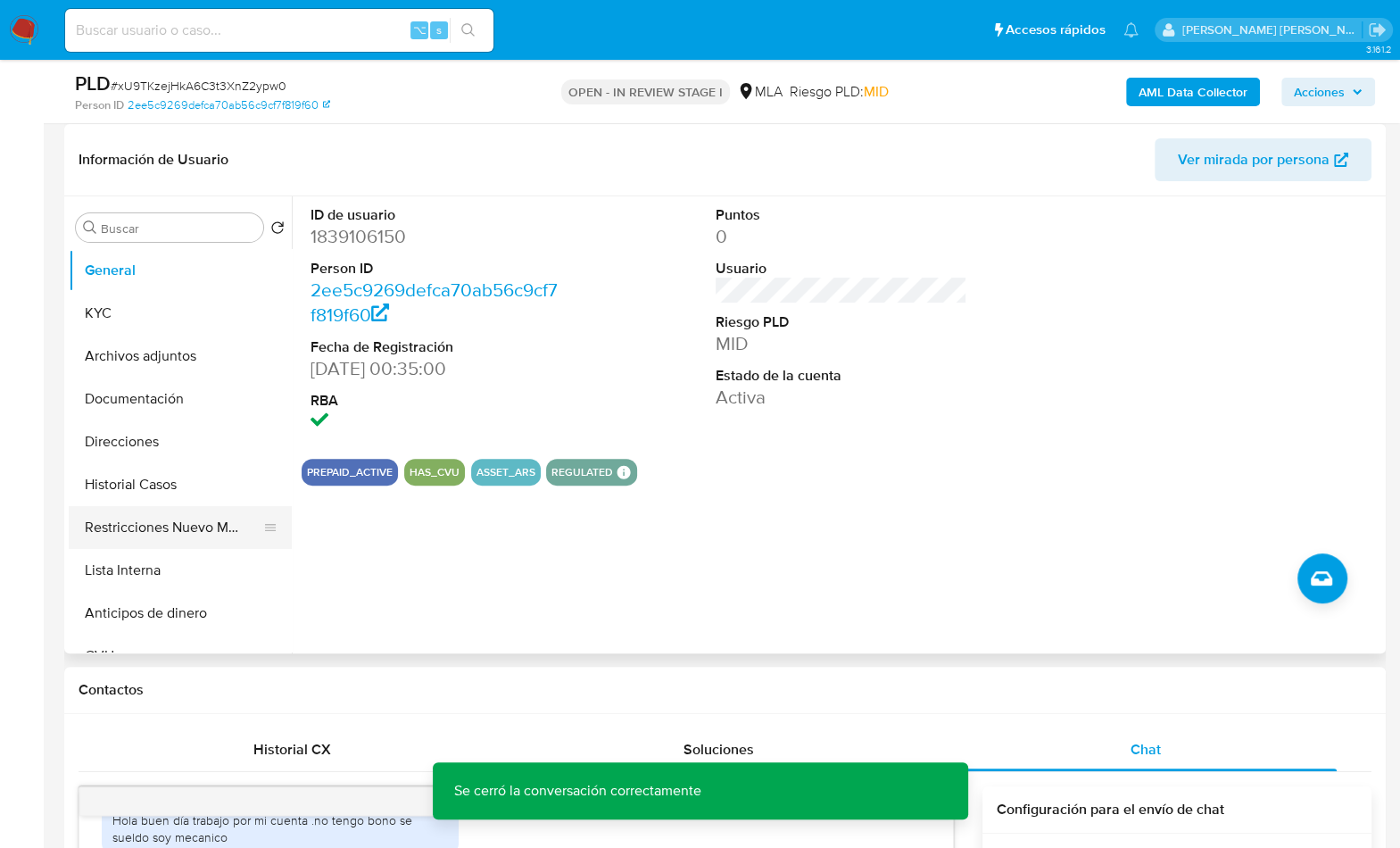
click at [175, 524] on button "Restricciones Nuevo Mundo" at bounding box center [172, 527] width 209 height 42
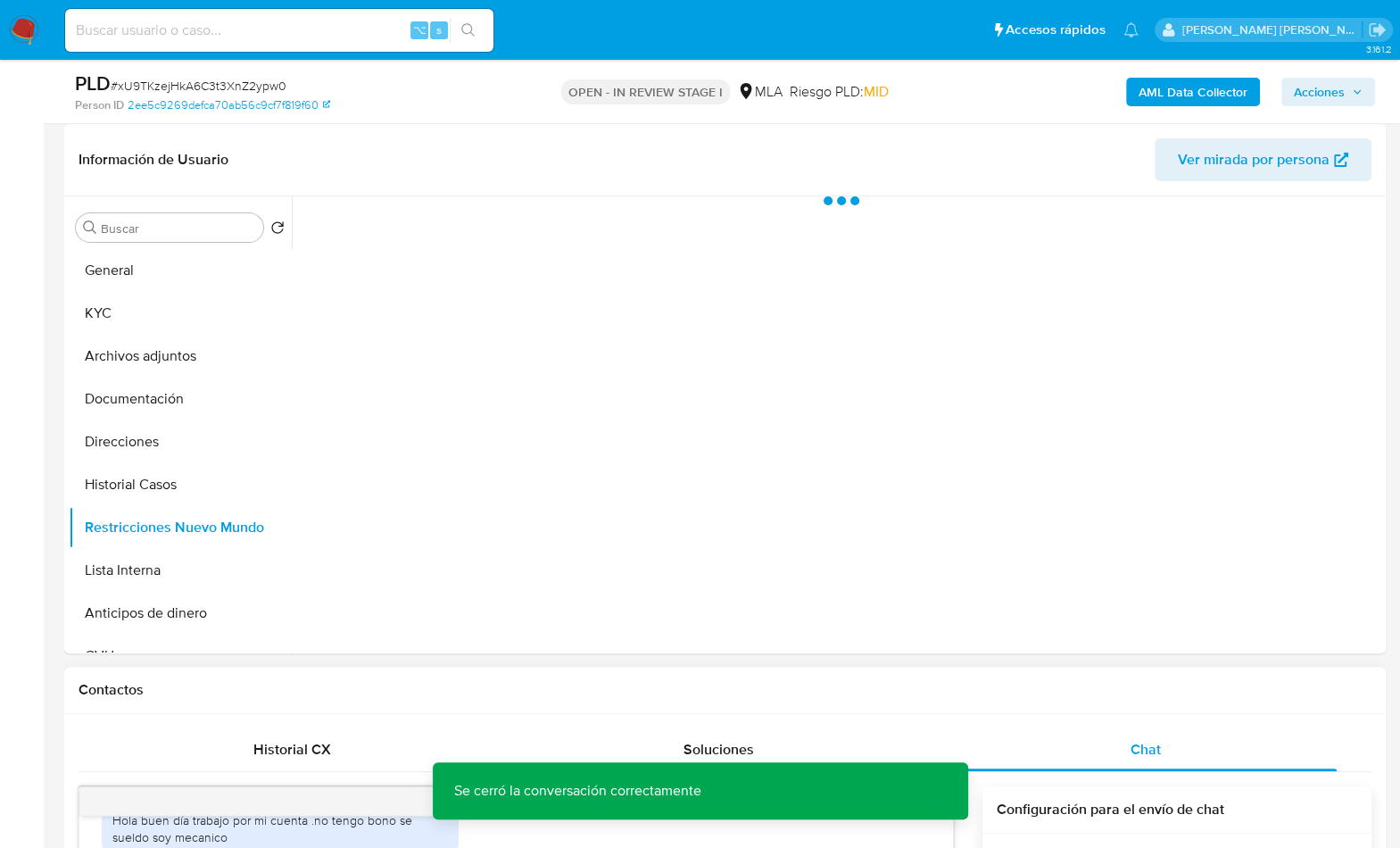
click at [1108, 694] on h1 "Contactos" at bounding box center [725, 690] width 1293 height 18
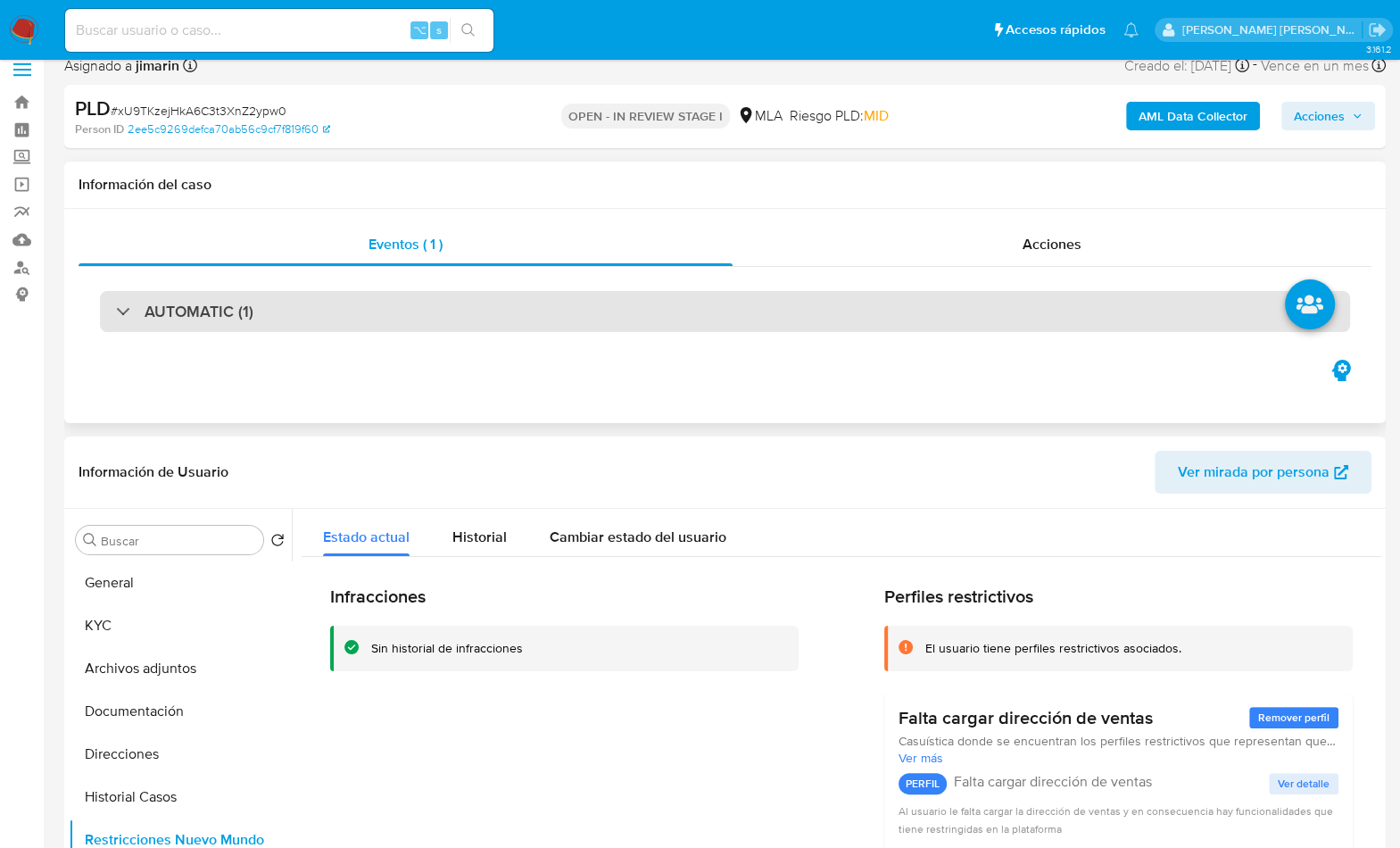
scroll to position [0, 0]
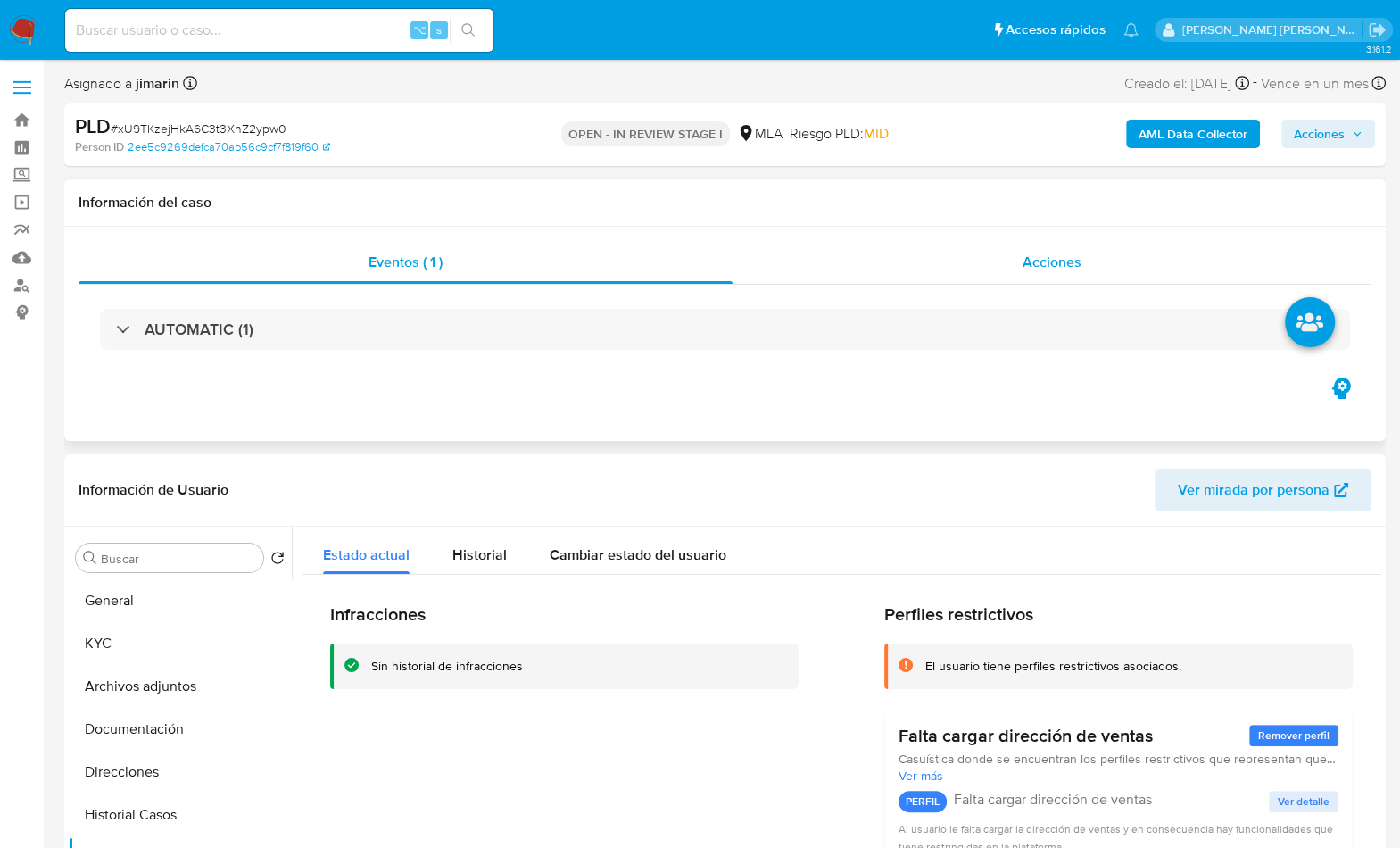
click at [1089, 268] on div "Acciones" at bounding box center [1052, 262] width 639 height 42
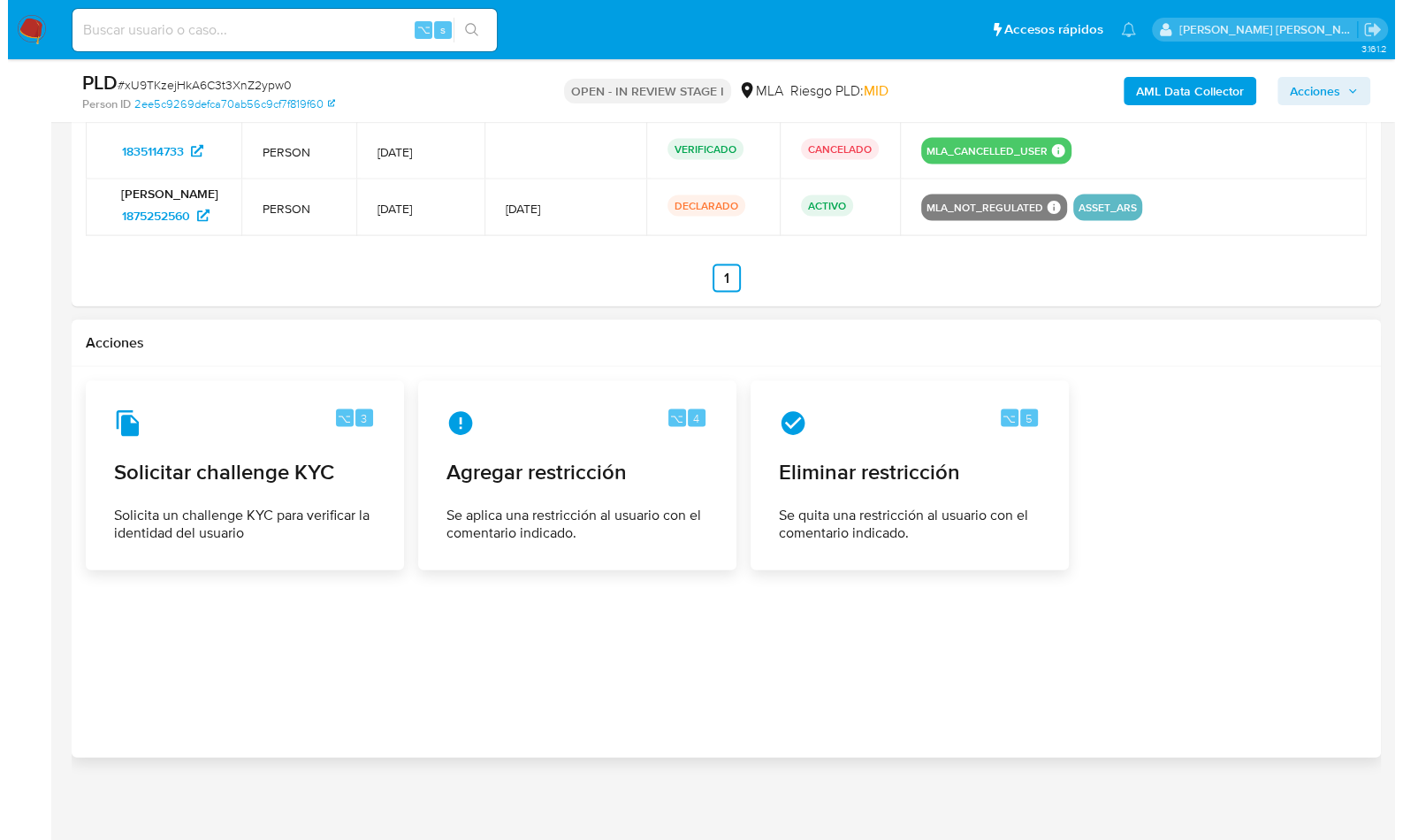
scroll to position [3038, 0]
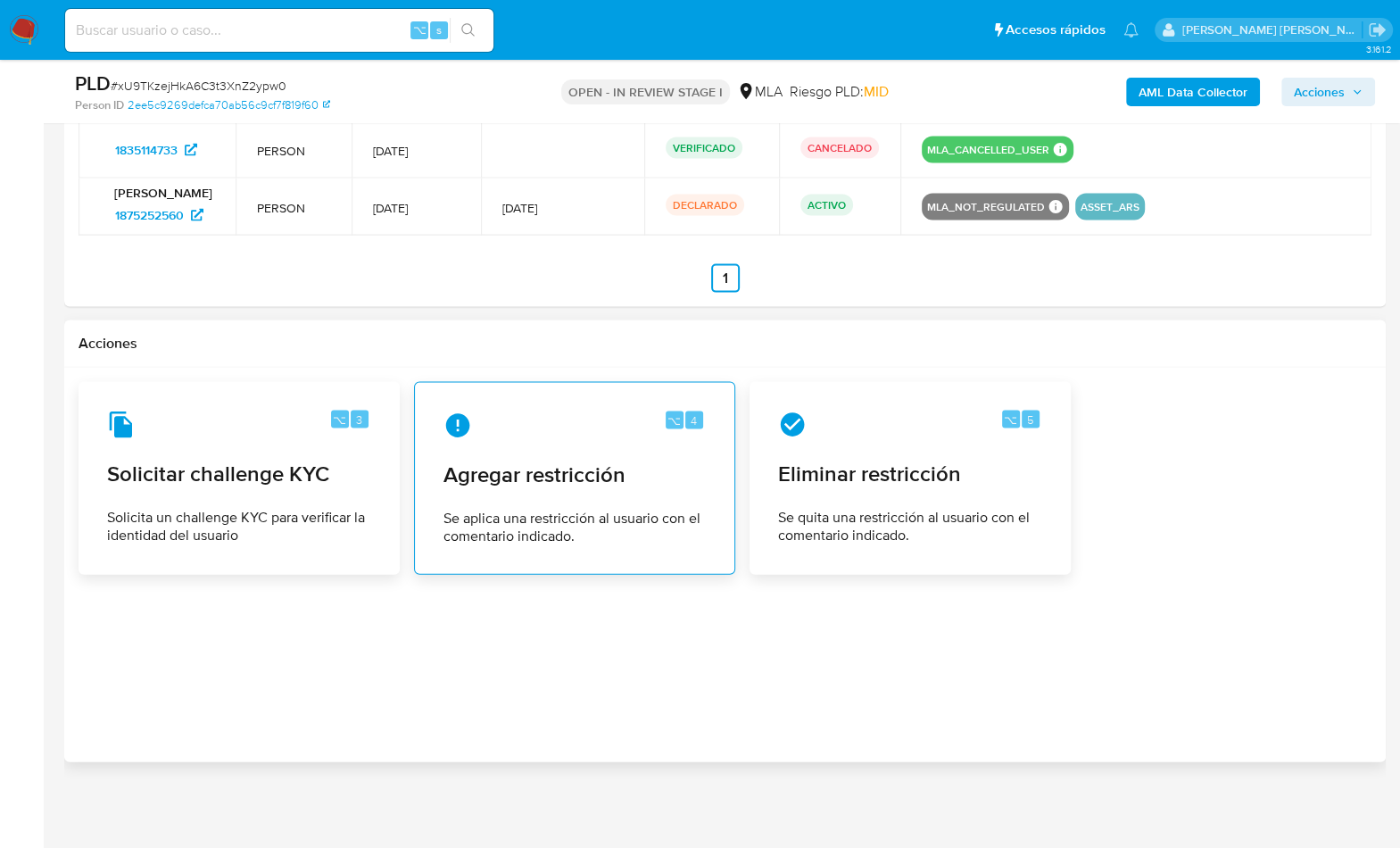
click at [602, 470] on span "Agregar restricción" at bounding box center [574, 475] width 263 height 27
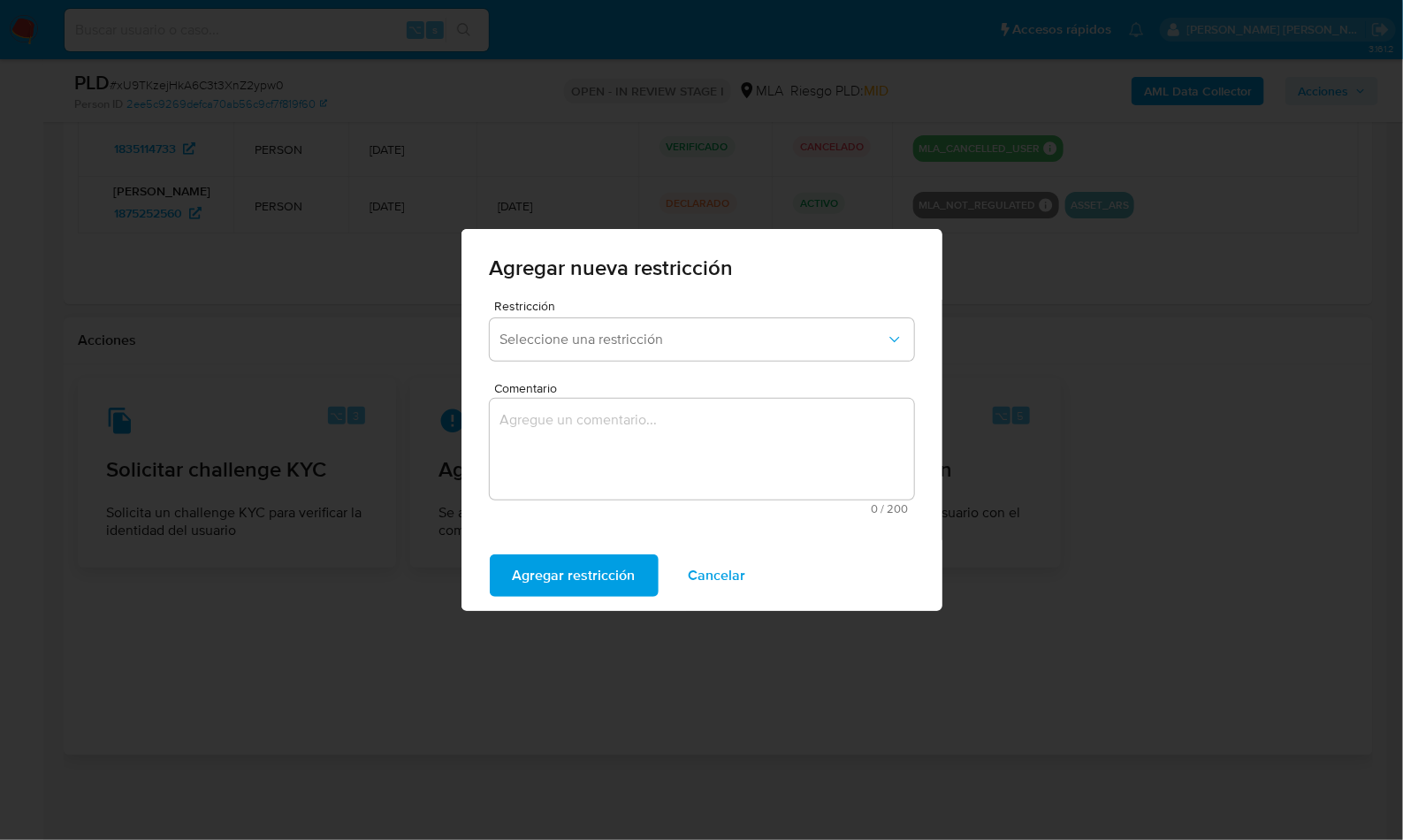
click at [582, 314] on div "Restricción Seleccione una restricción" at bounding box center [702, 334] width 424 height 68
click at [599, 365] on div "Restricción Seleccione una restricción" at bounding box center [702, 334] width 424 height 68
click at [633, 341] on span "Seleccione una restricción" at bounding box center [693, 340] width 386 height 18
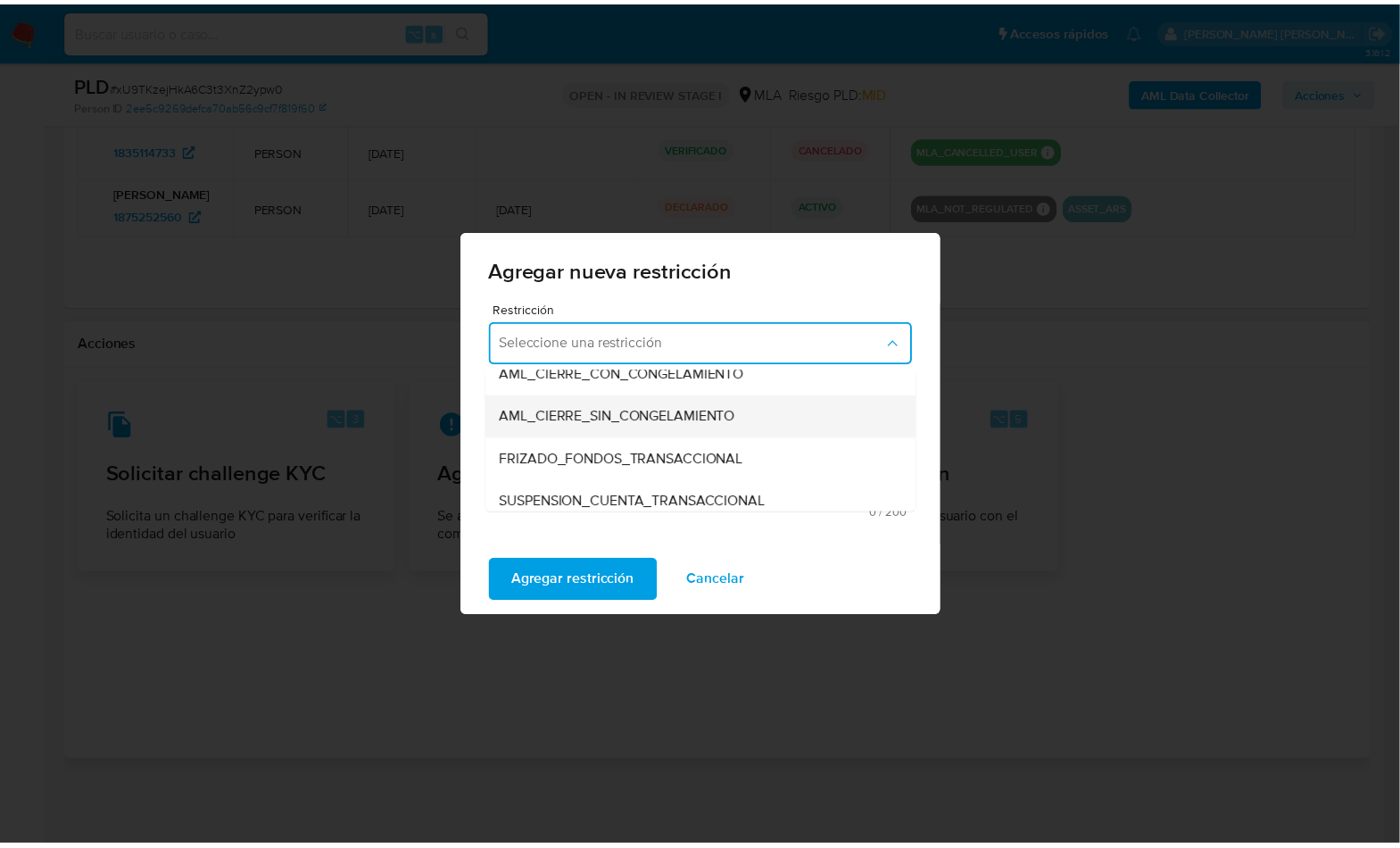
scroll to position [157, 0]
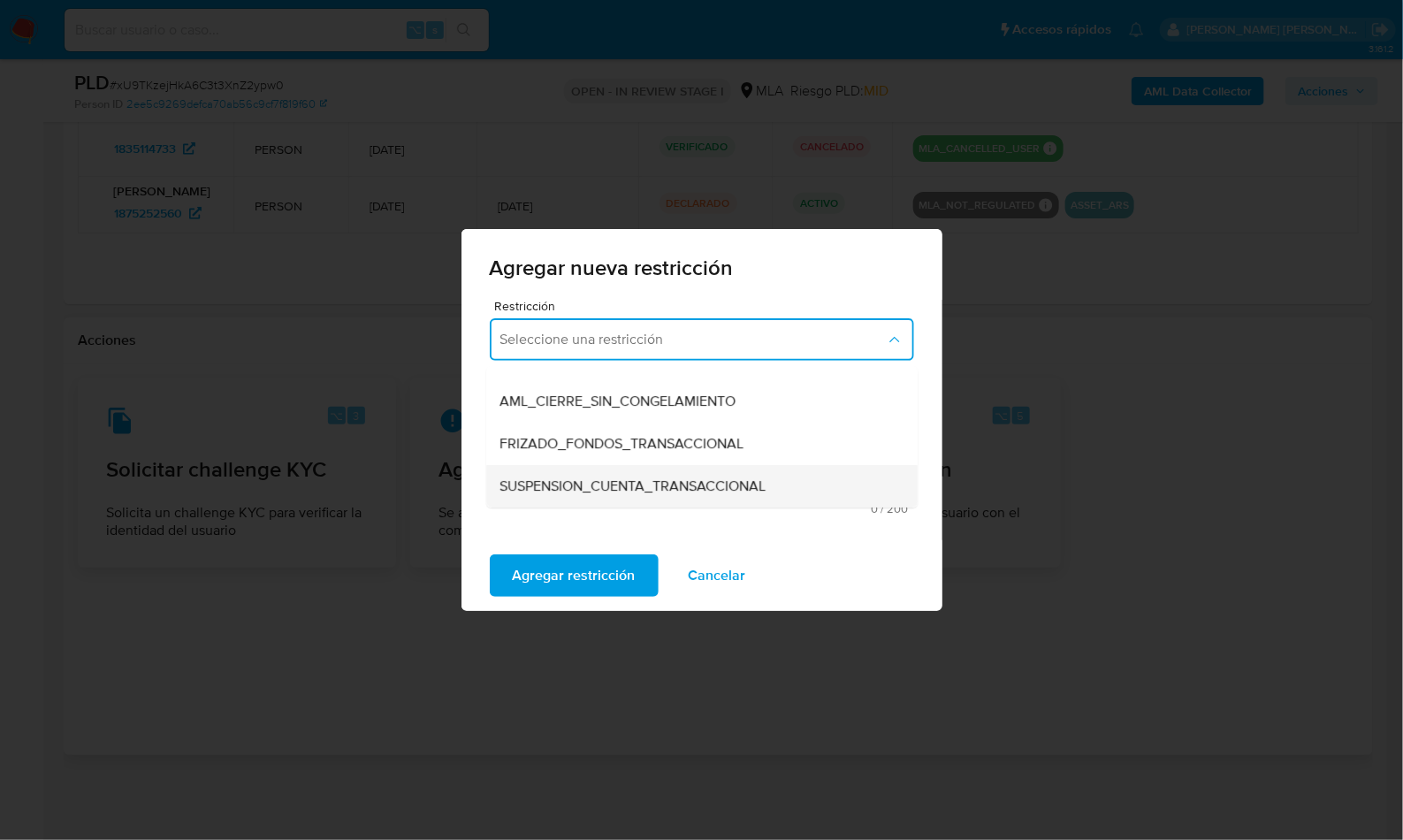
click at [659, 471] on div "SUSPENSION_CUENTA_TRANSACCIONAL" at bounding box center [696, 486] width 393 height 42
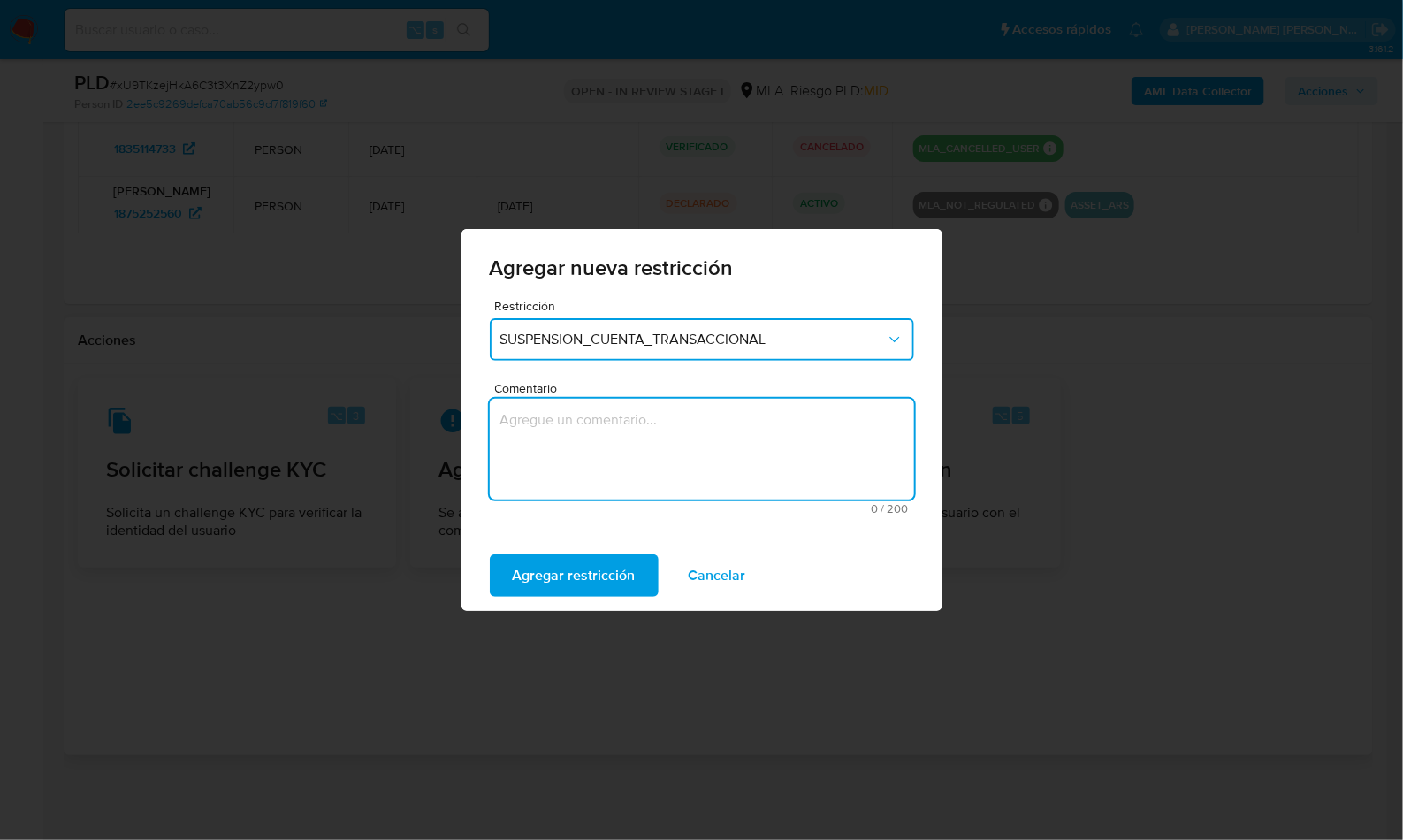
click at [667, 465] on textarea "Comentario" at bounding box center [702, 449] width 424 height 101
type textarea "AML"
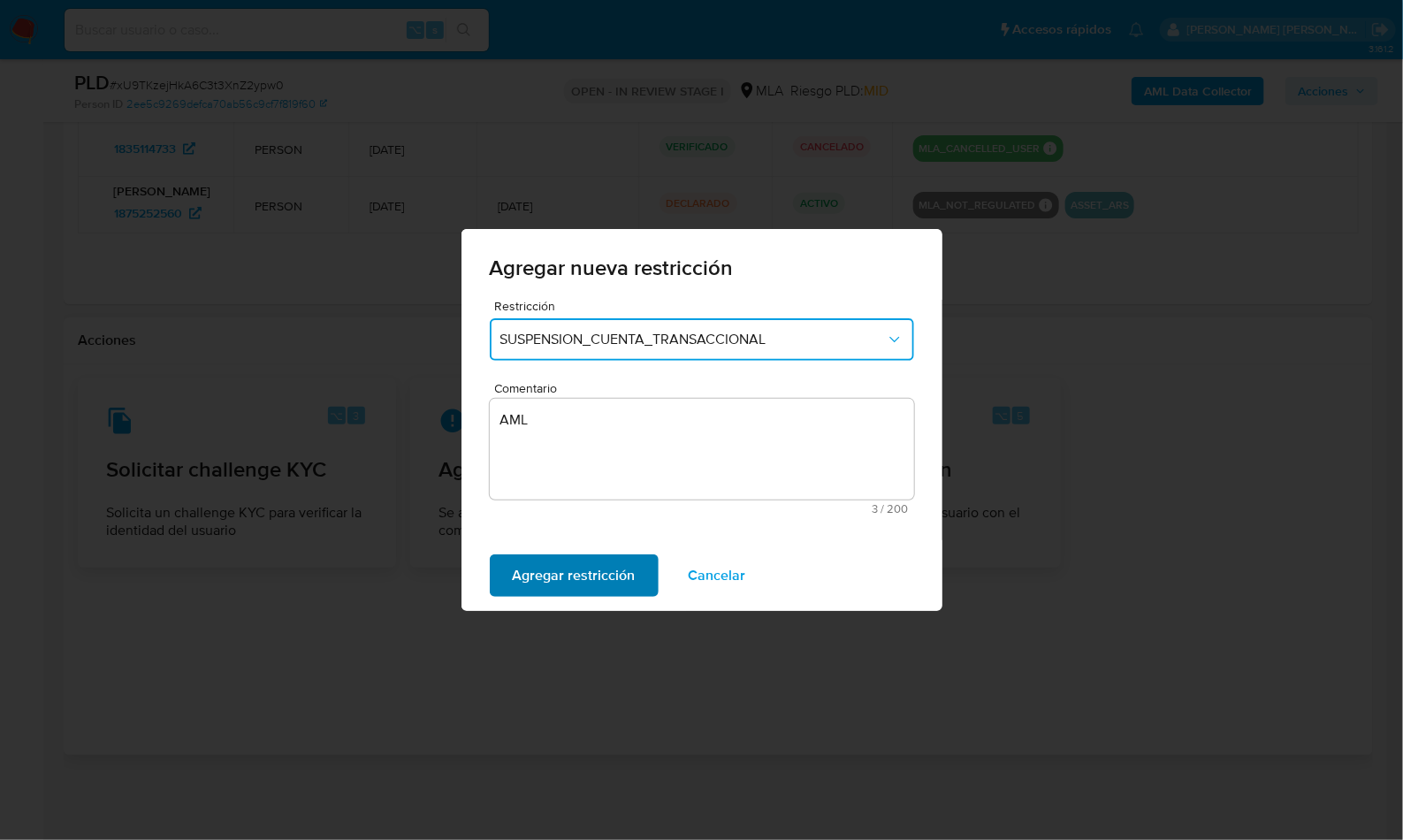
click at [586, 576] on span "Agregar restricción" at bounding box center [574, 575] width 123 height 38
click at [560, 567] on span "Confirmar" at bounding box center [544, 575] width 64 height 38
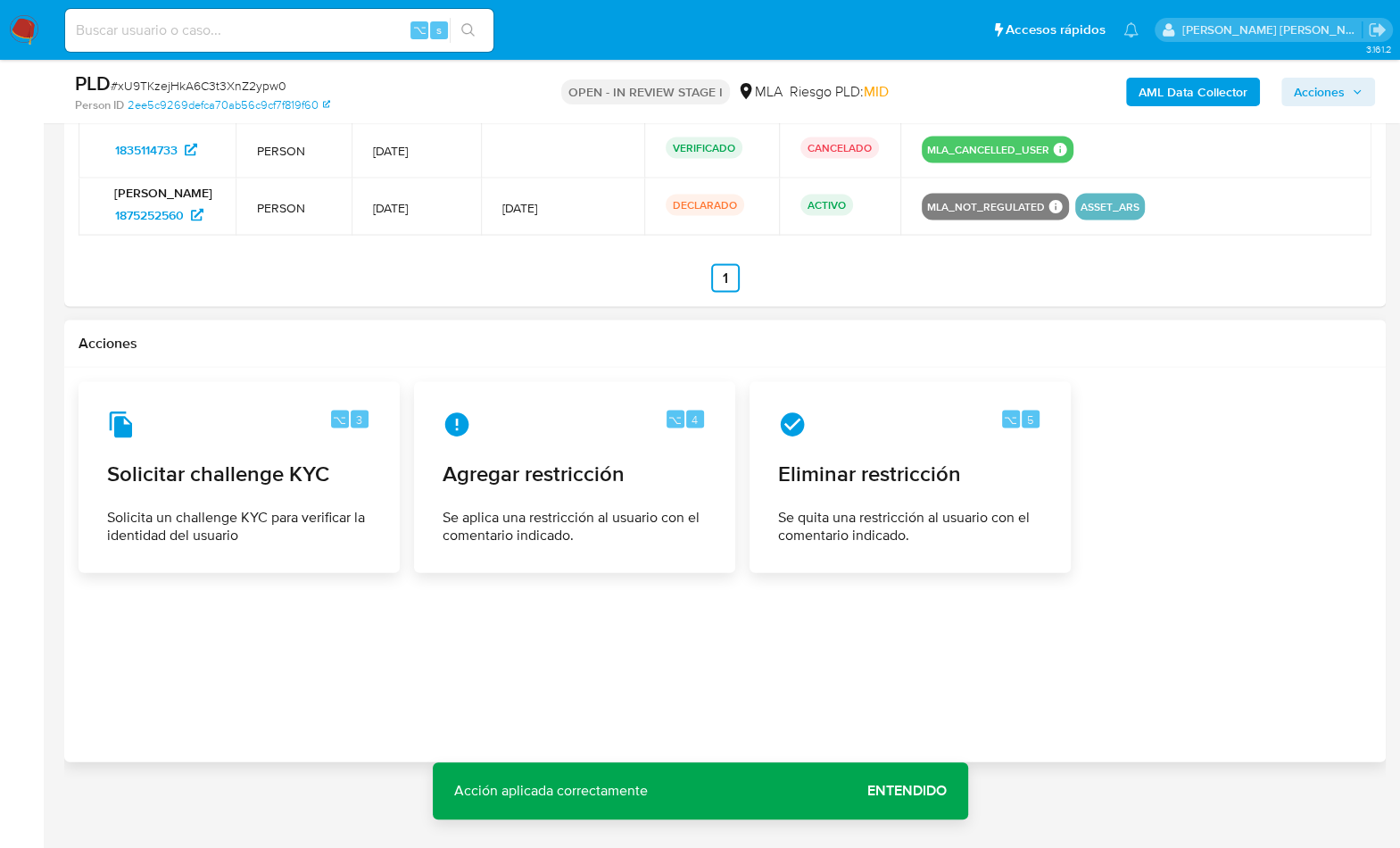
click at [1145, 577] on div at bounding box center [725, 564] width 1293 height 366
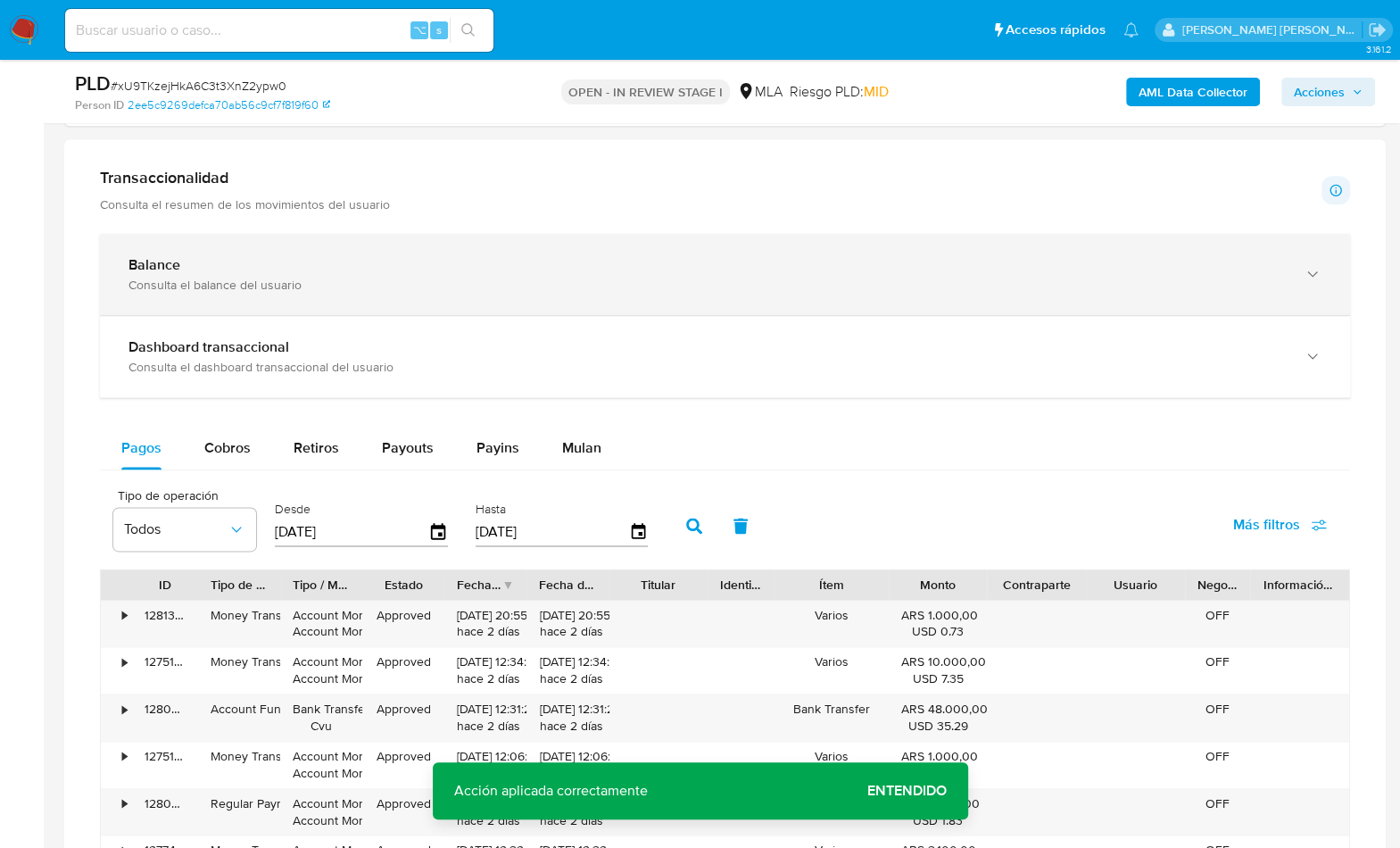
scroll to position [1713, 0]
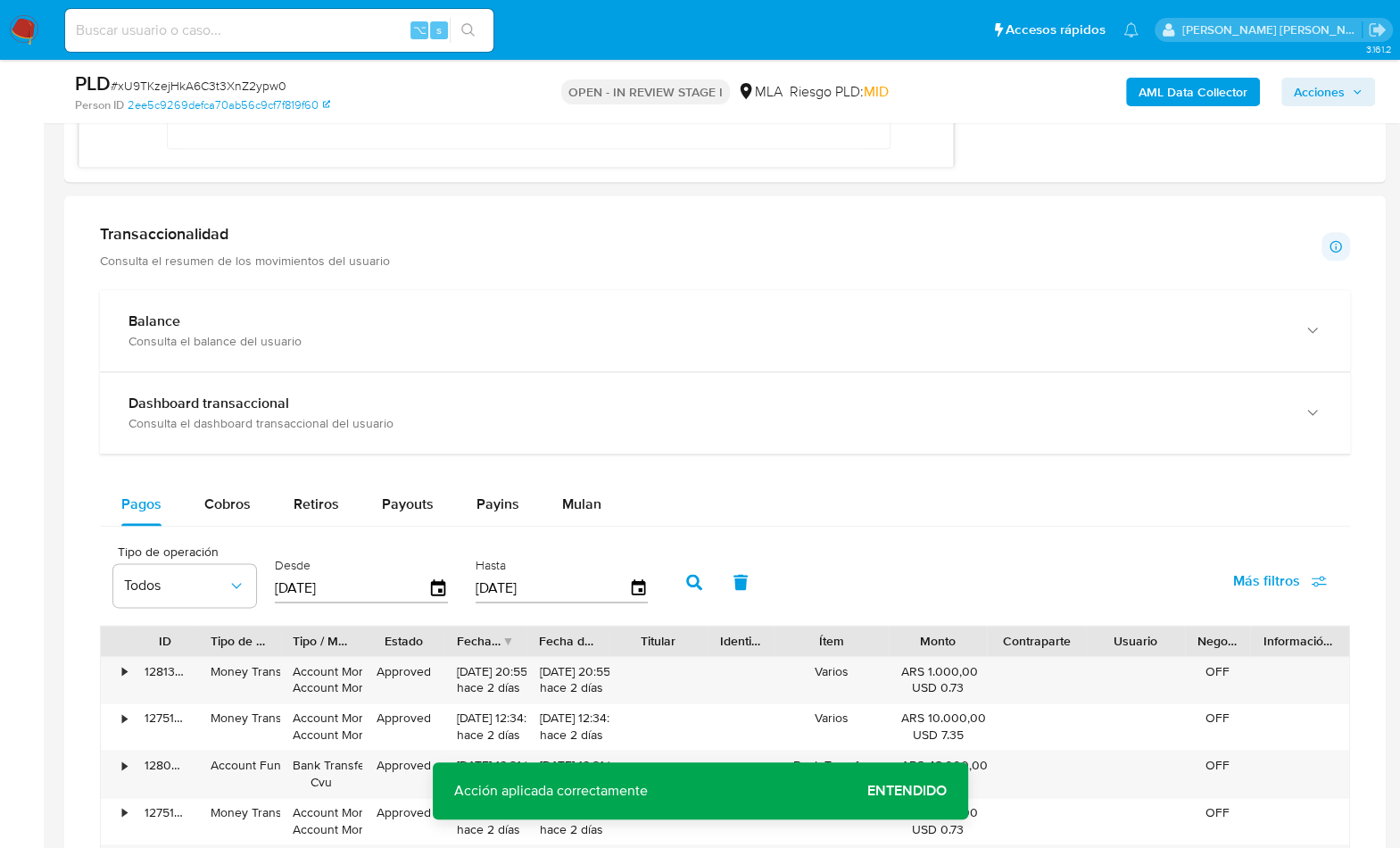
click at [1152, 198] on div at bounding box center [725, 700] width 1321 height 1010
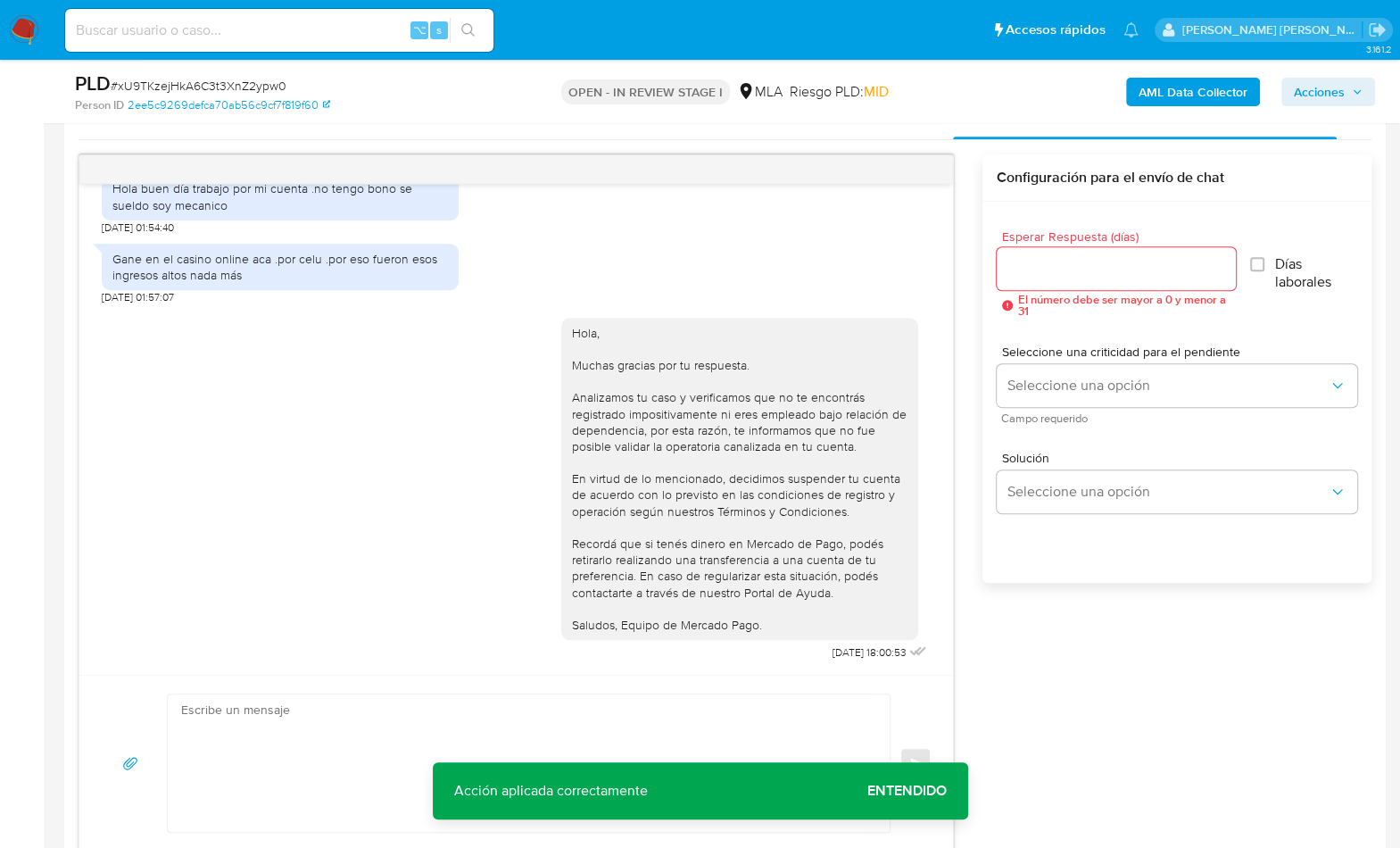
scroll to position [844, 0]
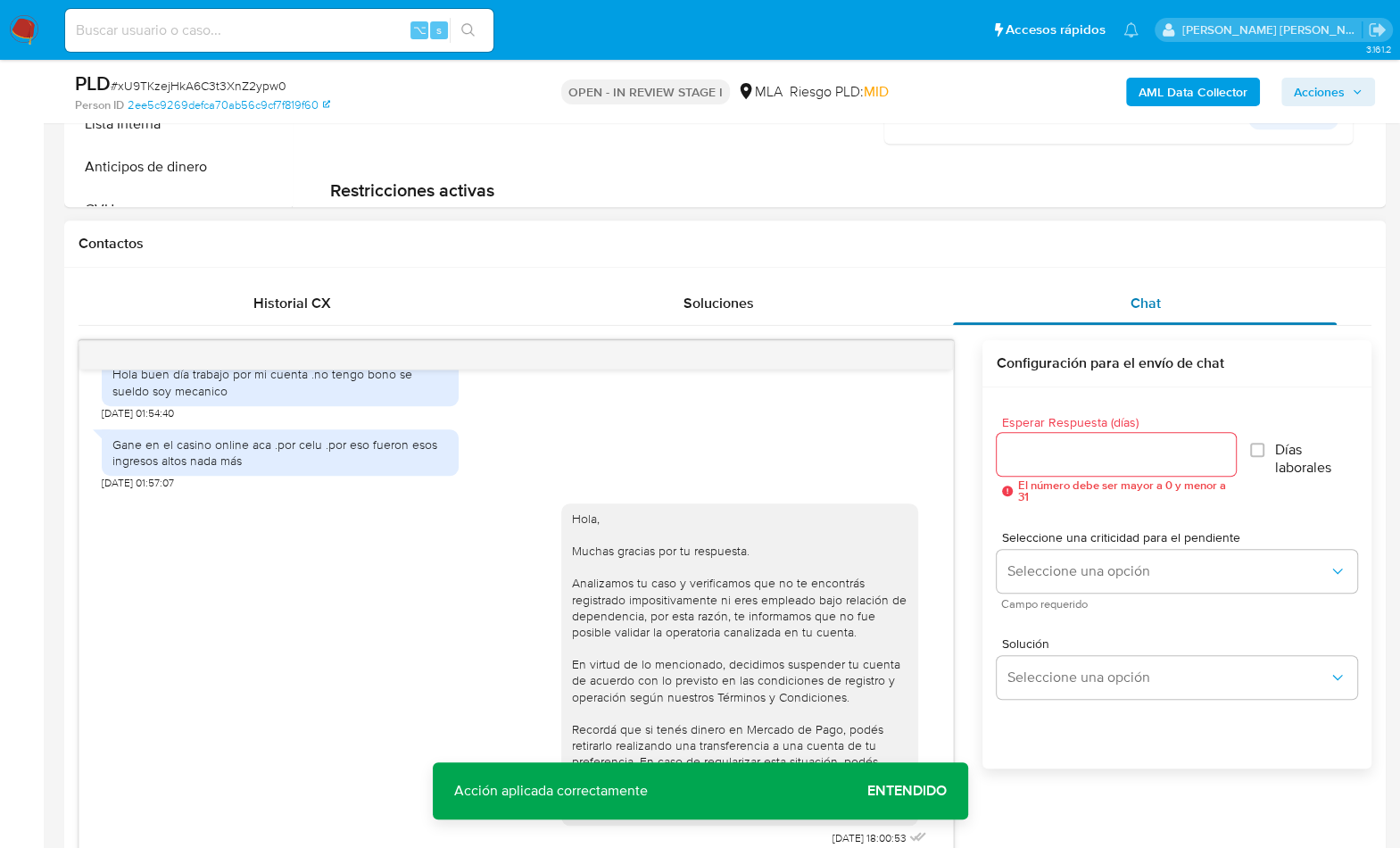
click at [1163, 287] on div "Chat" at bounding box center [1144, 303] width 384 height 42
click at [1177, 300] on div "Chat" at bounding box center [1144, 303] width 384 height 42
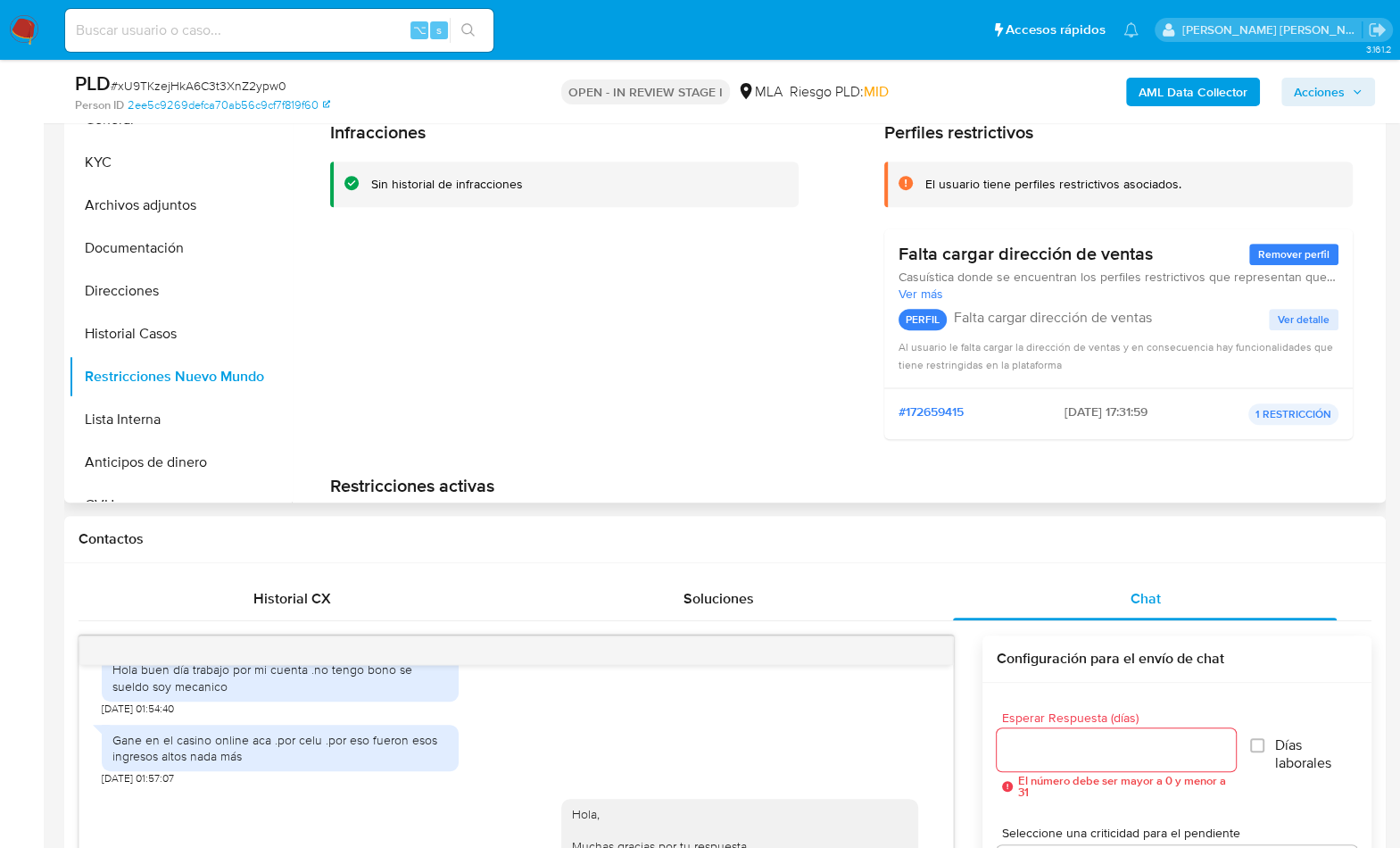
scroll to position [491, 0]
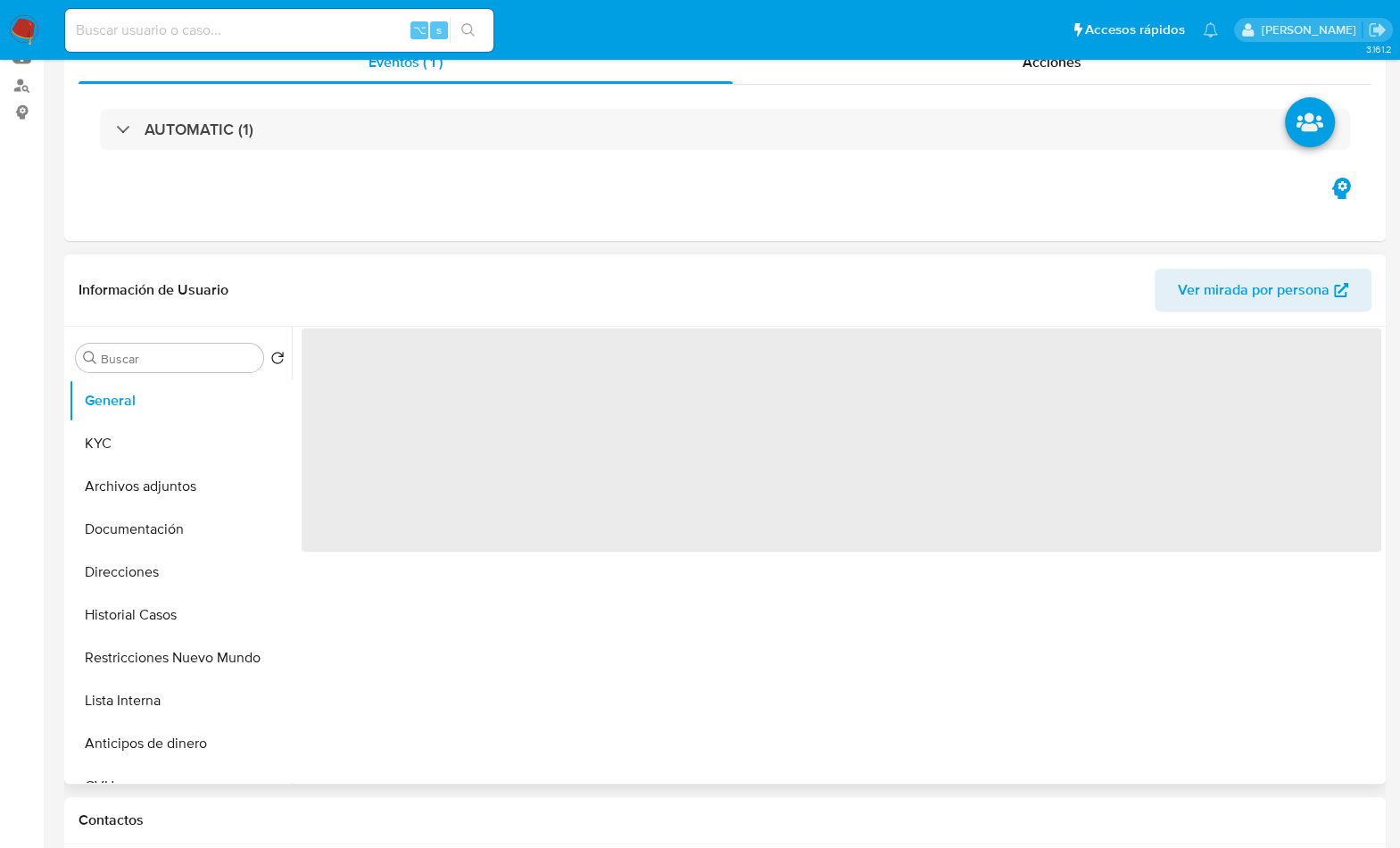
scroll to position [284, 0]
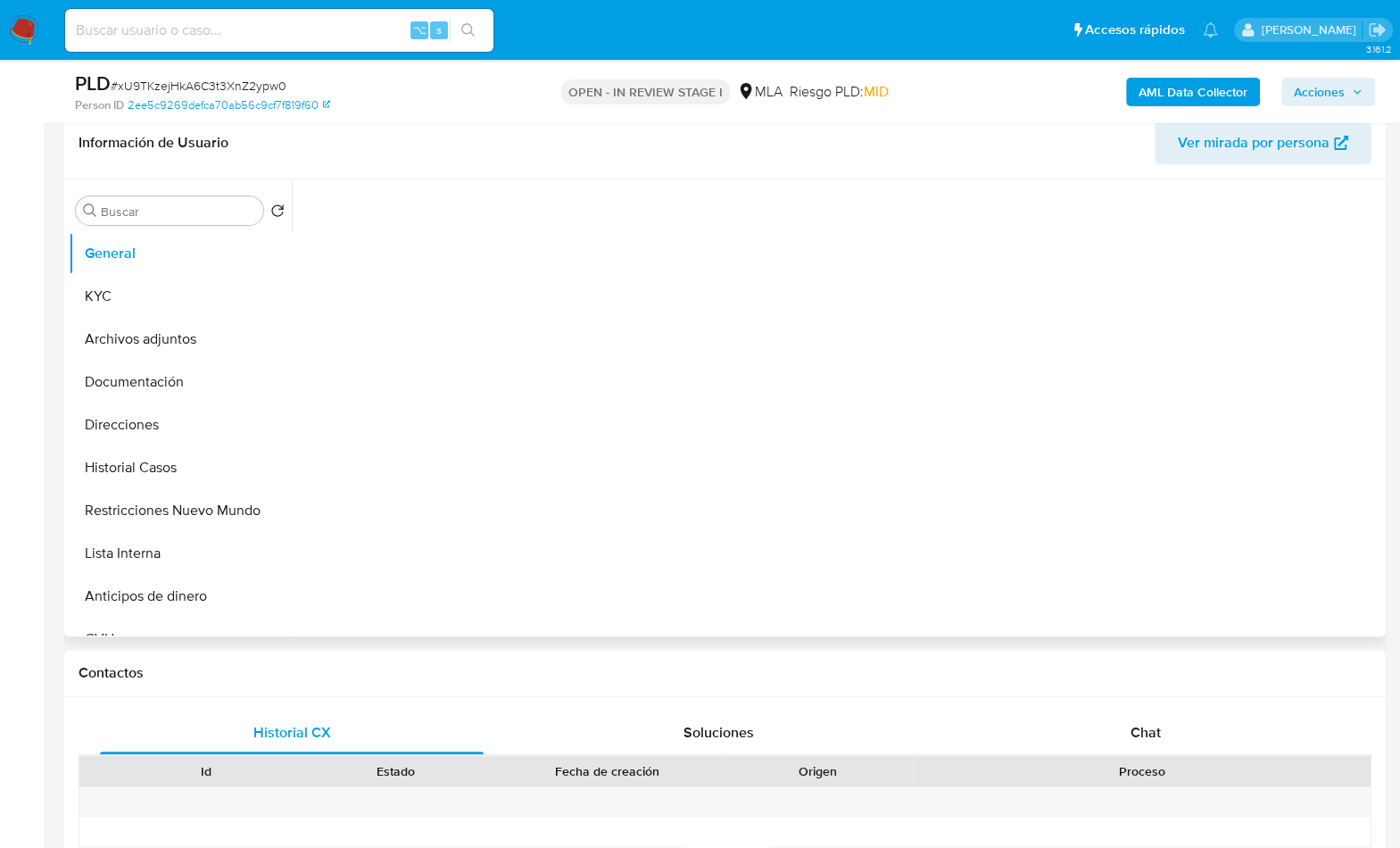
select select "10"
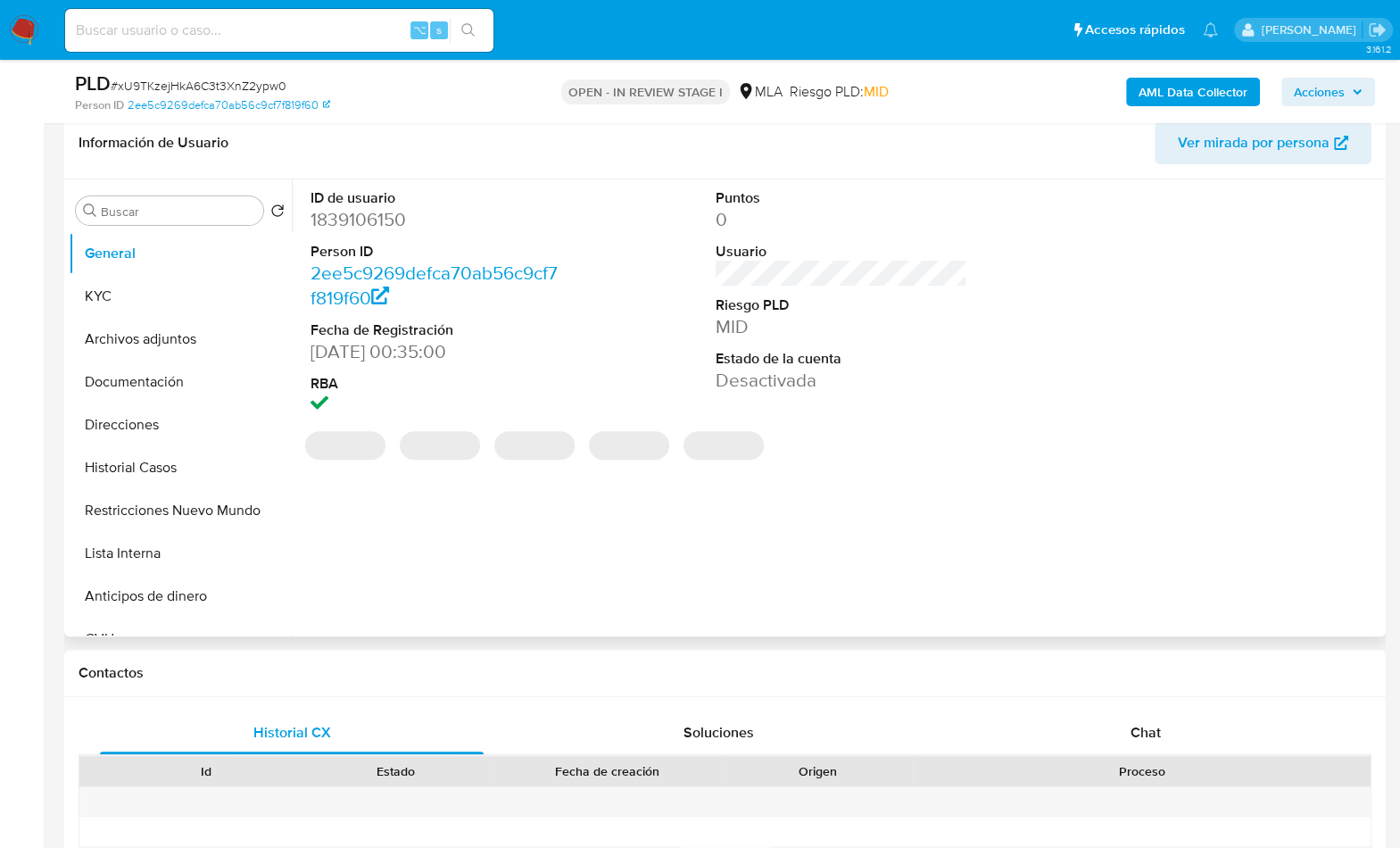
click at [446, 511] on div "ID de usuario 1839106150 Person ID 2ee5c9269defca70ab56c9cf7f819f60 Fecha de Re…" at bounding box center [836, 408] width 1089 height 457
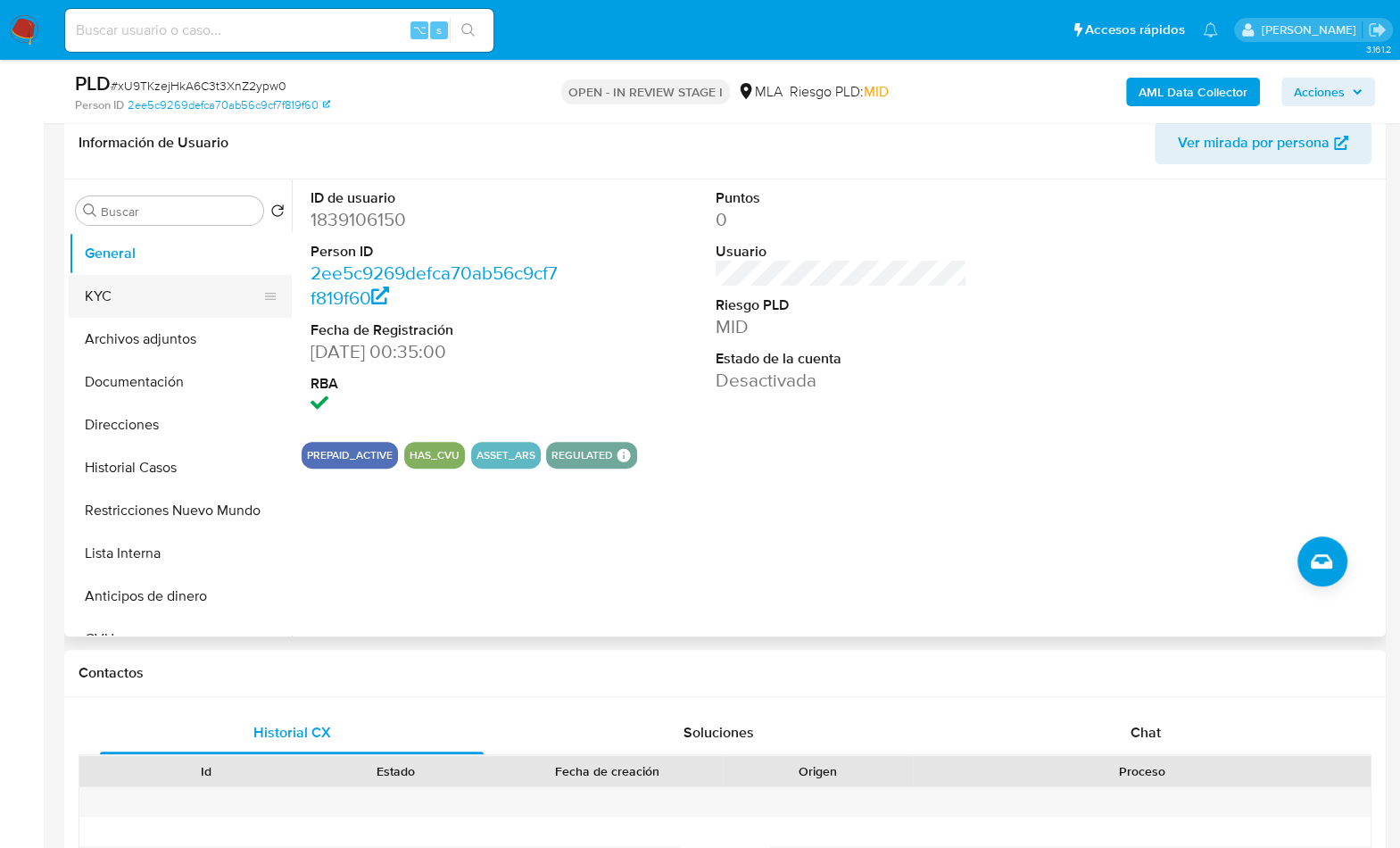
click at [125, 312] on button "KYC" at bounding box center [172, 295] width 209 height 42
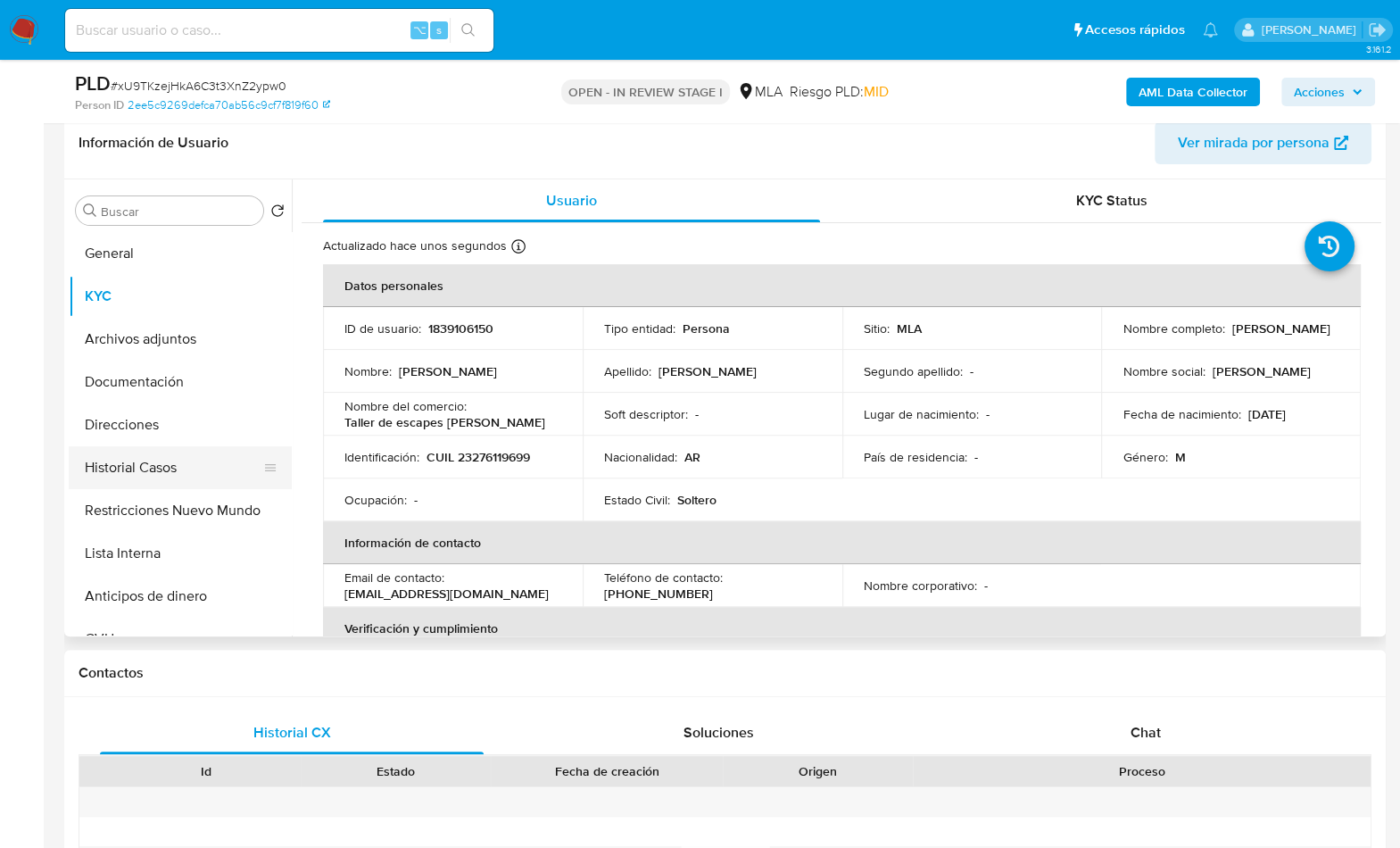
click at [164, 483] on button "Historial Casos" at bounding box center [172, 467] width 209 height 42
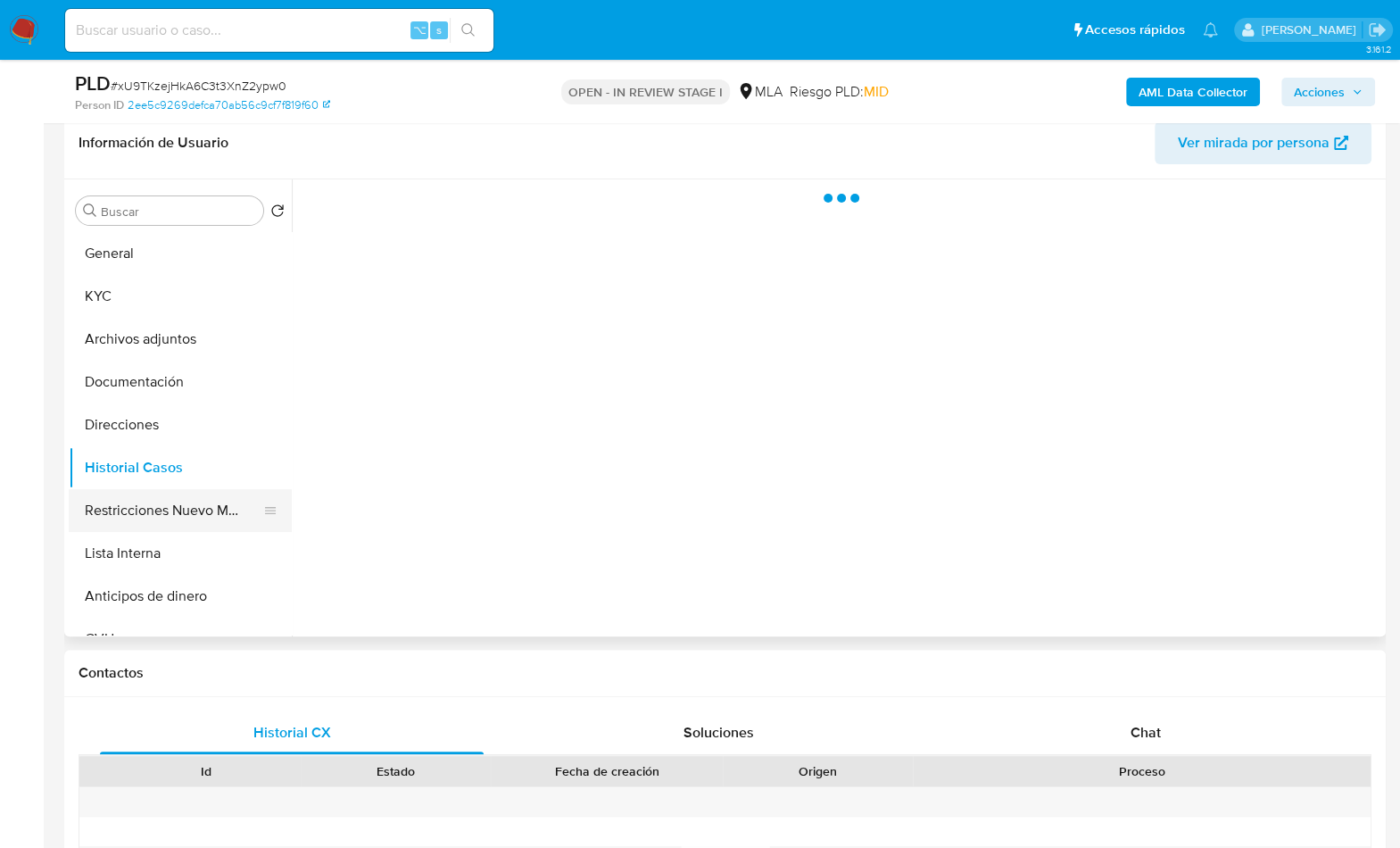
click at [164, 494] on button "Restricciones Nuevo Mundo" at bounding box center [172, 510] width 209 height 42
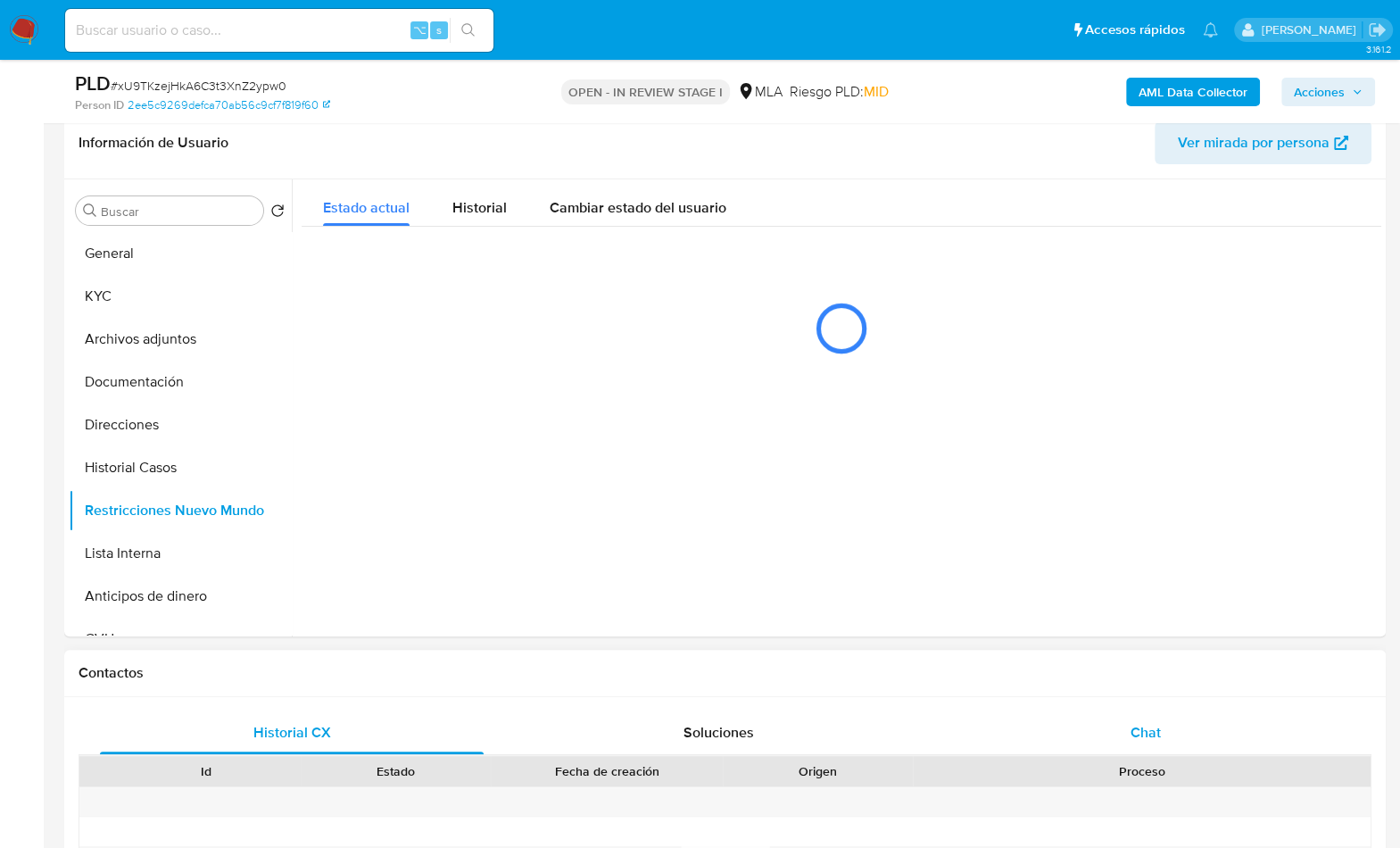
click at [1163, 724] on div "Chat" at bounding box center [1144, 732] width 384 height 42
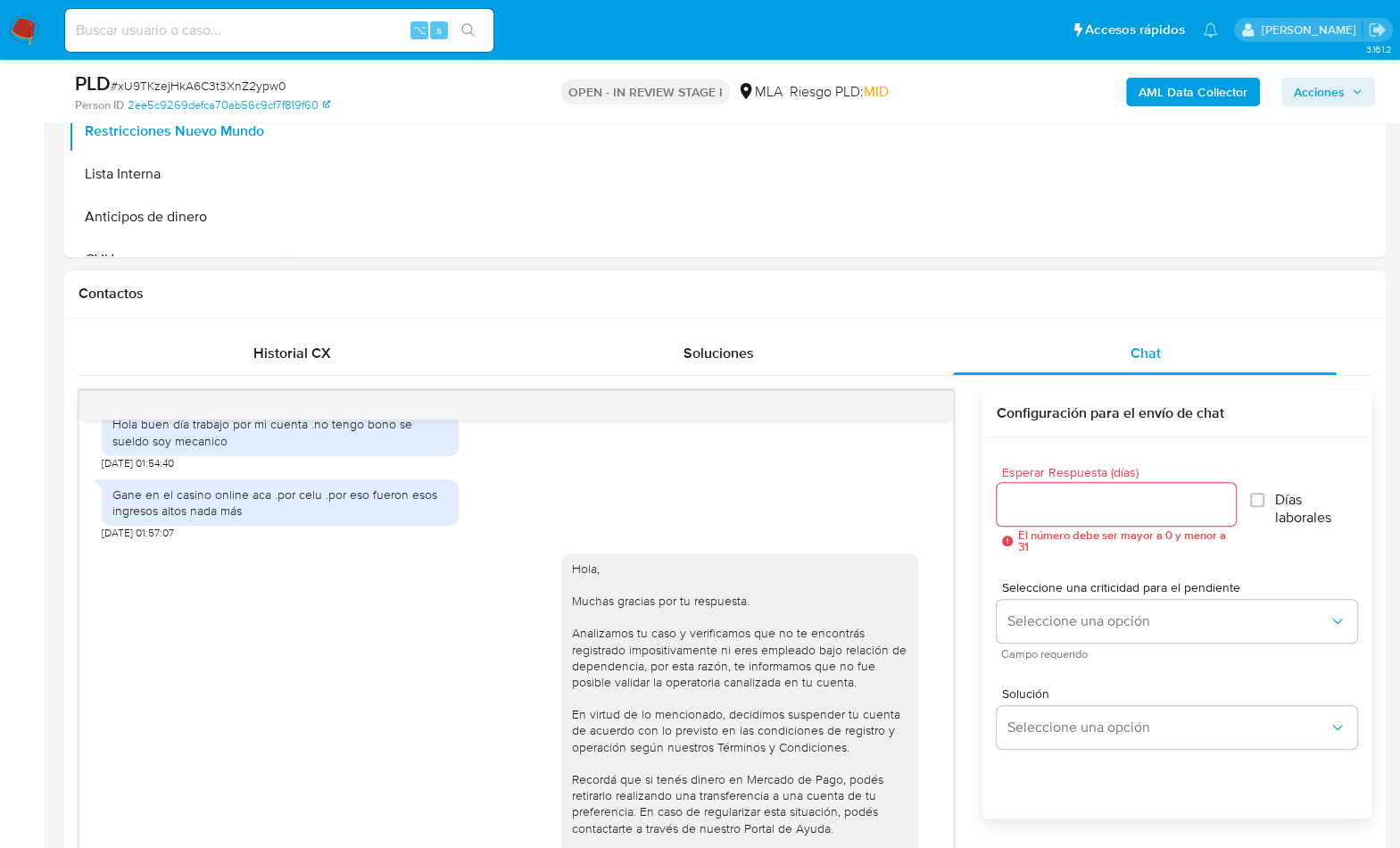
scroll to position [280, 0]
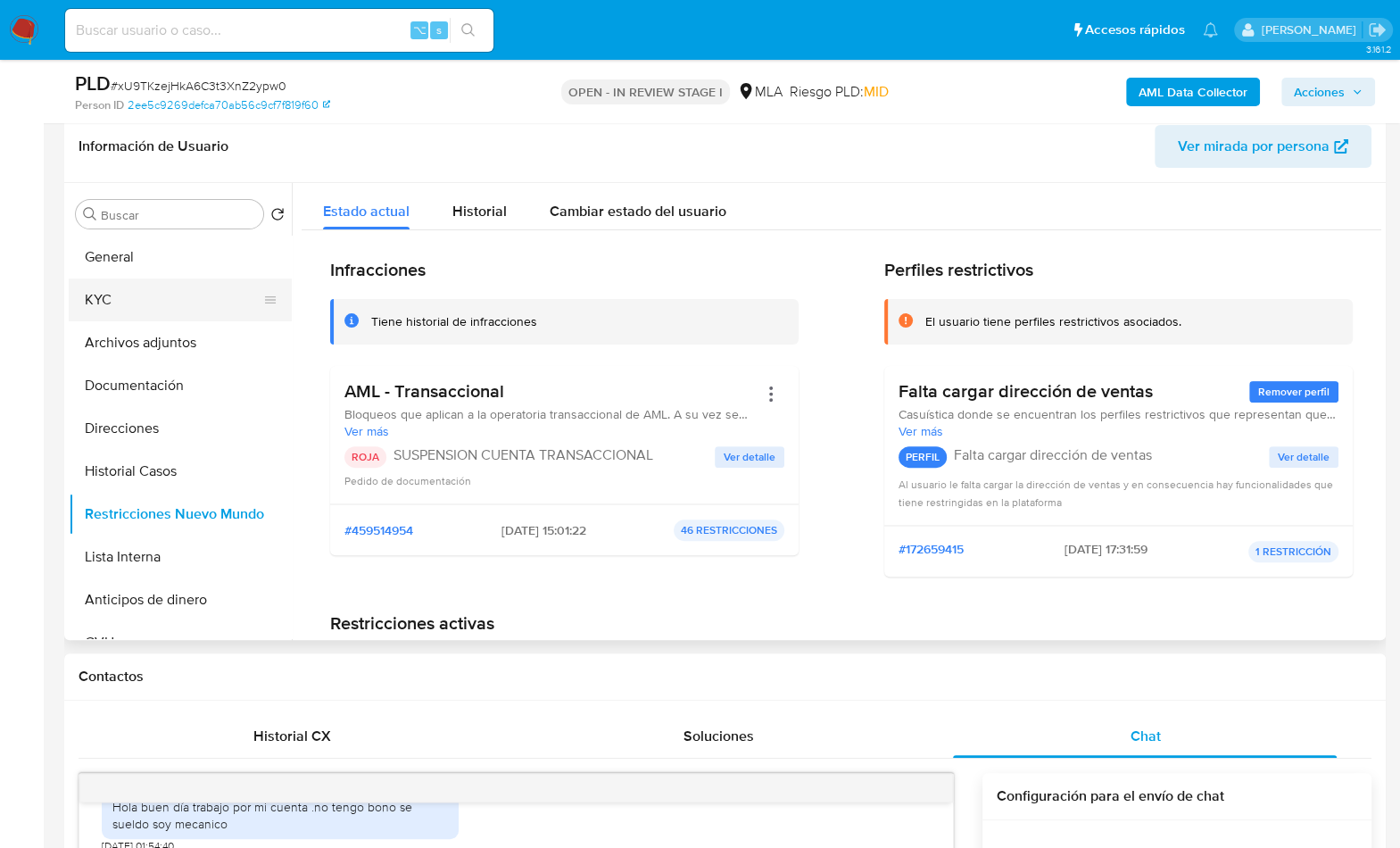
click at [140, 311] on button "KYC" at bounding box center [172, 299] width 209 height 42
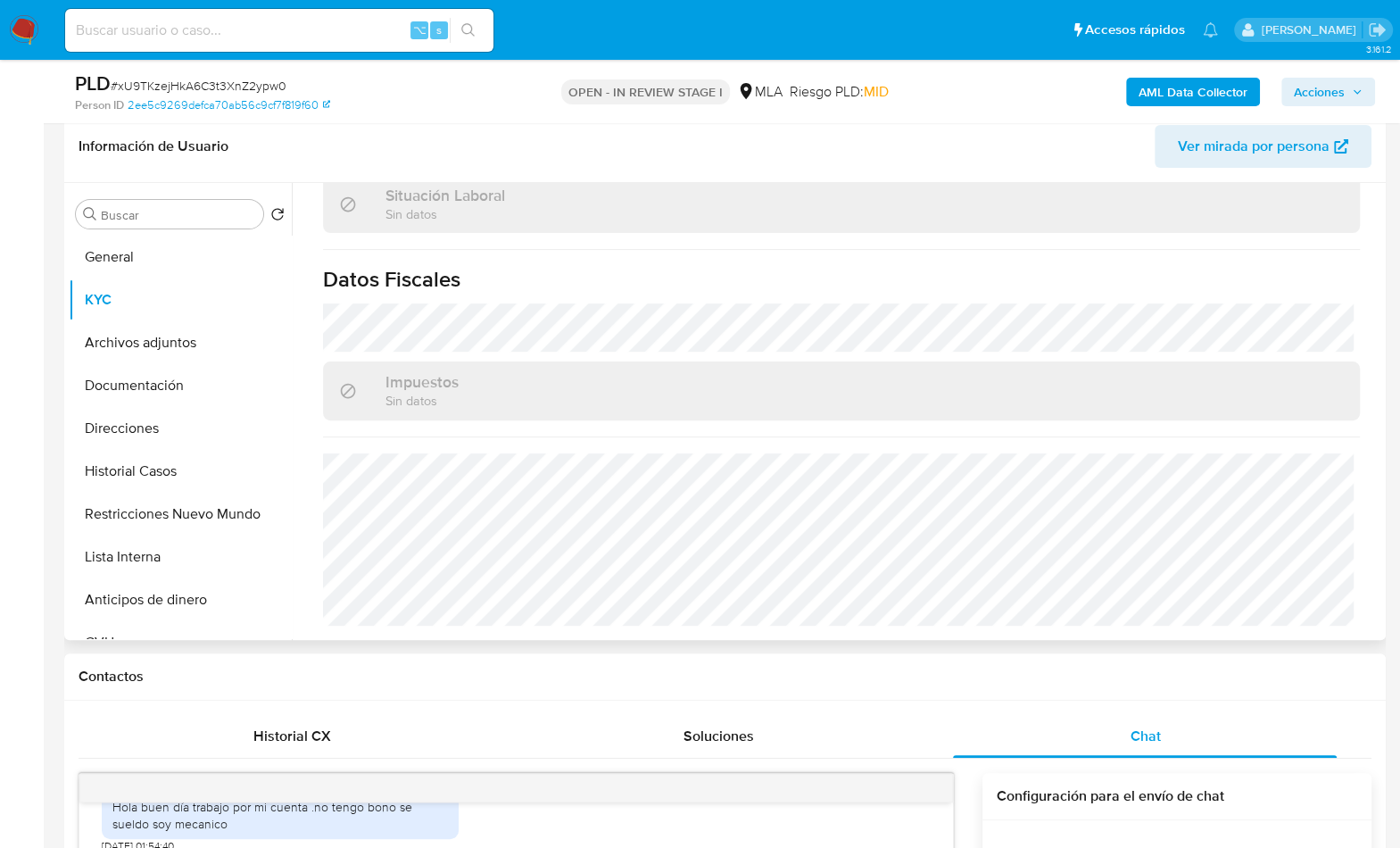
scroll to position [938, 0]
click at [177, 431] on button "Direcciones" at bounding box center [172, 428] width 209 height 42
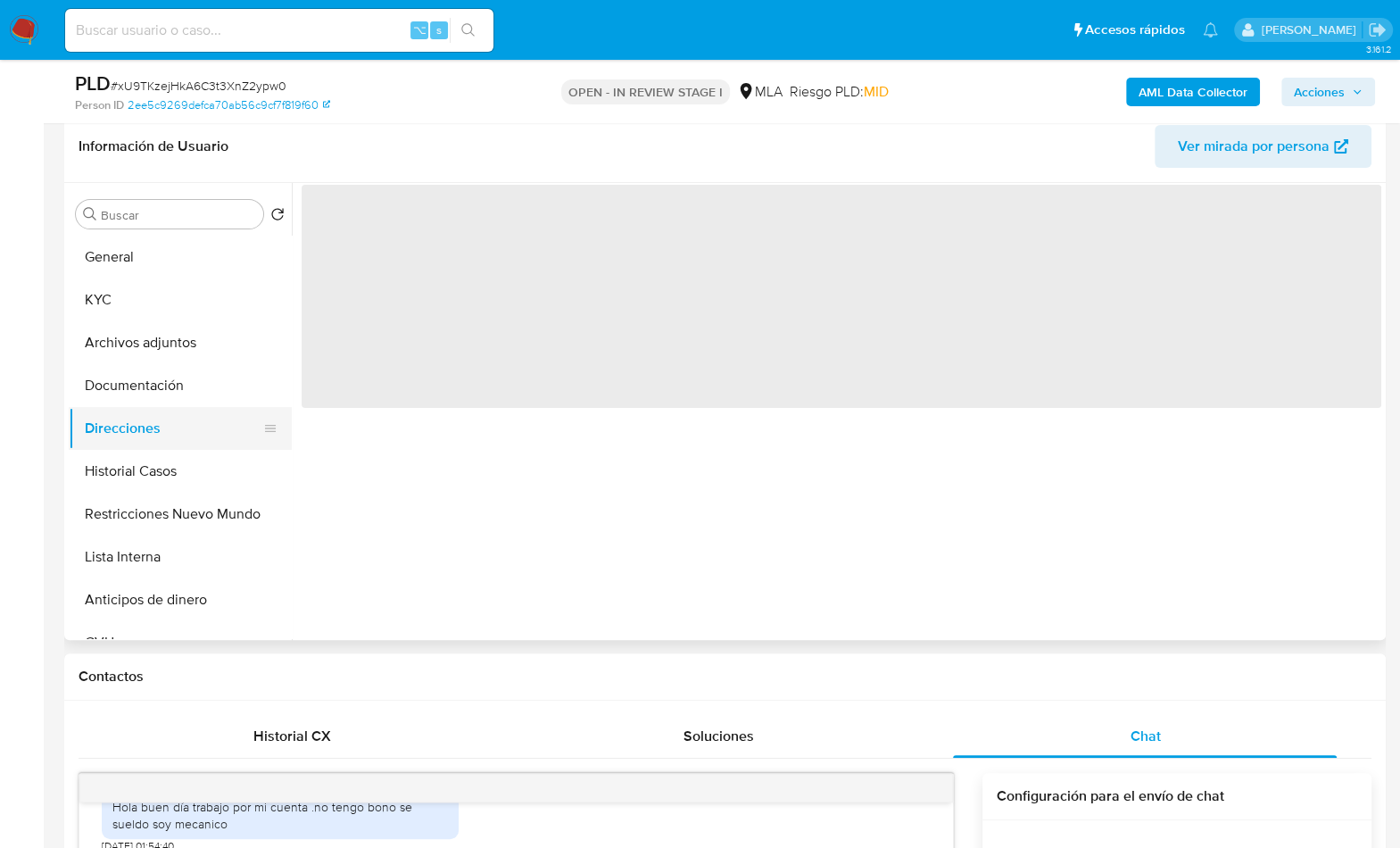
scroll to position [0, 0]
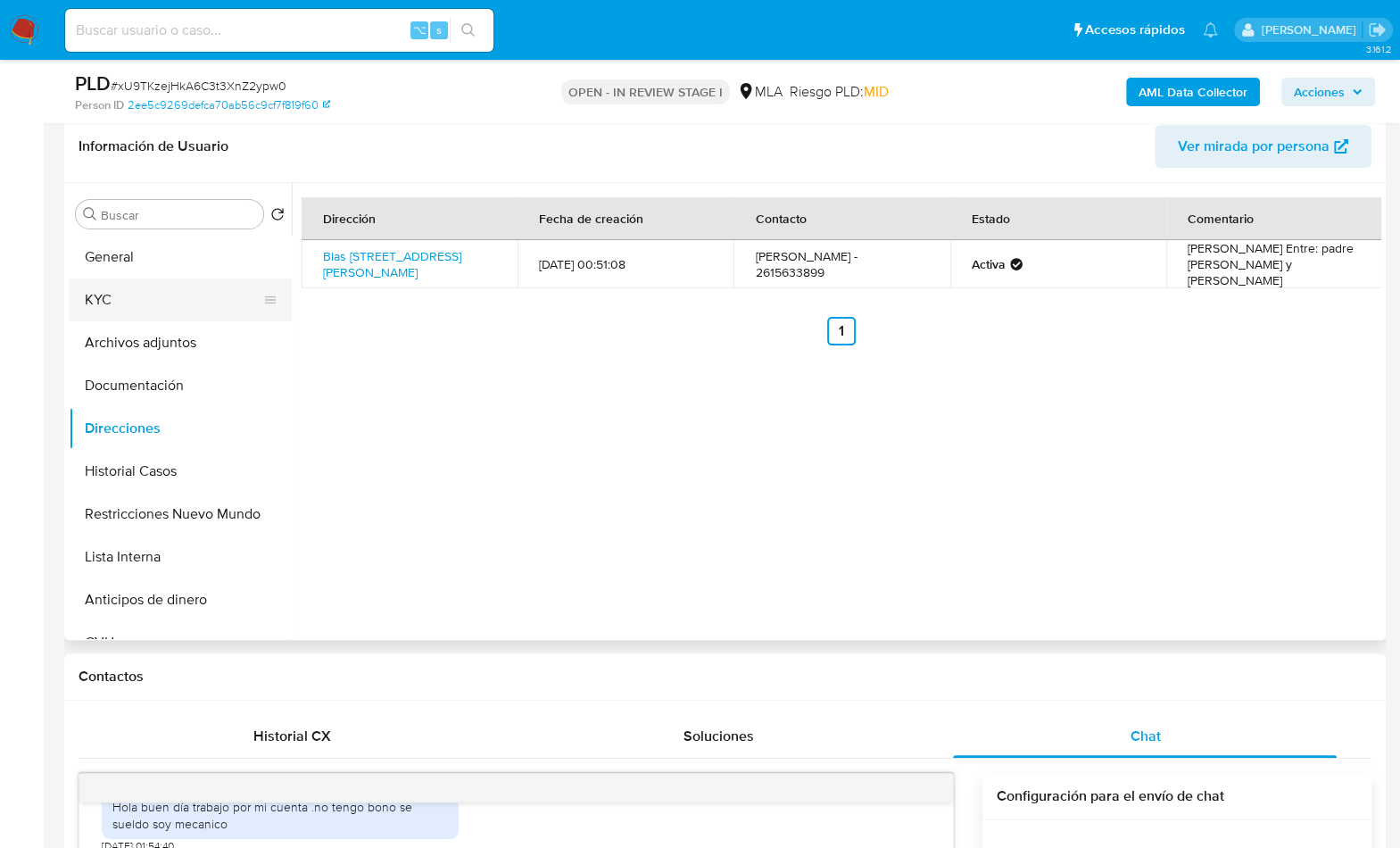
click at [176, 286] on button "KYC" at bounding box center [172, 299] width 209 height 42
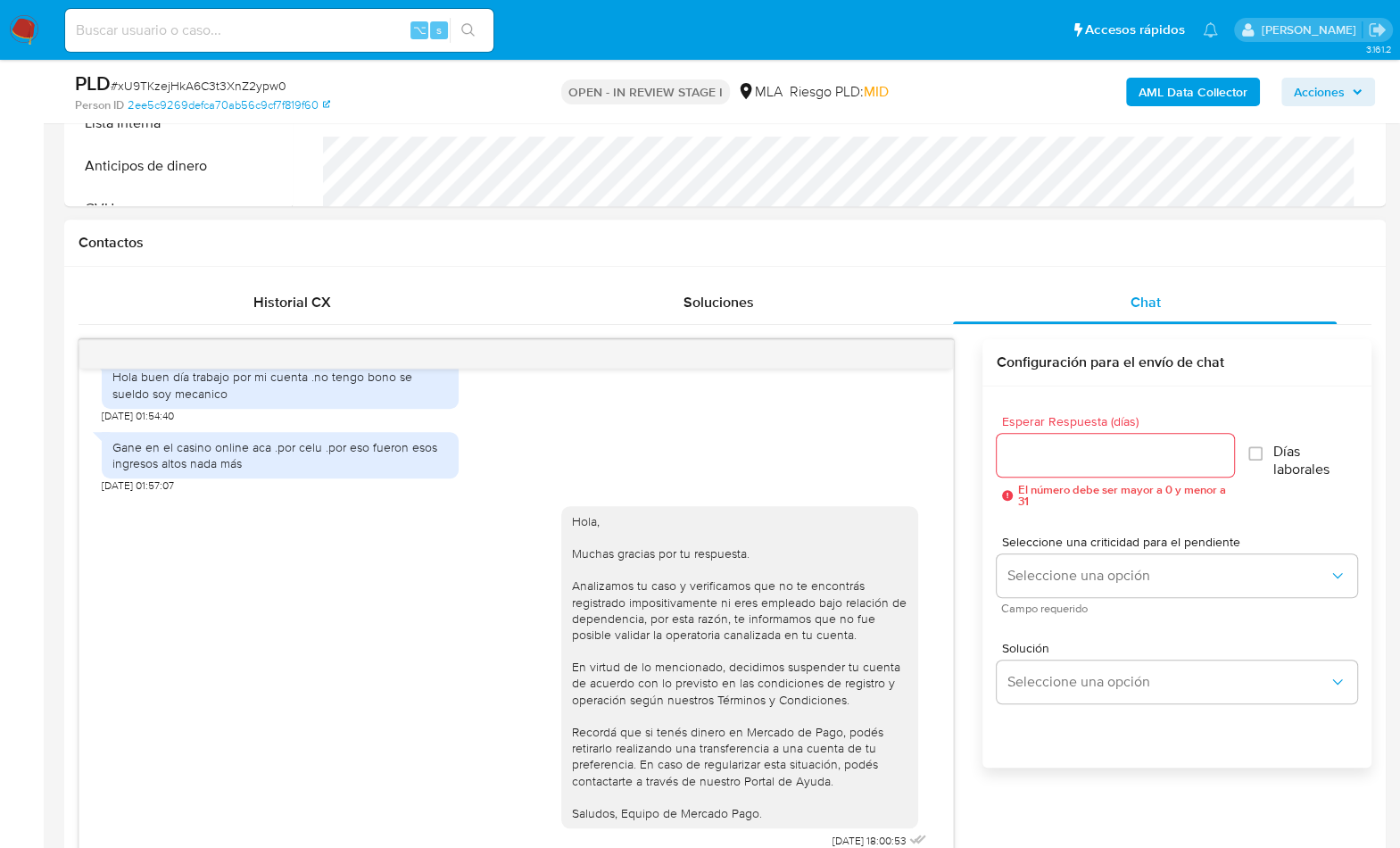
scroll to position [1000, 0]
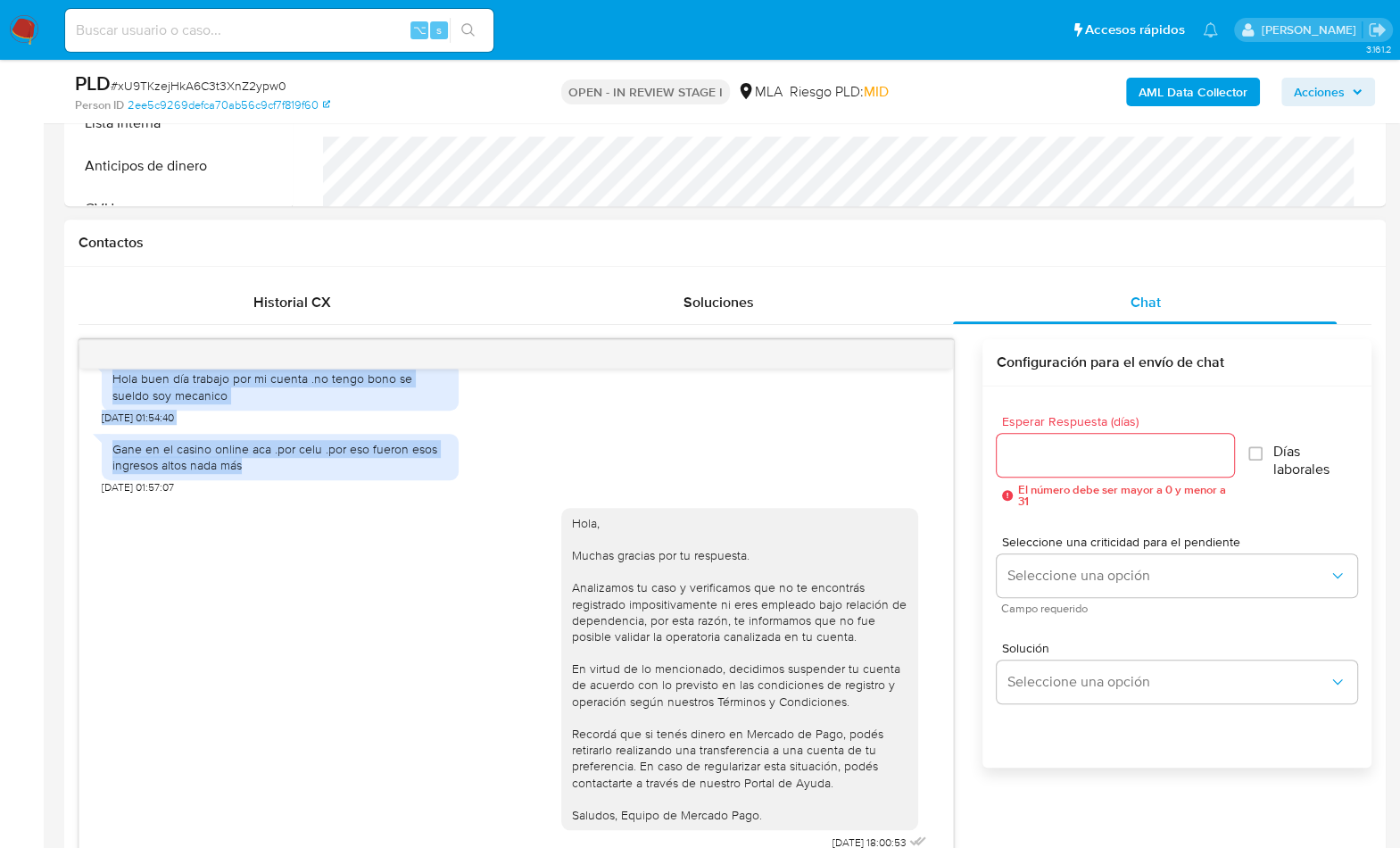
drag, startPoint x: 130, startPoint y: 414, endPoint x: 254, endPoint y: 489, distance: 144.9
click at [254, 489] on div "[DATE] 14:38:47 Hola buen día trabajo por mi cuenta .no tengo bono se sueldo so…" at bounding box center [515, 614] width 873 height 491
copy div "Hola buen día trabajo por mi cuenta .no tengo bono se sueldo soy mecanico [DATE…"
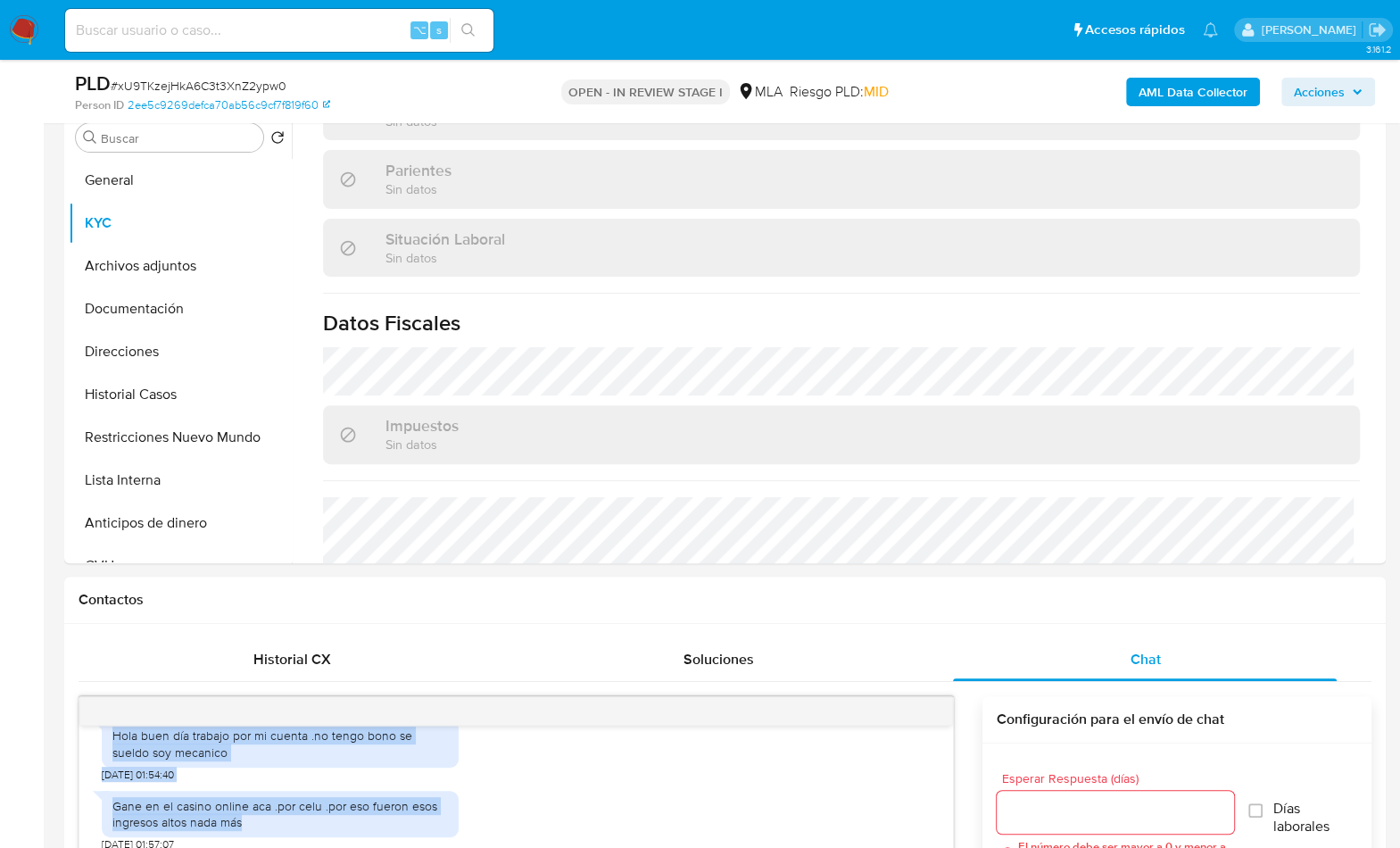
scroll to position [816, 0]
click at [182, 450] on button "Restricciones Nuevo Mundo" at bounding box center [172, 437] width 209 height 42
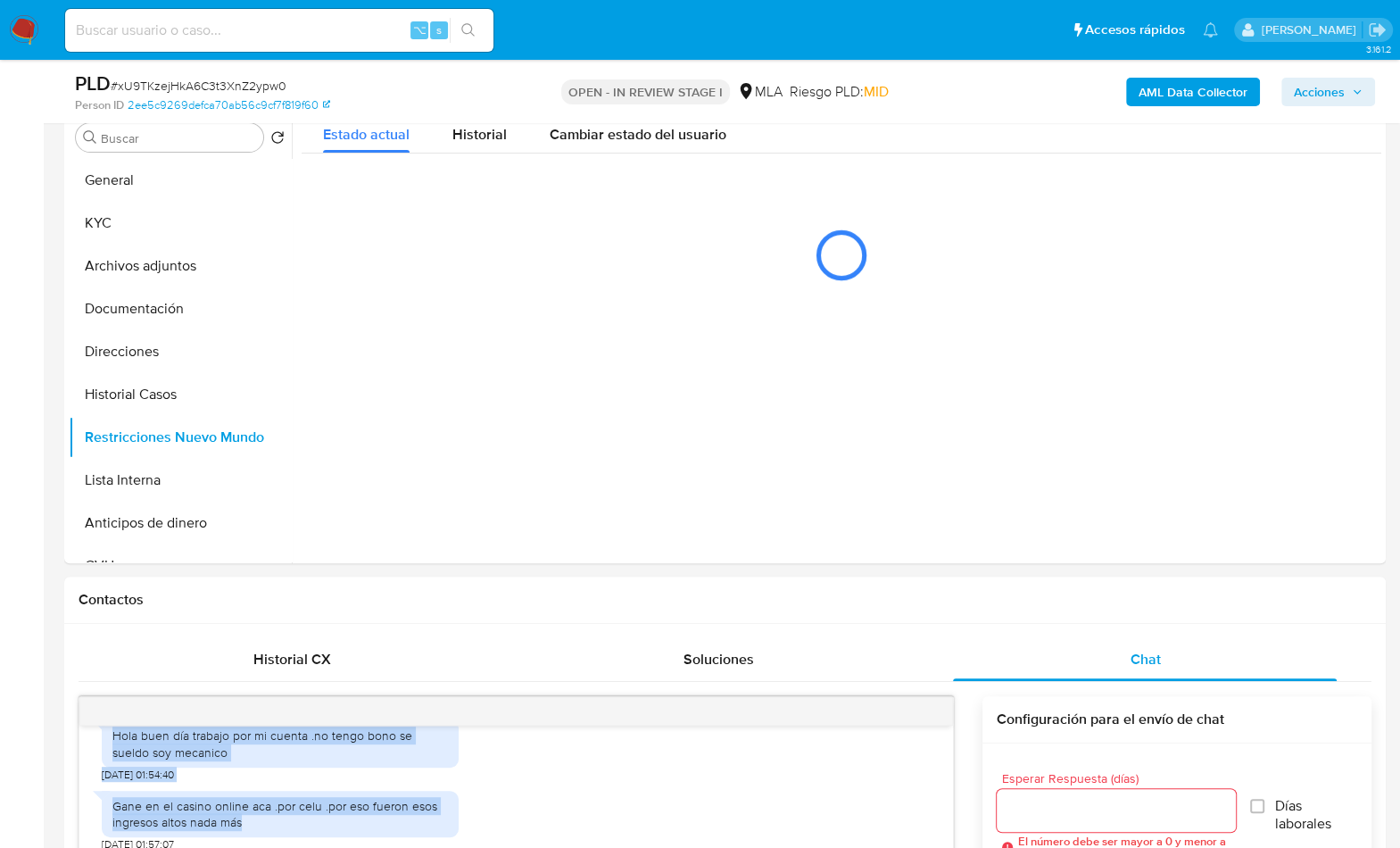
scroll to position [0, 0]
click at [1175, 98] on b "AML Data Collector" at bounding box center [1192, 92] width 109 height 29
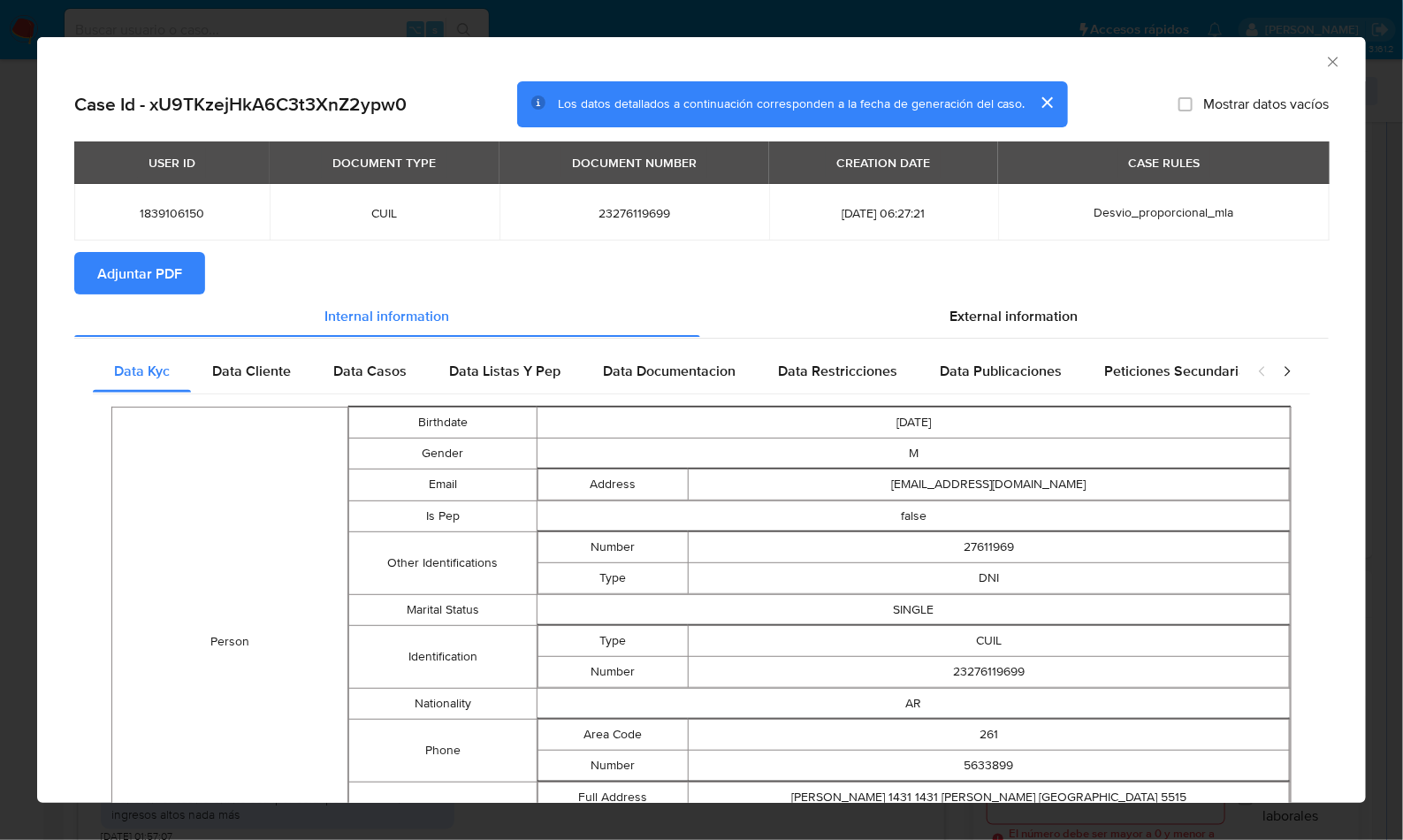
click at [135, 267] on span "Adjuntar PDF" at bounding box center [140, 273] width 85 height 38
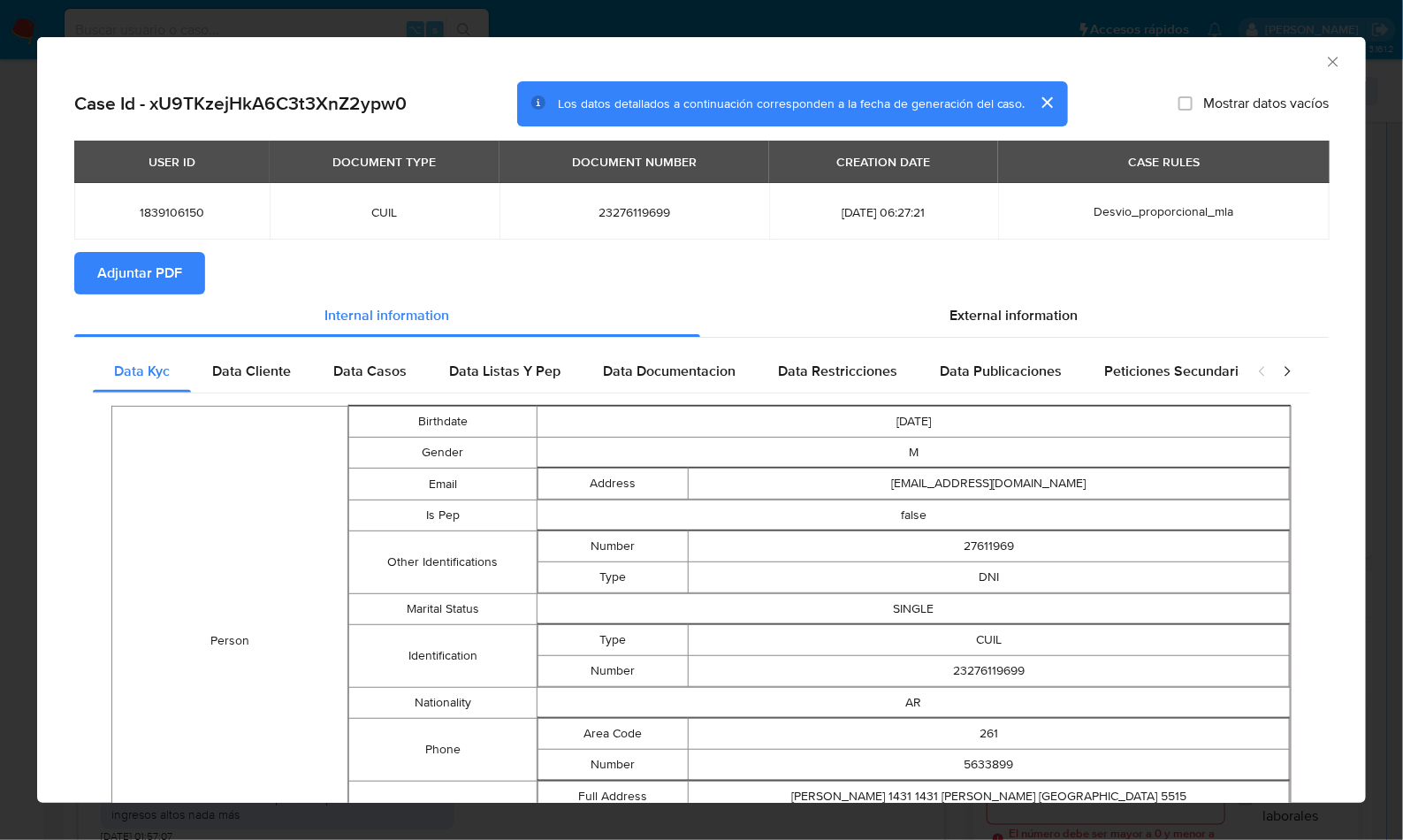
click at [1324, 61] on icon "Cerrar ventana" at bounding box center [1333, 62] width 18 height 18
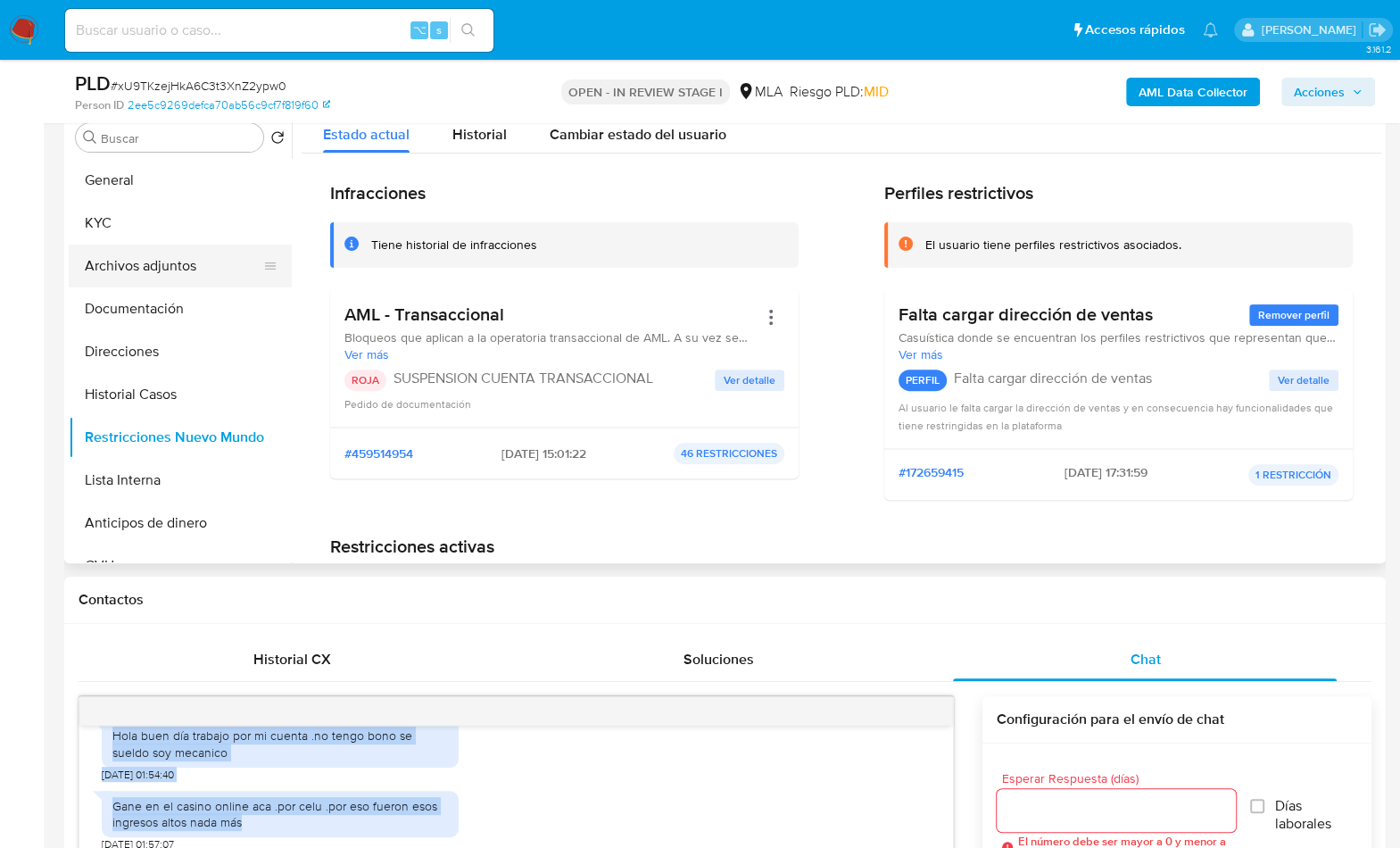
click at [152, 273] on button "Archivos adjuntos" at bounding box center [172, 266] width 209 height 42
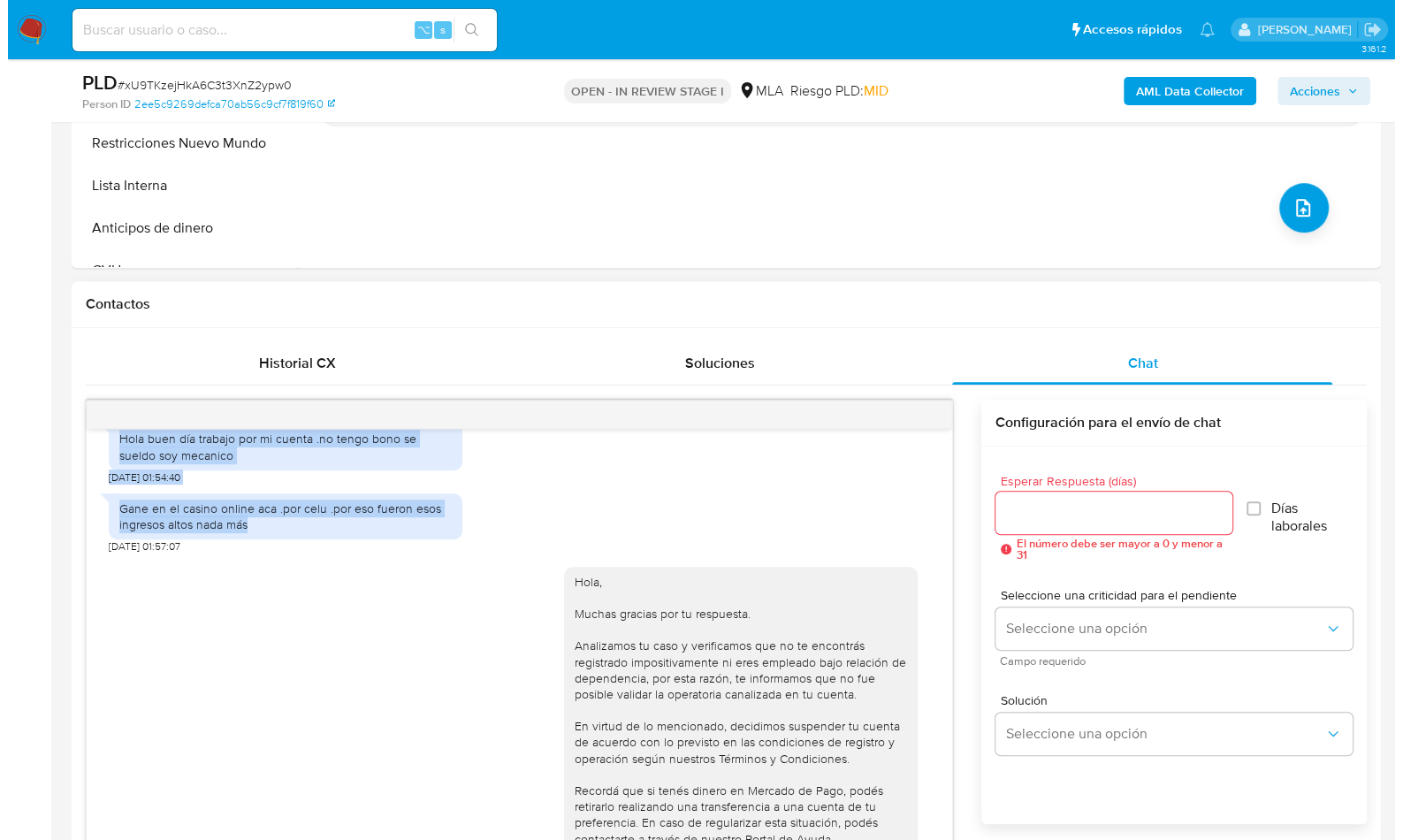
scroll to position [321, 0]
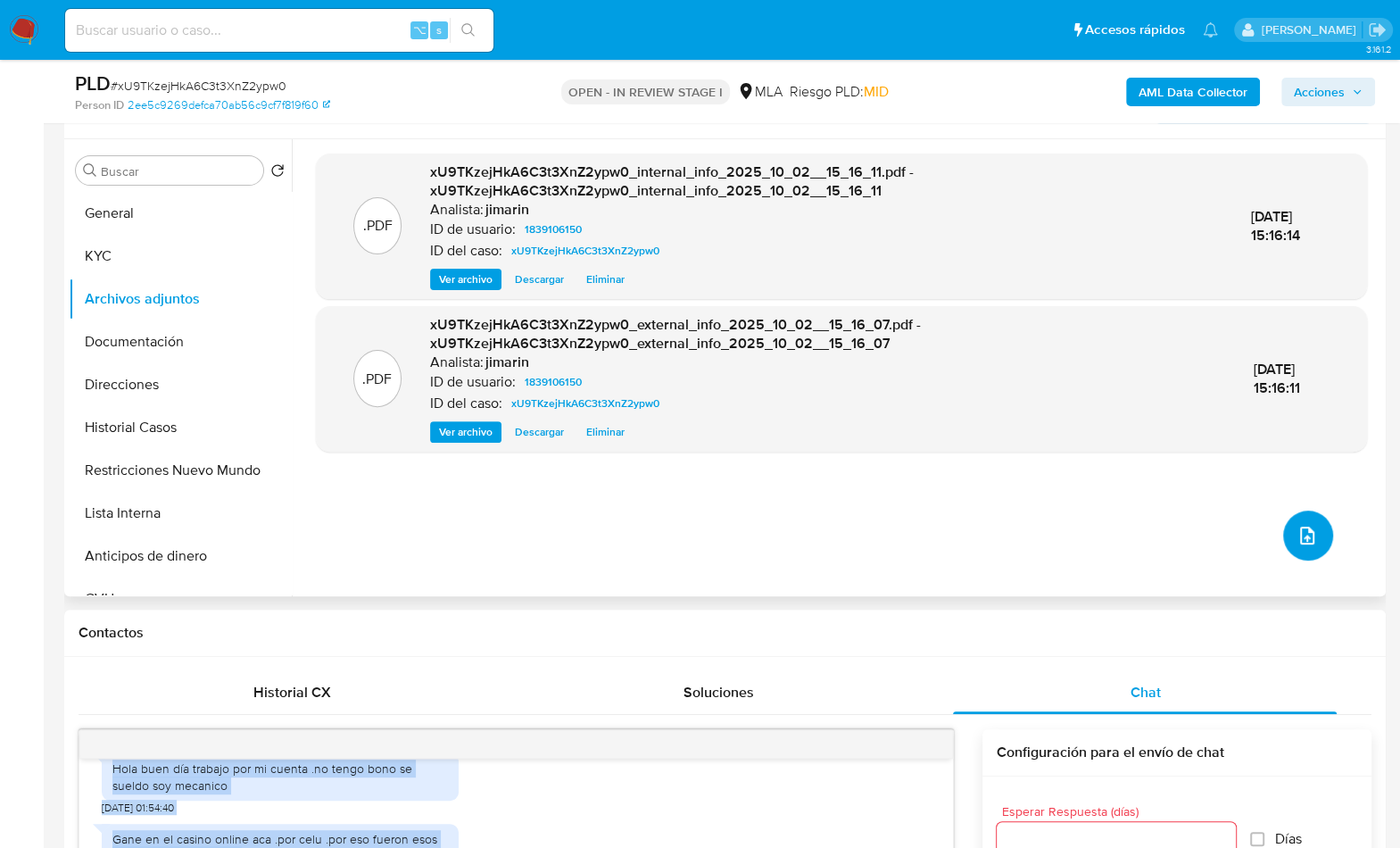
click at [1296, 526] on icon "upload-file" at bounding box center [1307, 536] width 22 height 22
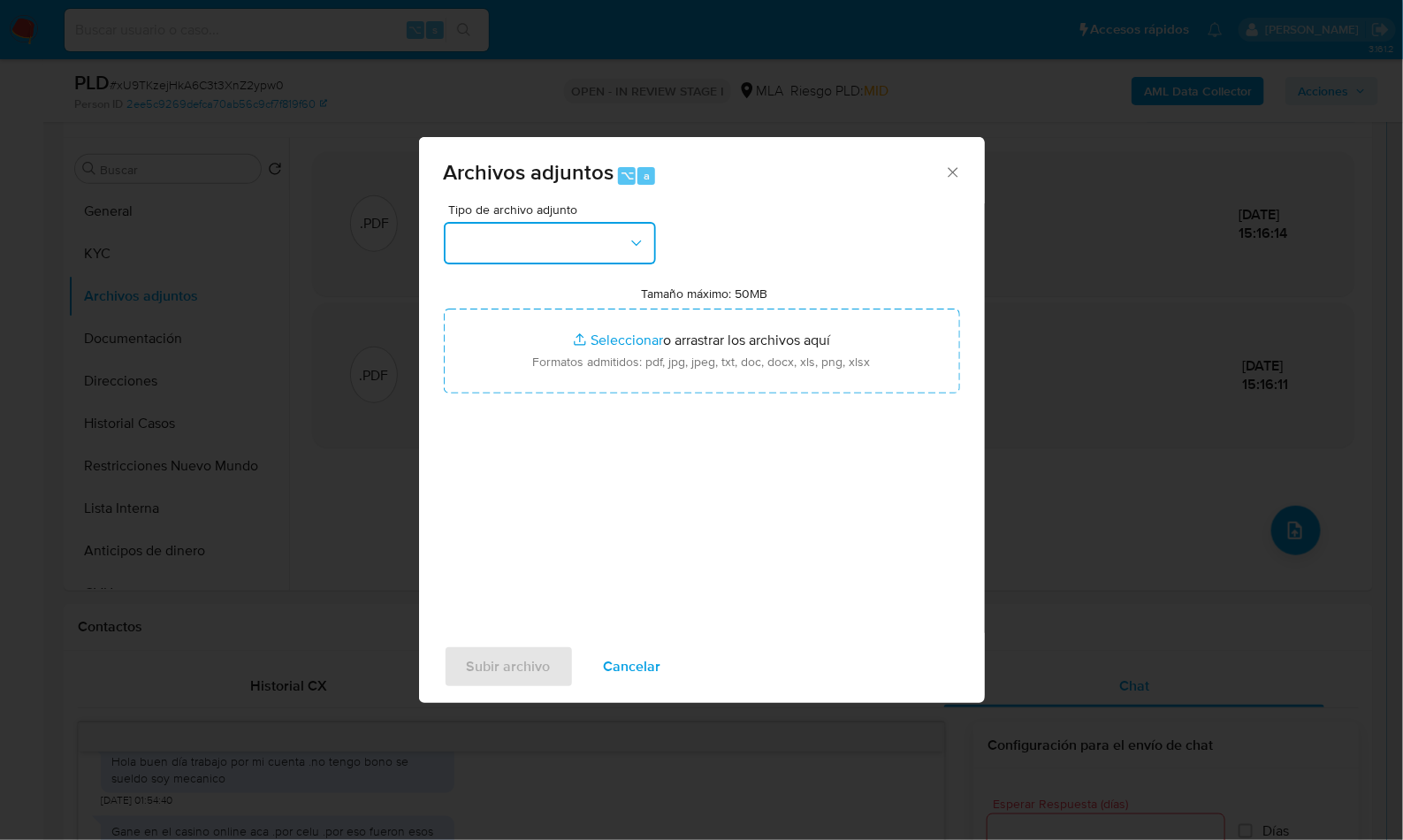
click at [587, 242] on button "button" at bounding box center [549, 242] width 212 height 42
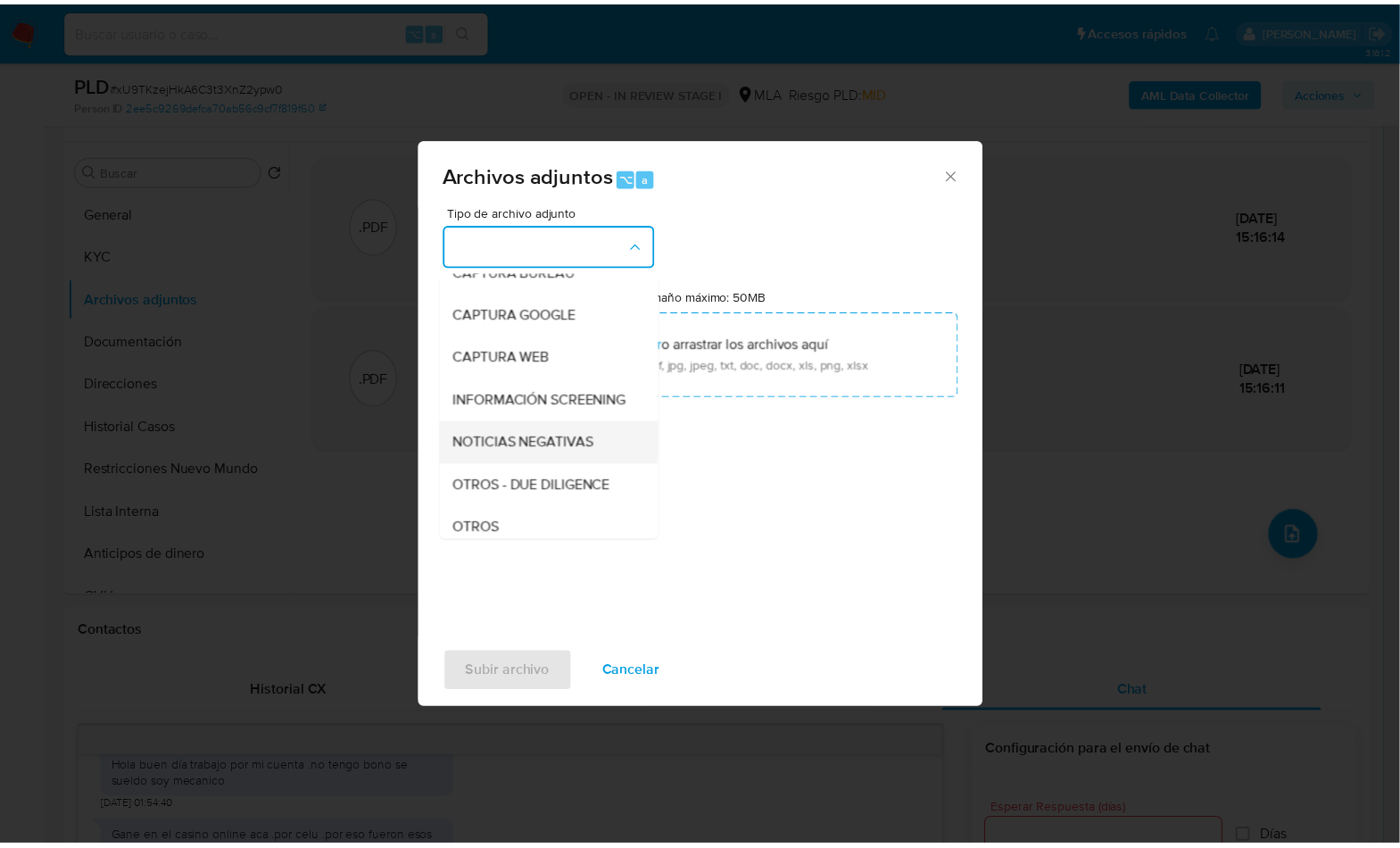
scroll to position [137, 0]
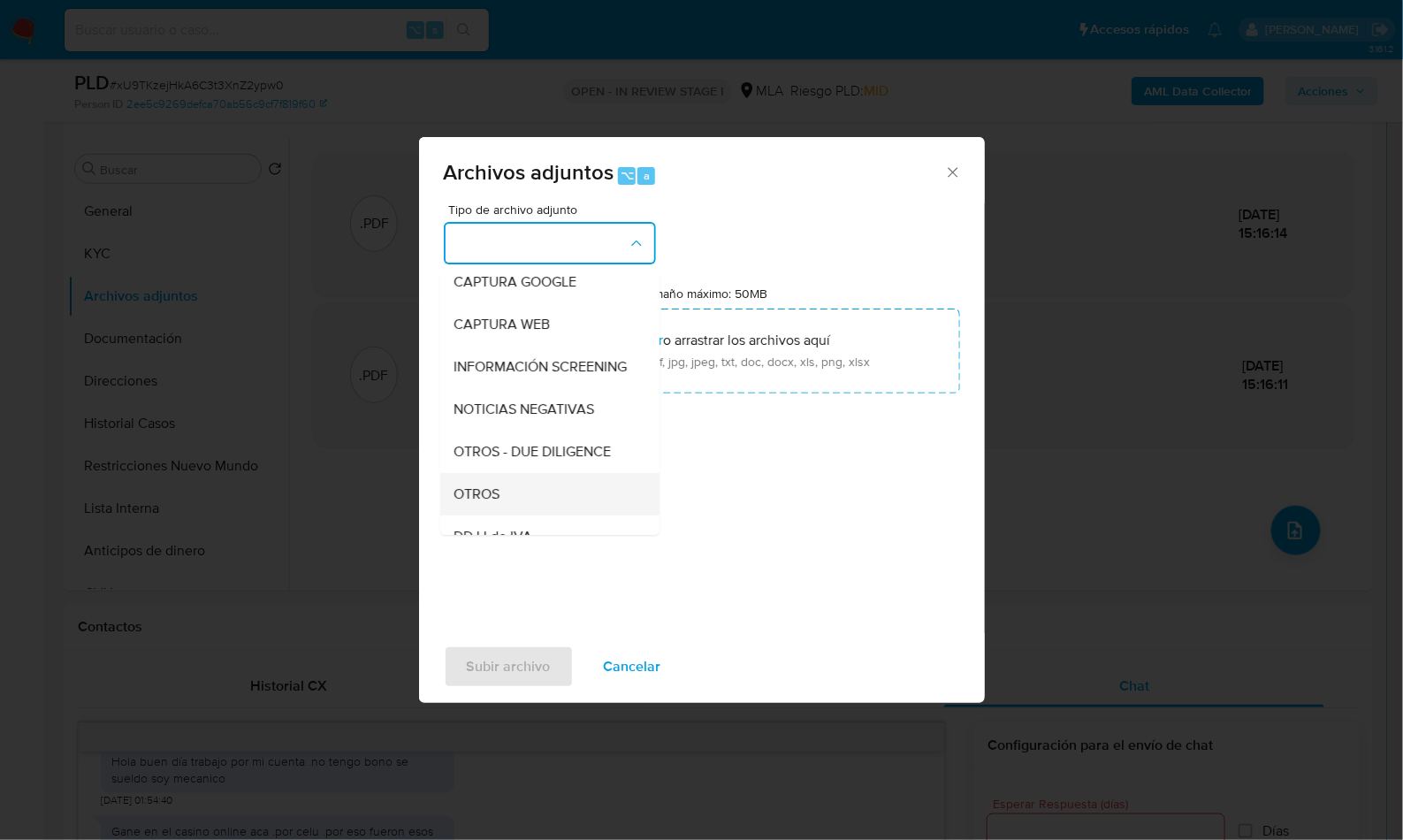
click at [496, 503] on span "OTROS" at bounding box center [477, 495] width 46 height 18
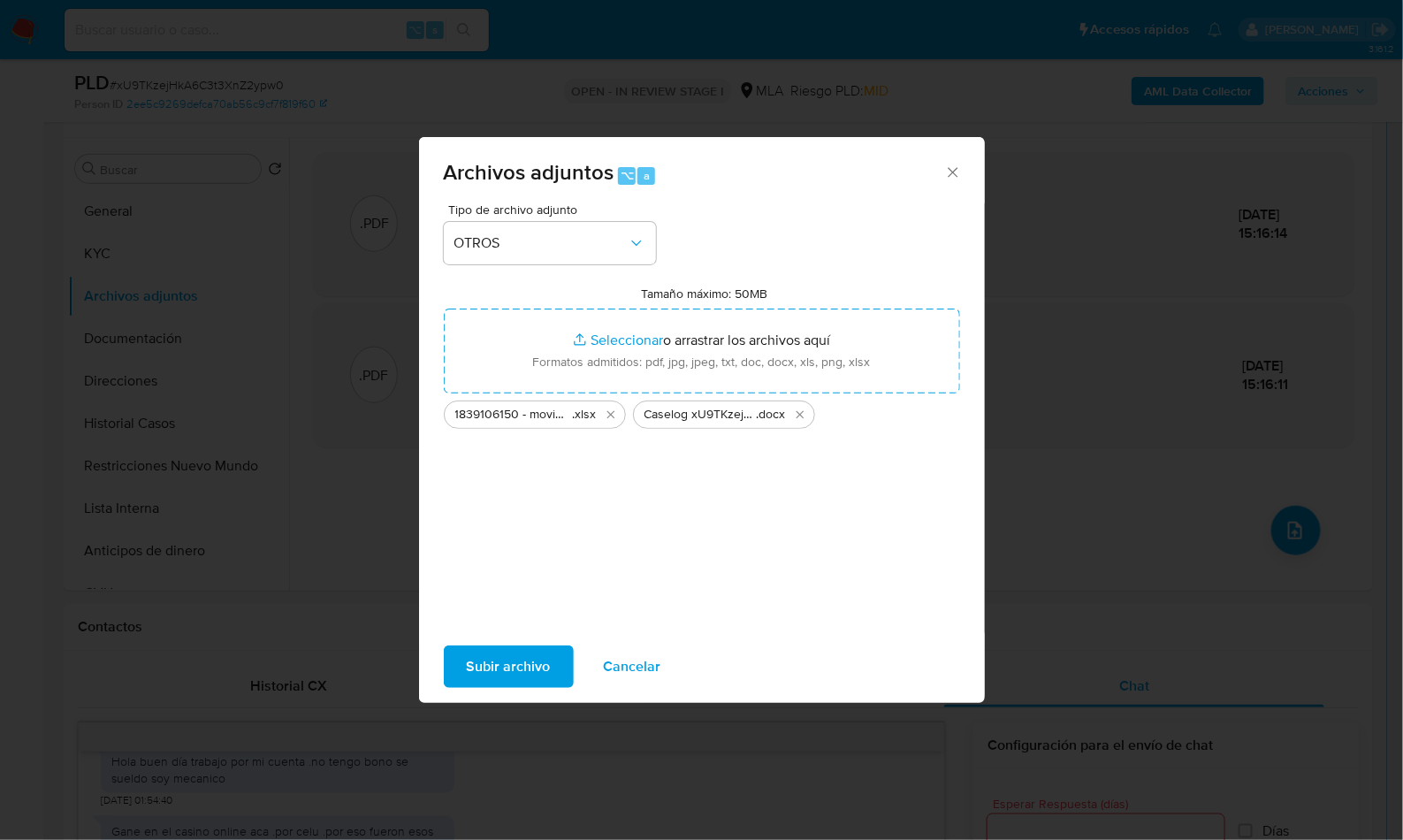
click at [519, 680] on span "Subir archivo" at bounding box center [509, 666] width 84 height 38
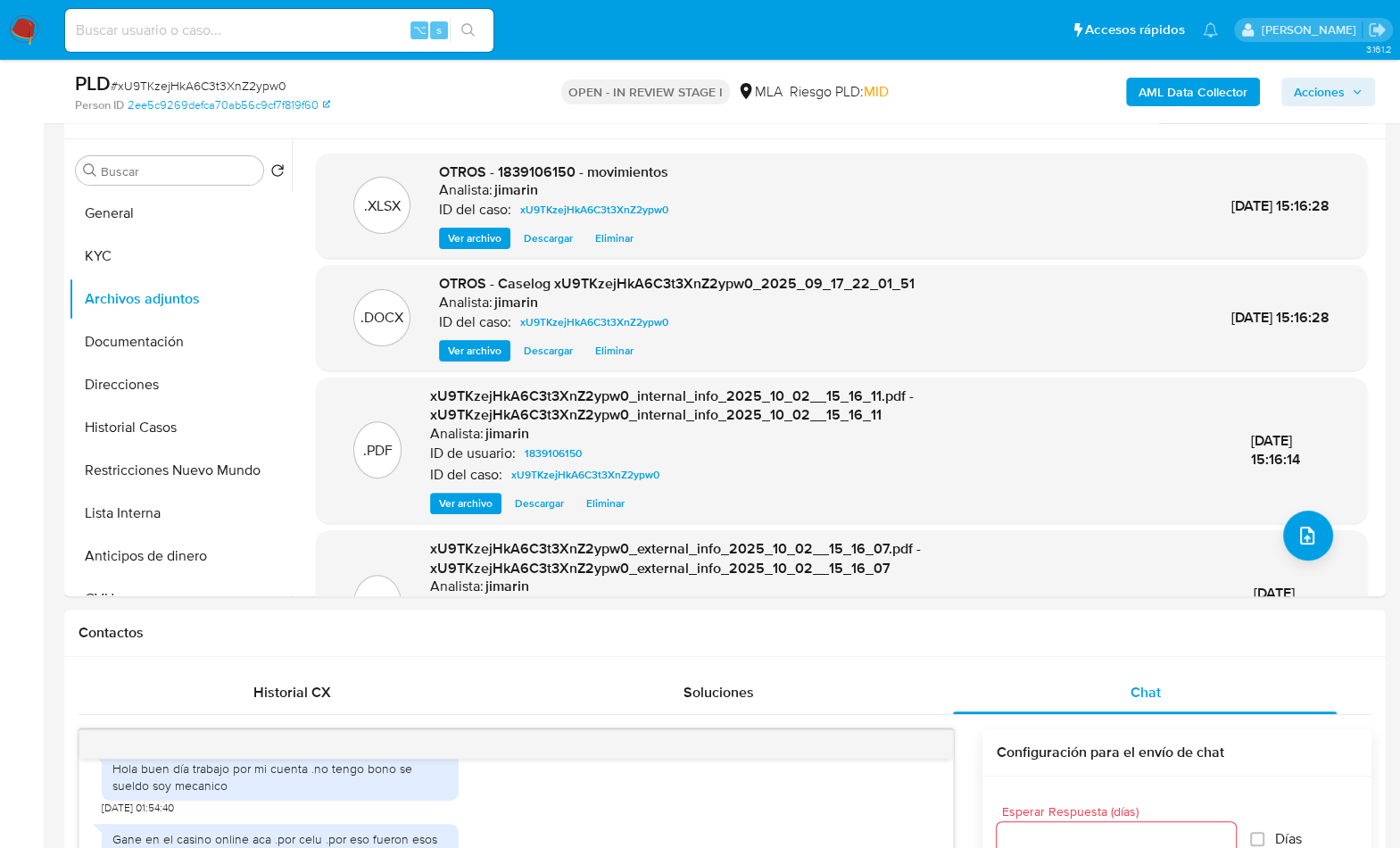
click at [1338, 107] on div "AML Data Collector Acciones" at bounding box center [1161, 91] width 428 height 42
click at [1333, 88] on span "Acciones" at bounding box center [1319, 92] width 51 height 29
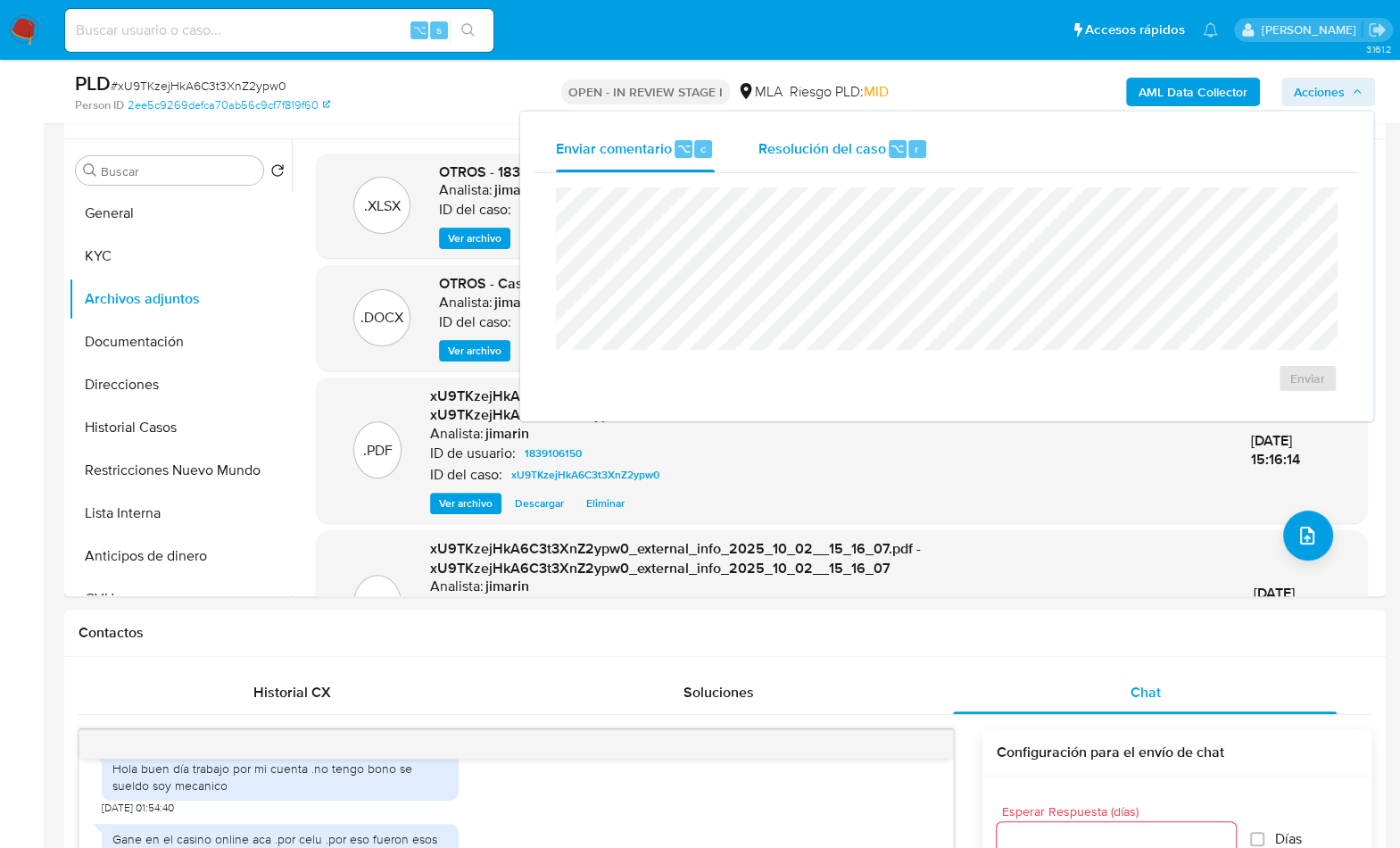
click at [899, 155] on span "⌥" at bounding box center [896, 148] width 14 height 17
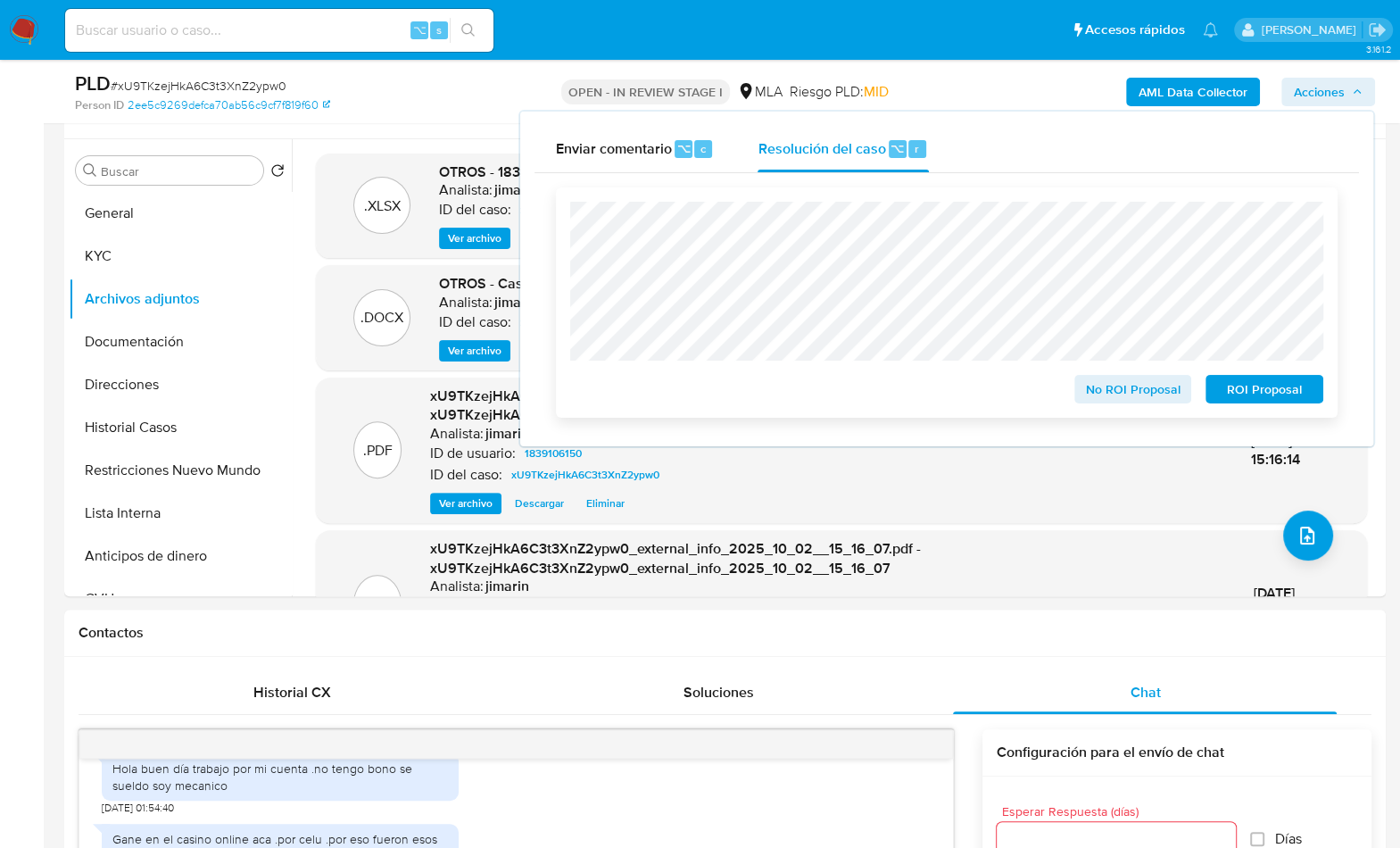
click at [1273, 398] on span "ROI Proposal" at bounding box center [1264, 389] width 93 height 25
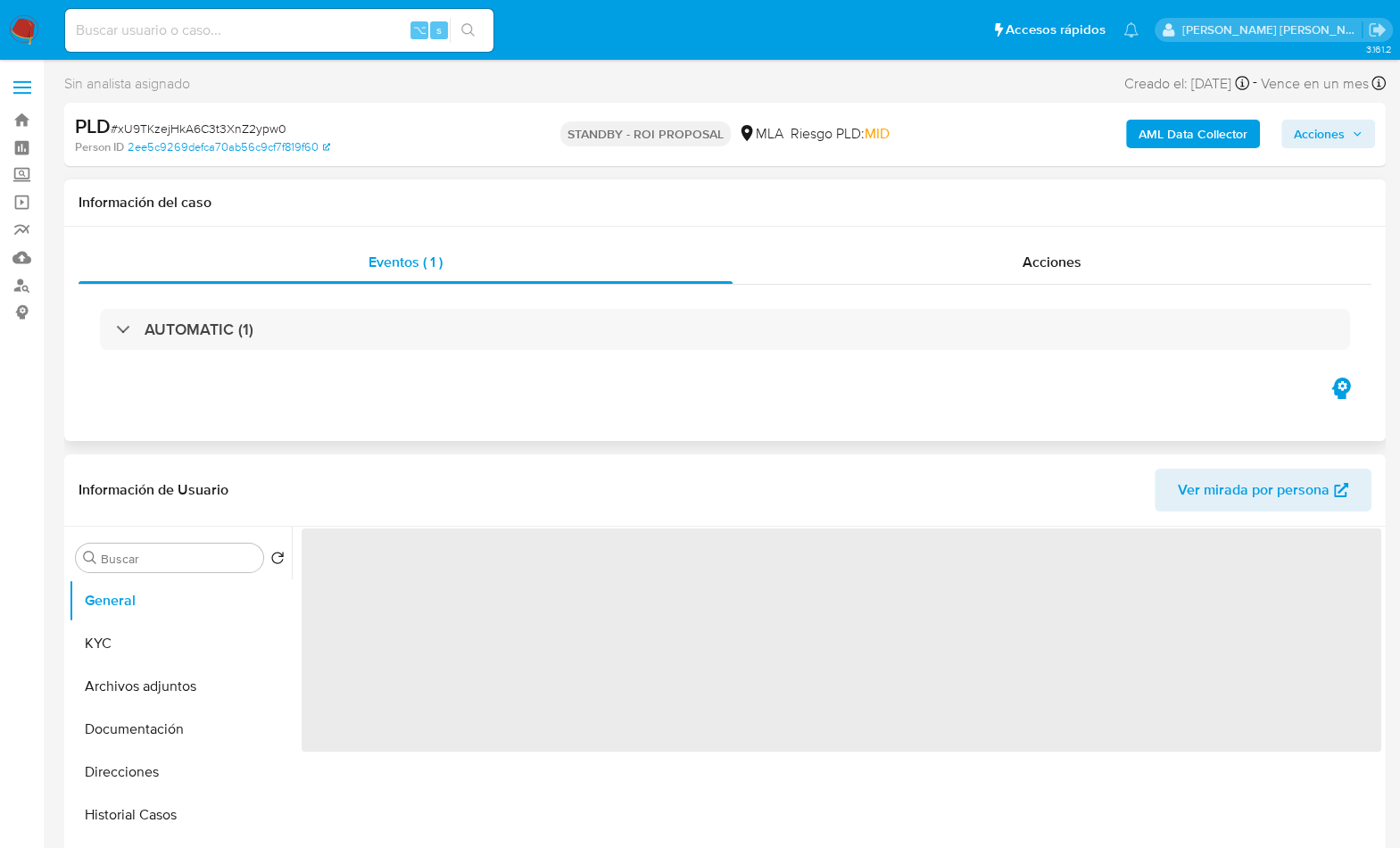
select select "10"
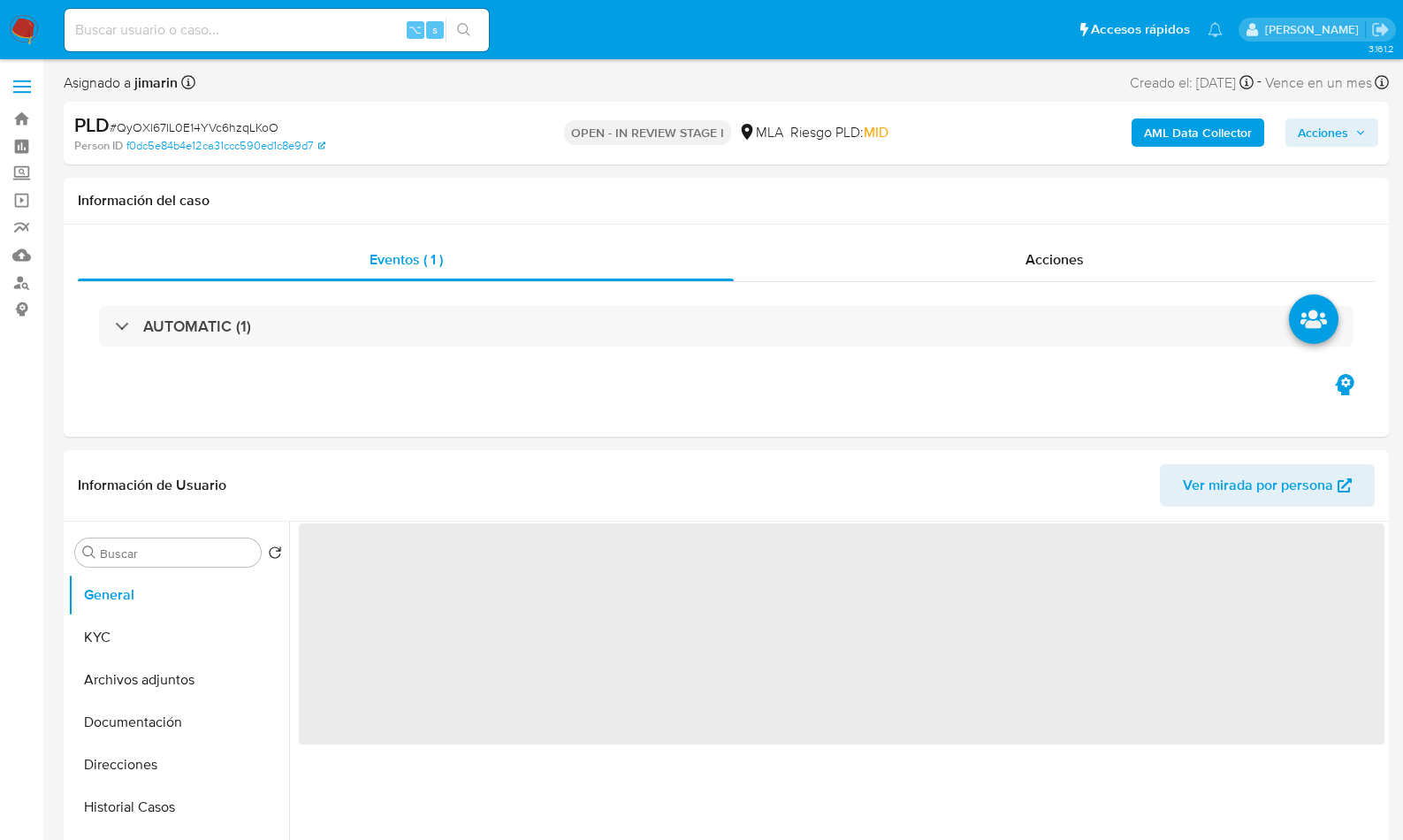
select select "10"
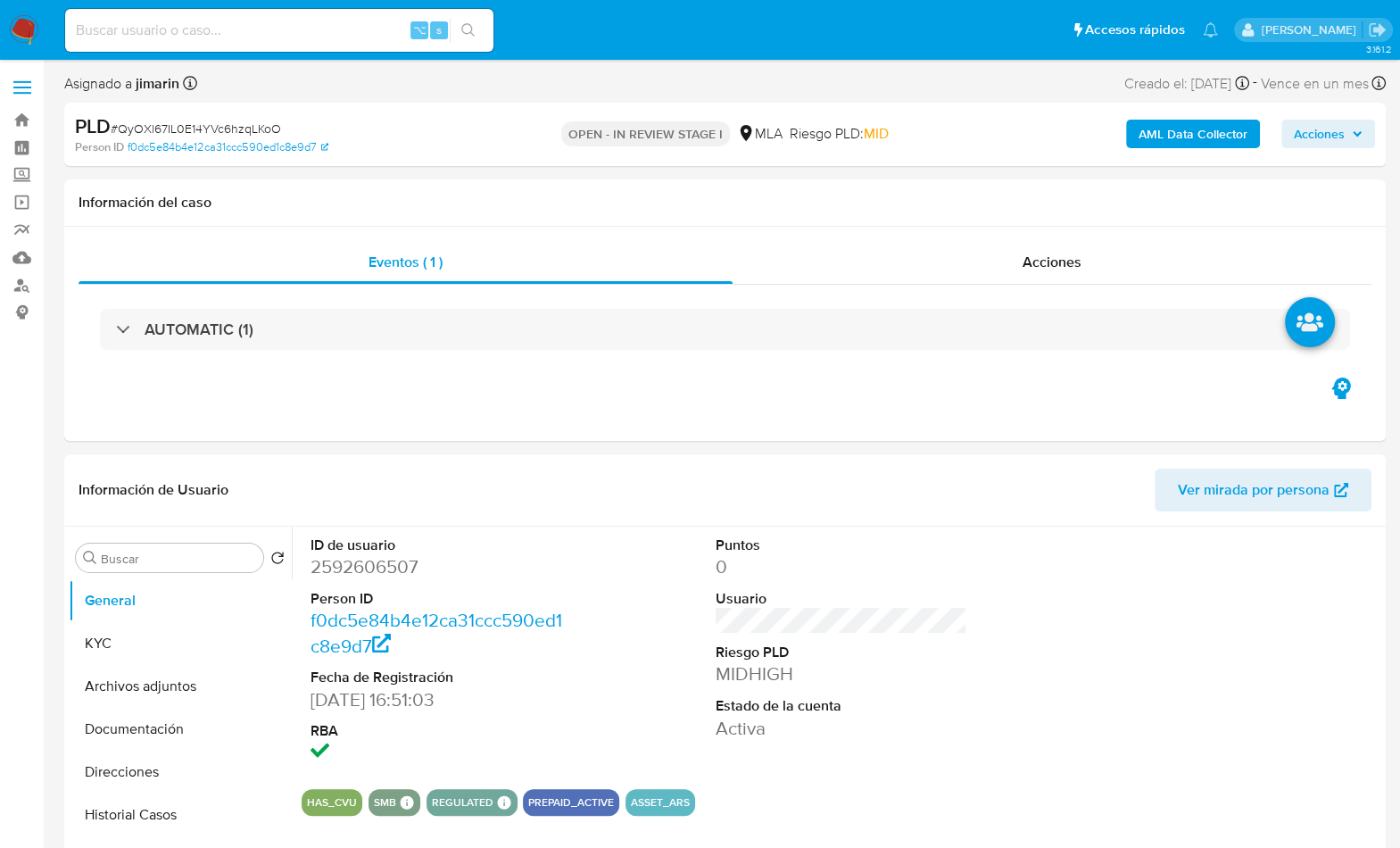
click at [252, 132] on span "# QyOXl67IL0E14YVc6hzqLKoO" at bounding box center [196, 128] width 171 height 18
click at [251, 132] on span "# QyOXl67IL0E14YVc6hzqLKoO" at bounding box center [196, 128] width 171 height 18
copy span "QyOXl67IL0E14YVc6hzqLKoO"
click at [357, 571] on dd "2592606507" at bounding box center [437, 567] width 253 height 25
click at [356, 571] on dd "2592606507" at bounding box center [437, 567] width 253 height 25
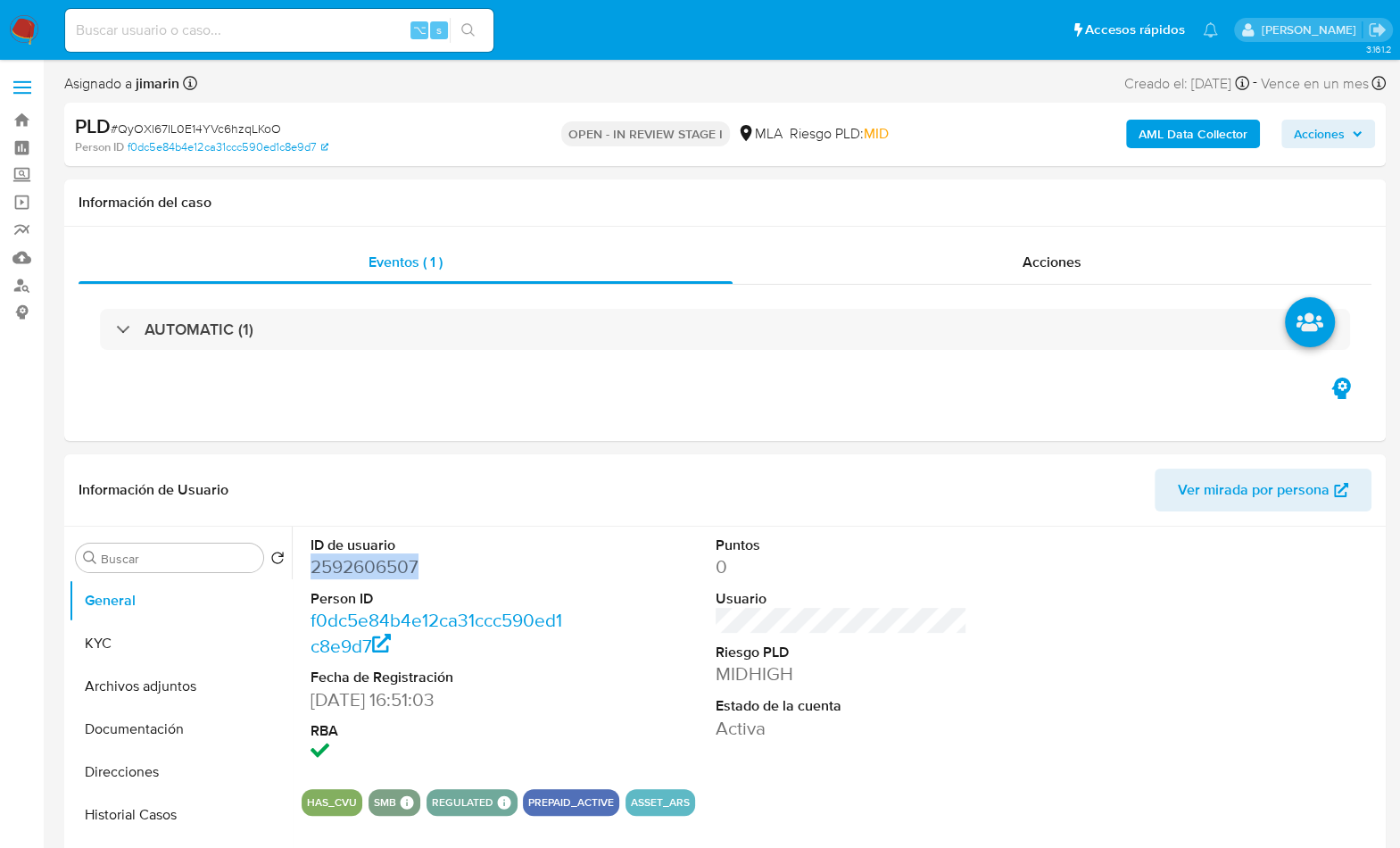
copy dd "2592606507"
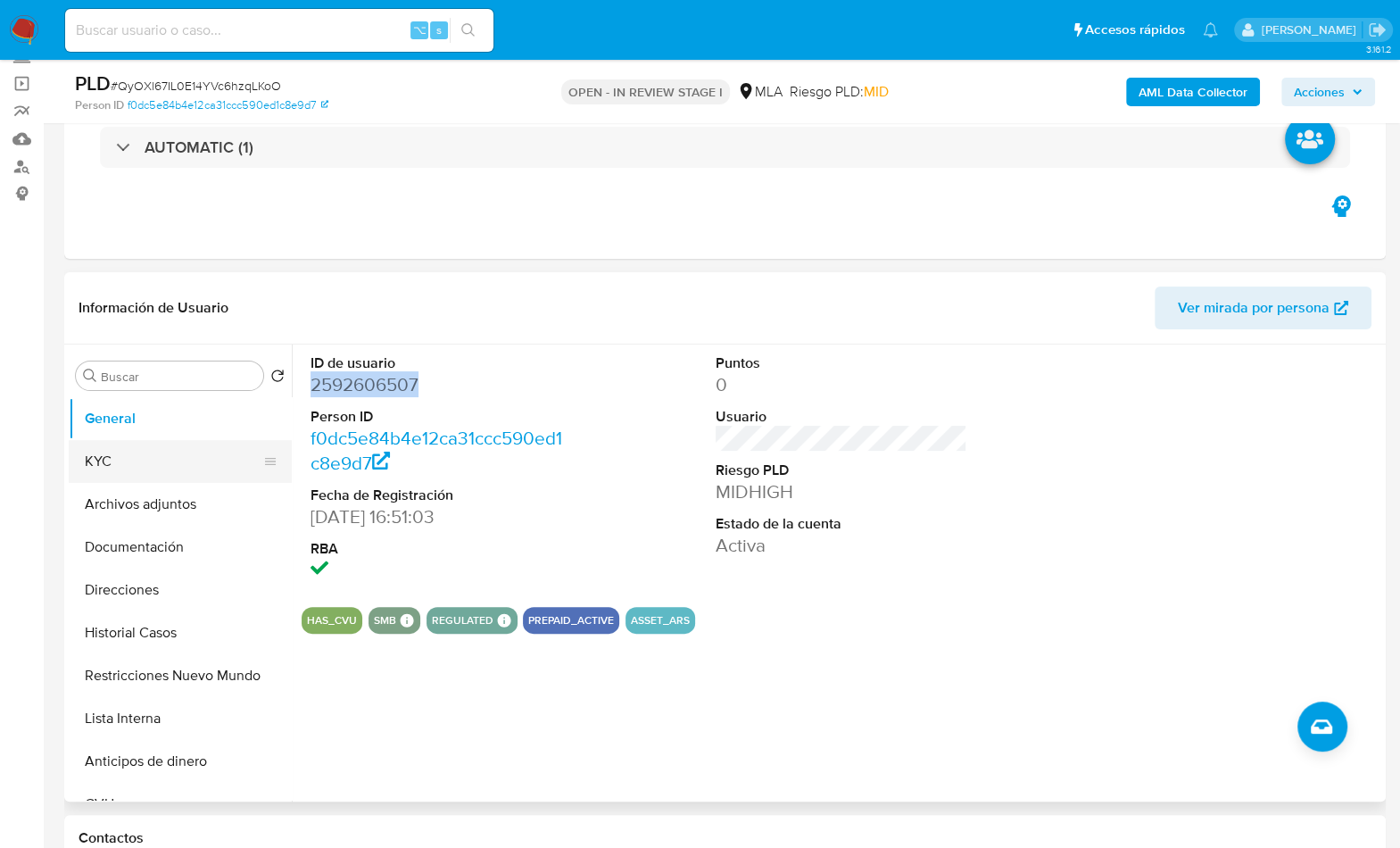
click at [97, 459] on button "KYC" at bounding box center [172, 461] width 209 height 42
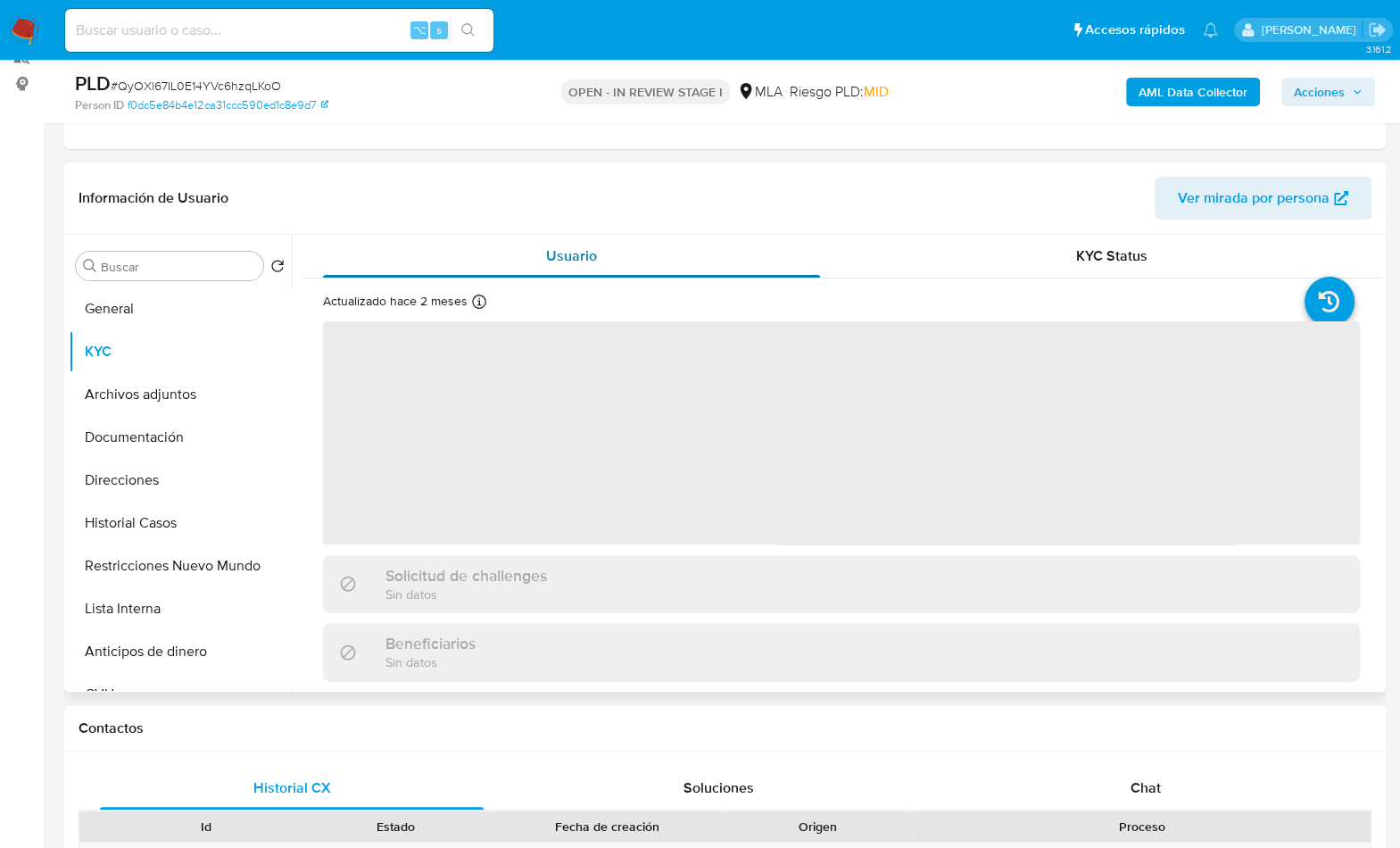
scroll to position [235, 0]
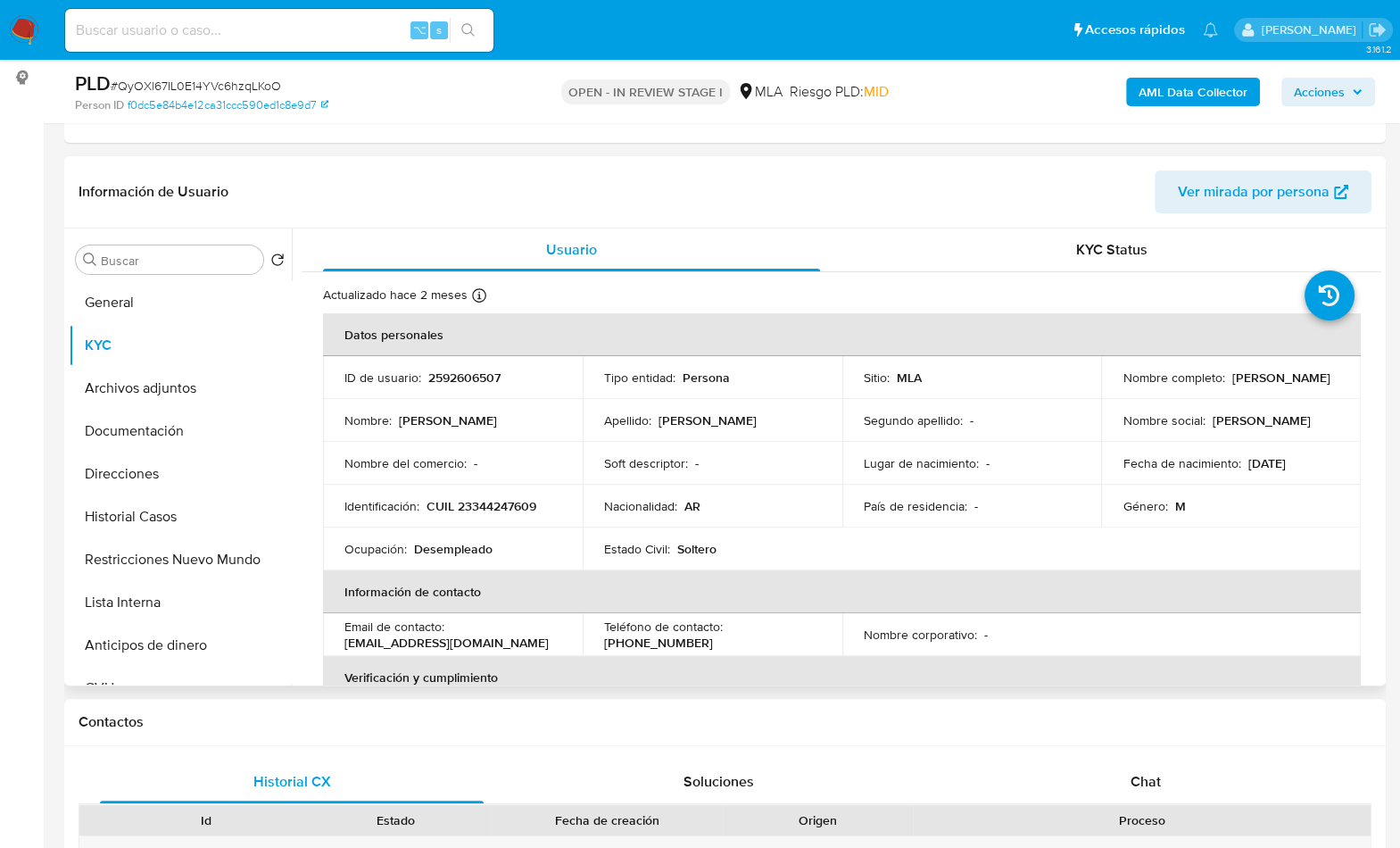
click at [513, 506] on p "CUIL 23344247609" at bounding box center [481, 506] width 110 height 16
copy p "23344247609"
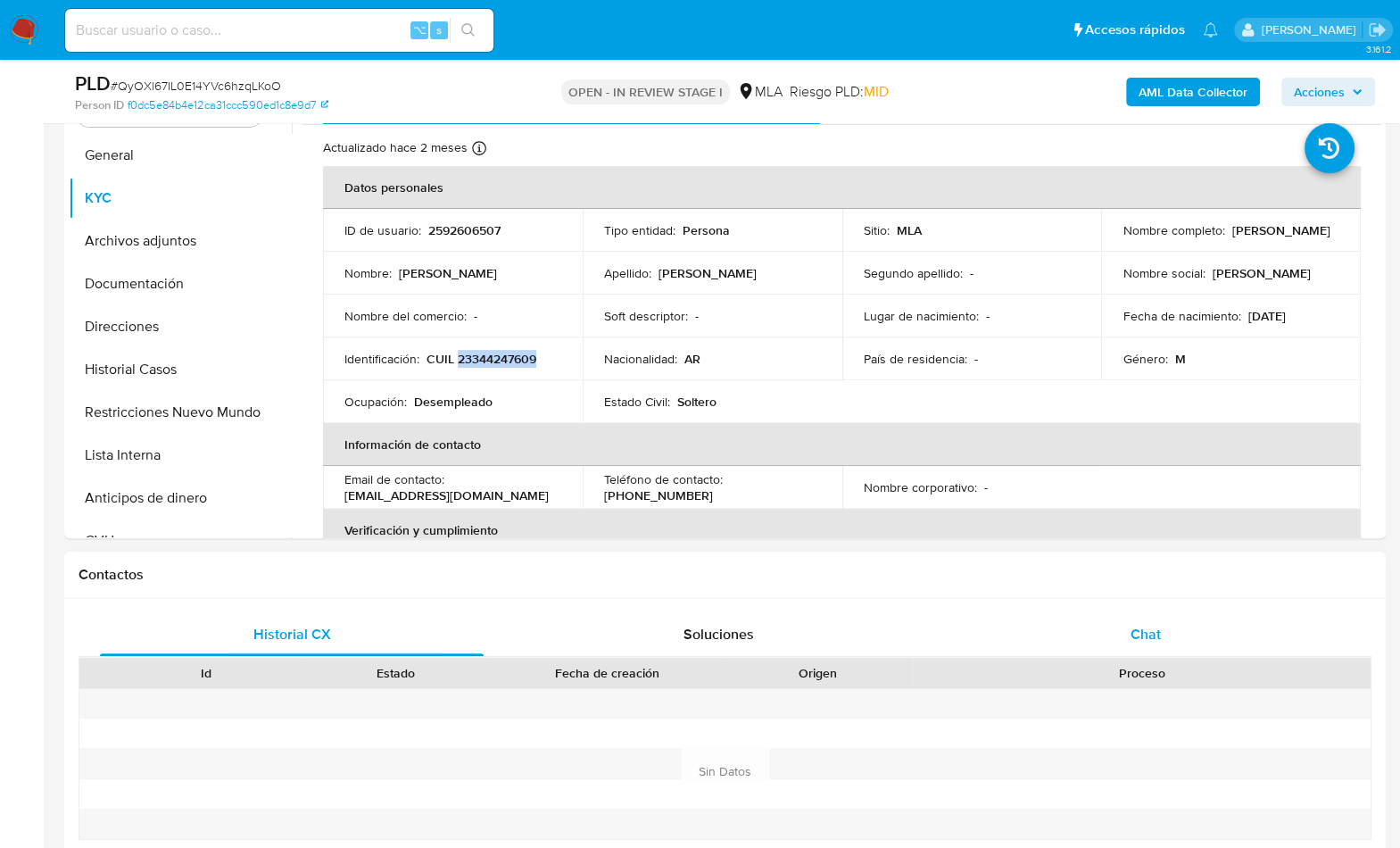
click at [1140, 634] on span "Chat" at bounding box center [1145, 634] width 31 height 21
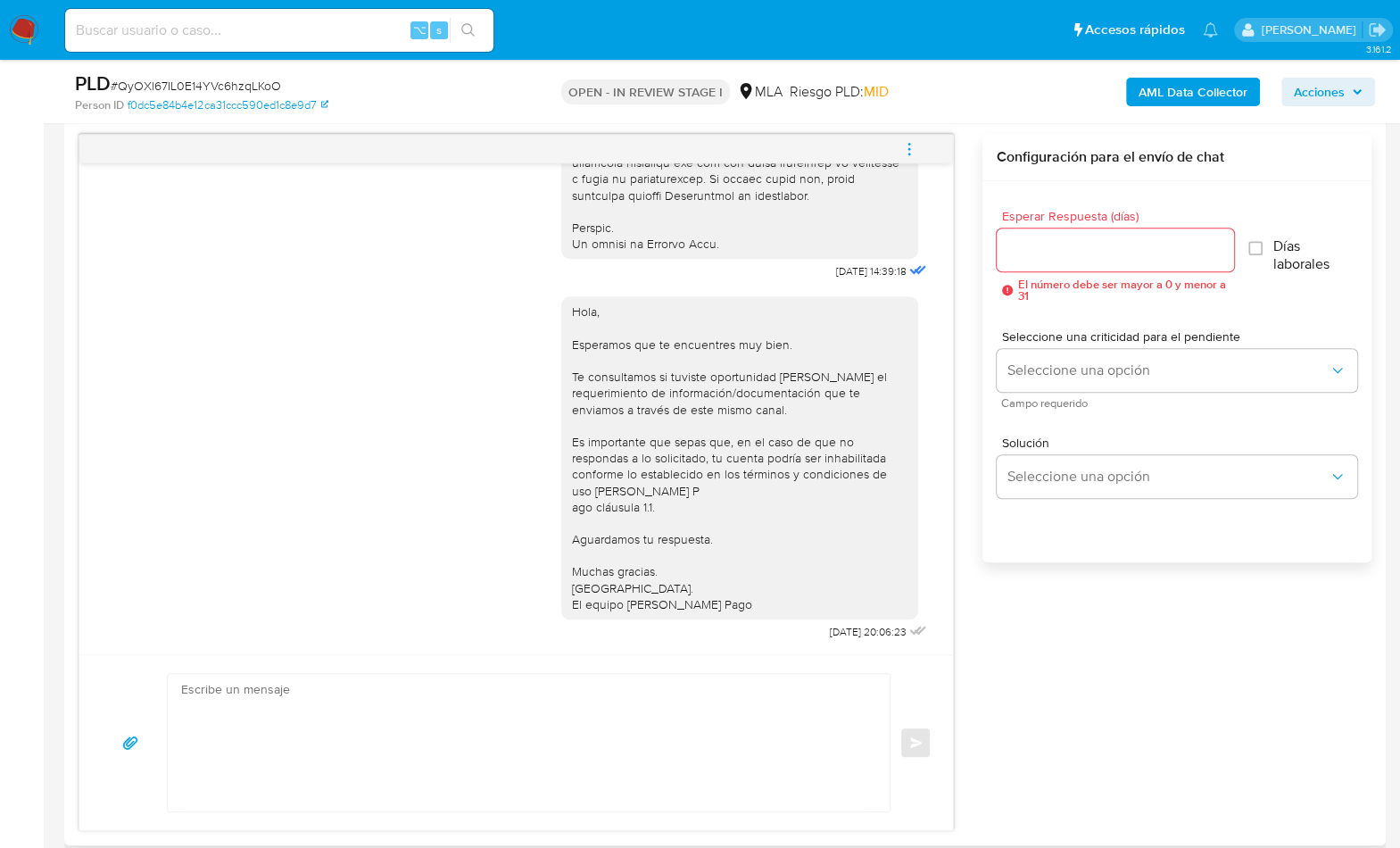
scroll to position [739, 0]
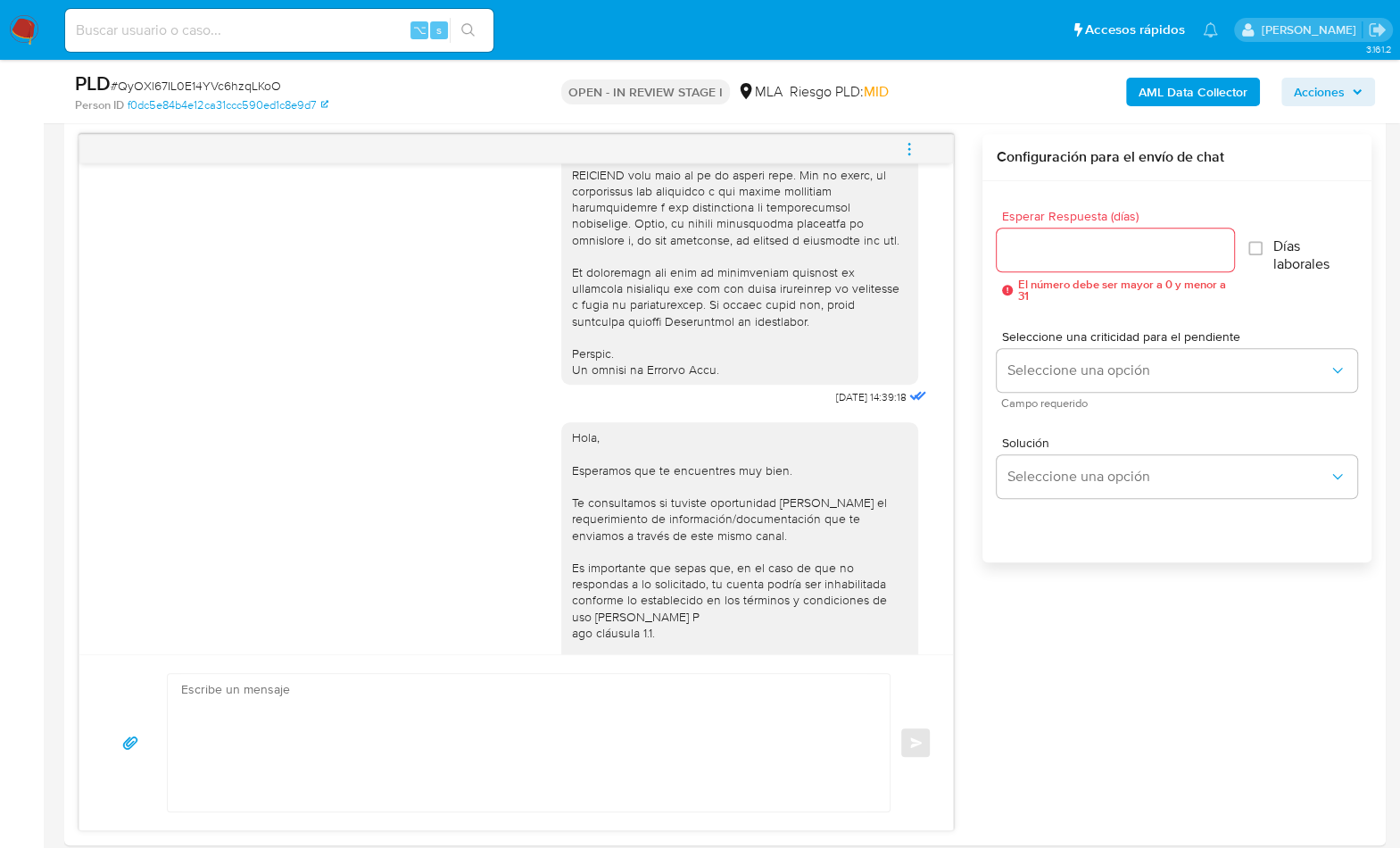
click at [915, 141] on icon "menu-action" at bounding box center [909, 149] width 16 height 16
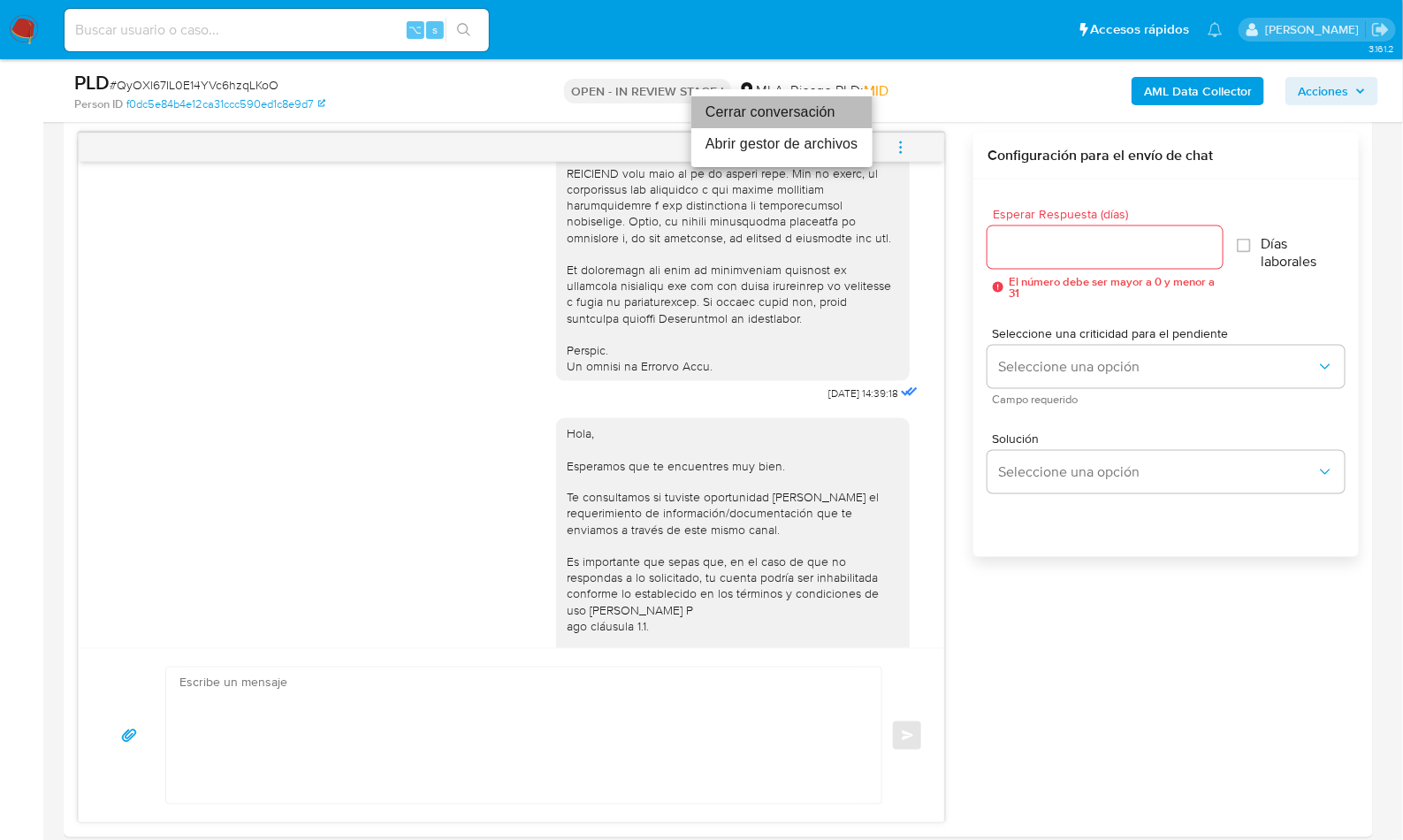
click at [801, 122] on li "Cerrar conversación" at bounding box center [782, 113] width 182 height 32
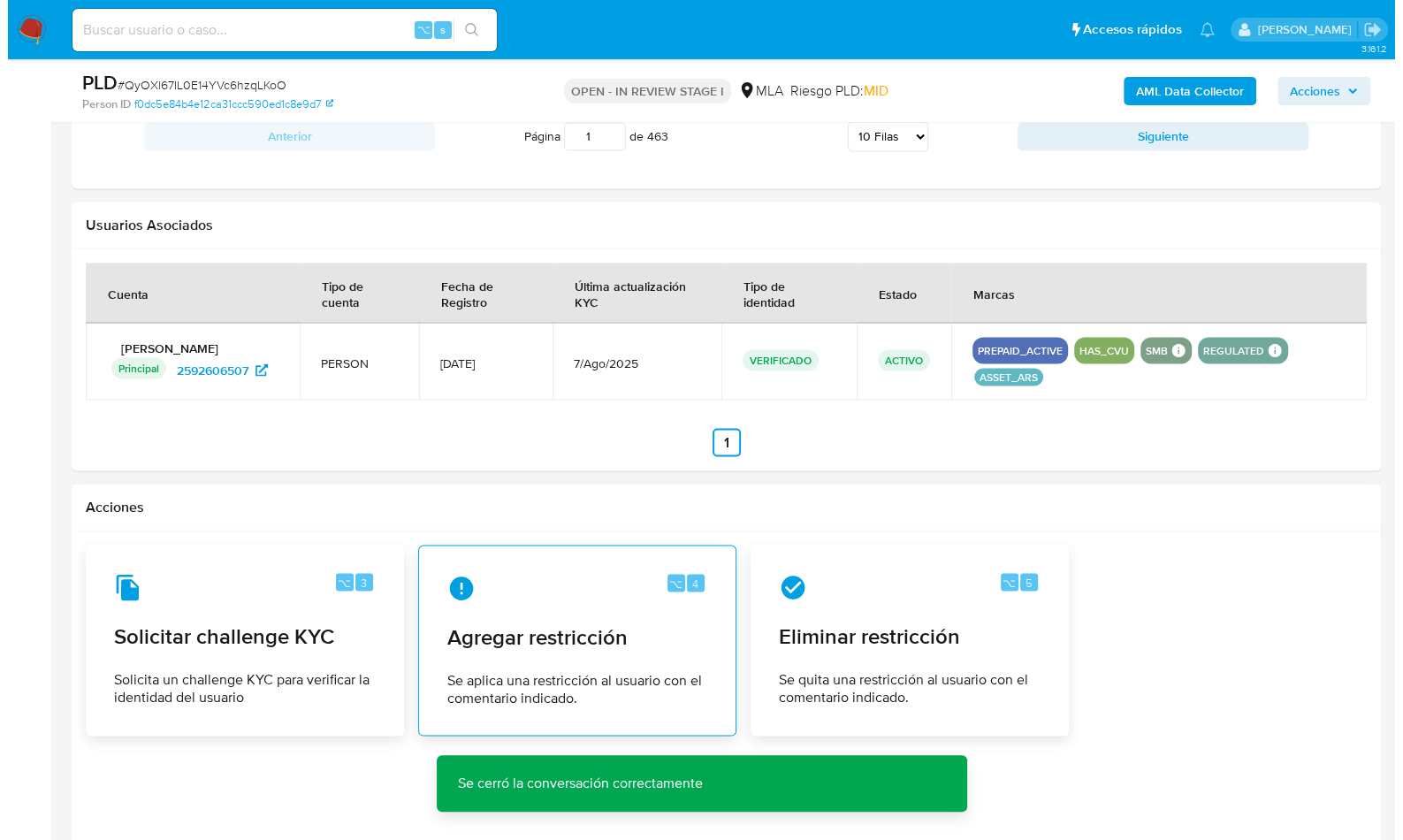
scroll to position [2574, 0]
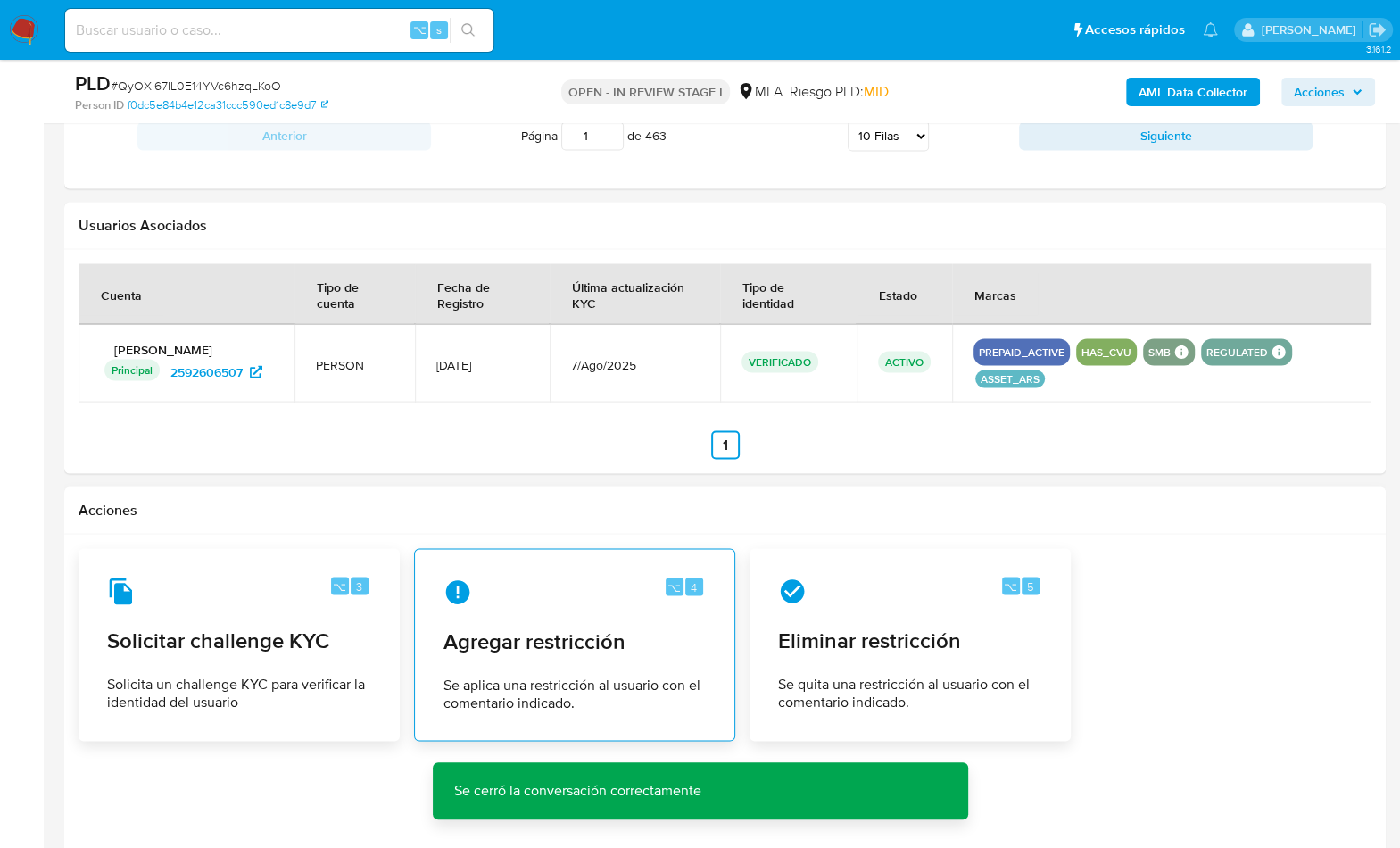
click at [656, 601] on div "⌥ 4 Agregar restricción Se aplica una restricción al usuario con el comentario …" at bounding box center [574, 645] width 291 height 163
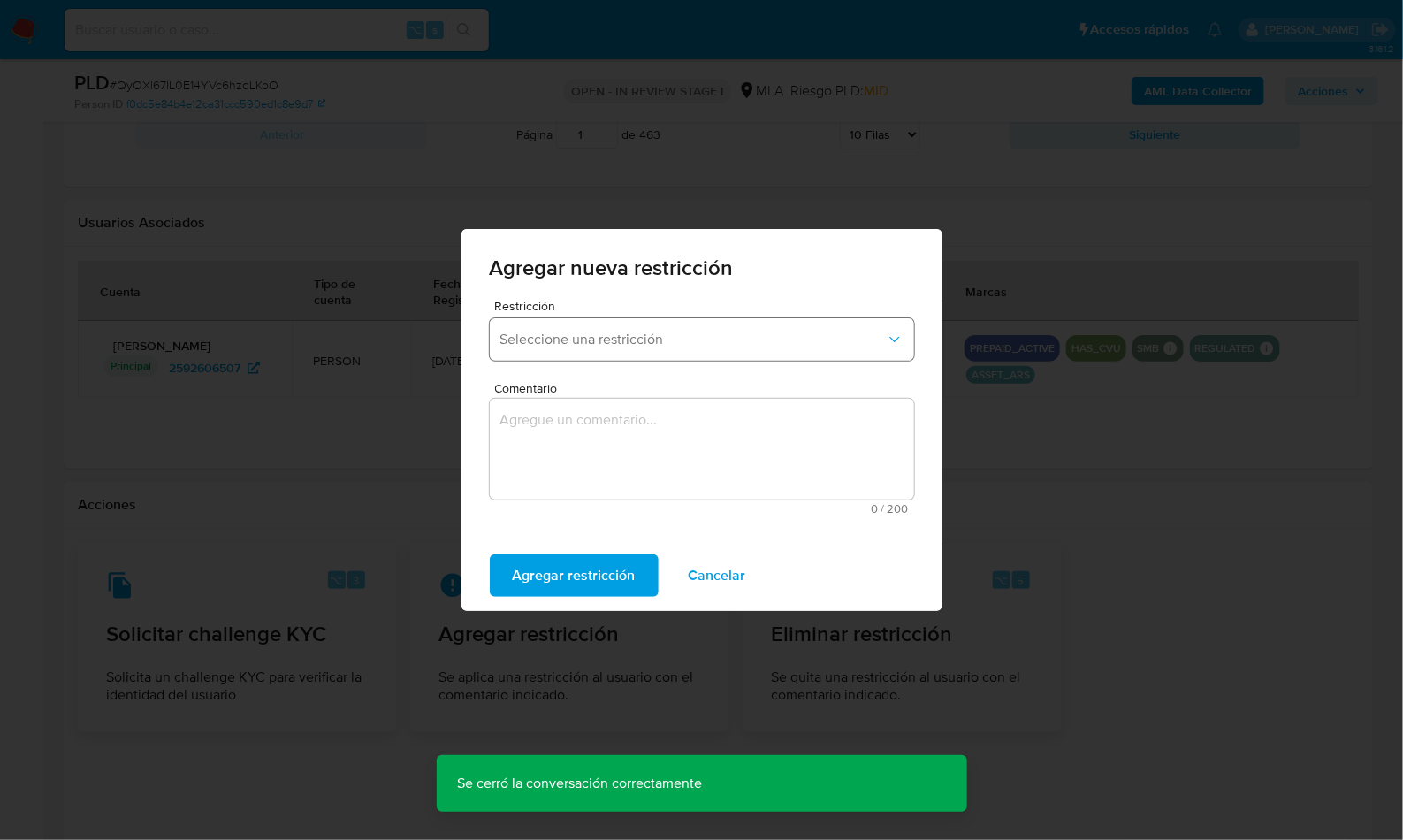
click at [634, 341] on span "Seleccione una restricción" at bounding box center [693, 340] width 386 height 18
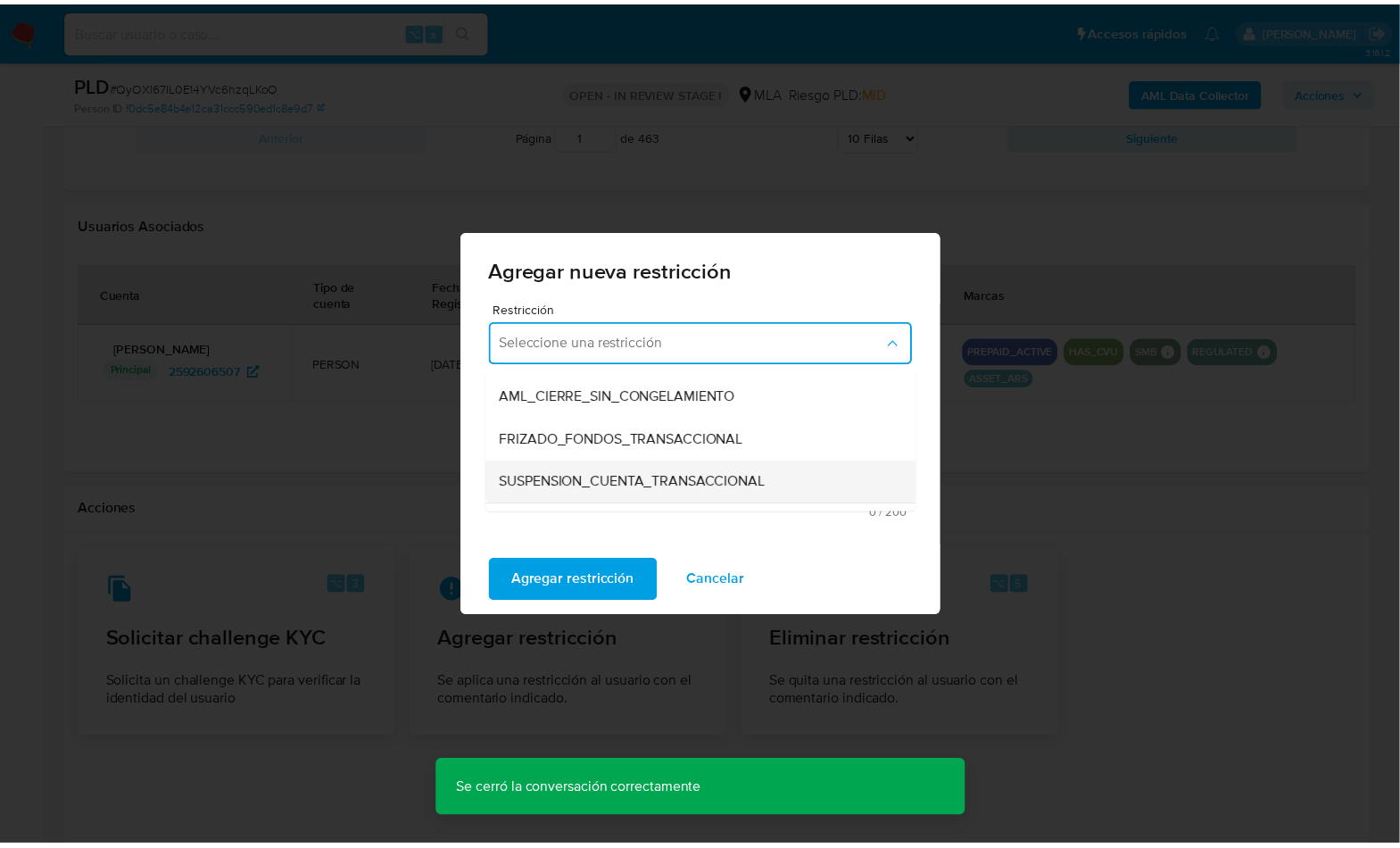
scroll to position [168, 0]
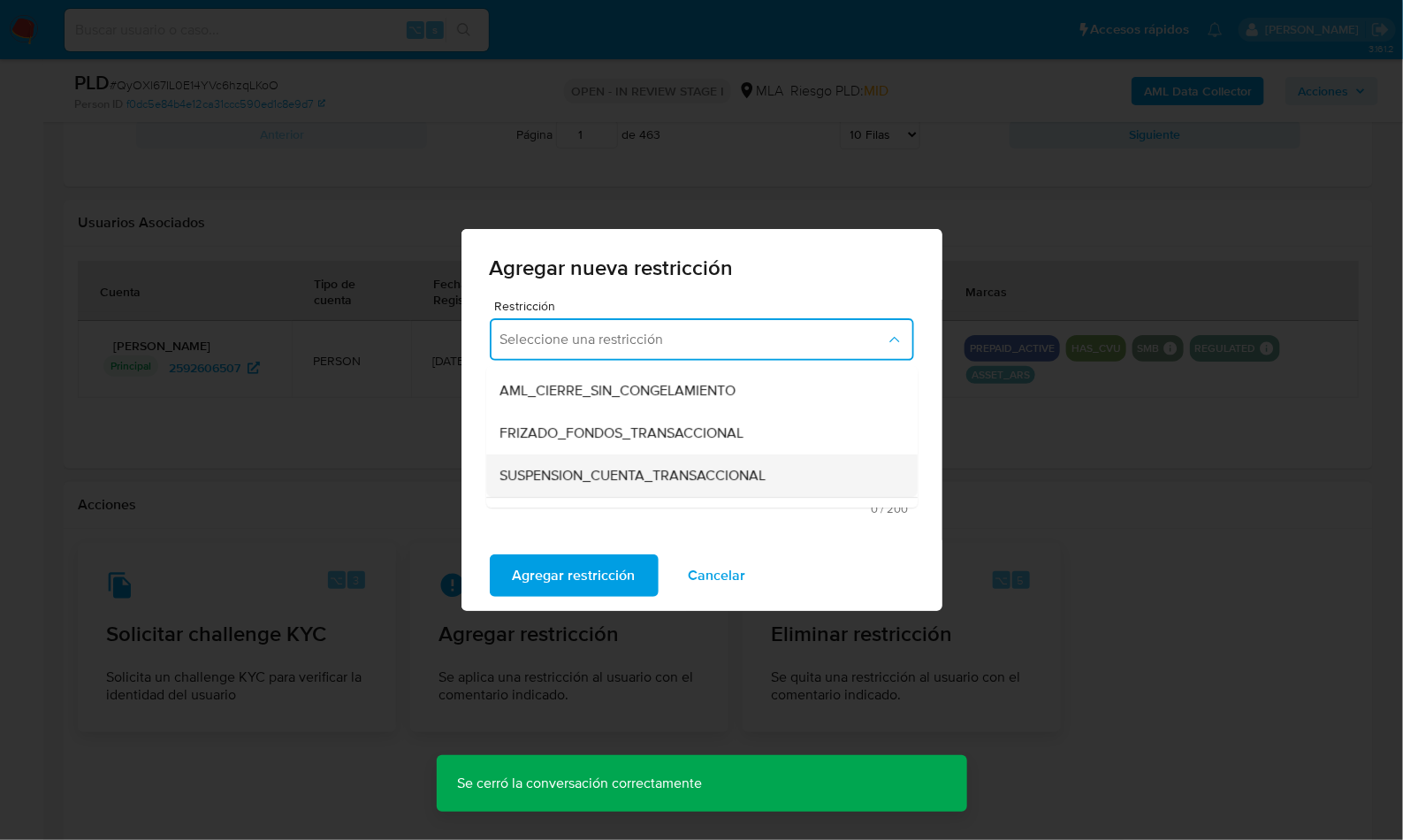
click at [627, 471] on span "SUSPENSION_CUENTA_TRANSACCIONAL" at bounding box center [633, 476] width 266 height 18
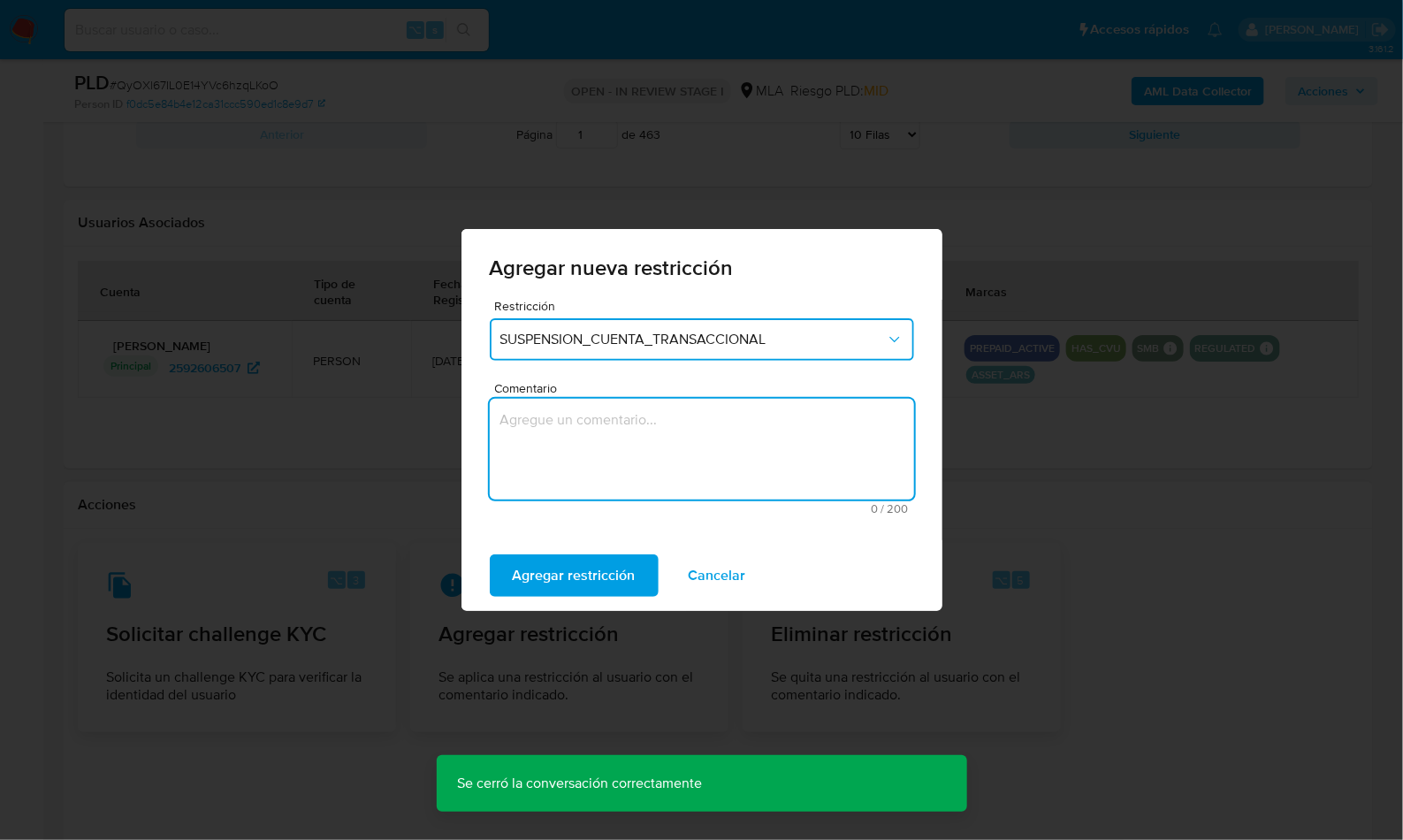
click at [616, 452] on textarea "Comentario" at bounding box center [702, 449] width 424 height 101
type textarea "AML"
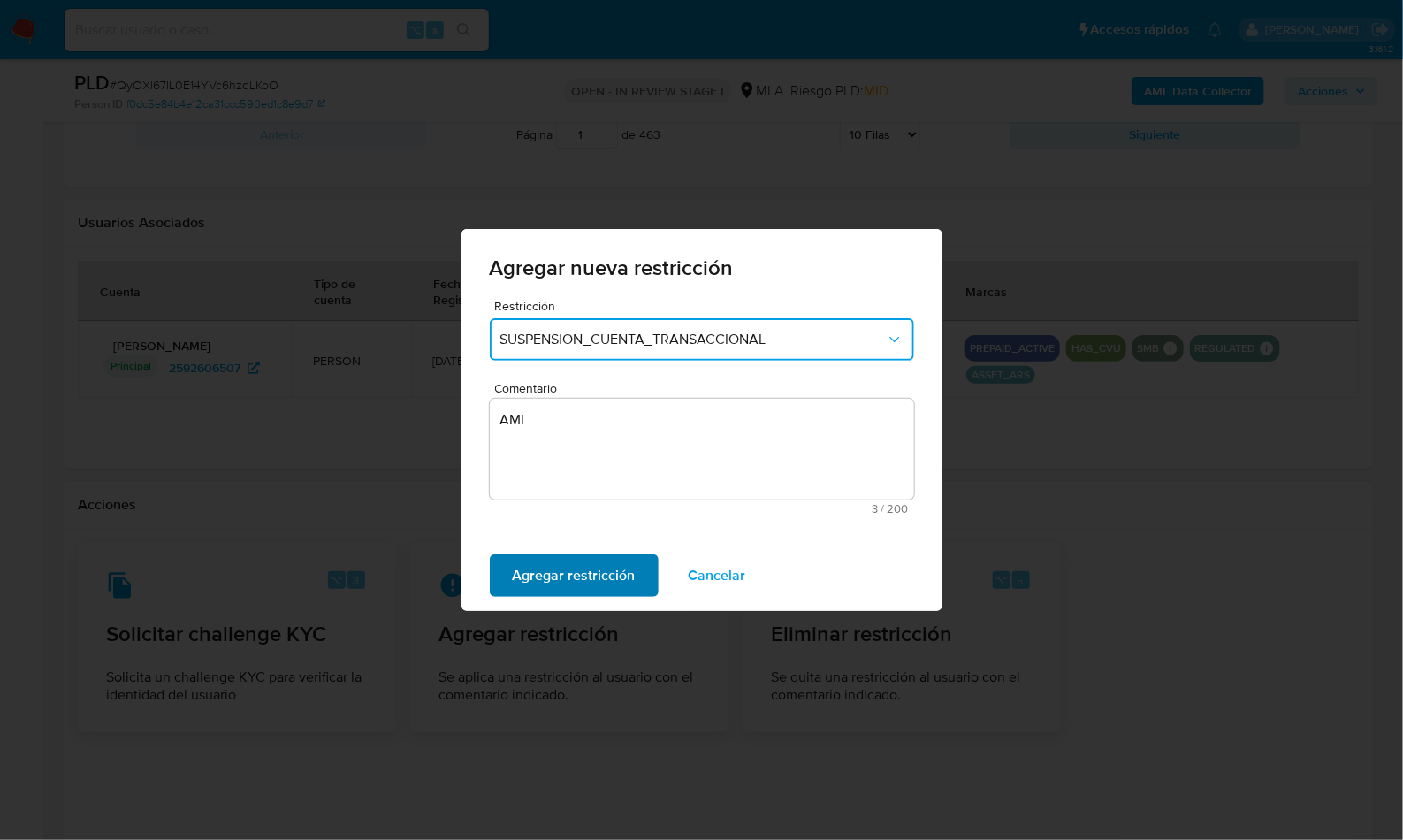
click at [548, 559] on span "Agregar restricción" at bounding box center [574, 575] width 123 height 38
click at [548, 562] on span "Confirmar" at bounding box center [544, 575] width 64 height 38
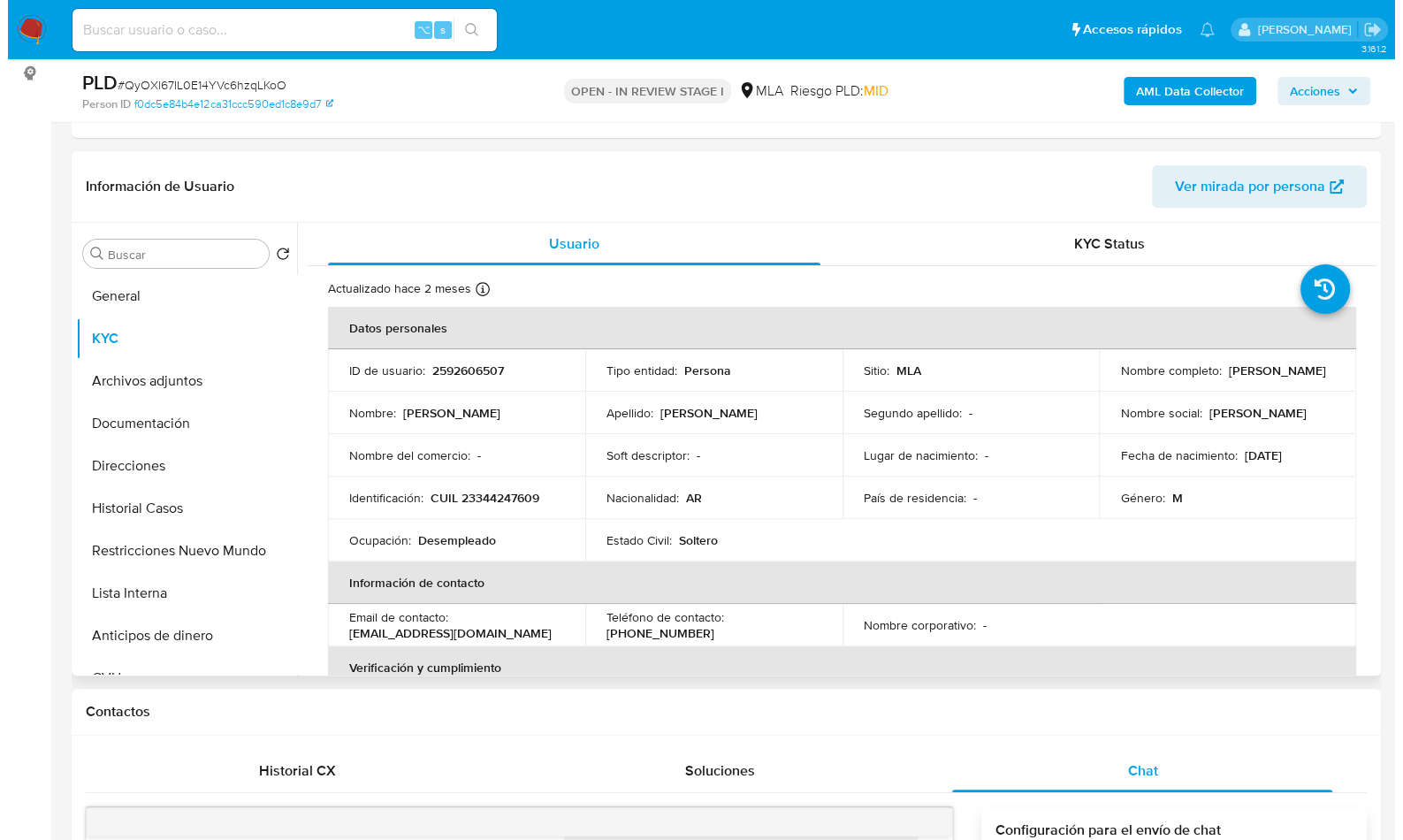
scroll to position [234, 0]
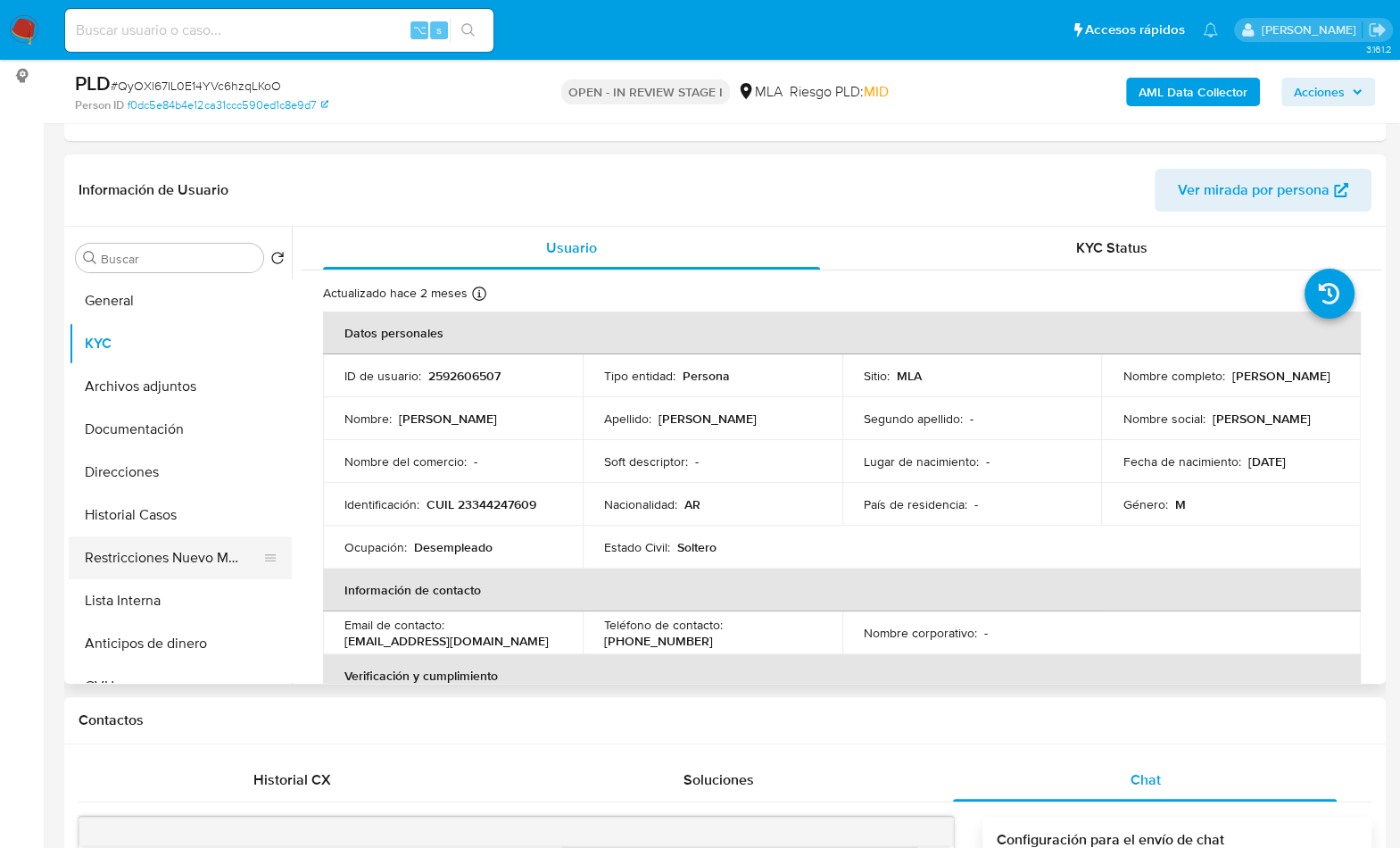
click at [217, 568] on button "Restricciones Nuevo Mundo" at bounding box center [172, 557] width 209 height 42
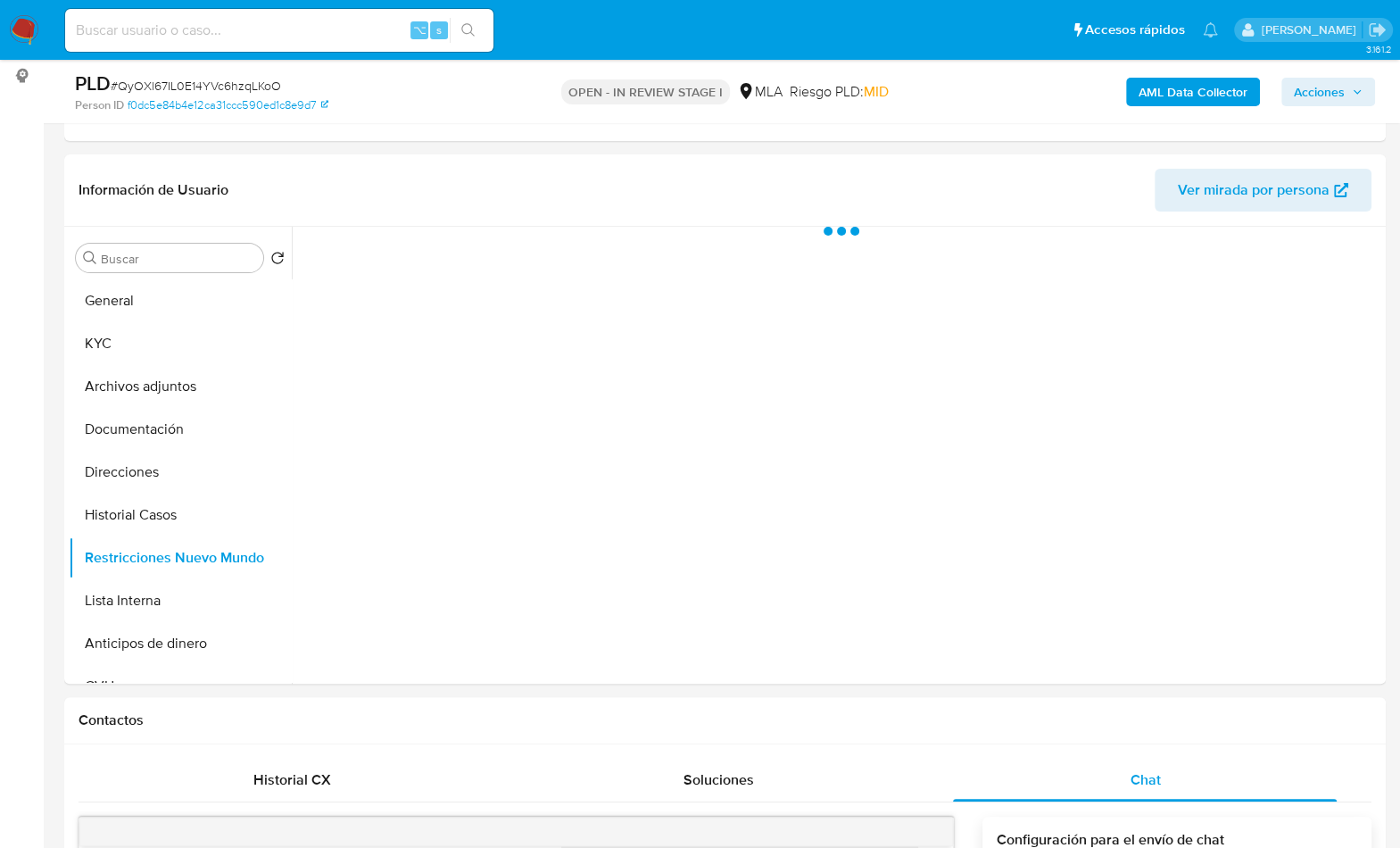
click at [1170, 87] on b "AML Data Collector" at bounding box center [1192, 92] width 109 height 29
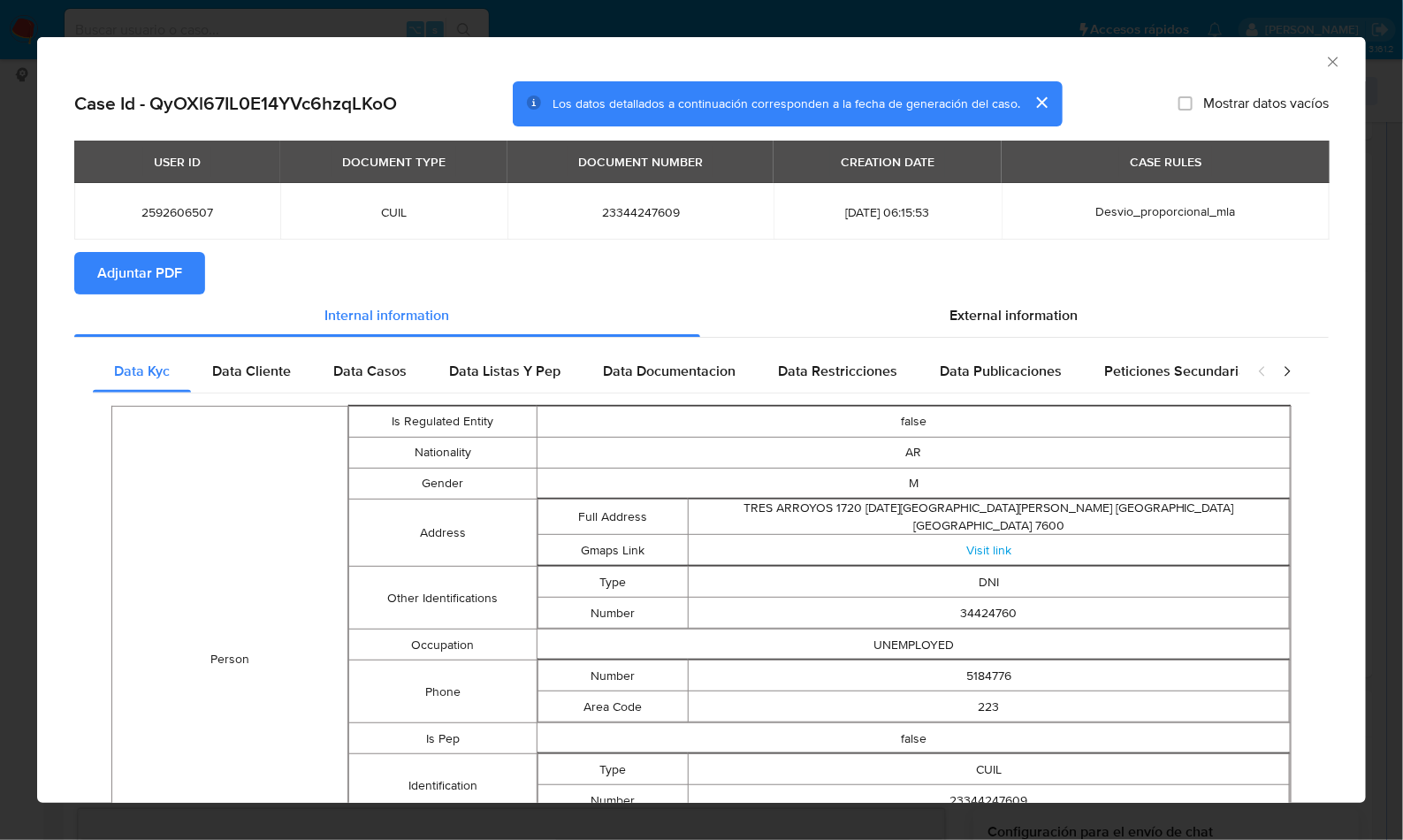
click at [169, 276] on span "Adjuntar PDF" at bounding box center [140, 273] width 85 height 38
click at [1328, 63] on div "AML Data Collector" at bounding box center [702, 59] width 1329 height 44
click at [1326, 64] on div "AML Data Collector" at bounding box center [702, 59] width 1329 height 44
click at [1328, 59] on icon "Cerrar ventana" at bounding box center [1332, 61] width 10 height 10
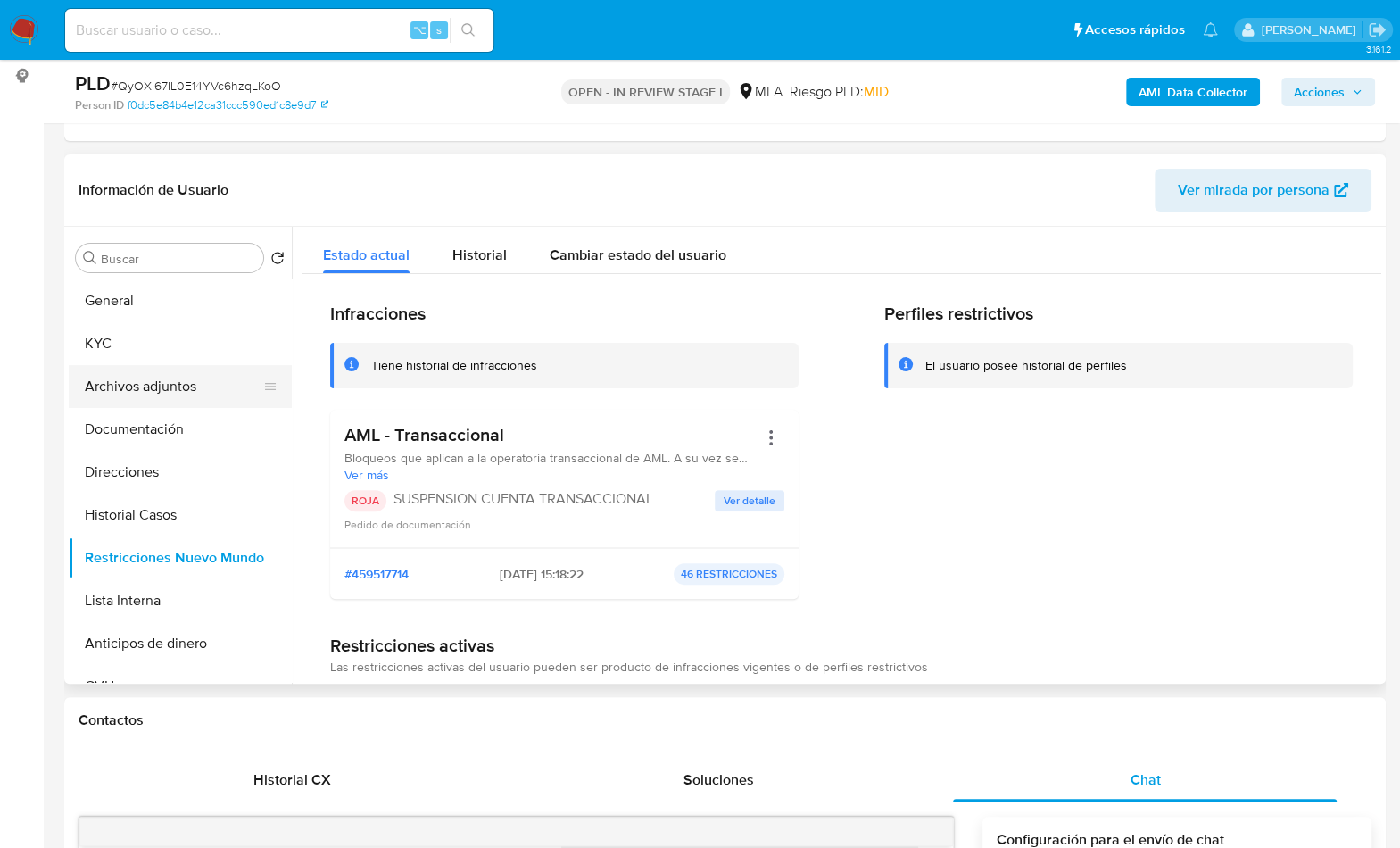
click at [178, 389] on button "Archivos adjuntos" at bounding box center [172, 386] width 209 height 42
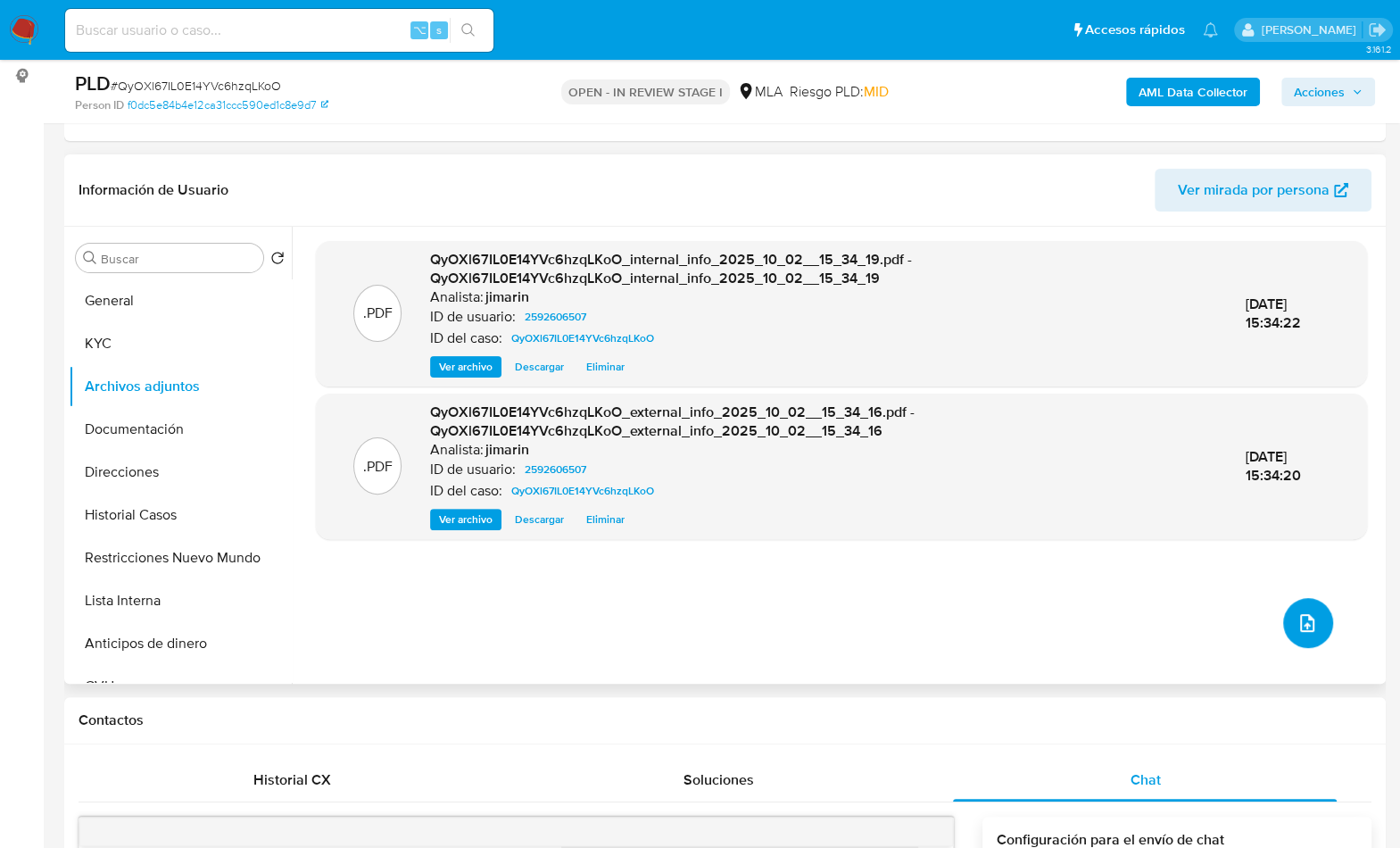
click at [1283, 626] on button "upload-file" at bounding box center [1307, 622] width 50 height 50
click at [1319, 611] on button "upload-file" at bounding box center [1307, 622] width 50 height 50
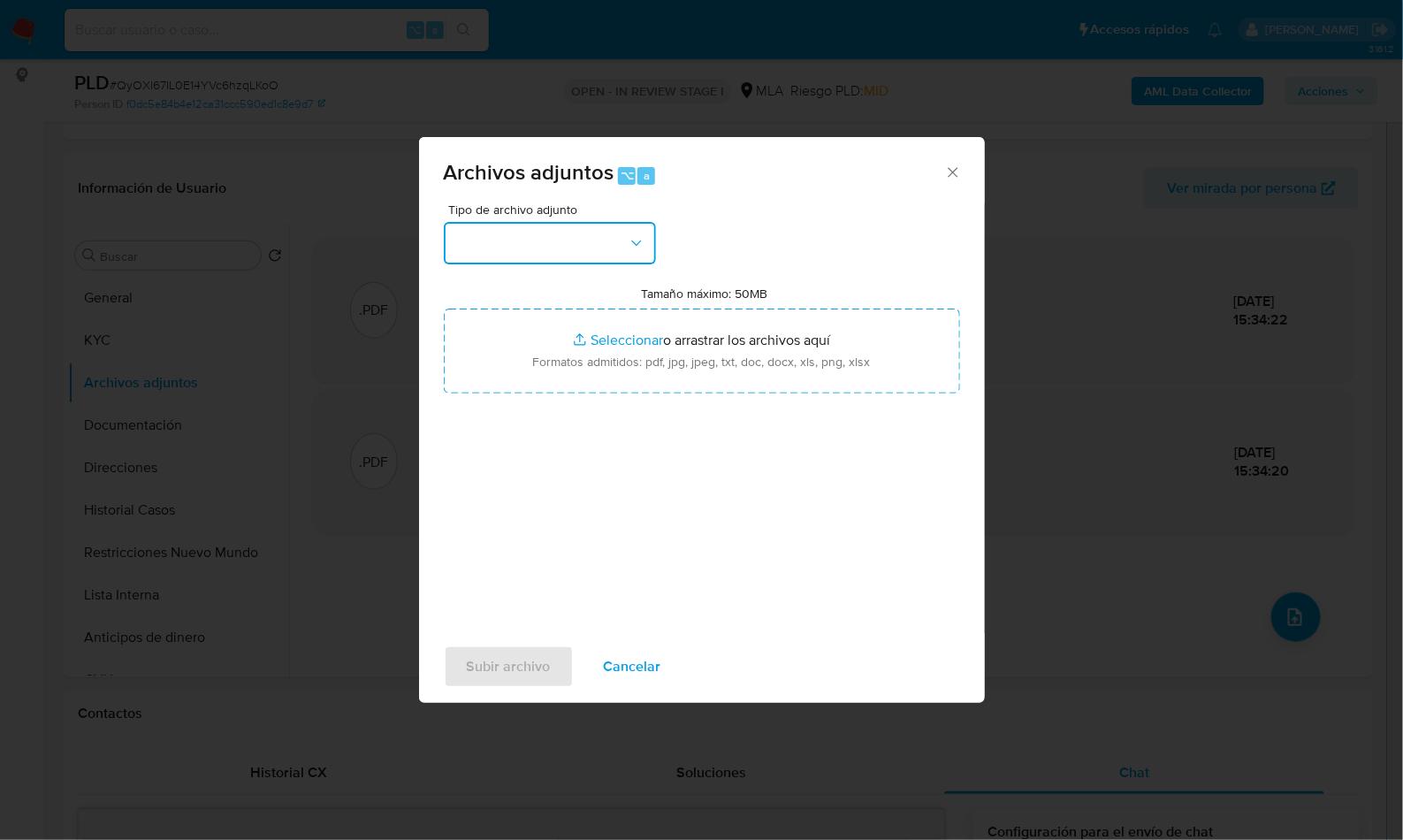
click at [574, 251] on button "button" at bounding box center [549, 242] width 212 height 42
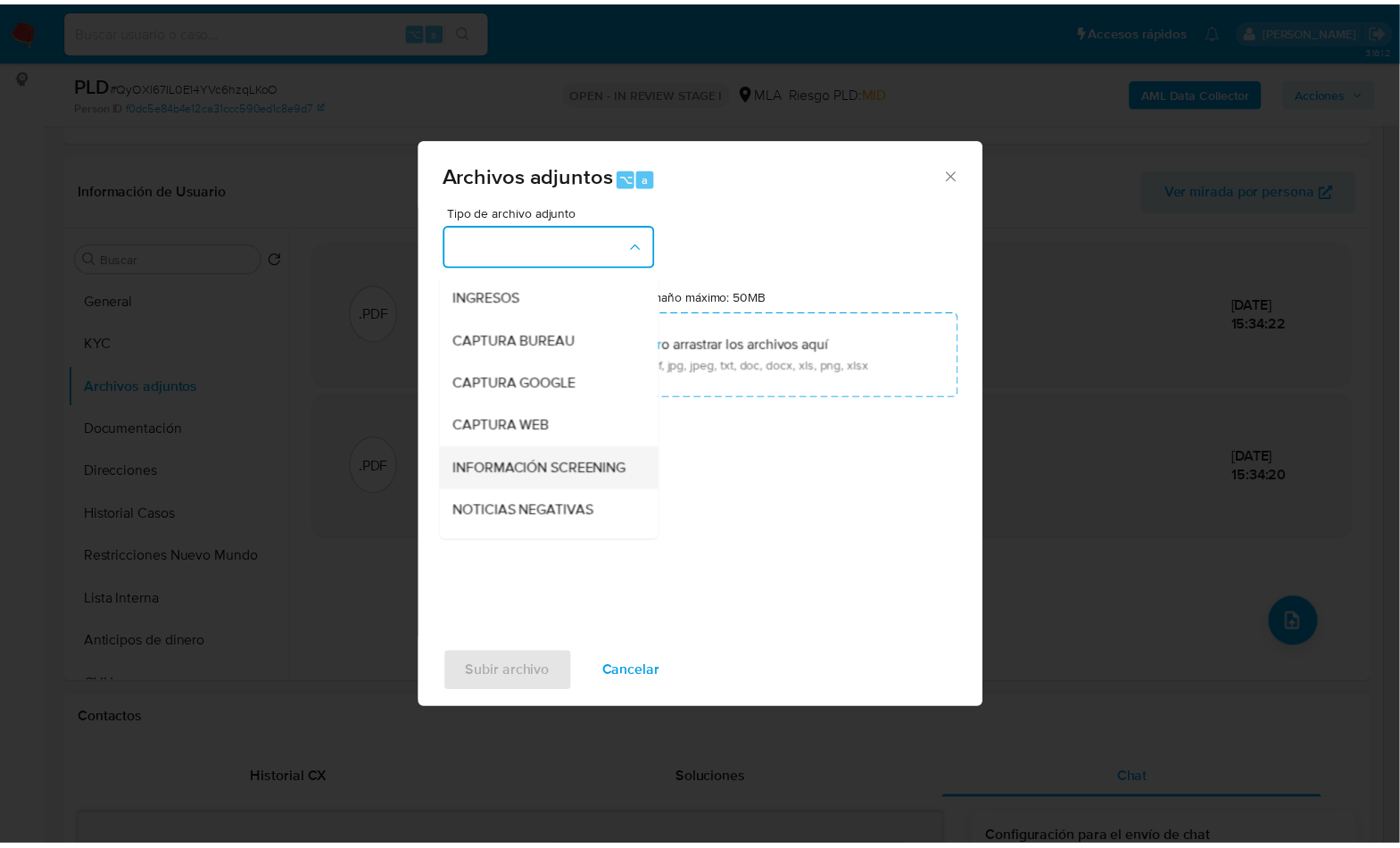
scroll to position [149, 0]
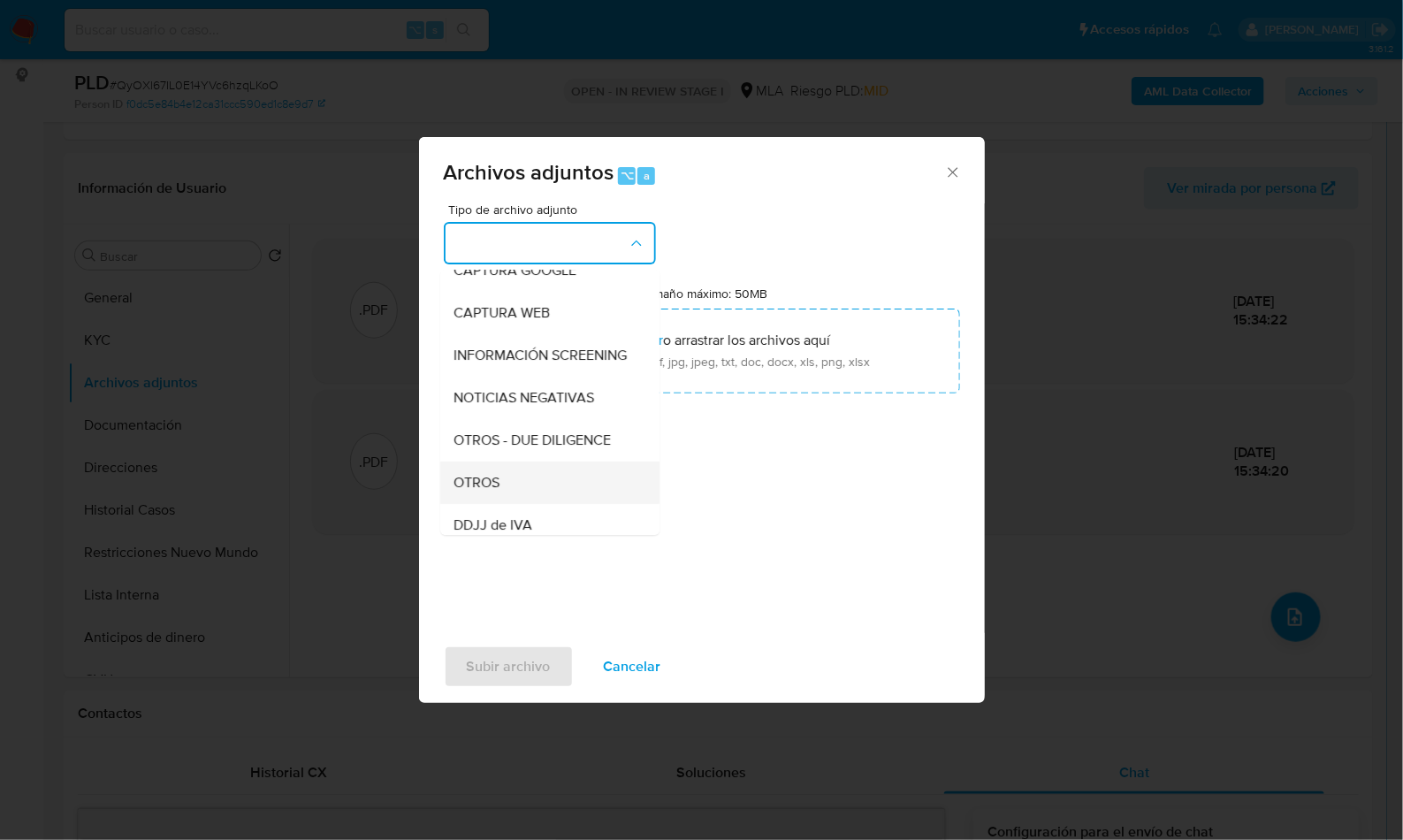
click at [501, 494] on div "OTROS" at bounding box center [545, 482] width 181 height 42
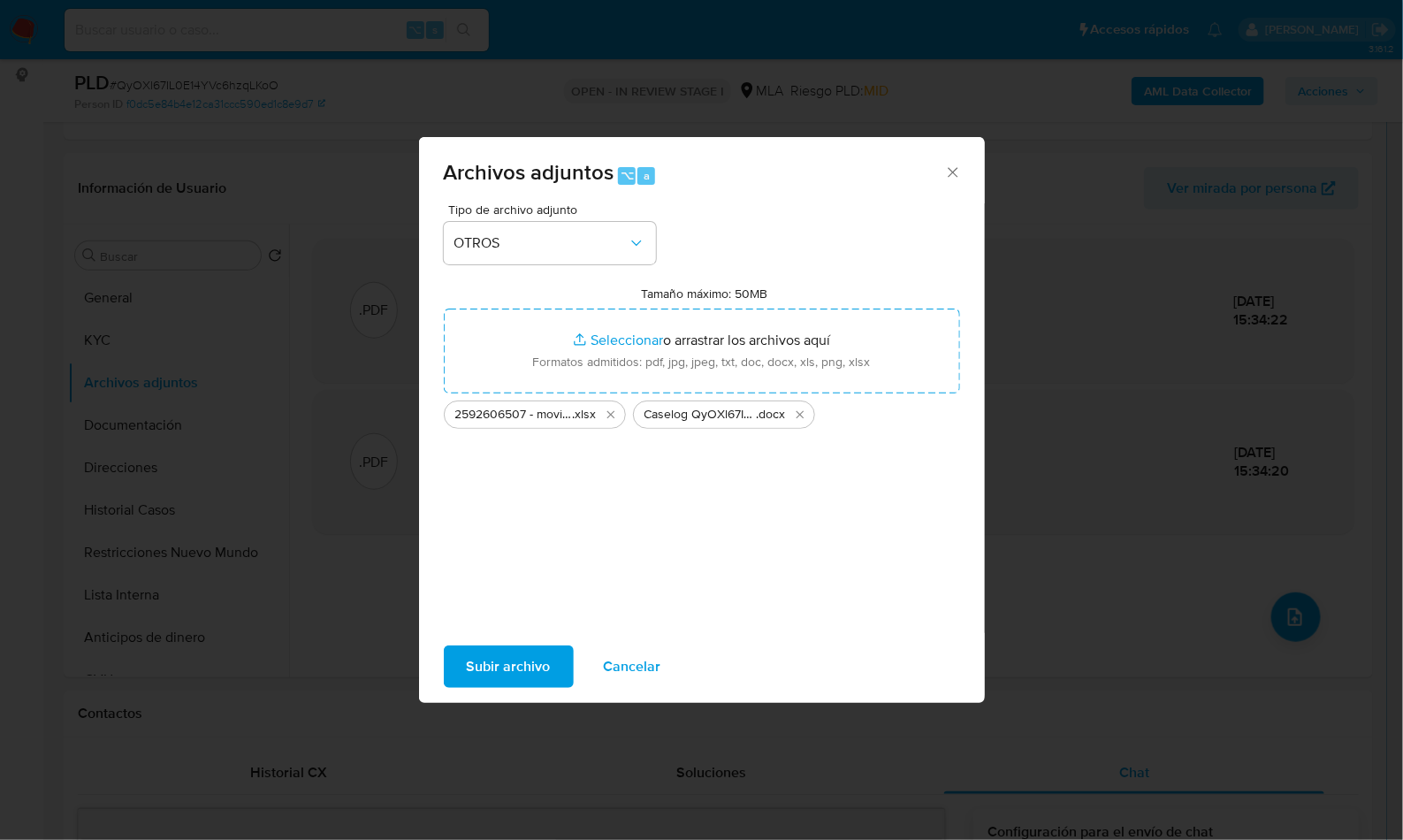
click at [516, 643] on div "Subir archivo Cancelar" at bounding box center [702, 666] width 565 height 67
click at [515, 649] on span "Subir archivo" at bounding box center [509, 666] width 84 height 38
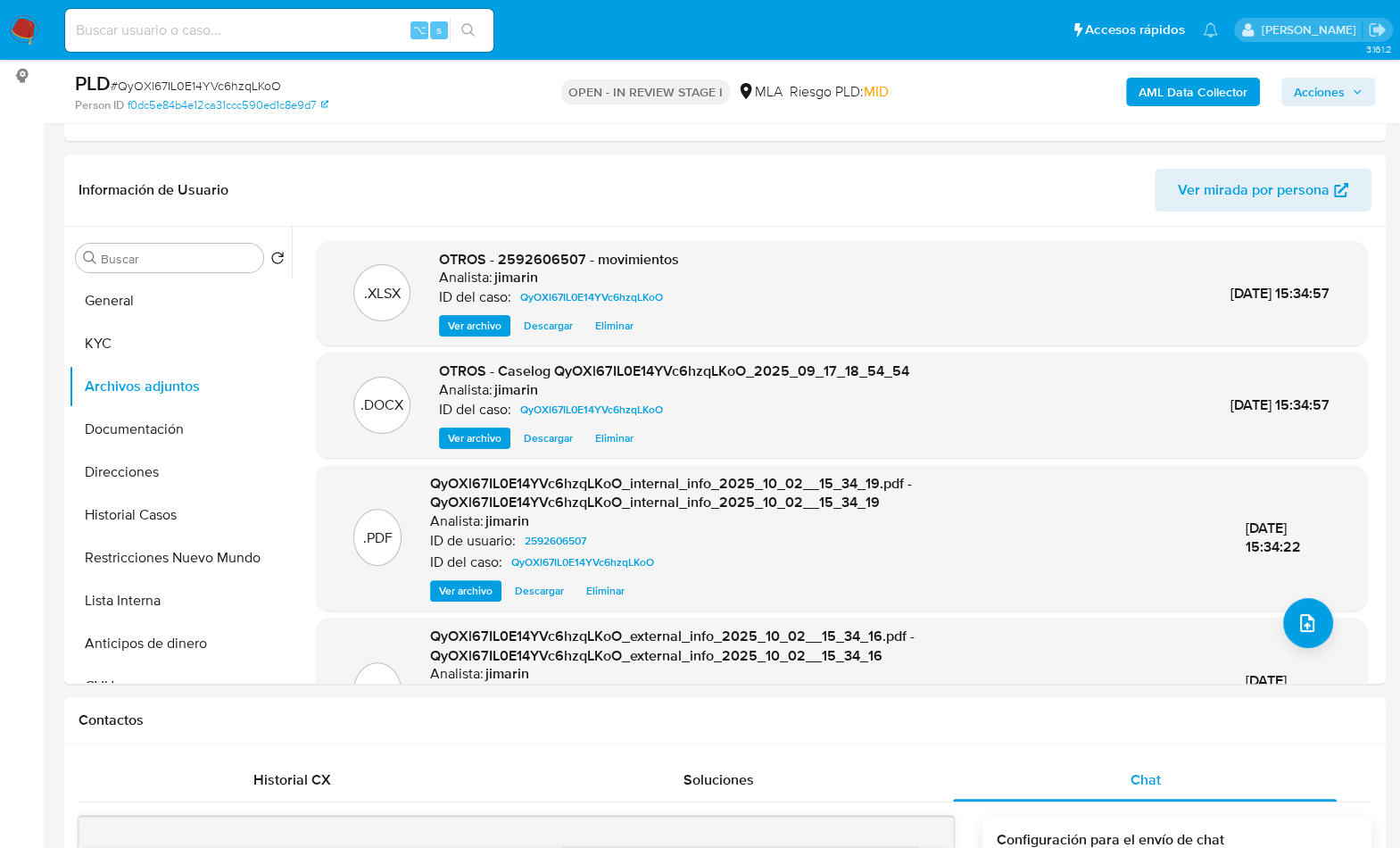
click at [1319, 86] on span "Acciones" at bounding box center [1319, 92] width 51 height 29
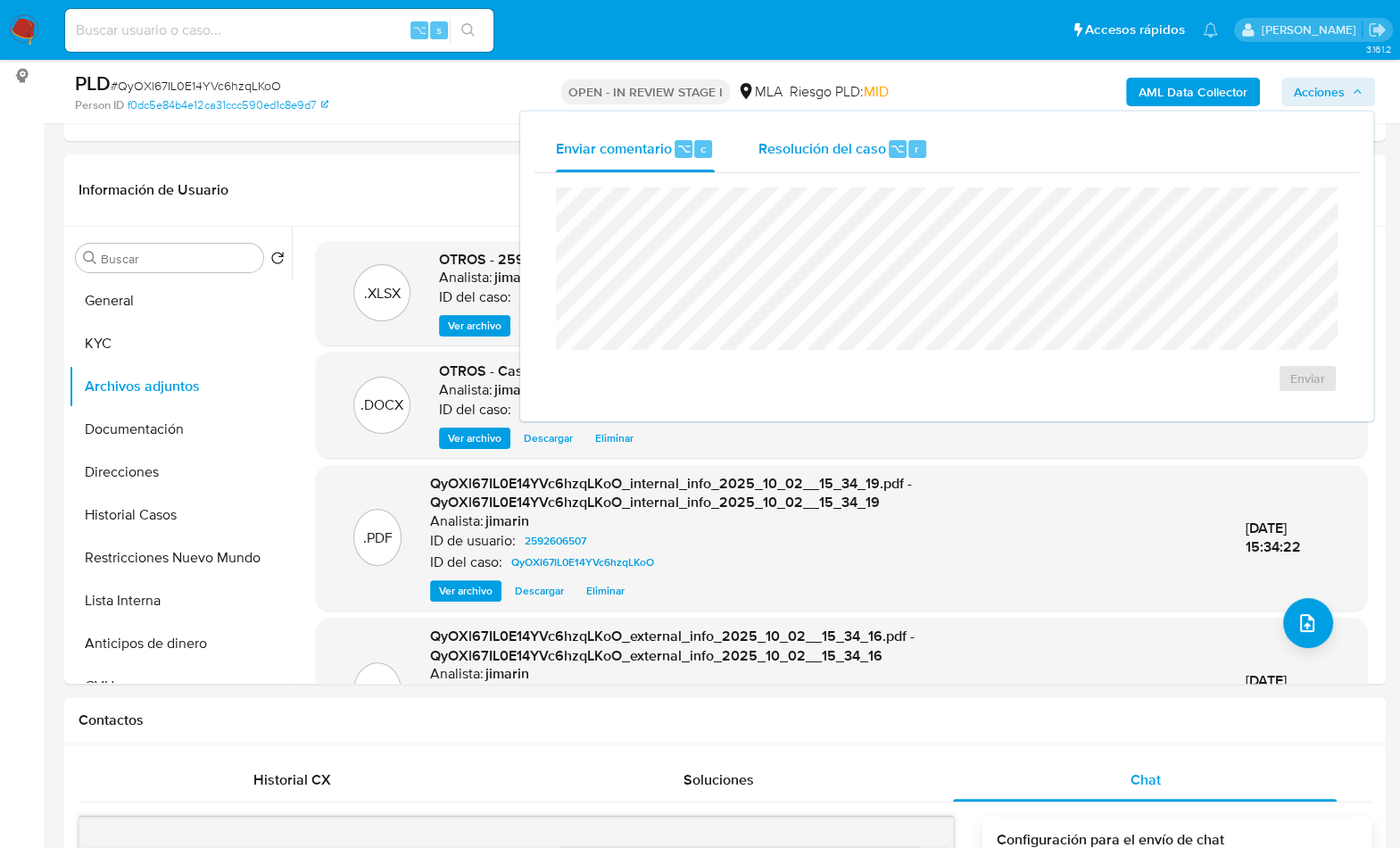
click at [848, 149] on span "Resolución del caso" at bounding box center [821, 147] width 127 height 21
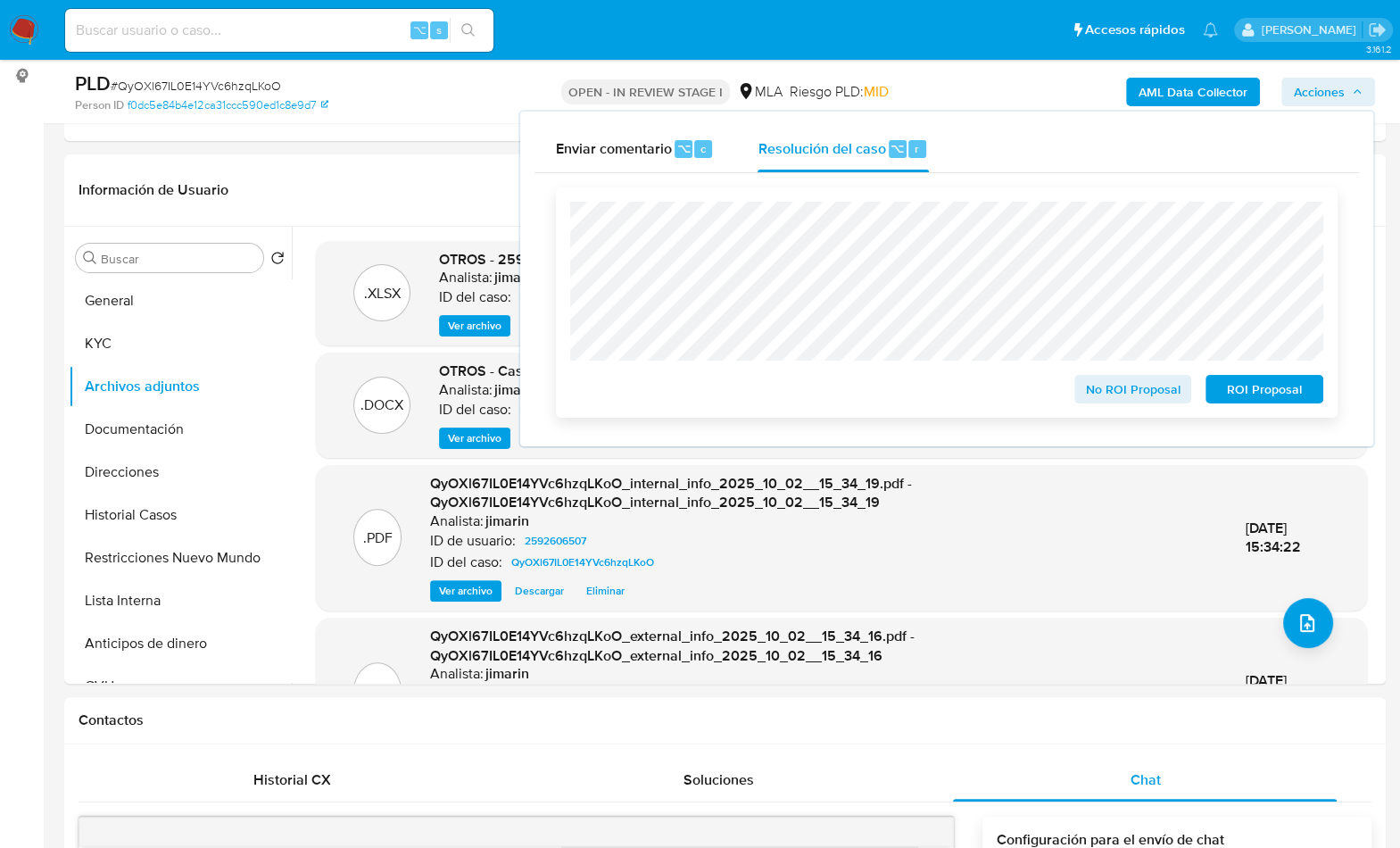
click at [1264, 378] on span "ROI Proposal" at bounding box center [1264, 389] width 93 height 25
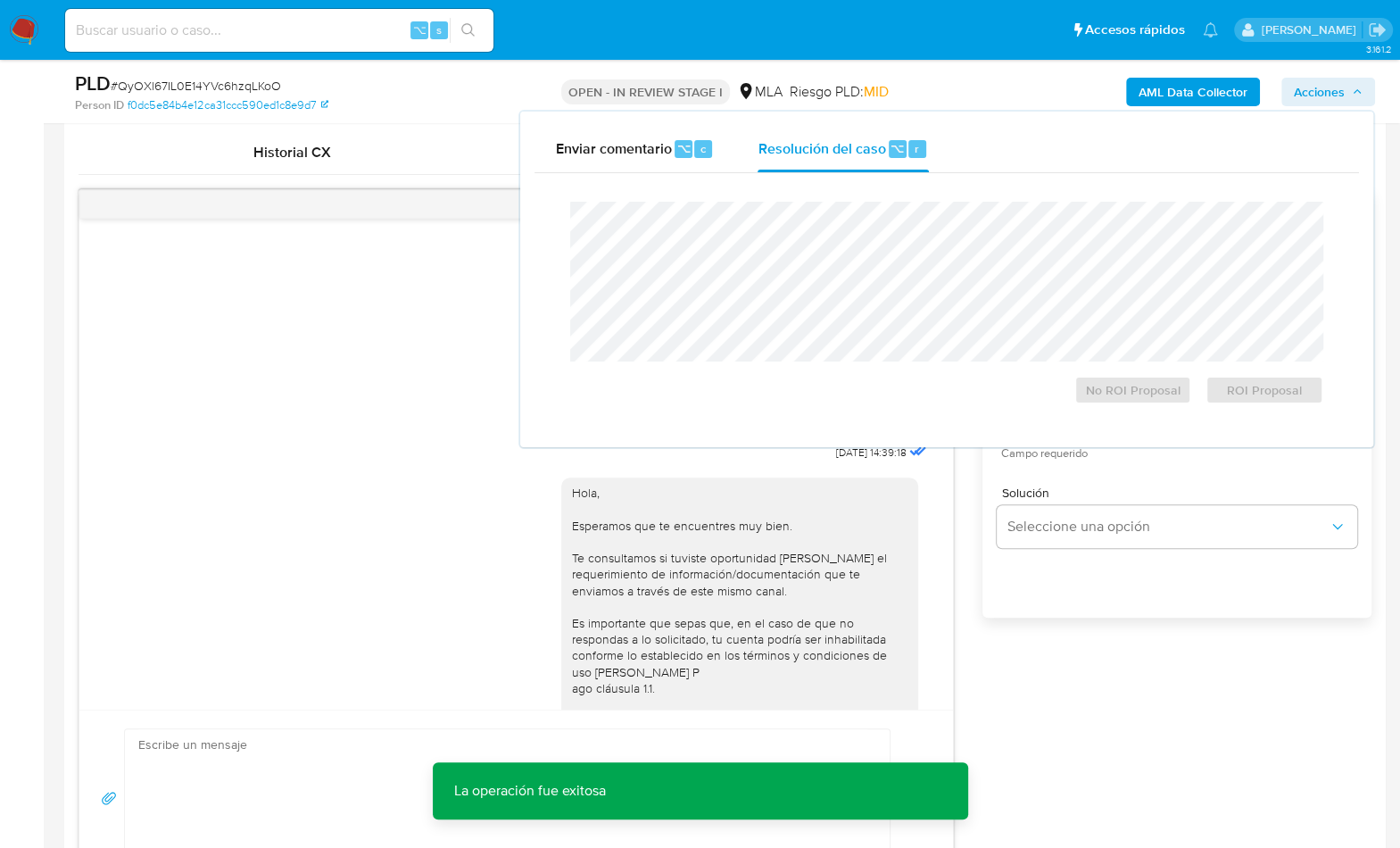
scroll to position [927, 0]
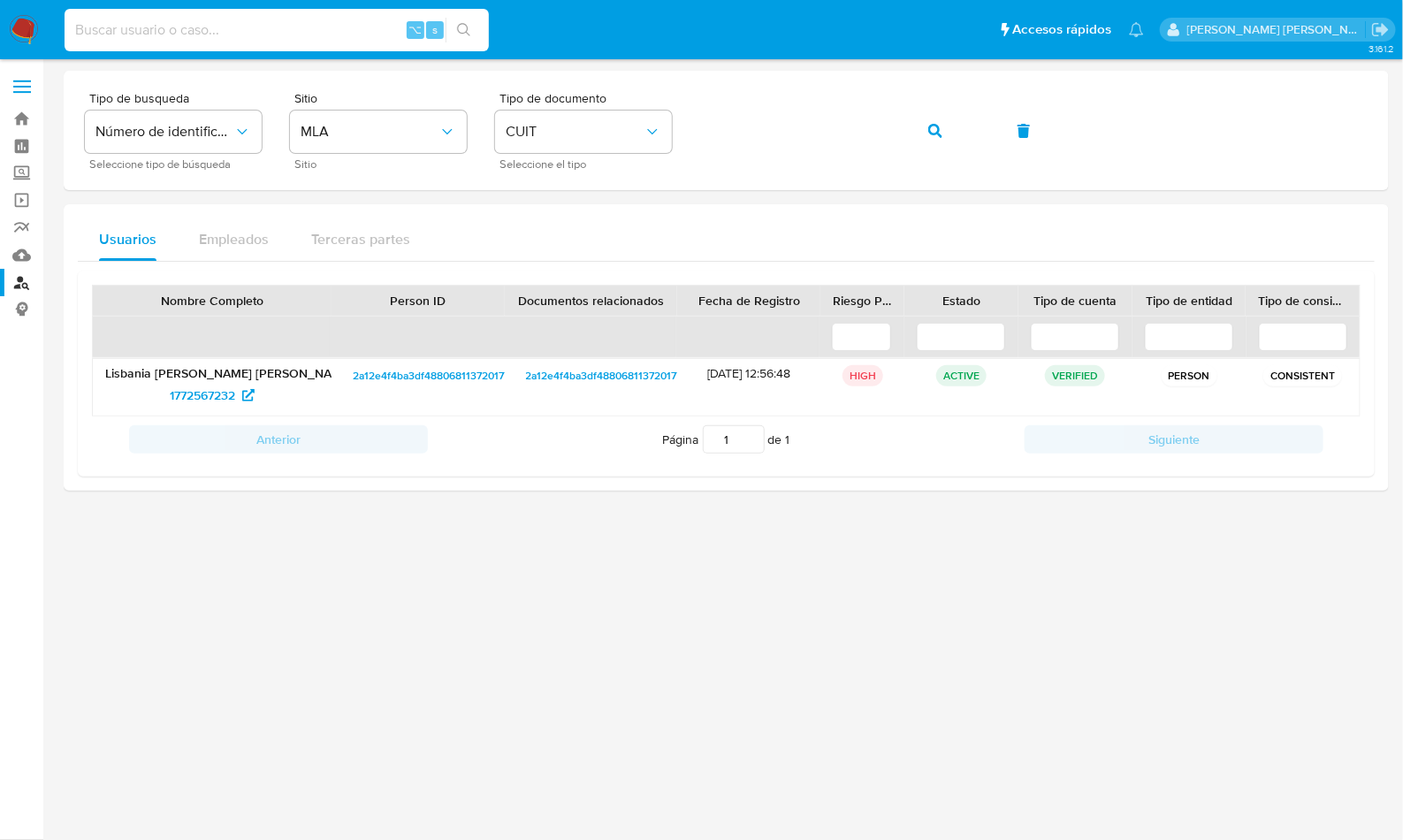
click at [130, 38] on input at bounding box center [276, 30] width 424 height 23
paste input "404470081"
type input "404470081"
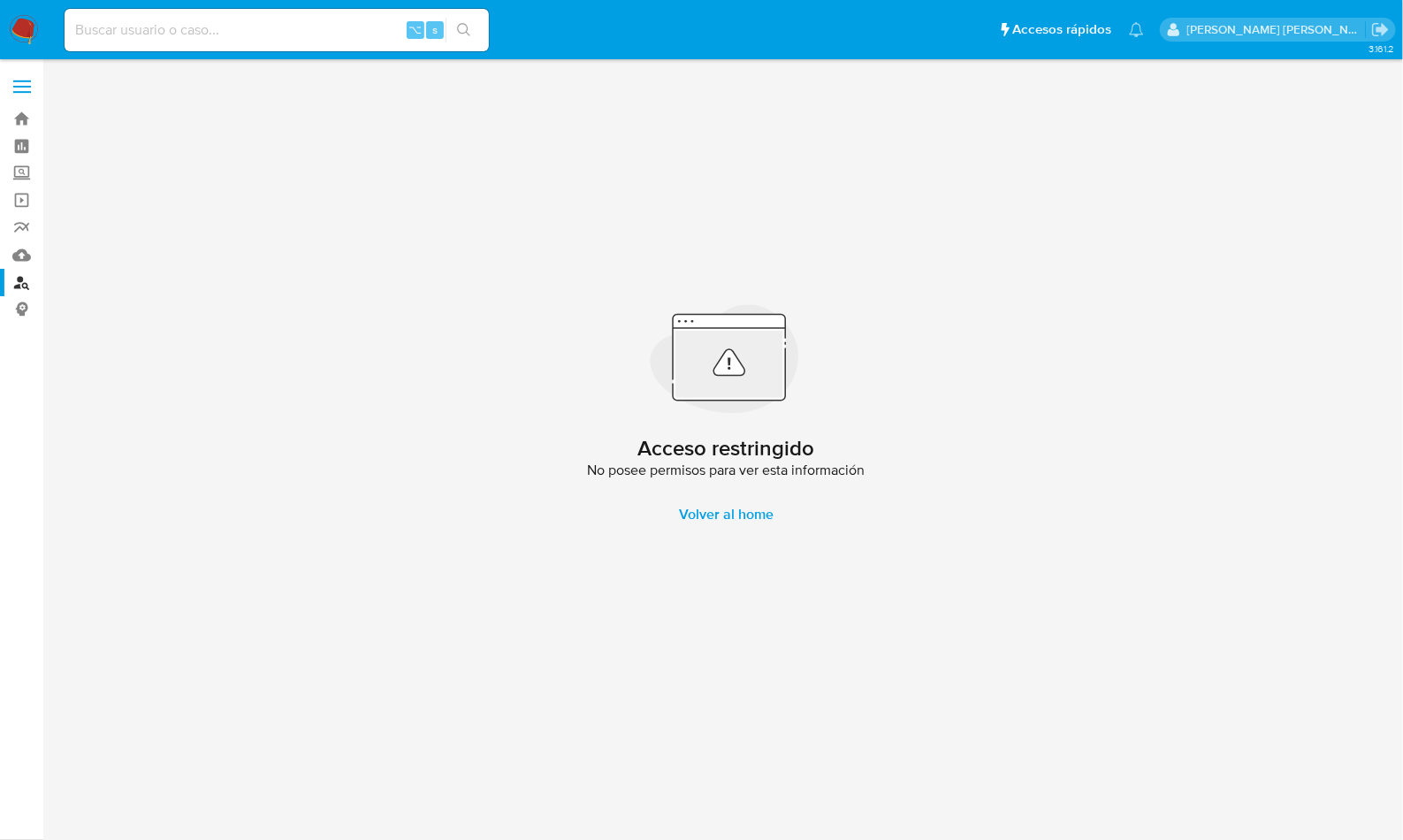
click at [31, 26] on img at bounding box center [24, 30] width 30 height 30
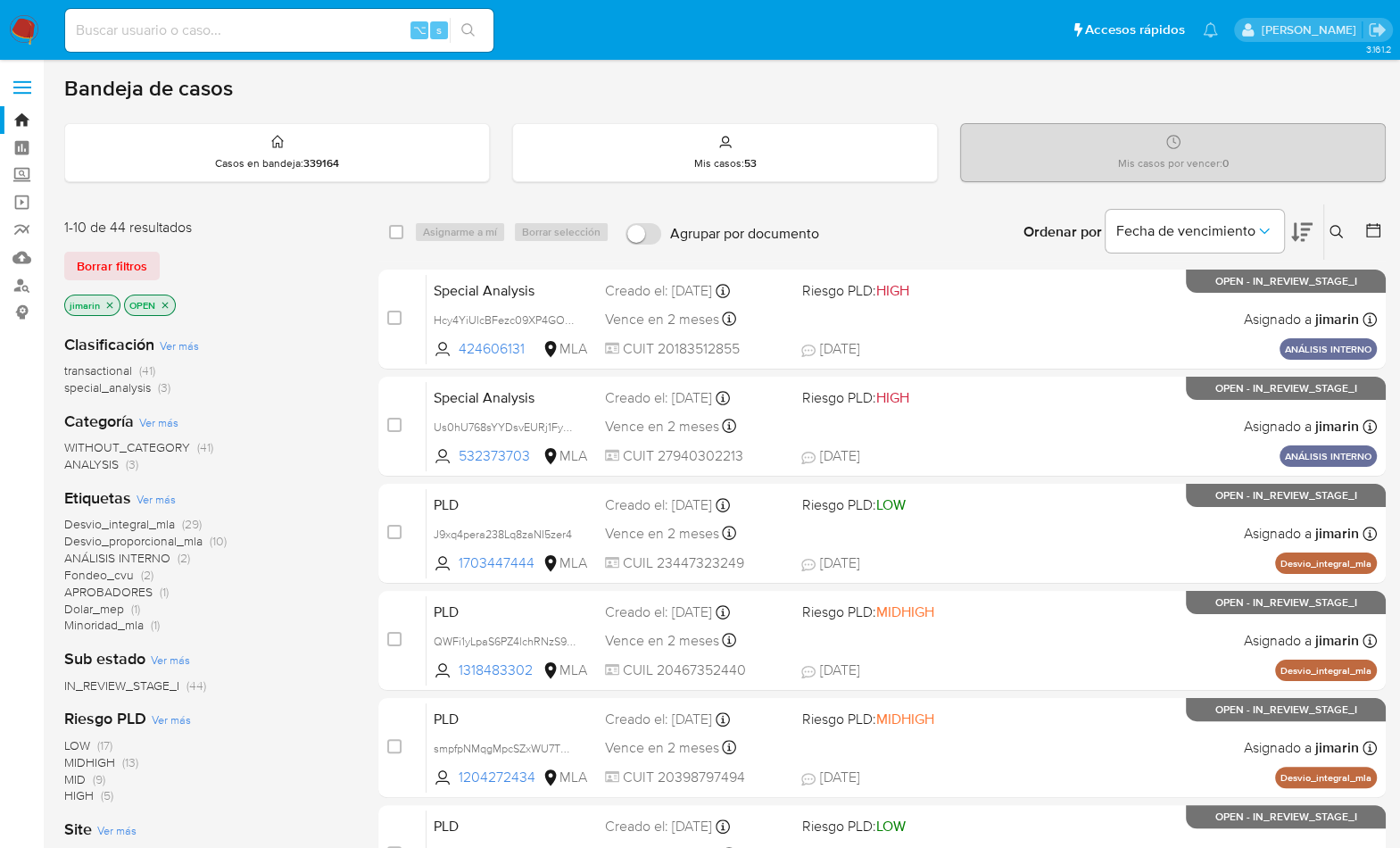
click at [1332, 225] on icon at bounding box center [1336, 232] width 14 height 14
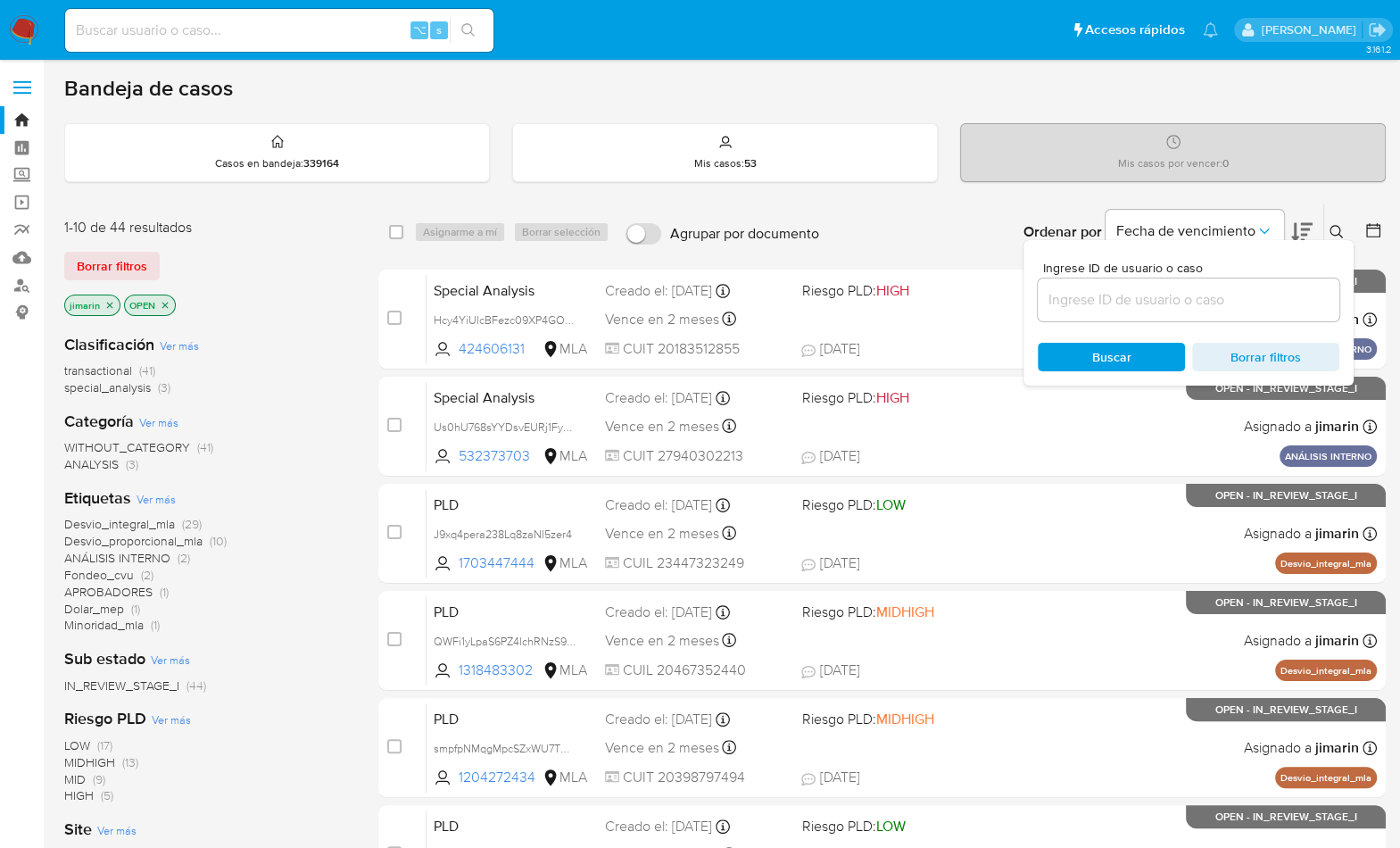
click at [1239, 312] on div at bounding box center [1188, 299] width 301 height 42
click at [1239, 306] on input at bounding box center [1188, 300] width 301 height 23
paste input "404470081"
type input "404470081"
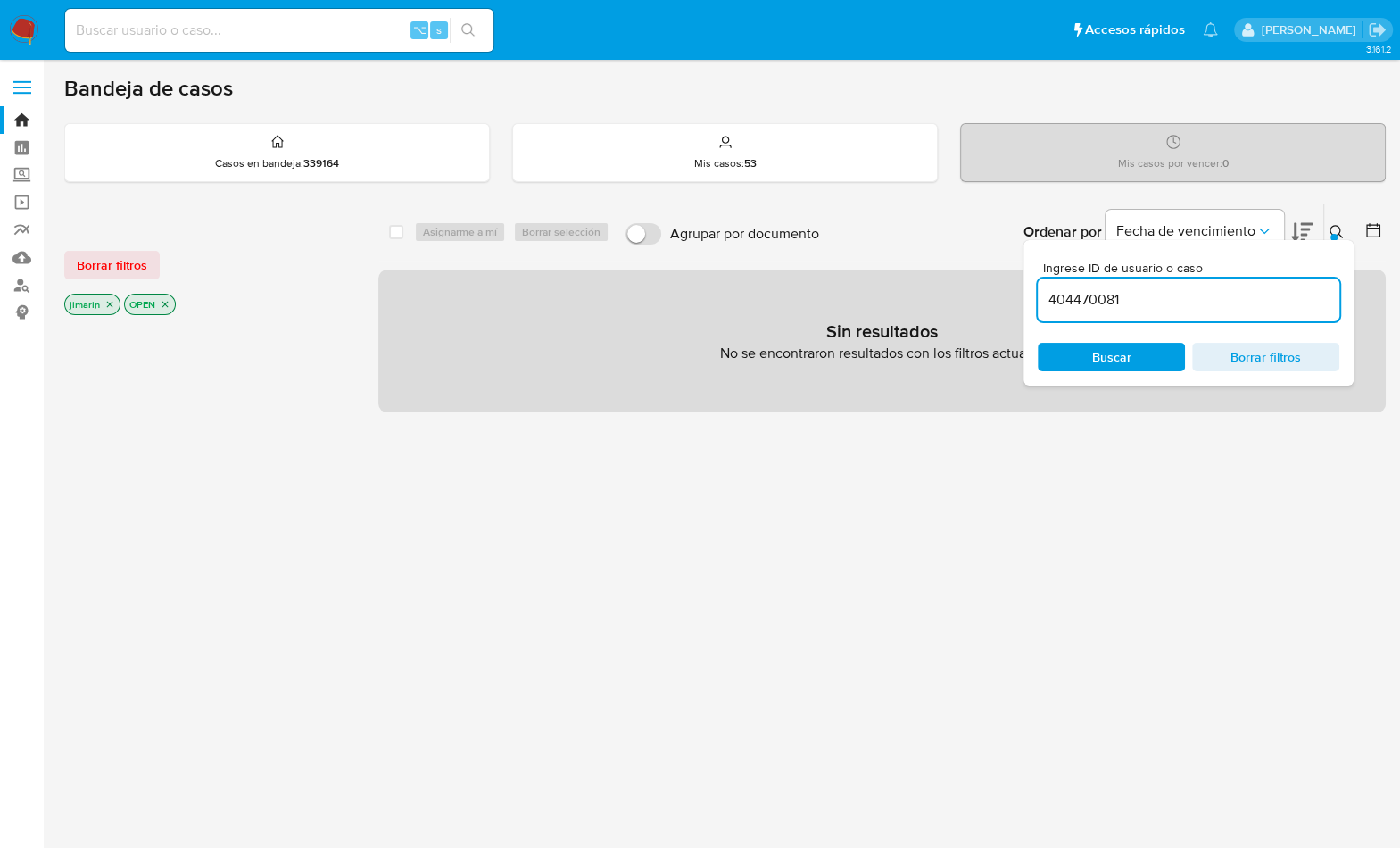
click at [165, 303] on icon "close-filter" at bounding box center [165, 304] width 11 height 11
click at [111, 302] on icon "close-filter" at bounding box center [110, 304] width 11 height 11
click at [1337, 225] on icon at bounding box center [1335, 231] width 14 height 14
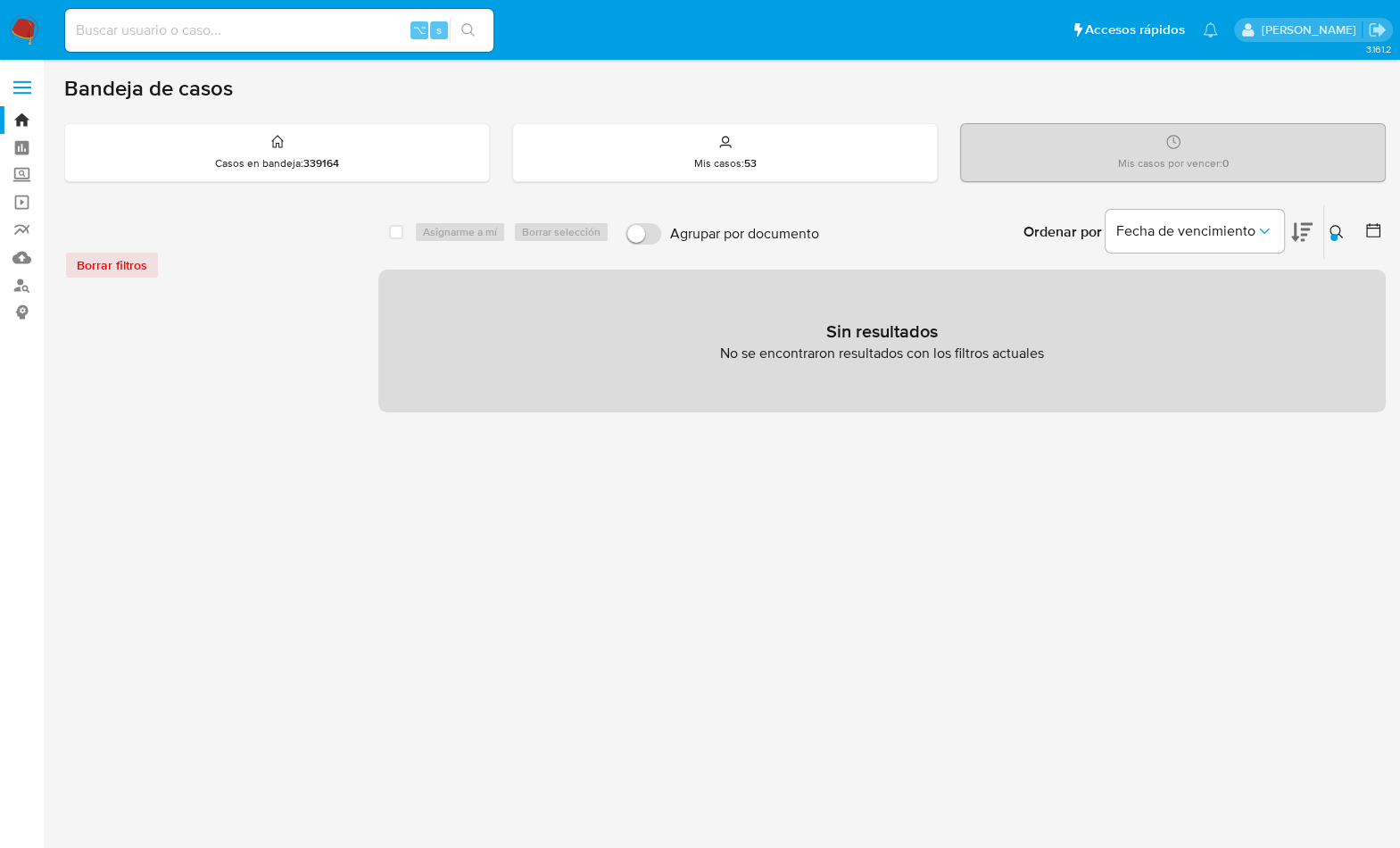
click at [1335, 234] on div at bounding box center [1333, 238] width 7 height 7
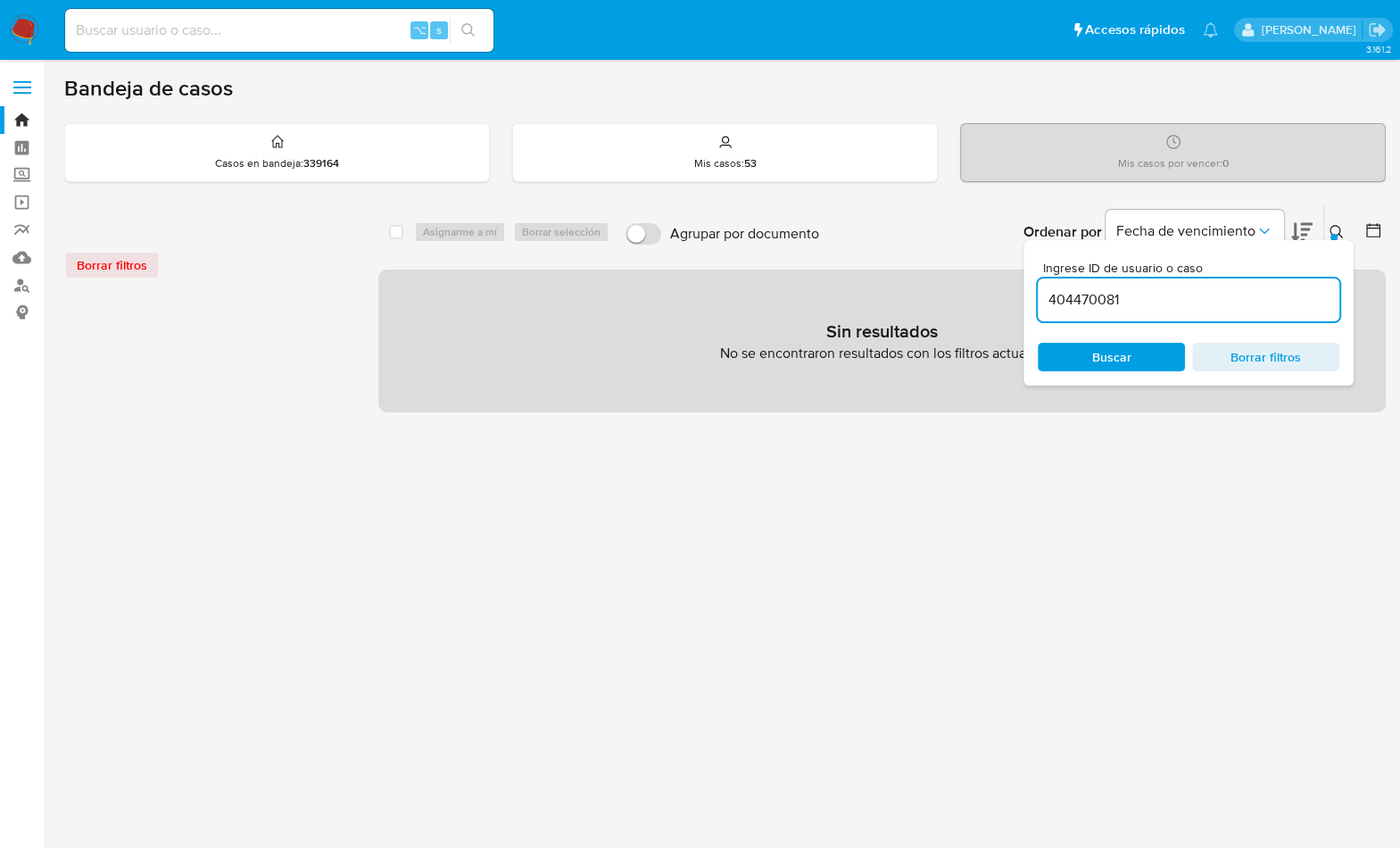
click at [1244, 312] on div "404470081" at bounding box center [1188, 299] width 301 height 42
click at [1244, 291] on input "404470081" at bounding box center [1188, 300] width 301 height 23
click at [1245, 291] on input "404470081" at bounding box center [1188, 300] width 301 height 23
paste input "9810284"
type input "9810284"
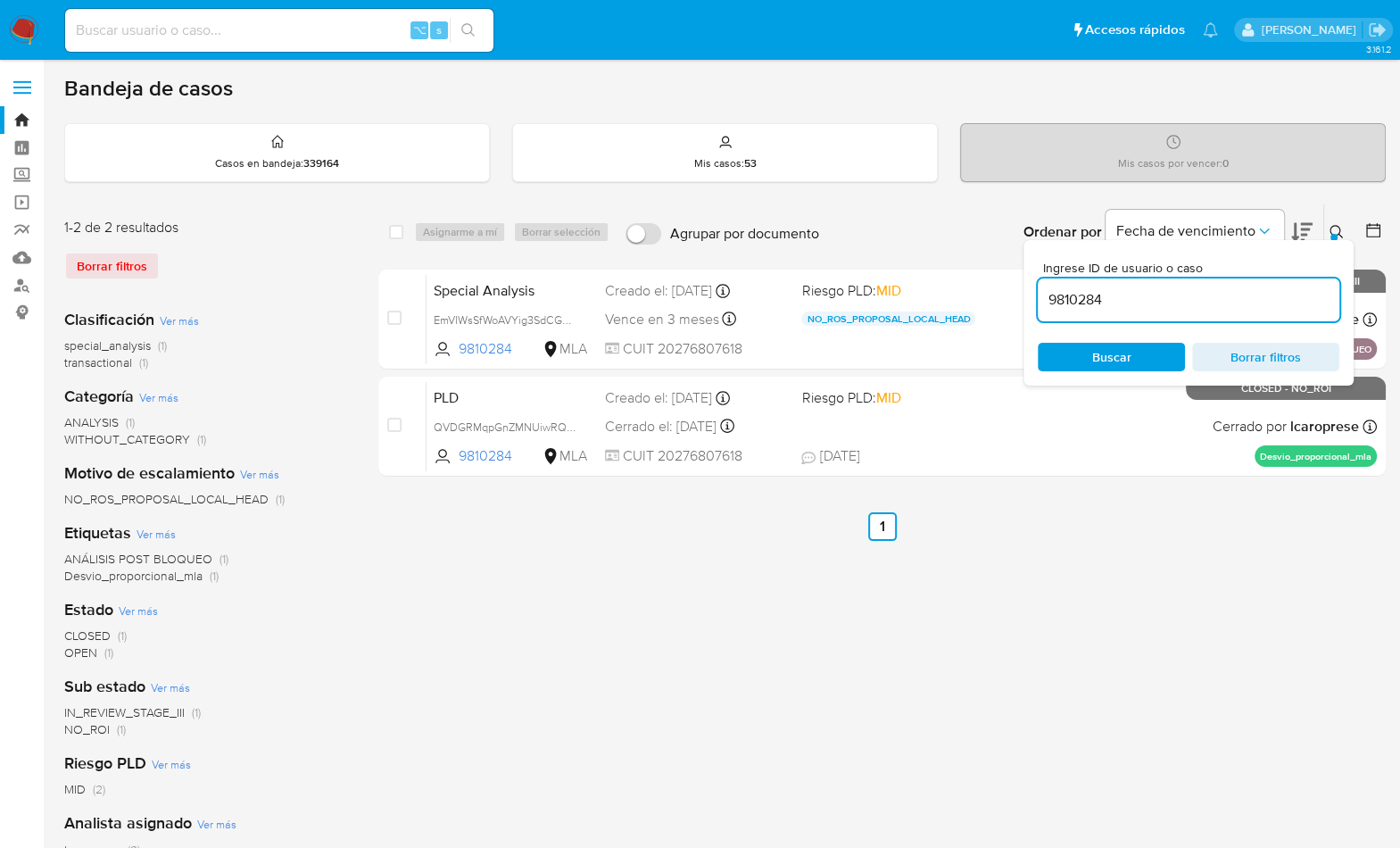
click at [1336, 229] on icon at bounding box center [1336, 232] width 14 height 14
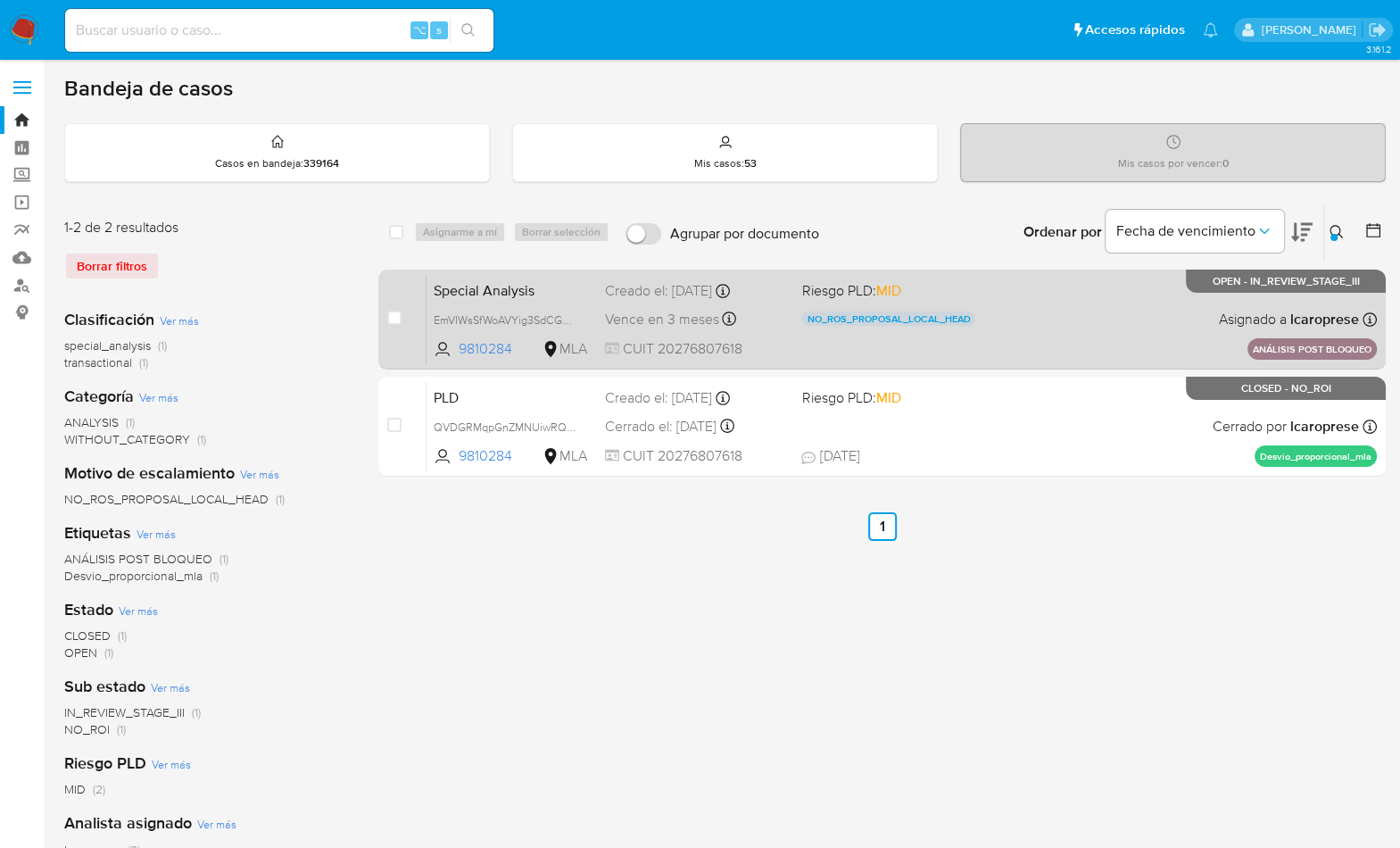
click at [1073, 309] on div "Special Analysis EmVIWsSfWoAVYig3SdCGcHoG 9810284 MLA Riesgo PLD: MID NO_ROS_PR…" at bounding box center [901, 319] width 950 height 90
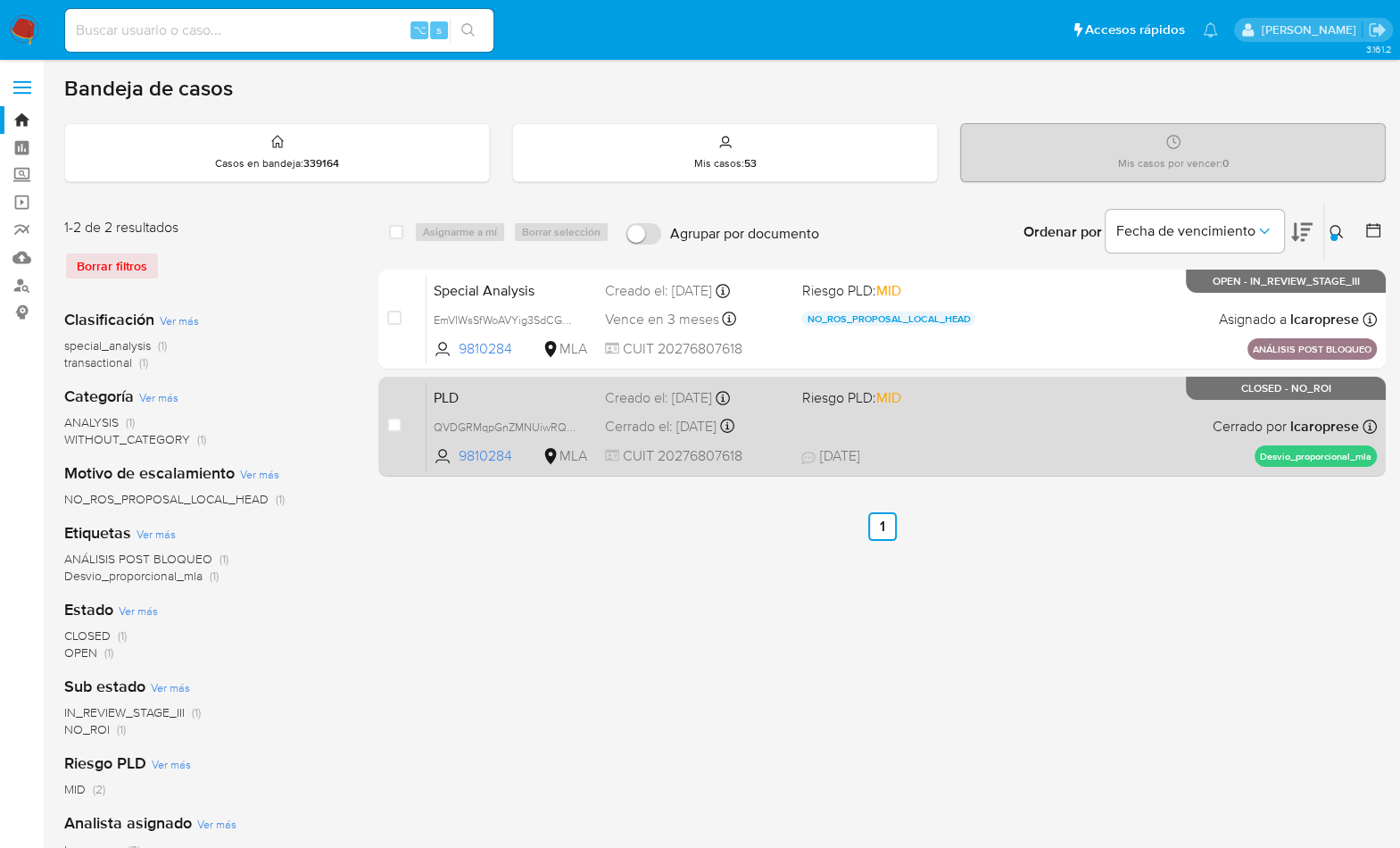
click at [1143, 386] on div "PLD QVDGRMqpGnZMNUiwRQct5t95 9810284 MLA Riesgo PLD: MID Creado el: 12/08/2025 …" at bounding box center [901, 426] width 950 height 90
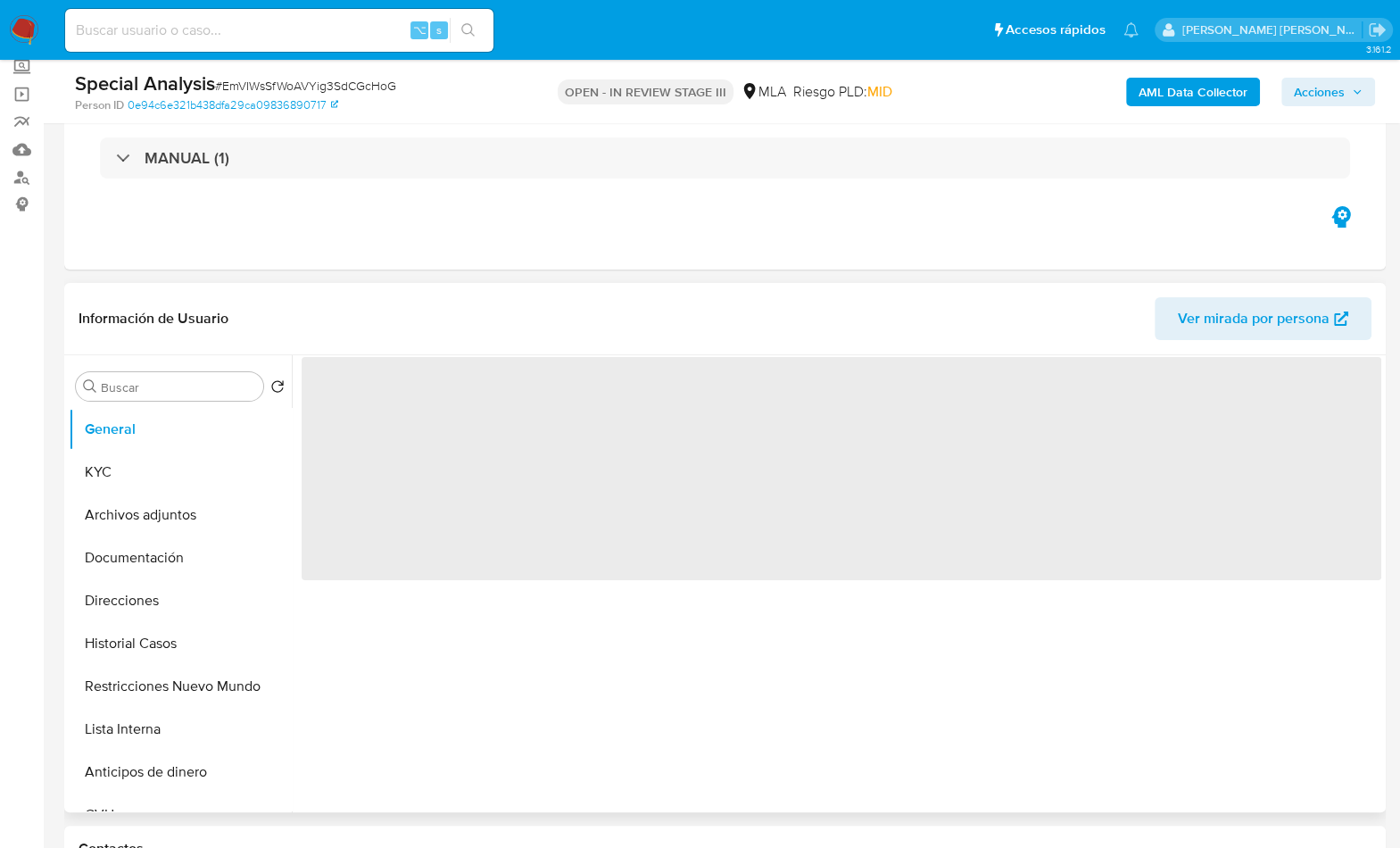
scroll to position [132, 0]
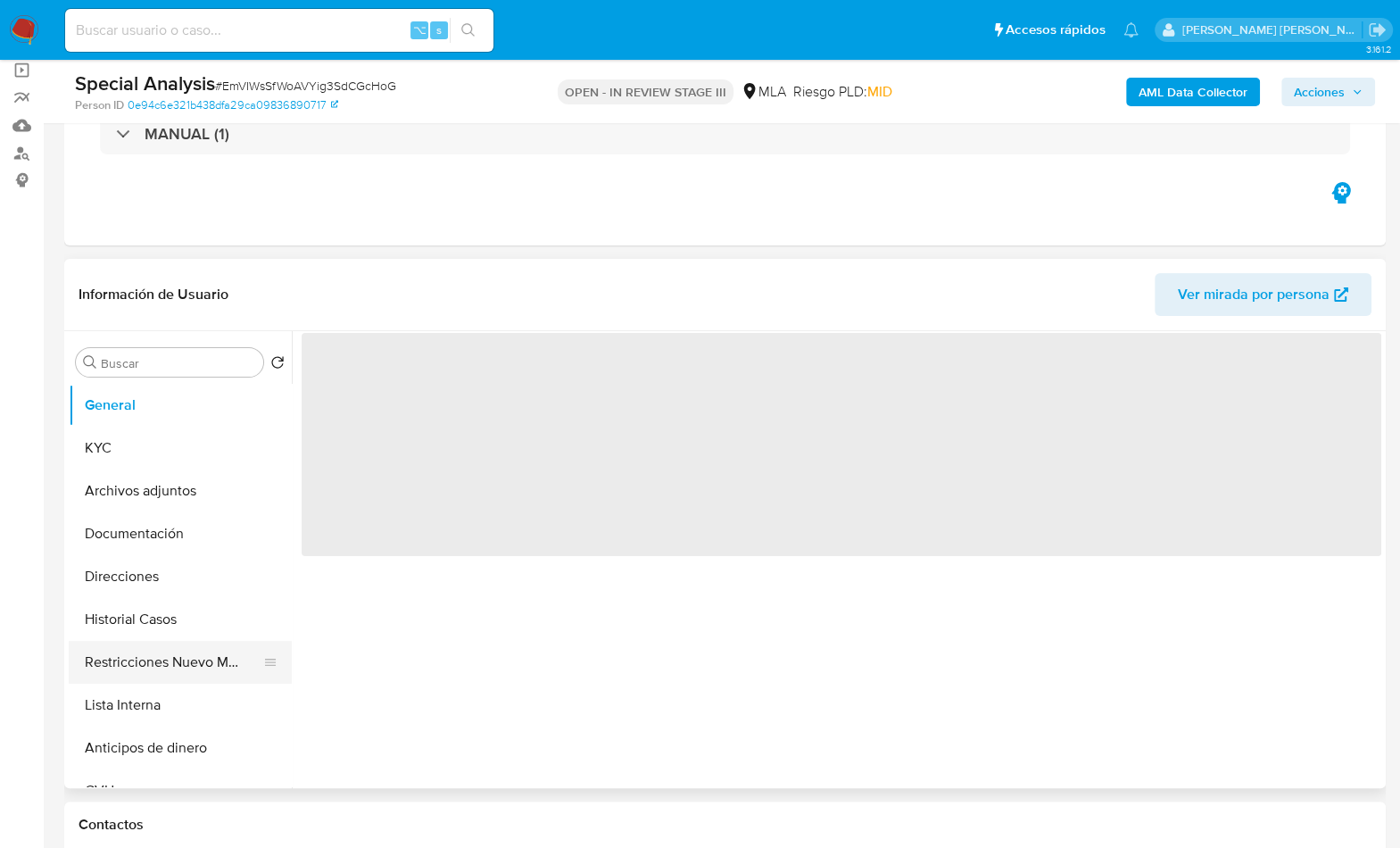
click at [215, 664] on button "Restricciones Nuevo Mundo" at bounding box center [172, 662] width 209 height 42
select select "10"
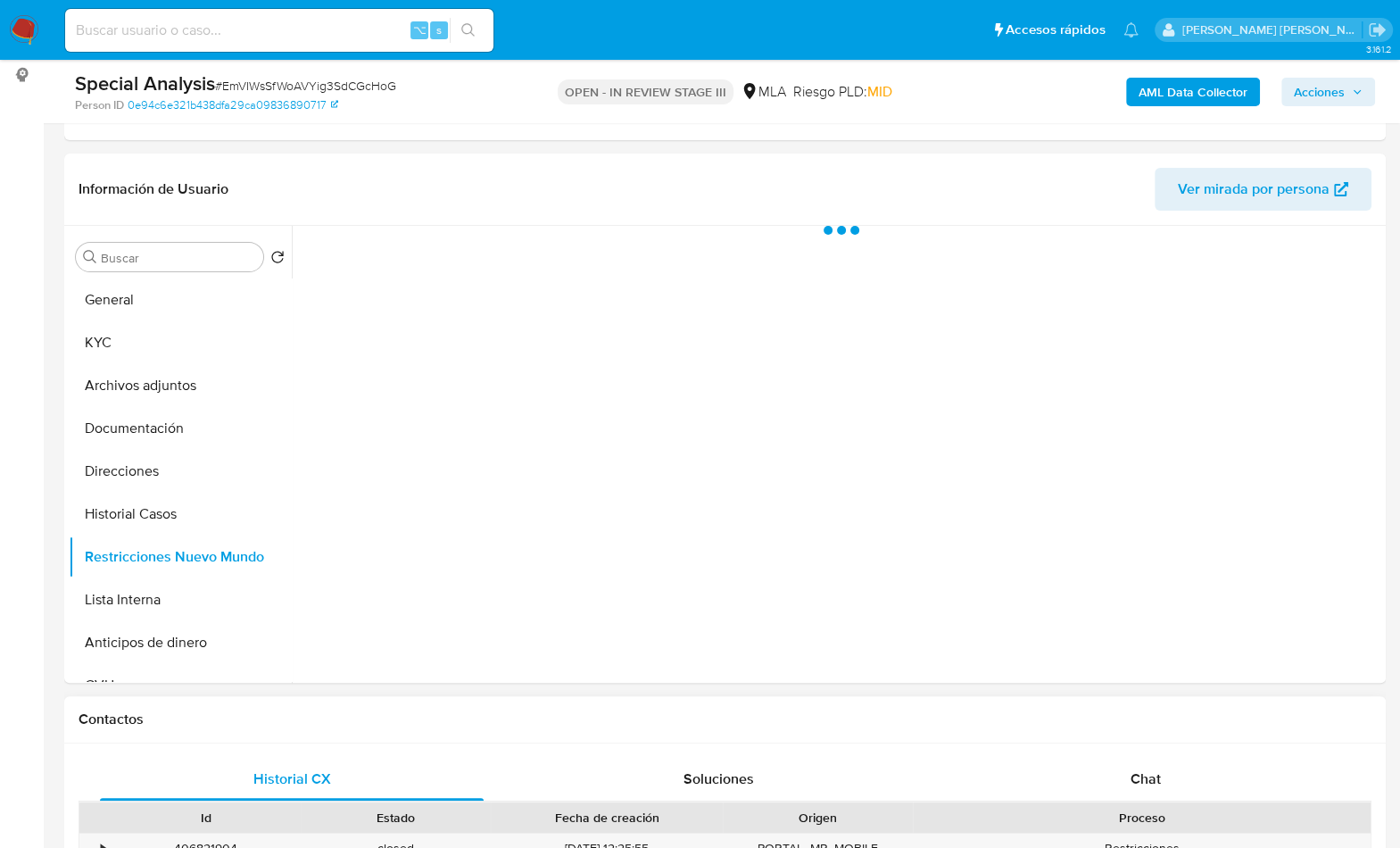
scroll to position [262, 0]
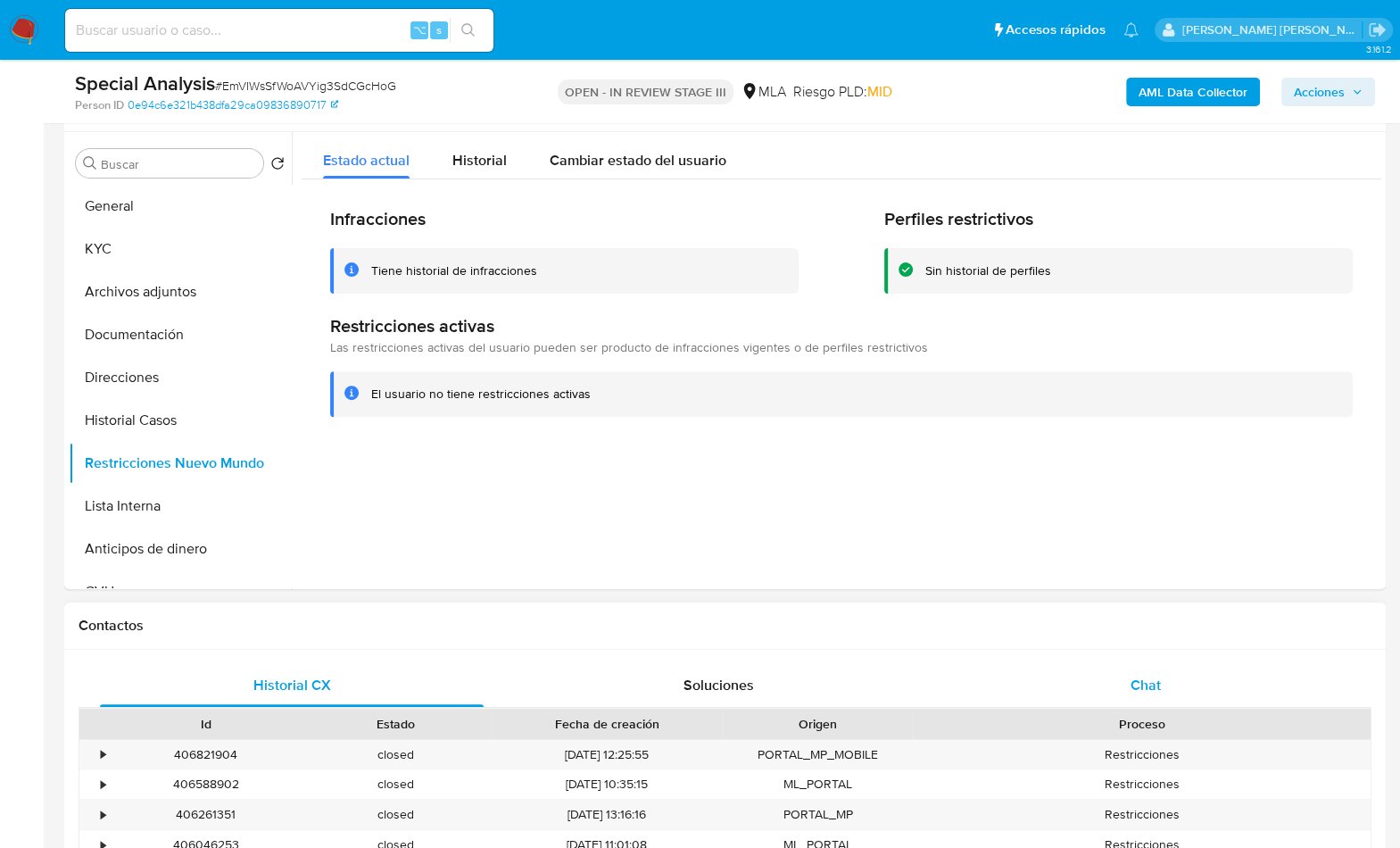
click at [1150, 693] on span "Chat" at bounding box center [1145, 685] width 31 height 21
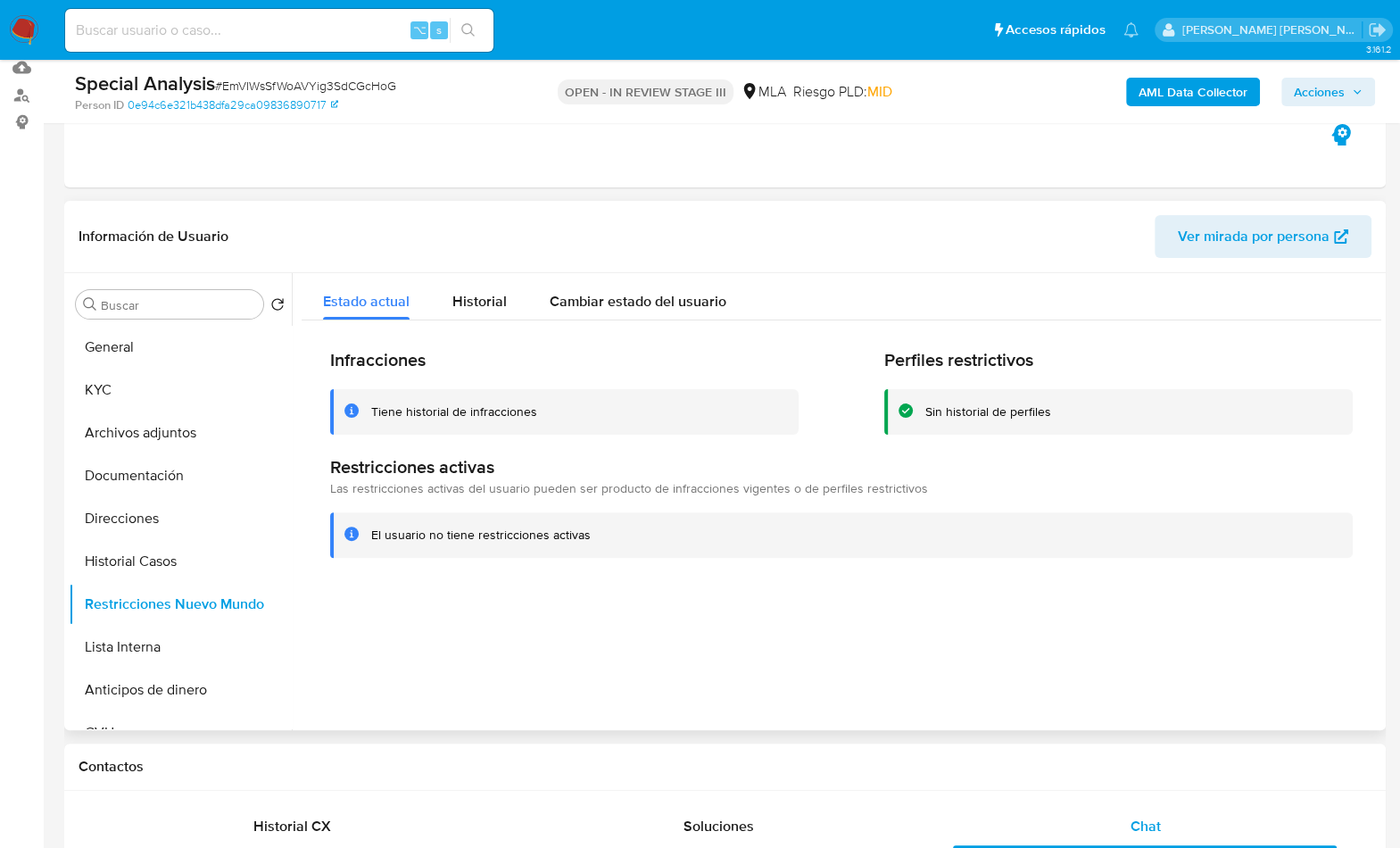
scroll to position [89, 0]
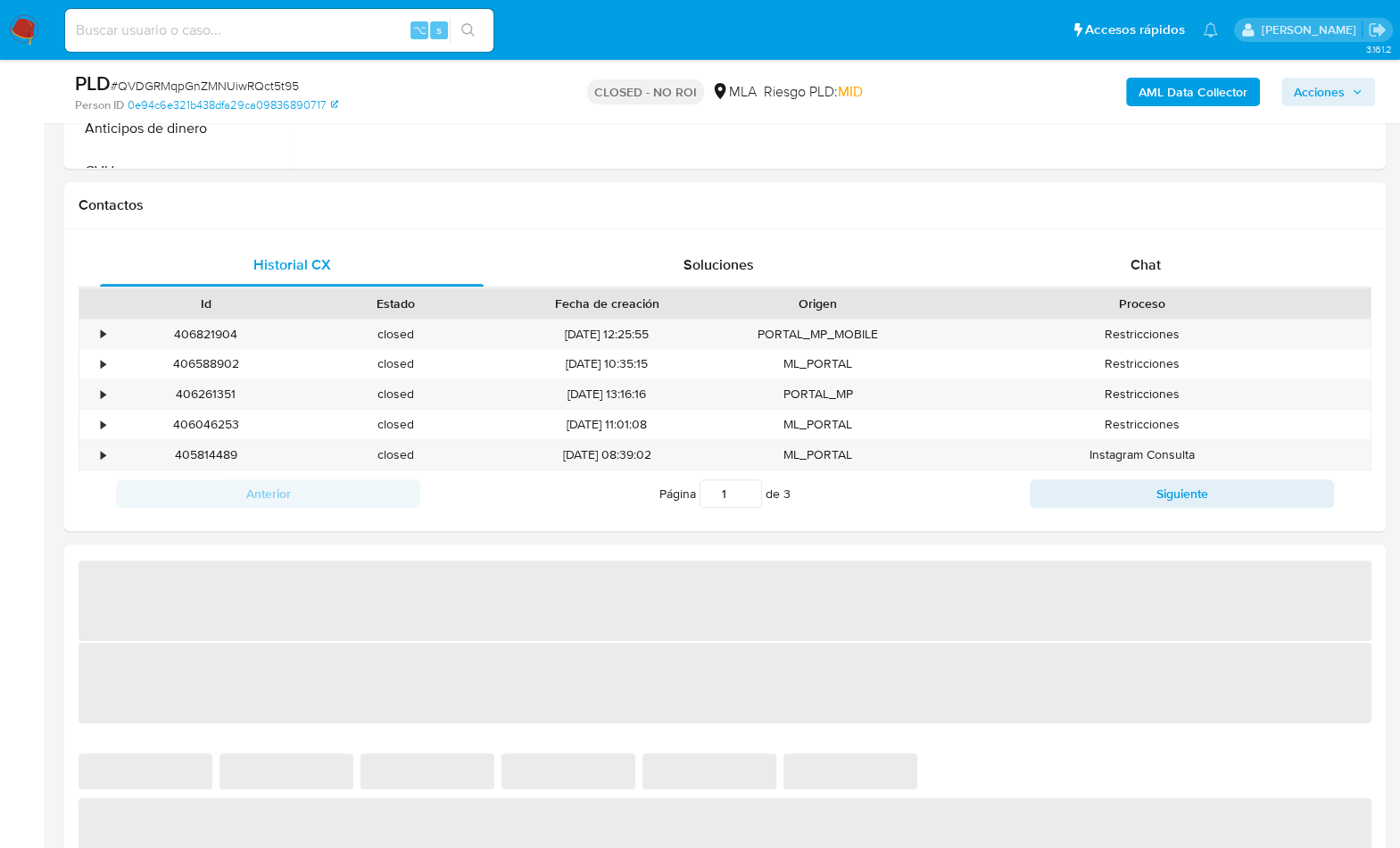
scroll to position [835, 0]
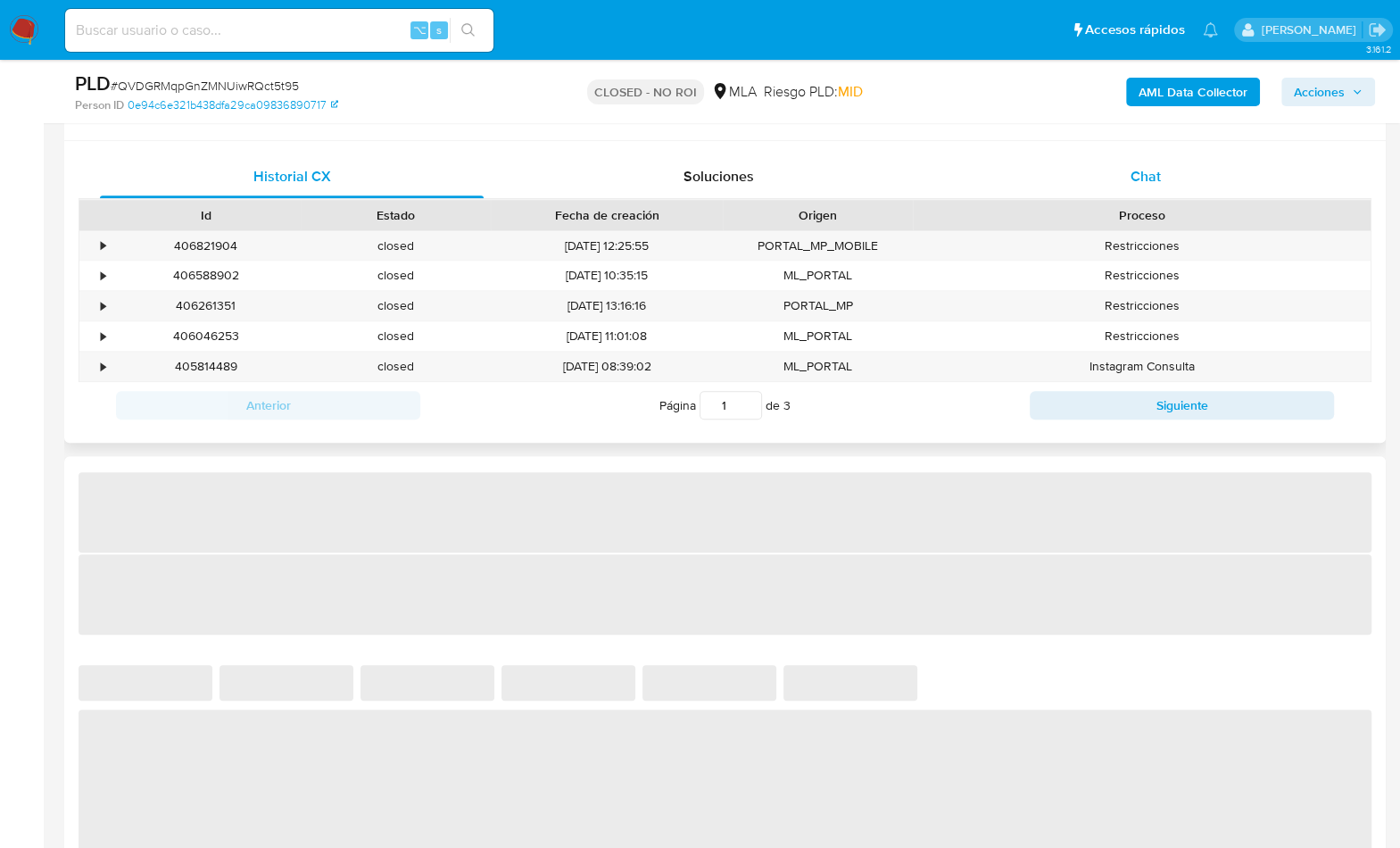
click at [1179, 176] on div "Chat" at bounding box center [1144, 176] width 384 height 42
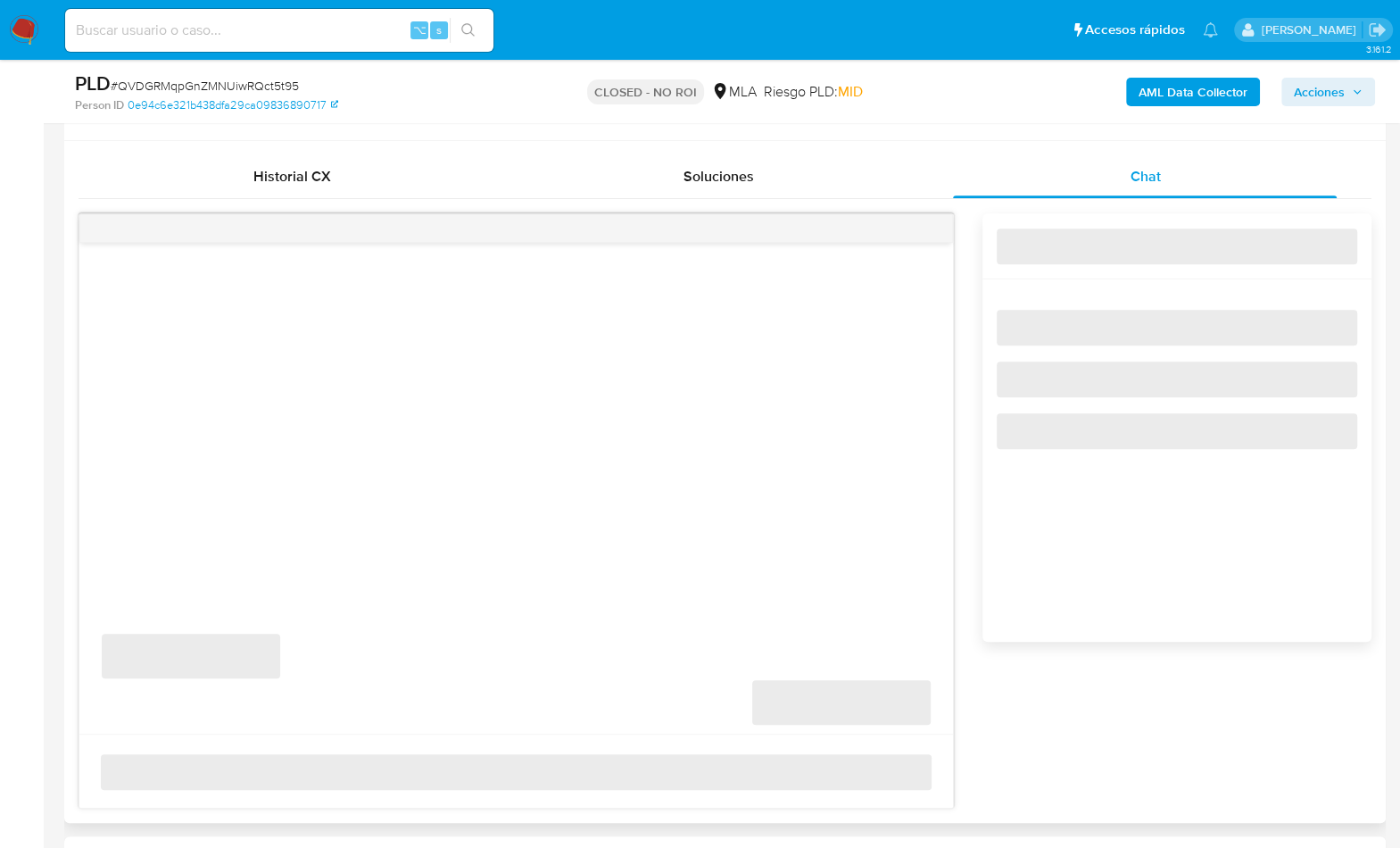
select select "10"
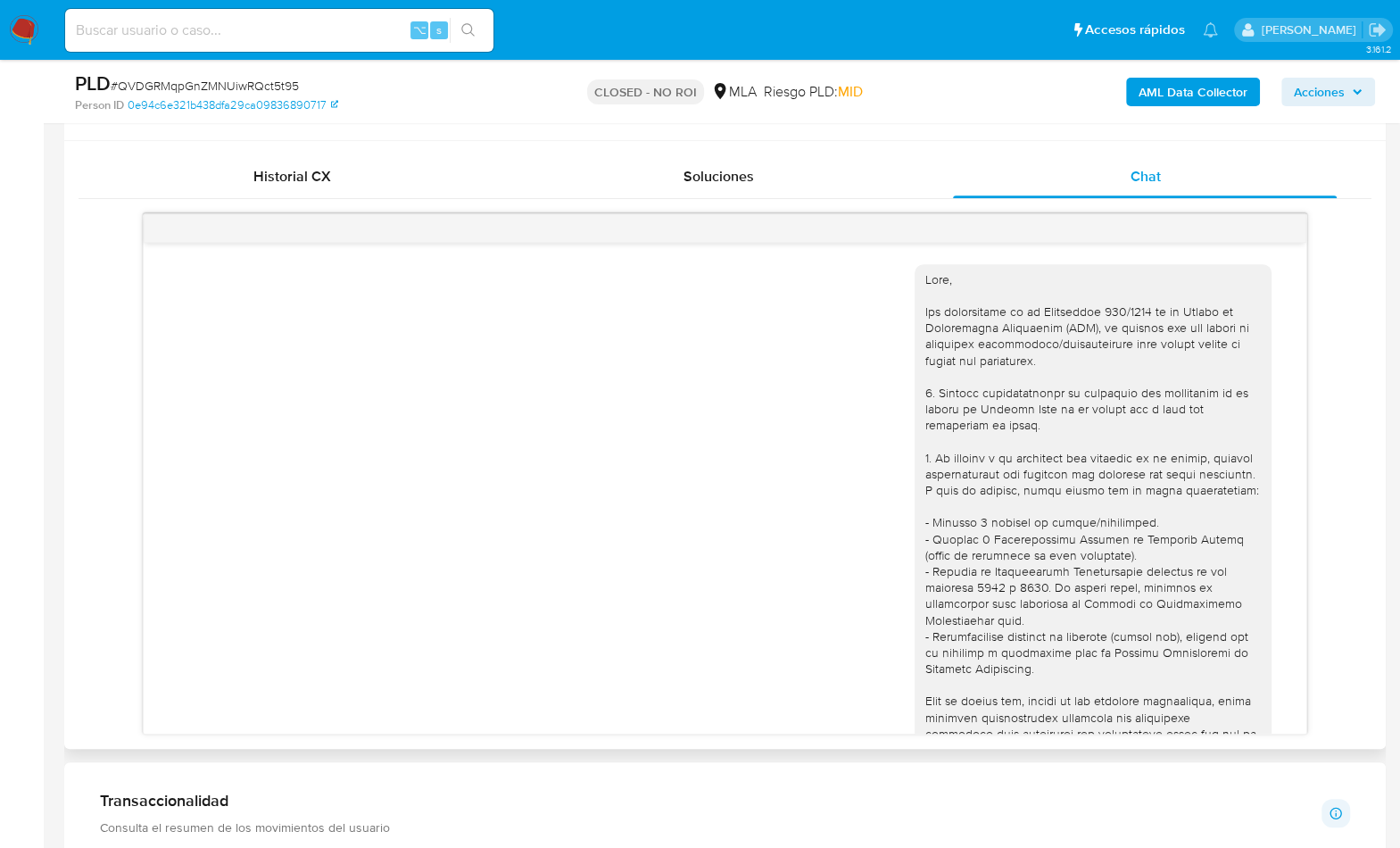
scroll to position [1735, 0]
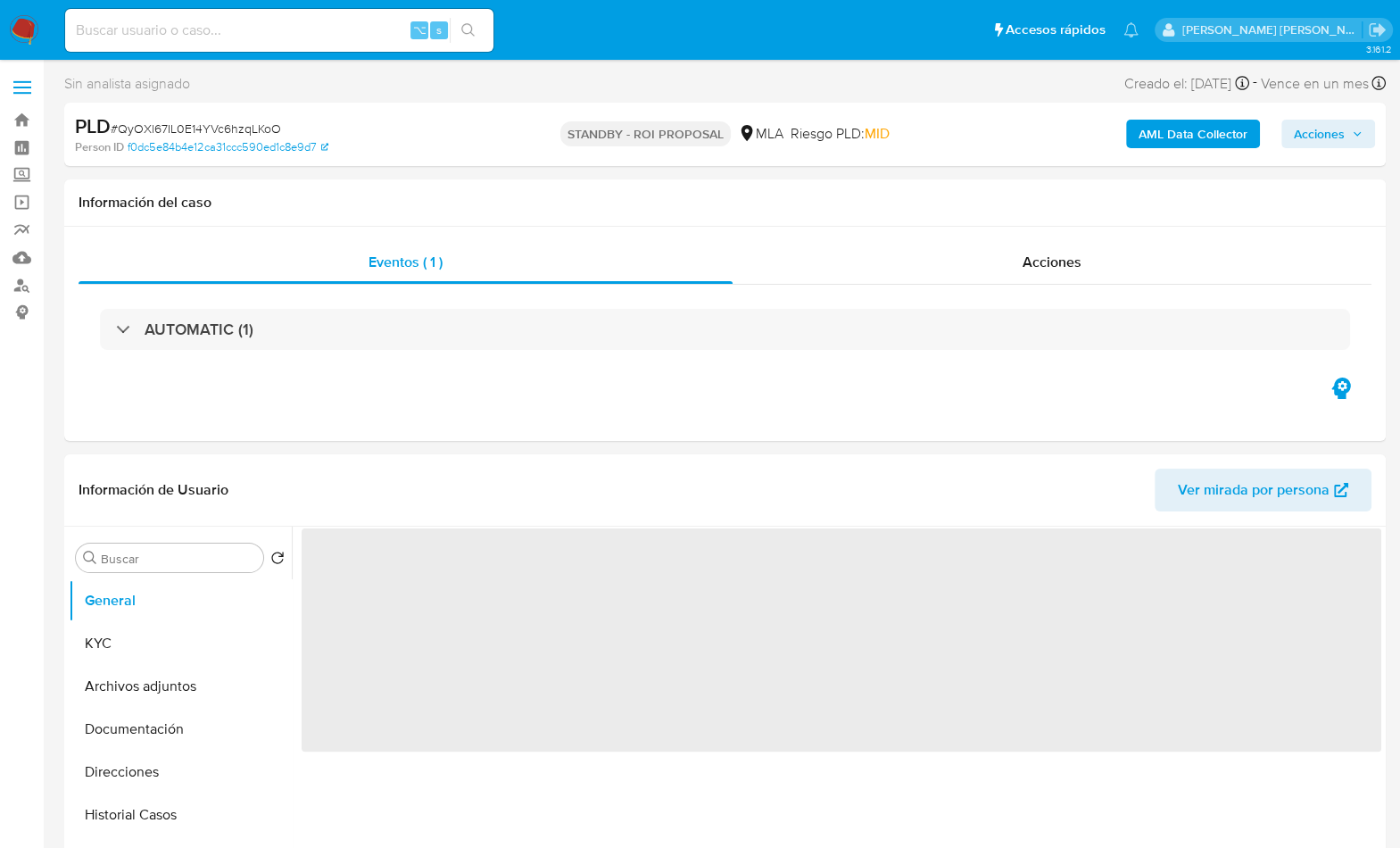
select select "10"
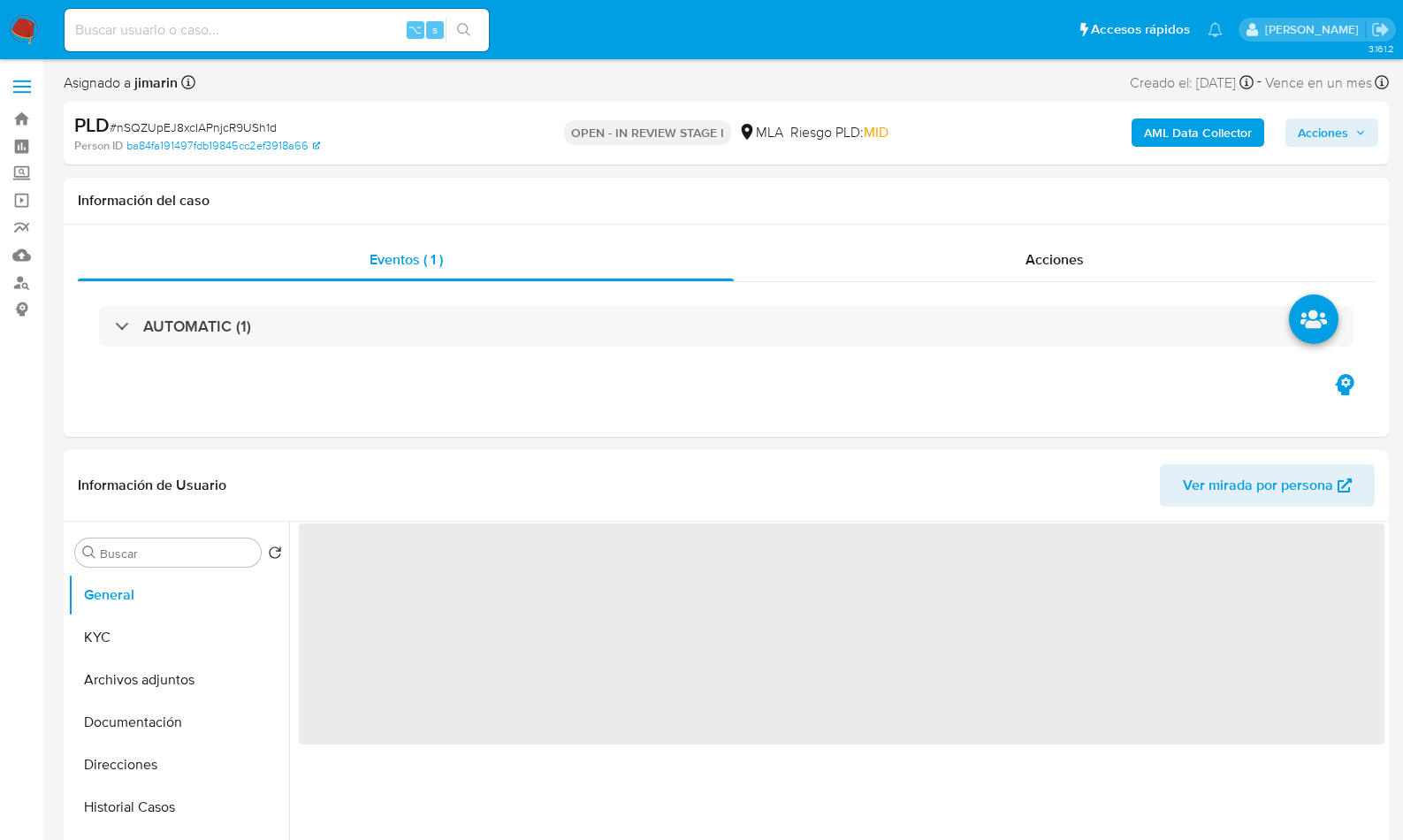
select select "10"
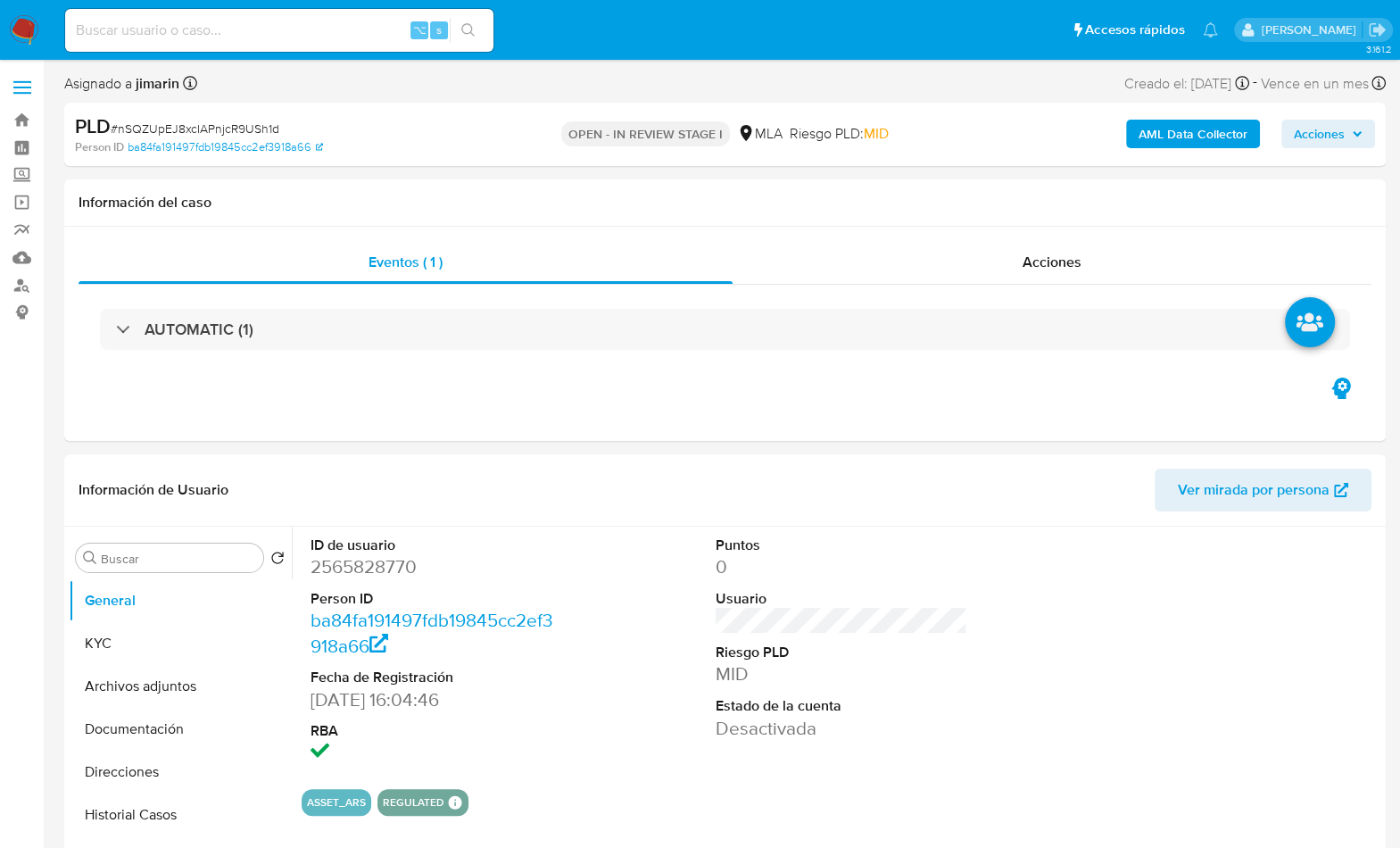
click at [250, 130] on span "# nSQZUpEJ8xcIAPnjcR9USh1d" at bounding box center [195, 128] width 169 height 18
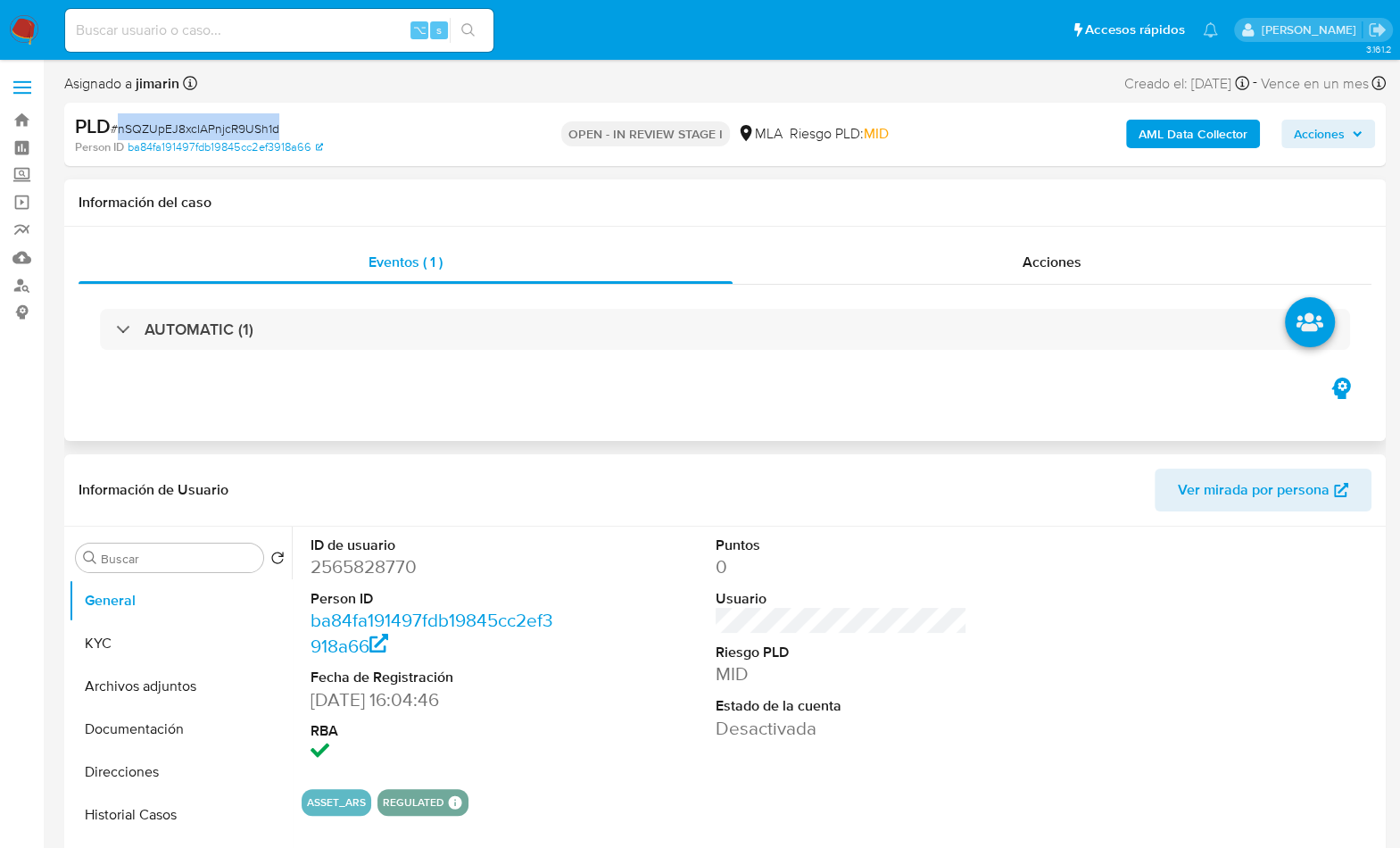
copy span "nSQZUpEJ8xcIAPnjcR9USh1d"
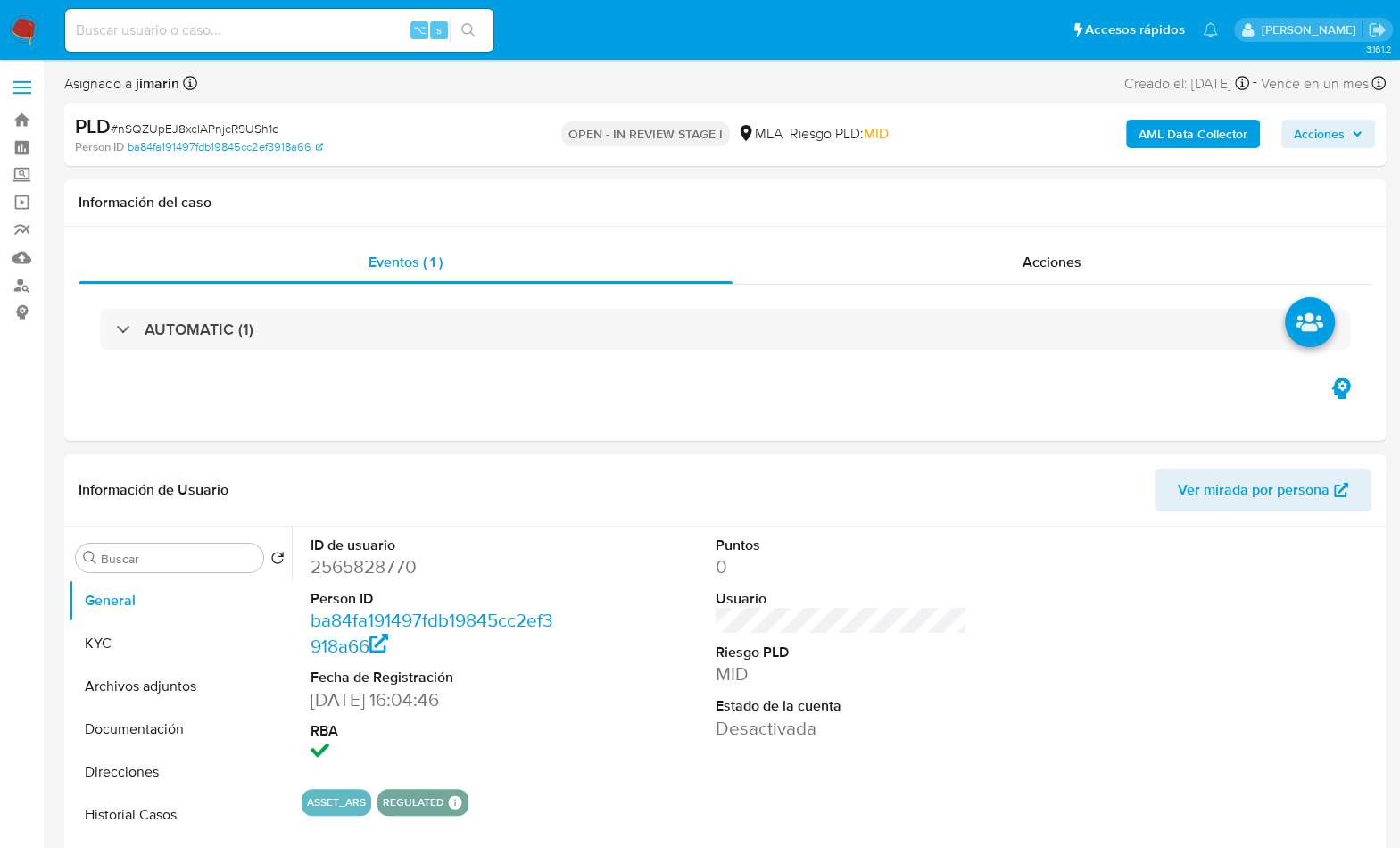
click at [396, 568] on dd "2565828770" at bounding box center [437, 567] width 253 height 25
copy dd "2565828770"
click at [124, 629] on button "KYC" at bounding box center [172, 643] width 209 height 42
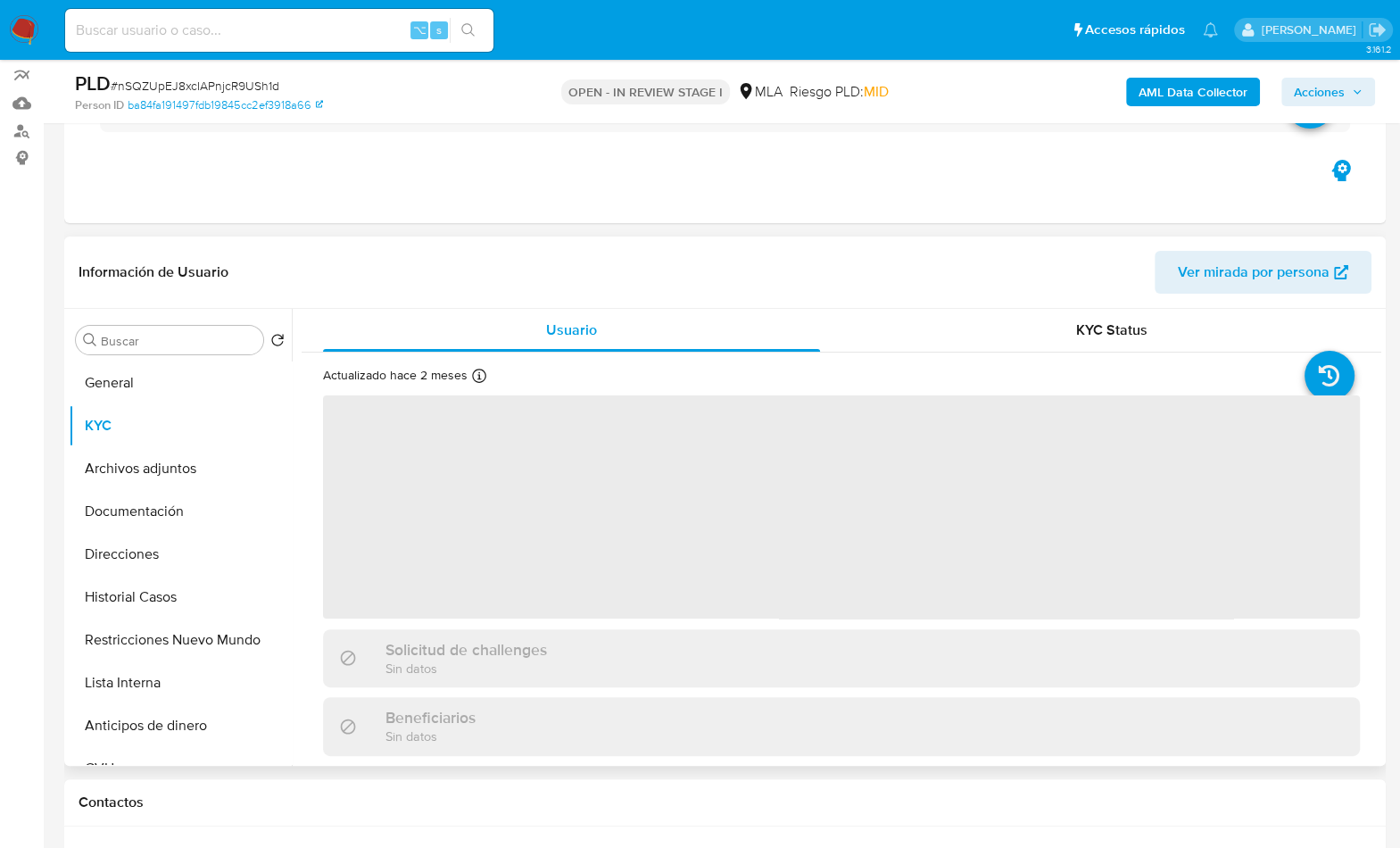
scroll to position [160, 0]
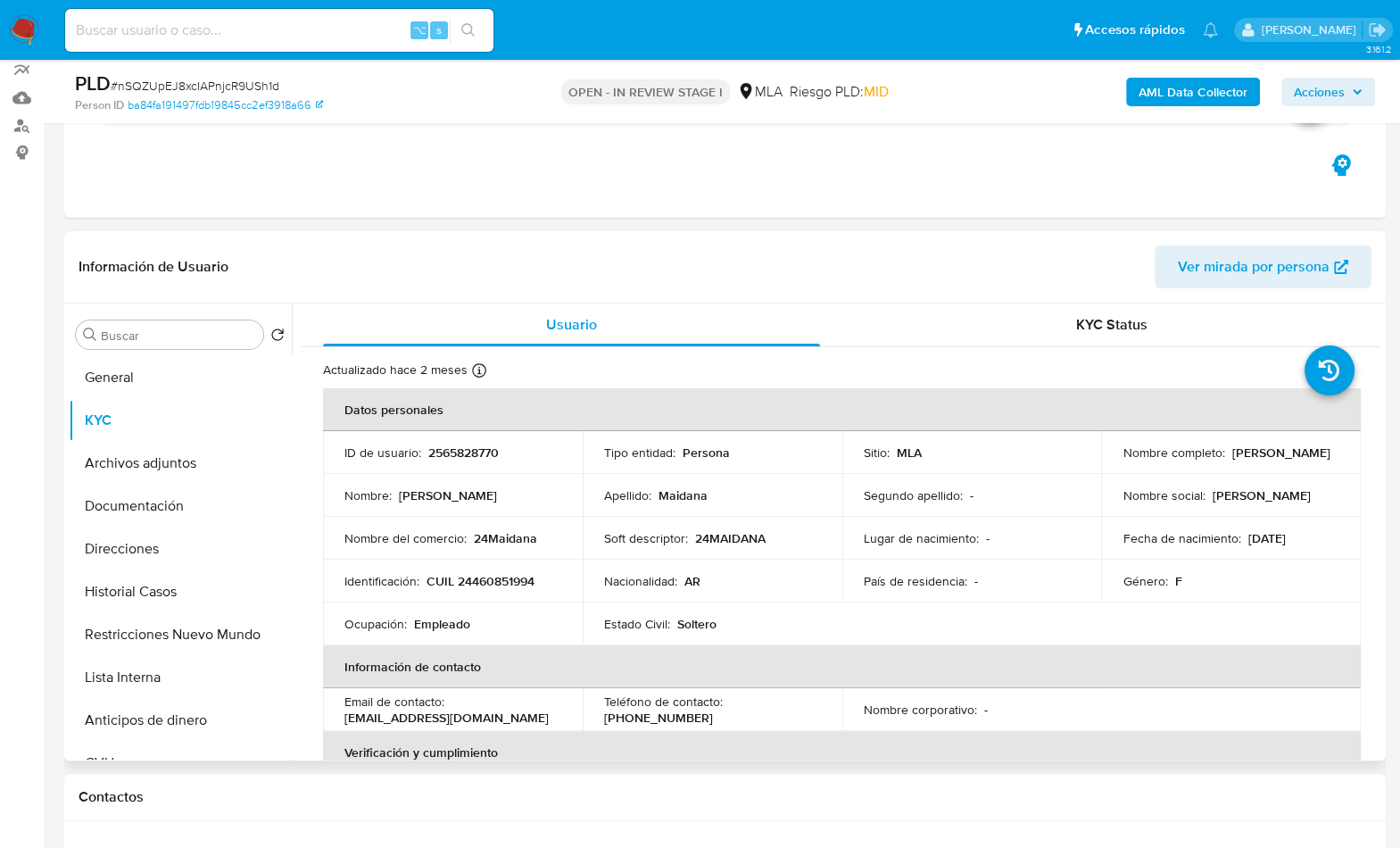
click at [496, 587] on p "CUIL 24460851994" at bounding box center [480, 581] width 108 height 16
copy p "24460851994"
click at [563, 314] on span "Usuario" at bounding box center [571, 324] width 51 height 21
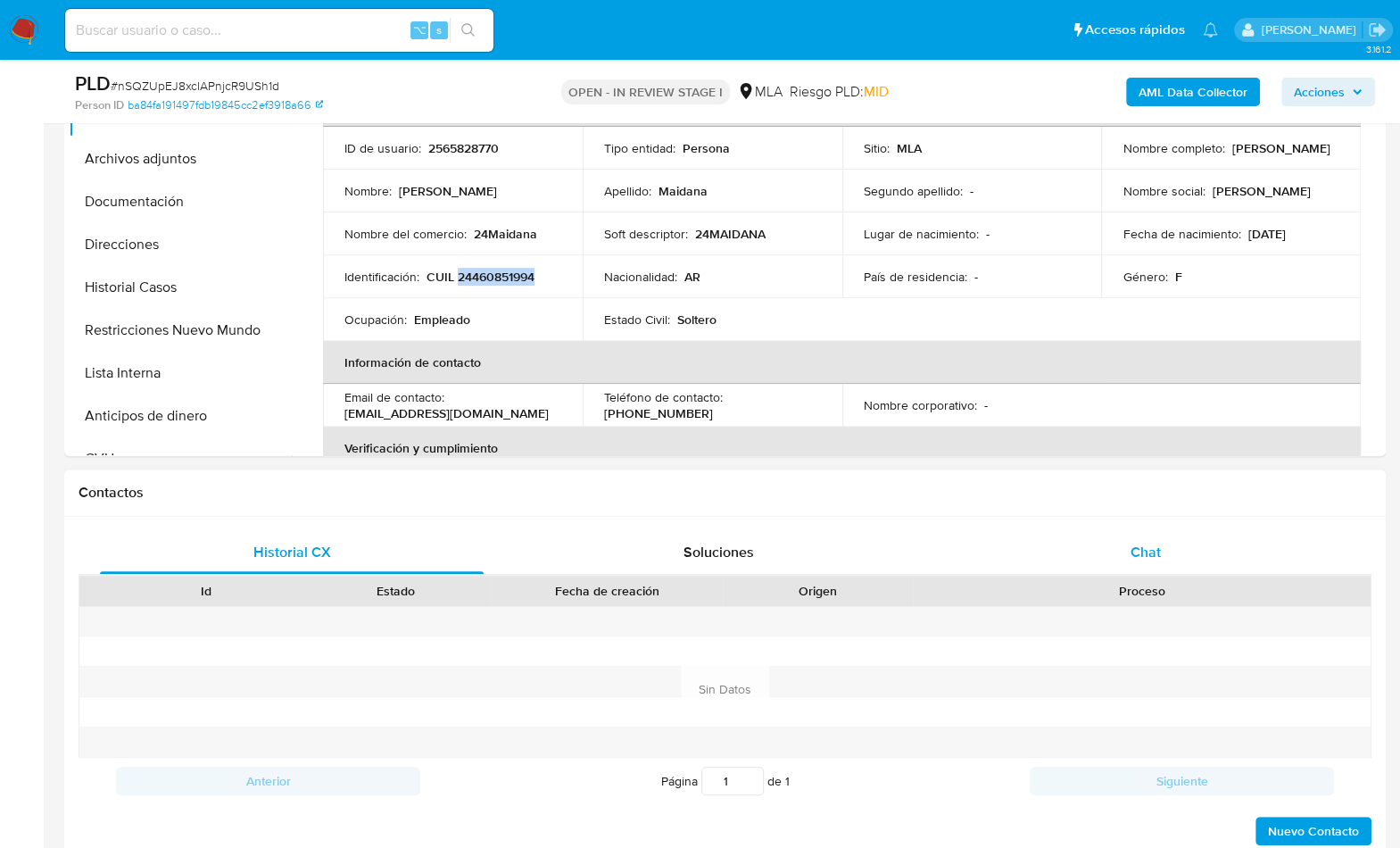
click at [1183, 548] on div "Chat" at bounding box center [1144, 552] width 384 height 42
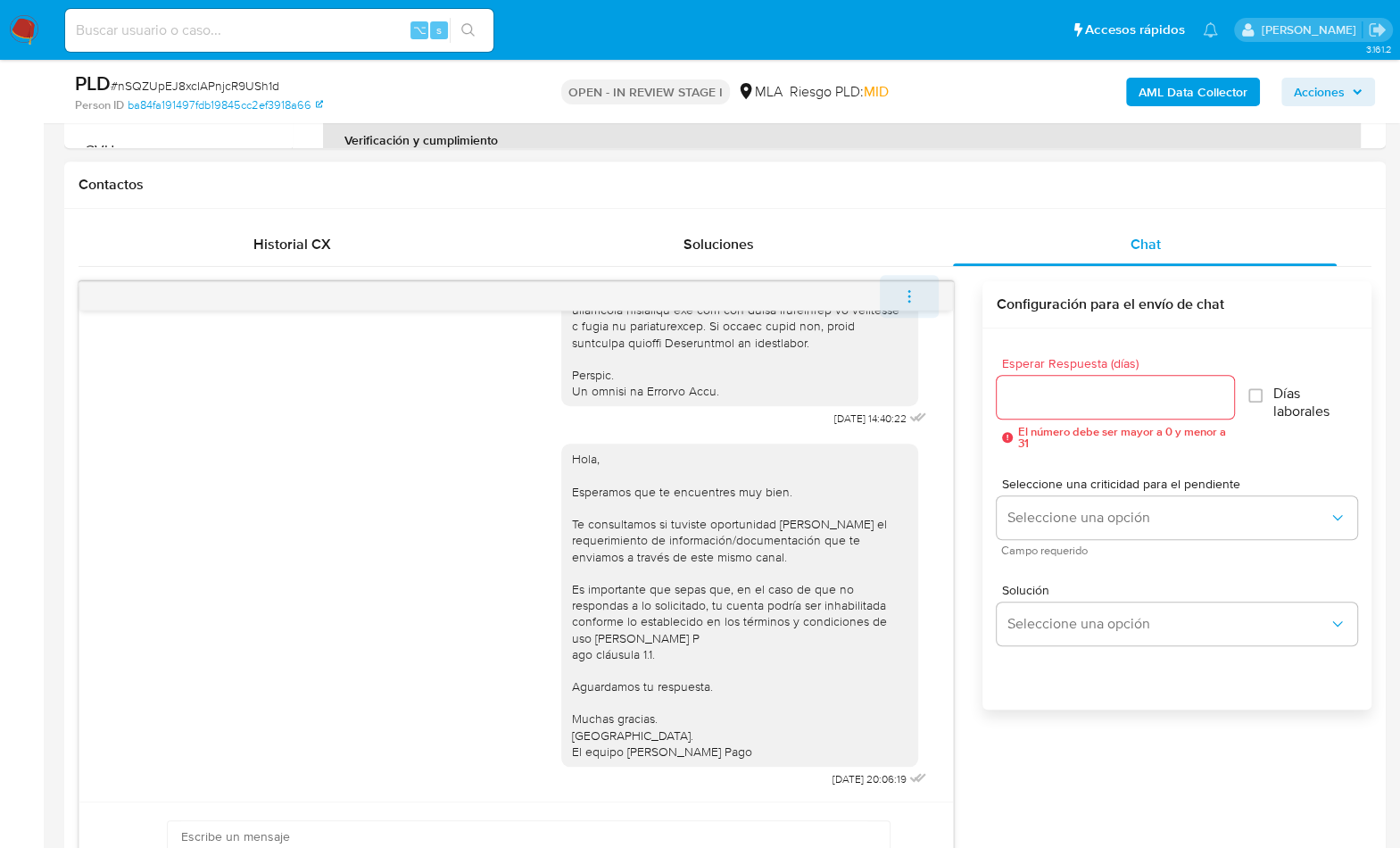
scroll to position [764, 0]
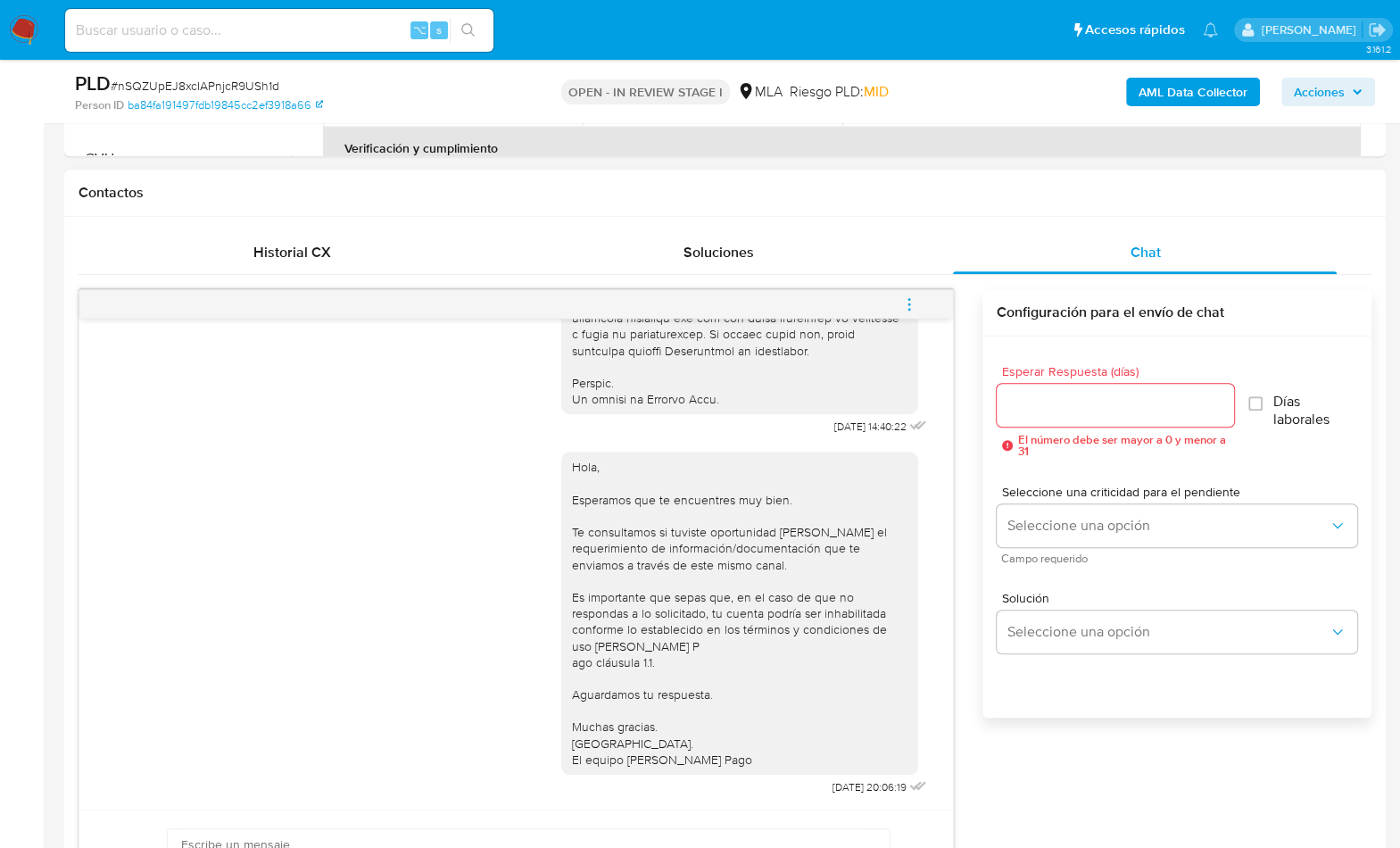
click at [917, 299] on button "menu-action" at bounding box center [908, 303] width 59 height 42
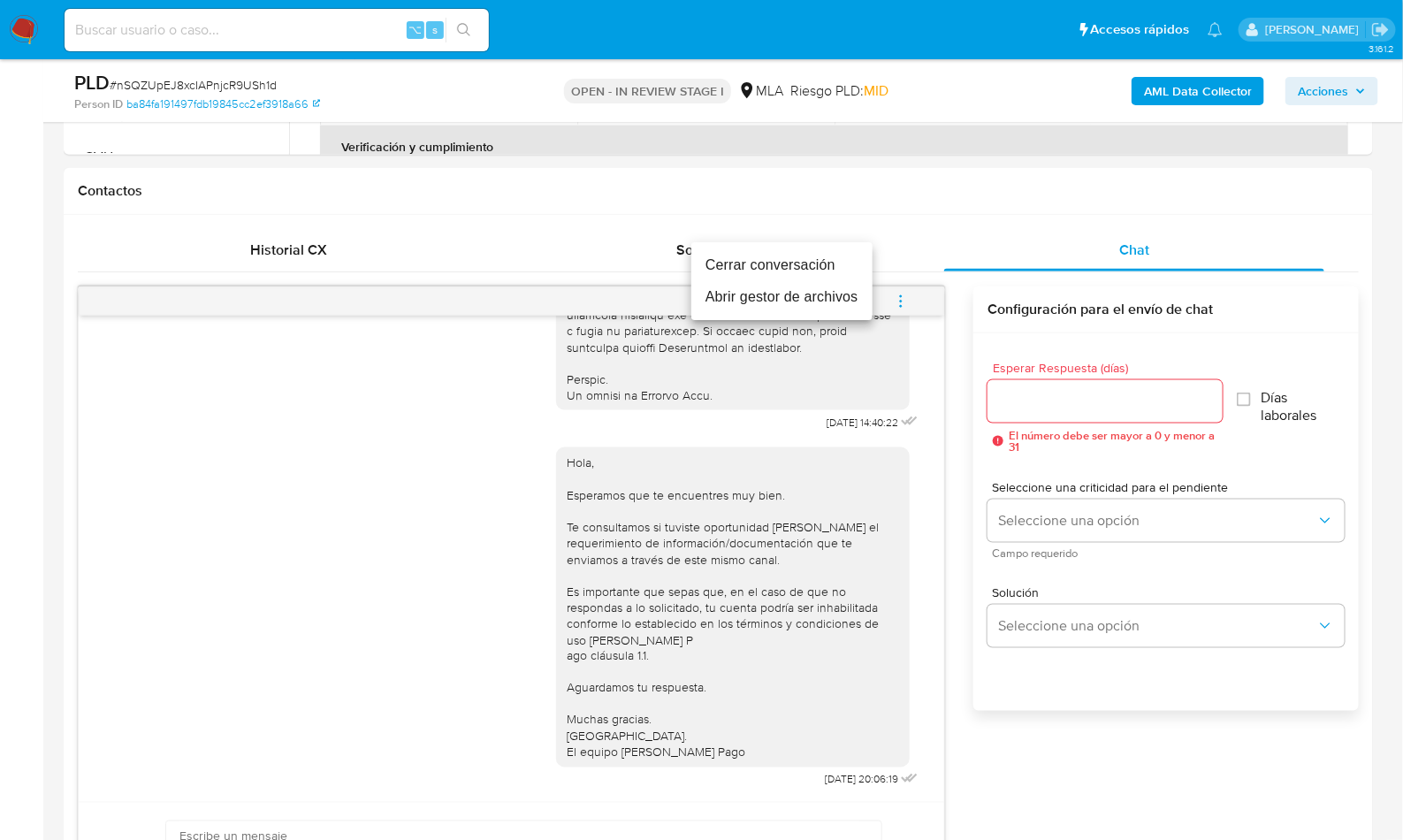
click at [815, 267] on li "Cerrar conversación" at bounding box center [782, 266] width 182 height 32
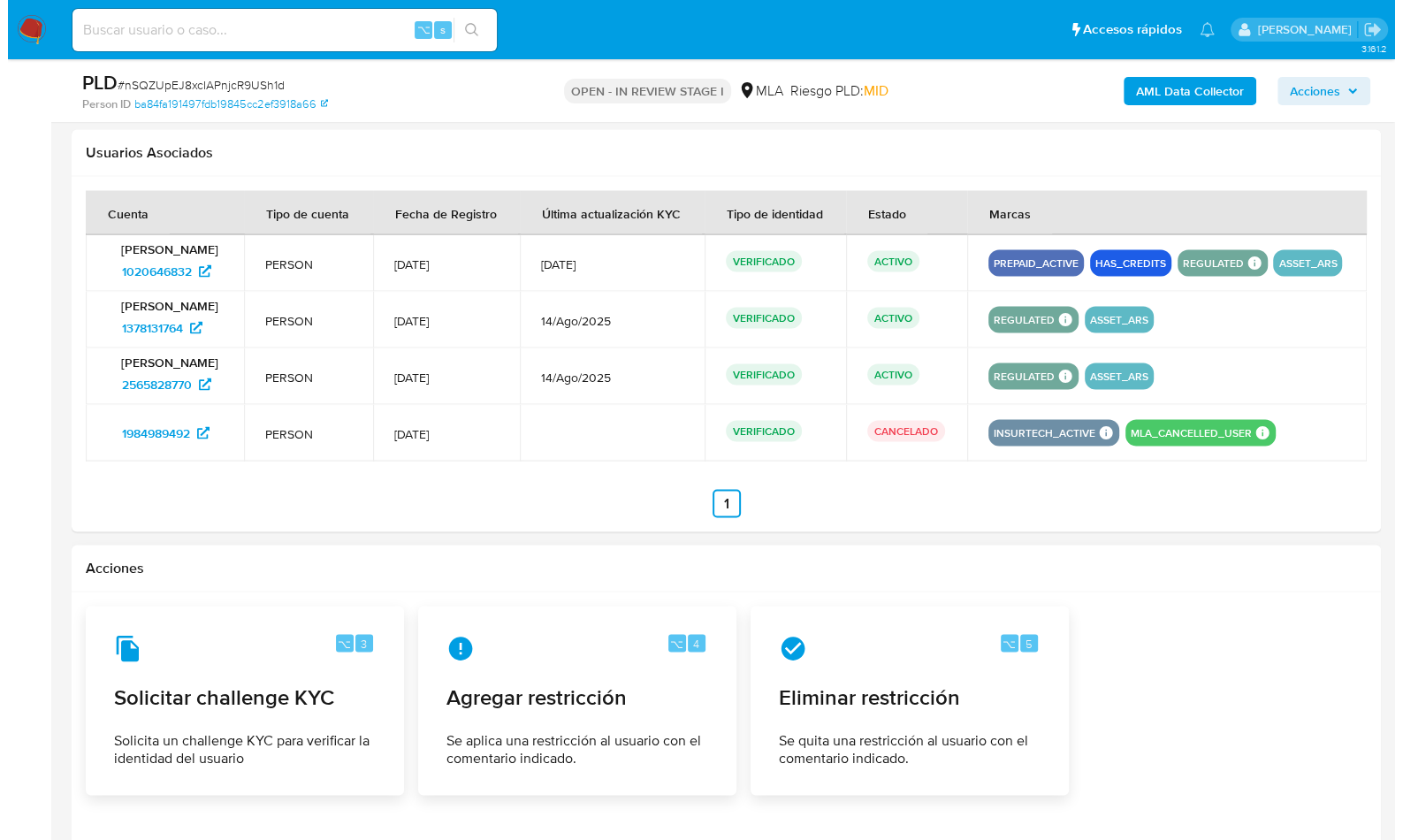
scroll to position [2878, 0]
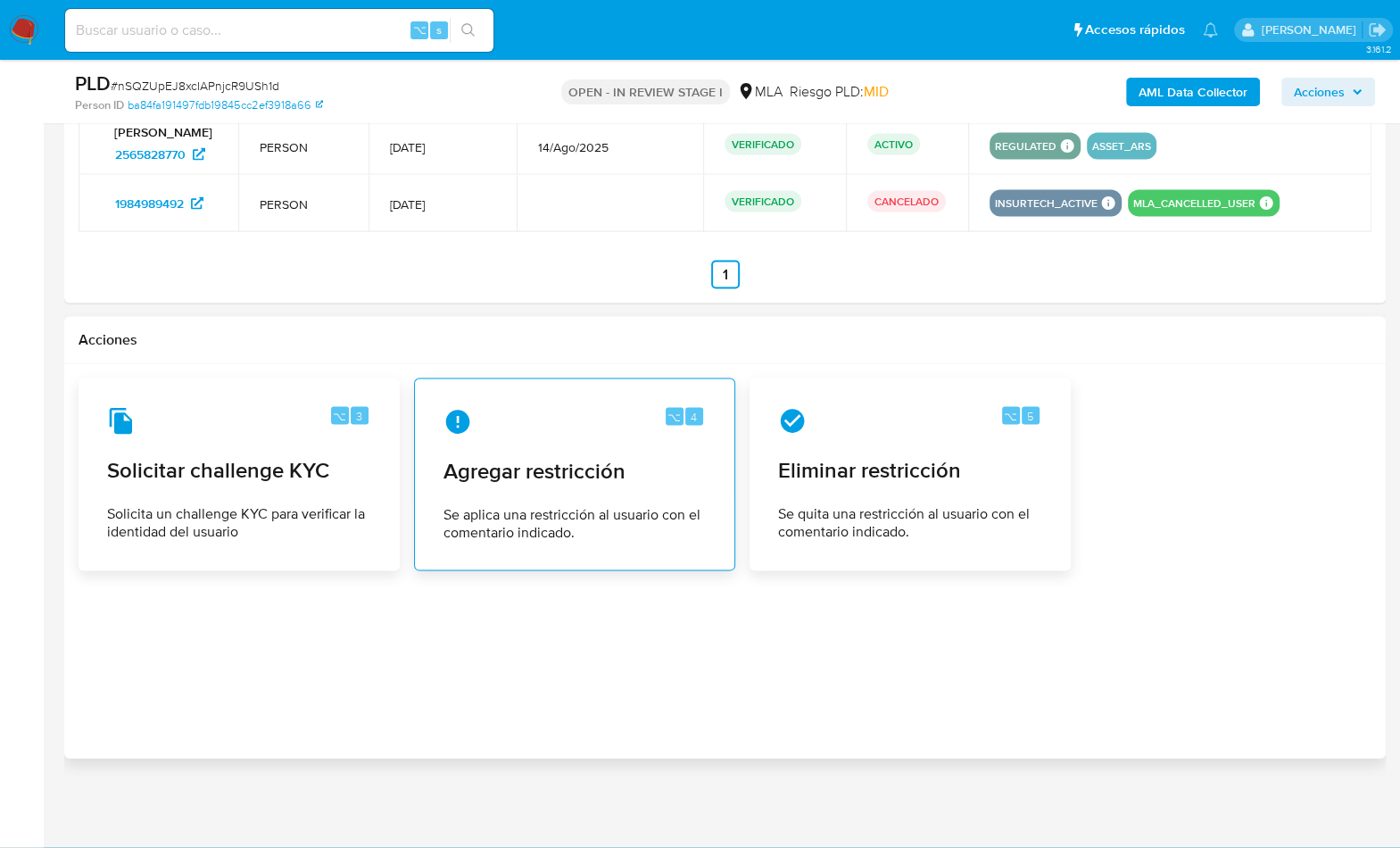
click at [615, 542] on span "Se aplica una restricción al usuario con el comentario indicado." at bounding box center [574, 524] width 263 height 36
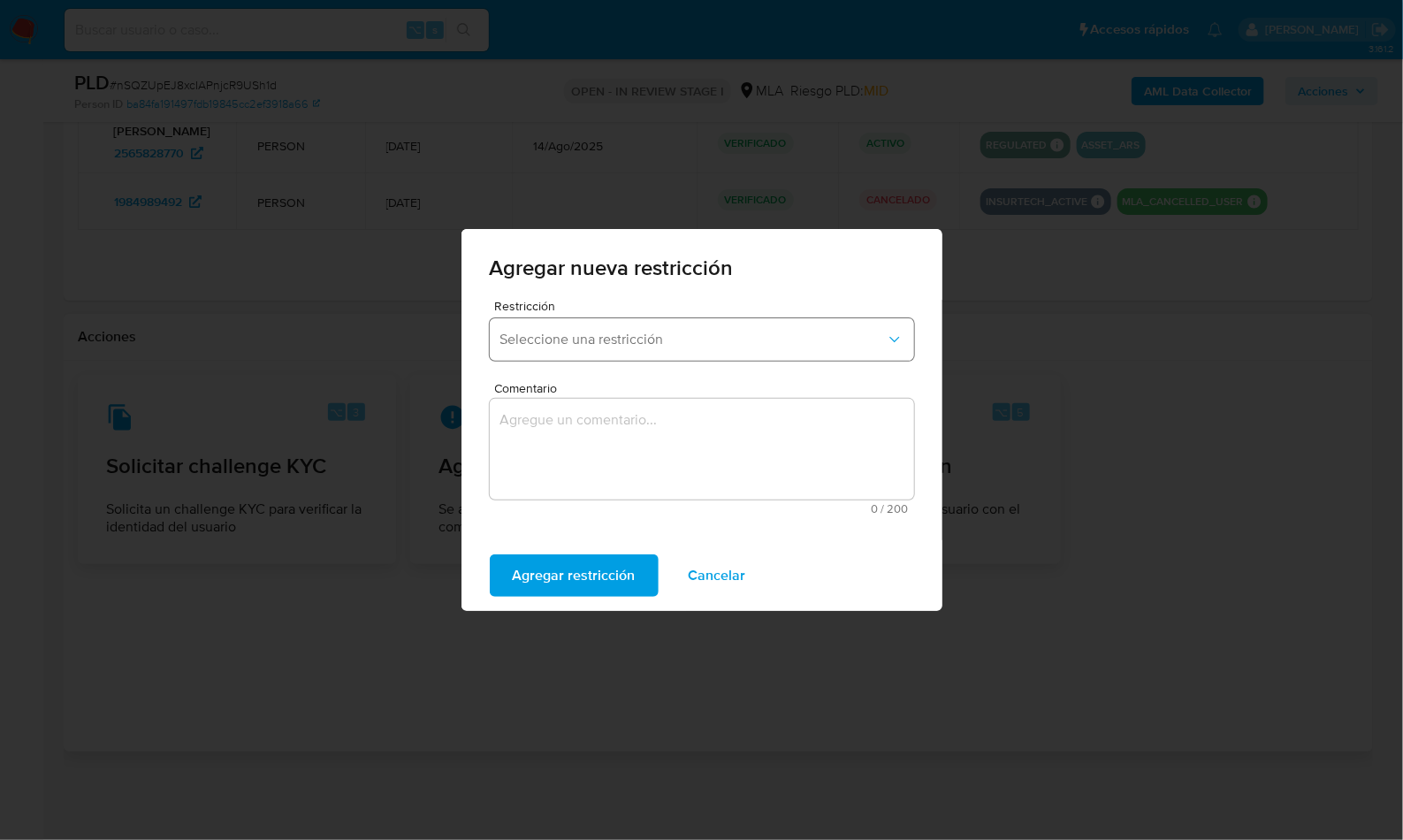
click at [619, 331] on span "Seleccione una restricción" at bounding box center [693, 340] width 386 height 18
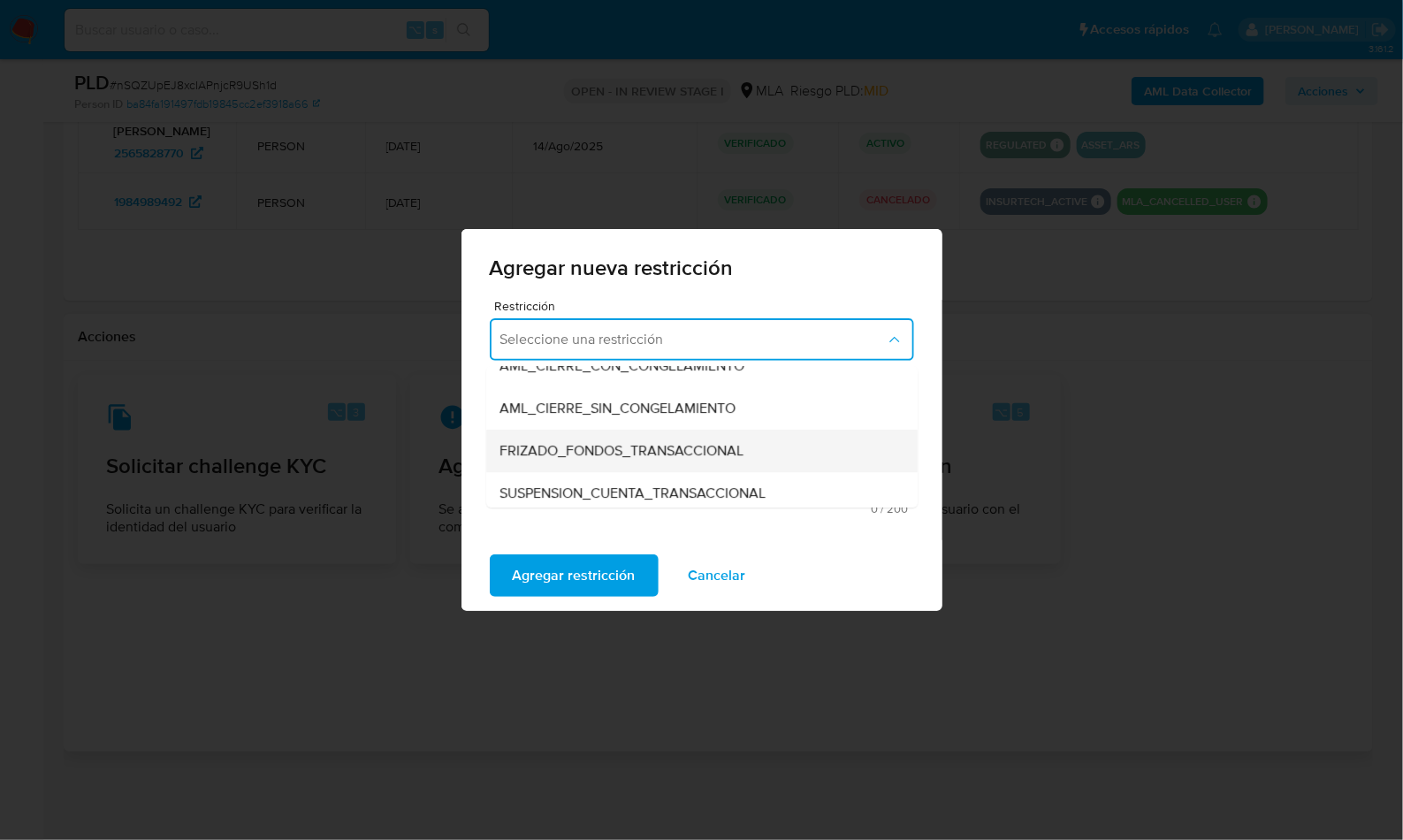
scroll to position [149, 0]
click at [661, 479] on div "SUSPENSION_CUENTA_TRANSACCIONAL" at bounding box center [696, 492] width 393 height 42
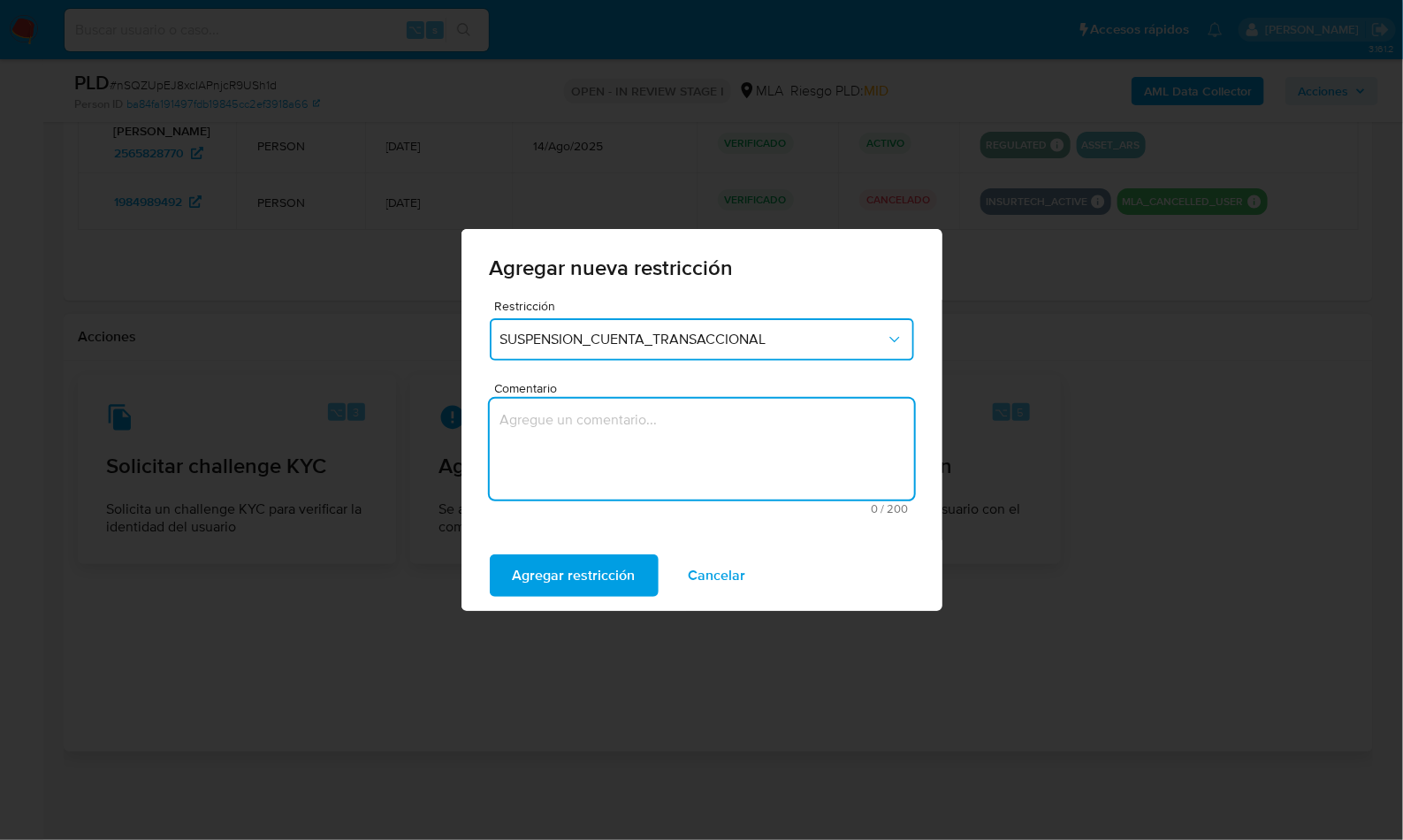
click at [673, 460] on textarea "Comentario" at bounding box center [702, 449] width 424 height 101
type textarea "AML"
click at [600, 581] on span "Agregar restricción" at bounding box center [574, 575] width 123 height 38
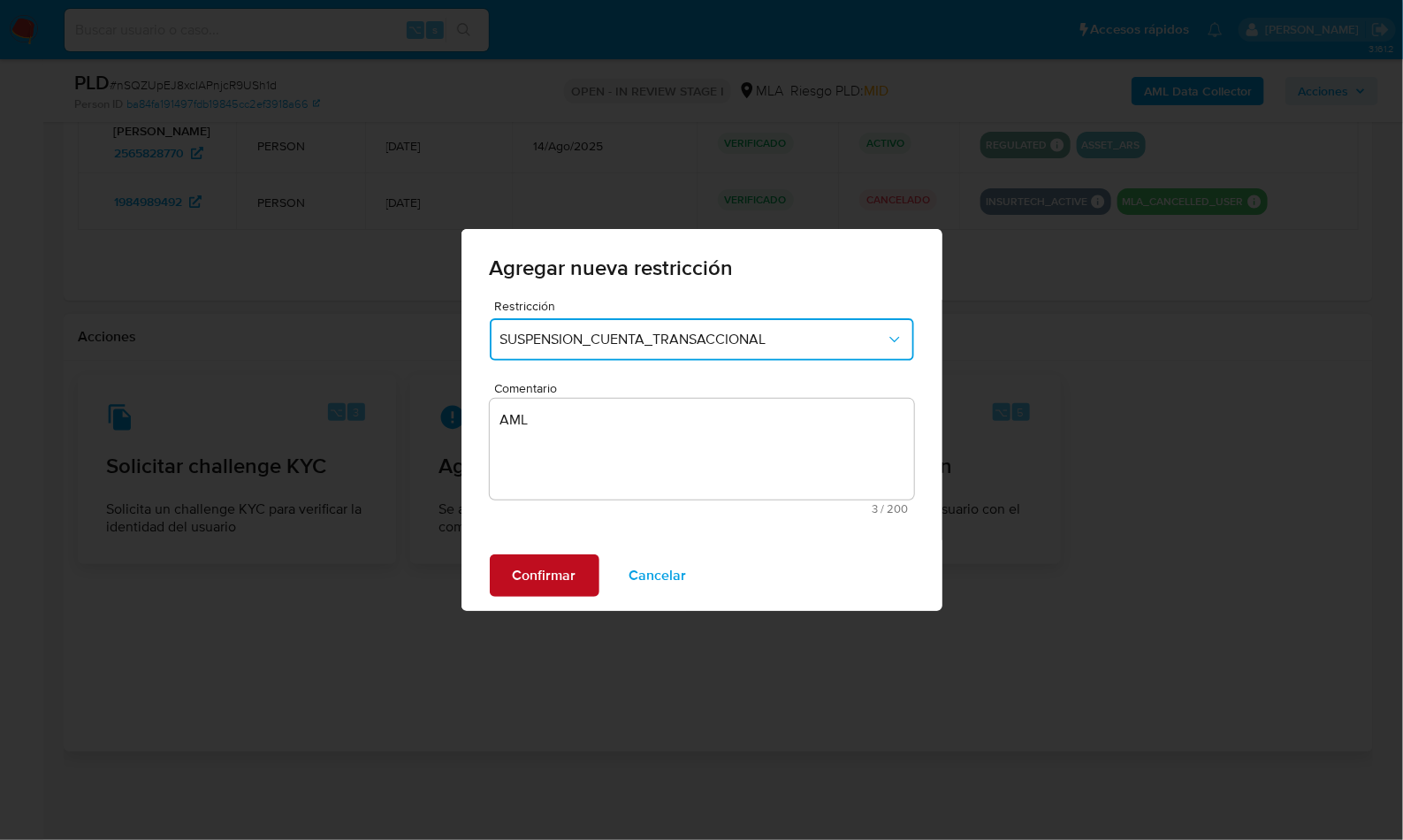
click at [522, 566] on span "Confirmar" at bounding box center [544, 575] width 64 height 38
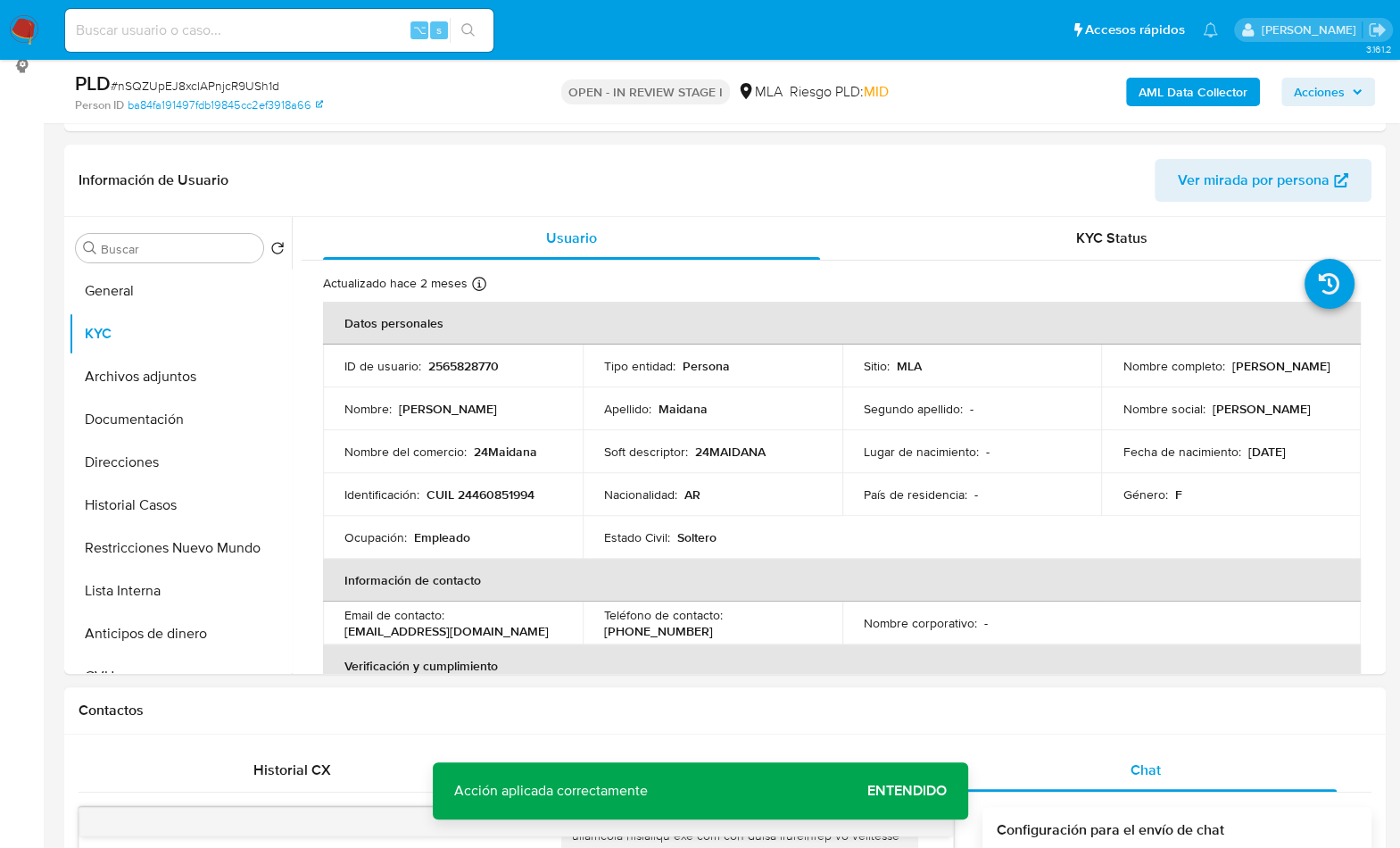
scroll to position [240, 0]
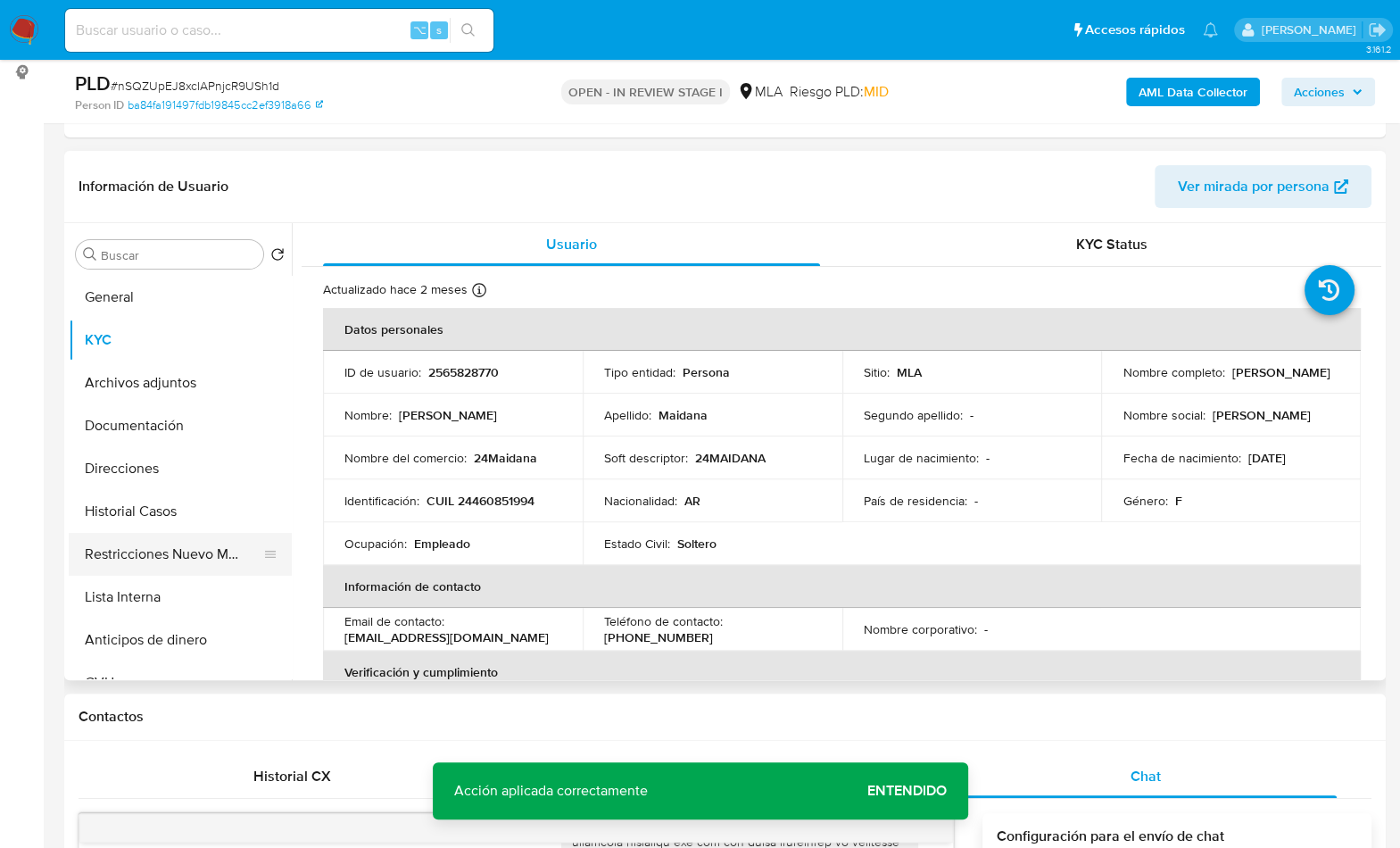
click at [170, 539] on button "Restricciones Nuevo Mundo" at bounding box center [172, 554] width 209 height 42
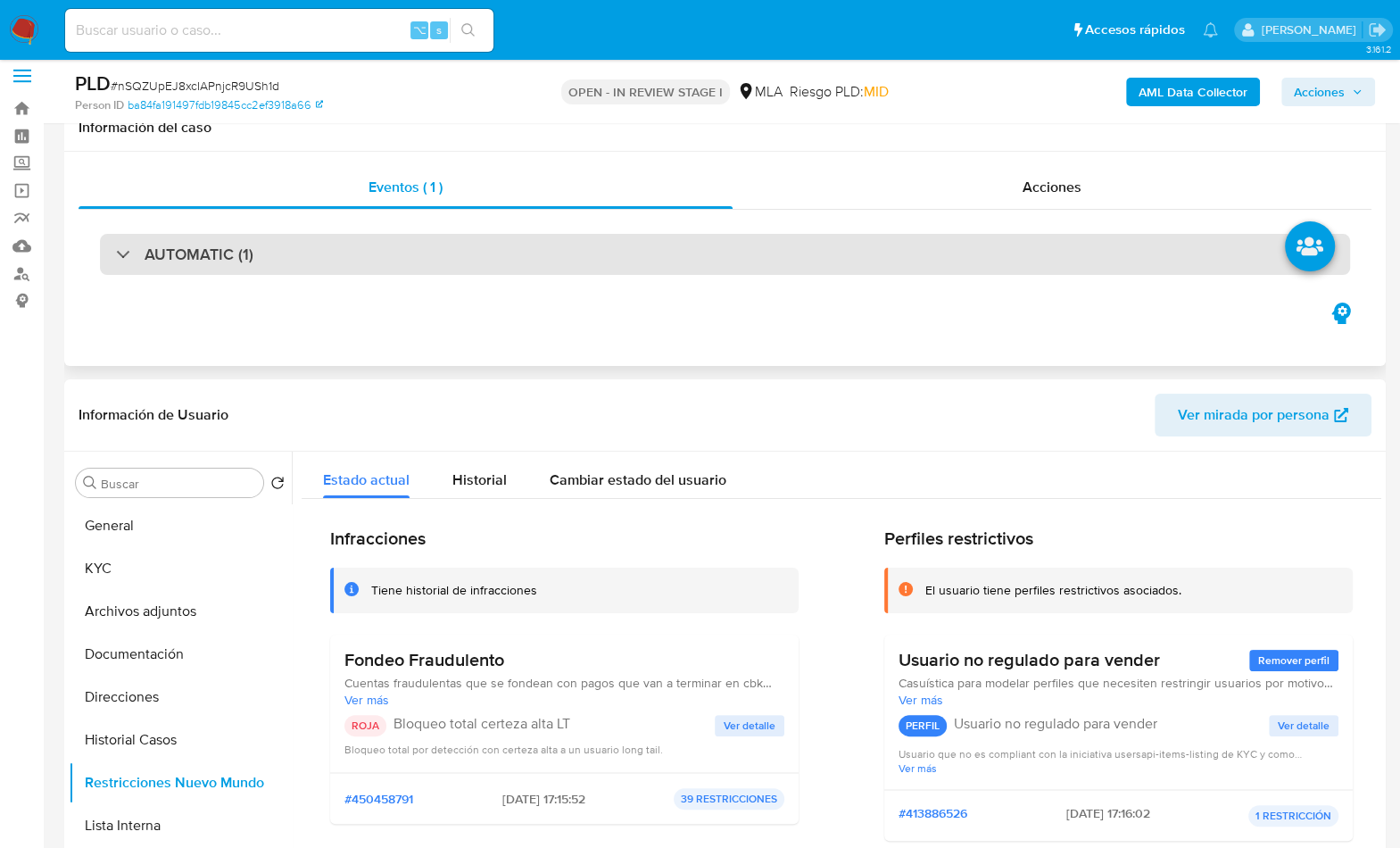
scroll to position [0, 0]
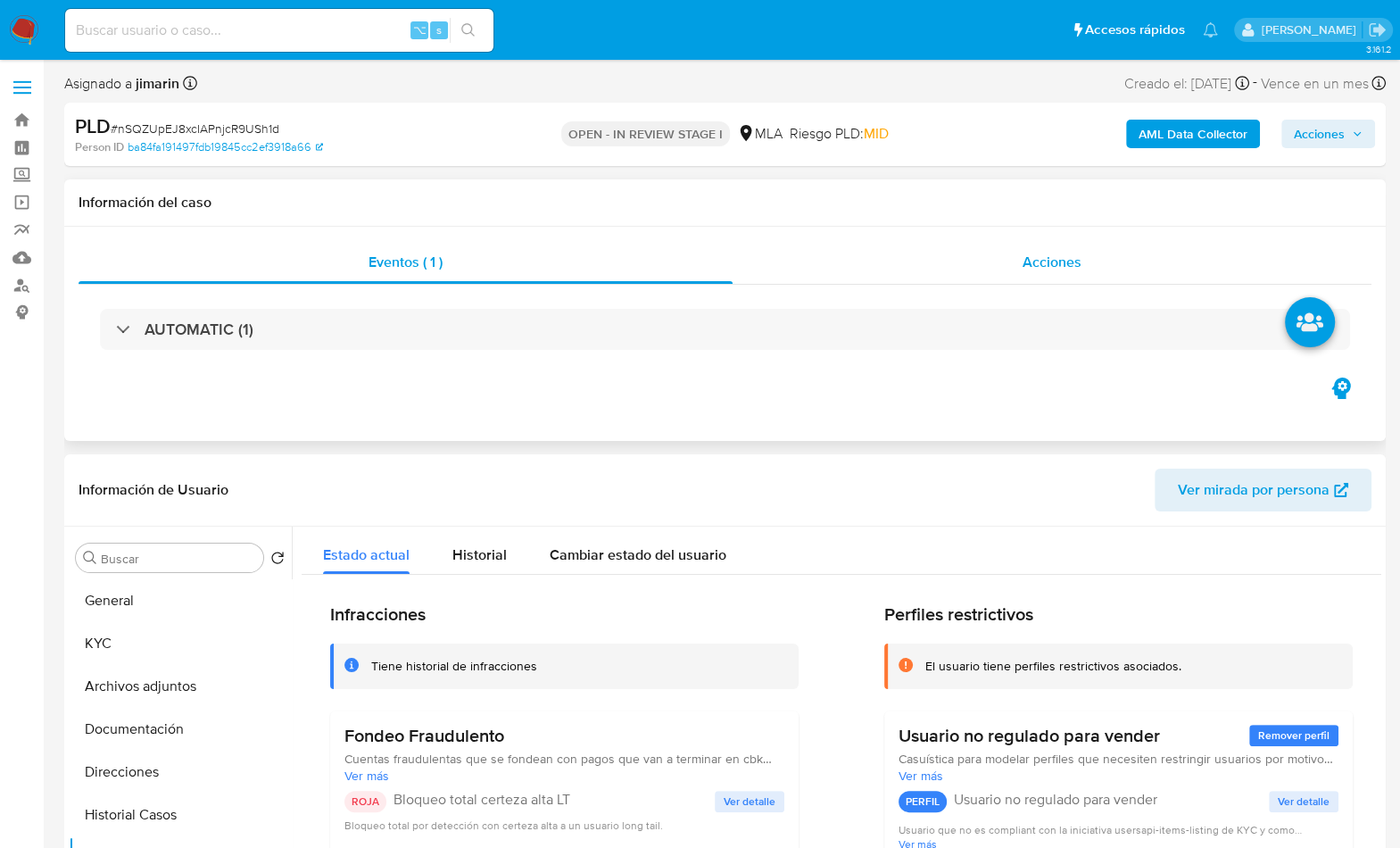
click at [1022, 256] on div "Acciones" at bounding box center [1052, 262] width 639 height 42
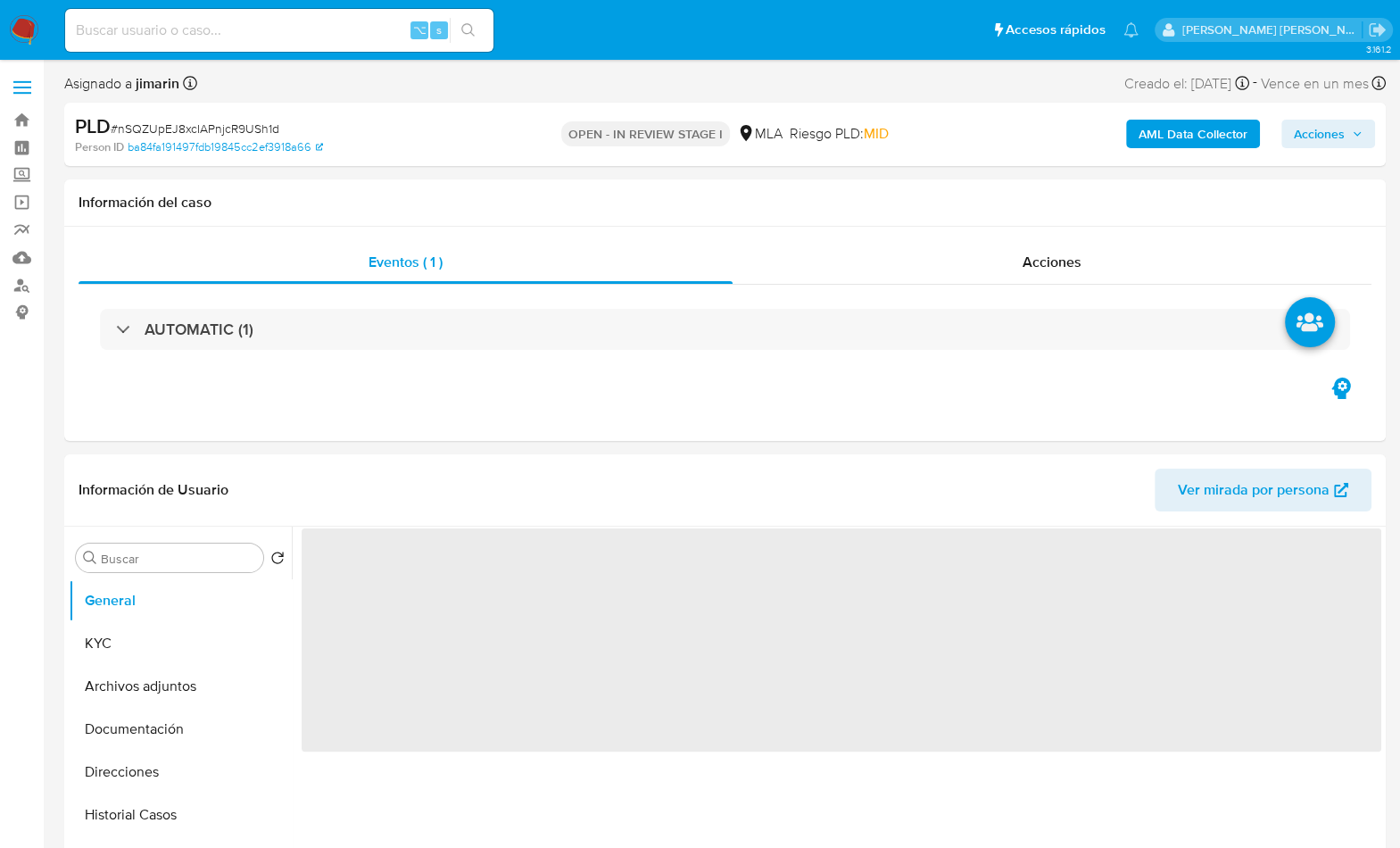
select select "10"
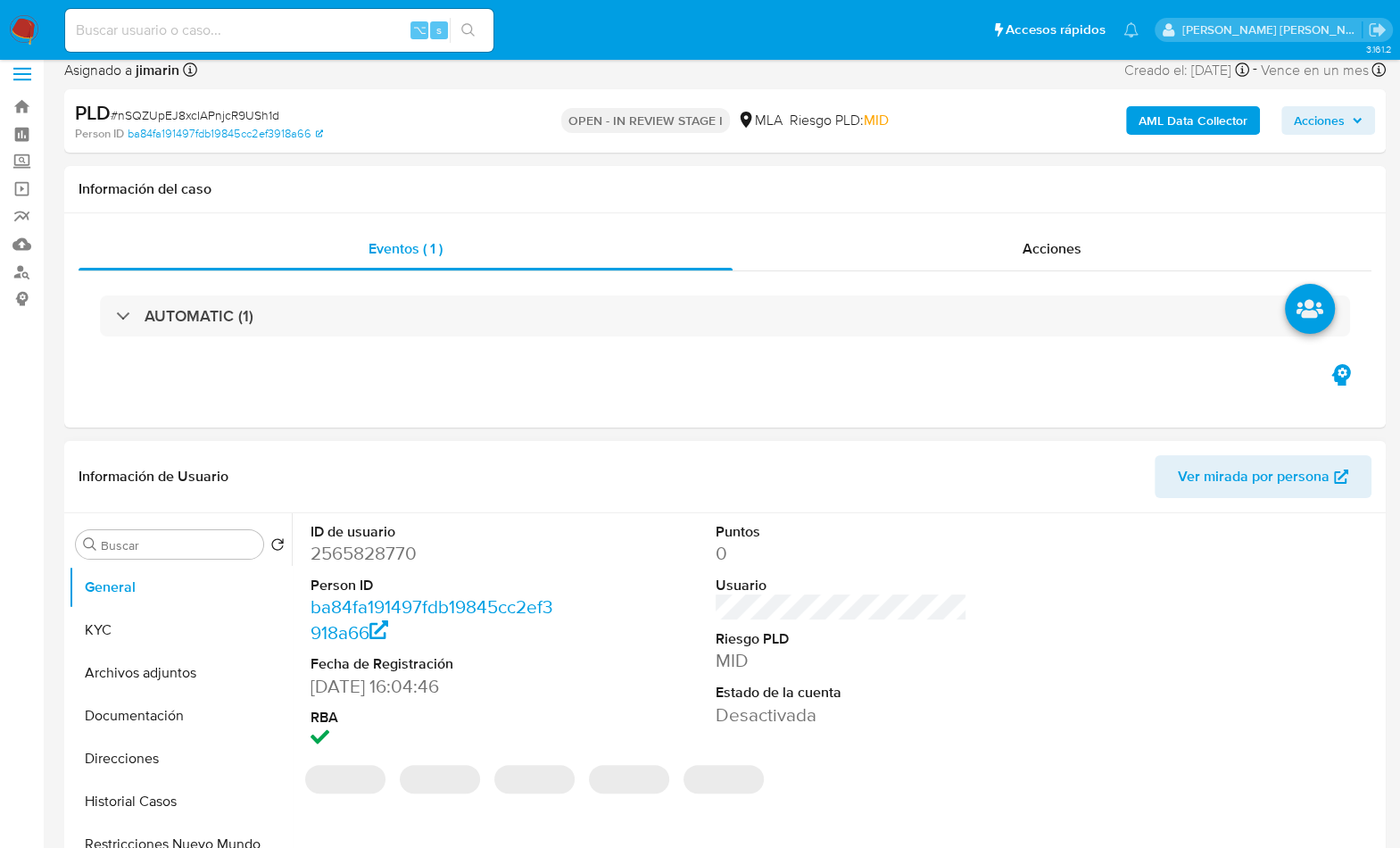
scroll to position [274, 0]
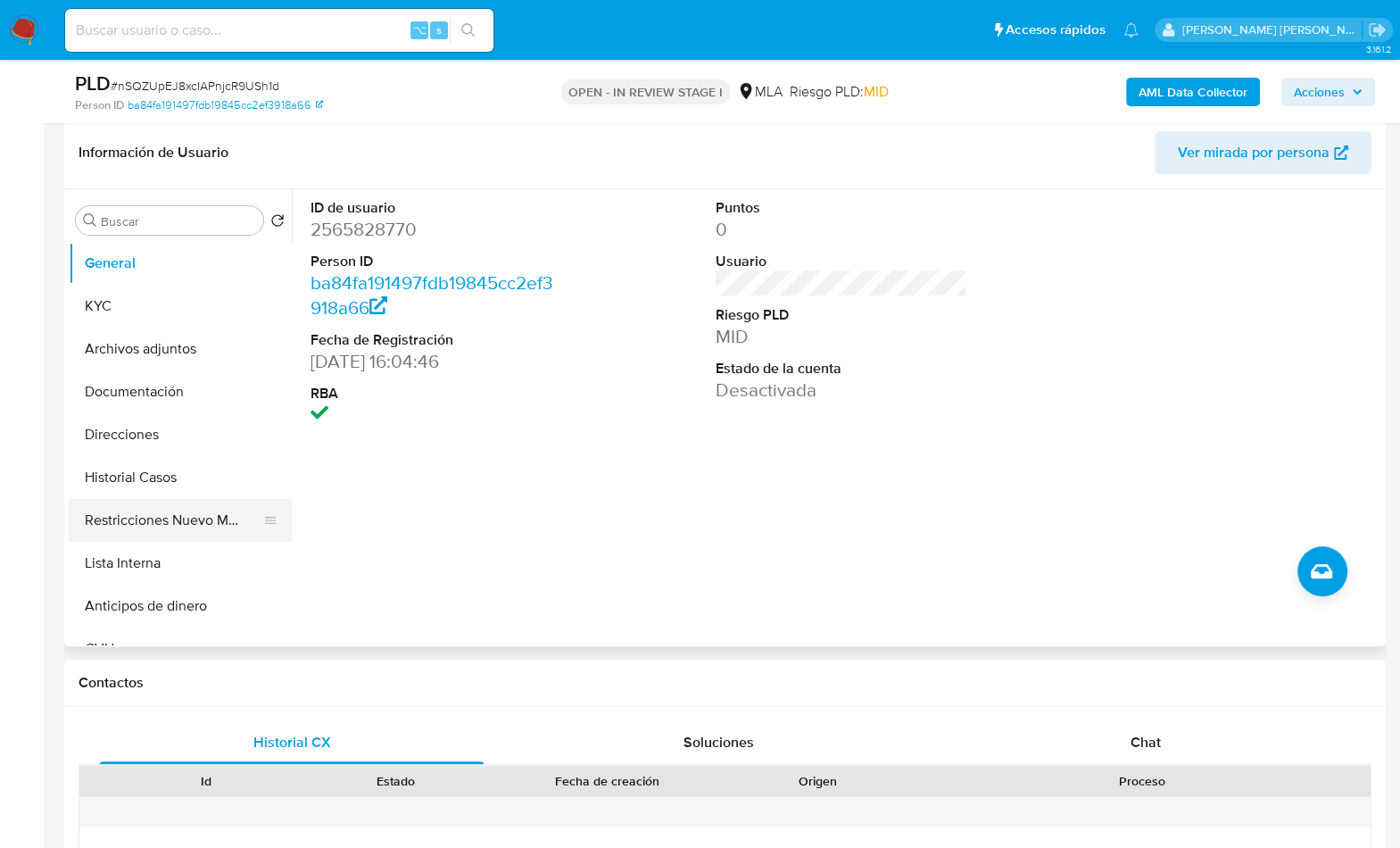
click at [220, 519] on button "Restricciones Nuevo Mundo" at bounding box center [172, 519] width 209 height 42
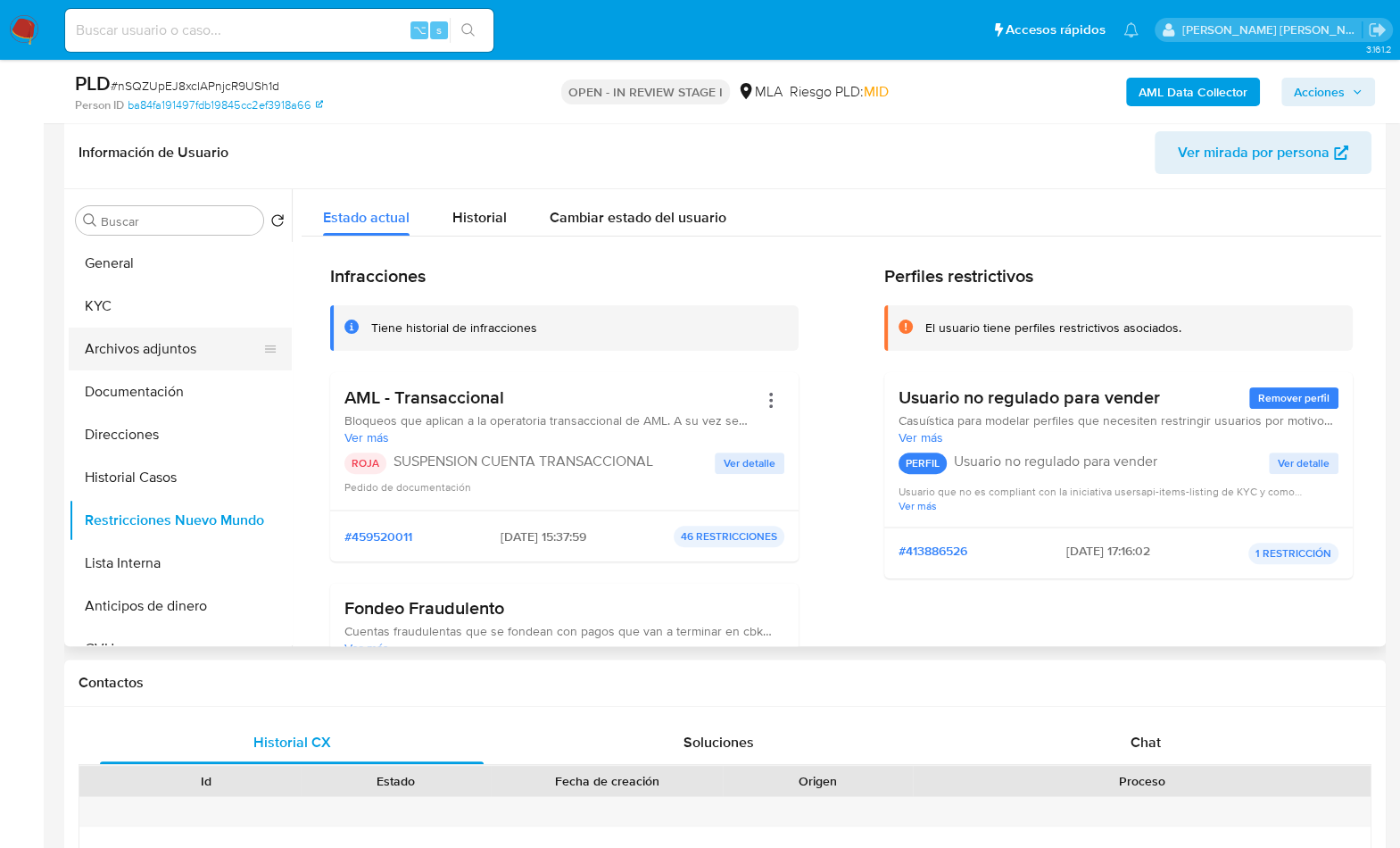
click at [133, 359] on button "Archivos adjuntos" at bounding box center [172, 349] width 209 height 42
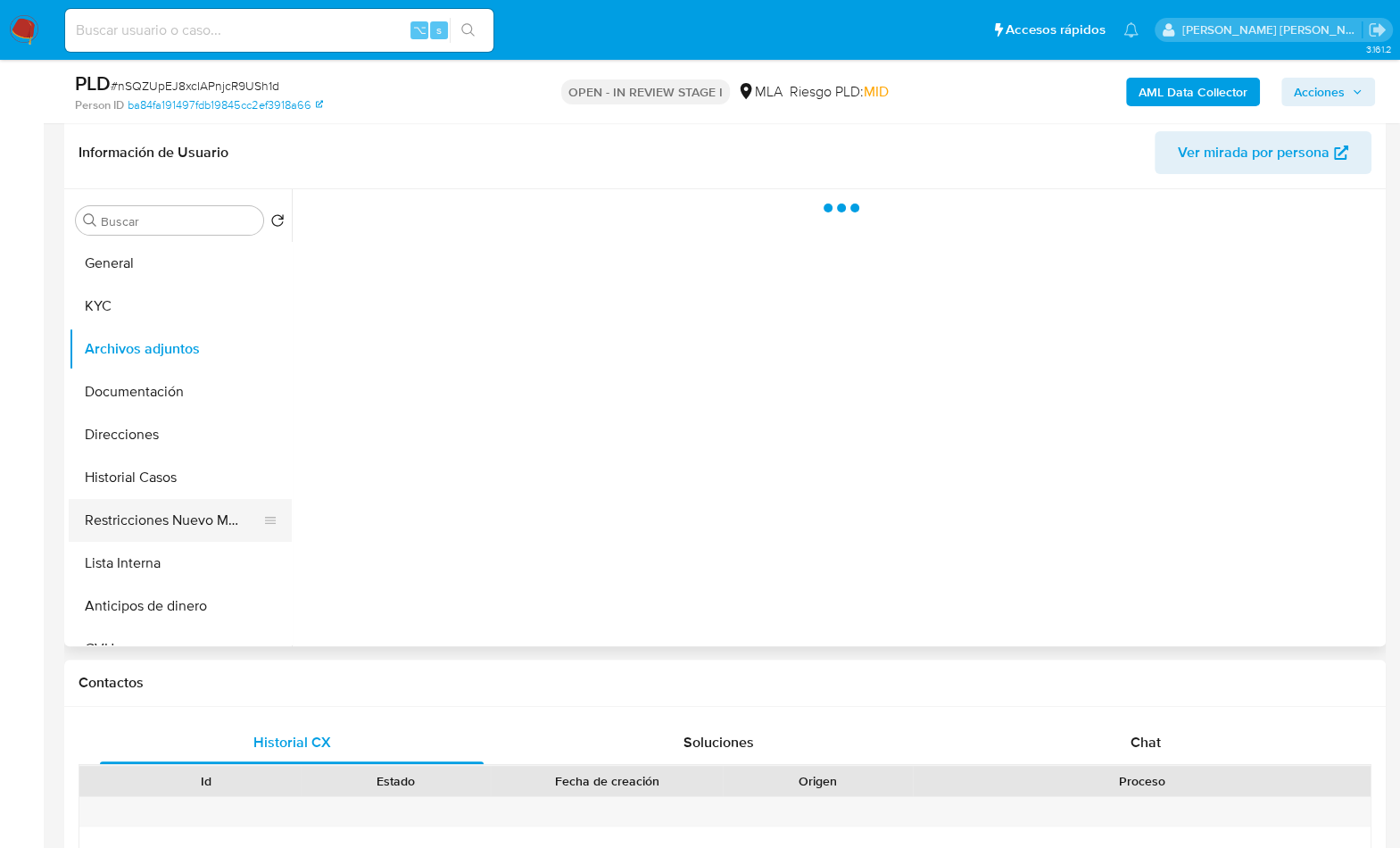
click at [143, 521] on button "Restricciones Nuevo Mundo" at bounding box center [172, 519] width 209 height 42
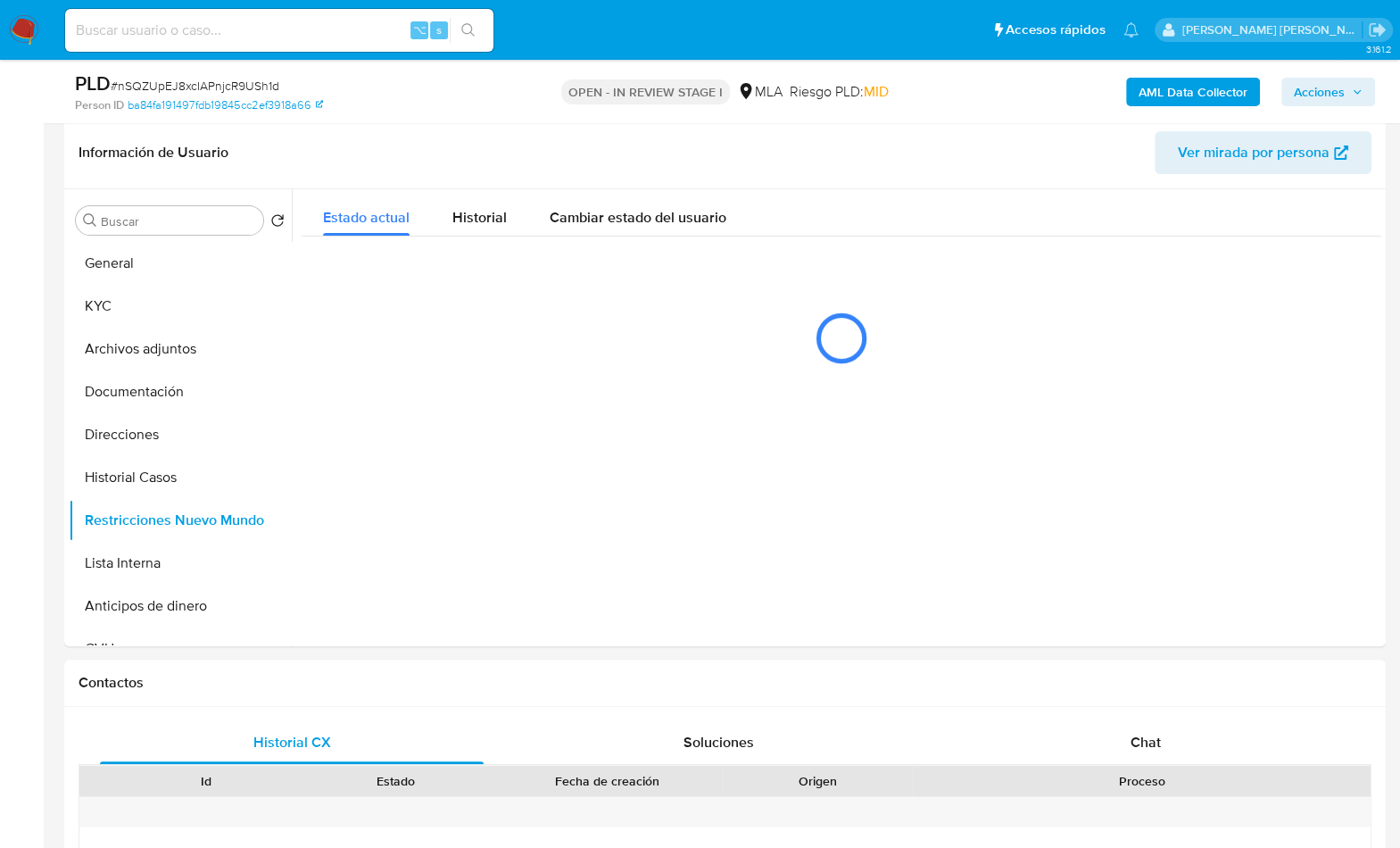
click at [1157, 89] on b "AML Data Collector" at bounding box center [1192, 92] width 109 height 29
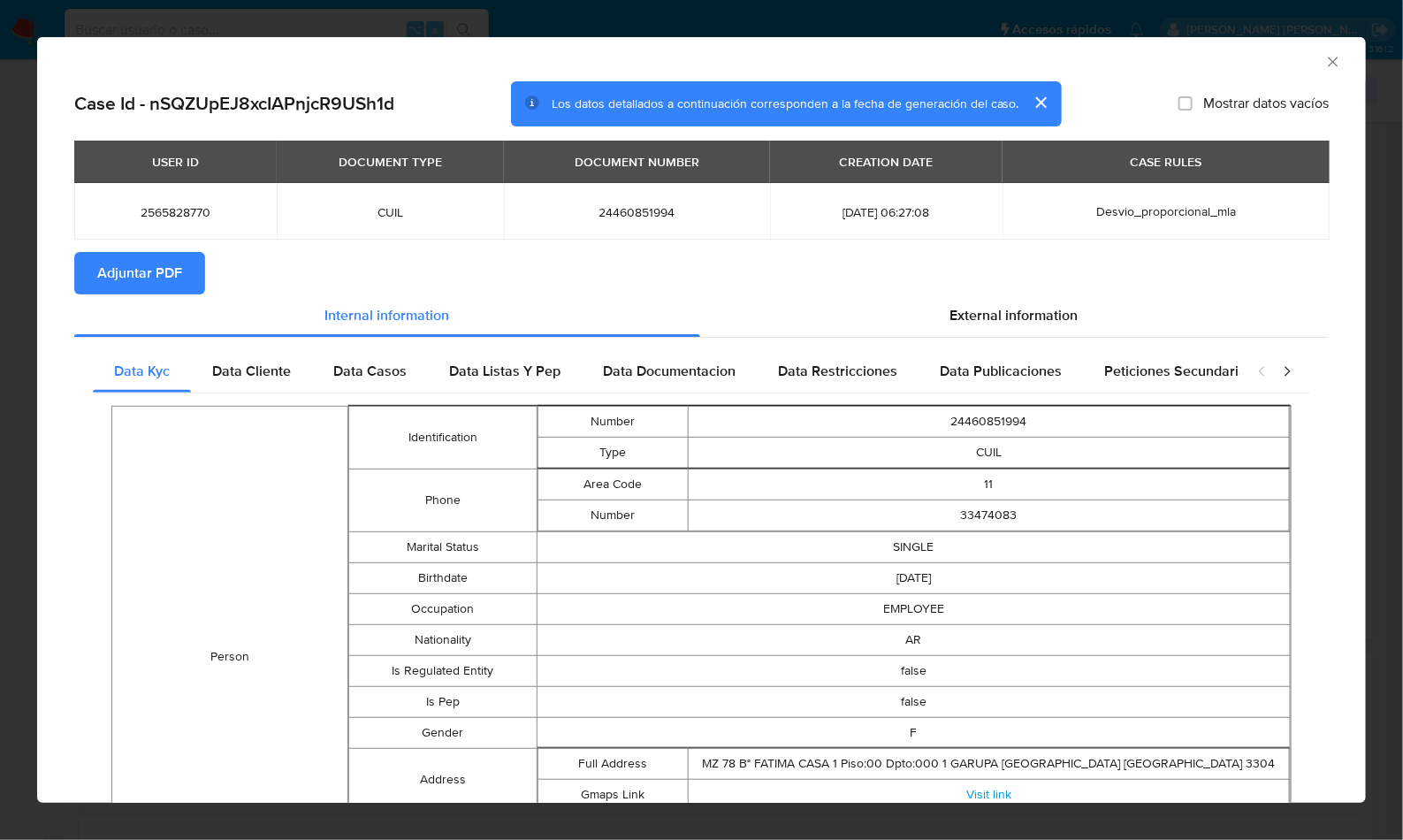
click at [144, 263] on span "Adjuntar PDF" at bounding box center [140, 273] width 85 height 38
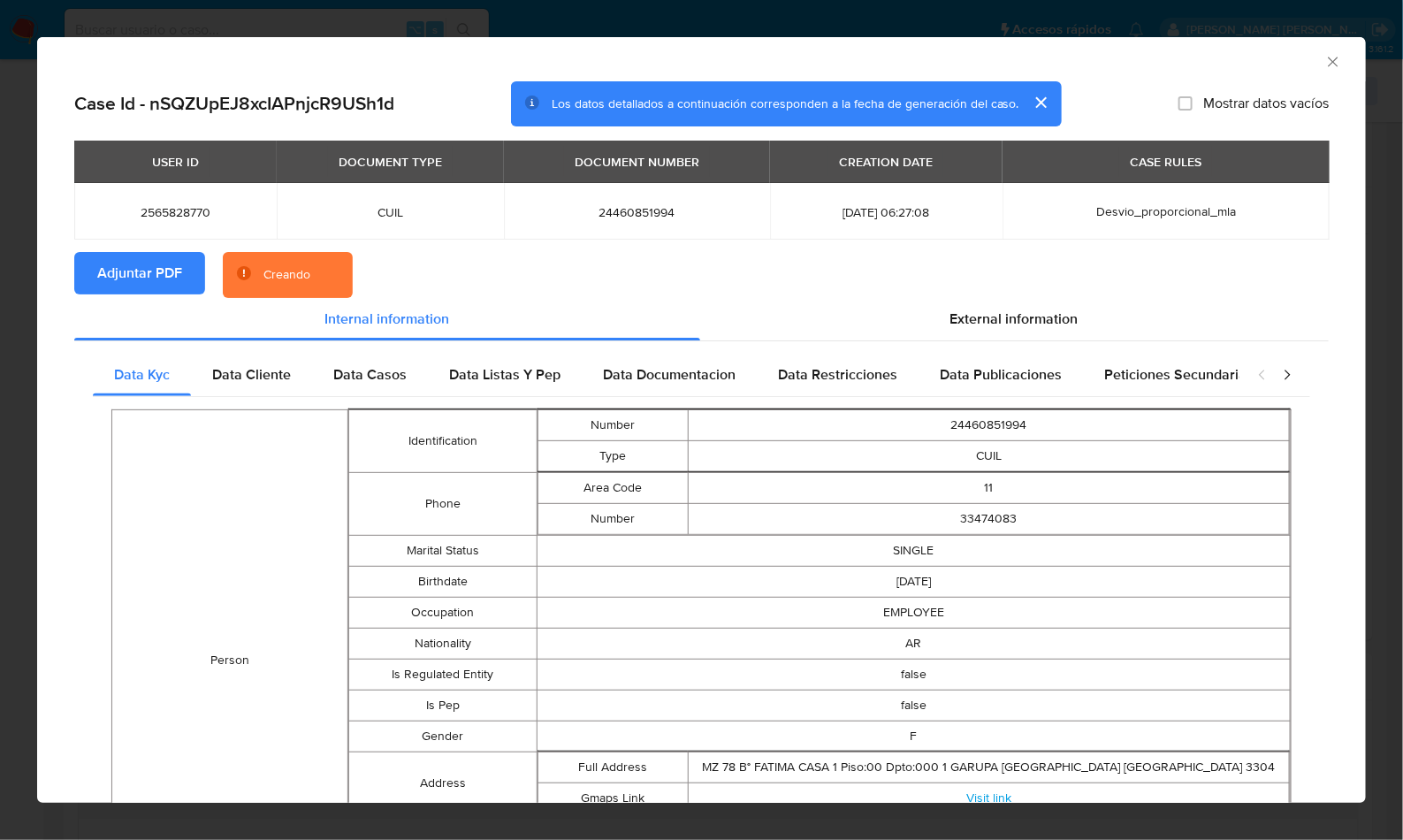
click at [559, 268] on section "Adjuntar PDF Creando" at bounding box center [702, 275] width 1254 height 46
click at [649, 263] on section "Adjuntar PDF Creando" at bounding box center [702, 275] width 1254 height 46
click at [667, 270] on section "Adjuntar PDF Creando" at bounding box center [702, 275] width 1254 height 46
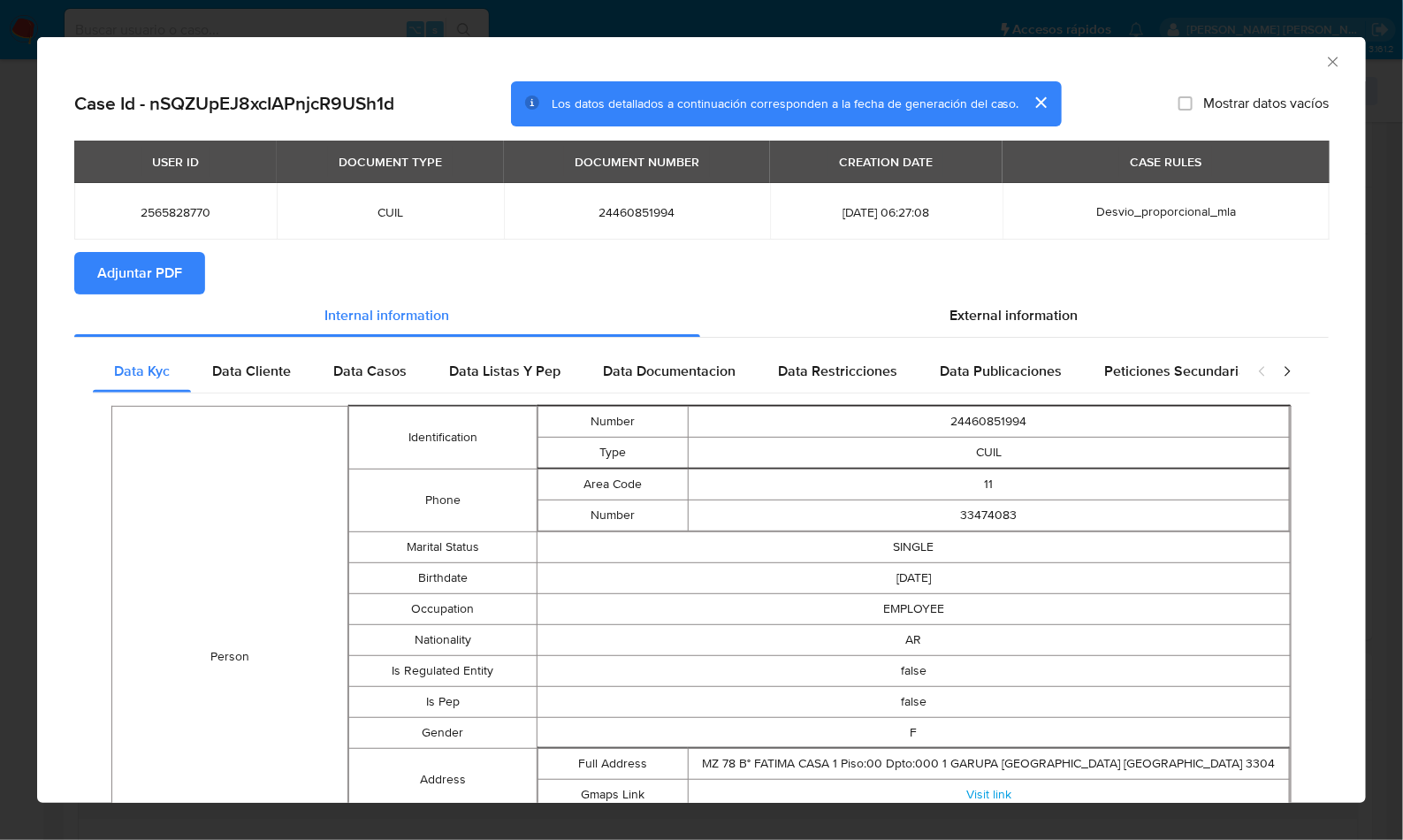
click at [1324, 63] on icon "Cerrar ventana" at bounding box center [1333, 62] width 18 height 18
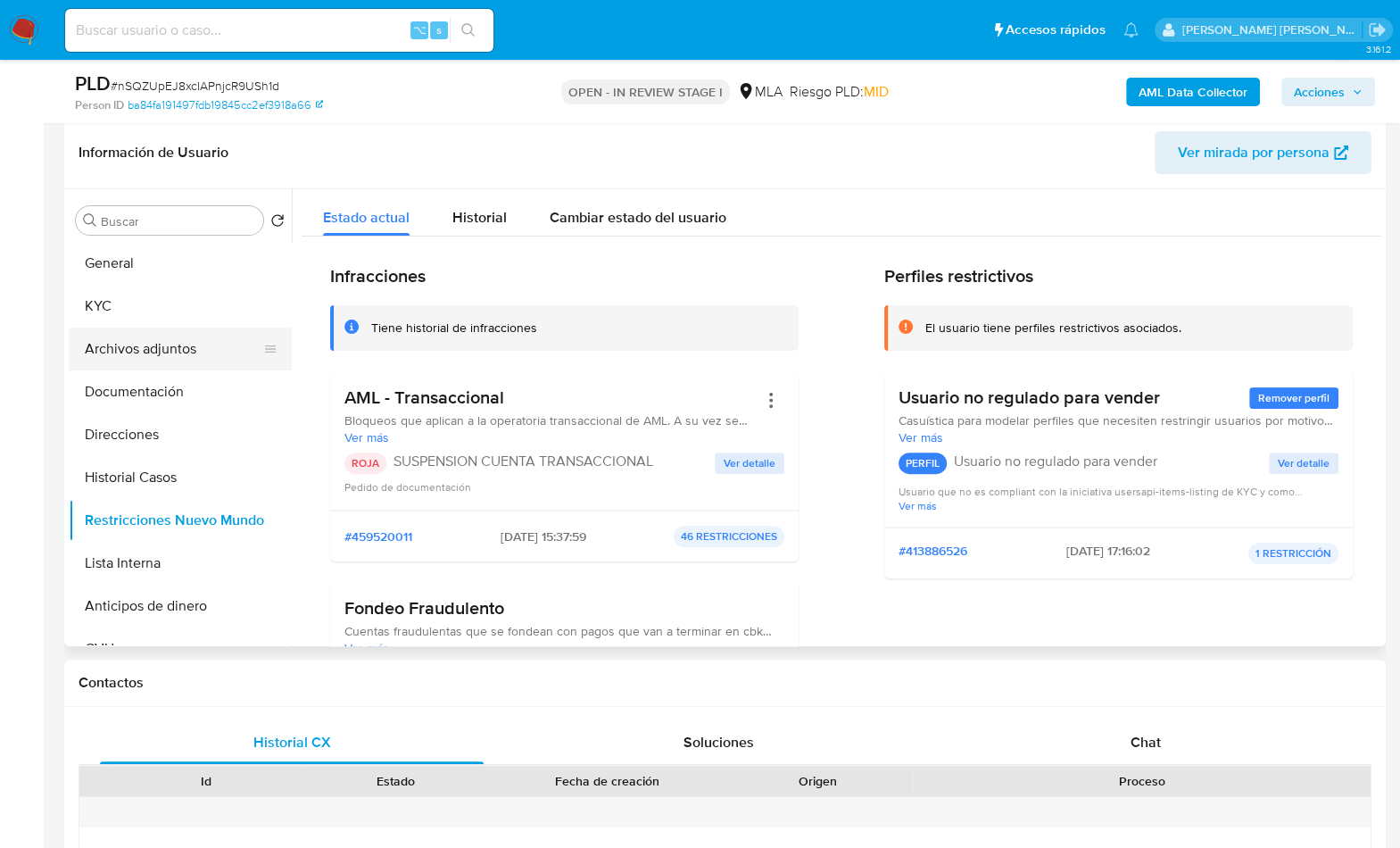
click at [139, 348] on button "Archivos adjuntos" at bounding box center [172, 349] width 209 height 42
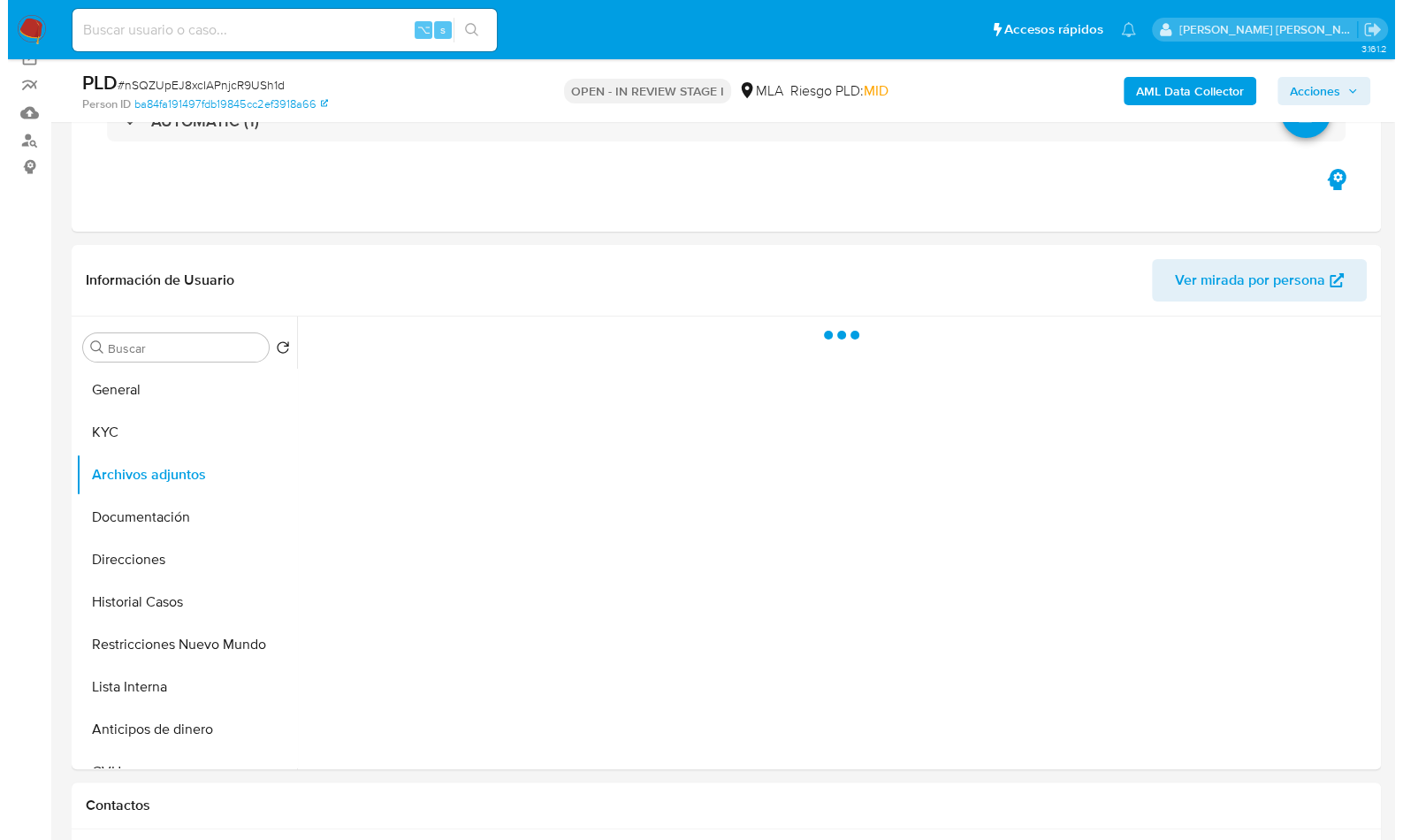
scroll to position [132, 0]
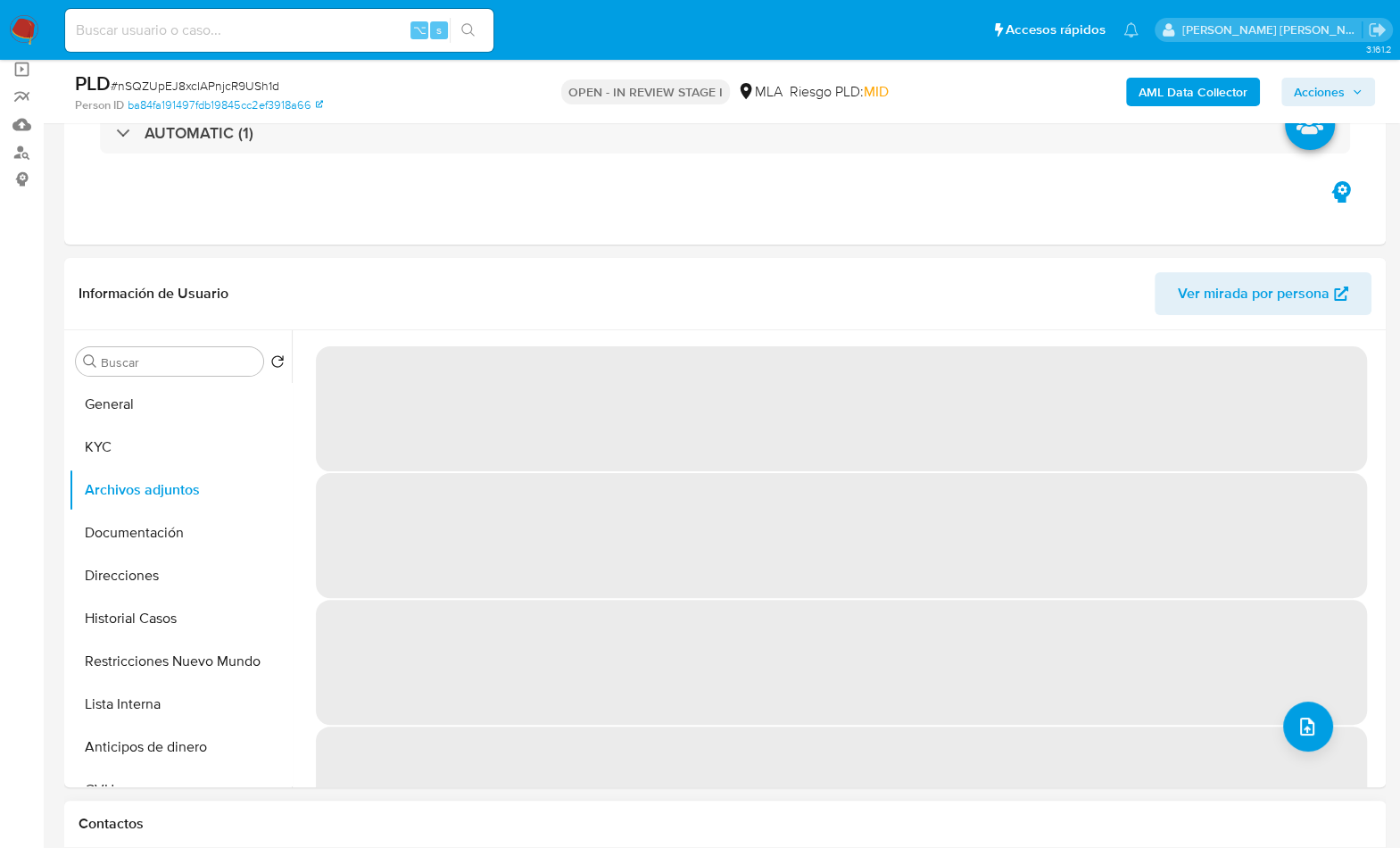
click at [520, 815] on h1 "Contactos" at bounding box center [725, 824] width 1293 height 18
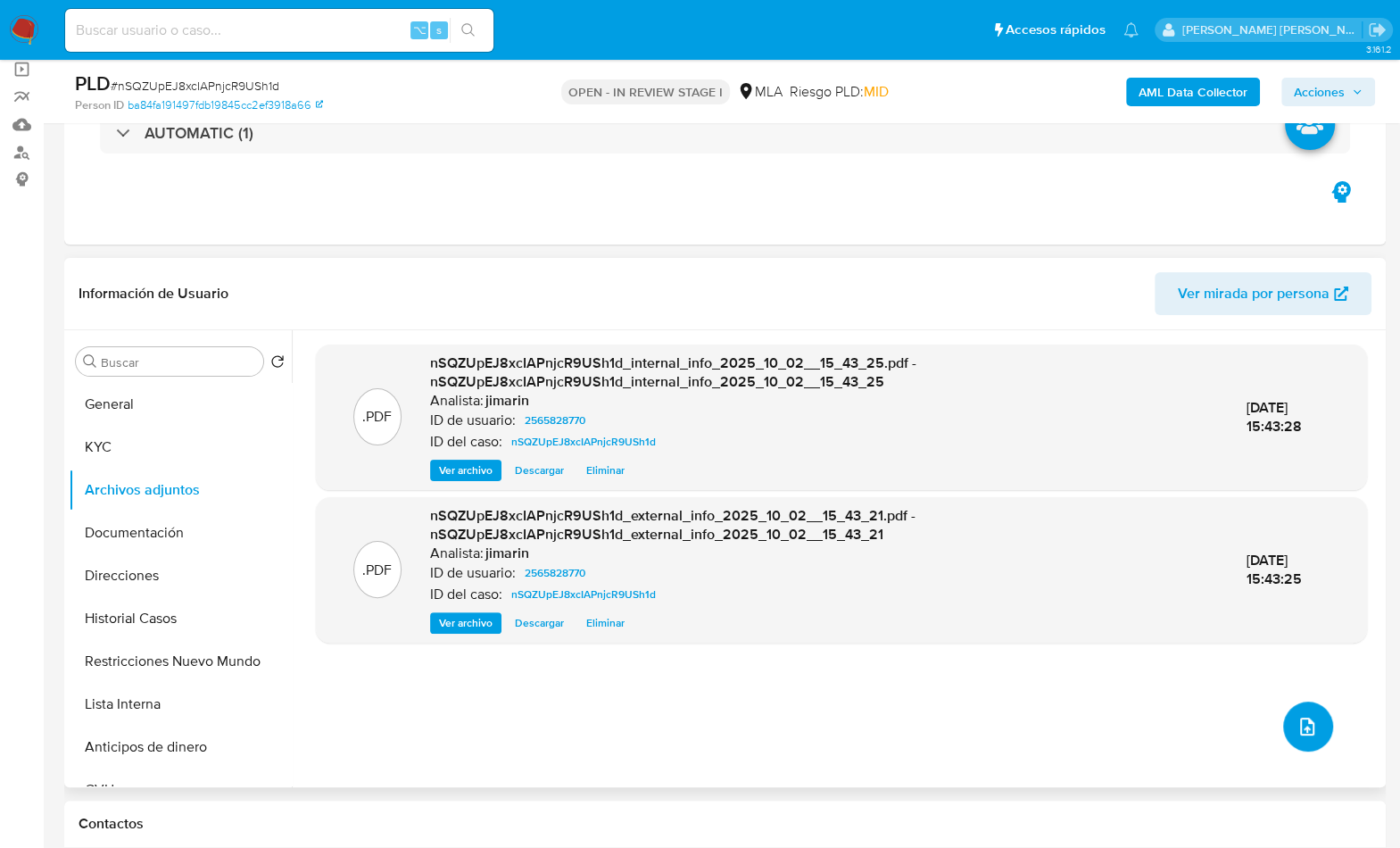
click at [1305, 719] on icon "upload-file" at bounding box center [1307, 727] width 22 height 22
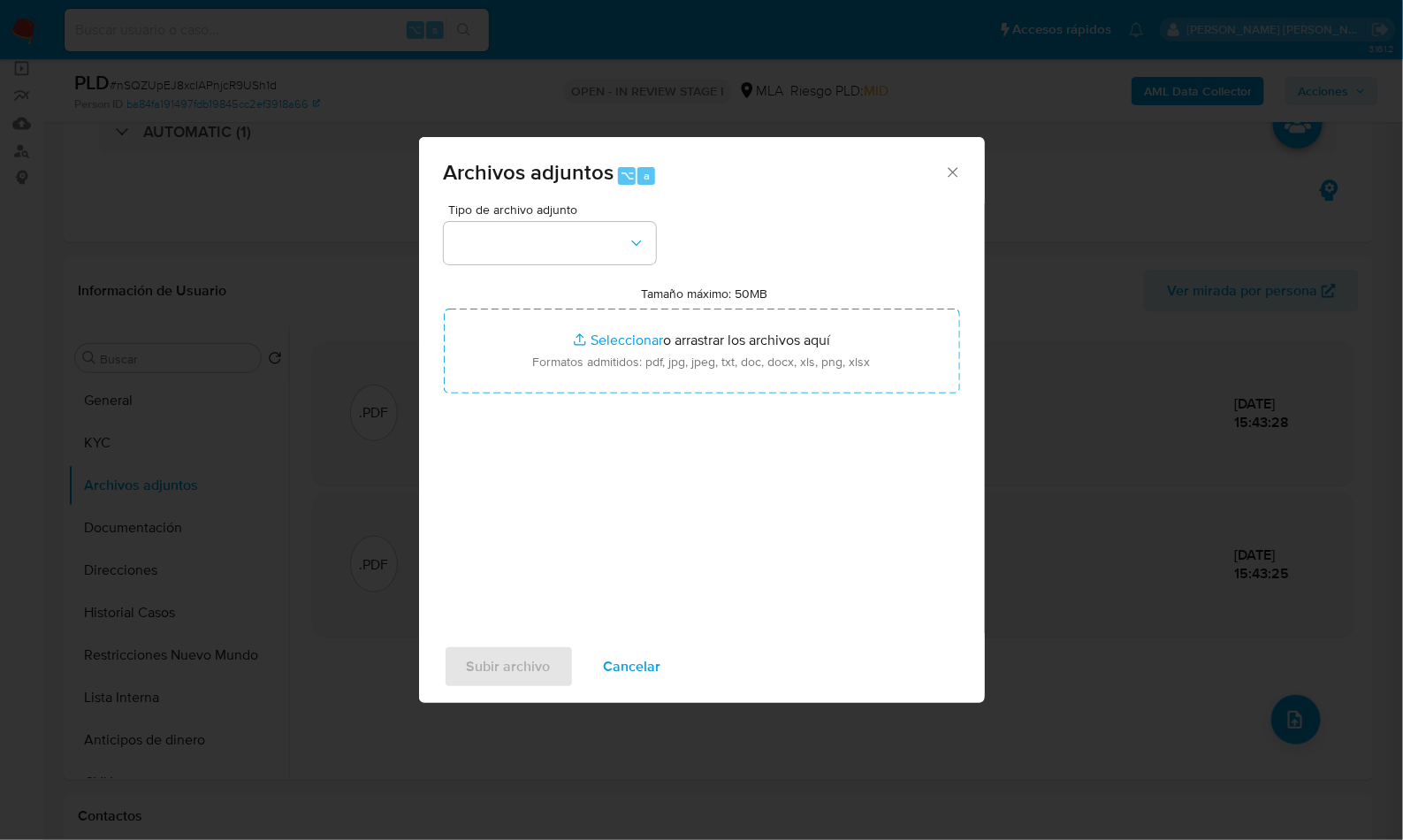
click at [521, 267] on div "Tipo de archivo adjunto Tamaño máximo: 50MB Seleccionar archivos Seleccionar o …" at bounding box center [702, 412] width 516 height 417
click at [526, 241] on button "button" at bounding box center [549, 242] width 212 height 42
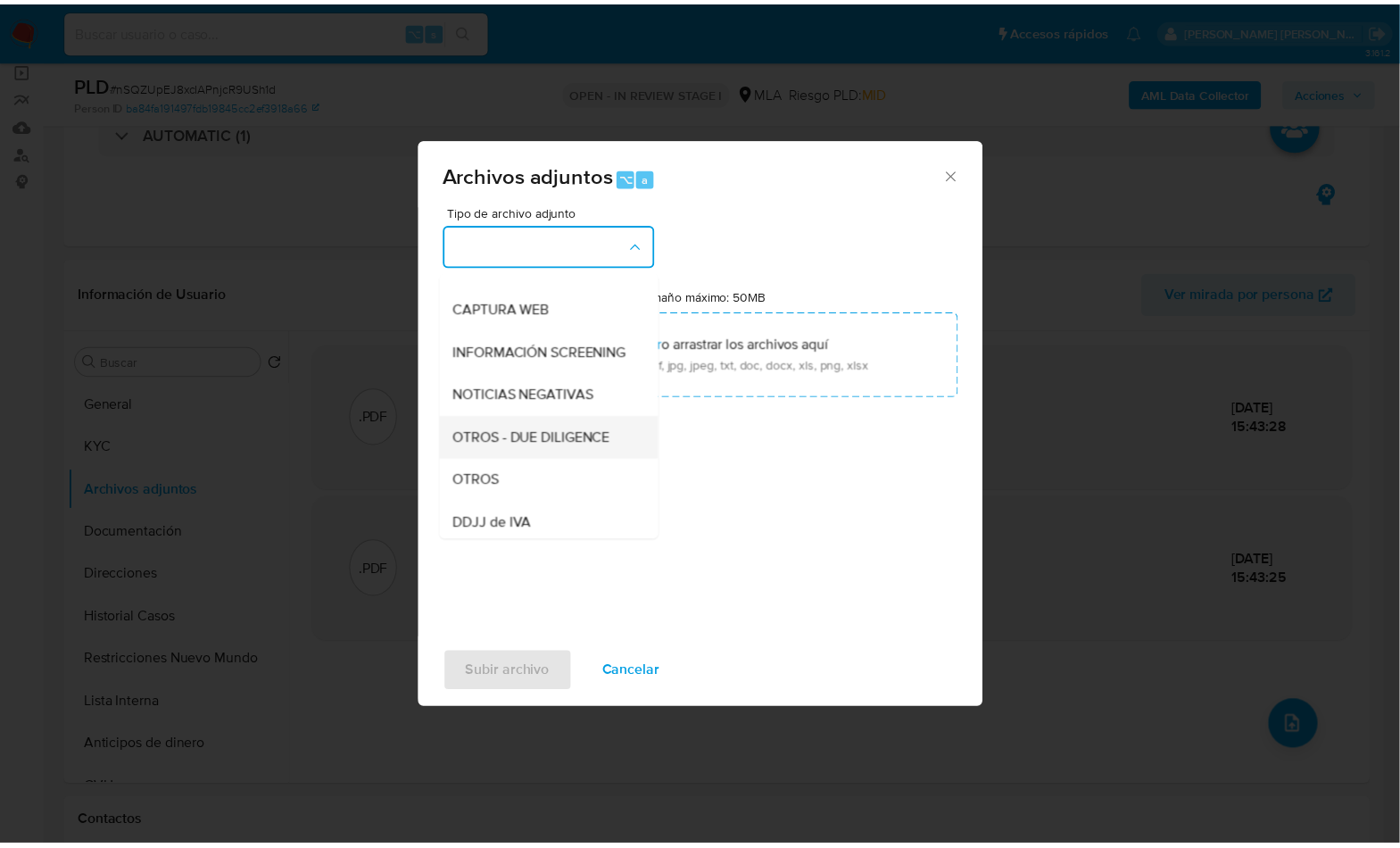
scroll to position [160, 0]
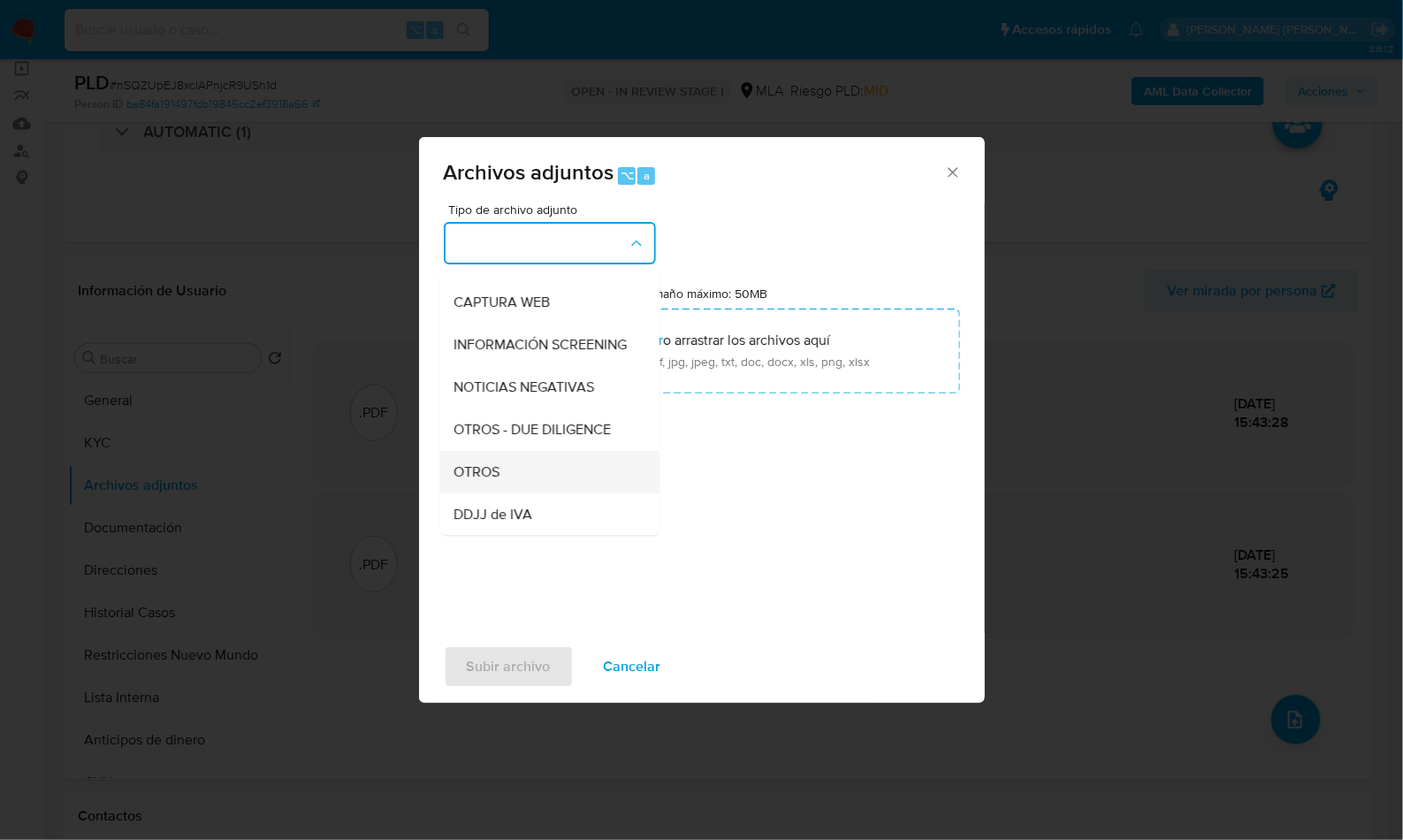
click at [517, 488] on div "OTROS" at bounding box center [545, 471] width 181 height 42
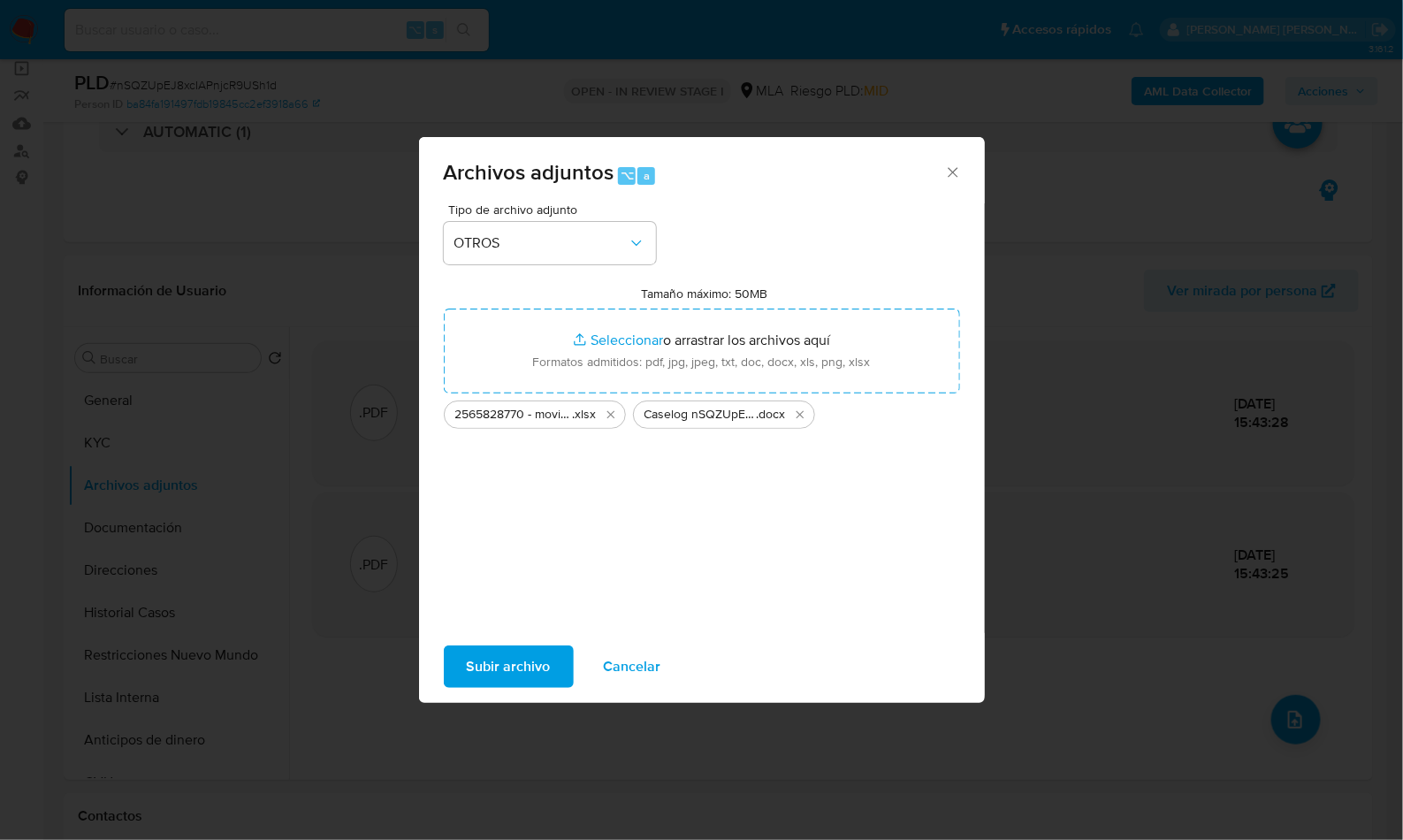
click at [529, 665] on span "Subir archivo" at bounding box center [509, 666] width 84 height 38
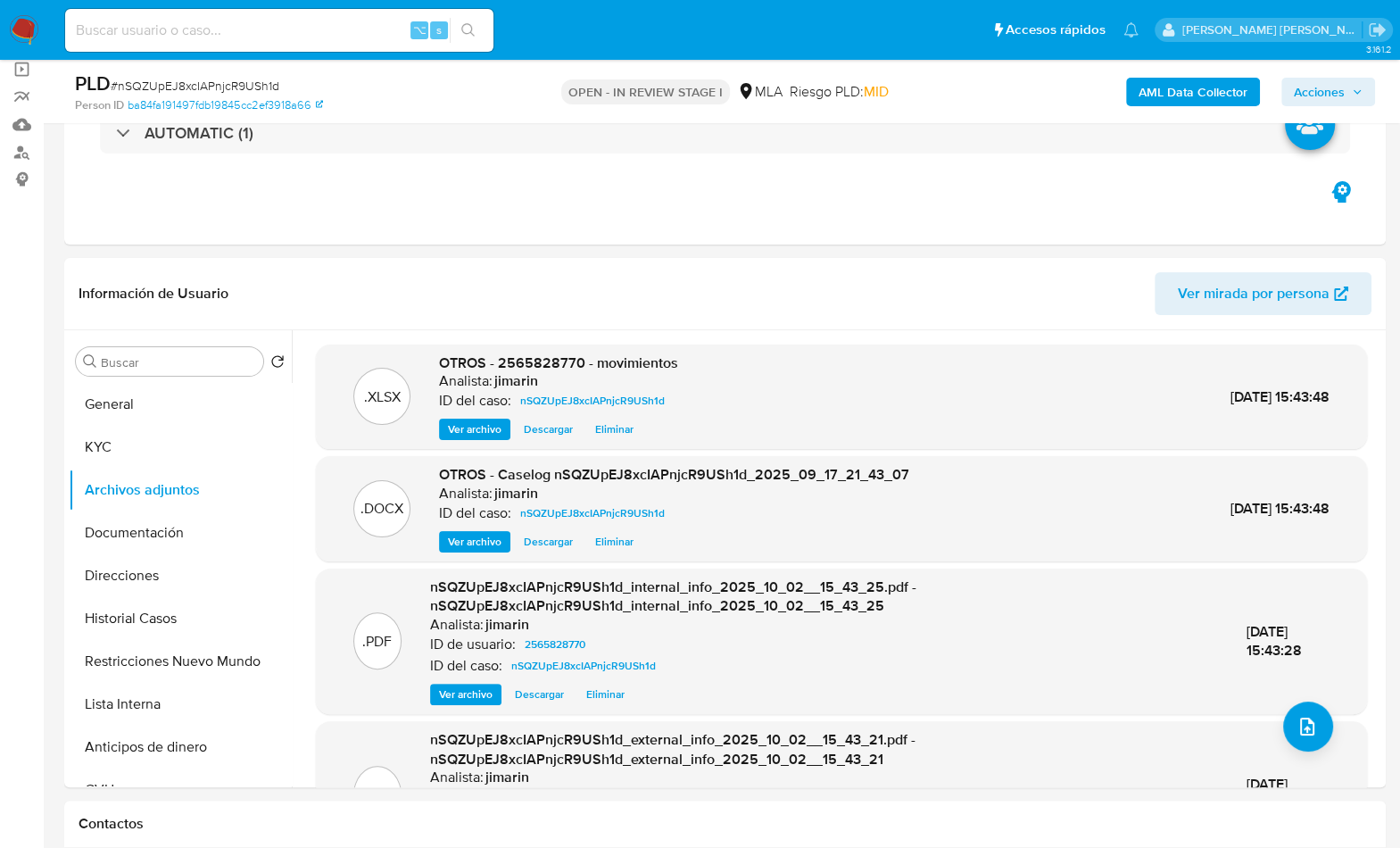
click at [1344, 83] on span "Acciones" at bounding box center [1328, 92] width 69 height 25
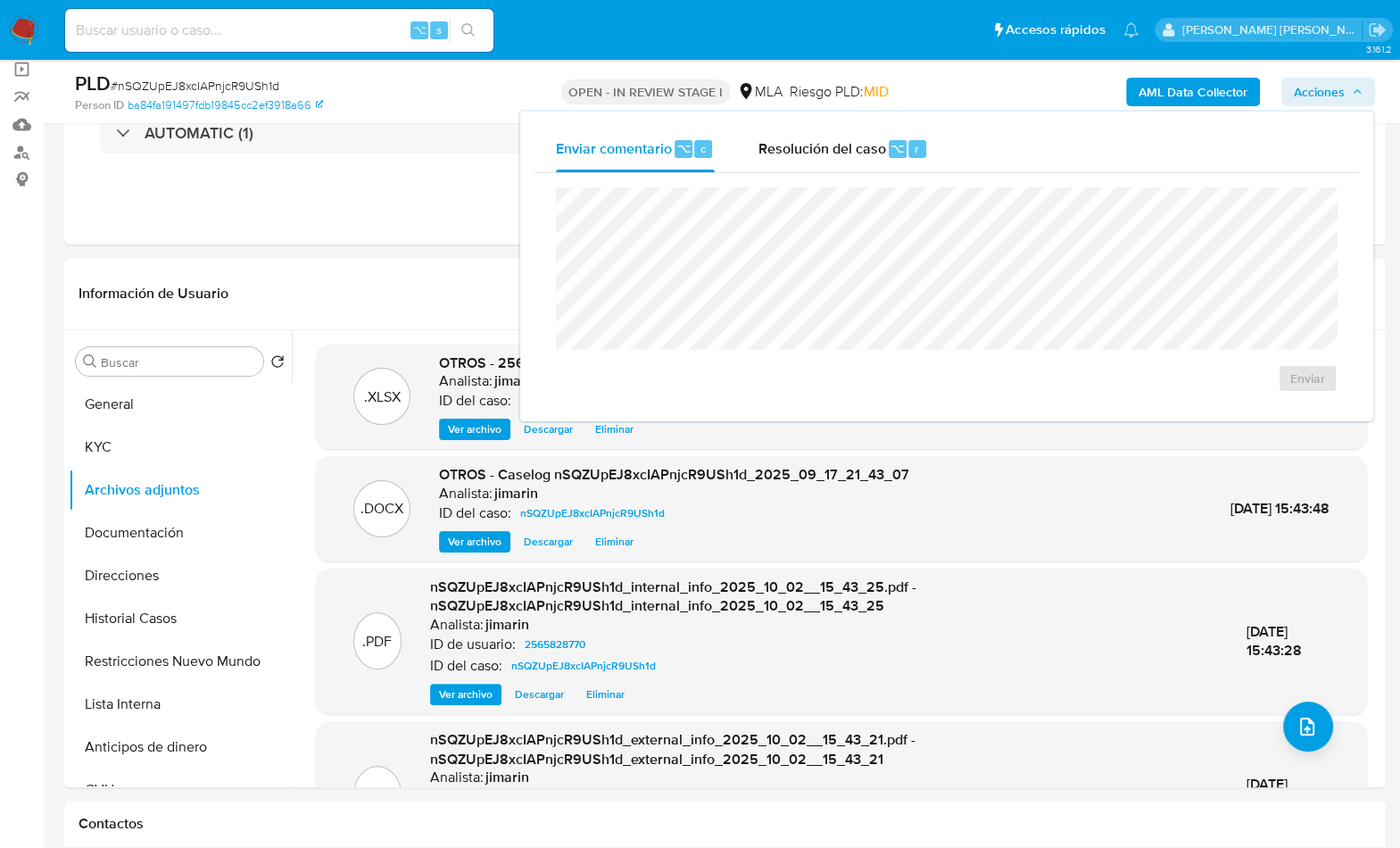
click at [848, 154] on span "Resolución del caso" at bounding box center [821, 147] width 127 height 21
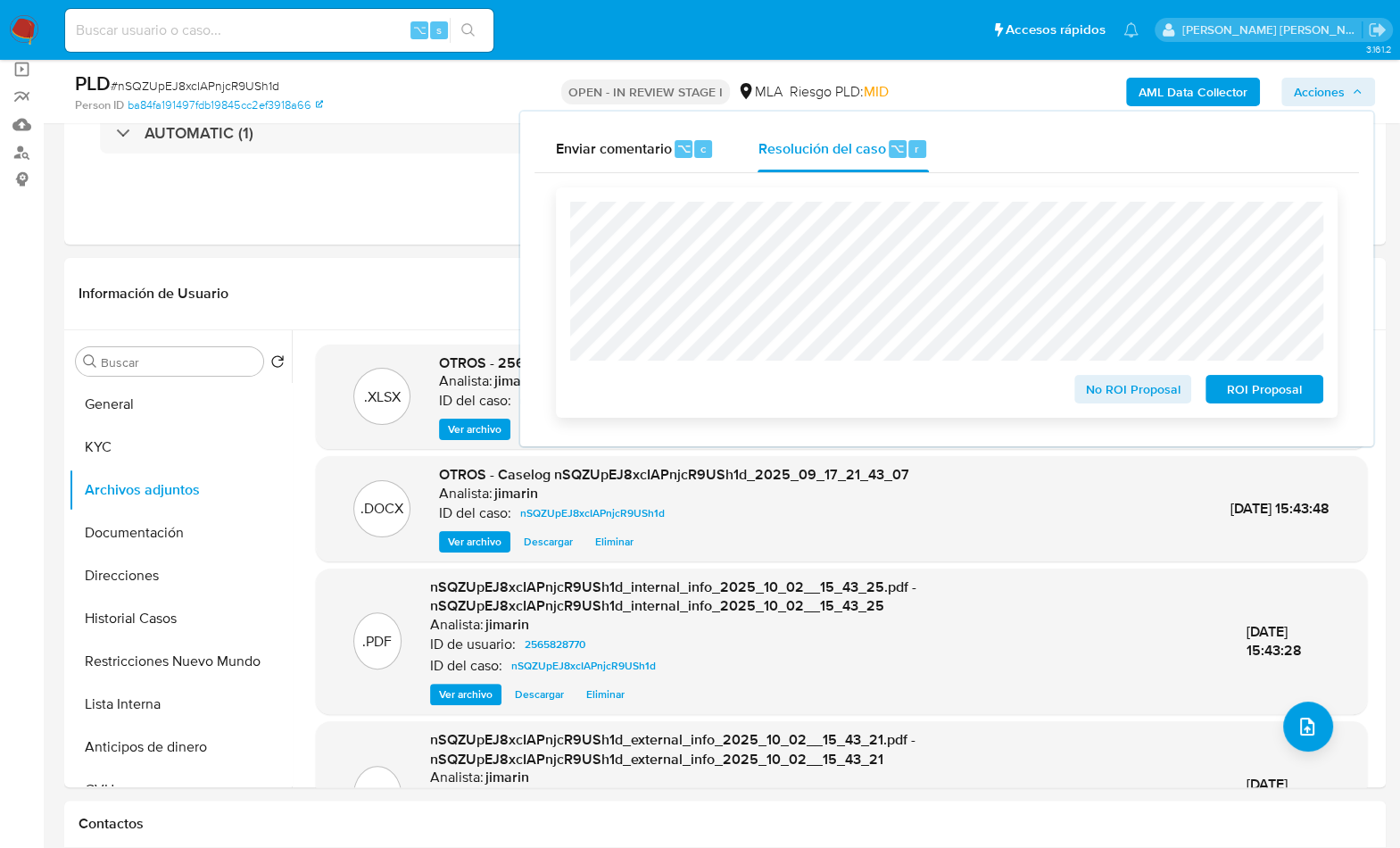
click at [1253, 391] on span "ROI Proposal" at bounding box center [1264, 389] width 93 height 25
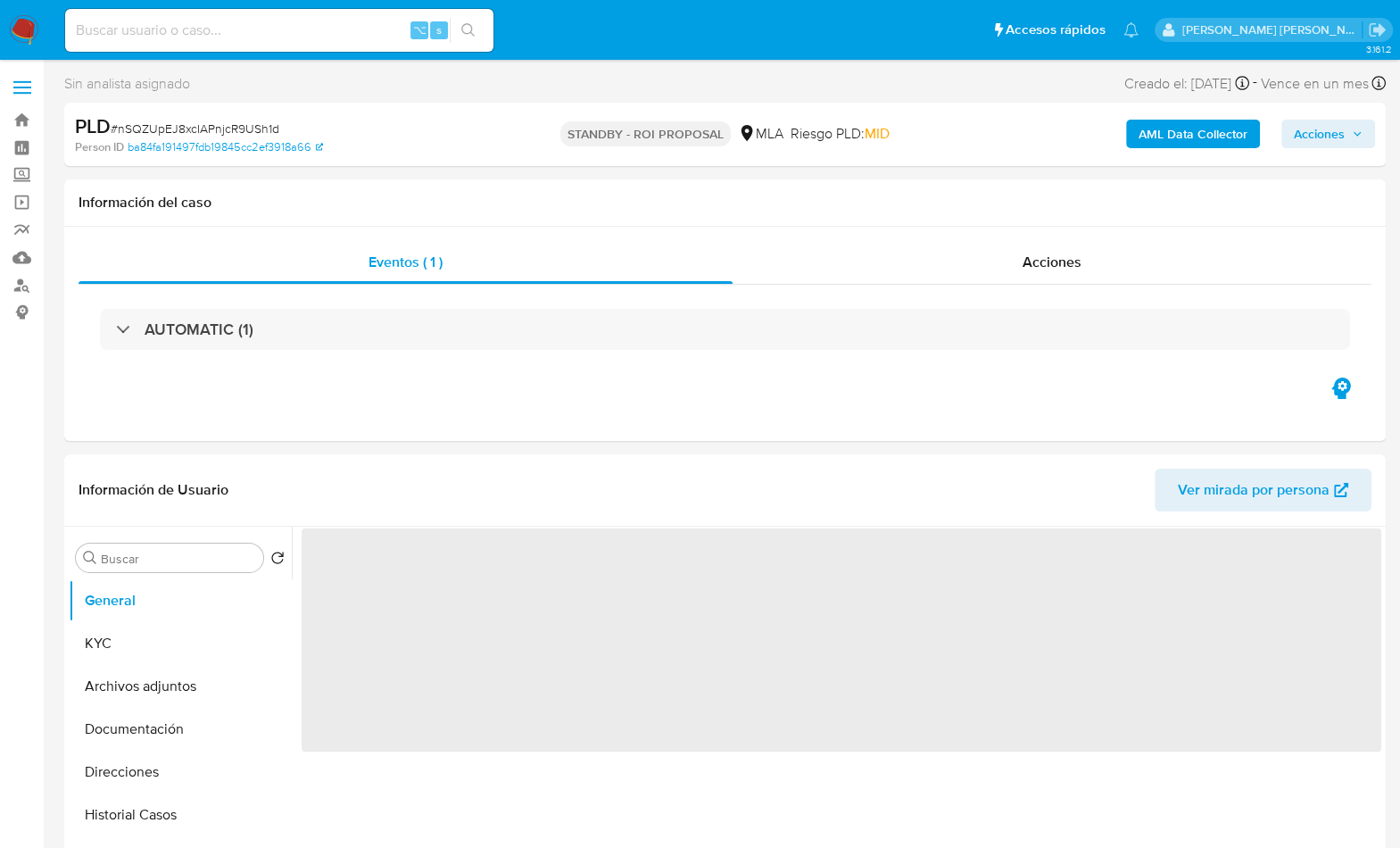
select select "10"
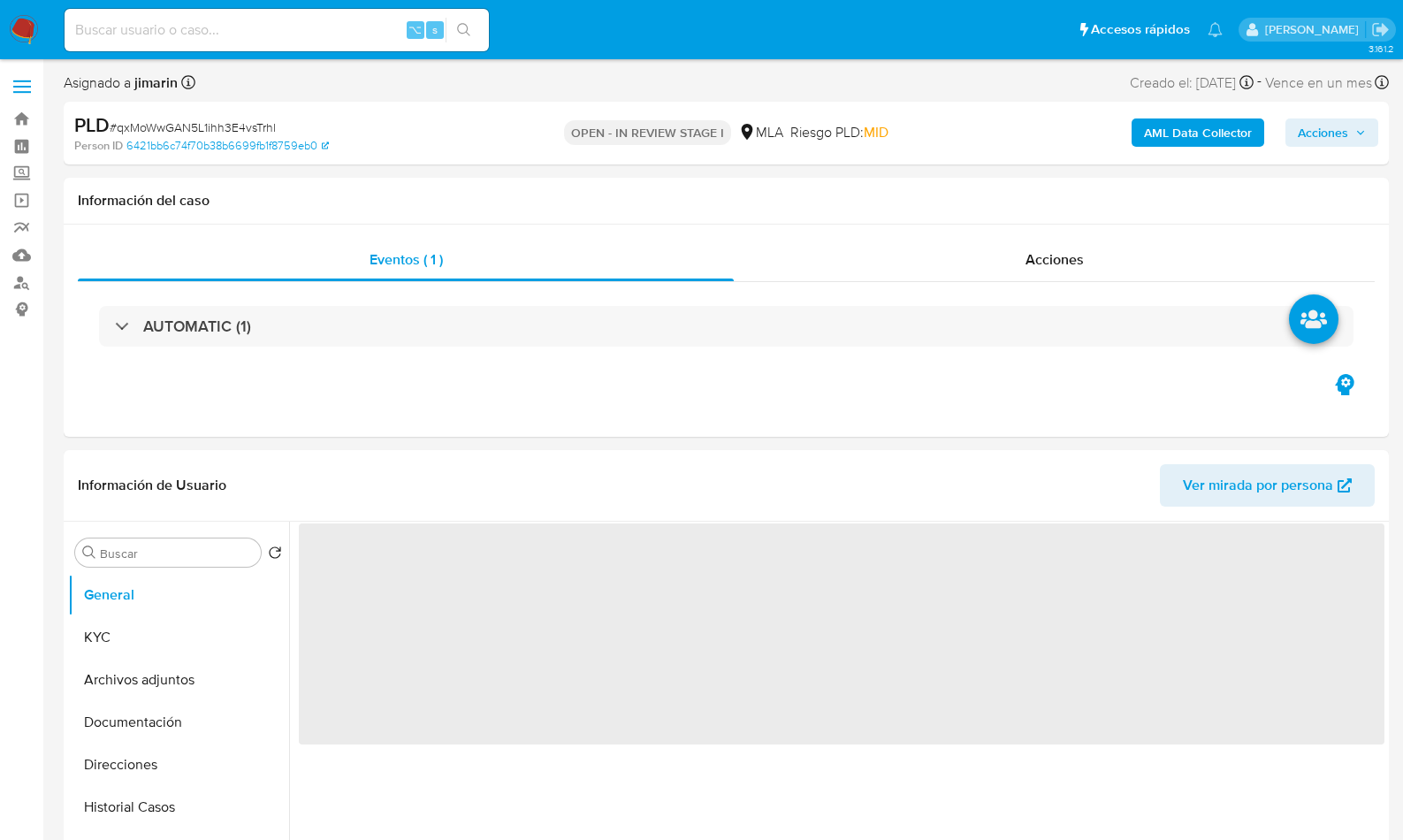
select select "10"
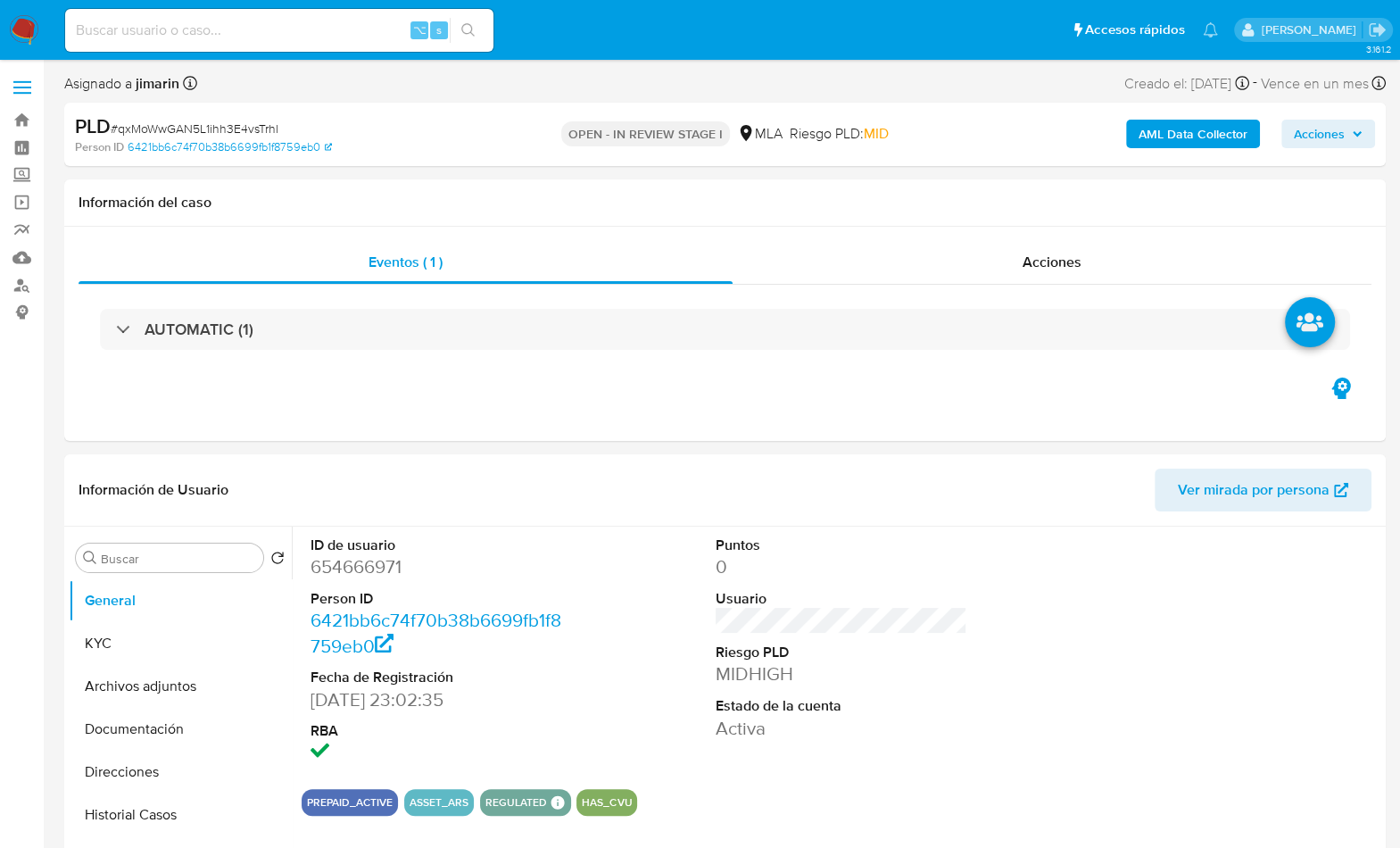
click at [228, 119] on span "# qxMoWwGAN5L1ihh3E4vsTrhl" at bounding box center [195, 128] width 168 height 18
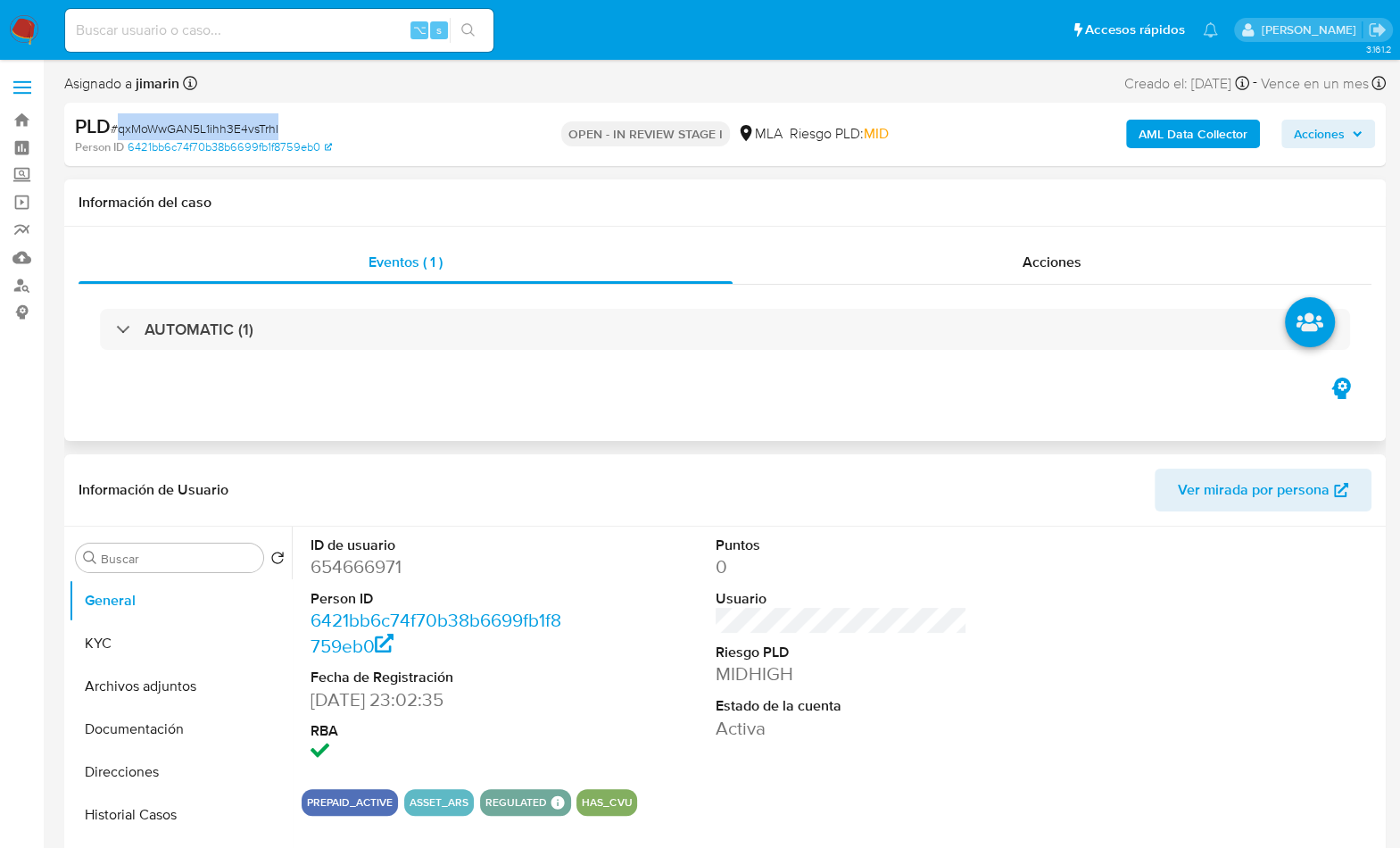
copy span "qxMoWwGAN5L1ihh3E4vsTrhl"
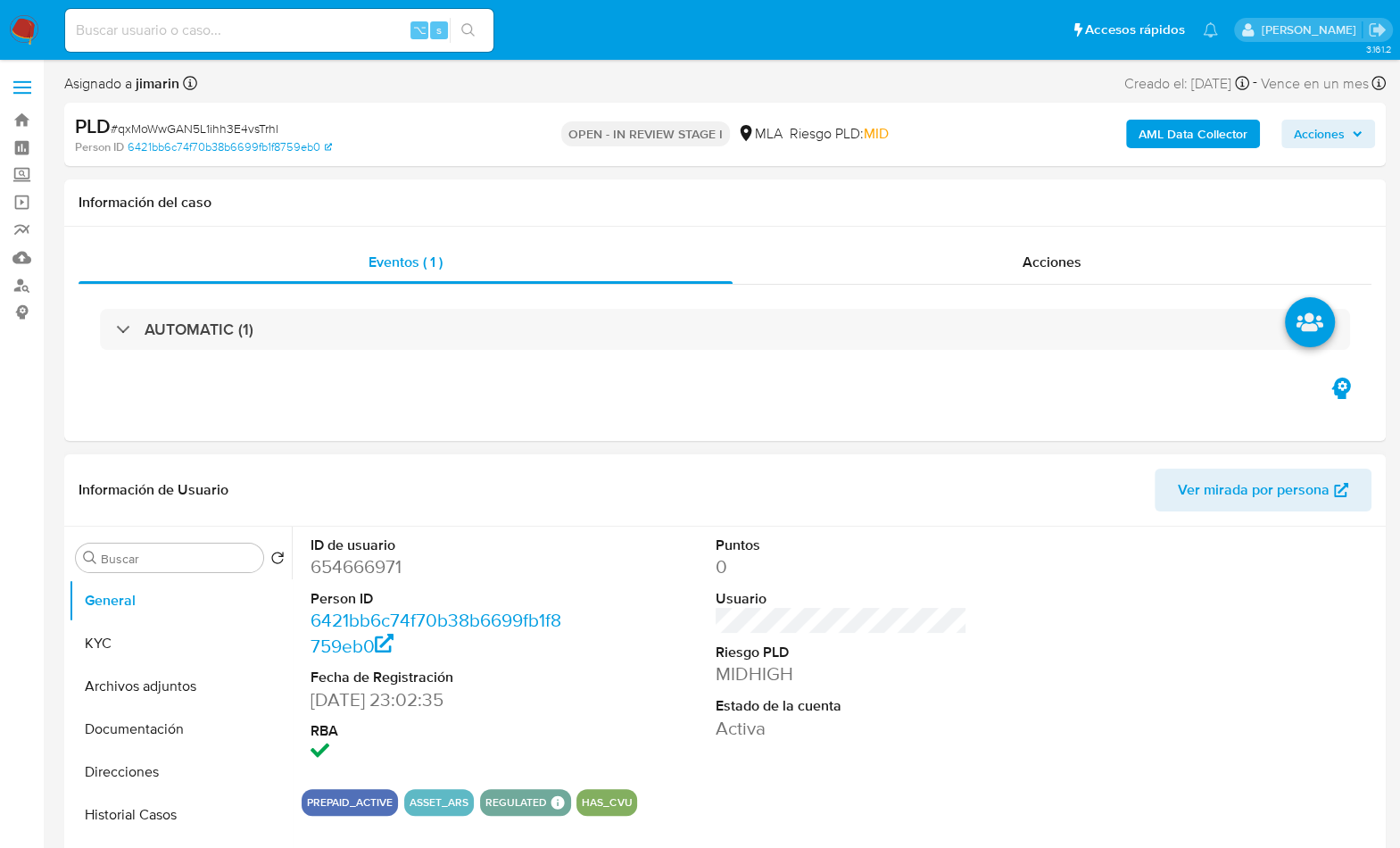
click at [383, 566] on dd "654666971" at bounding box center [437, 567] width 253 height 25
copy dd "654666971"
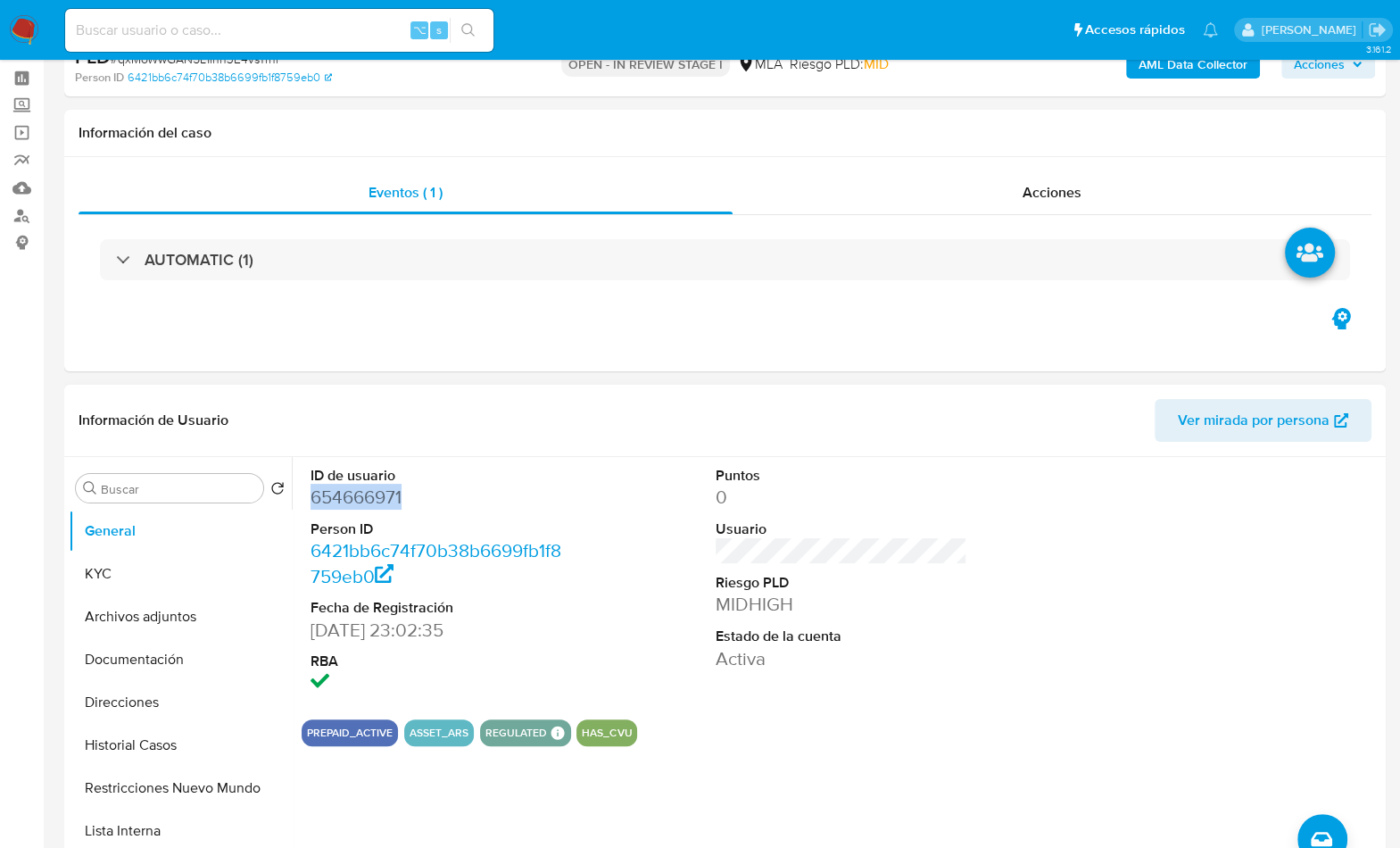
scroll to position [123, 0]
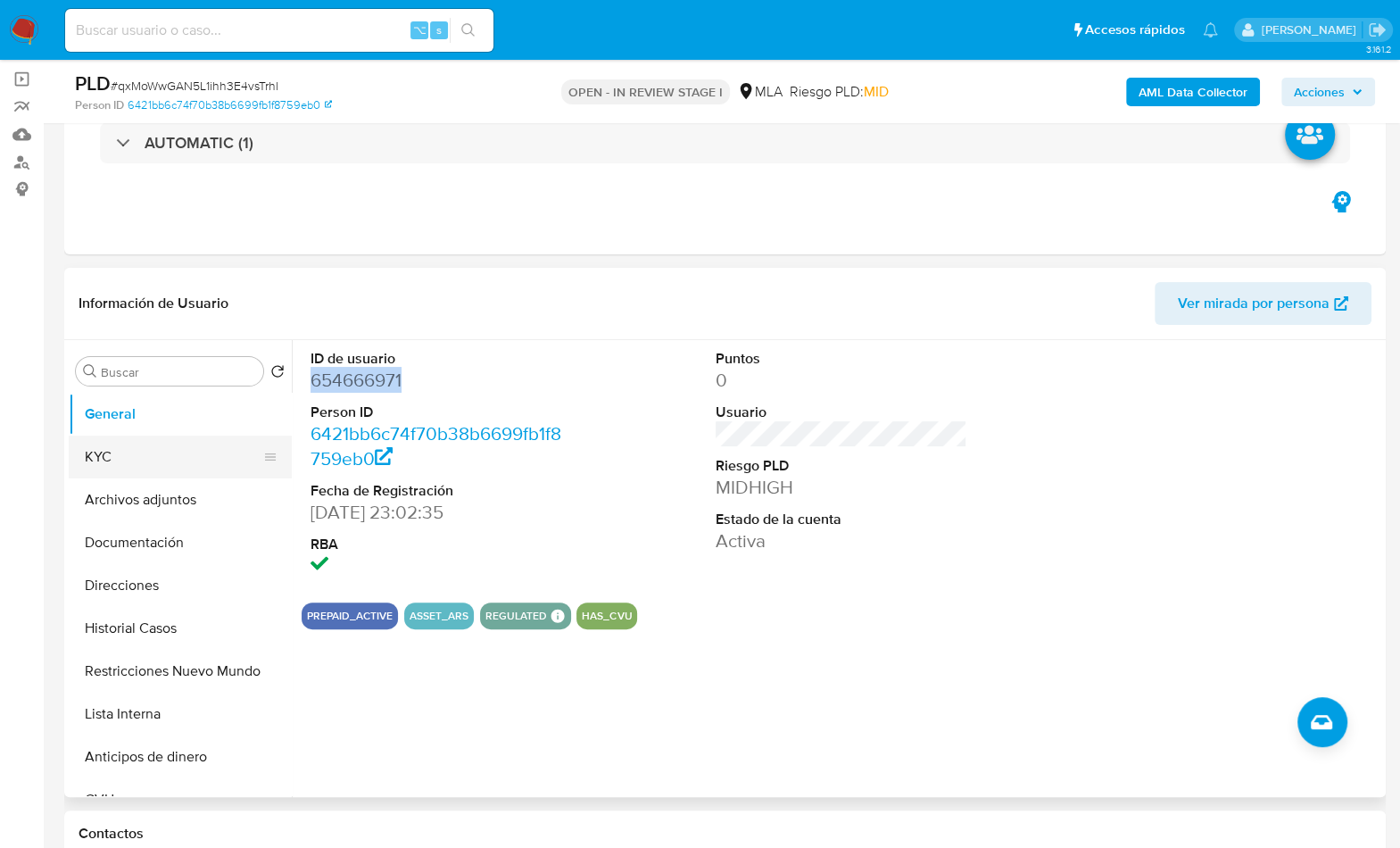
click at [125, 449] on button "KYC" at bounding box center [172, 456] width 209 height 42
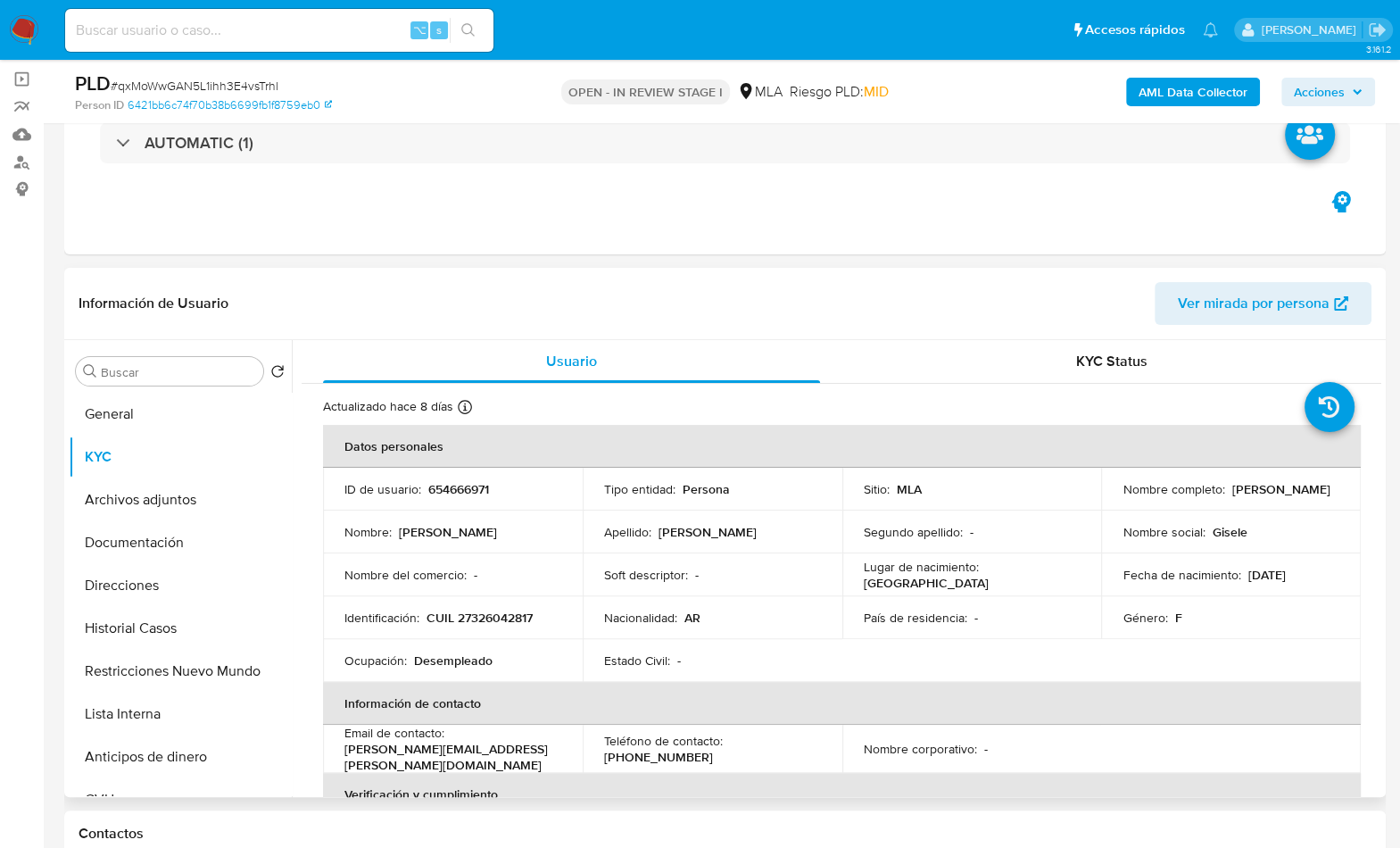
click at [509, 619] on p "CUIL 27326042817" at bounding box center [479, 618] width 107 height 16
copy p "27326042817"
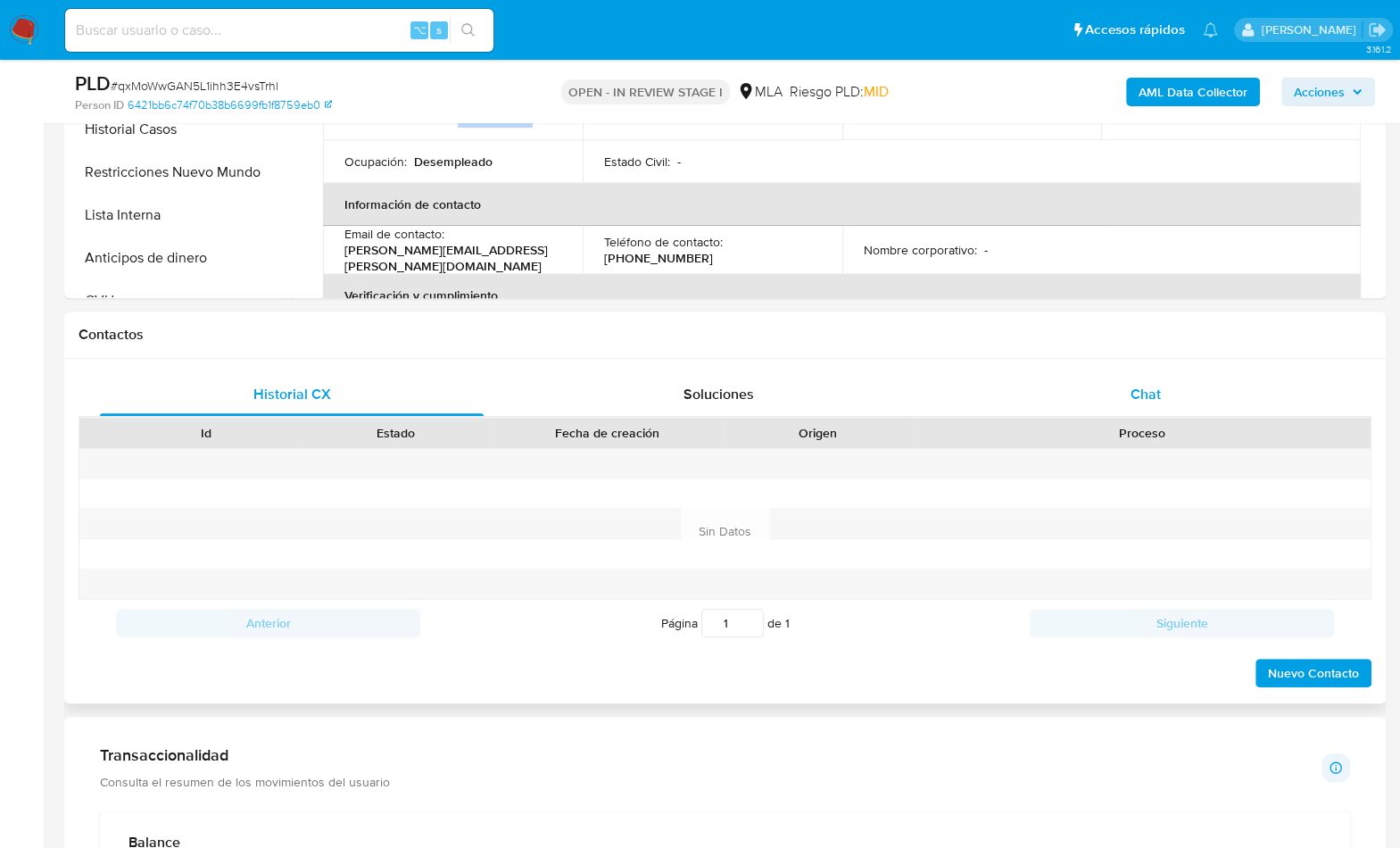
click at [1148, 400] on span "Chat" at bounding box center [1145, 394] width 31 height 21
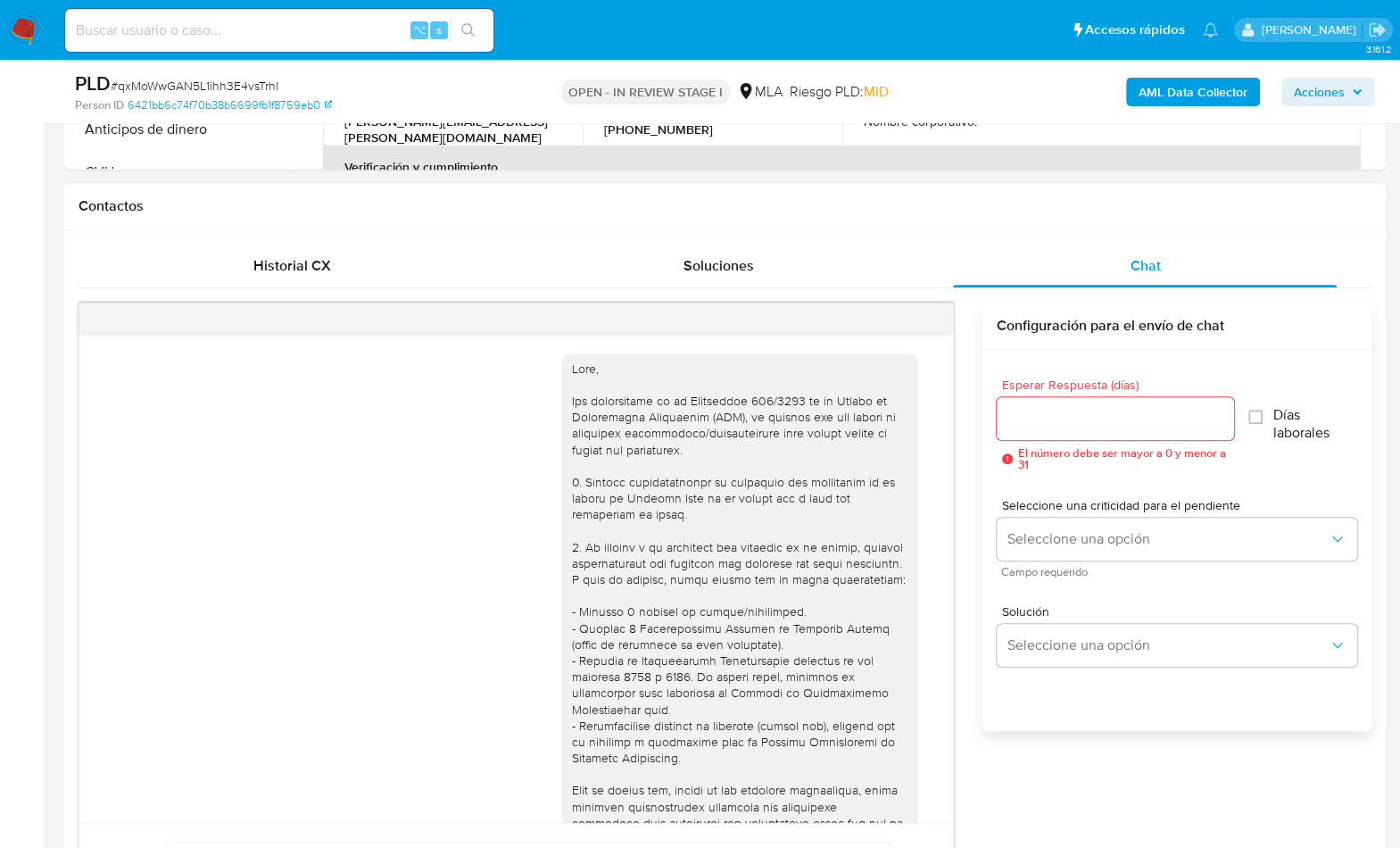
scroll to position [914, 0]
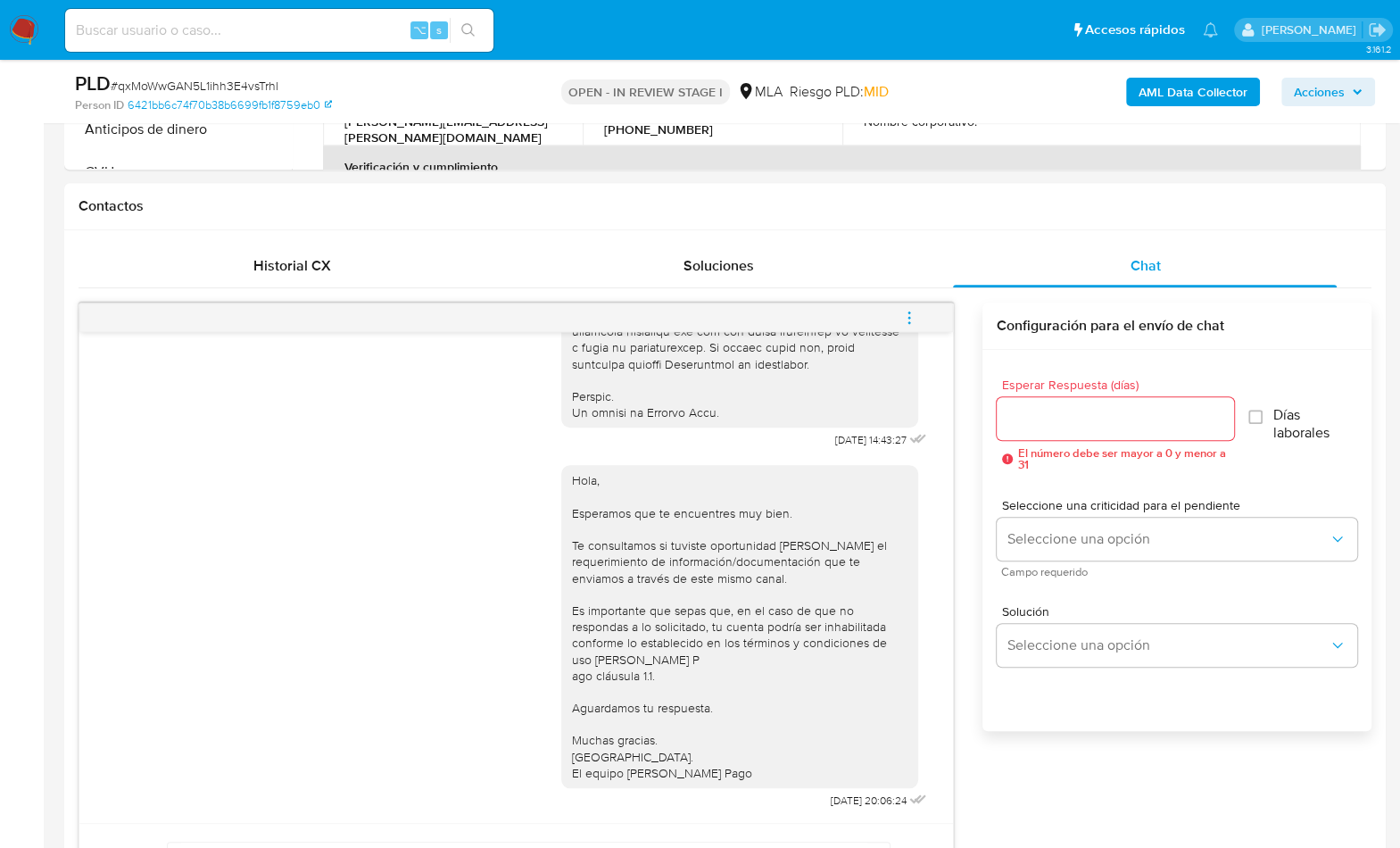
click at [933, 316] on button "menu-action" at bounding box center [908, 317] width 59 height 42
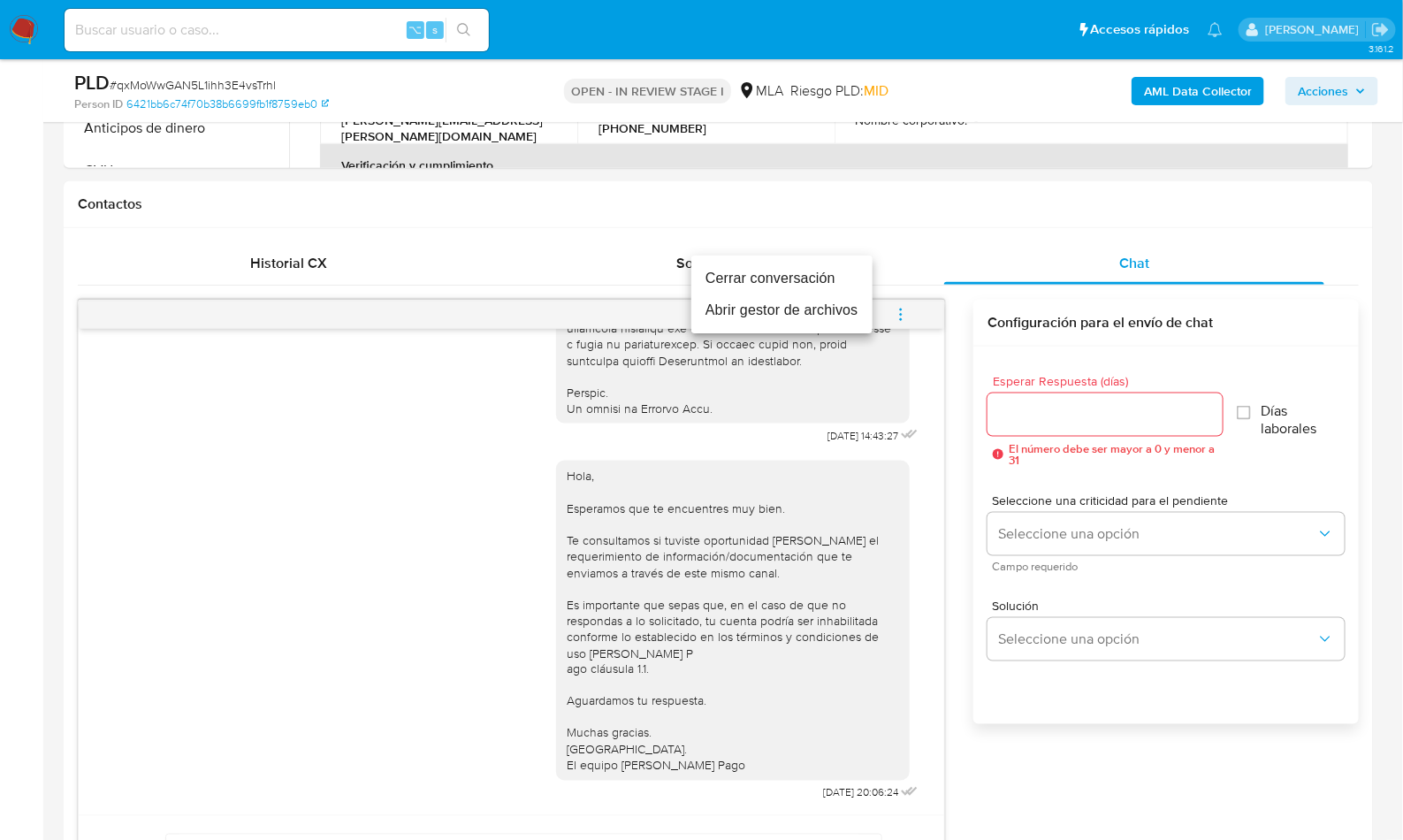
click at [767, 283] on li "Cerrar conversación" at bounding box center [782, 279] width 182 height 32
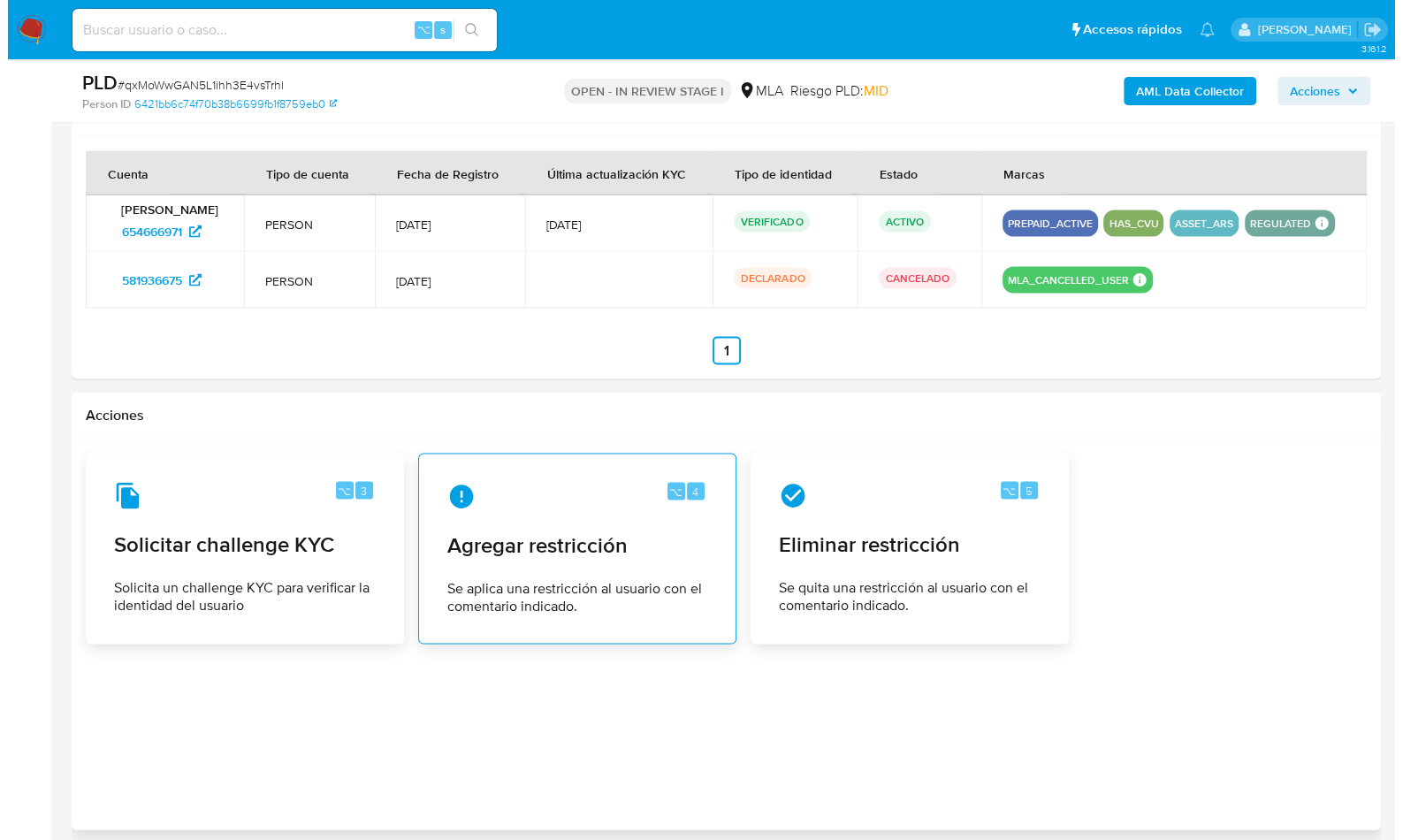
scroll to position [2684, 0]
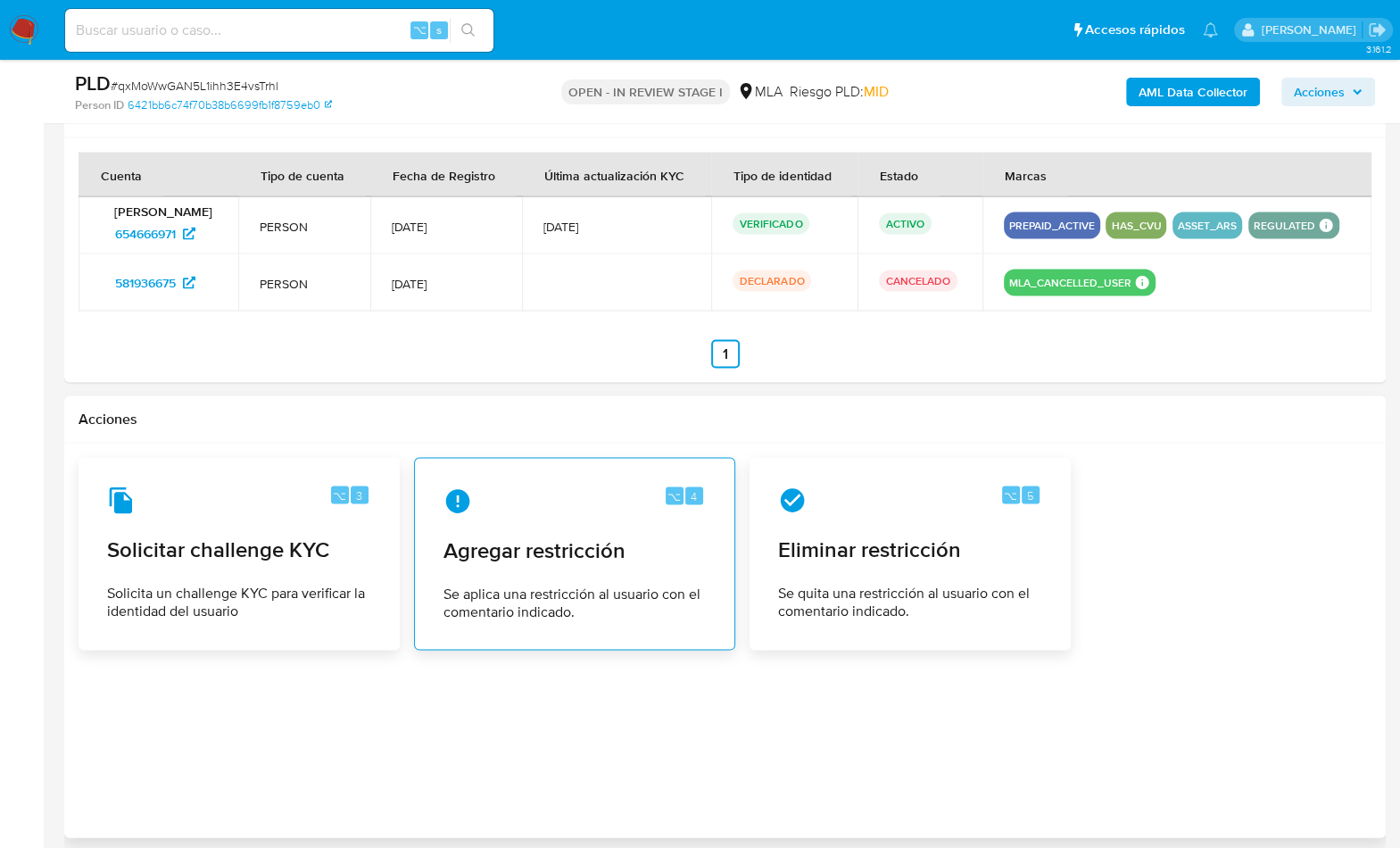
click at [637, 536] on span "Agregar restricción" at bounding box center [574, 550] width 263 height 27
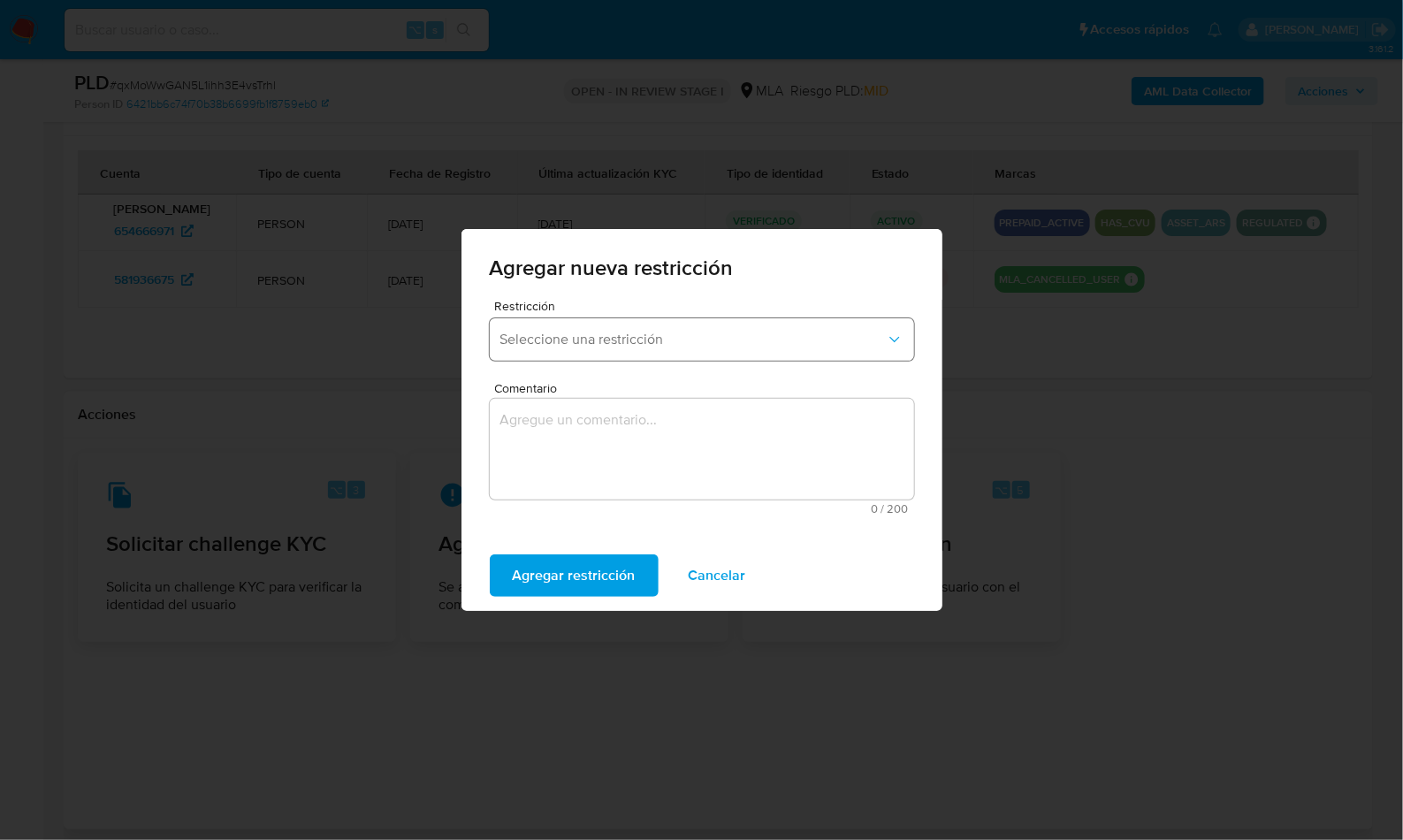
click at [641, 336] on span "Seleccione una restricción" at bounding box center [693, 340] width 386 height 18
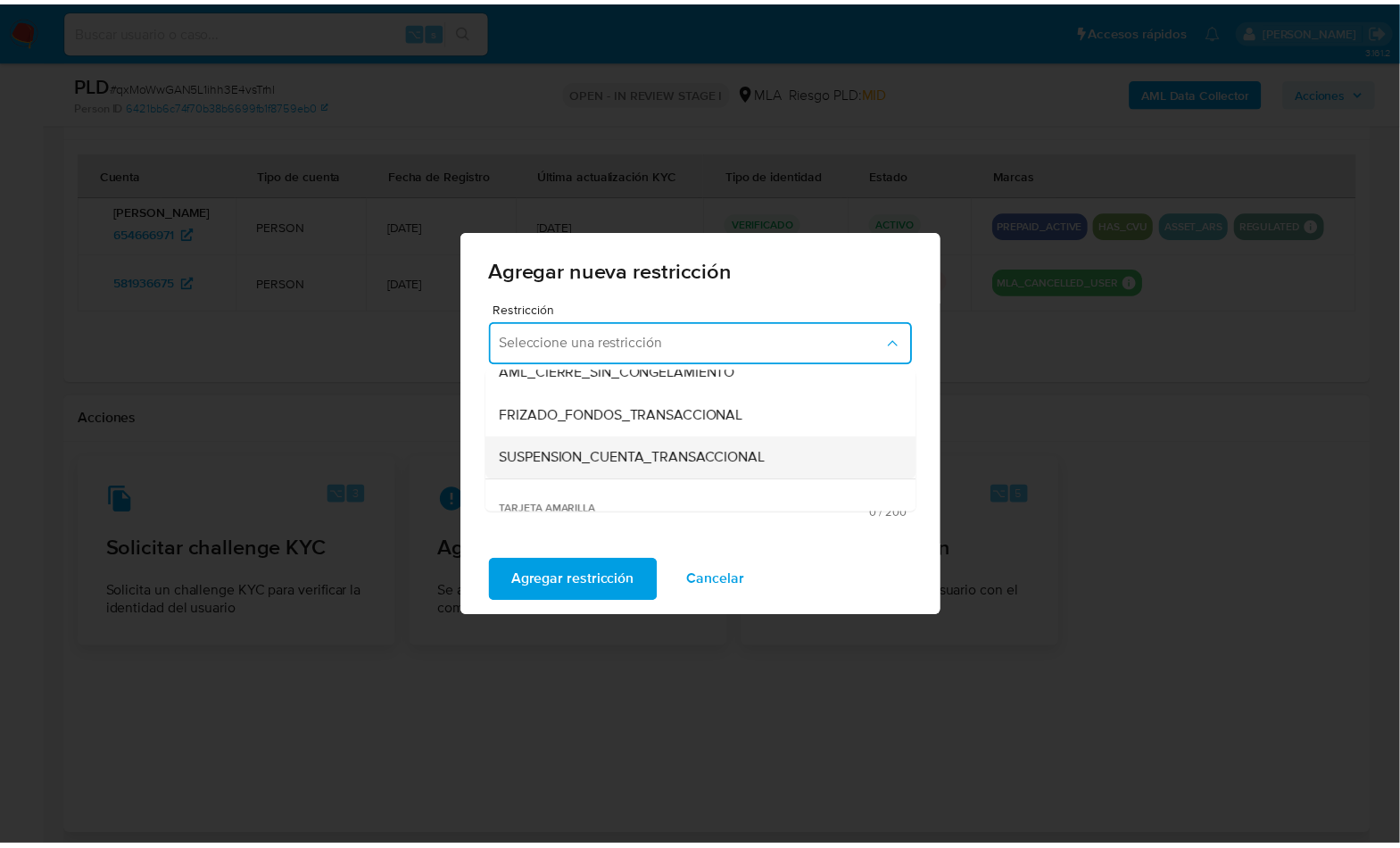
scroll to position [195, 0]
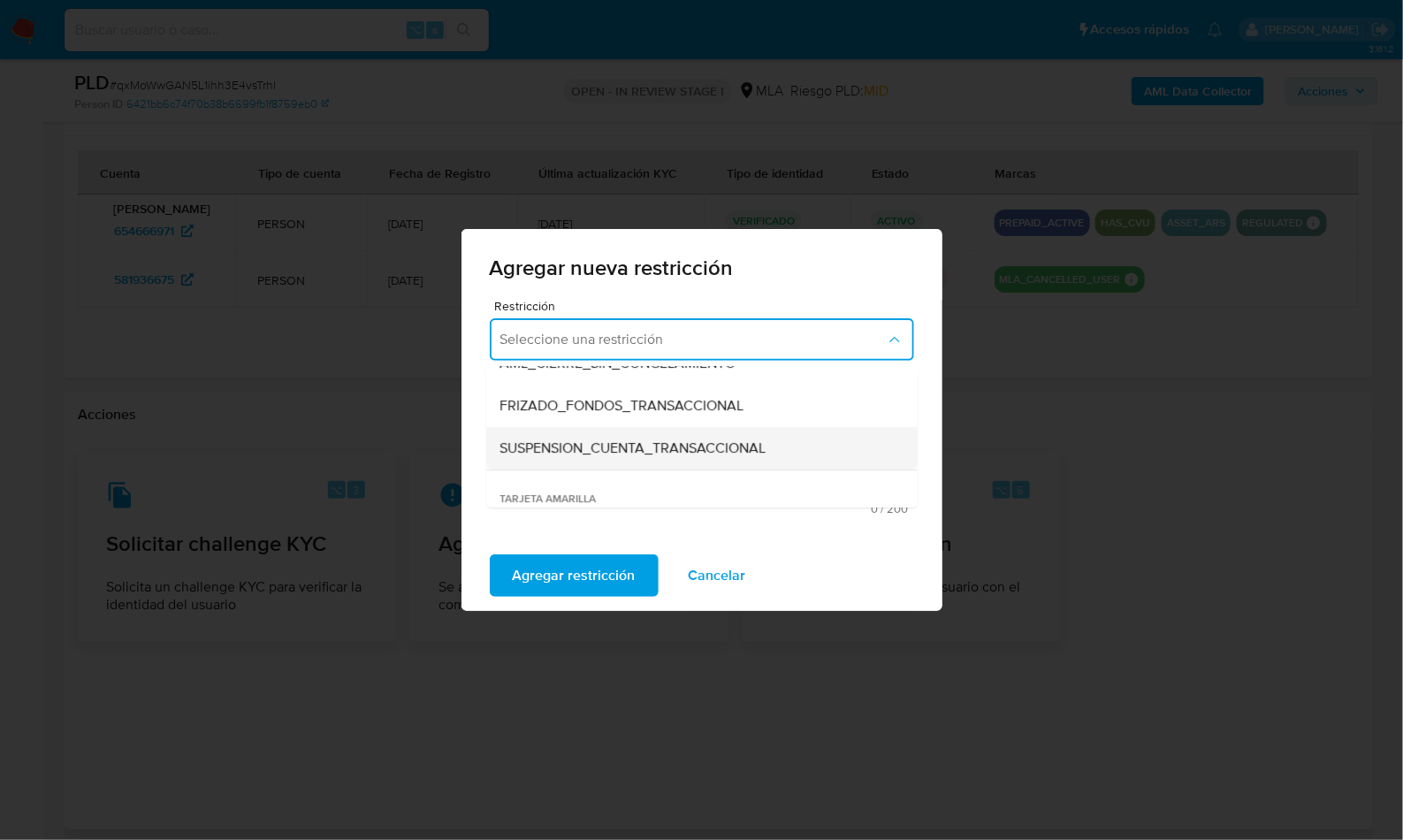
click at [625, 457] on span "SUSPENSION_CUENTA_TRANSACCIONAL" at bounding box center [633, 448] width 266 height 18
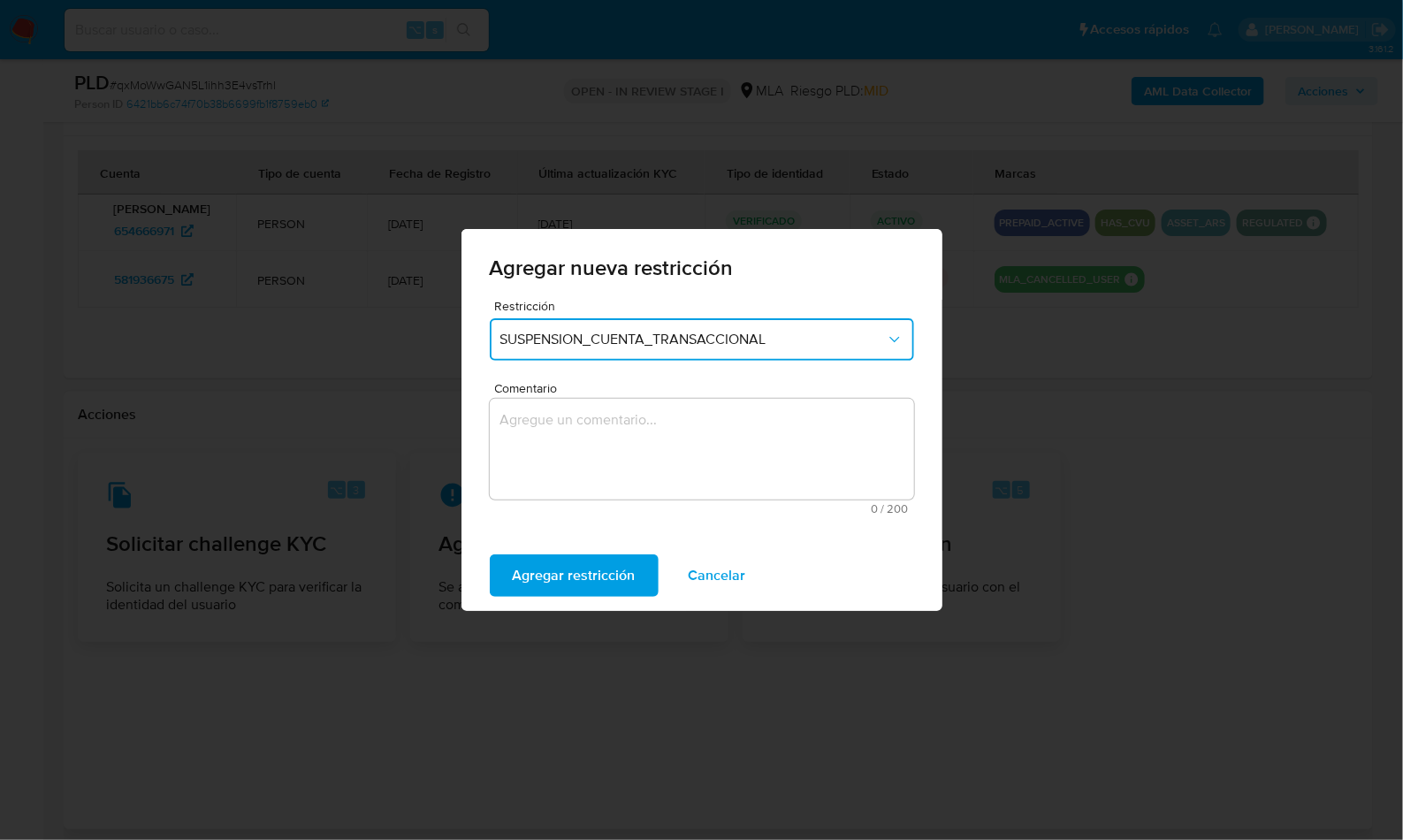
click at [707, 452] on textarea "Comentario" at bounding box center [702, 449] width 424 height 101
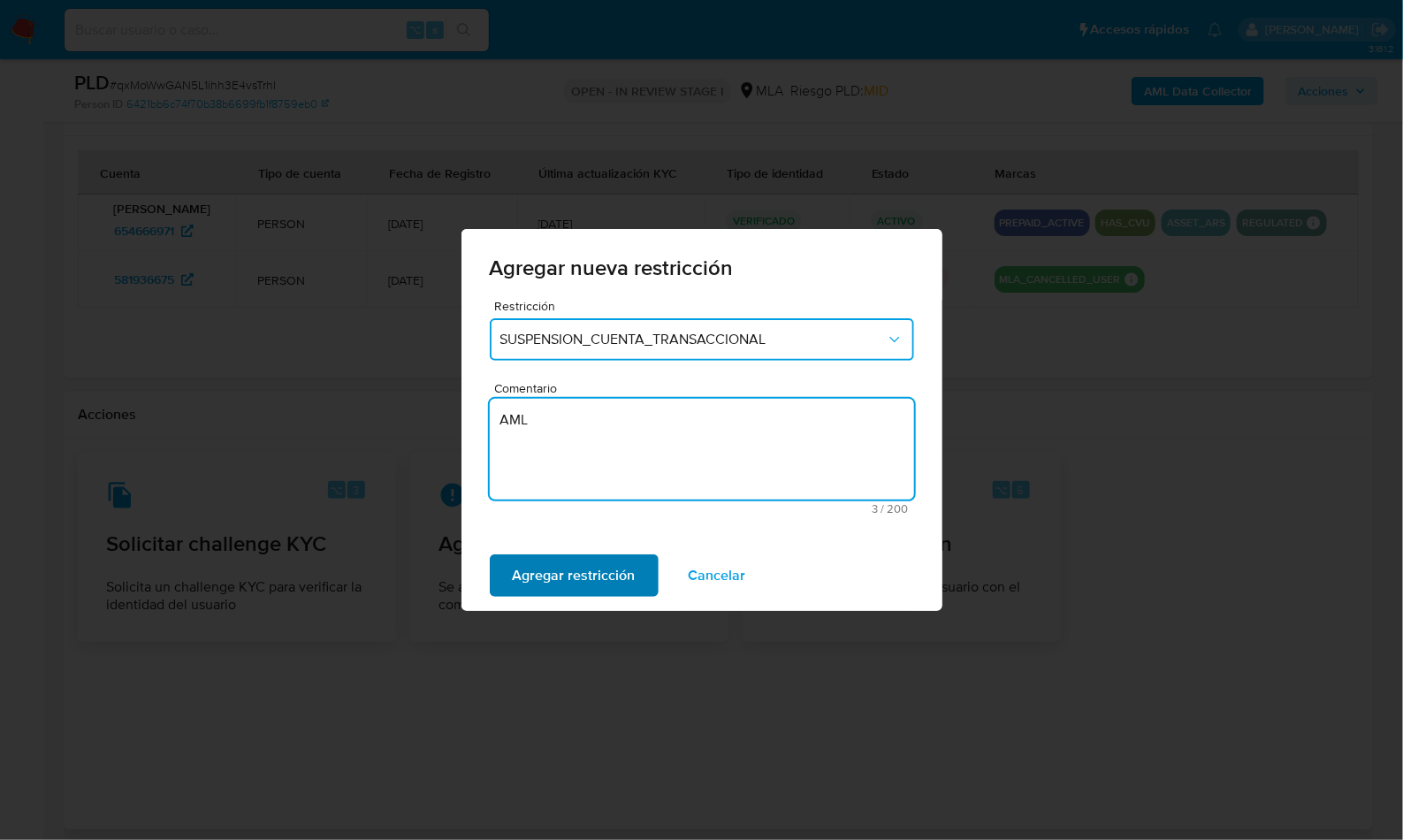
type textarea "AML"
click at [595, 561] on span "Agregar restricción" at bounding box center [574, 575] width 123 height 38
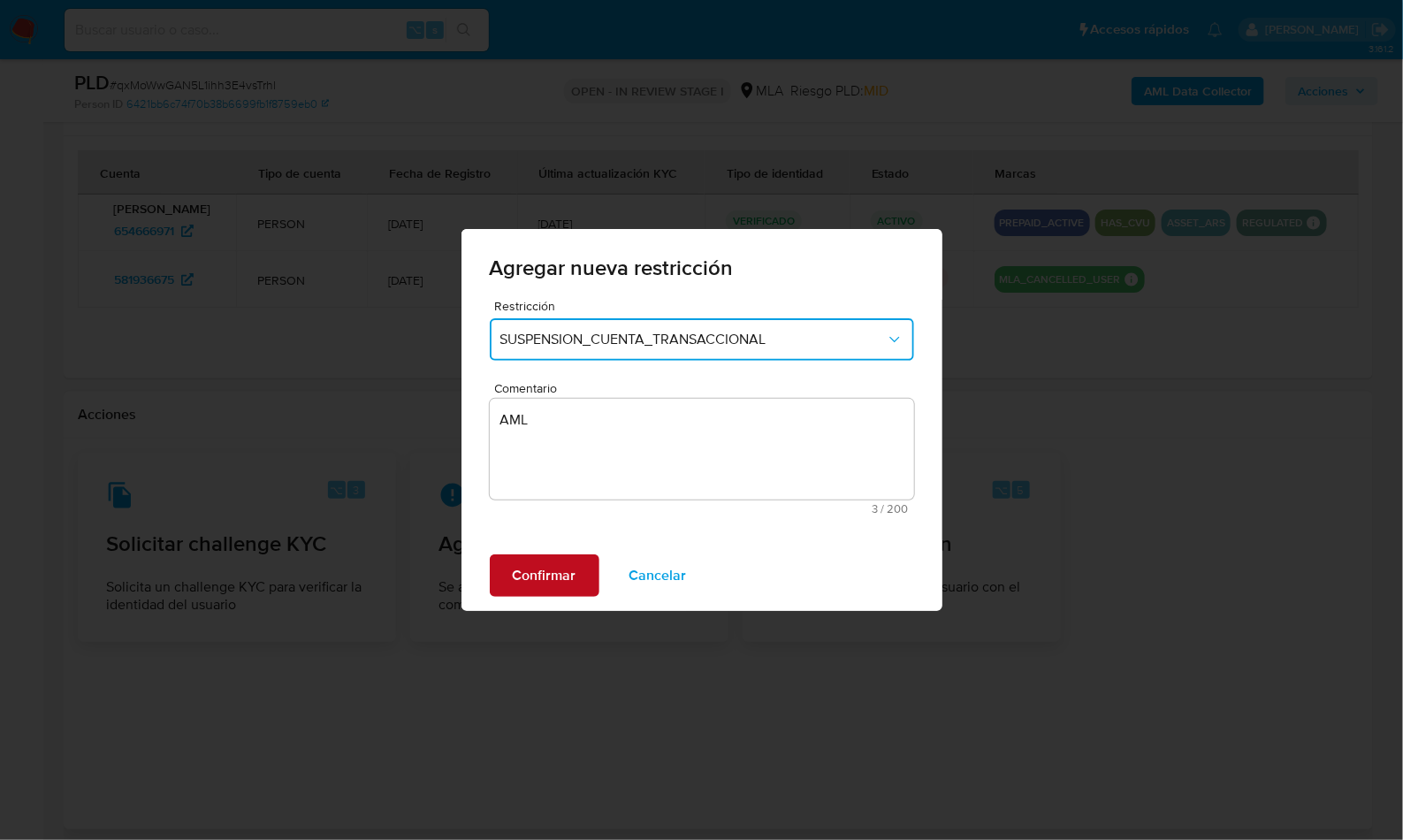
click at [563, 571] on span "Confirmar" at bounding box center [544, 575] width 64 height 38
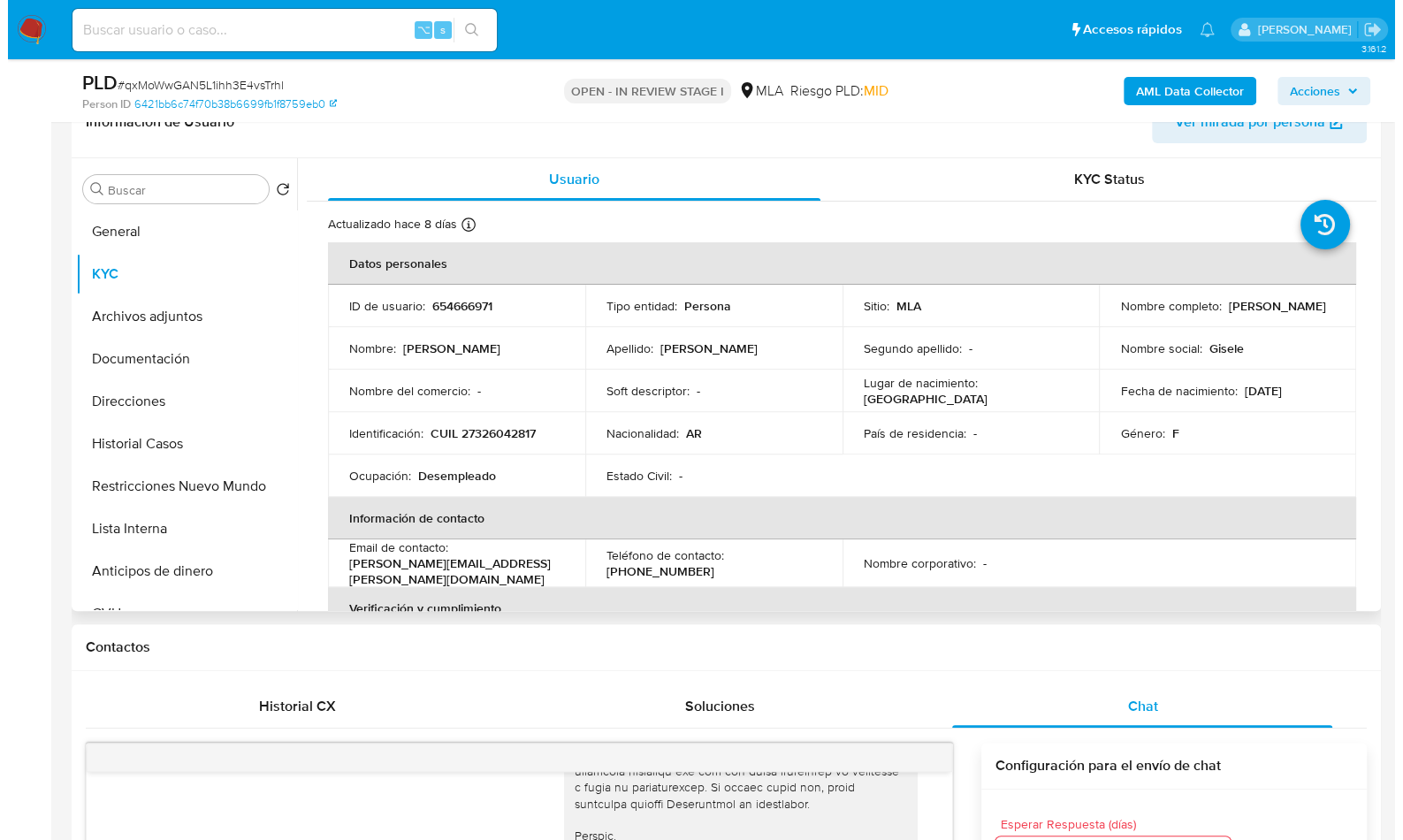
scroll to position [278, 0]
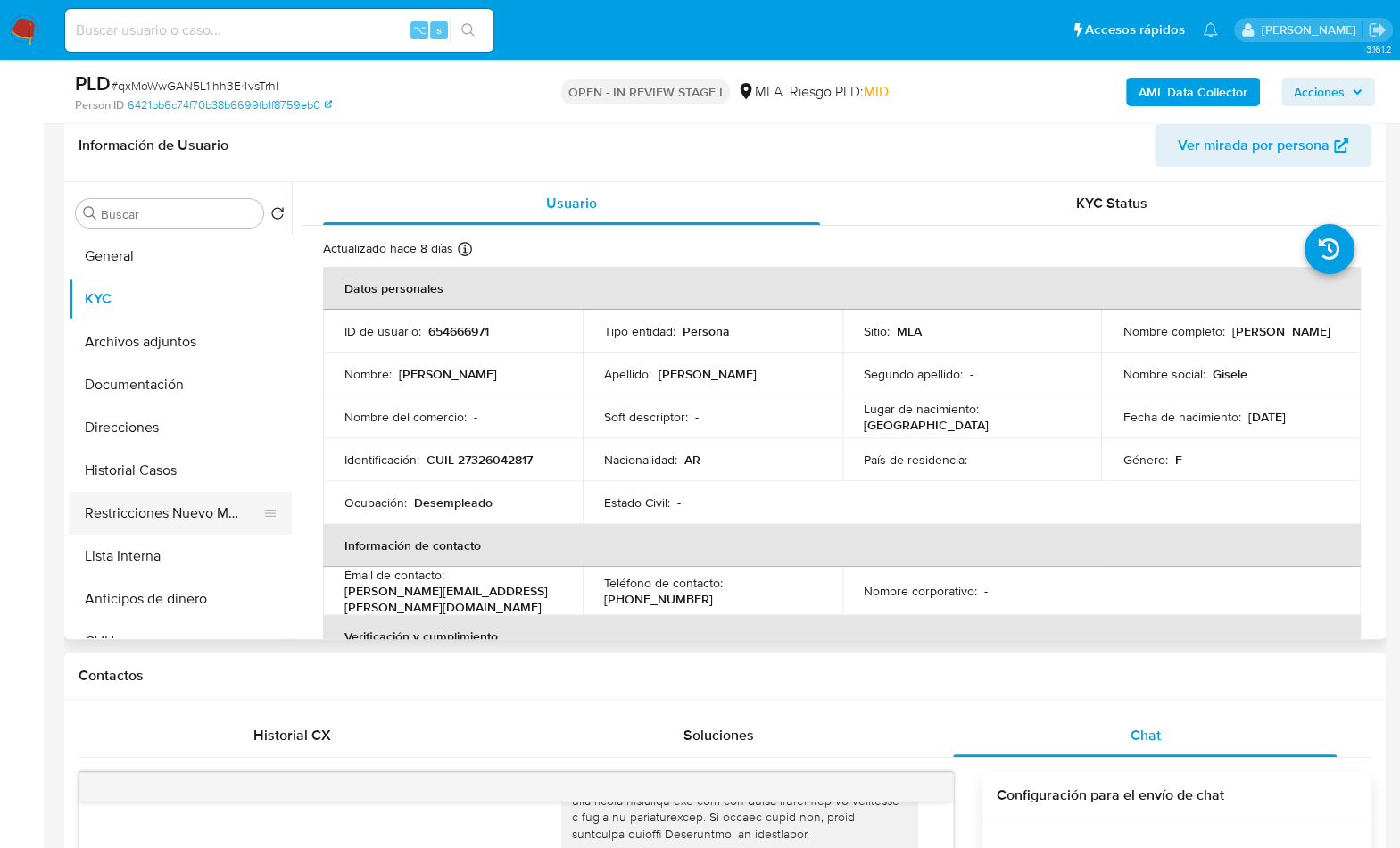
click at [217, 507] on button "Restricciones Nuevo Mundo" at bounding box center [172, 513] width 209 height 42
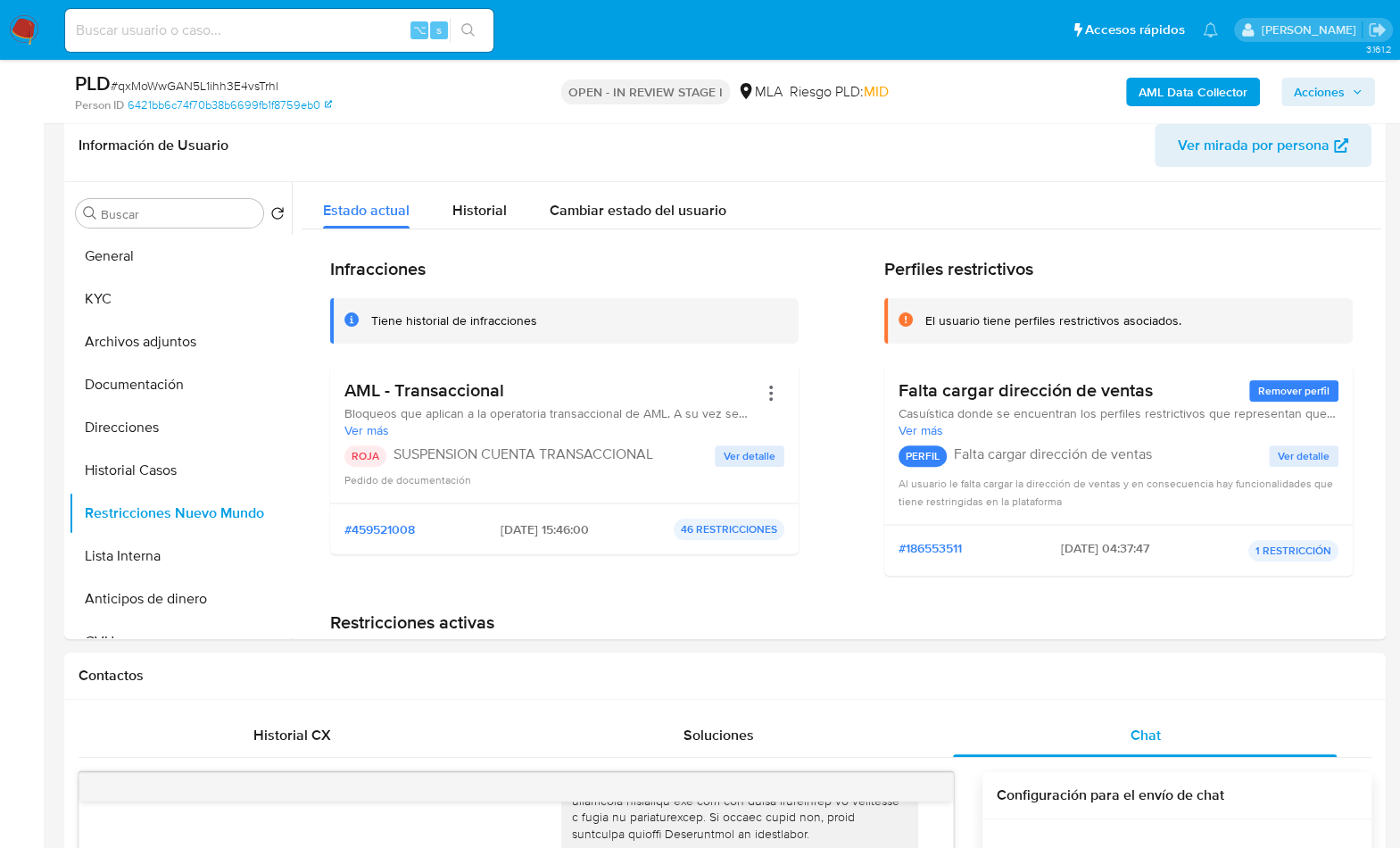
click at [1185, 85] on b "AML Data Collector" at bounding box center [1192, 92] width 109 height 29
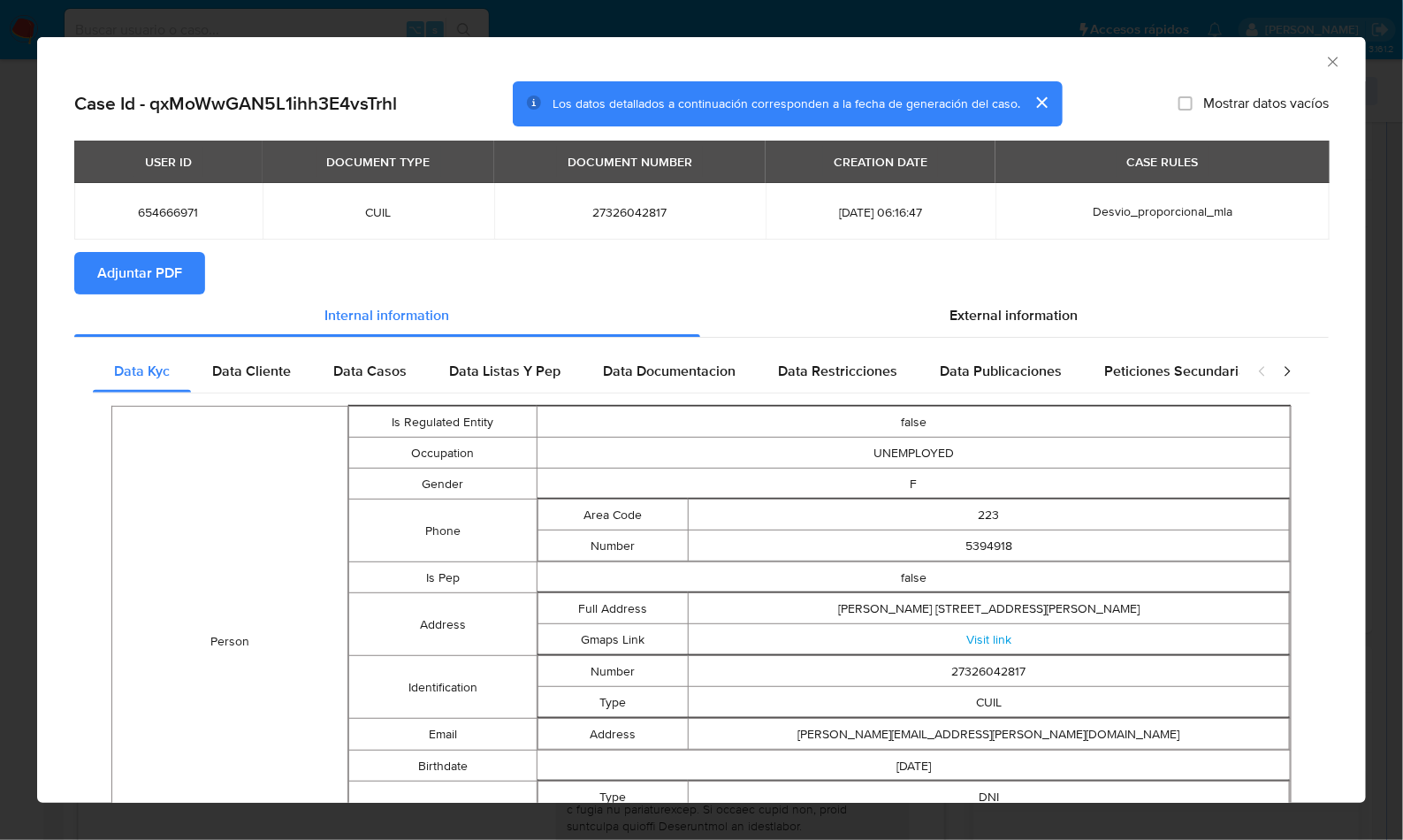
click at [183, 267] on button "Adjuntar PDF" at bounding box center [140, 273] width 131 height 42
click at [1328, 64] on icon "Cerrar ventana" at bounding box center [1332, 61] width 10 height 10
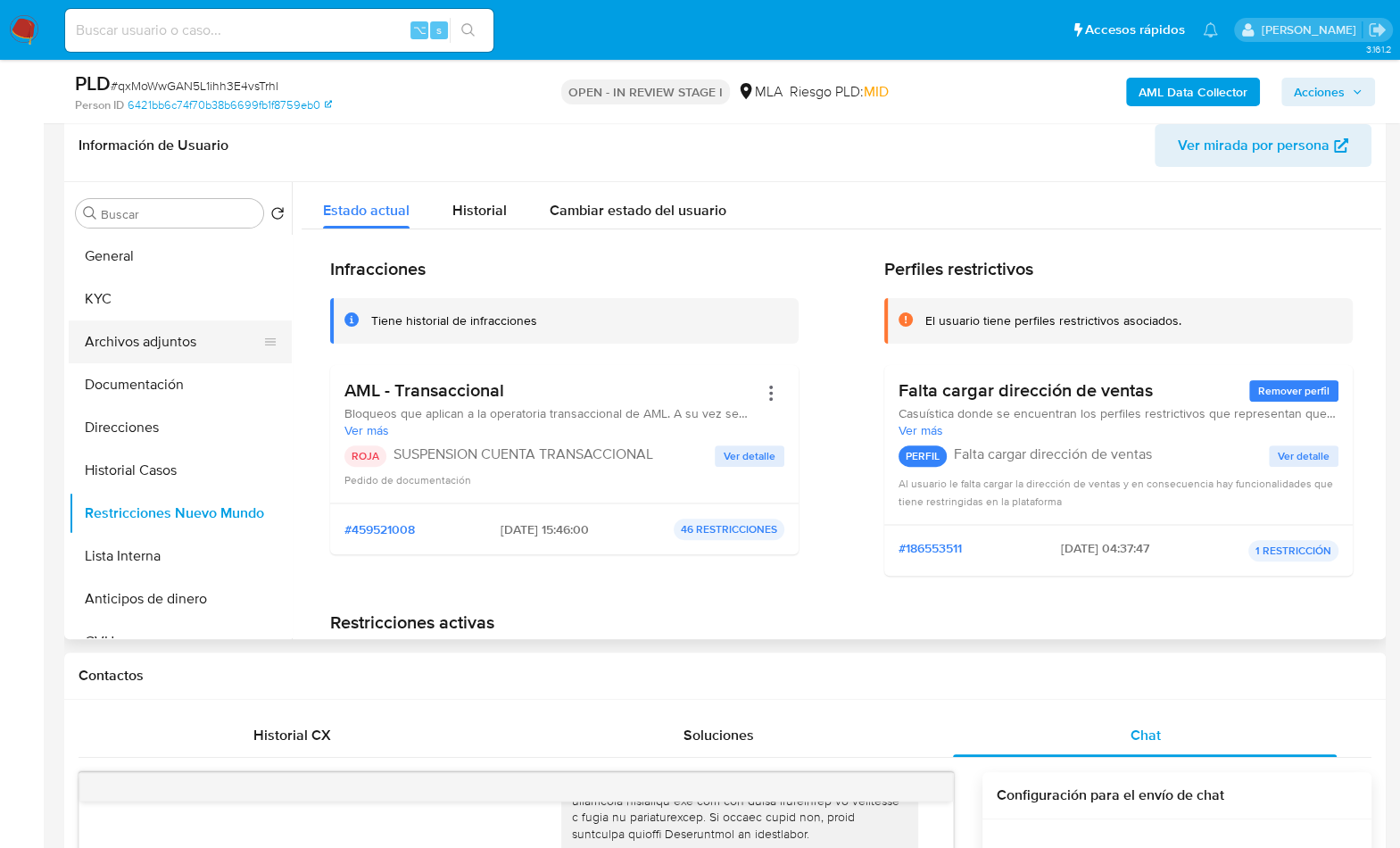
click at [152, 325] on button "Archivos adjuntos" at bounding box center [172, 341] width 209 height 42
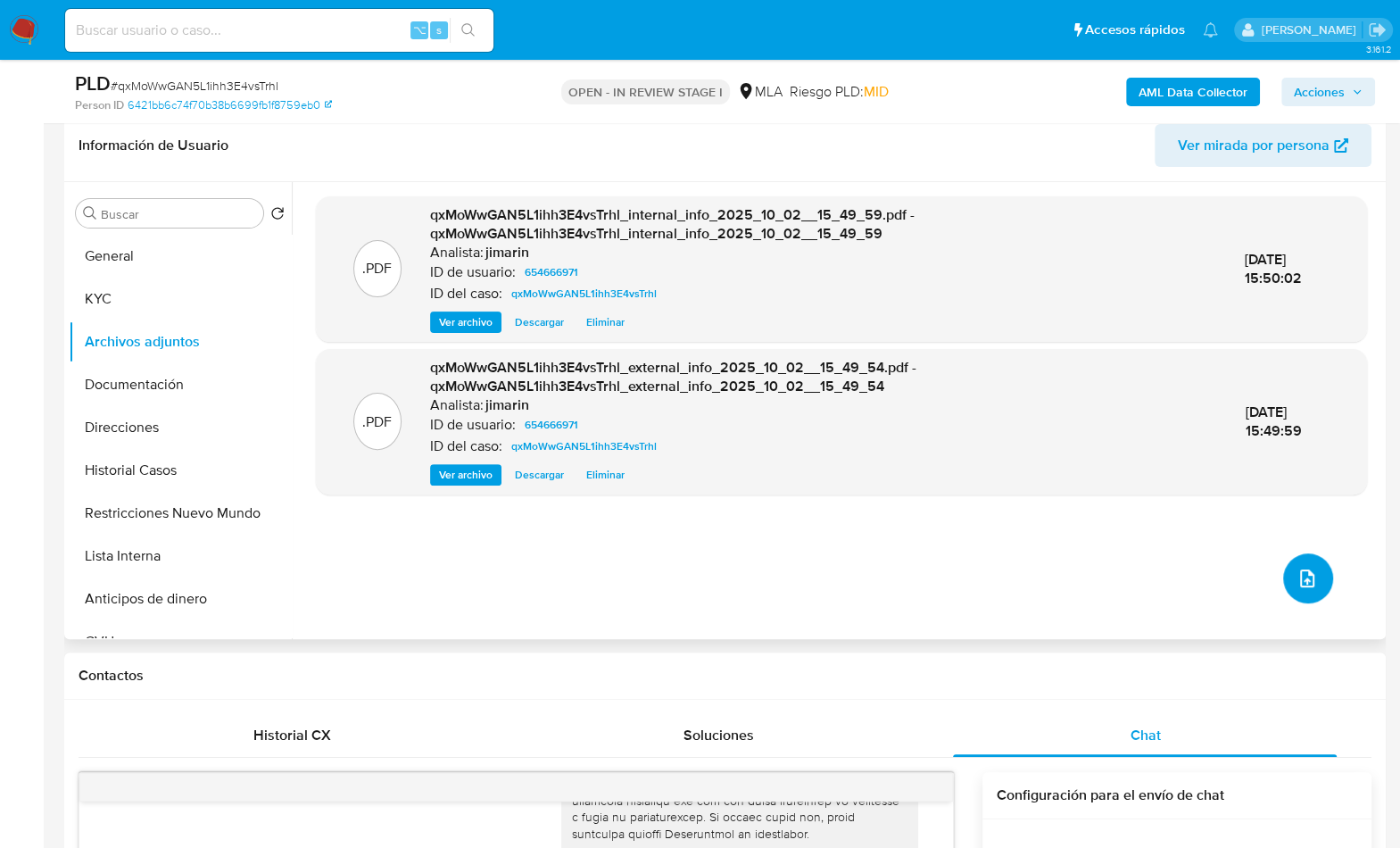
click at [1305, 561] on button "upload-file" at bounding box center [1307, 578] width 50 height 50
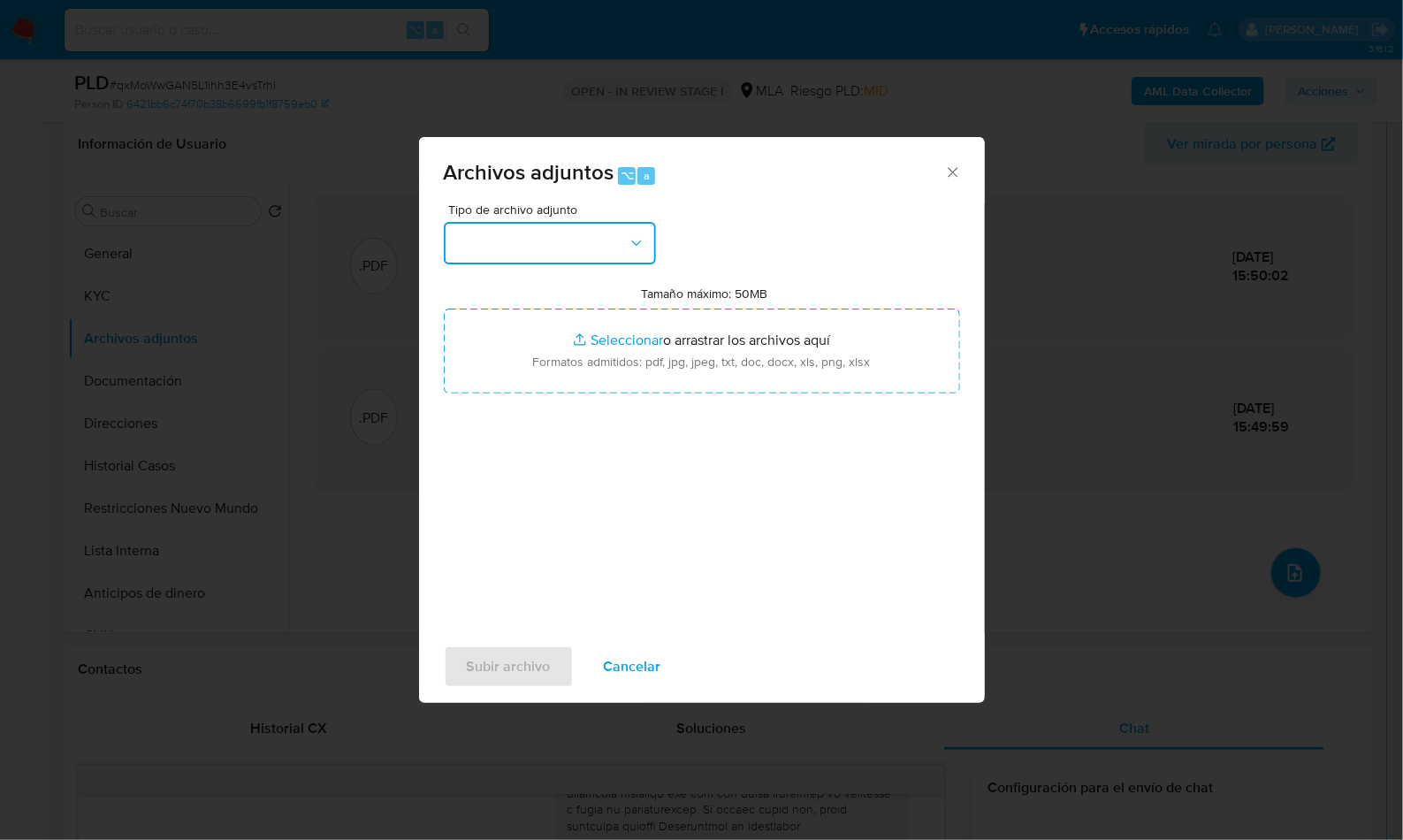
click at [618, 240] on button "button" at bounding box center [549, 242] width 212 height 42
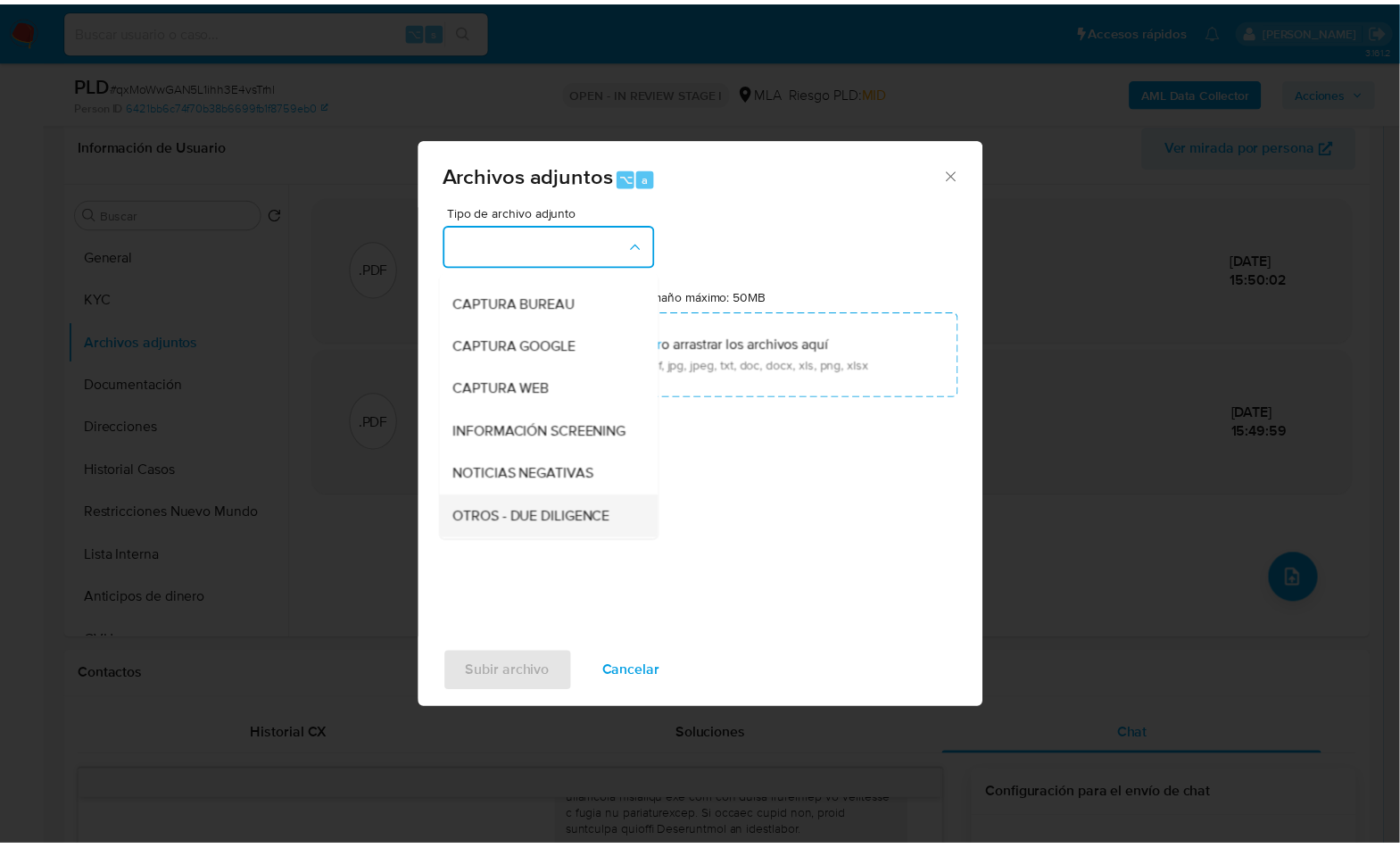
scroll to position [121, 0]
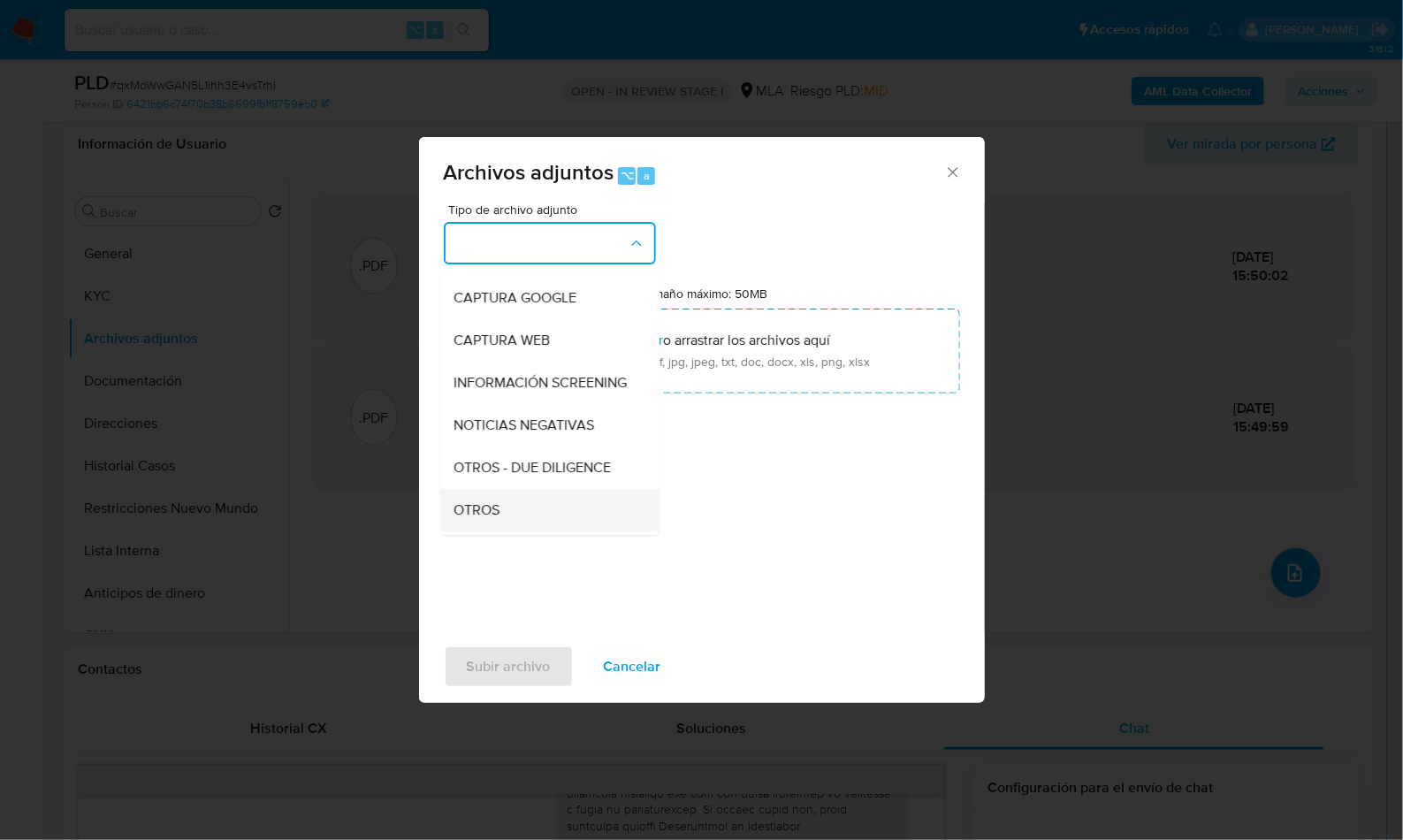
click at [501, 520] on div "OTROS" at bounding box center [545, 509] width 181 height 42
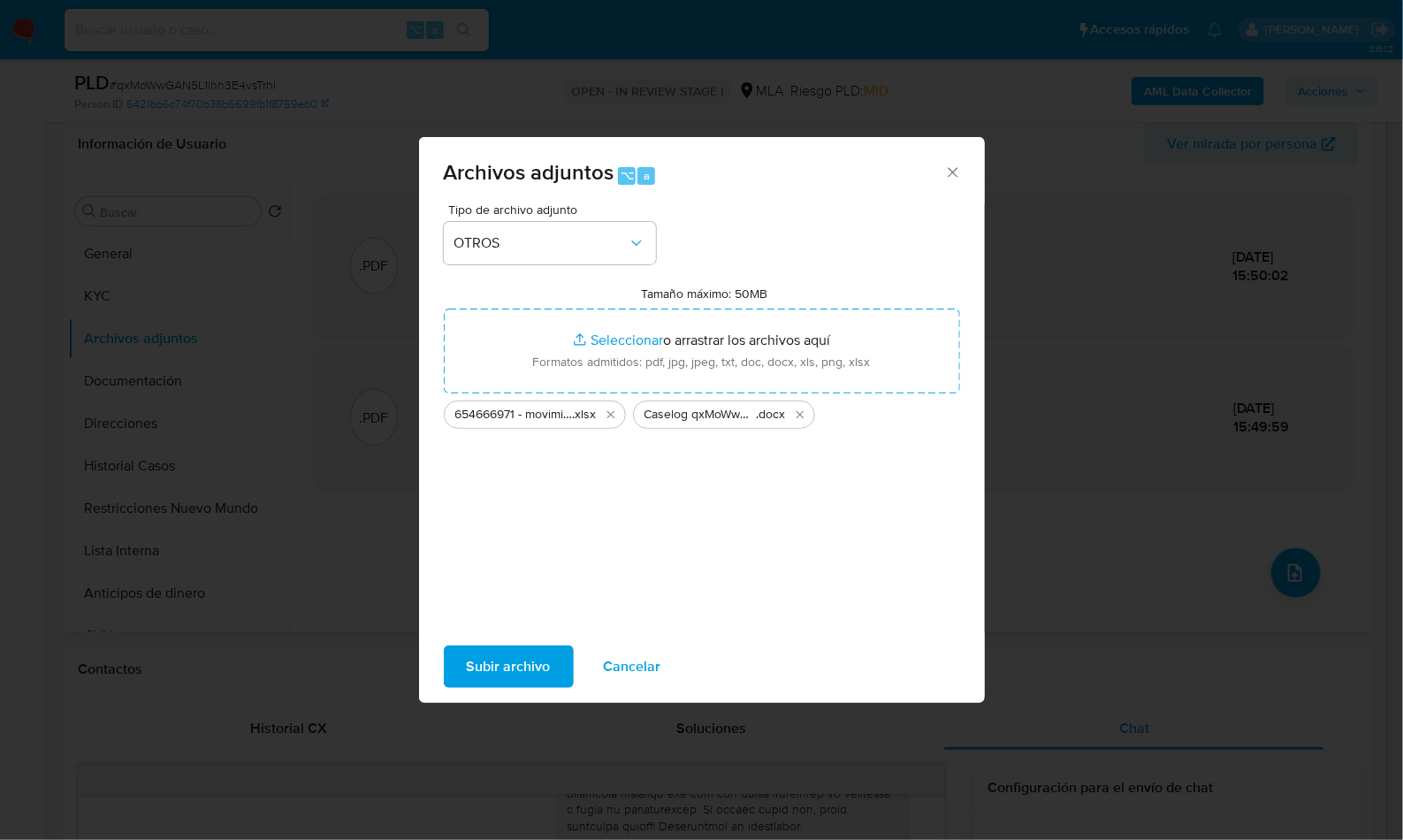
click at [511, 671] on span "Subir archivo" at bounding box center [509, 666] width 84 height 38
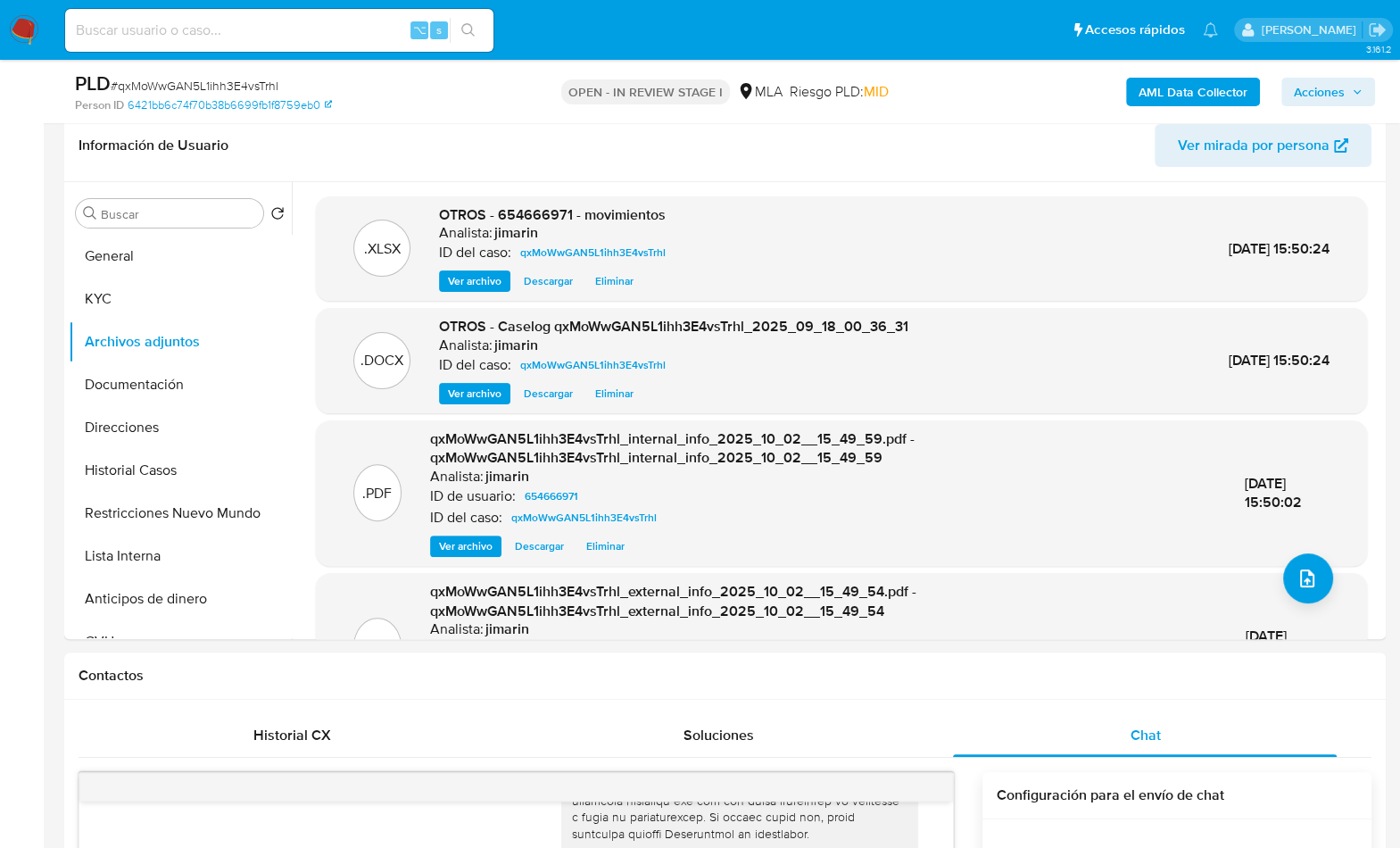
click at [1361, 98] on span "Acciones" at bounding box center [1328, 92] width 69 height 25
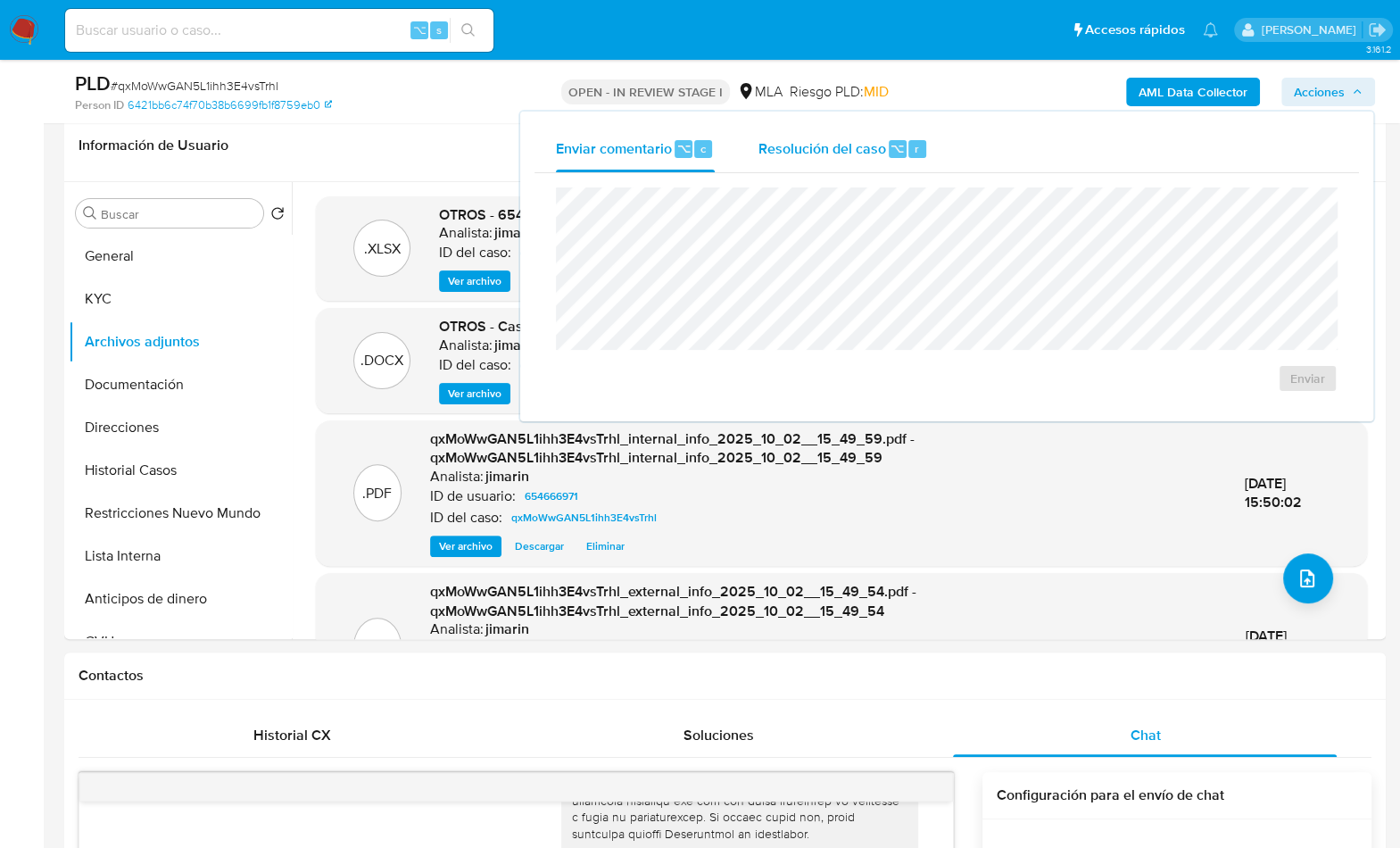
click at [894, 152] on span "⌥" at bounding box center [896, 148] width 14 height 17
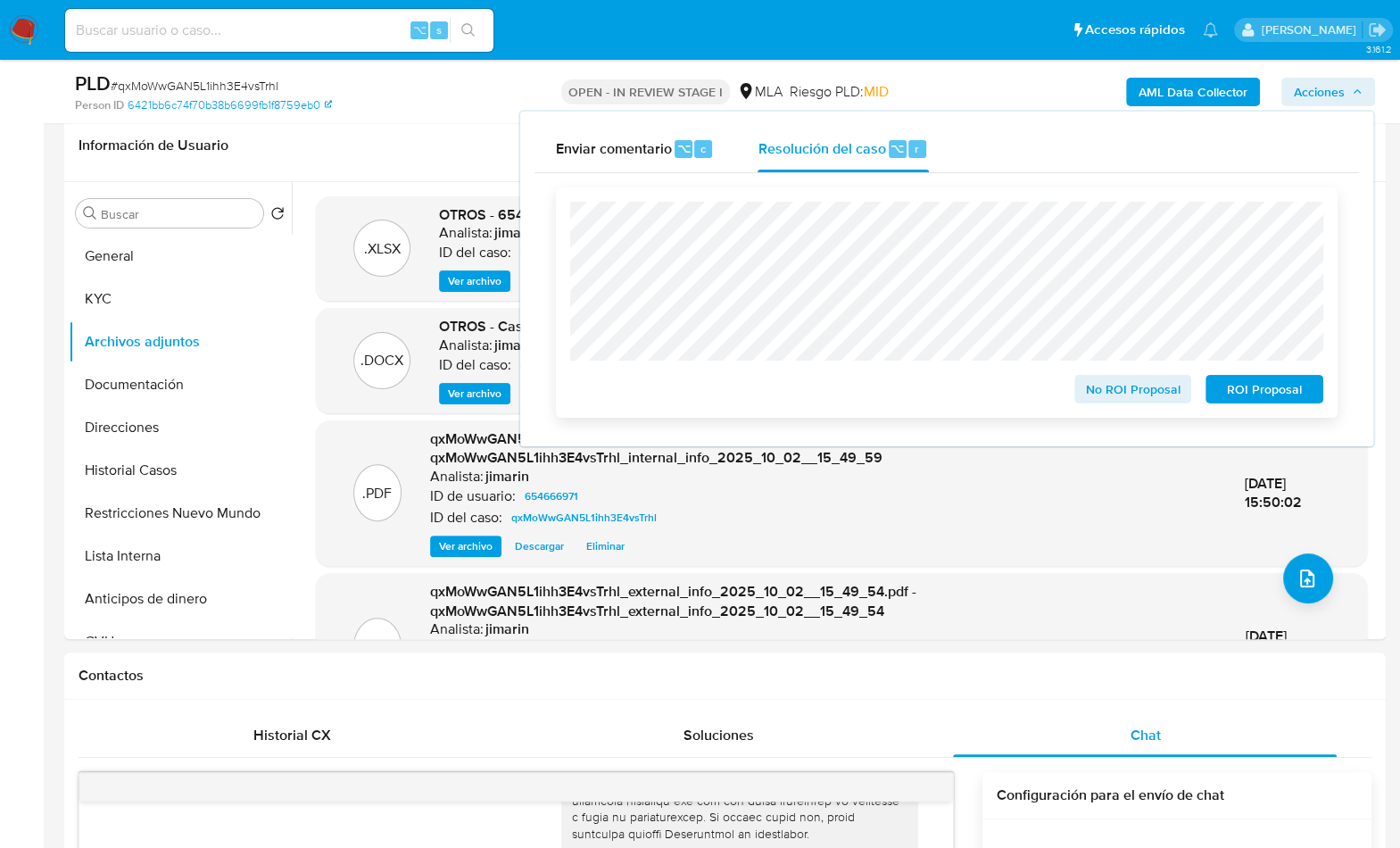
click at [1236, 393] on span "ROI Proposal" at bounding box center [1264, 389] width 93 height 25
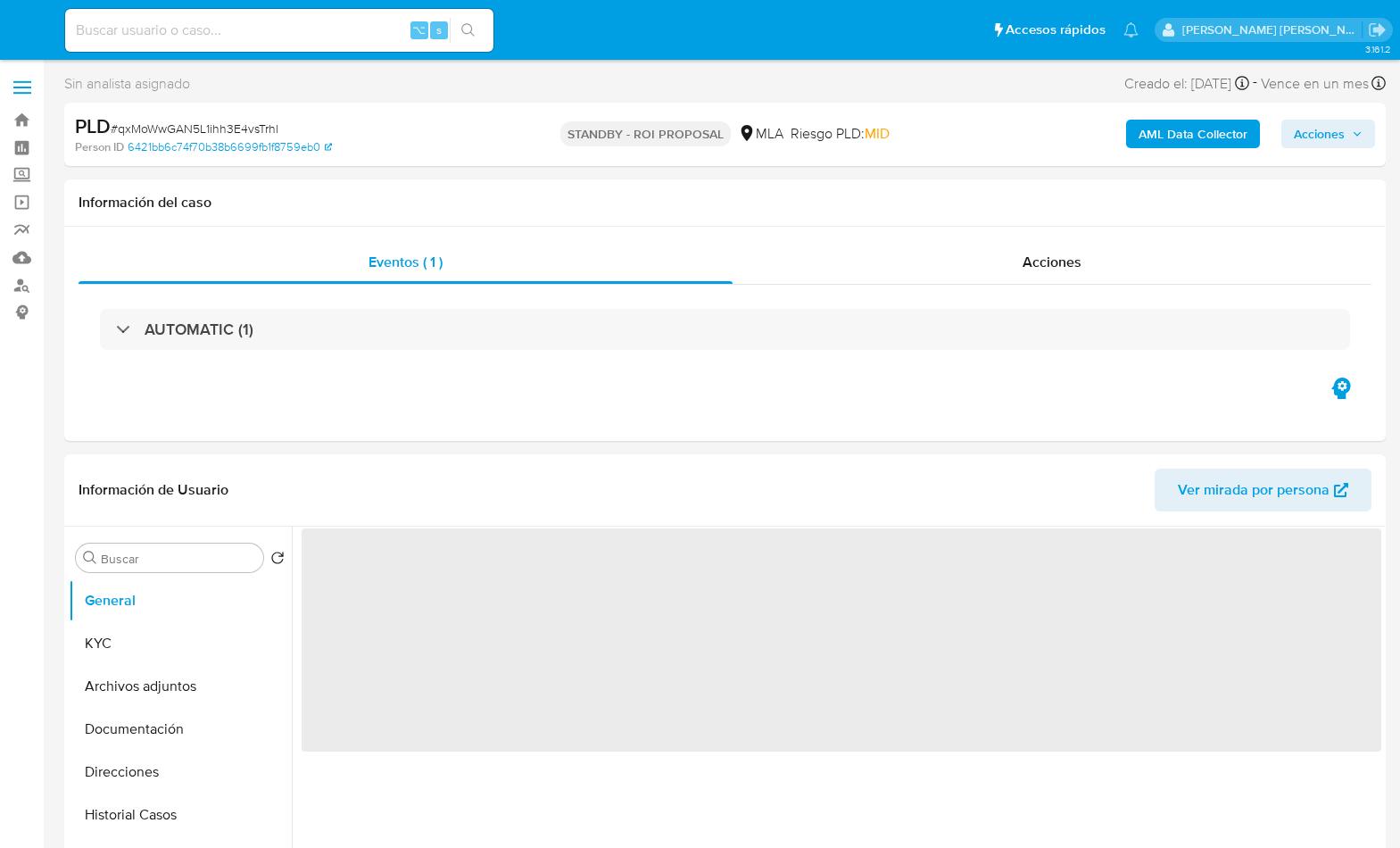
select select "10"
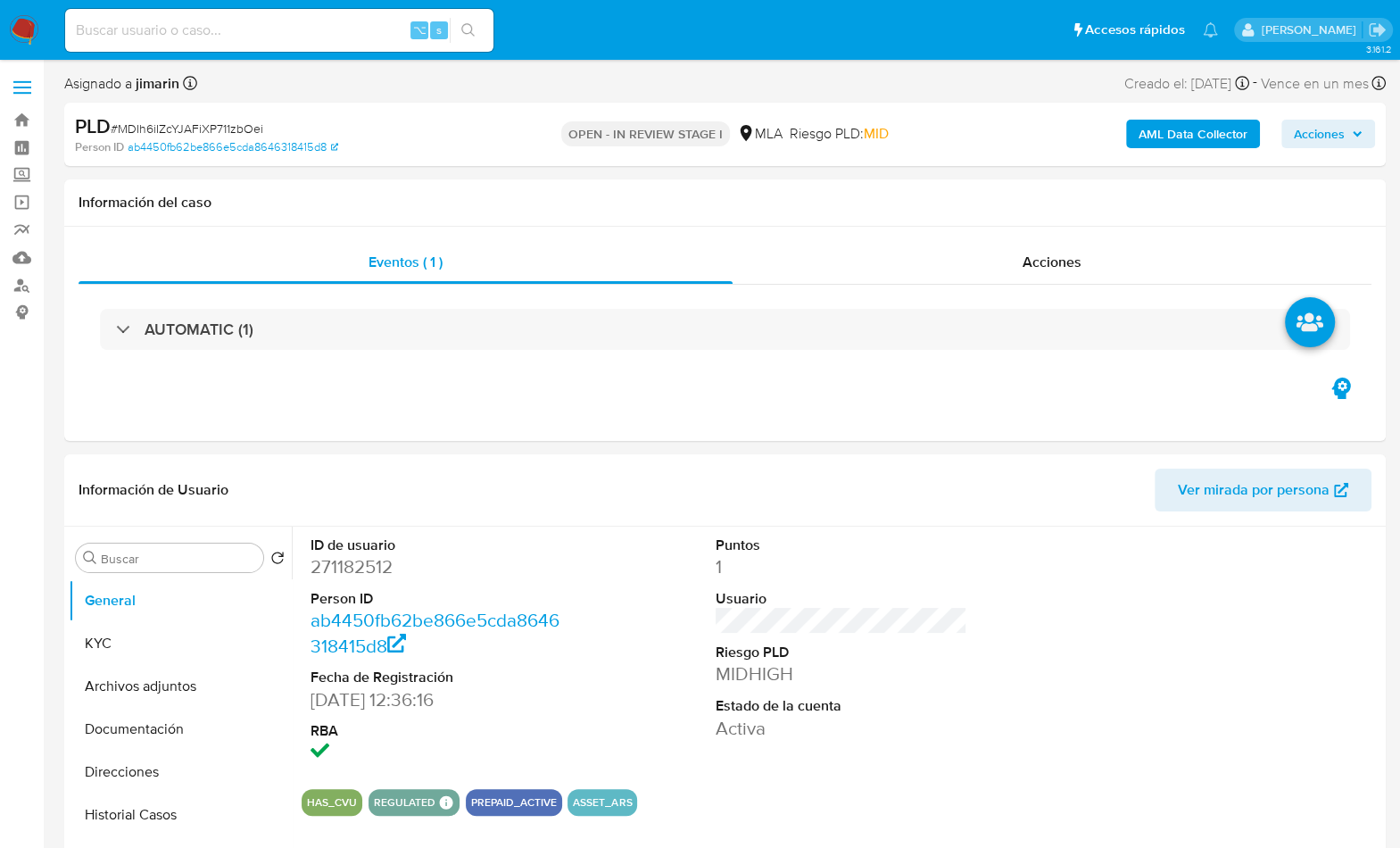
click at [206, 126] on span "# MDIh6iIZcYJAFiXP711zbOei" at bounding box center [187, 128] width 153 height 18
copy span "MDIh6iIZcYJAFiXP711zbOei"
click at [366, 569] on dd "271182512" at bounding box center [437, 567] width 253 height 25
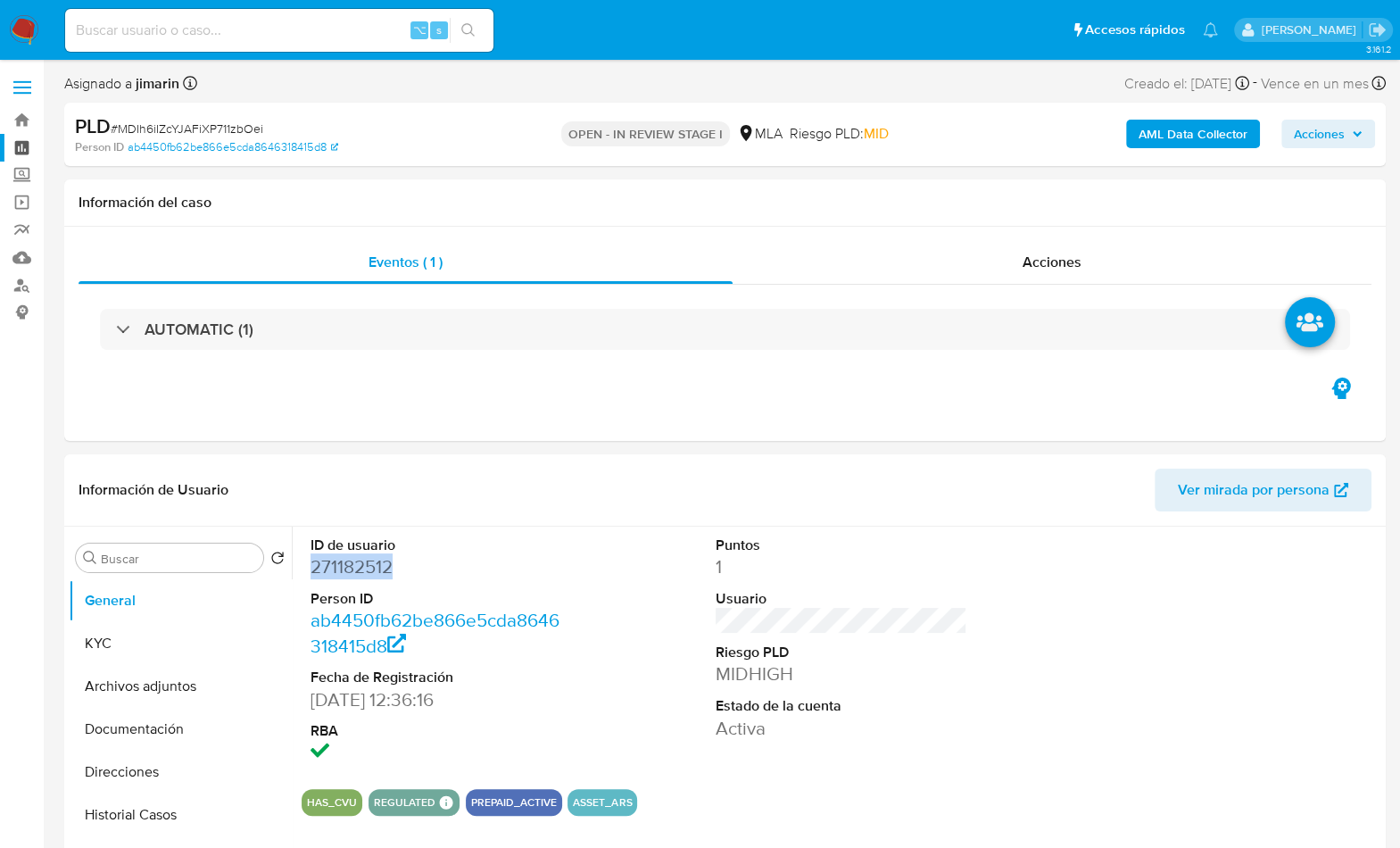
copy dd "271182512"
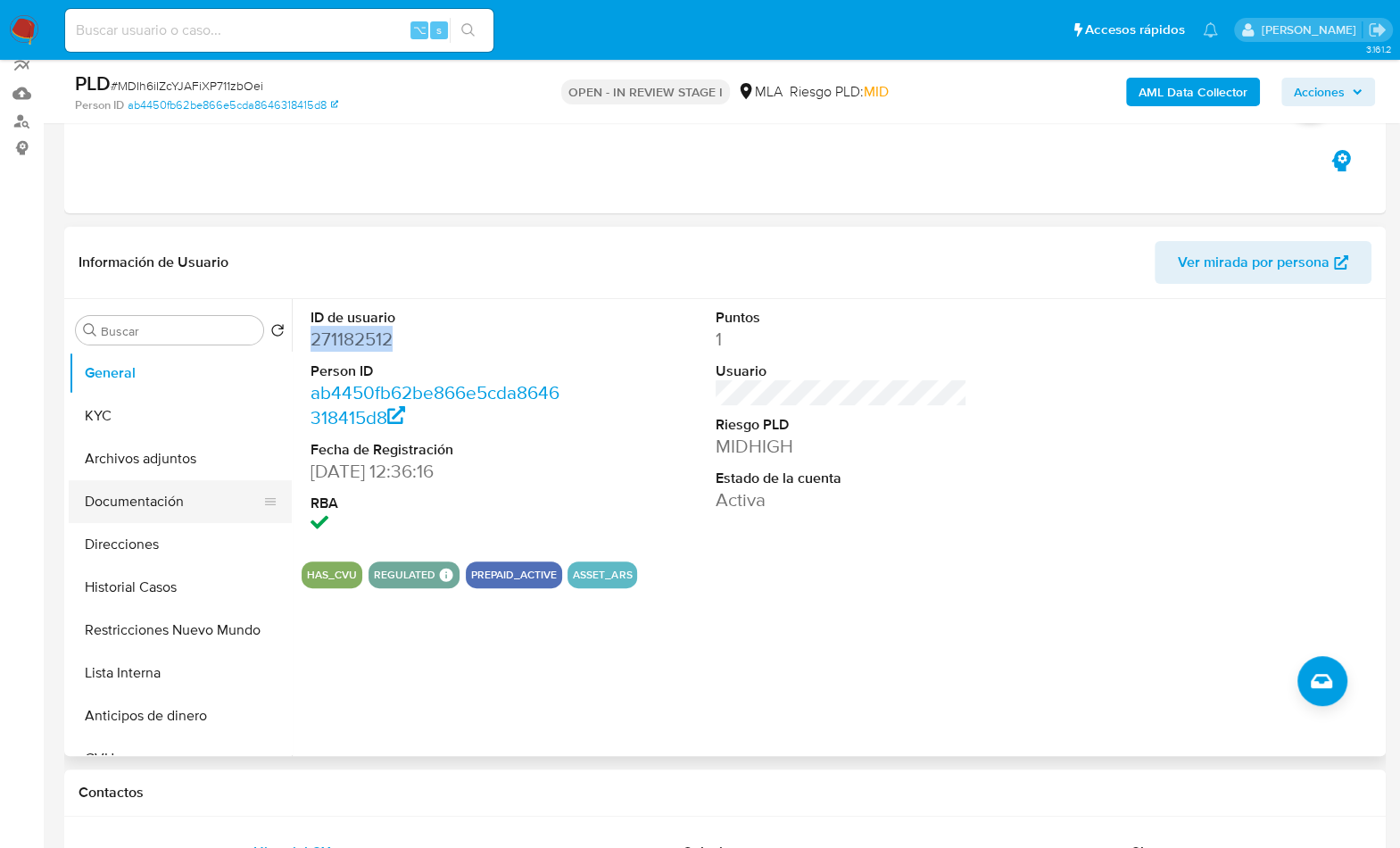
scroll to position [217, 0]
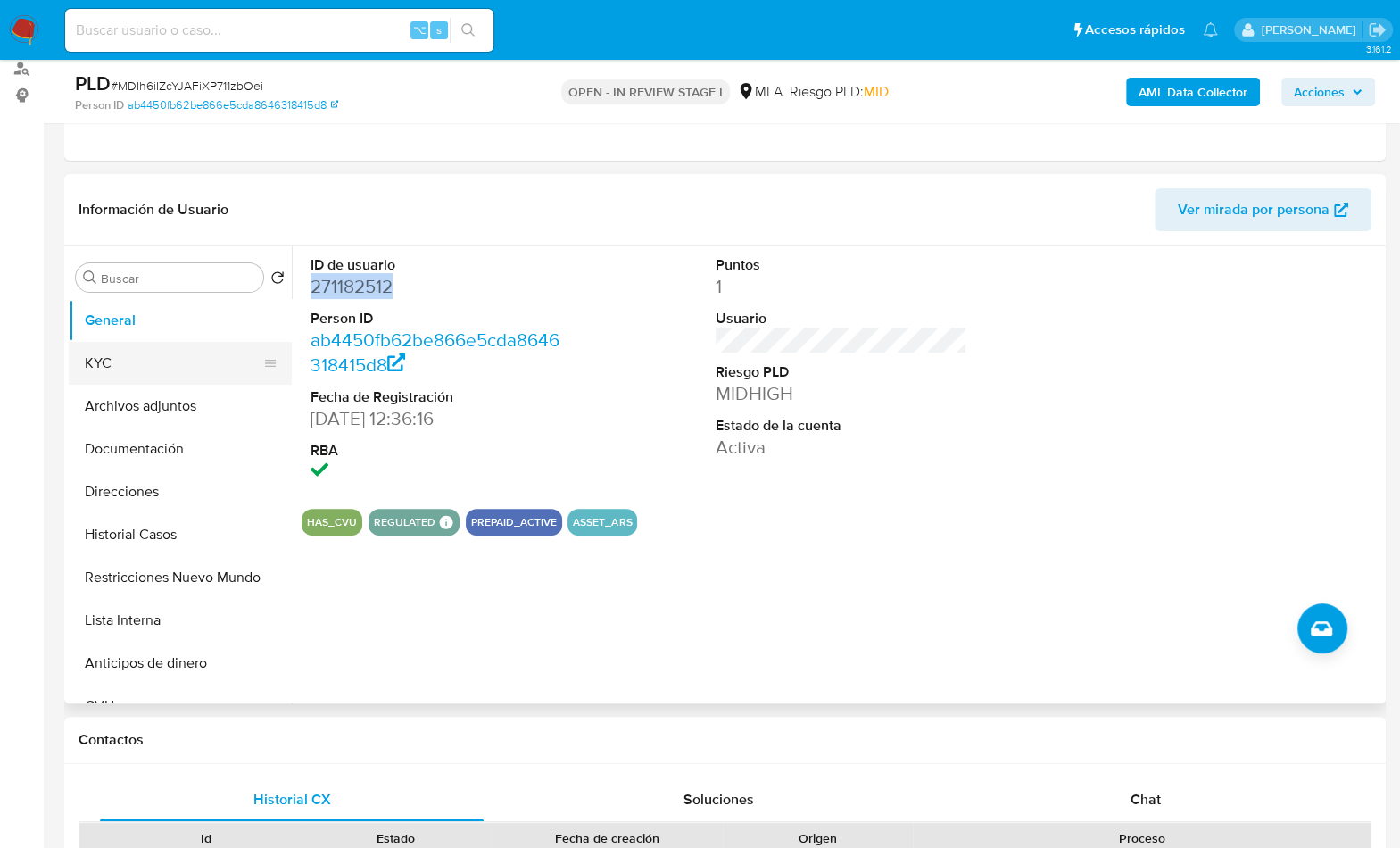
click at [113, 347] on button "KYC" at bounding box center [172, 362] width 209 height 42
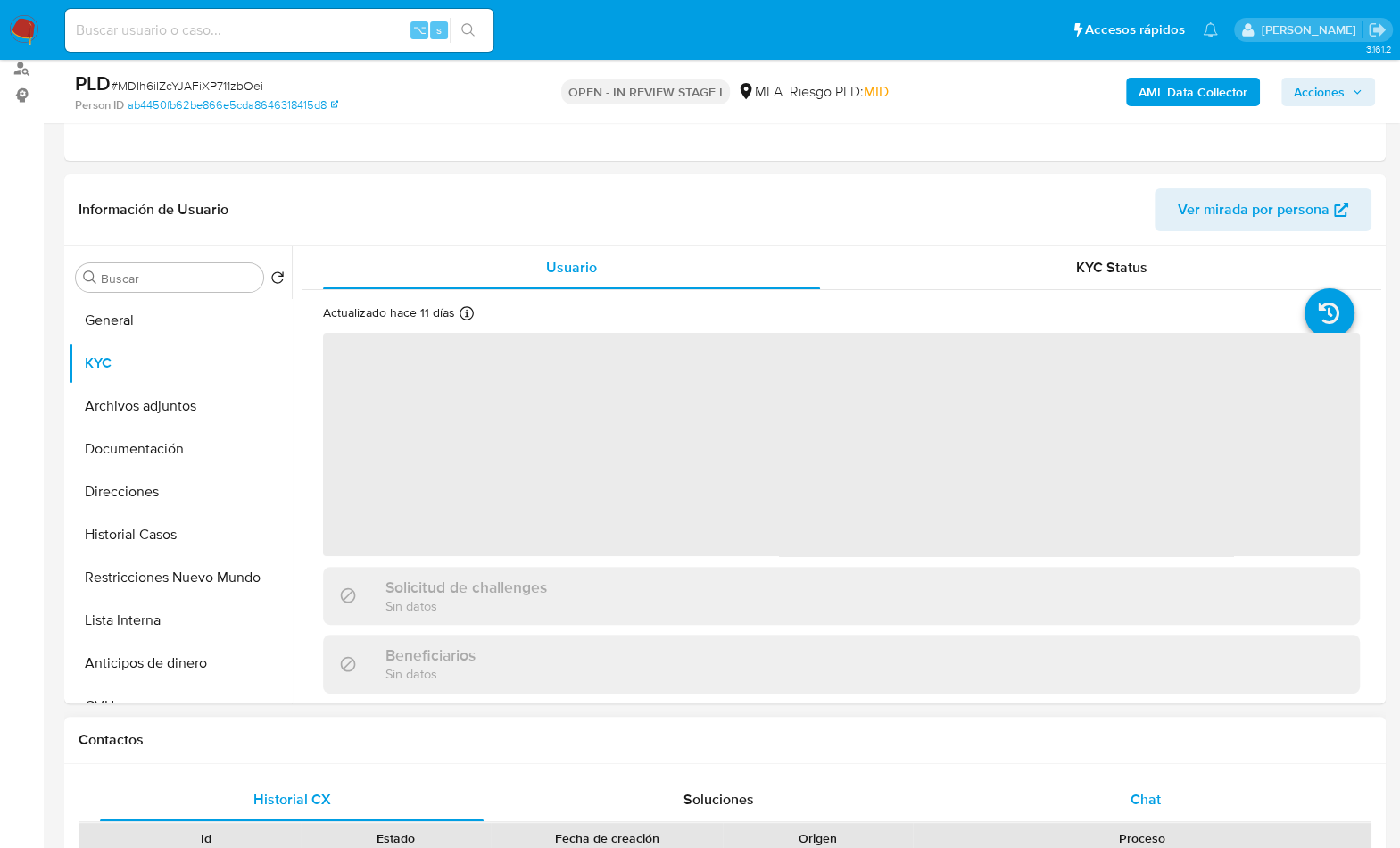
click at [1133, 793] on span "Chat" at bounding box center [1145, 799] width 31 height 21
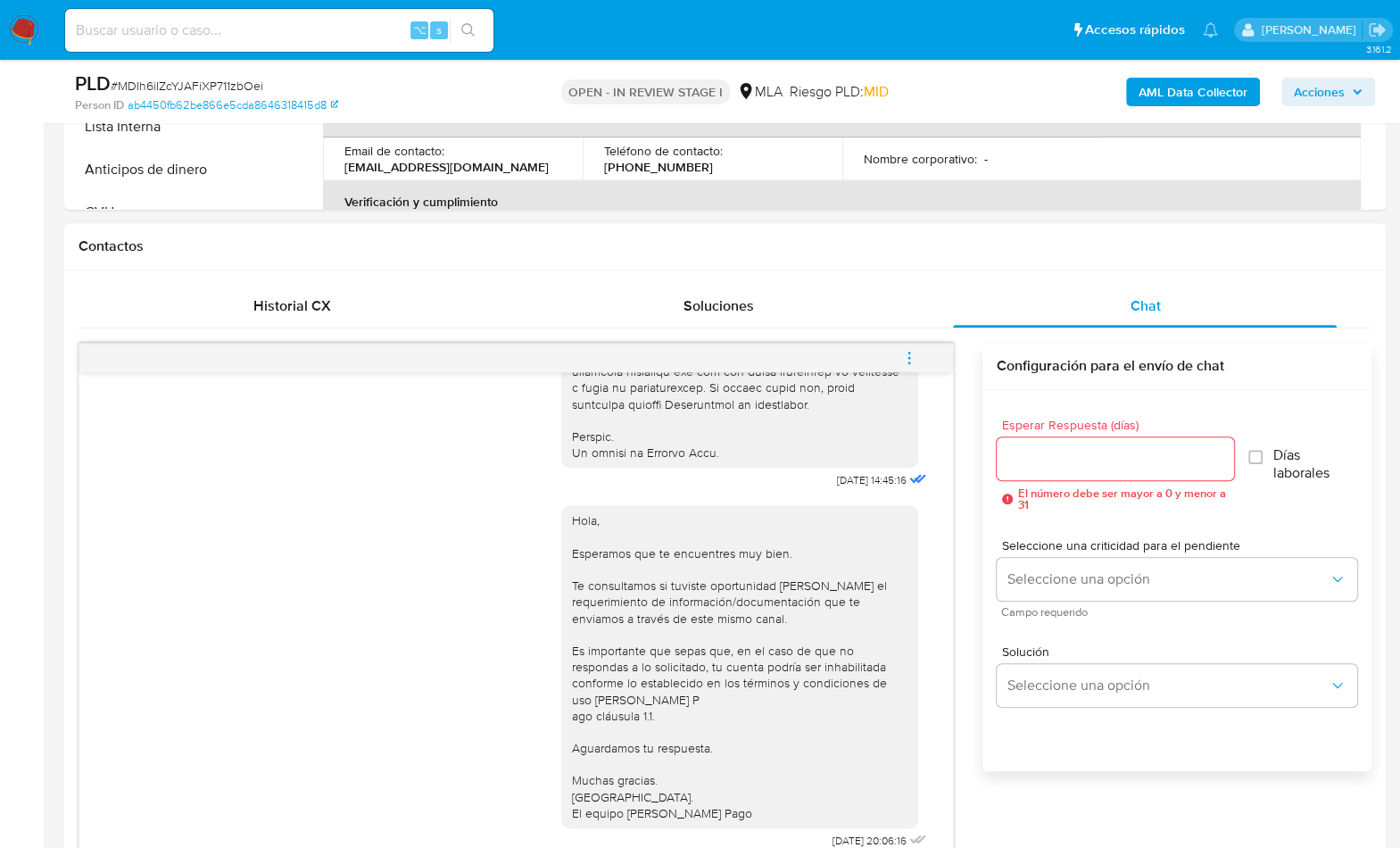
scroll to position [706, 0]
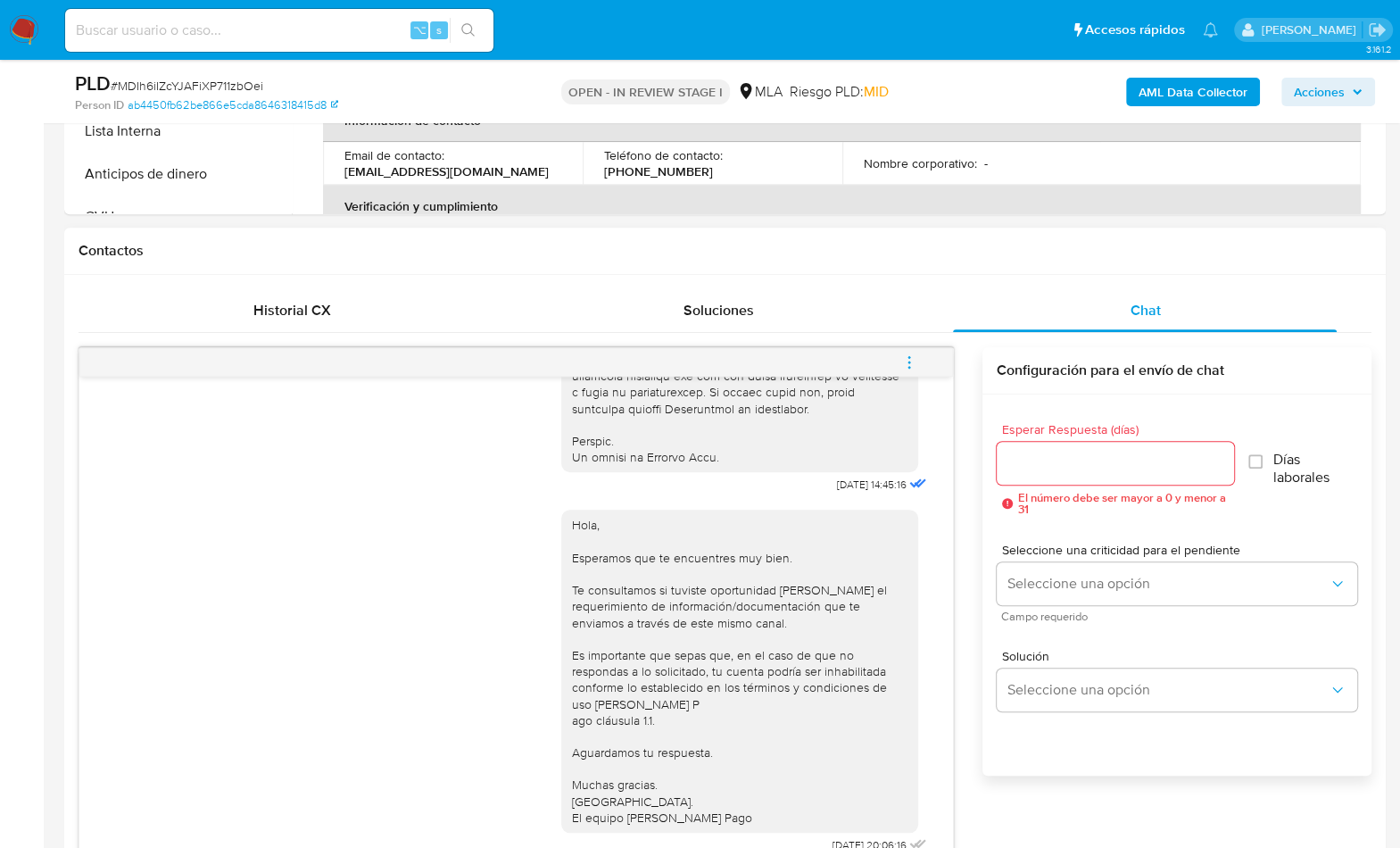
click at [922, 357] on button "menu-action" at bounding box center [908, 362] width 59 height 42
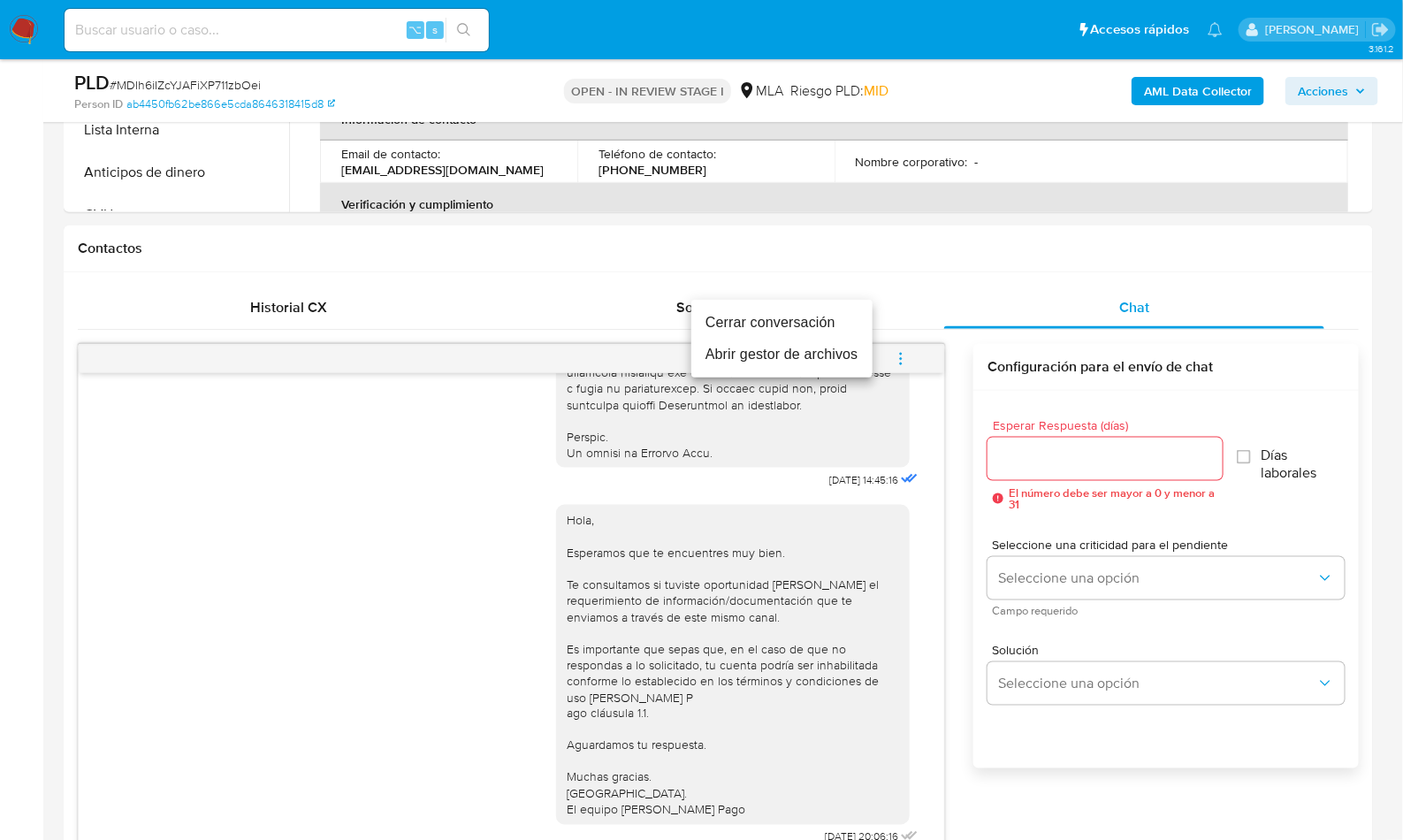
click at [716, 320] on li "Cerrar conversación" at bounding box center [782, 323] width 182 height 32
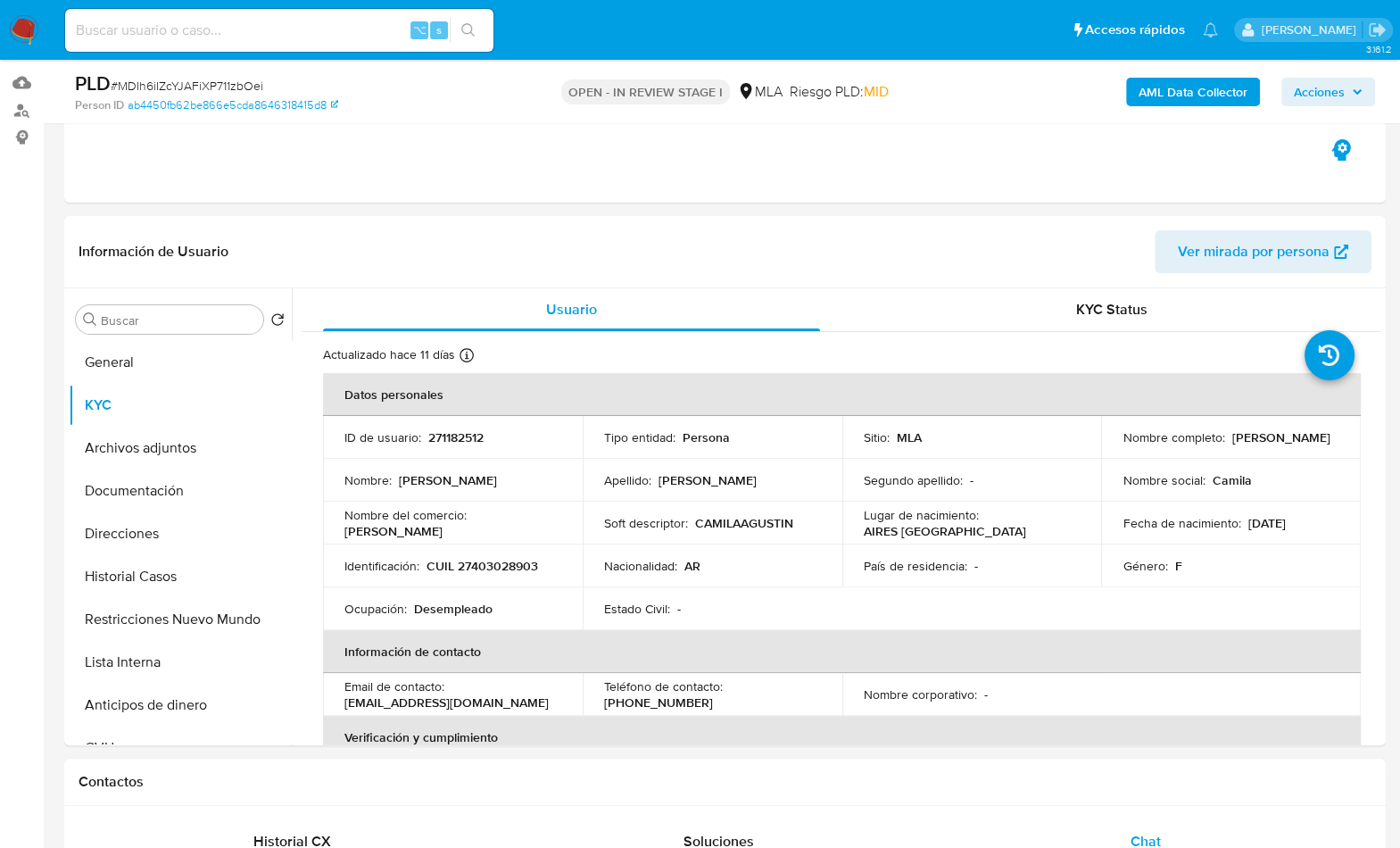
scroll to position [172, 0]
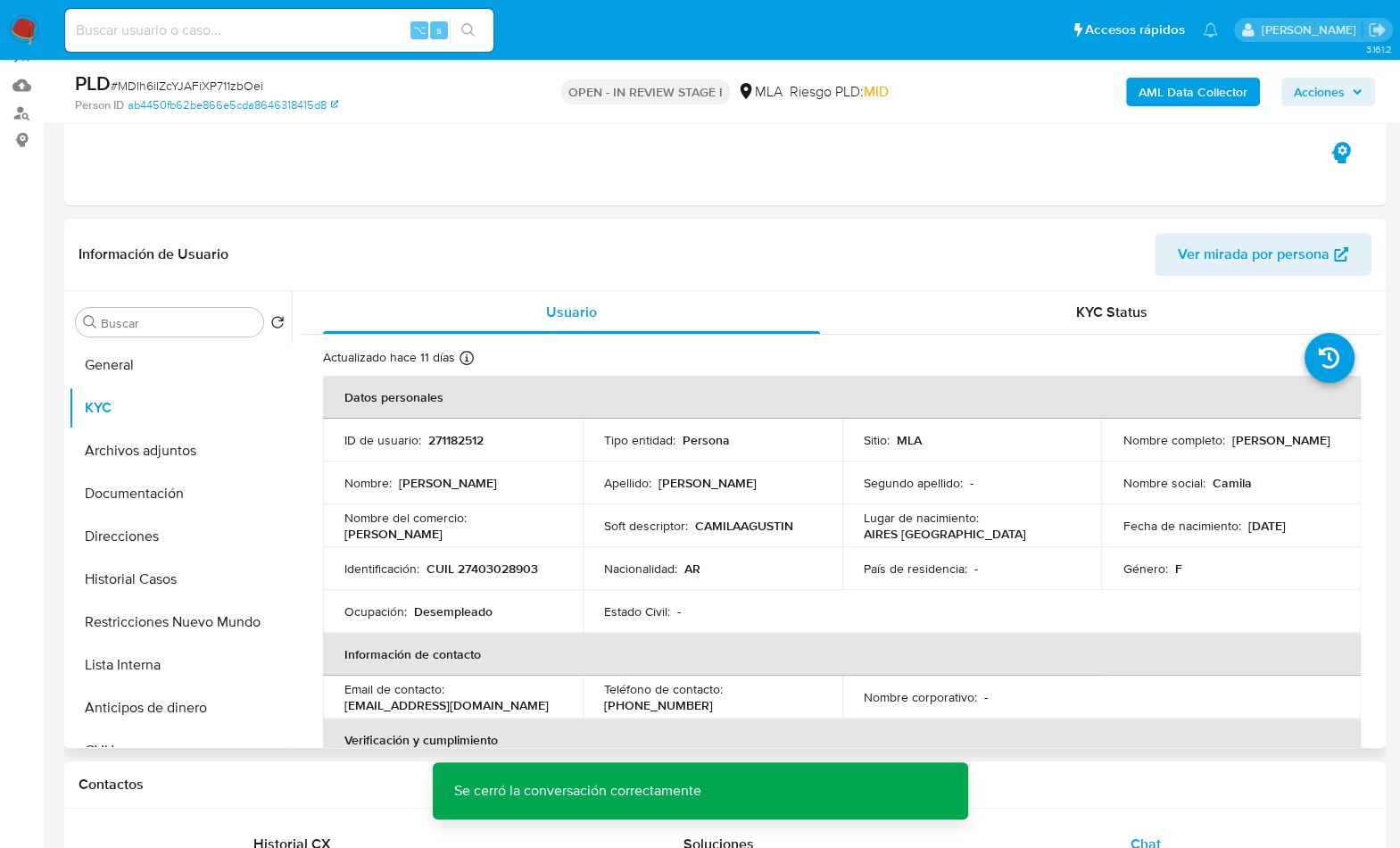
click at [477, 563] on p "CUIL 27403028903" at bounding box center [482, 569] width 112 height 16
copy p "27403028903"
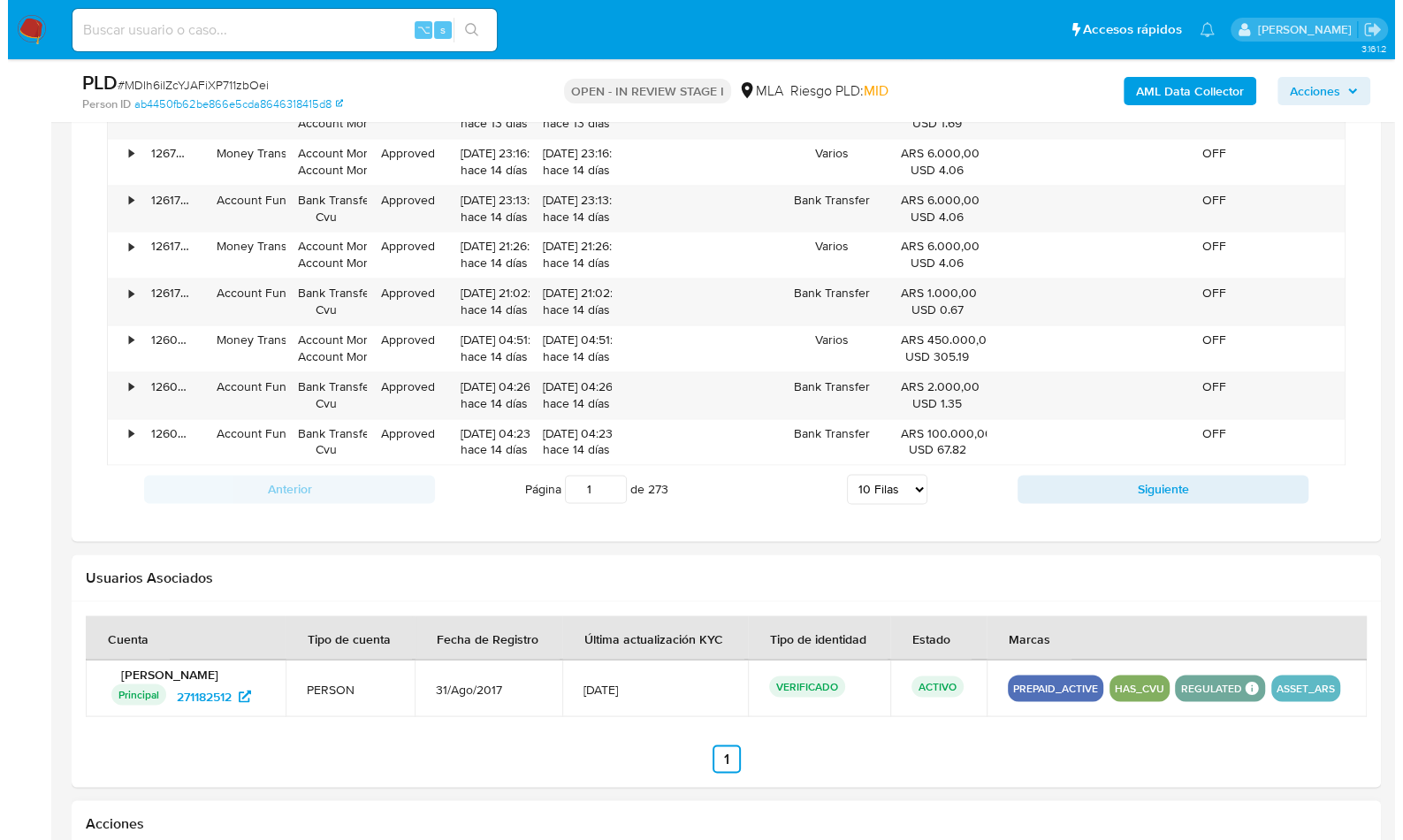
scroll to position [2494, 0]
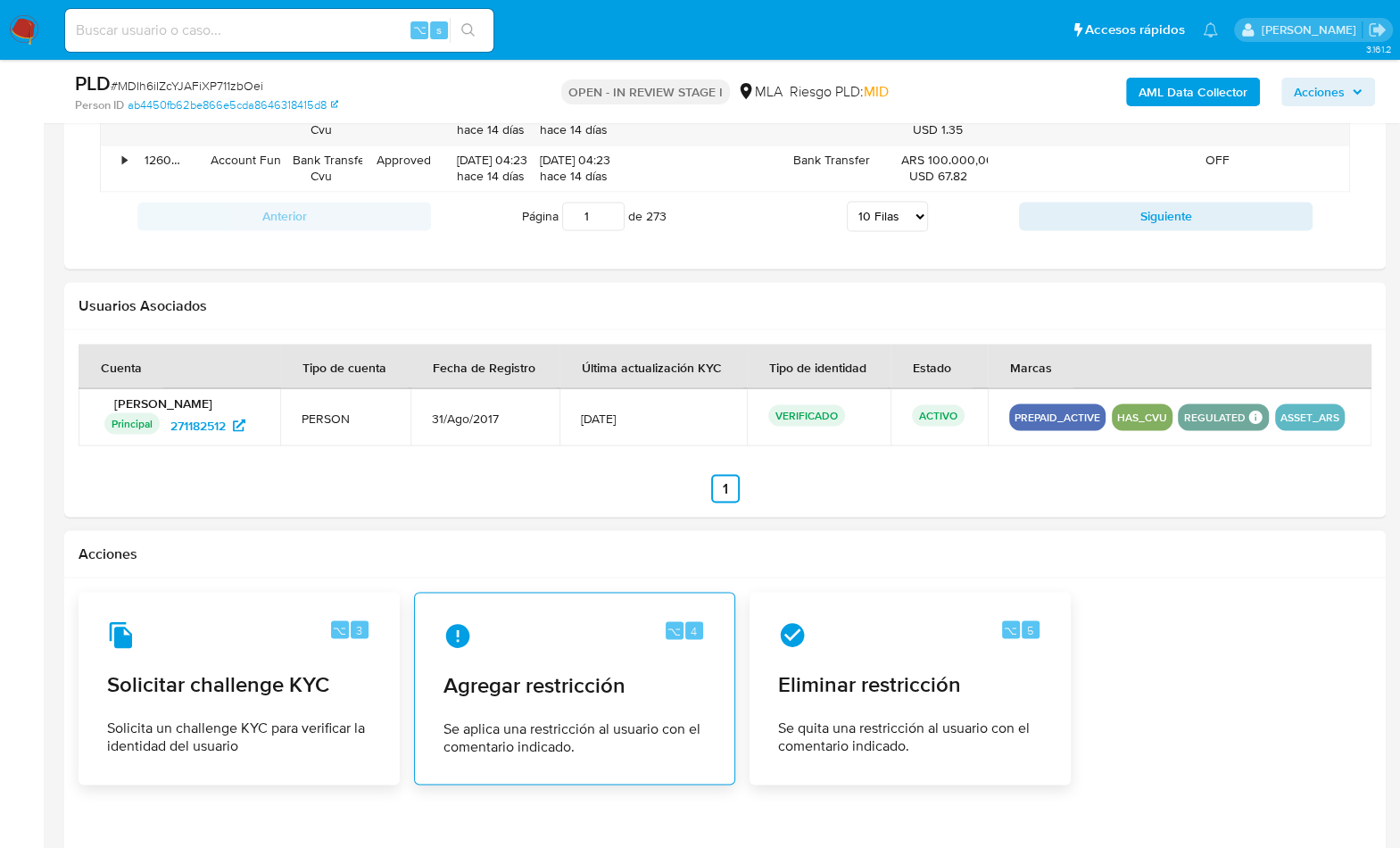
click at [630, 607] on div "⌥ 4 Agregar restricción Se aplica una restricción al usuario con el comentario …" at bounding box center [574, 688] width 291 height 163
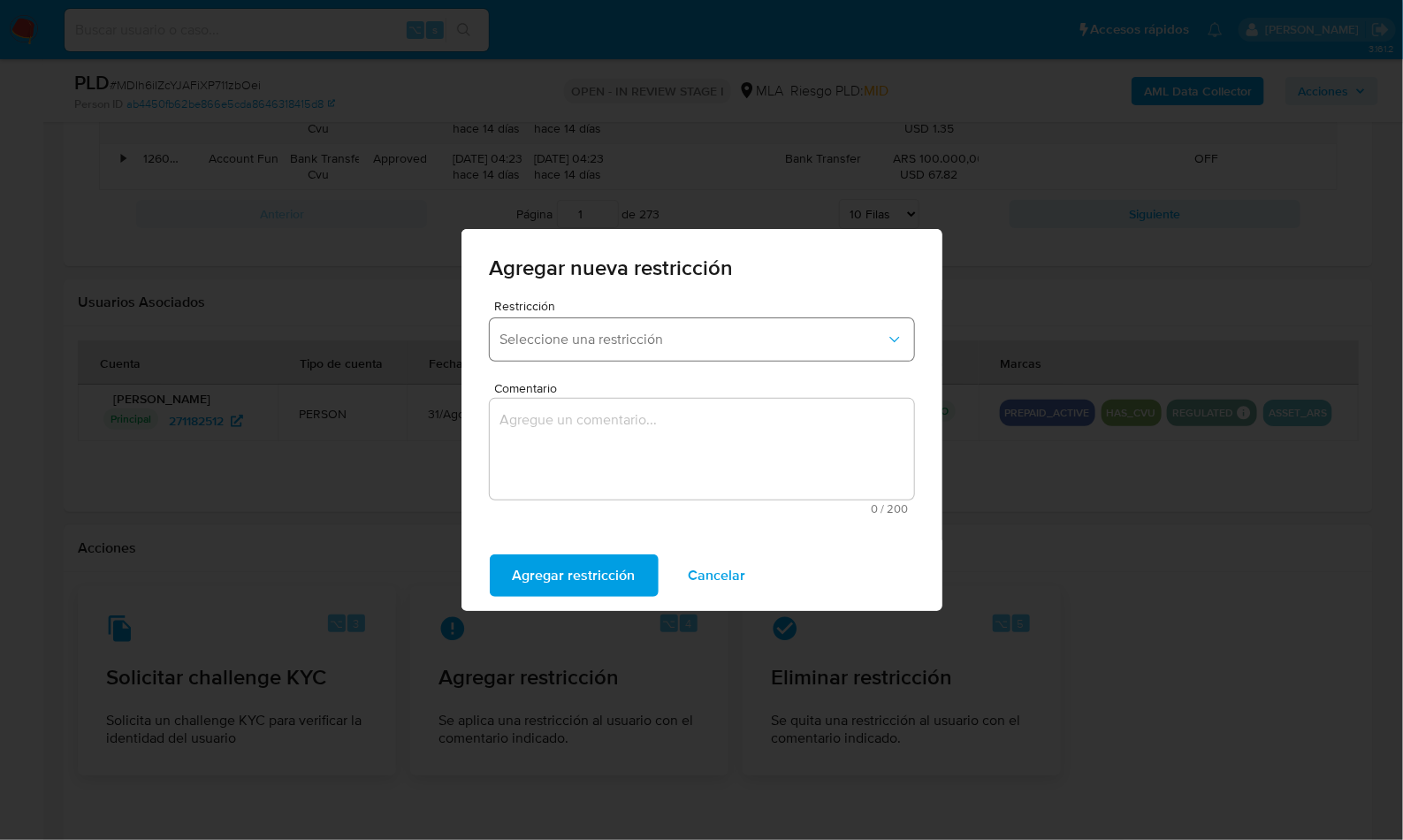
click at [588, 336] on span "Seleccione una restricción" at bounding box center [693, 340] width 386 height 18
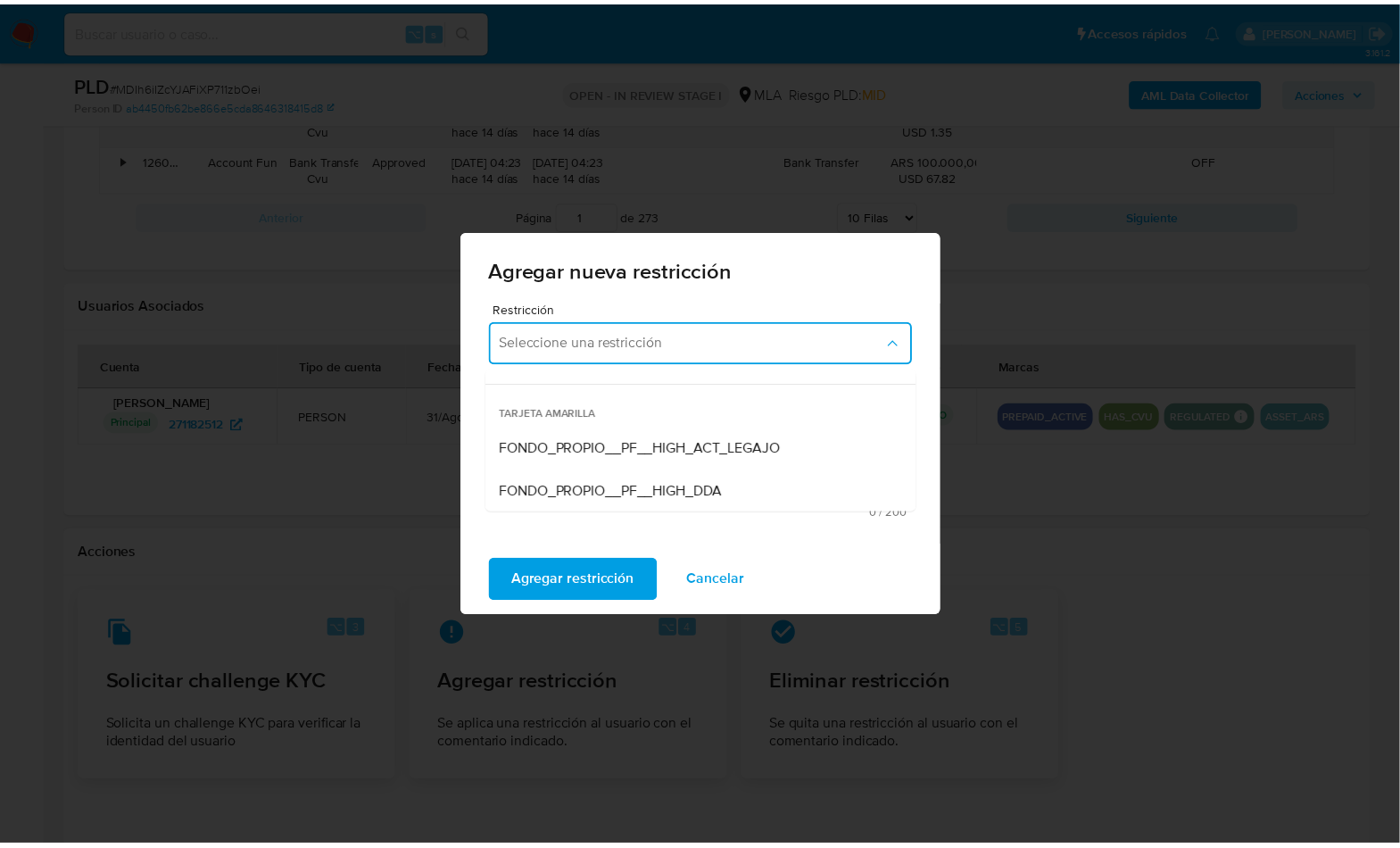
scroll to position [279, 0]
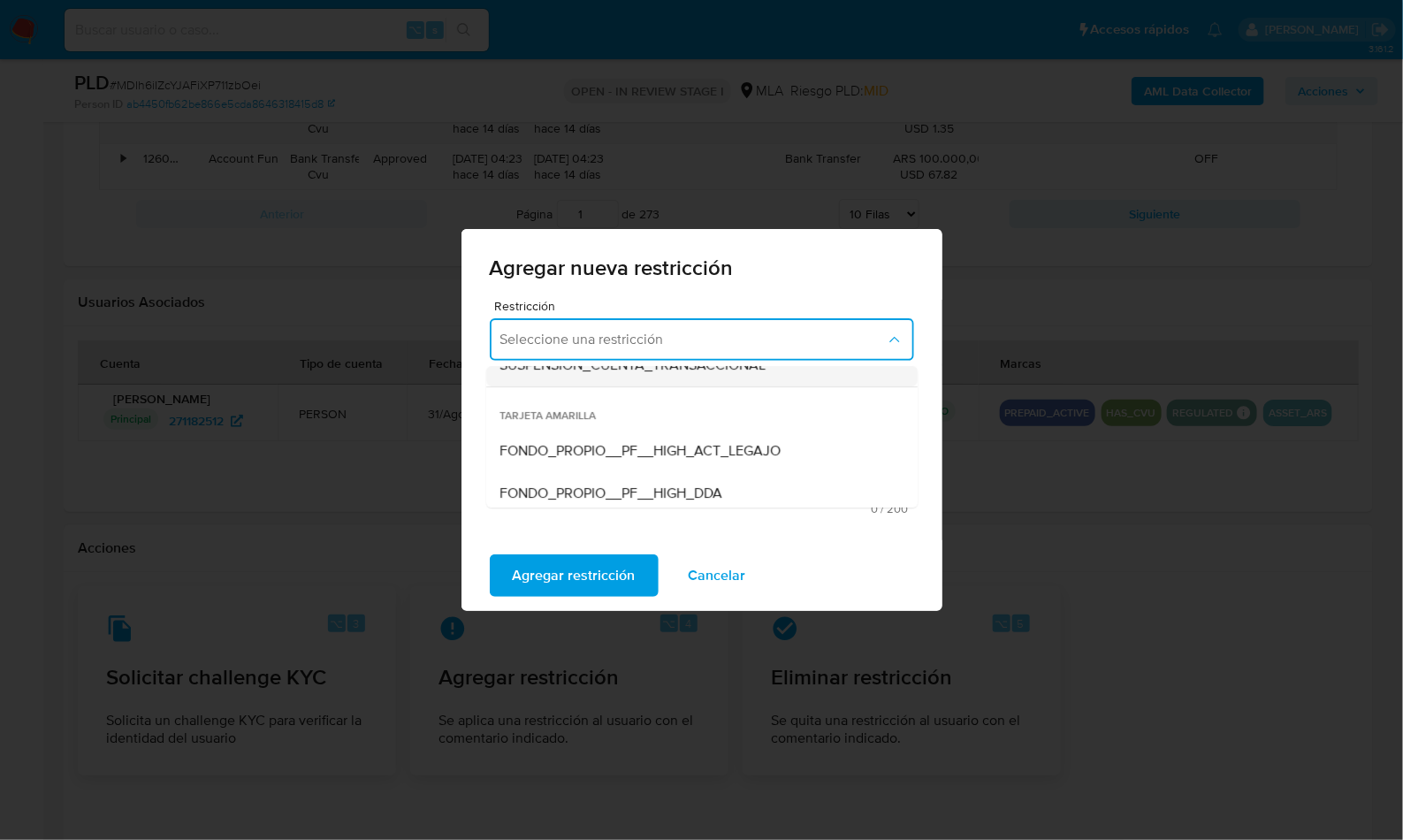
click at [611, 374] on span "SUSPENSION_CUENTA_TRANSACCIONAL" at bounding box center [633, 365] width 266 height 18
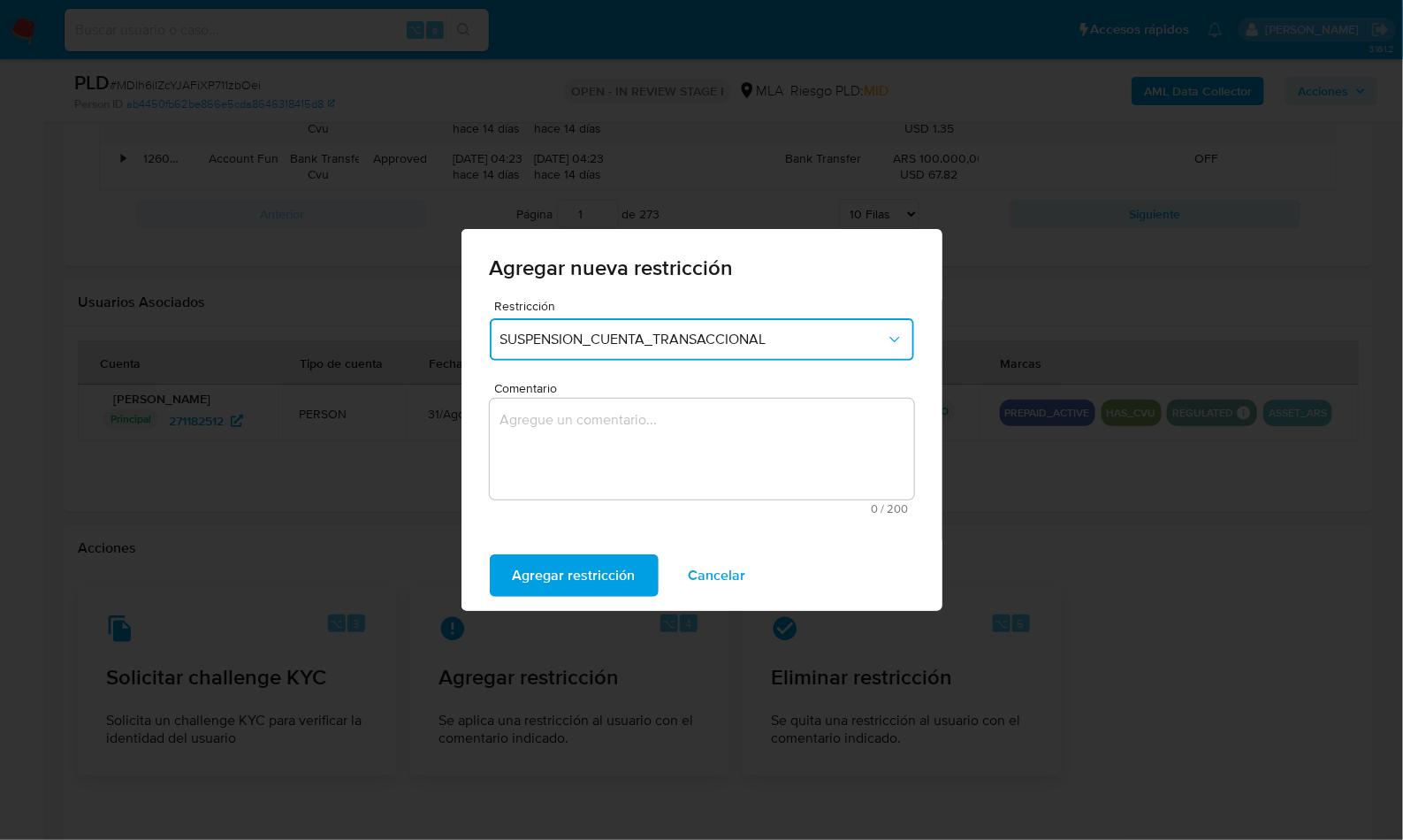
click at [625, 414] on textarea "Comentario" at bounding box center [702, 449] width 424 height 101
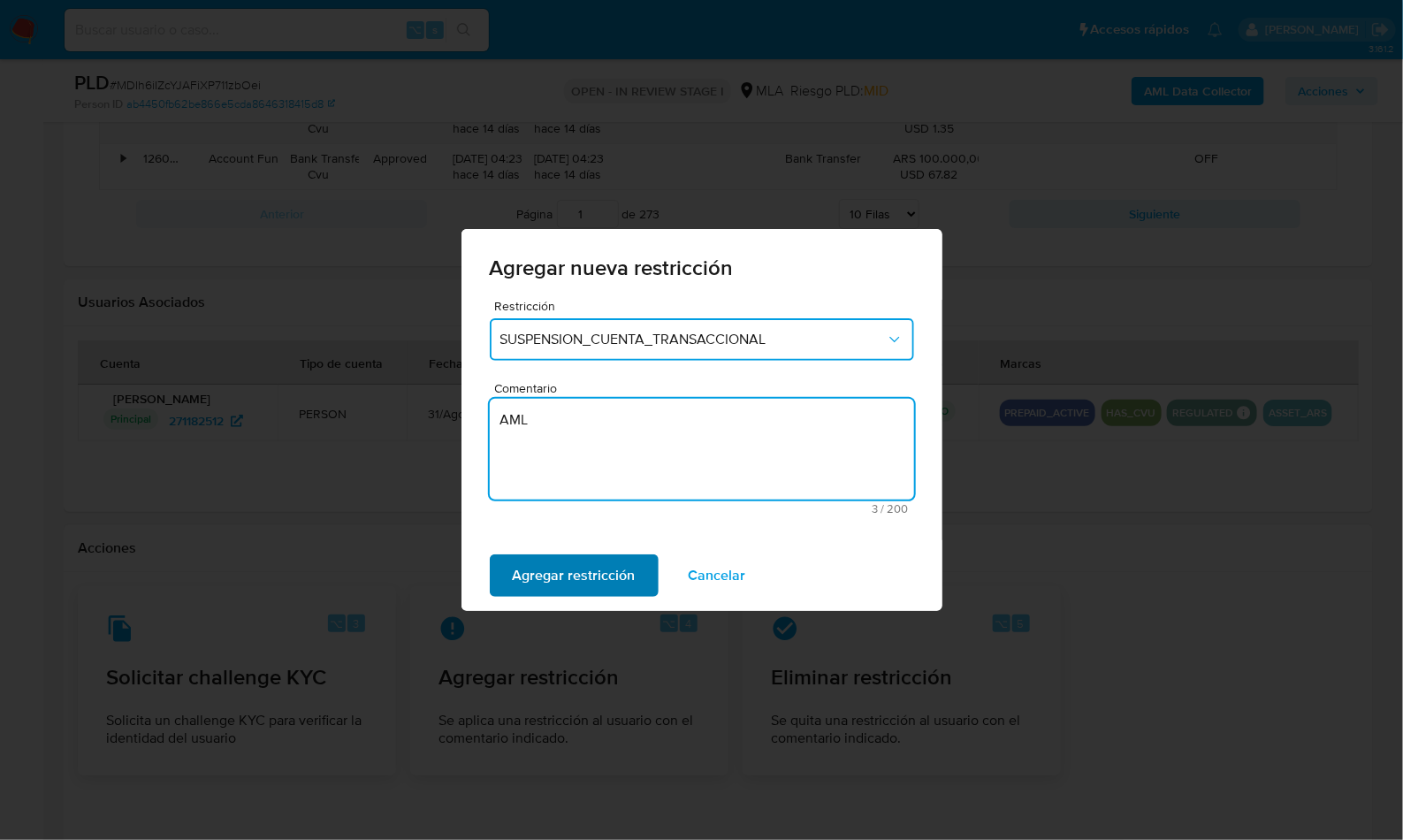
type textarea "AML"
click at [548, 572] on span "Agregar restricción" at bounding box center [574, 575] width 123 height 38
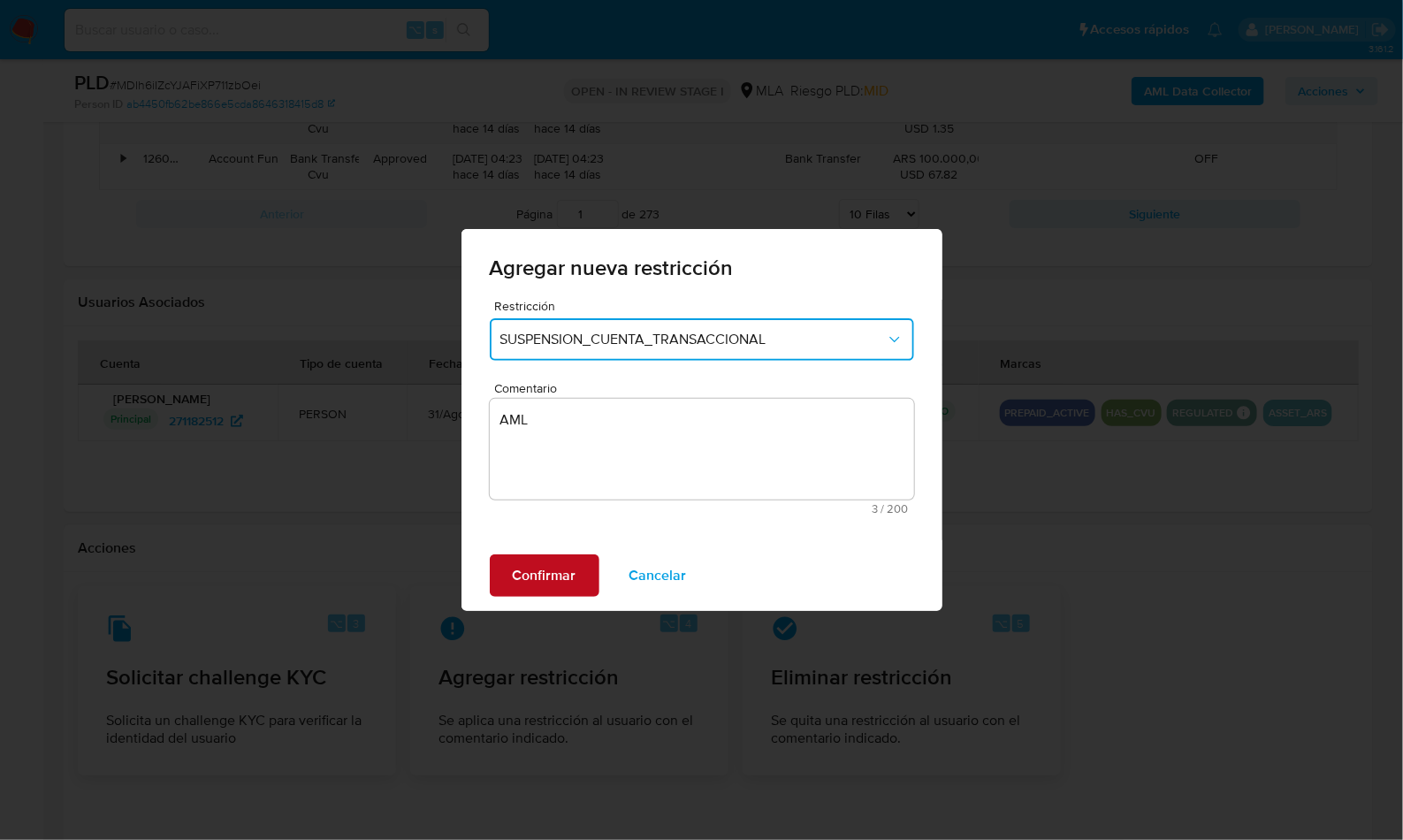
click at [563, 571] on span "Confirmar" at bounding box center [544, 575] width 64 height 38
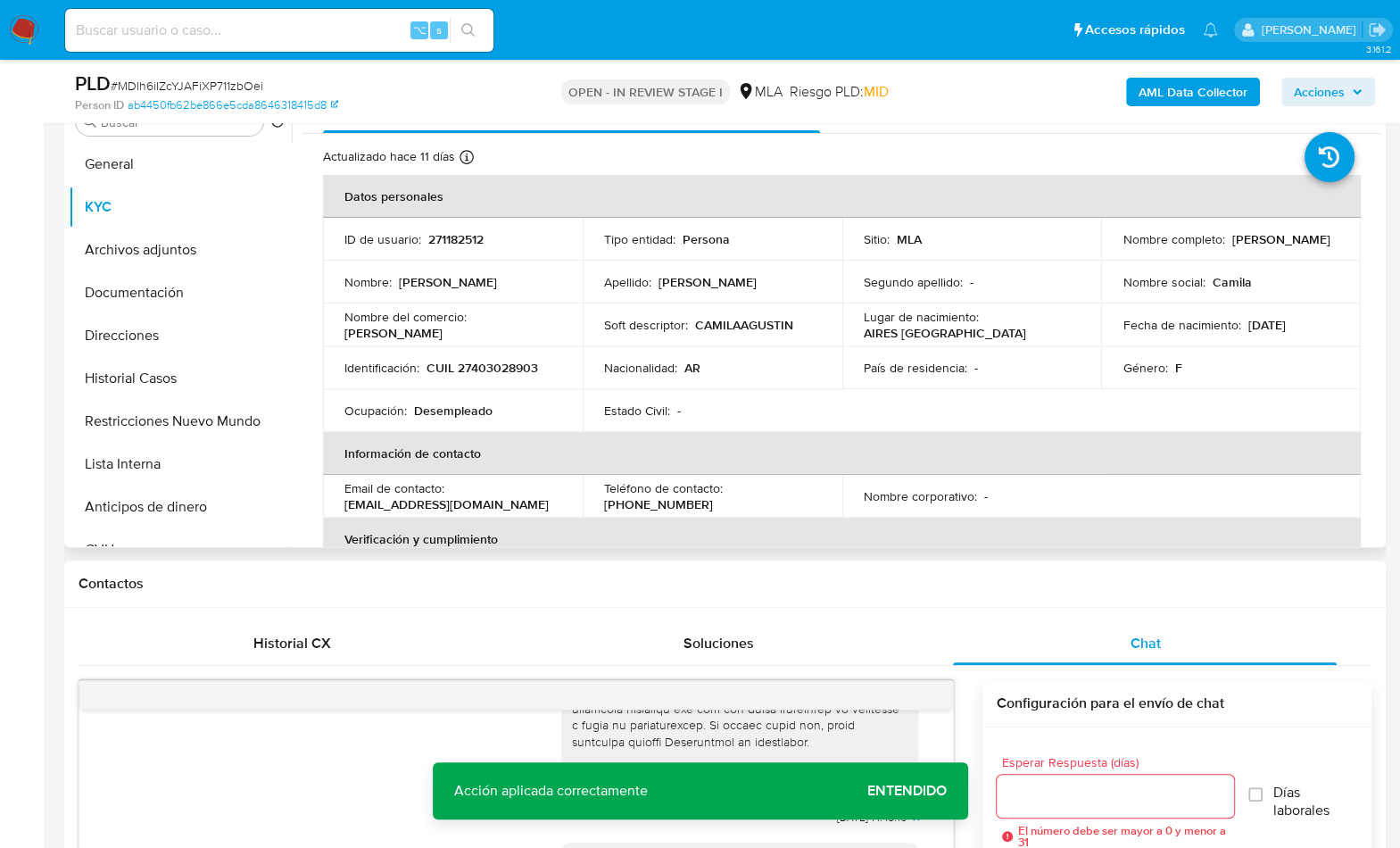
scroll to position [247, 0]
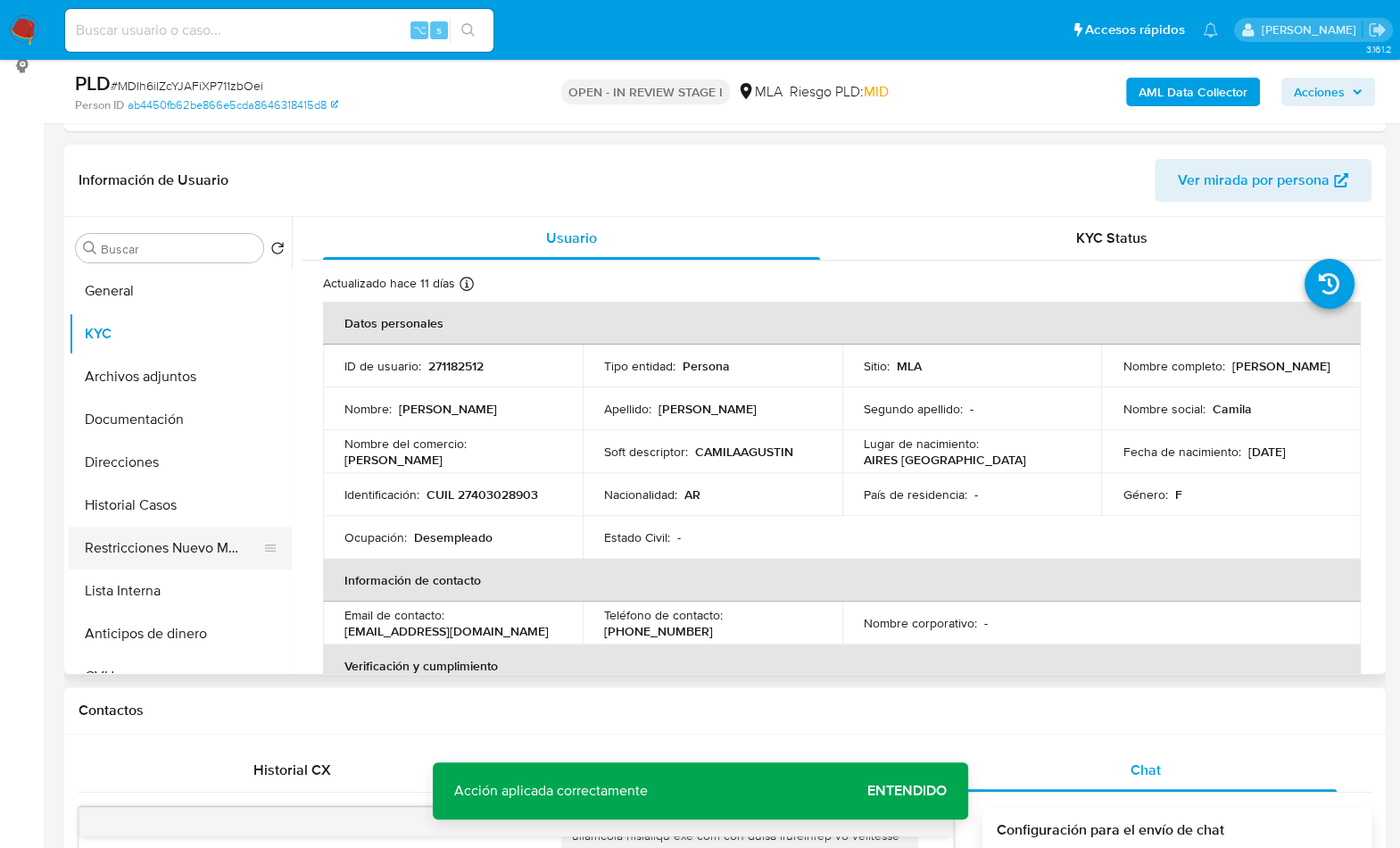
click at [146, 535] on button "Restricciones Nuevo Mundo" at bounding box center [172, 547] width 209 height 42
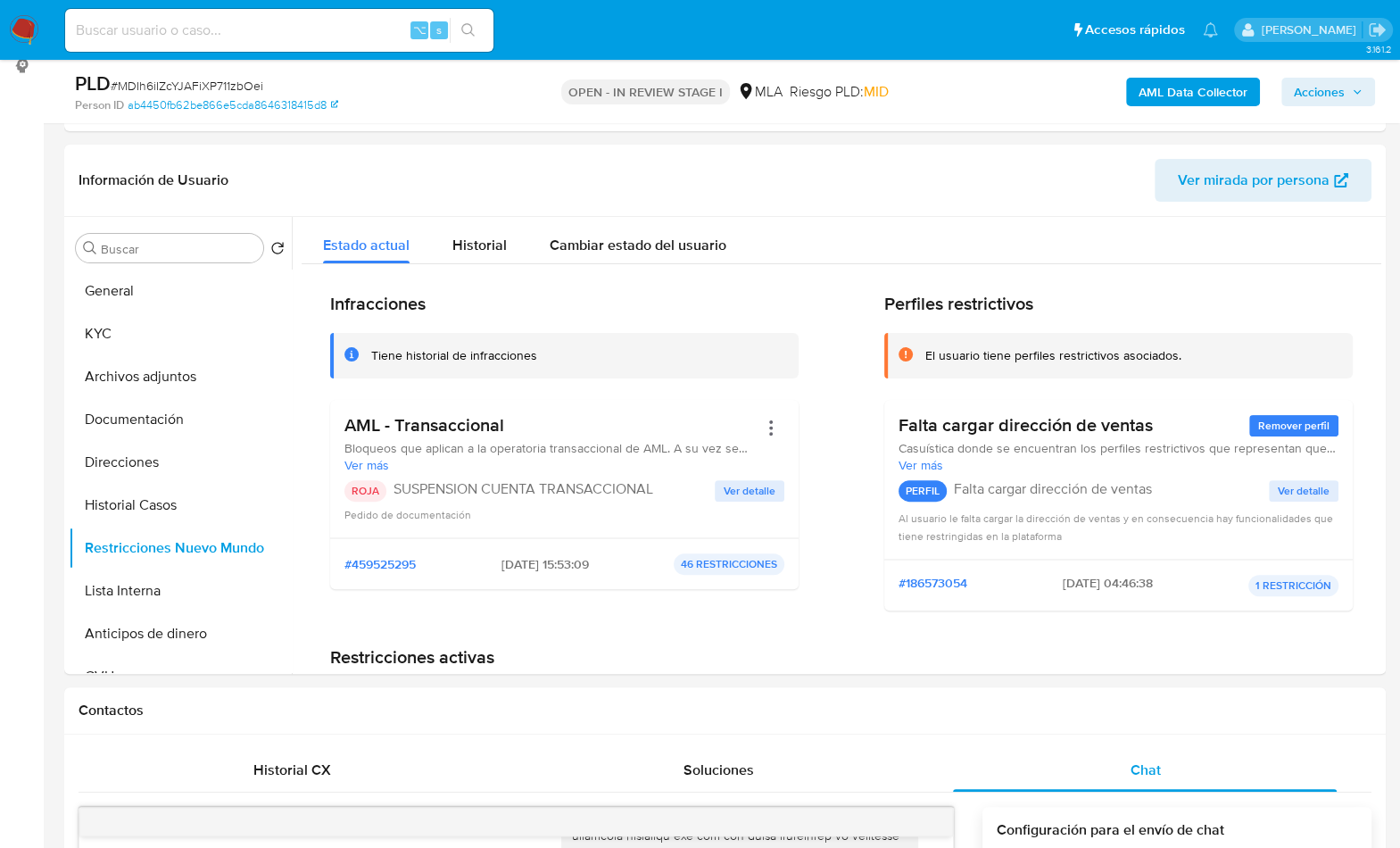
click at [1134, 98] on button "AML Data Collector" at bounding box center [1192, 92] width 134 height 29
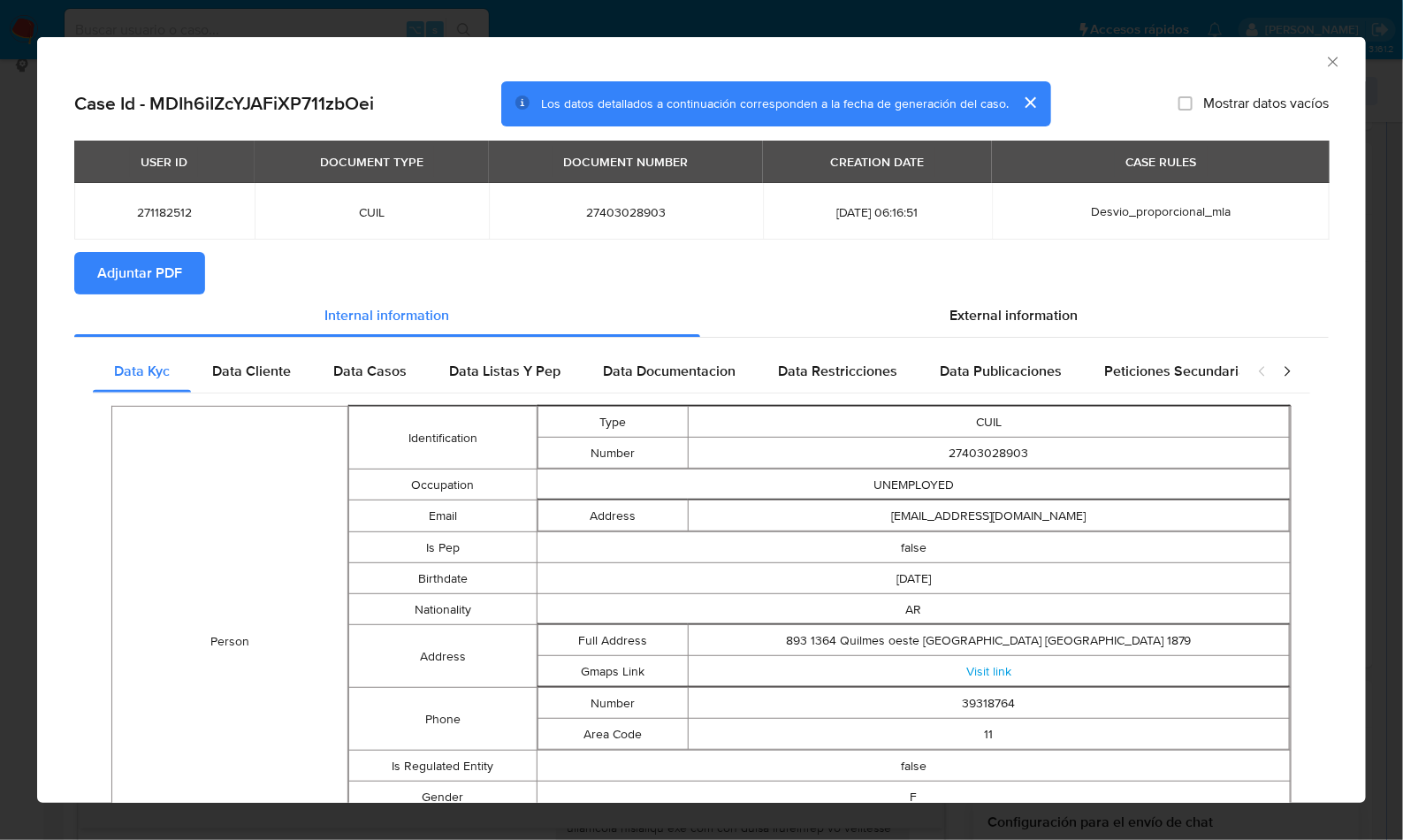
click at [178, 262] on span "Adjuntar PDF" at bounding box center [140, 273] width 85 height 38
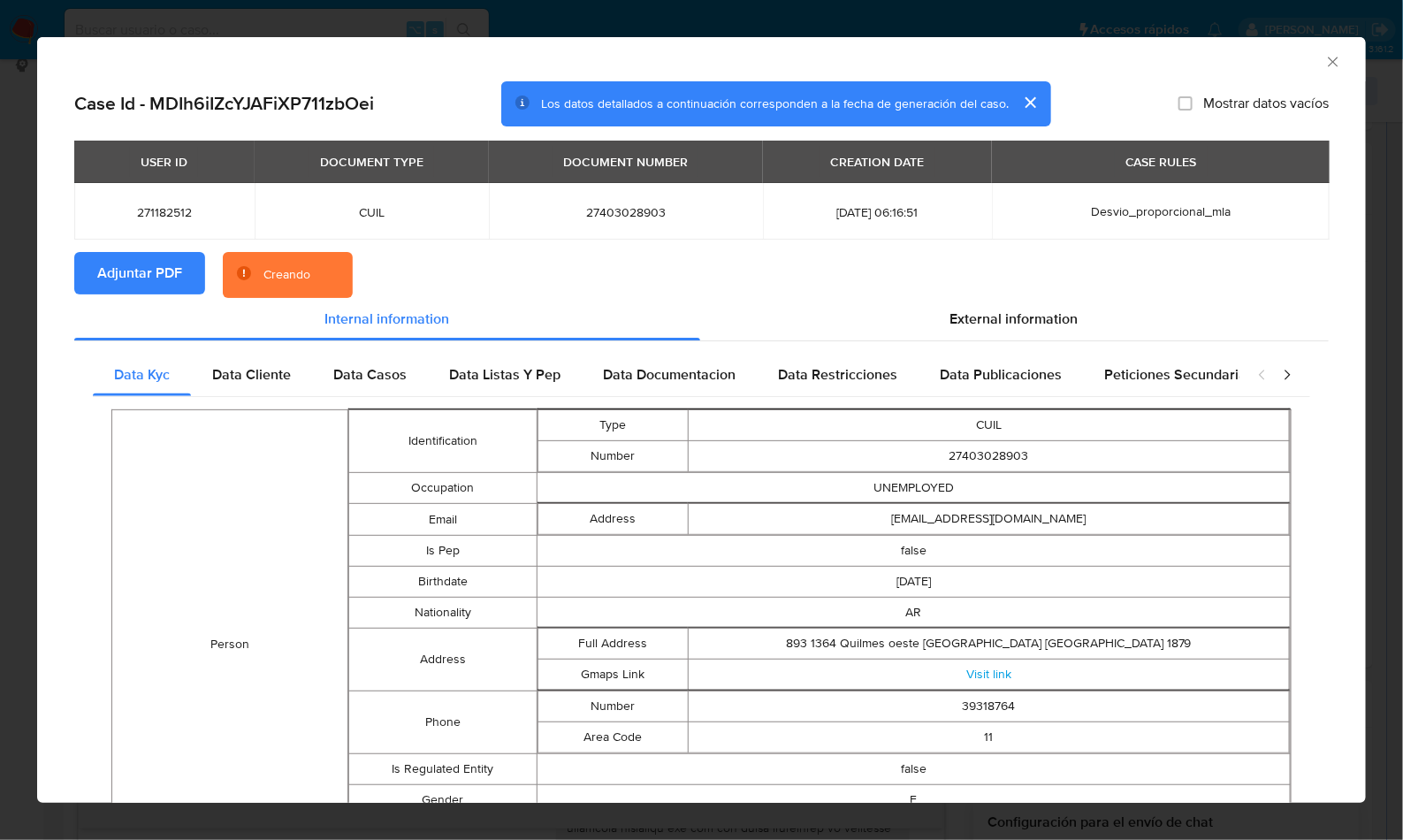
click at [597, 267] on section "Adjuntar PDF Creando" at bounding box center [702, 275] width 1254 height 46
click at [1278, 57] on div "AML Data Collector" at bounding box center [686, 59] width 1275 height 20
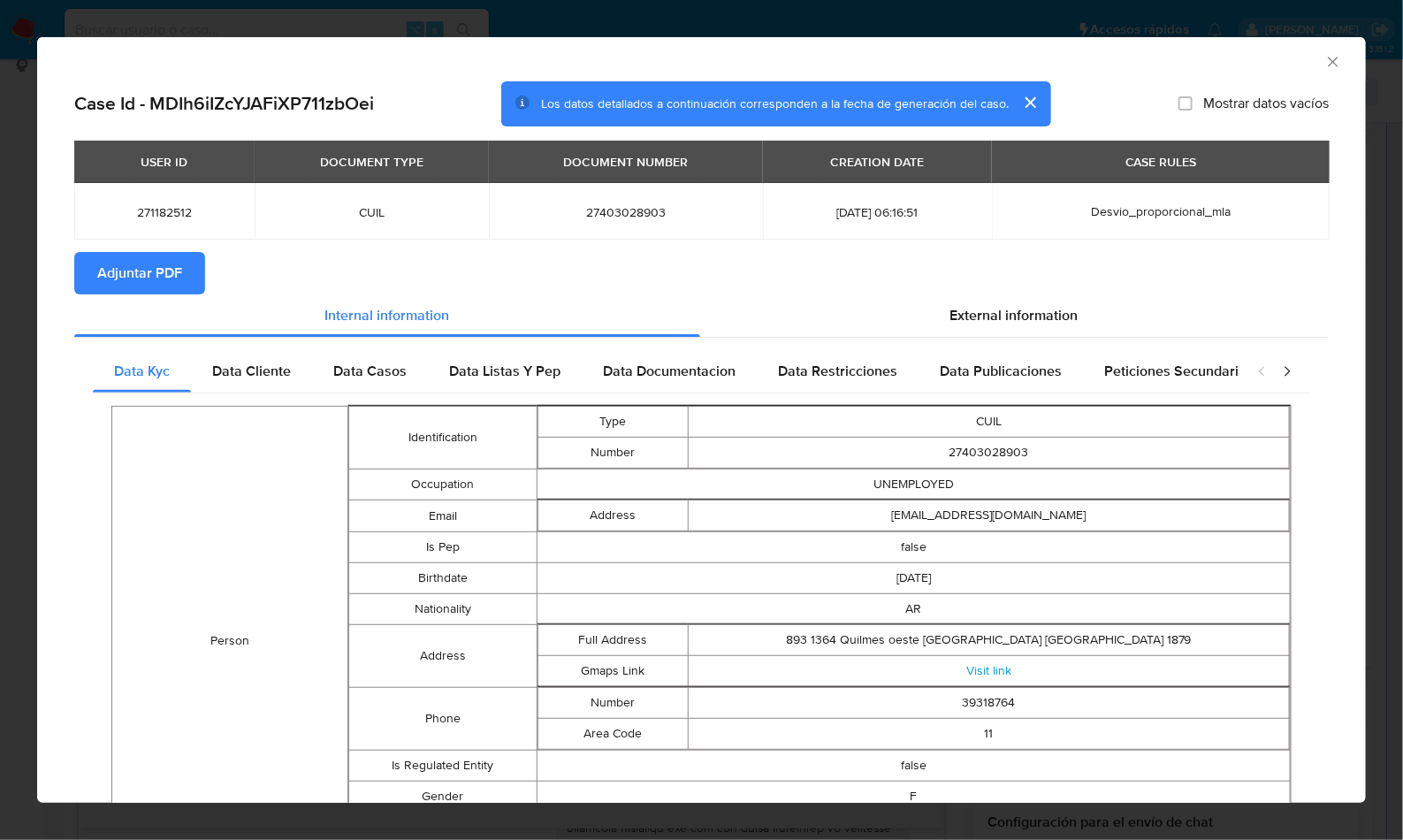
click at [1324, 62] on icon "Cerrar ventana" at bounding box center [1333, 62] width 18 height 18
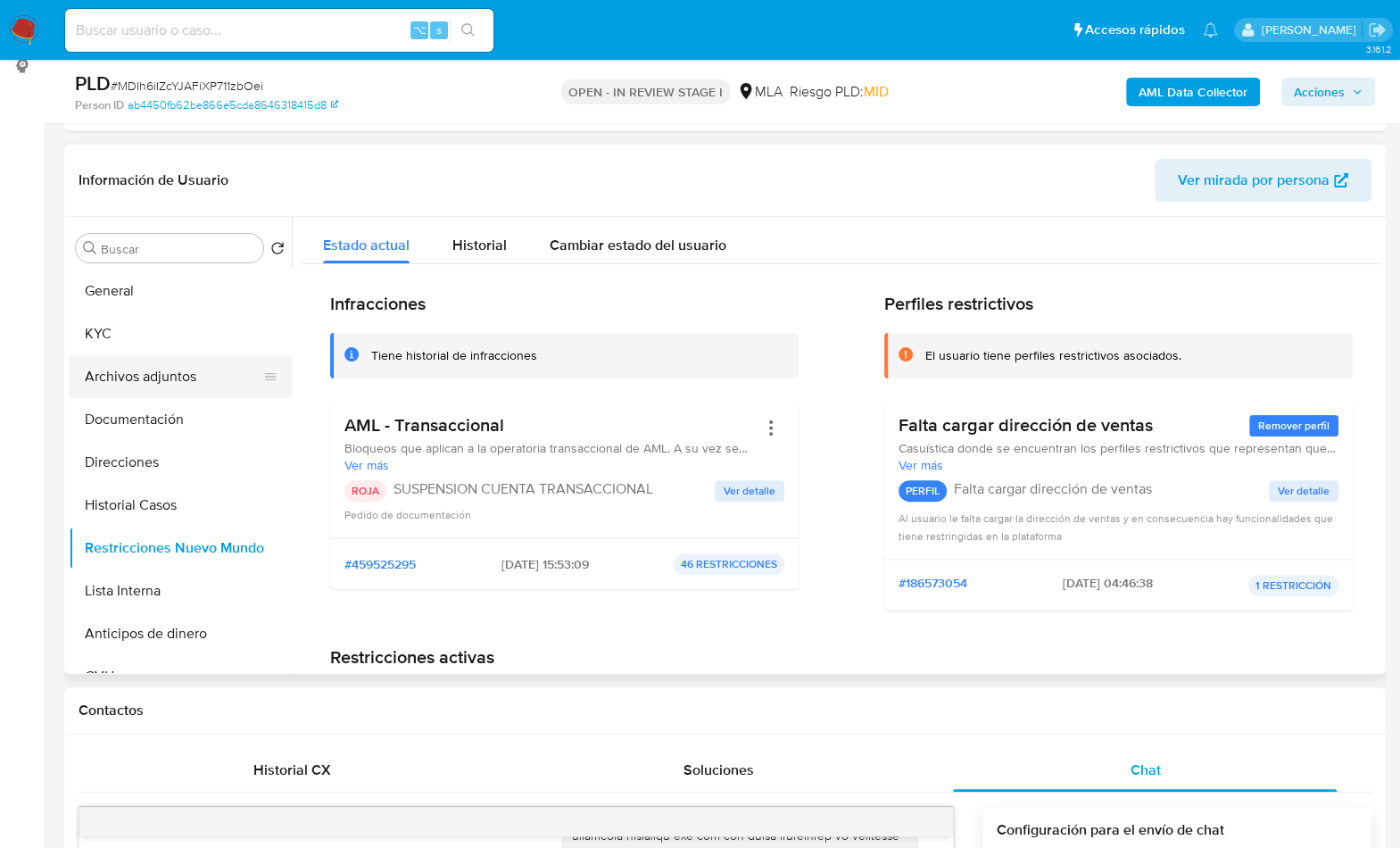
click at [159, 372] on button "Archivos adjuntos" at bounding box center [172, 376] width 209 height 42
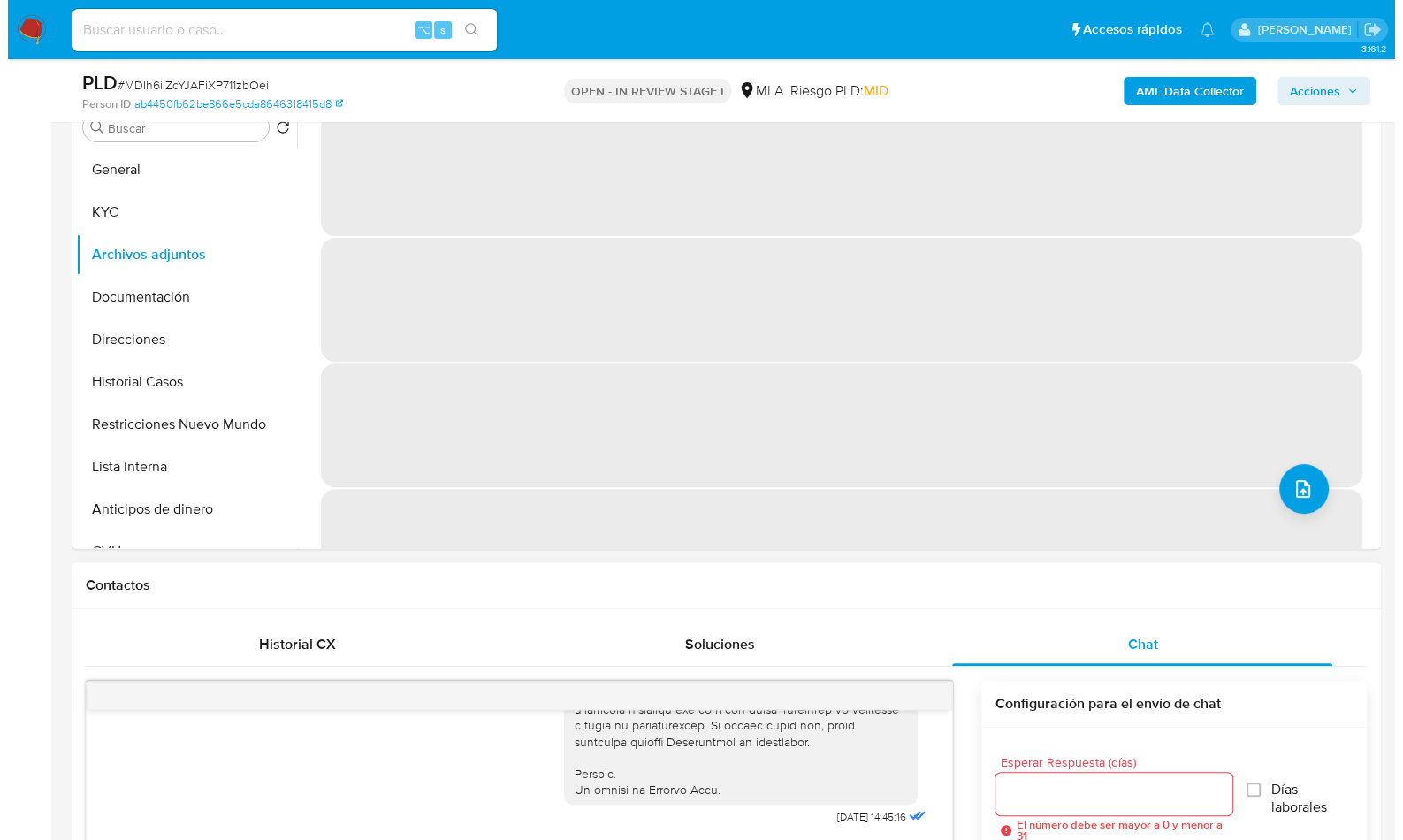
scroll to position [276, 0]
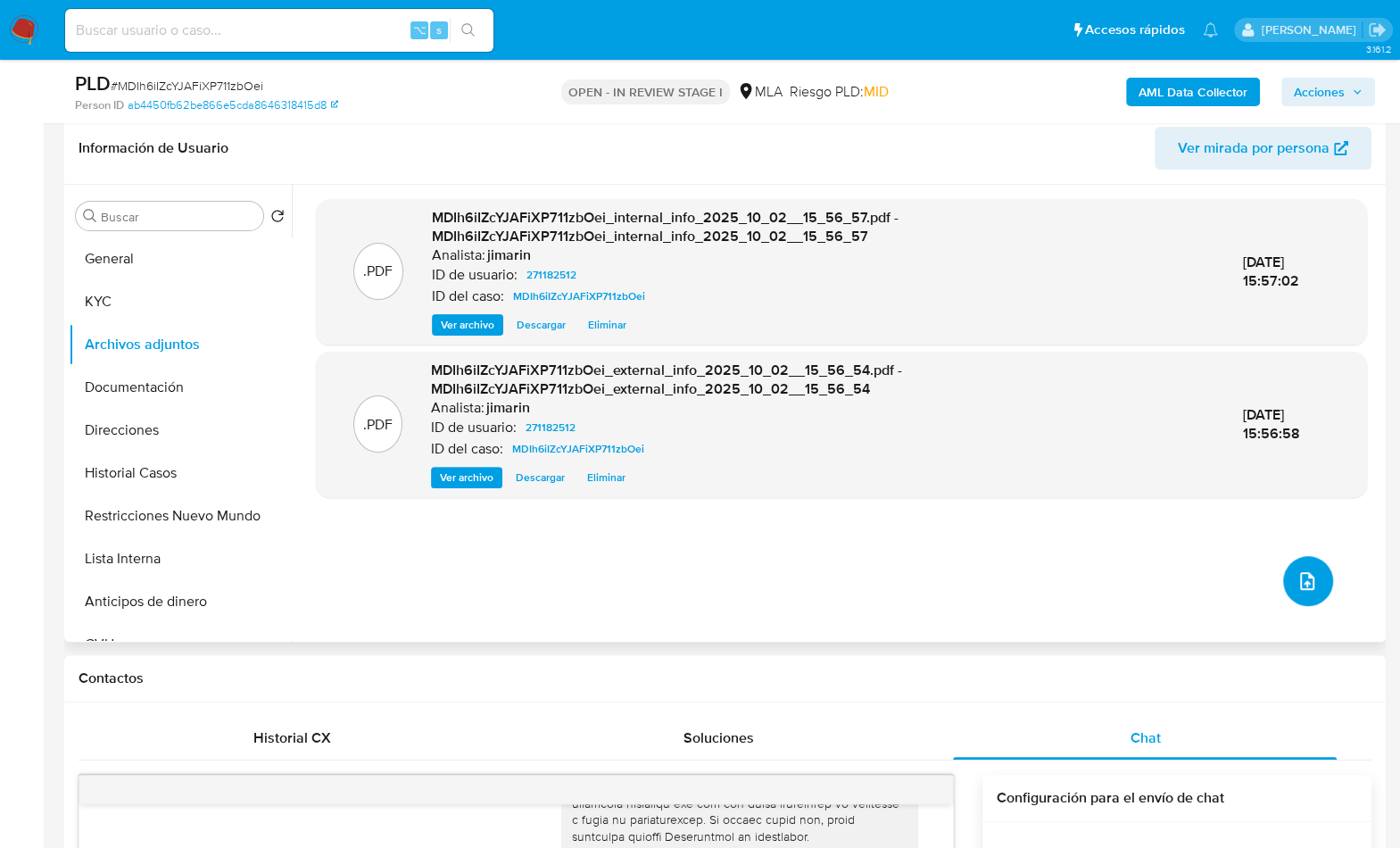
click at [1304, 588] on icon "upload-file" at bounding box center [1307, 581] width 22 height 22
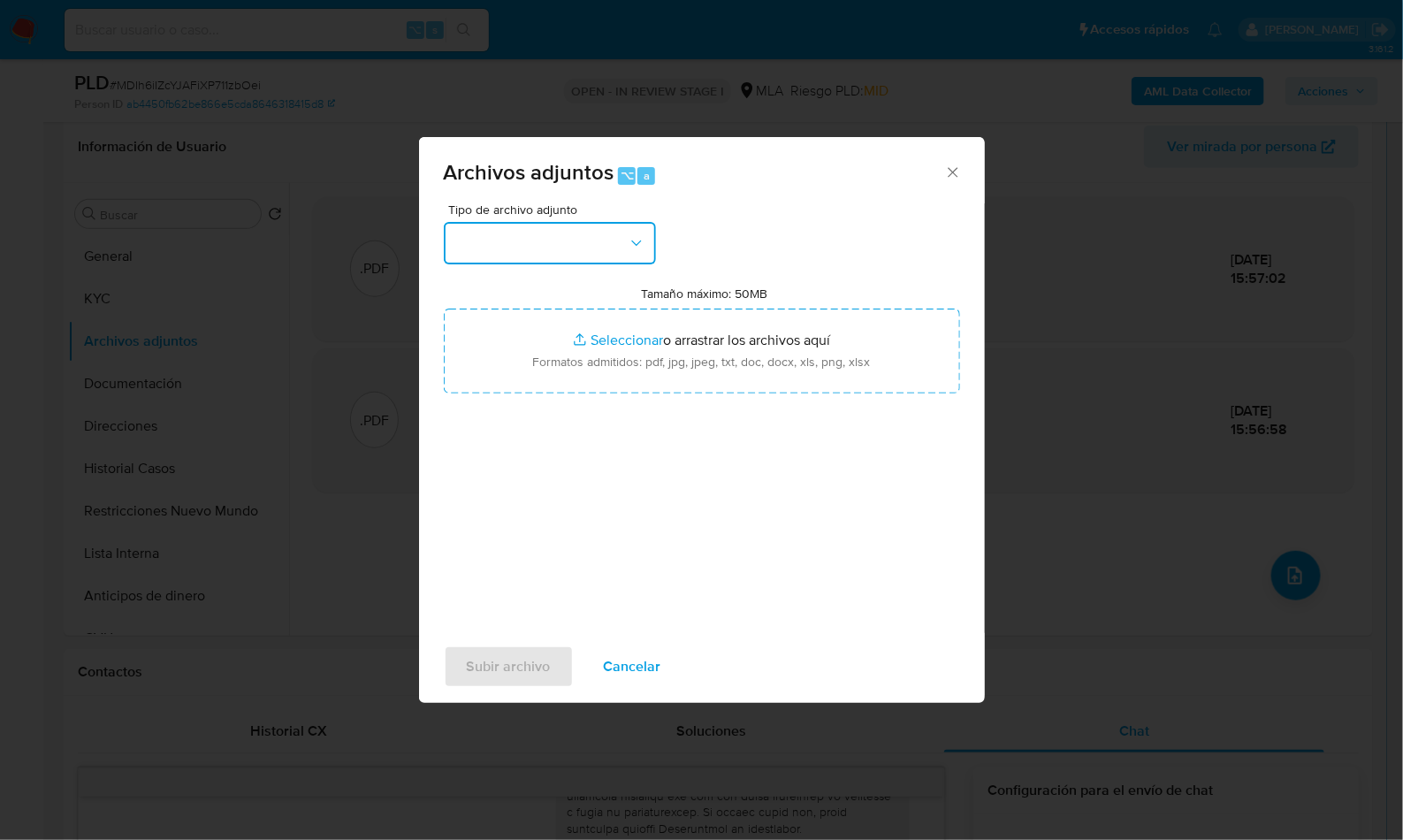
click at [568, 243] on button "button" at bounding box center [549, 242] width 212 height 42
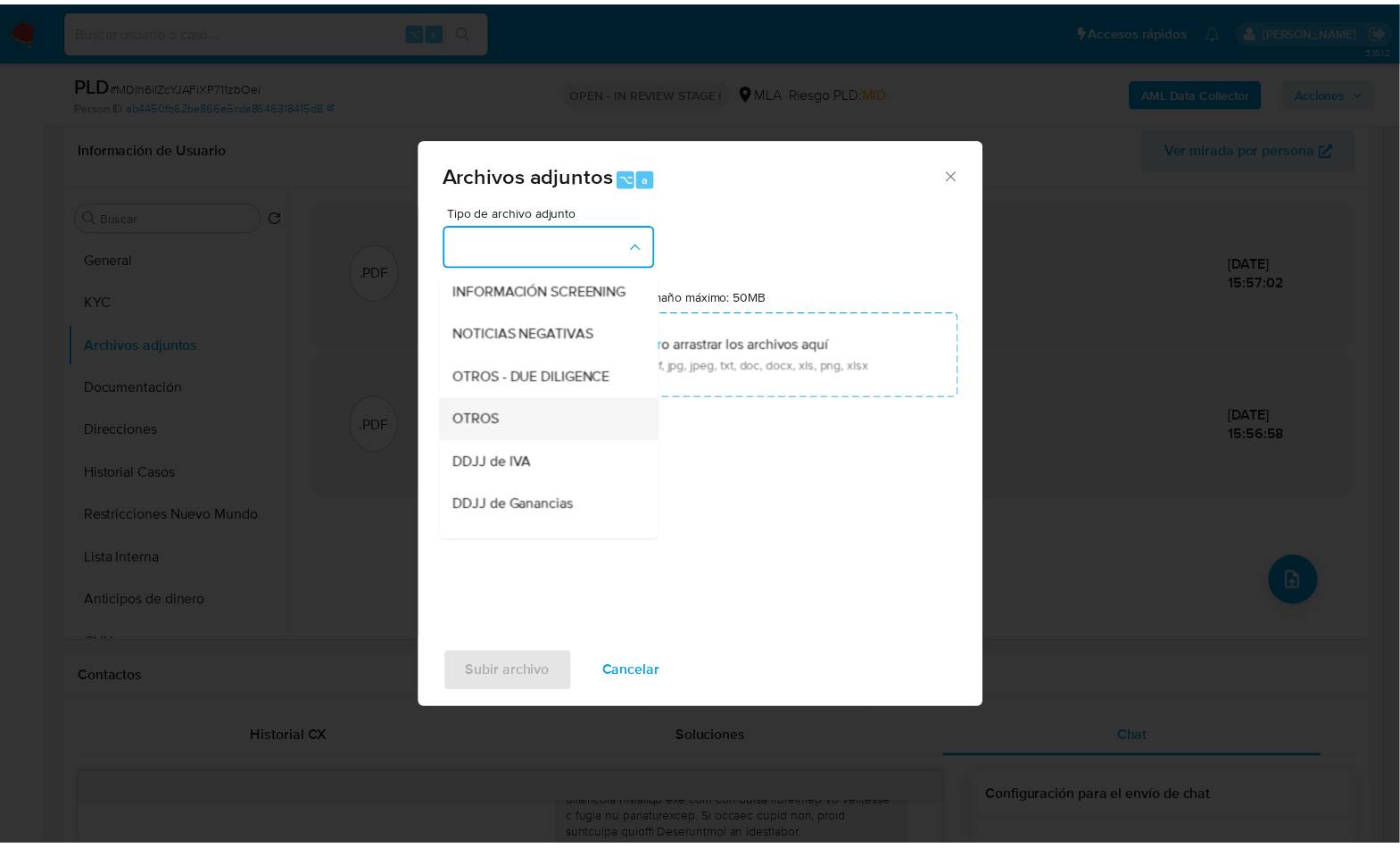
scroll to position [231, 0]
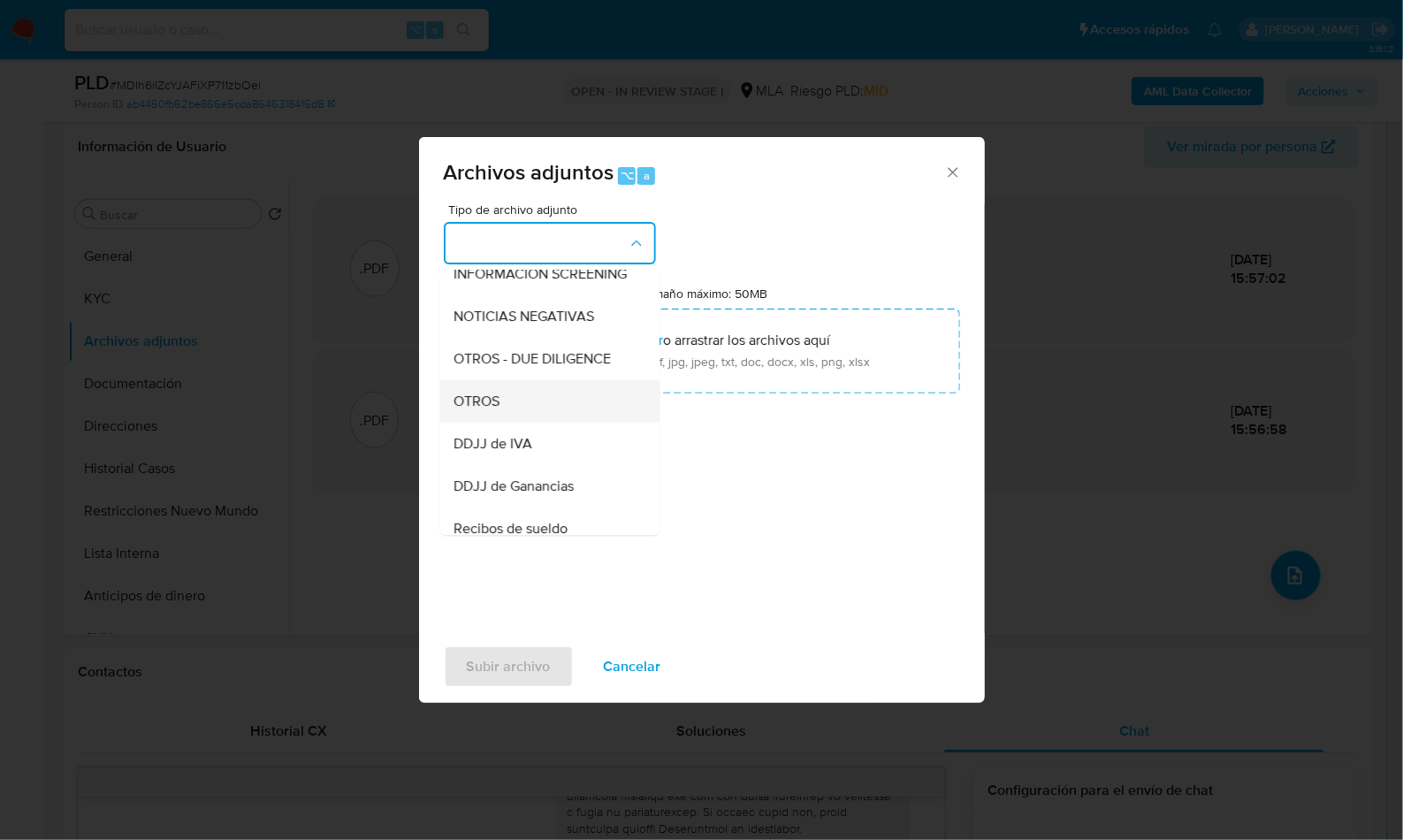
click at [520, 422] on div "OTROS" at bounding box center [545, 401] width 181 height 42
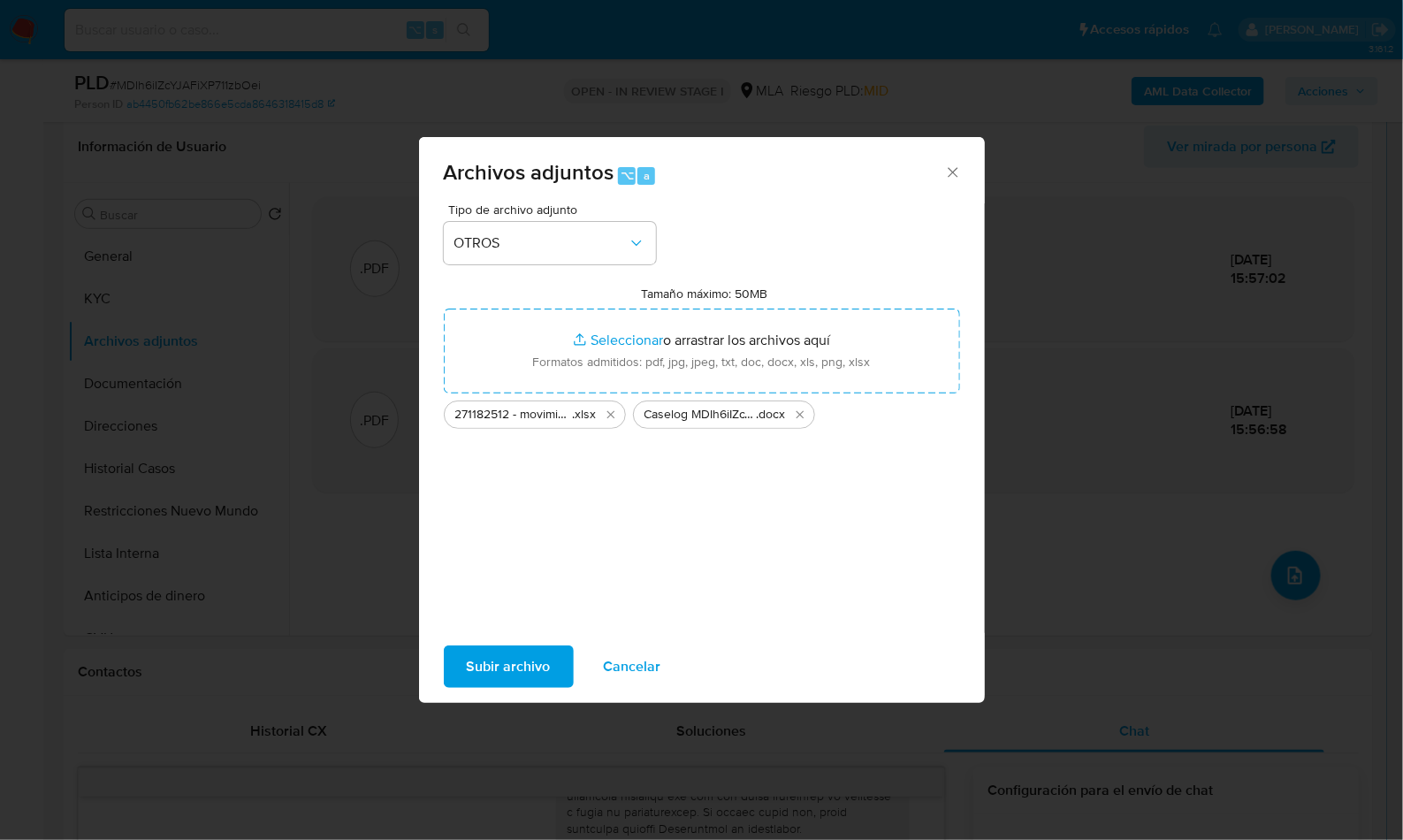
click at [501, 659] on span "Subir archivo" at bounding box center [509, 666] width 84 height 38
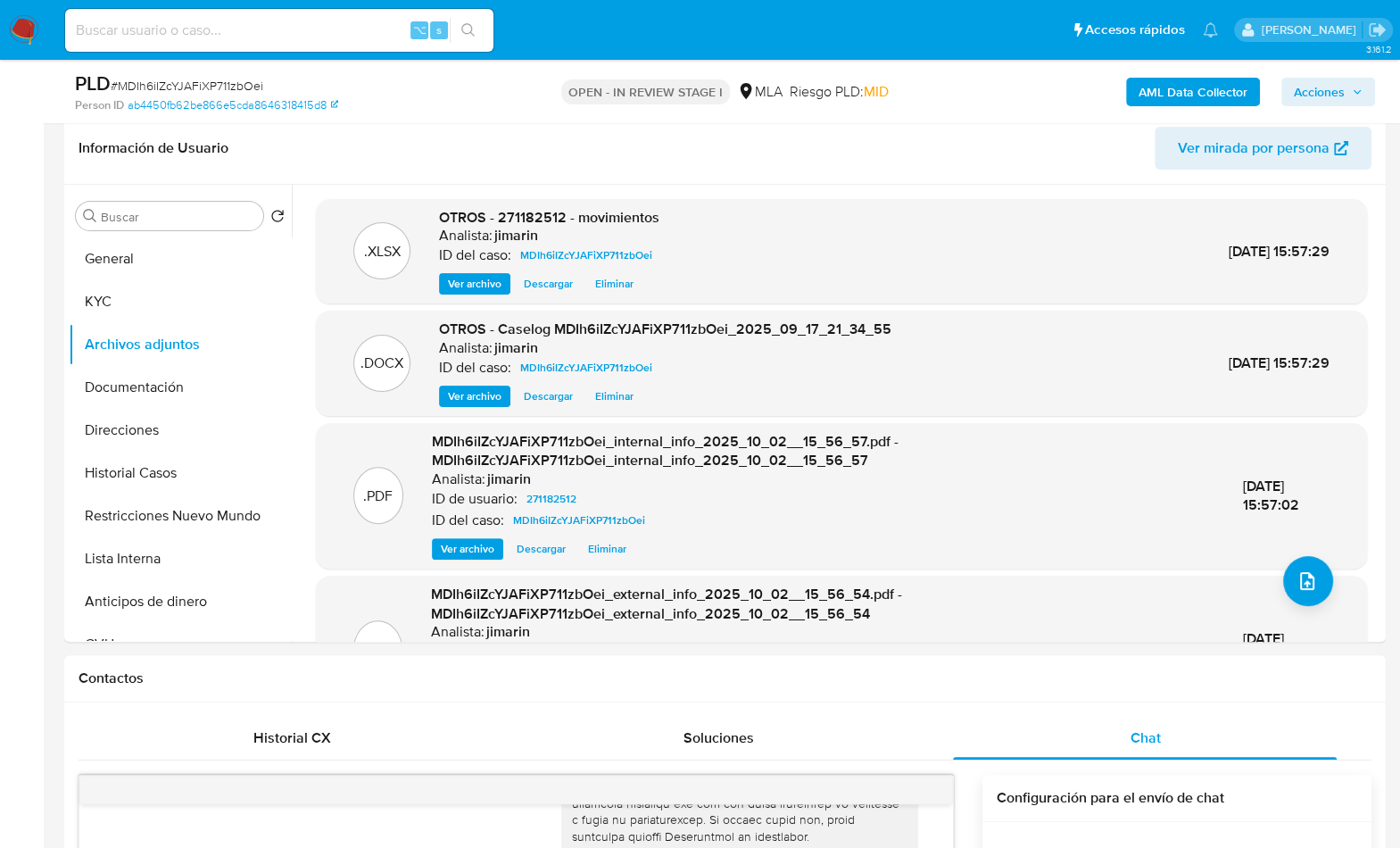
click at [1339, 104] on span "Acciones" at bounding box center [1319, 92] width 51 height 29
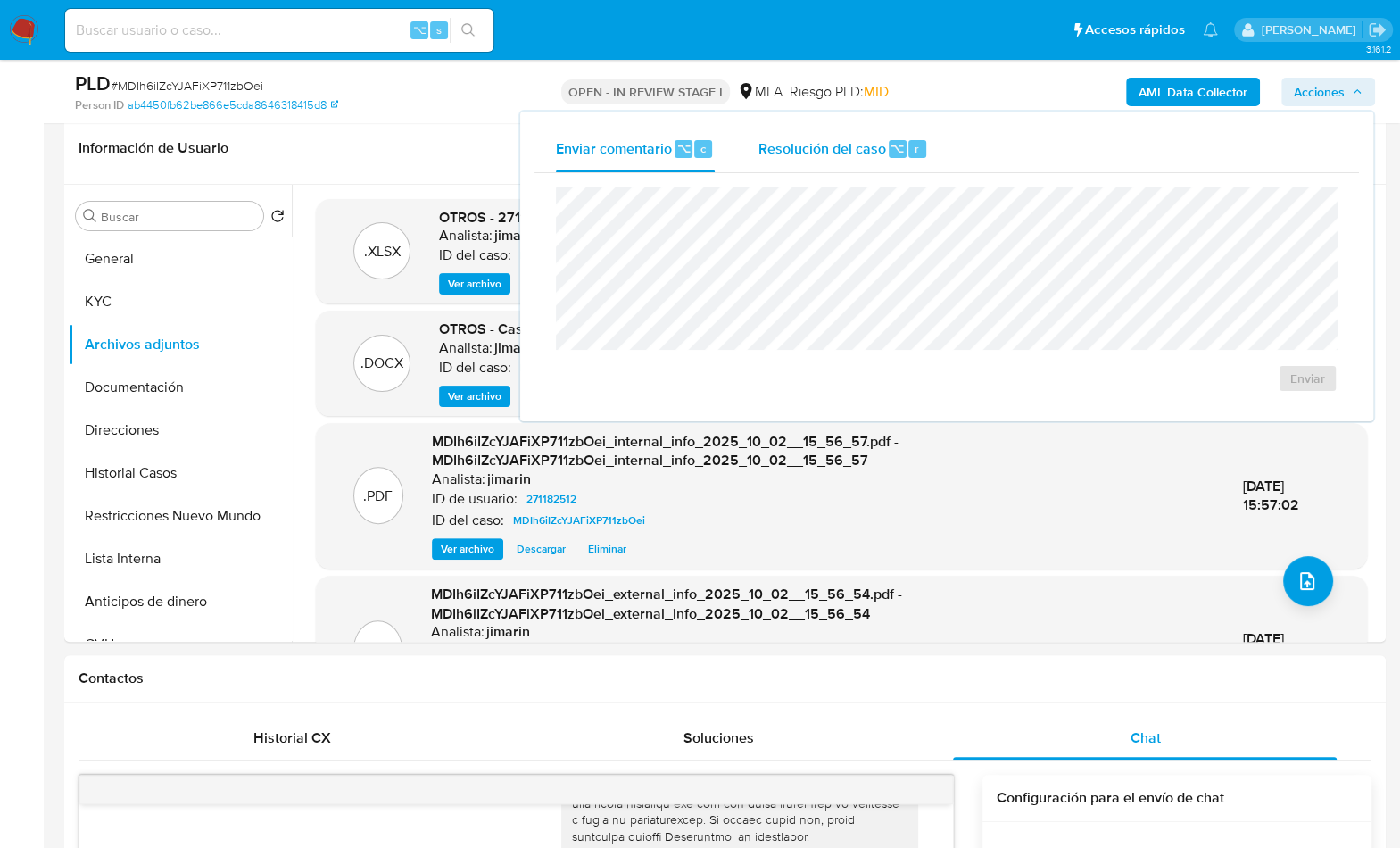
click at [888, 146] on div "⌥" at bounding box center [897, 149] width 18 height 18
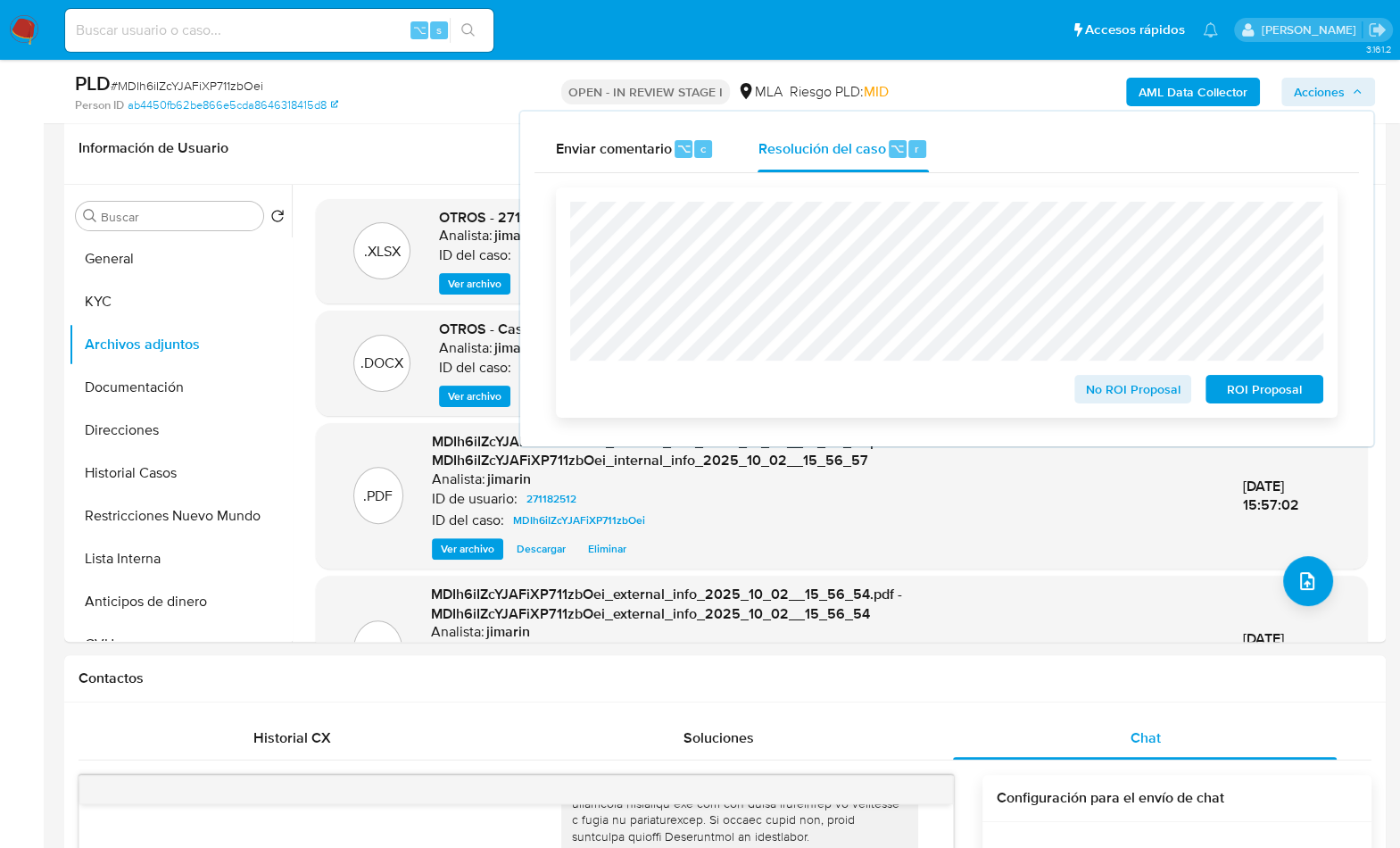
click at [1274, 386] on span "ROI Proposal" at bounding box center [1264, 389] width 93 height 25
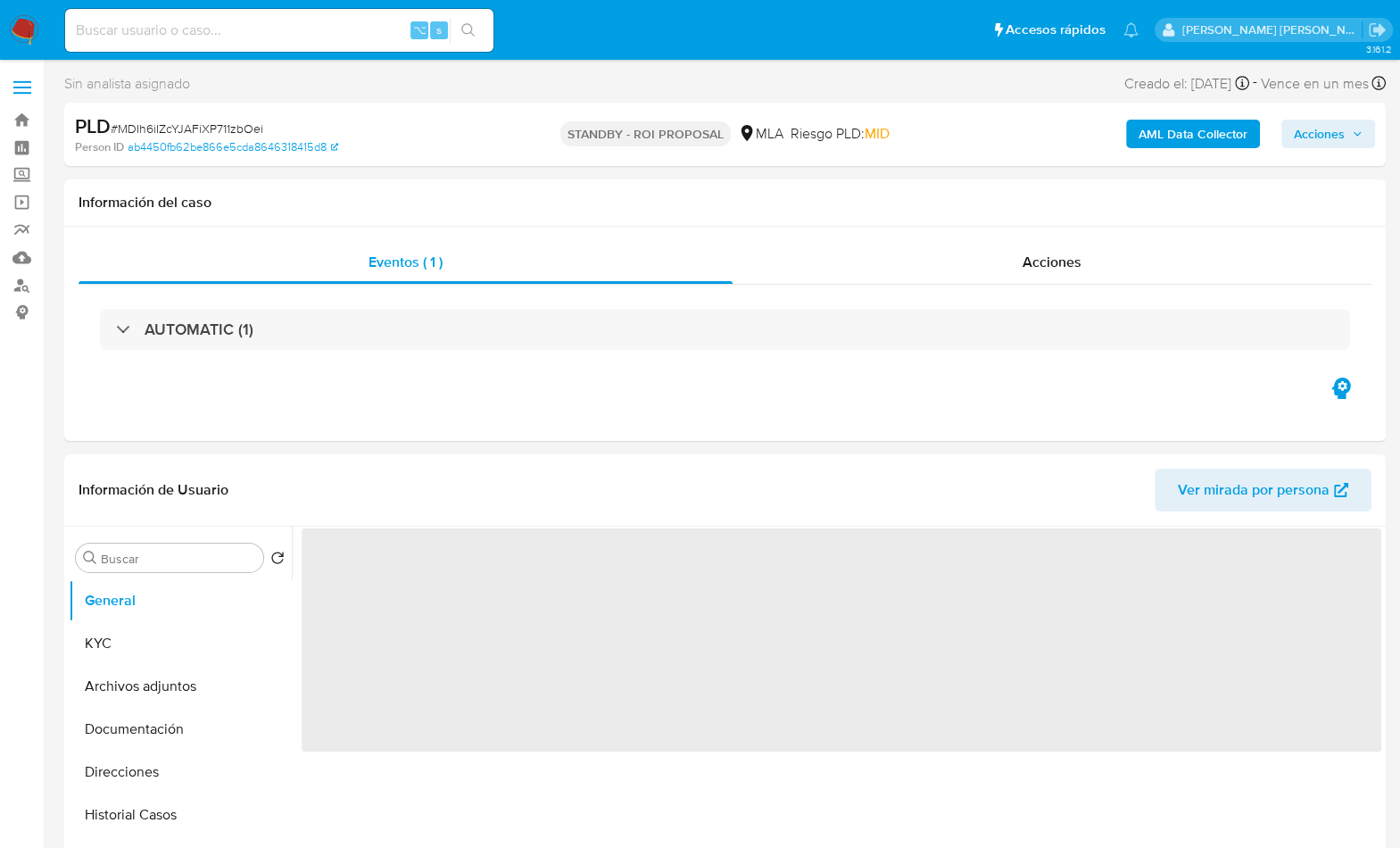
select select "10"
